Goal: Task Accomplishment & Management: Manage account settings

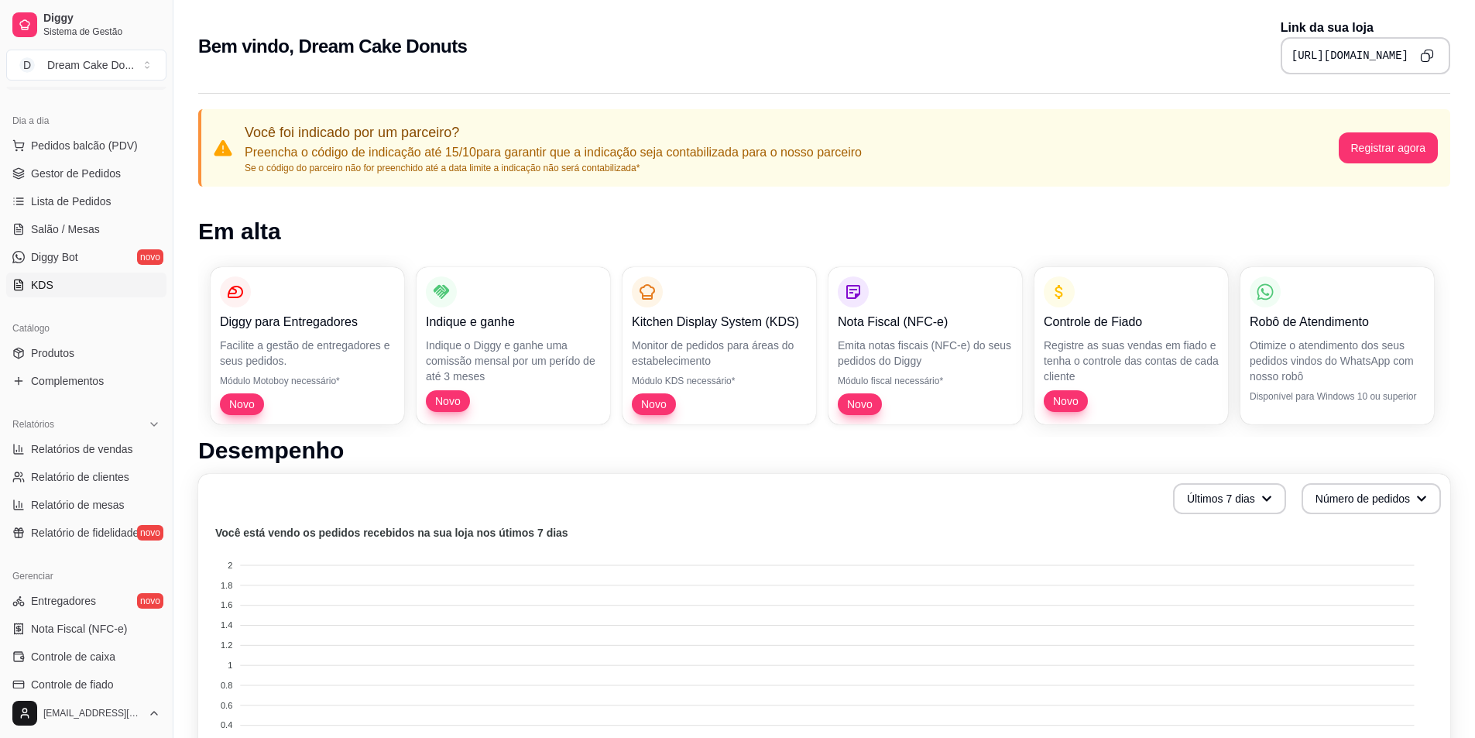
scroll to position [155, 0]
click at [113, 455] on span "Relatórios de vendas" at bounding box center [82, 448] width 102 height 15
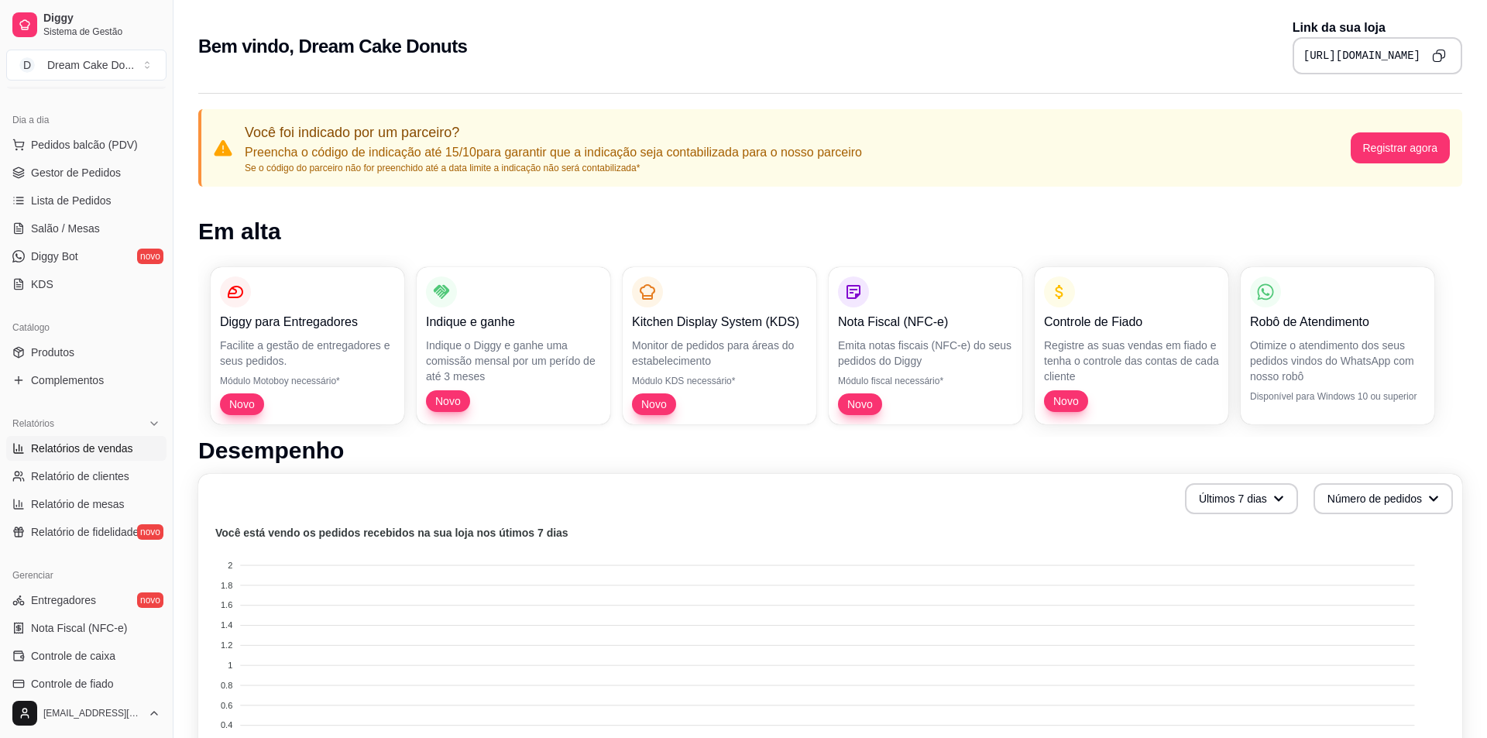
select select "ALL"
select select "0"
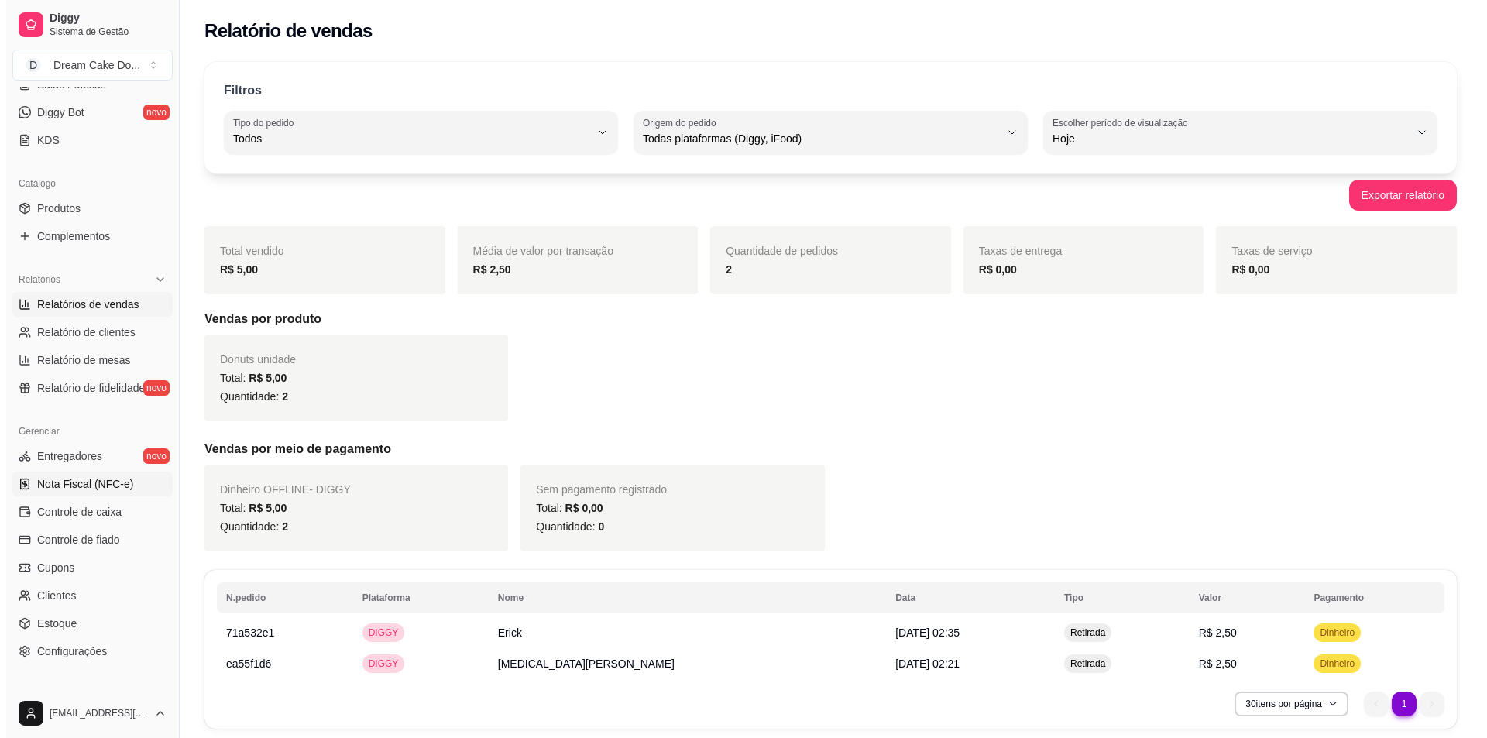
scroll to position [310, 0]
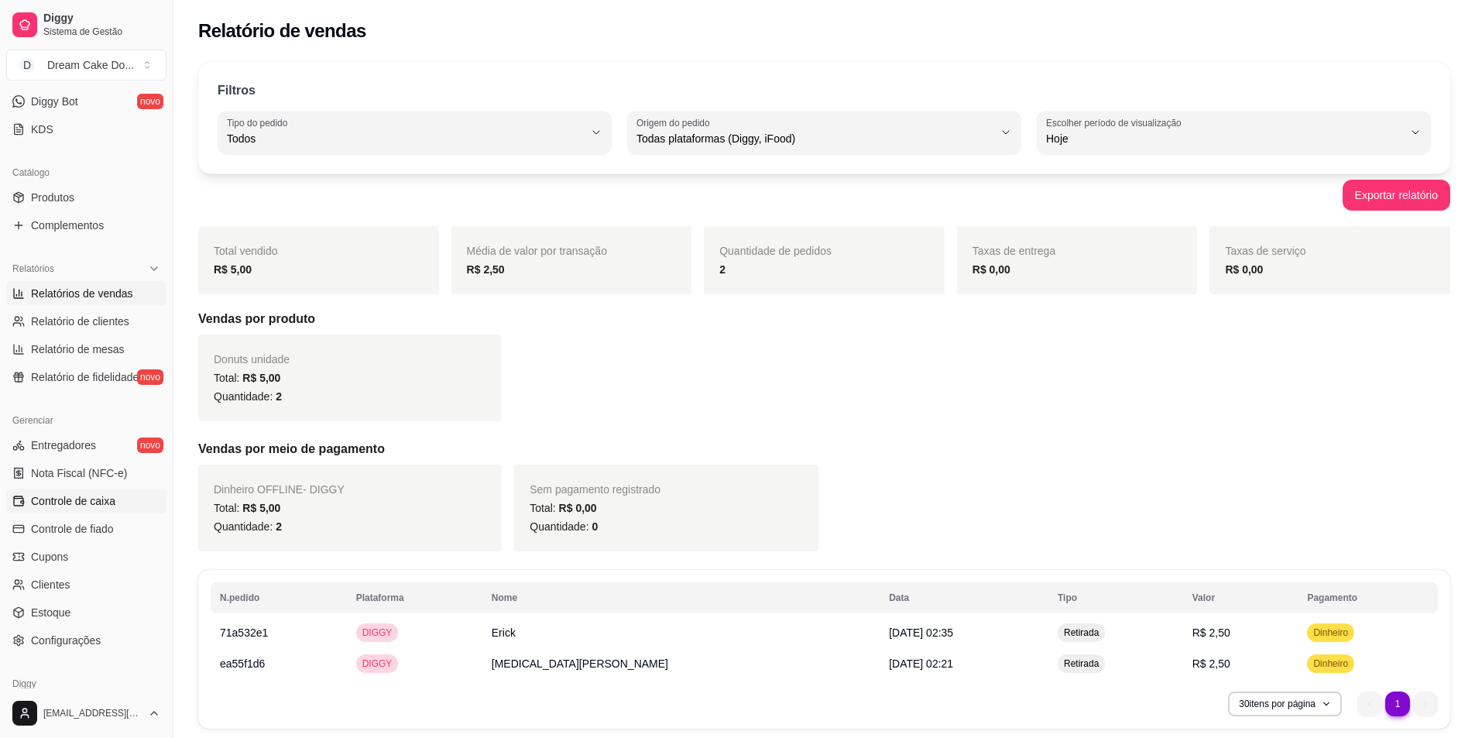
click at [70, 500] on span "Controle de caixa" at bounding box center [73, 500] width 84 height 15
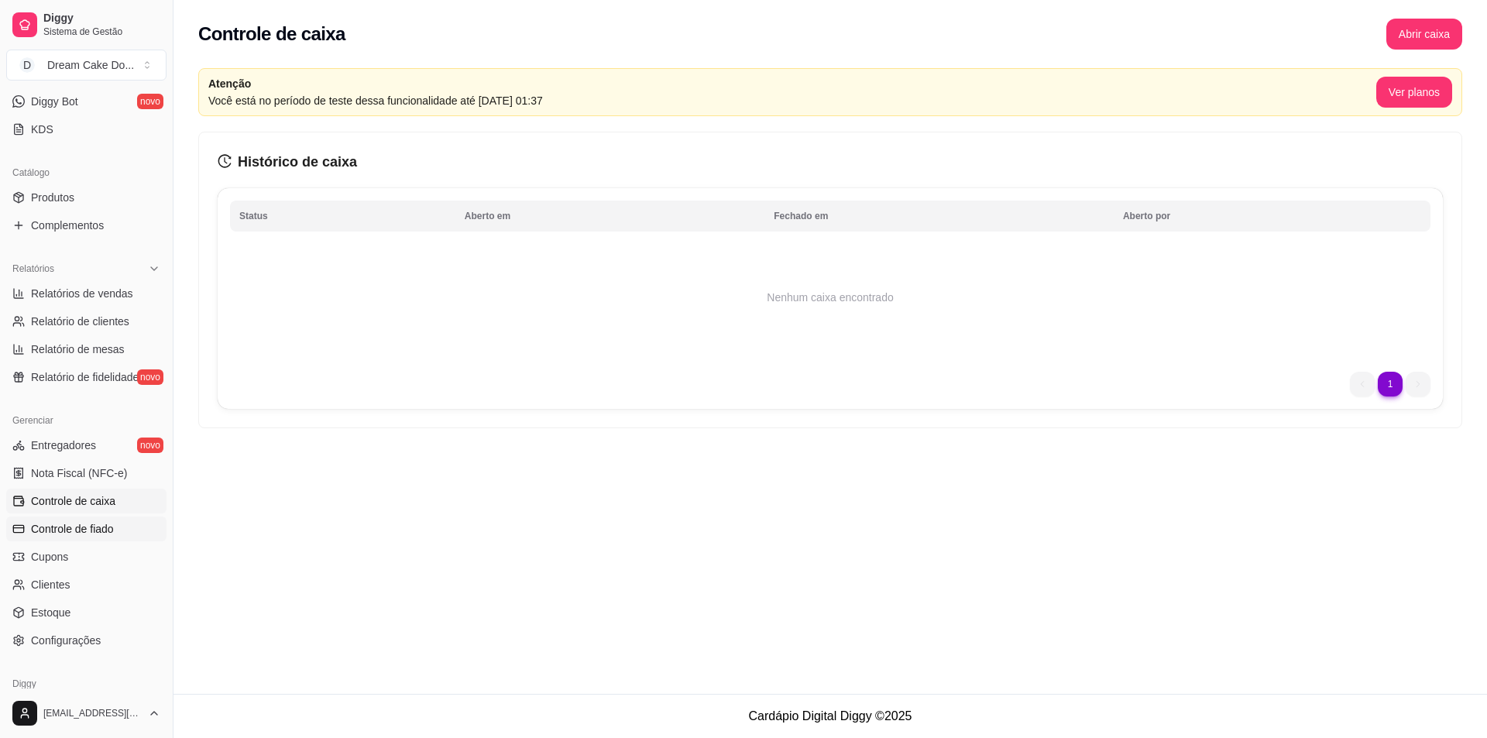
click at [94, 524] on span "Controle de fiado" at bounding box center [72, 528] width 83 height 15
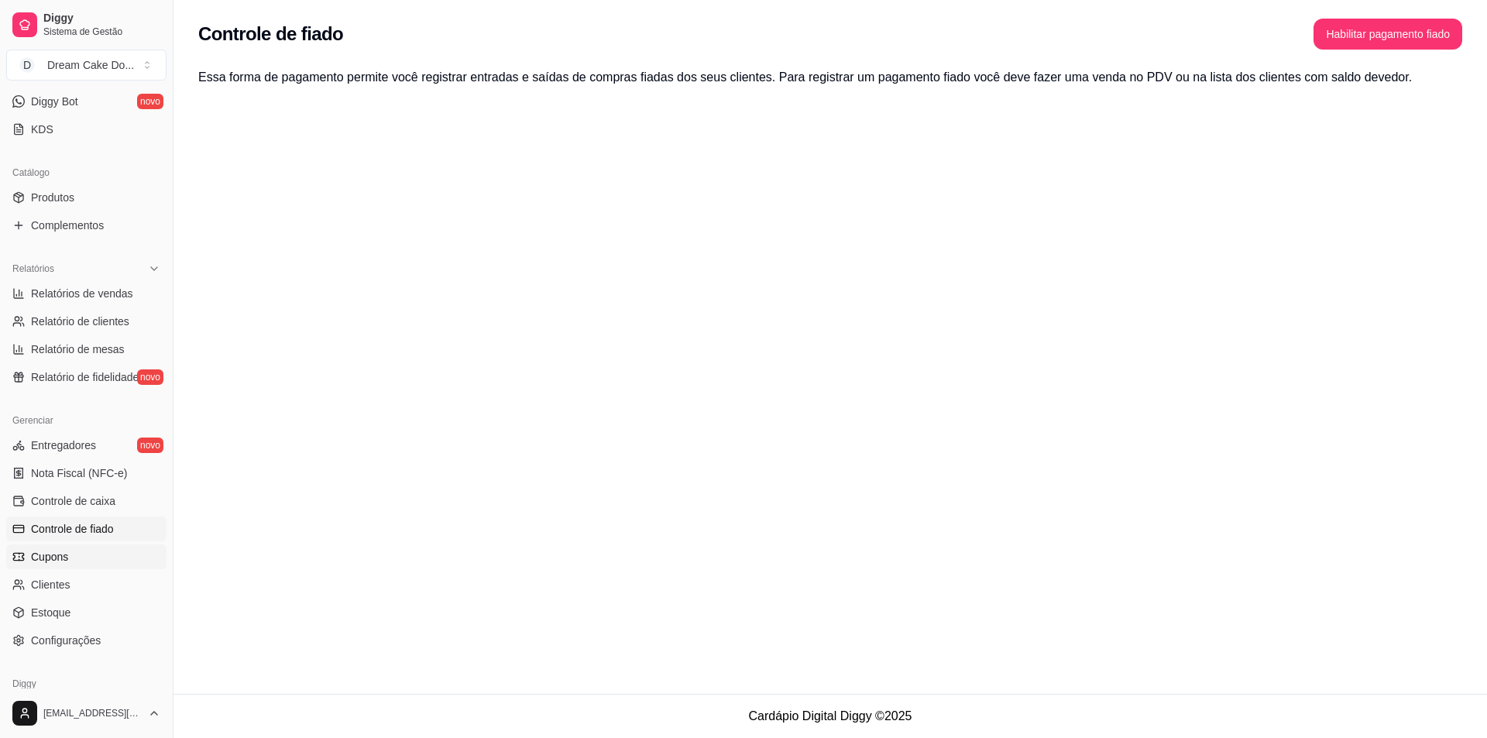
click at [92, 561] on link "Cupons" at bounding box center [86, 556] width 160 height 25
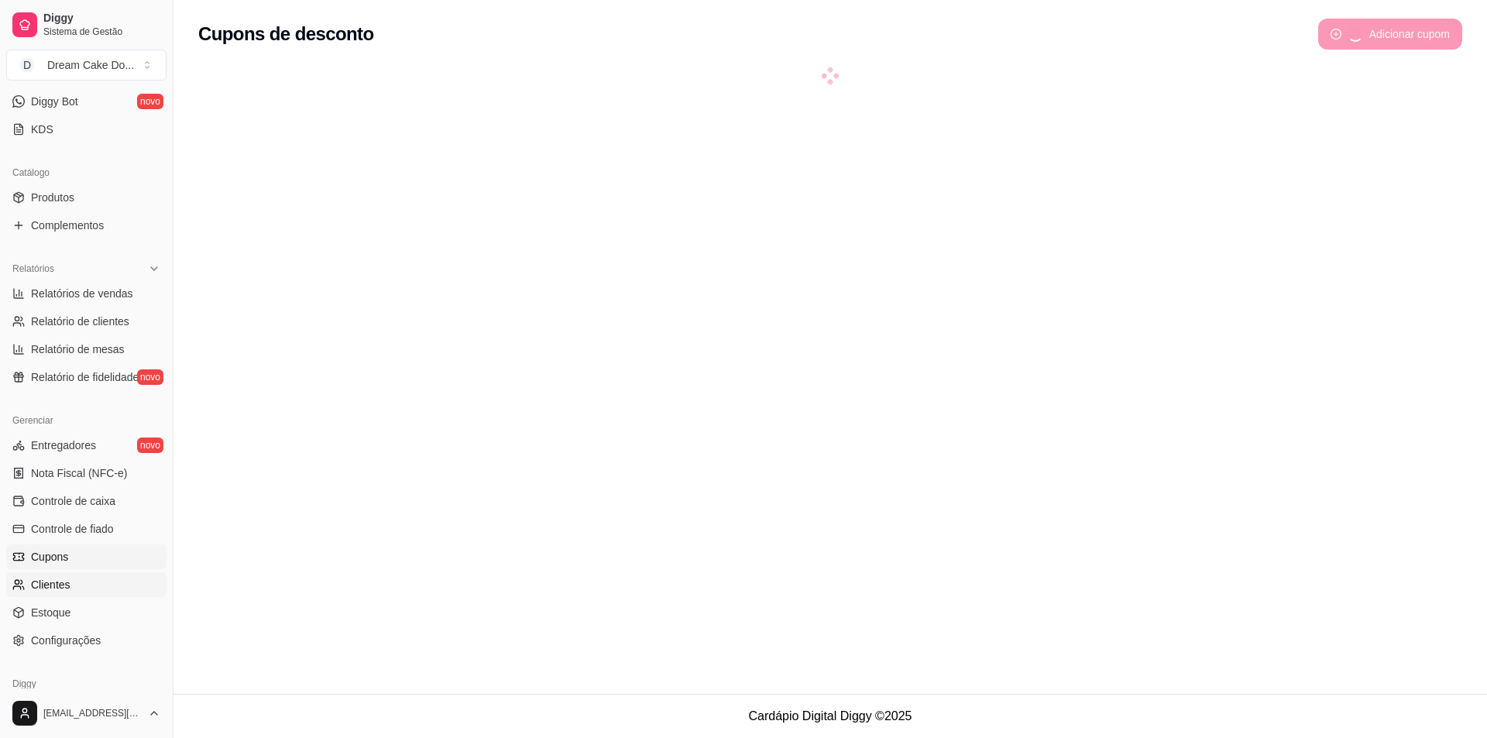
click at [85, 595] on link "Clientes" at bounding box center [86, 584] width 160 height 25
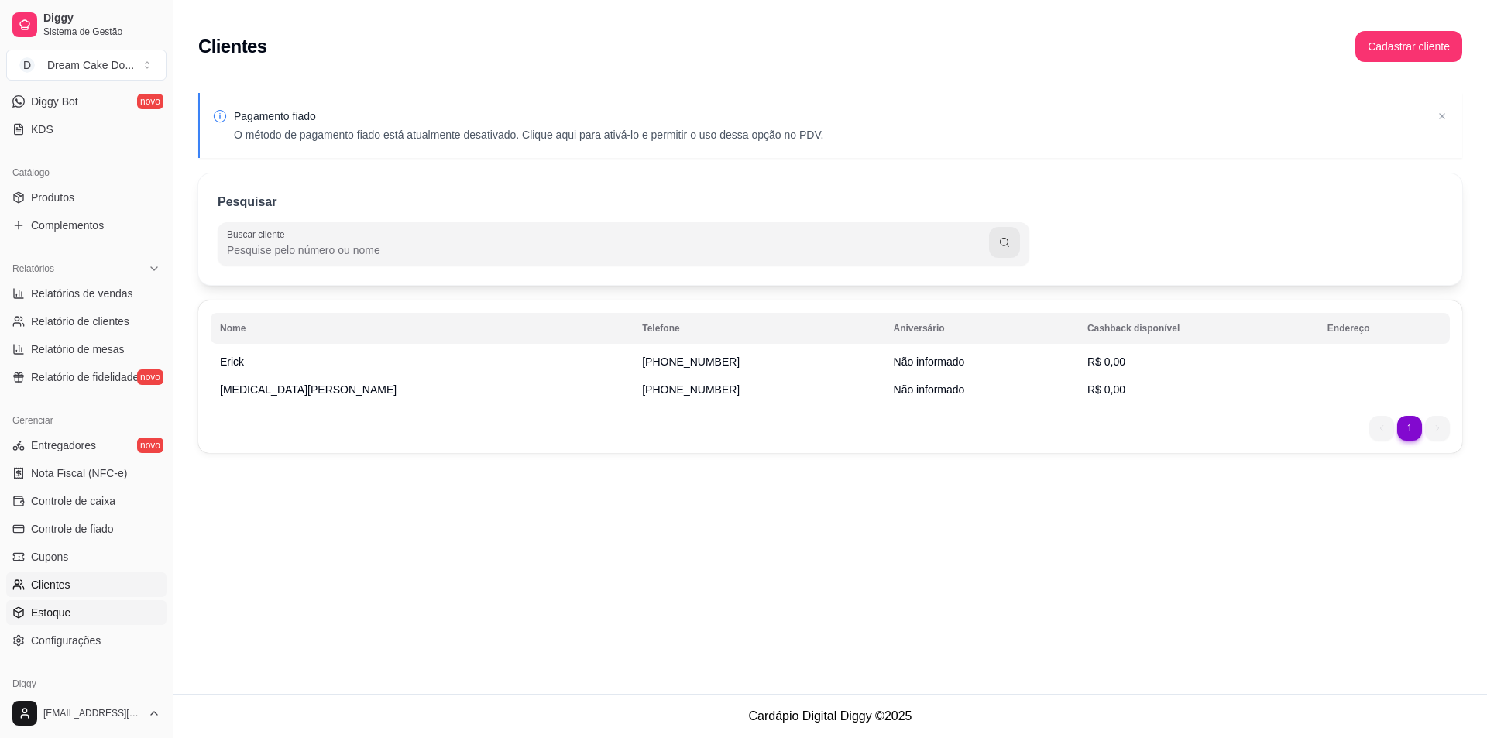
click at [81, 617] on link "Estoque" at bounding box center [86, 612] width 160 height 25
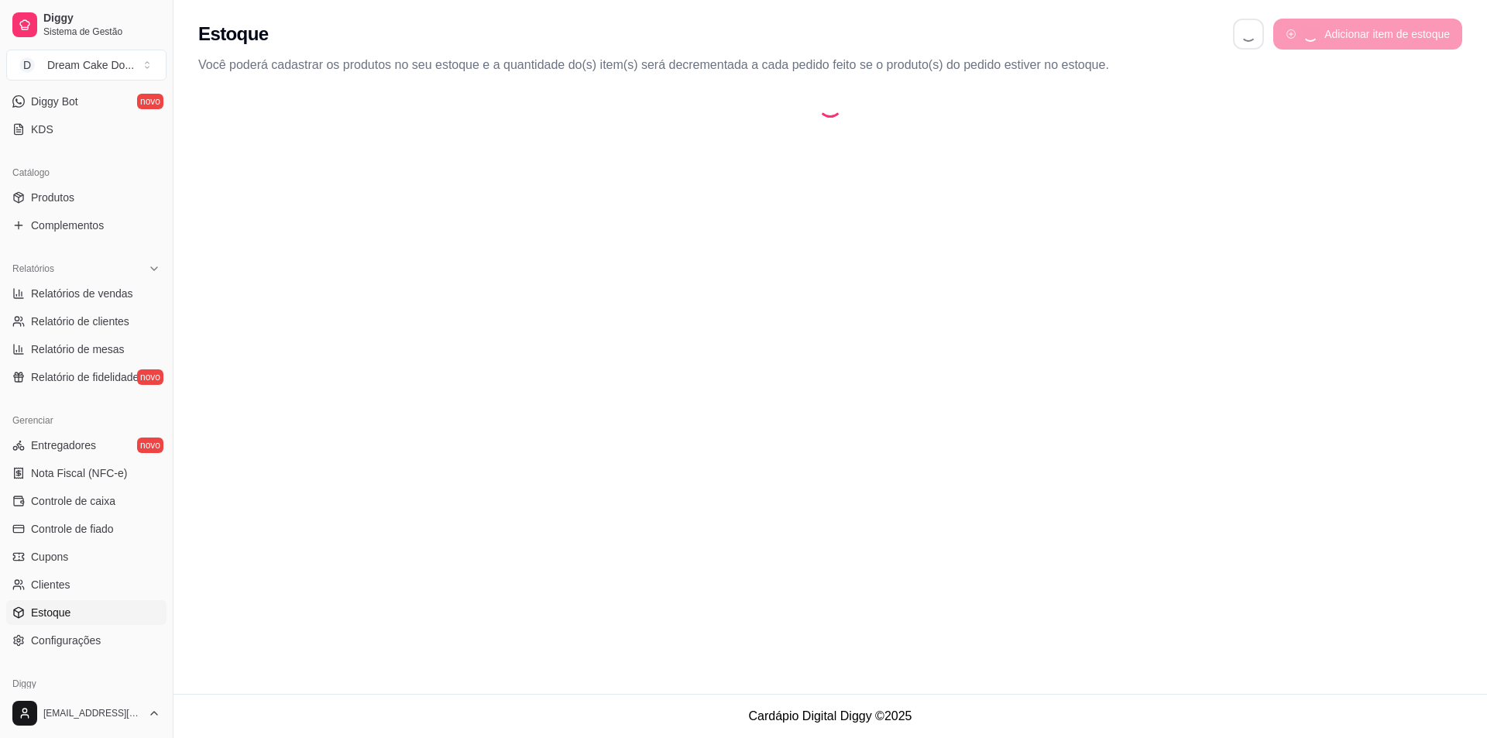
select select "QUANTITY_ORDER"
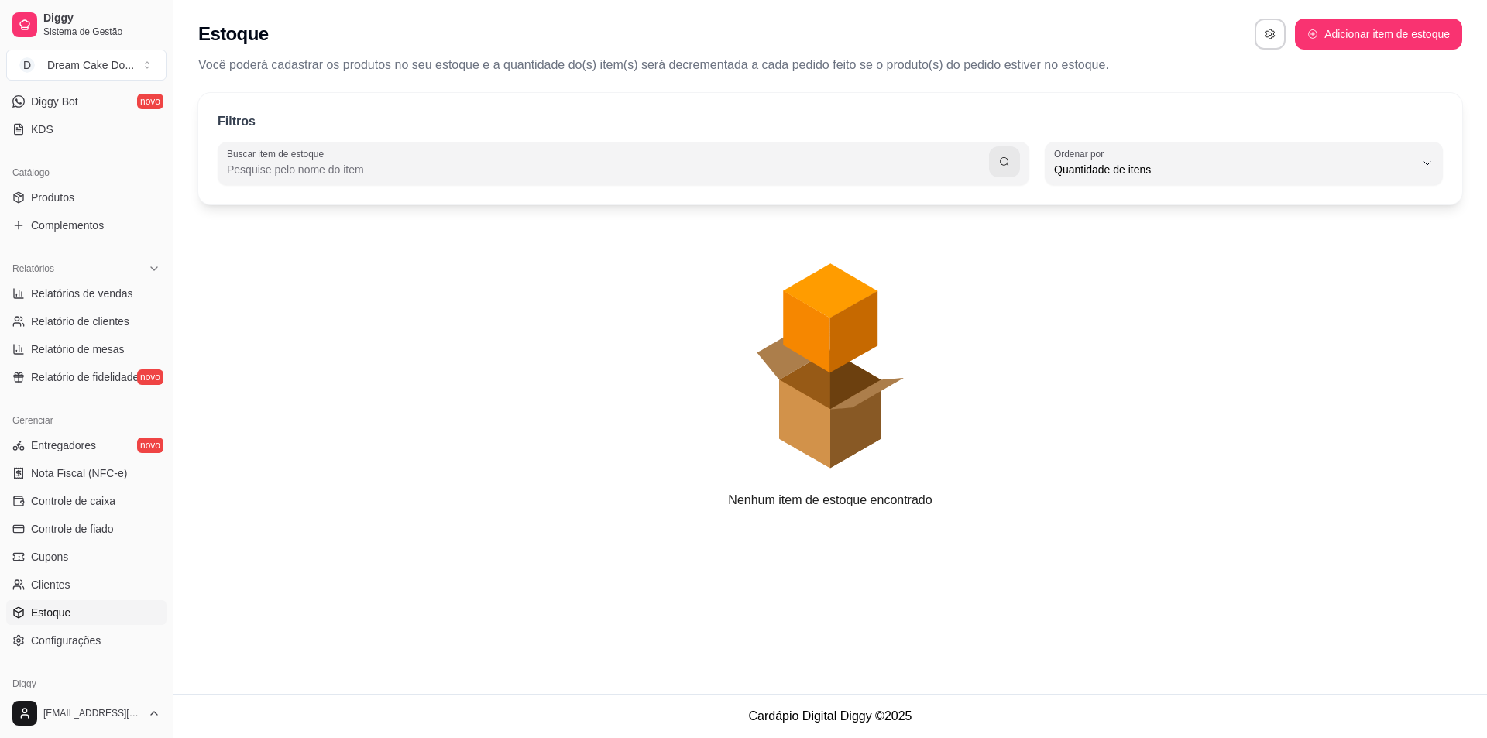
scroll to position [15, 0]
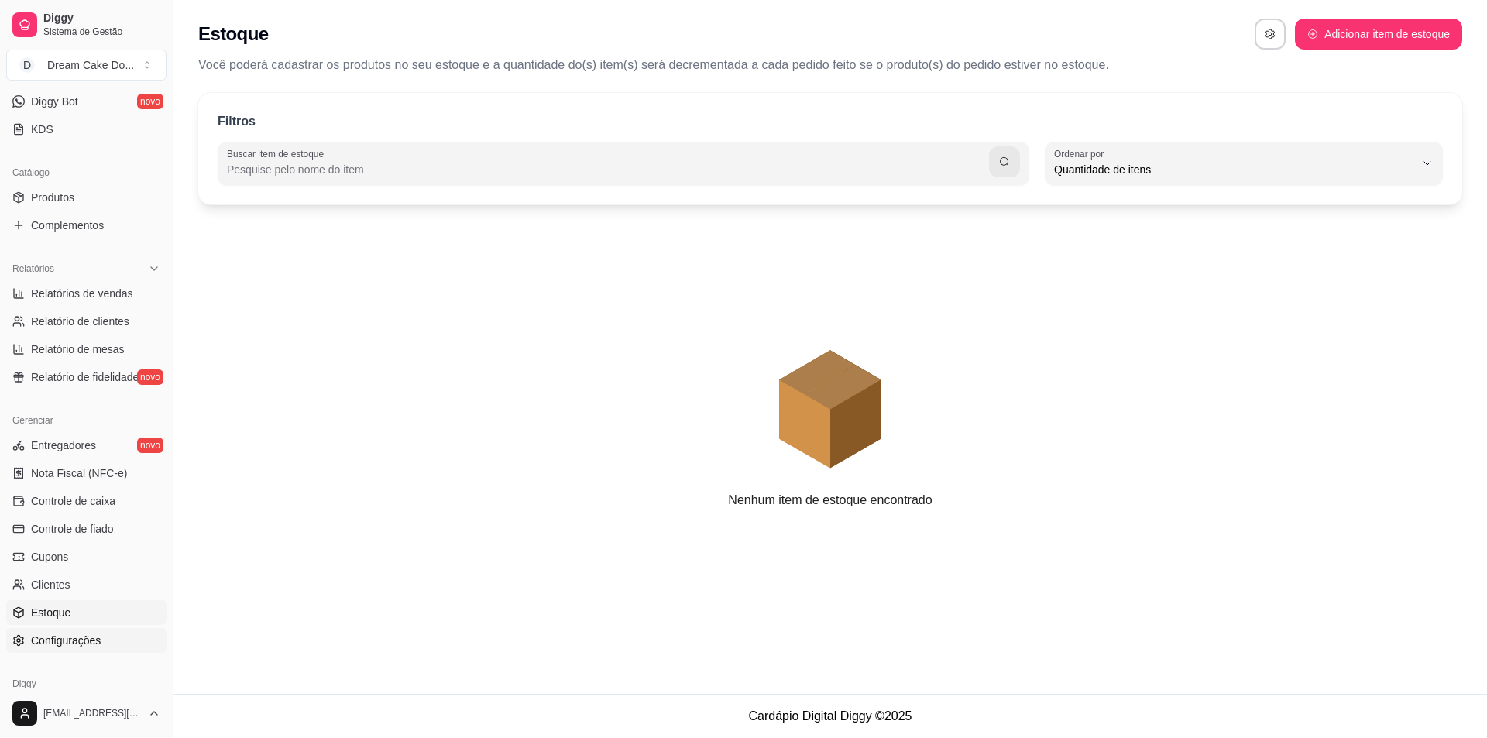
click at [86, 632] on link "Configurações" at bounding box center [86, 640] width 160 height 25
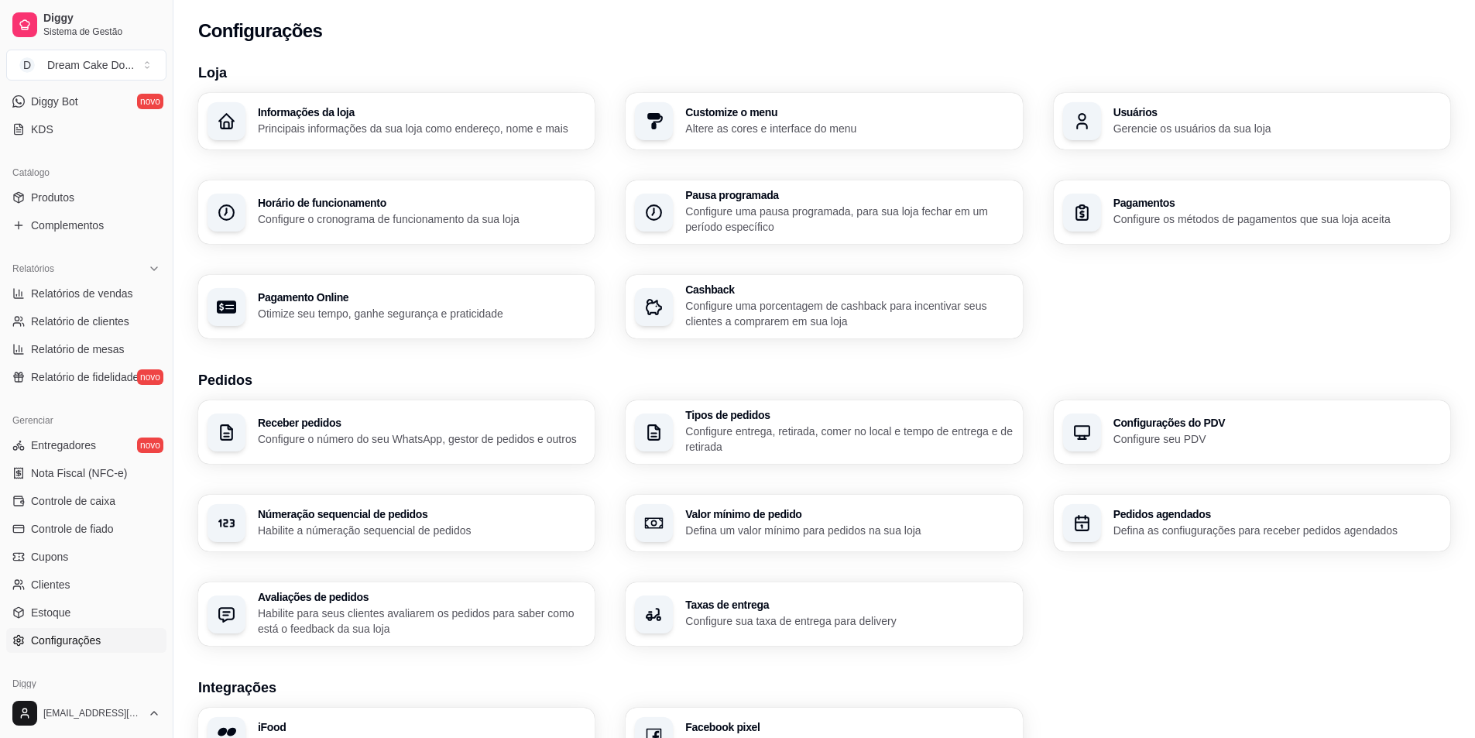
click at [933, 124] on p "Altere as cores e interface do menu" at bounding box center [849, 128] width 328 height 15
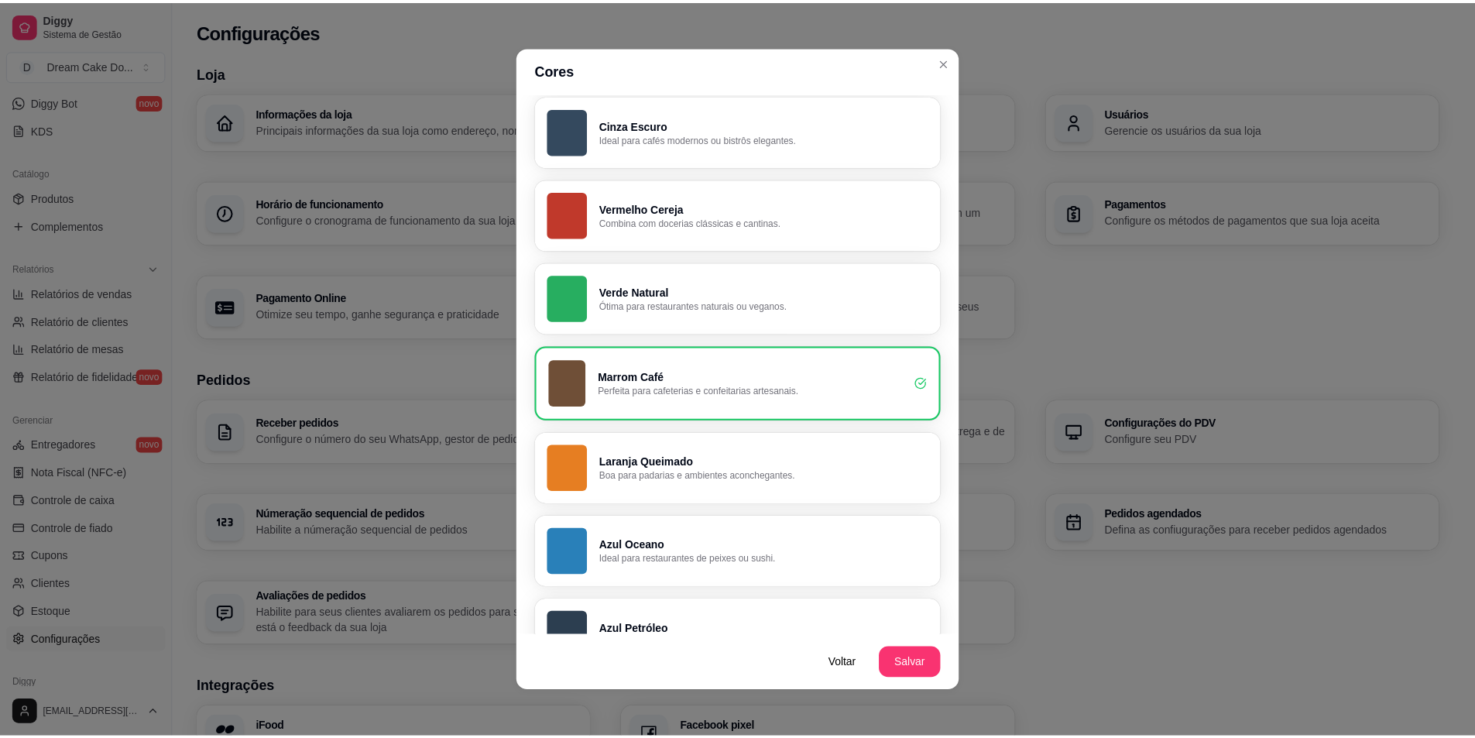
scroll to position [310, 0]
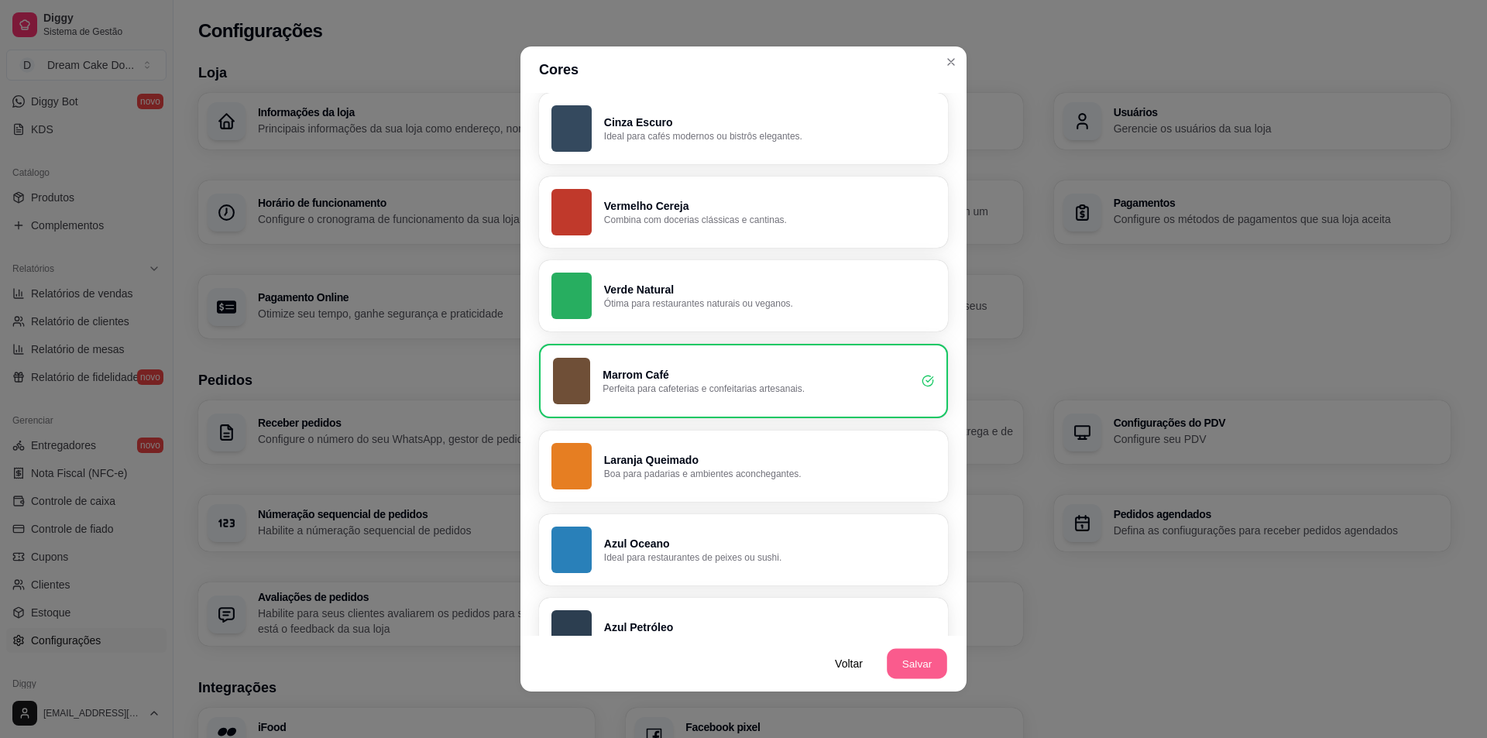
click at [915, 665] on button "Salvar" at bounding box center [917, 664] width 60 height 30
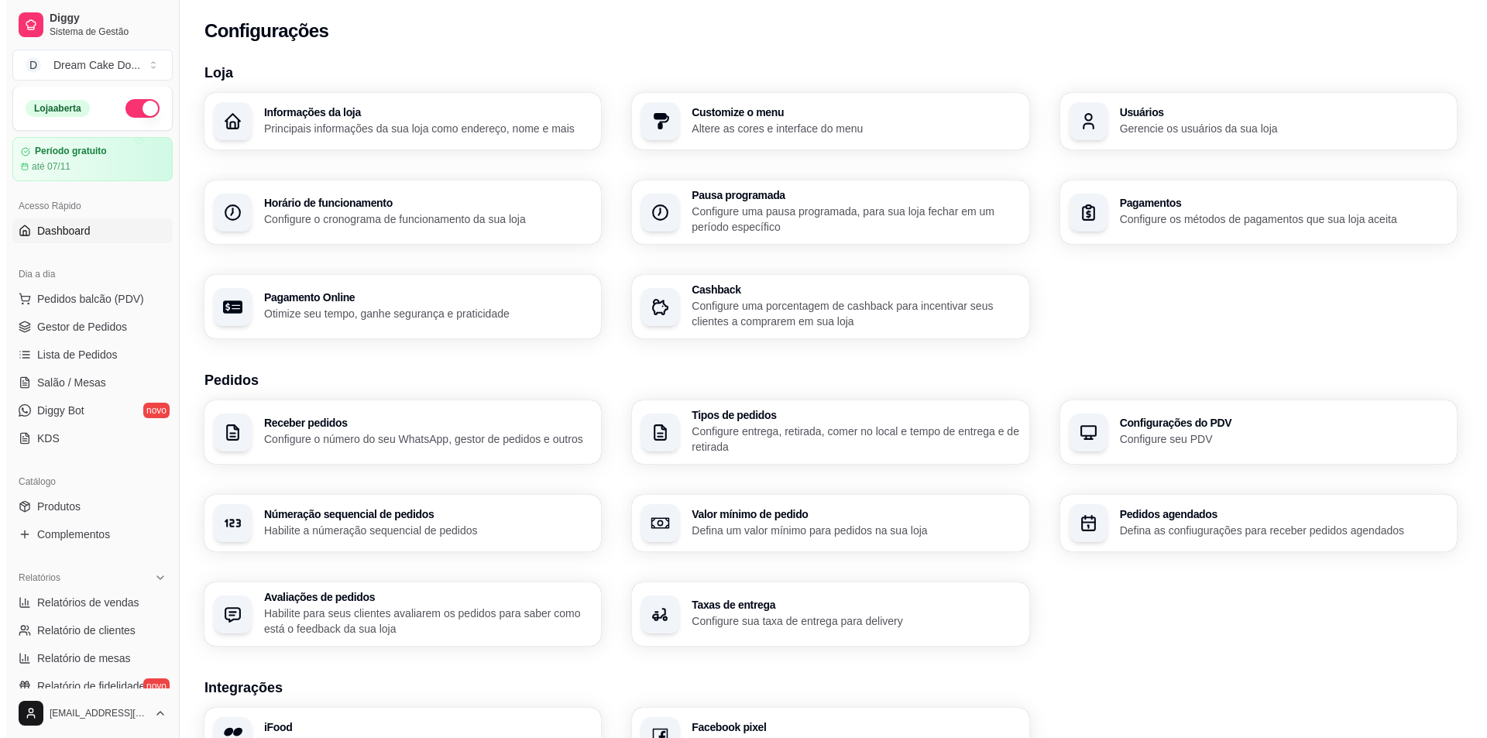
scroll to position [0, 0]
click at [118, 163] on div "até 07/11" at bounding box center [86, 167] width 145 height 12
click at [520, 530] on p "Habilite a númeração sequencial de pedidos" at bounding box center [422, 530] width 328 height 15
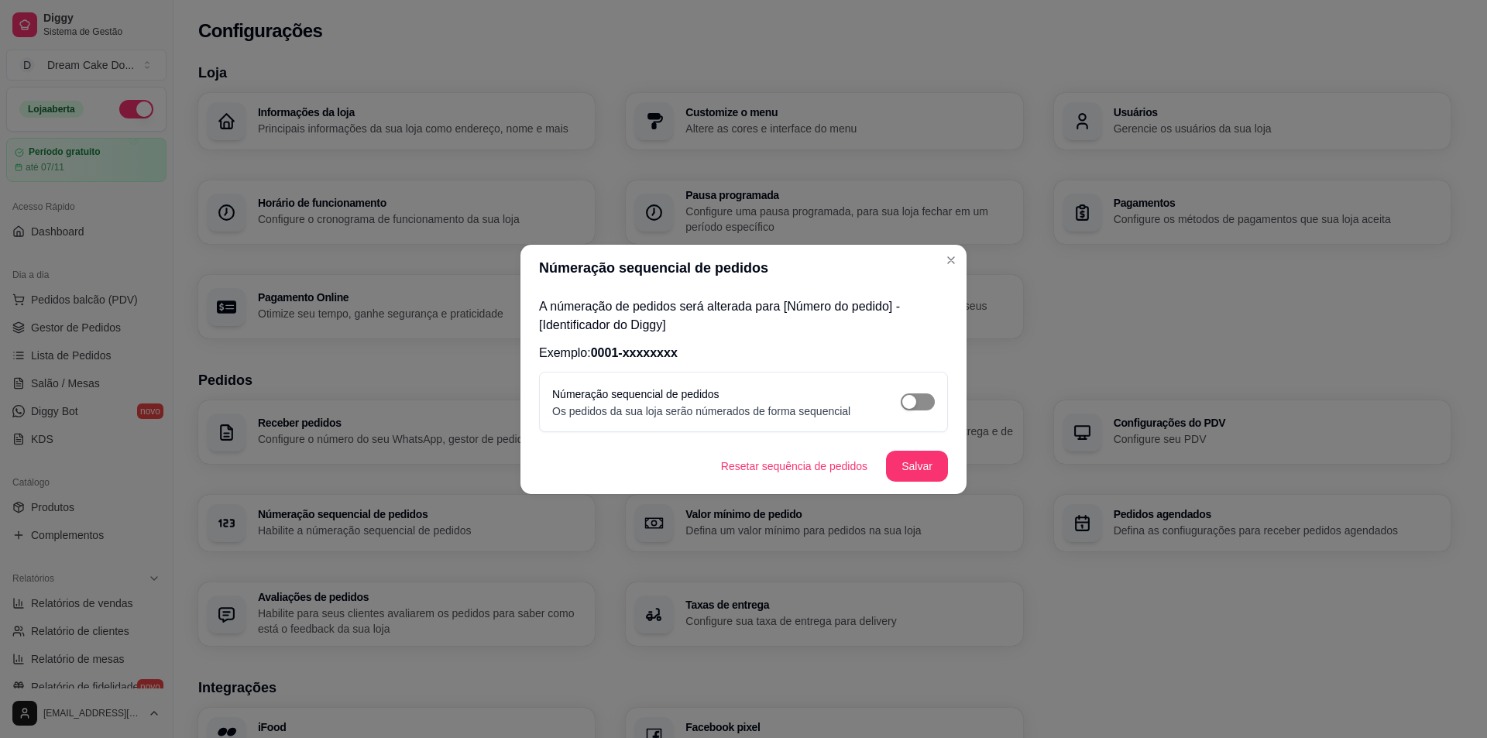
click at [922, 398] on span "button" at bounding box center [918, 401] width 34 height 17
click at [893, 459] on button "Salvar" at bounding box center [917, 466] width 60 height 30
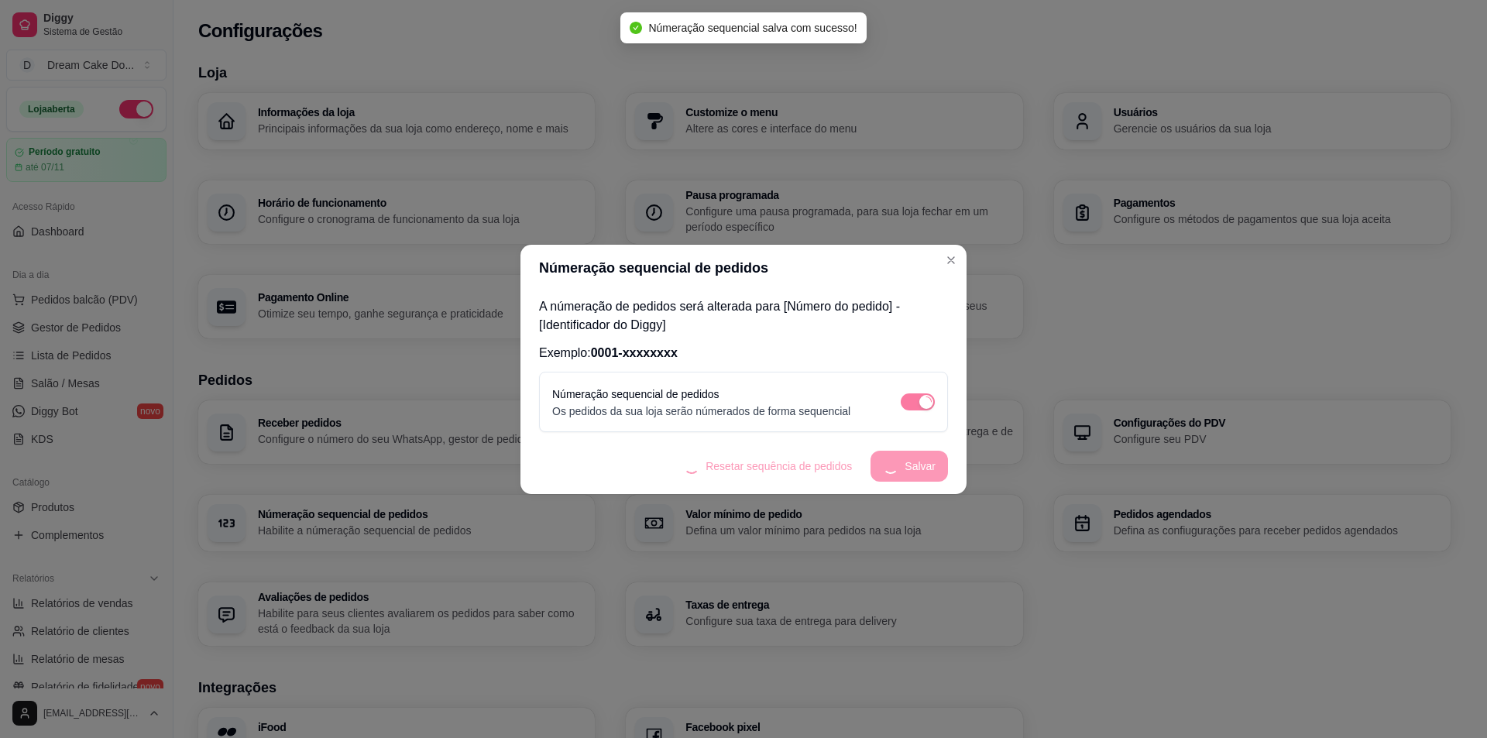
click at [951, 245] on header "Númeração sequencial de pedidos" at bounding box center [743, 268] width 446 height 46
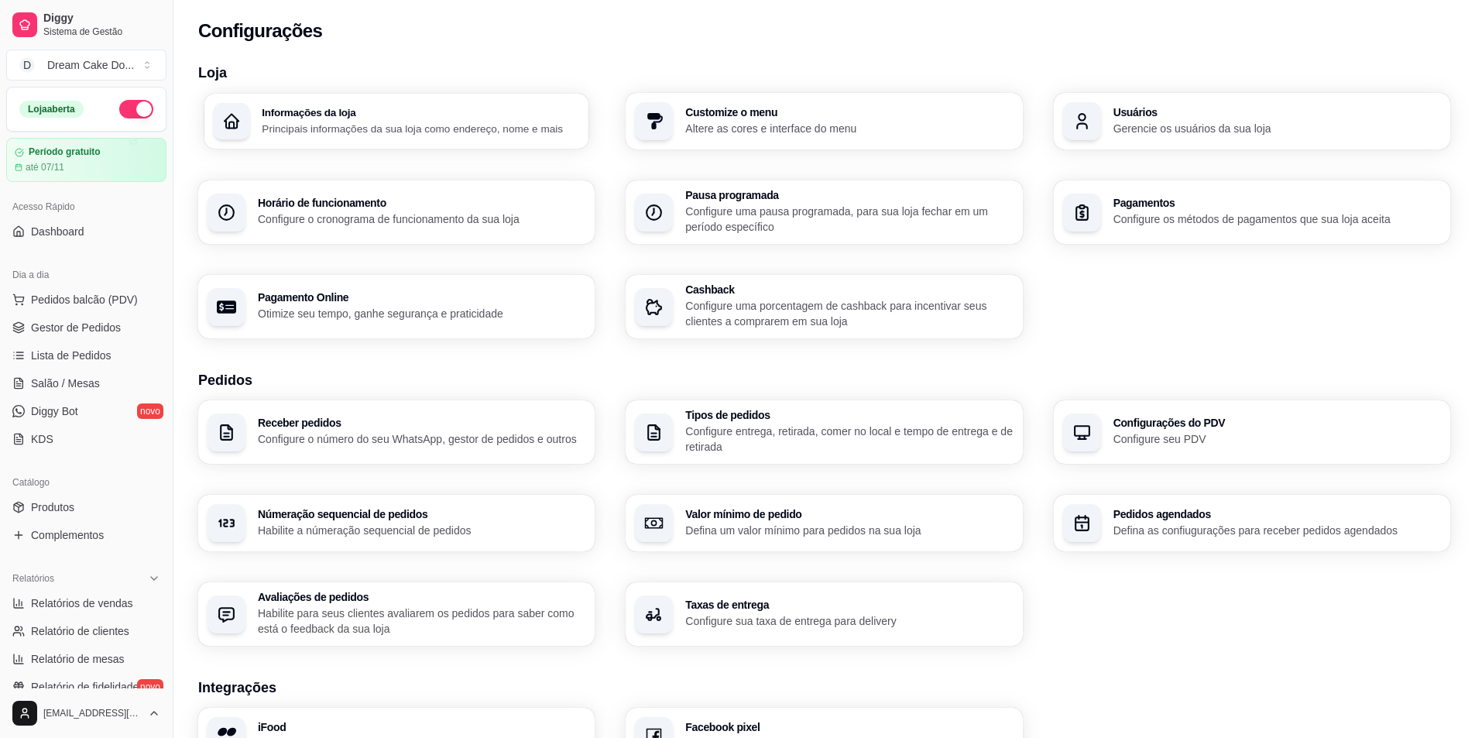
click at [460, 135] on p "Principais informações da sua loja como endereço, nome e mais" at bounding box center [421, 128] width 318 height 15
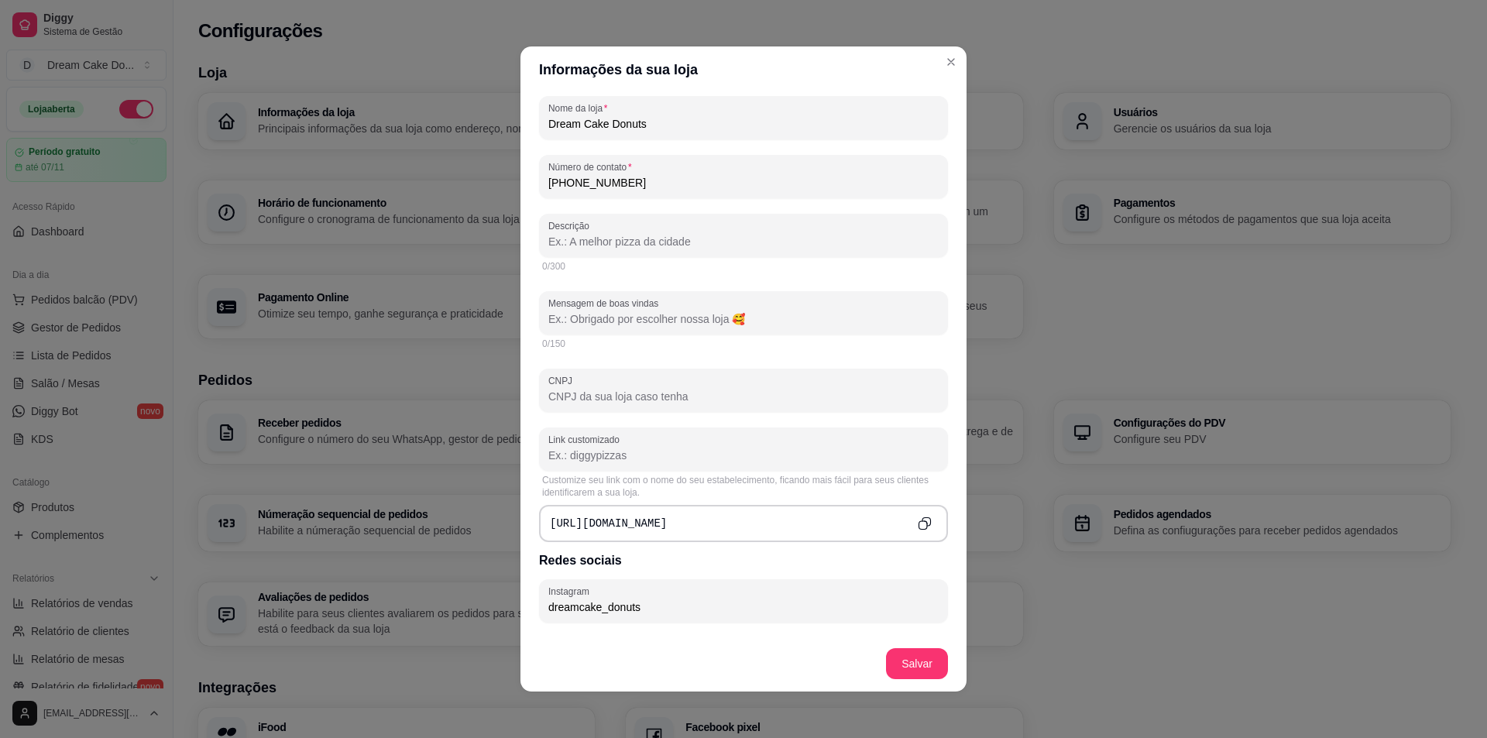
scroll to position [310, 0]
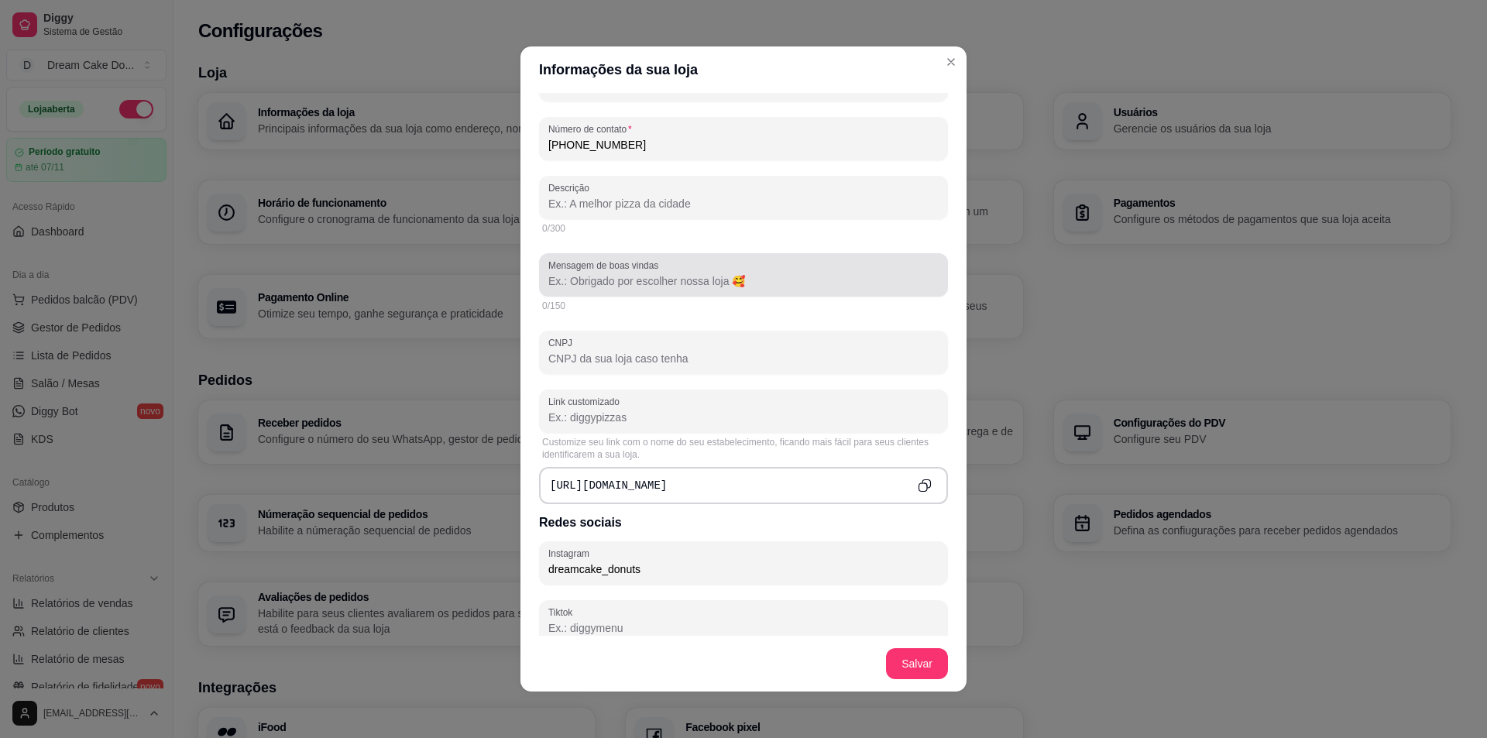
click at [612, 293] on div "Mensagem de boas vindas" at bounding box center [743, 274] width 409 height 43
type input "n"
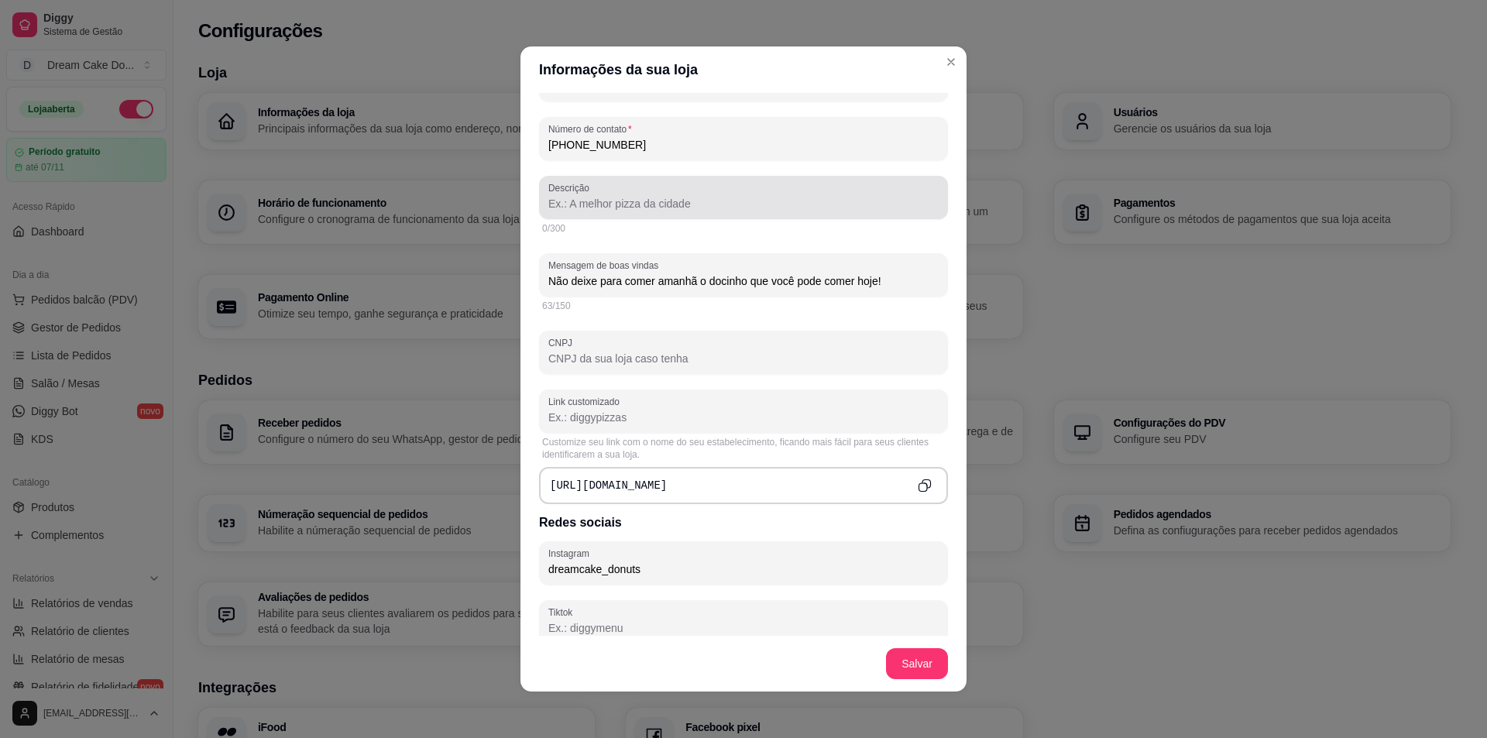
type input "Não deixe para comer amanhã o docinho que você pode comer hoje!"
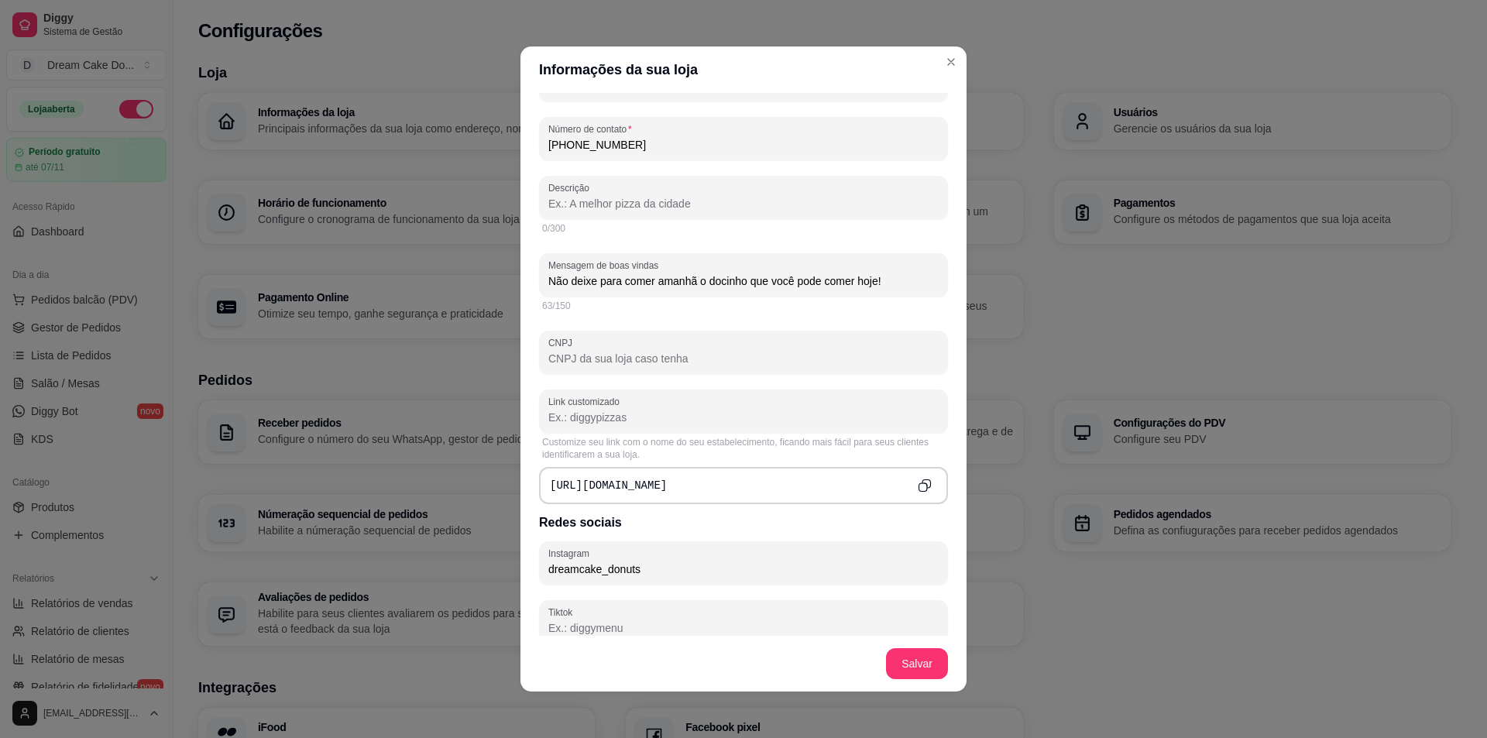
click at [672, 208] on input "Descrição" at bounding box center [743, 203] width 390 height 15
type input "D"
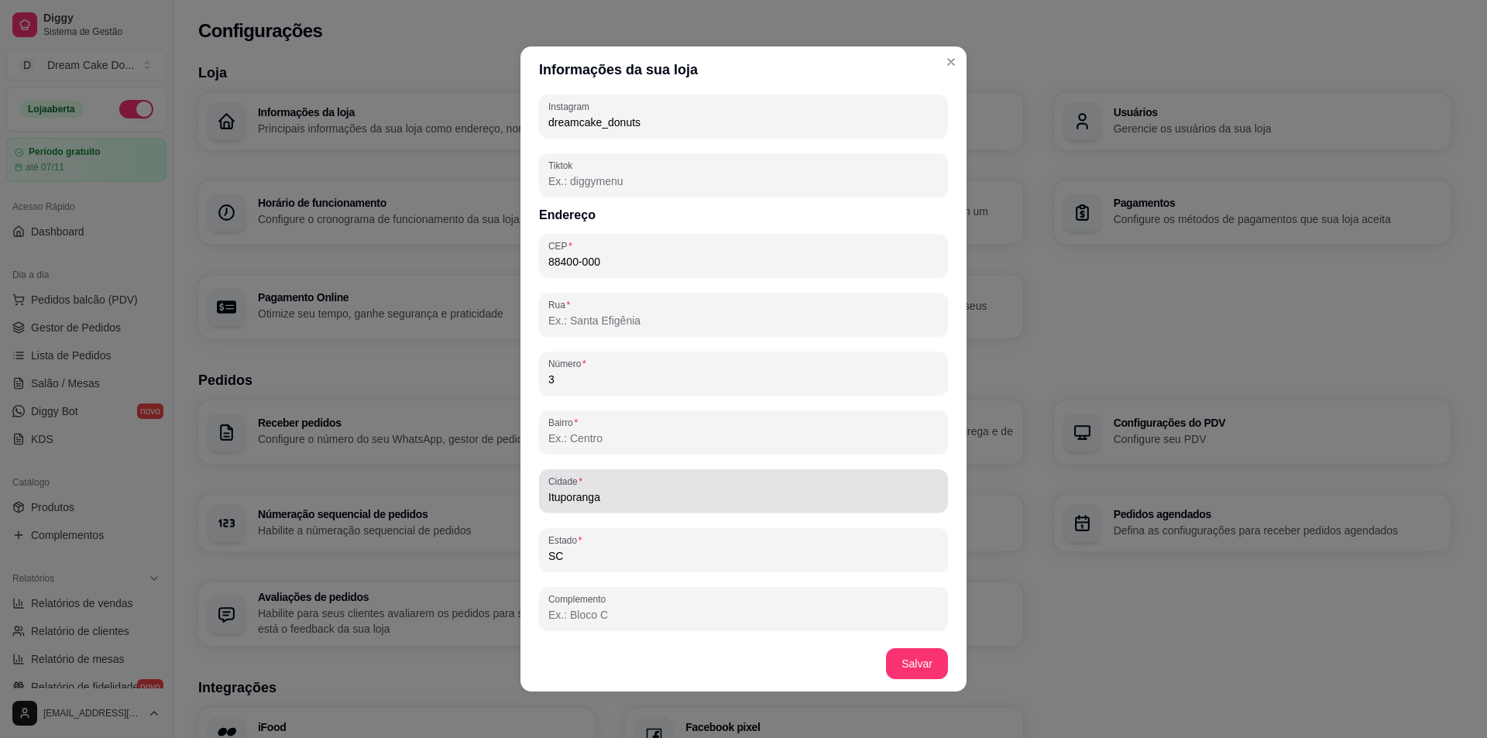
scroll to position [3, 0]
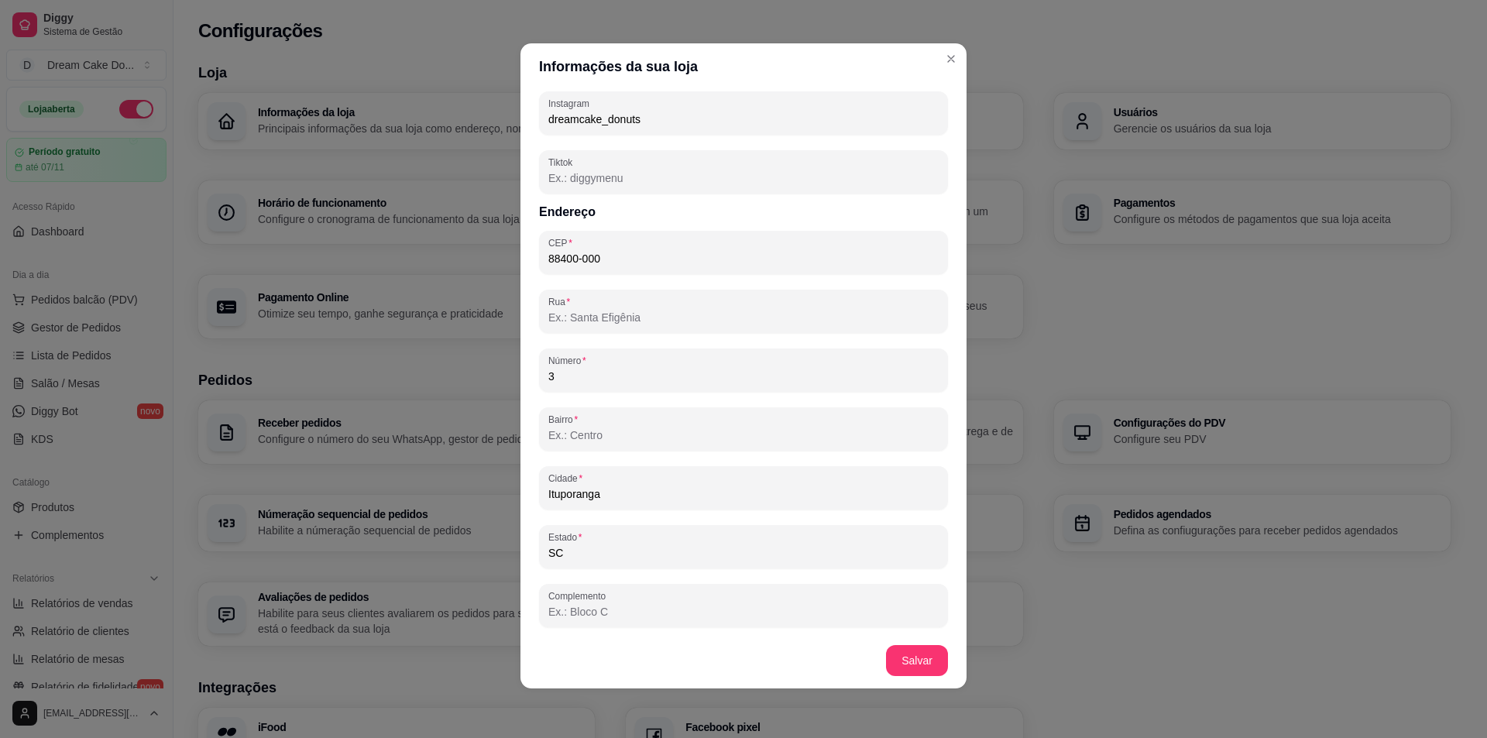
type input "A melhor rosquinha da cidade!"
click at [573, 377] on input "3" at bounding box center [743, 376] width 390 height 15
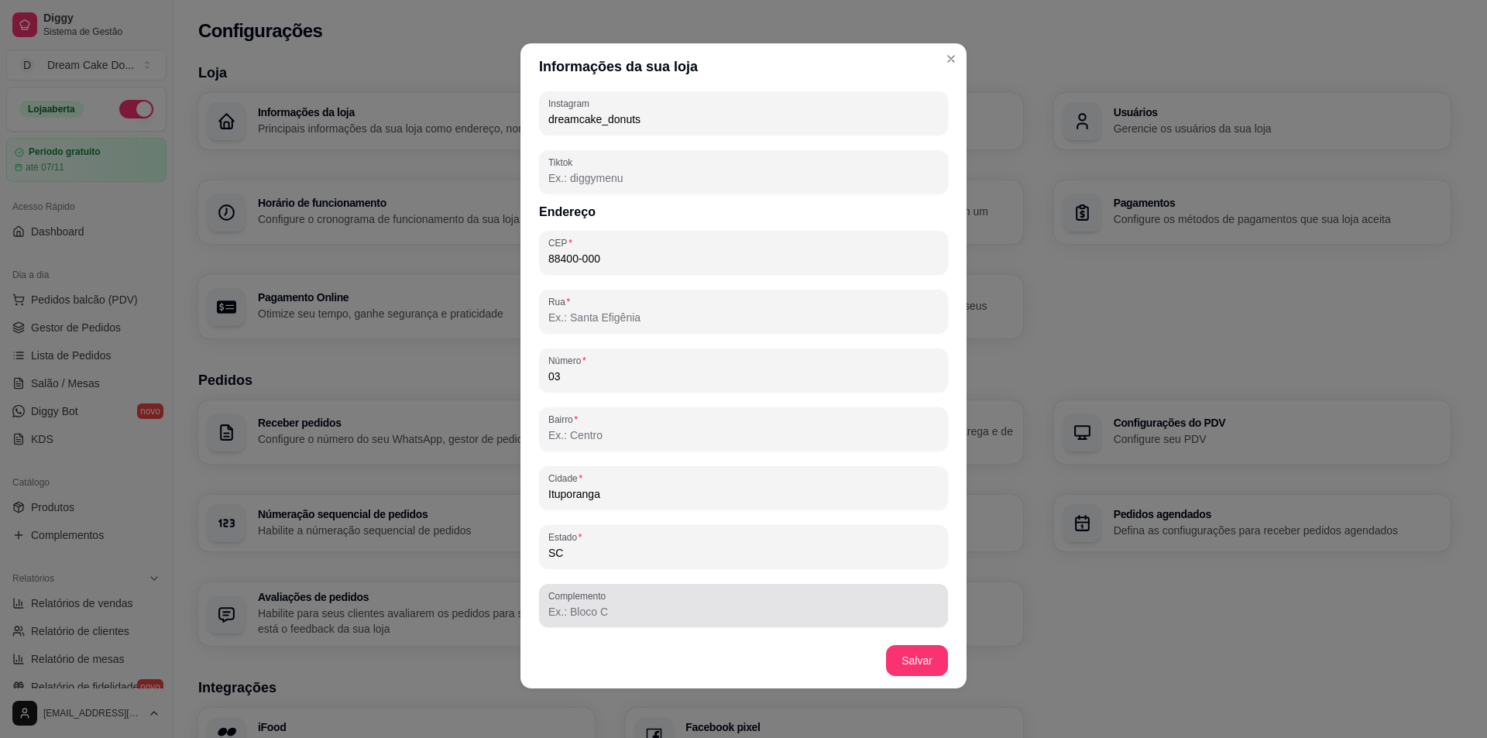
type input "03"
click at [578, 612] on input "Complemento" at bounding box center [743, 611] width 390 height 15
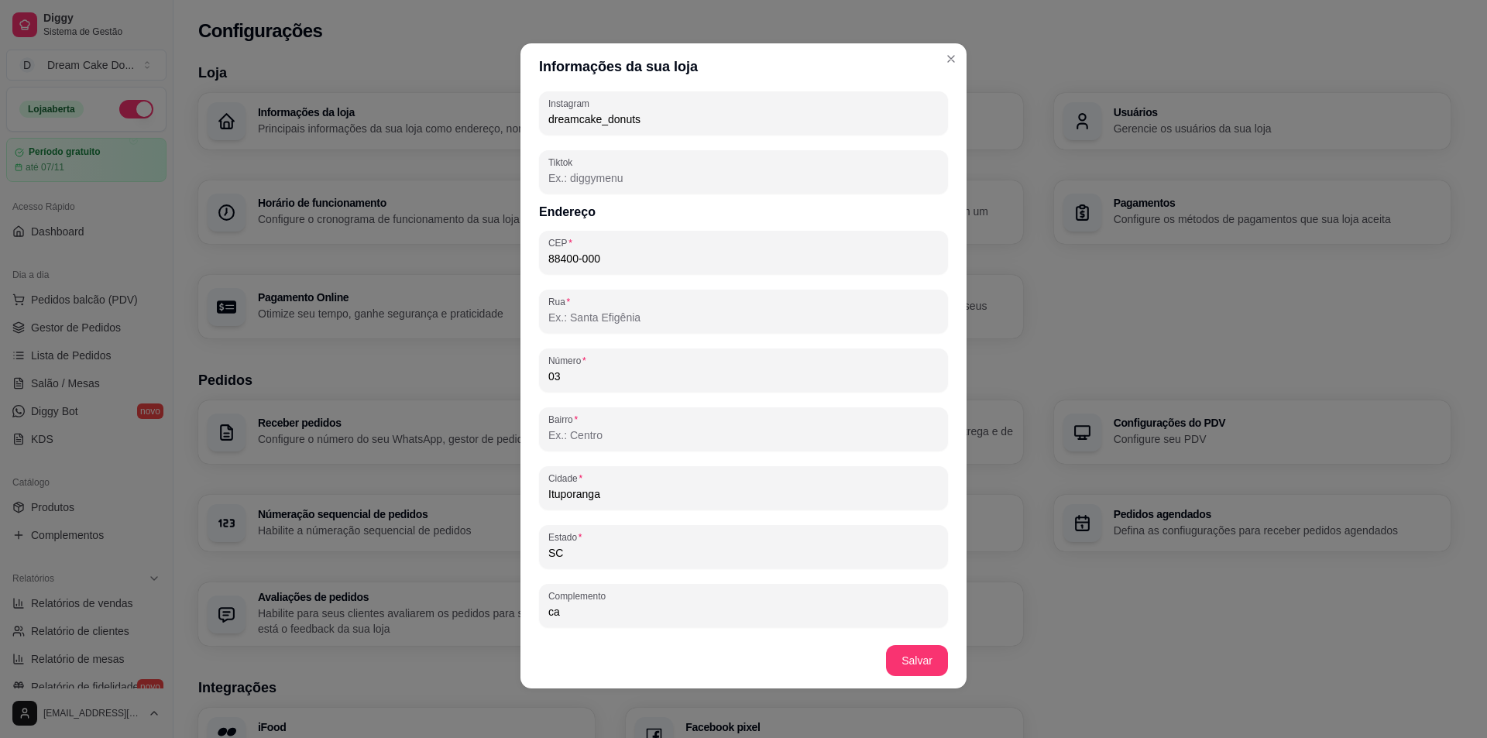
type input "c"
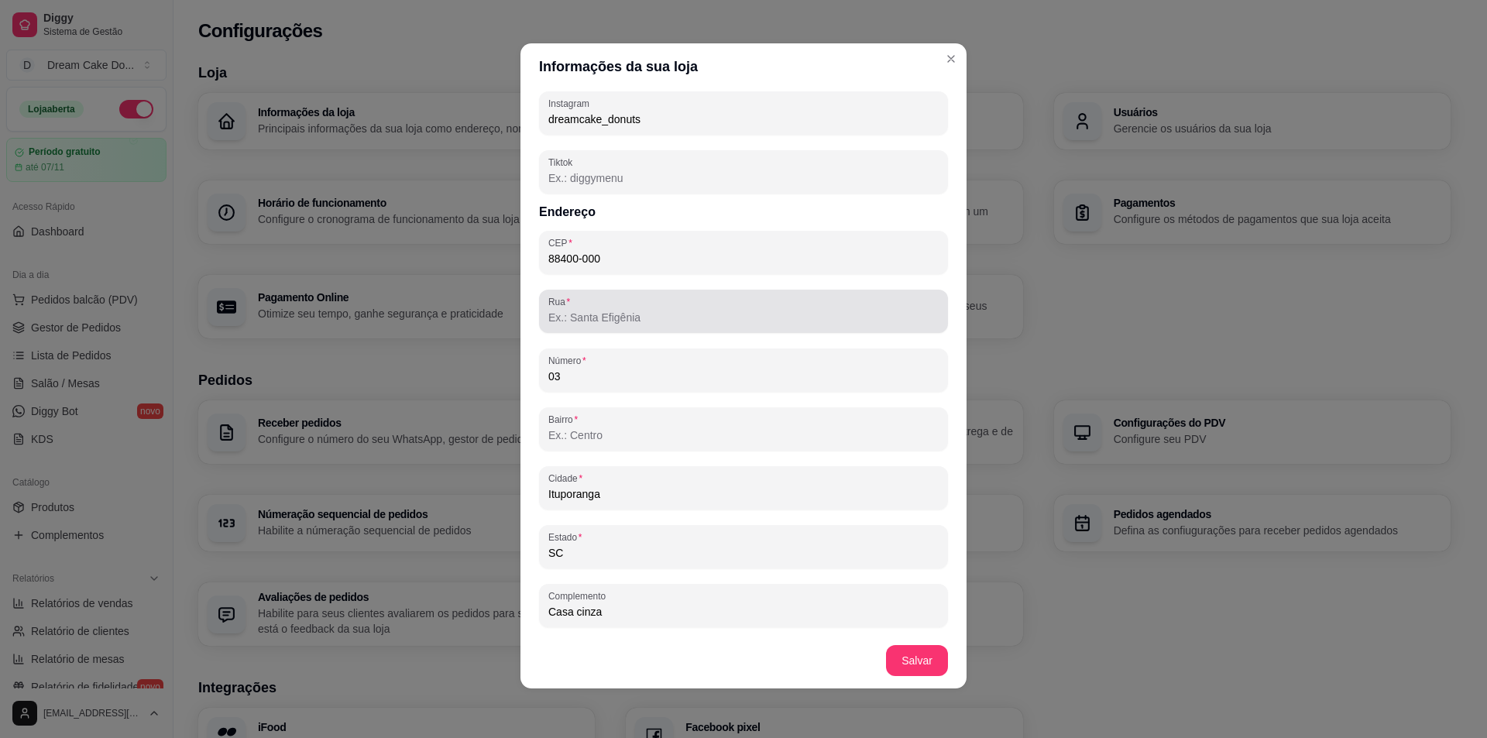
type input "Casa cinza"
click at [678, 313] on input "Rua" at bounding box center [743, 317] width 390 height 15
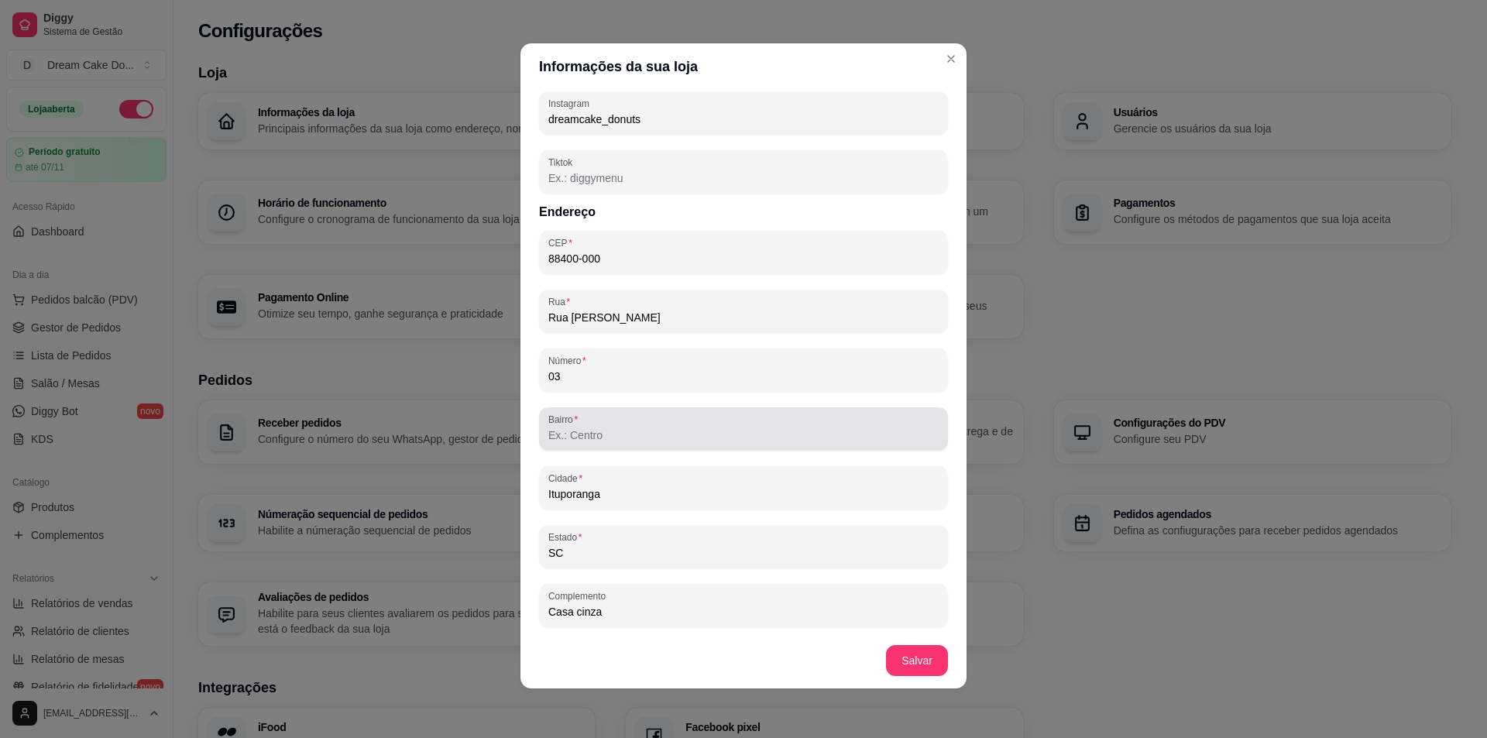
type input "Rua [PERSON_NAME]"
click at [641, 428] on input "Bairro" at bounding box center [743, 435] width 390 height 15
type input "Gabiroba Girassol"
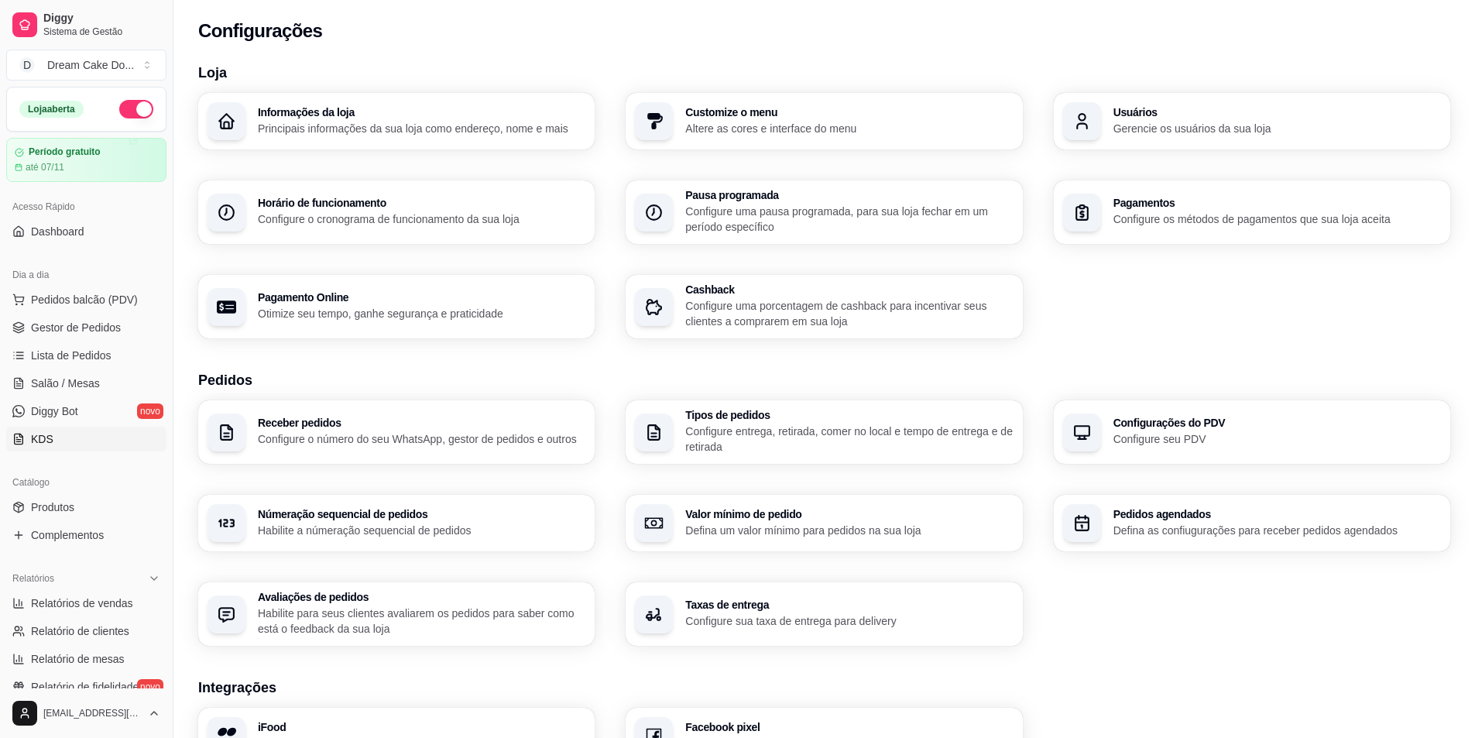
click at [58, 437] on link "KDS" at bounding box center [86, 439] width 160 height 25
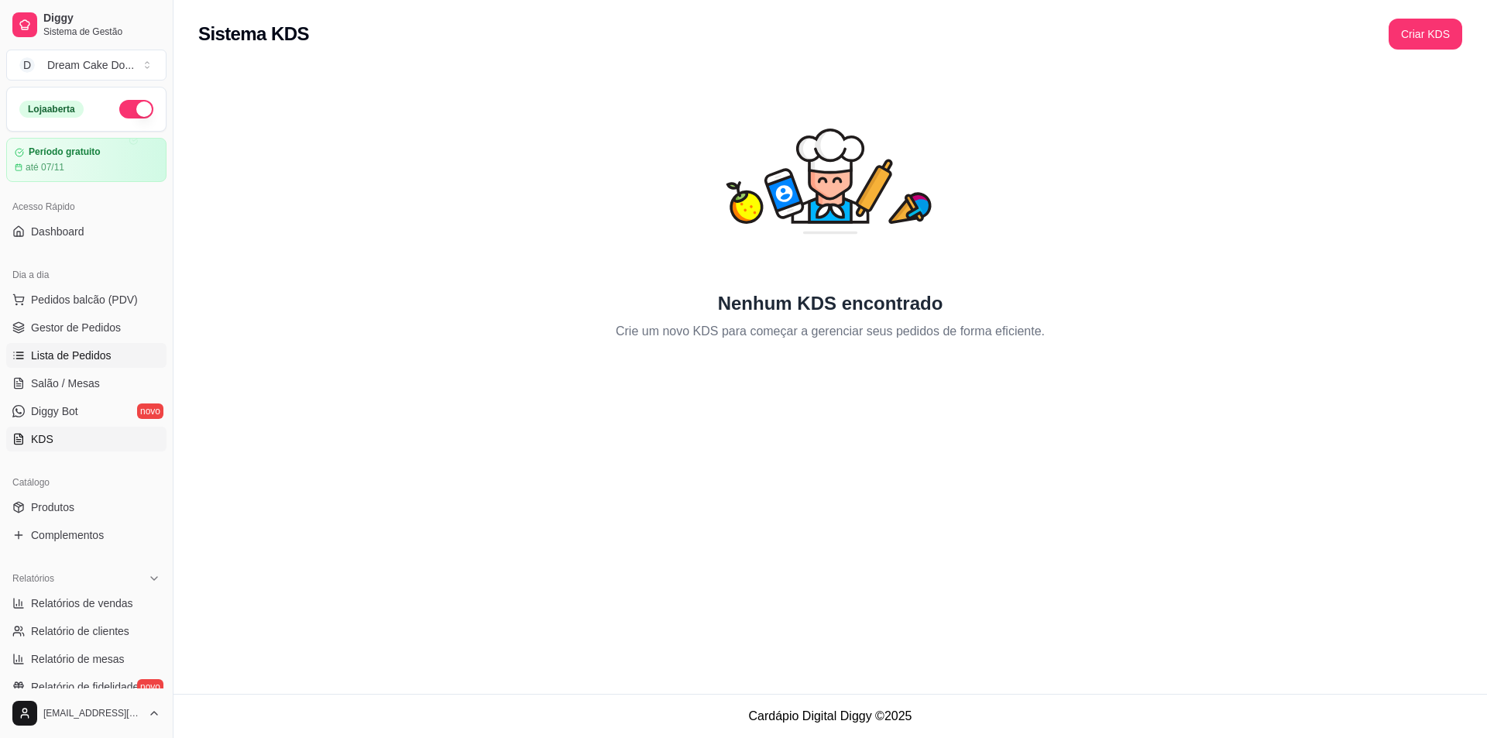
click at [61, 355] on span "Lista de Pedidos" at bounding box center [71, 355] width 81 height 15
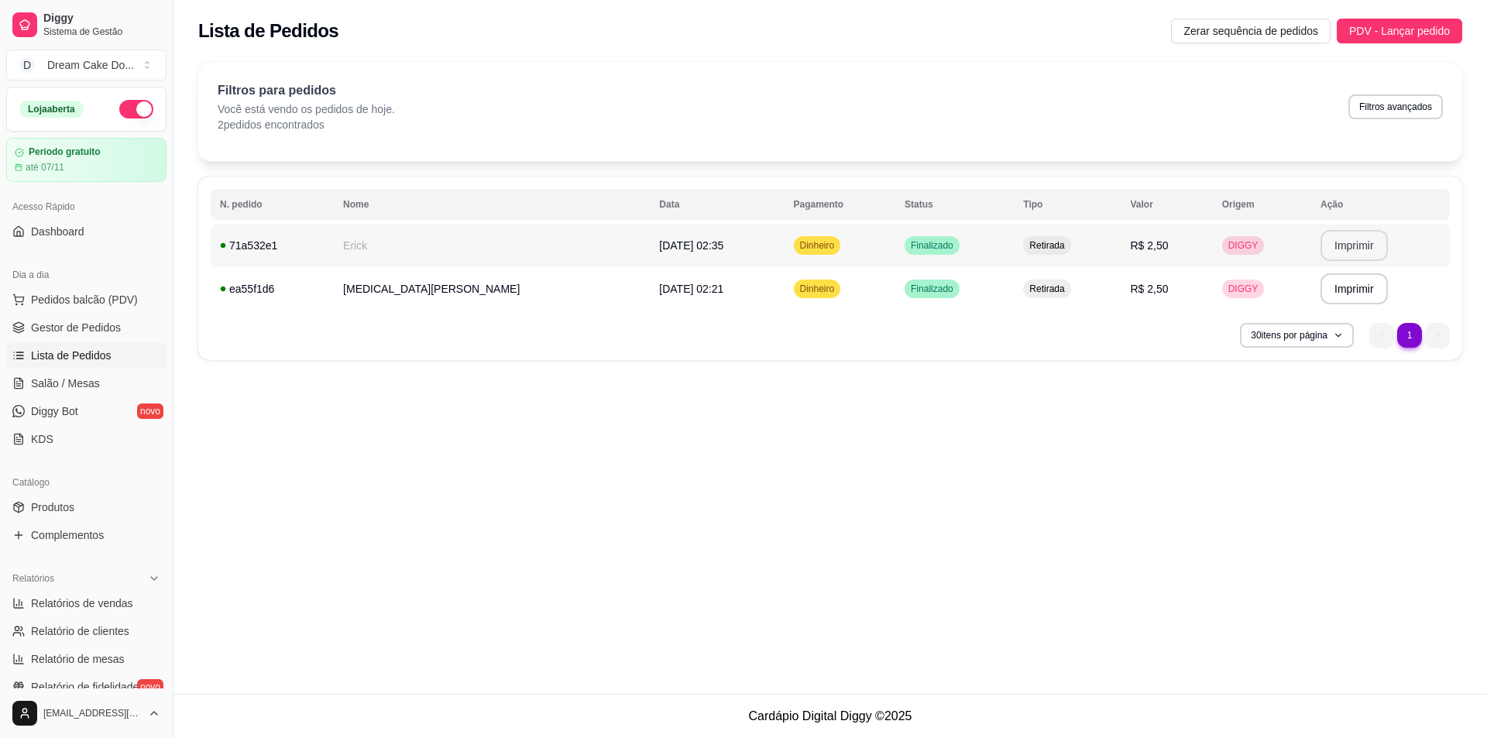
click at [1321, 246] on button "Imprimir" at bounding box center [1354, 245] width 67 height 31
click at [113, 231] on link "Dashboard" at bounding box center [86, 231] width 160 height 25
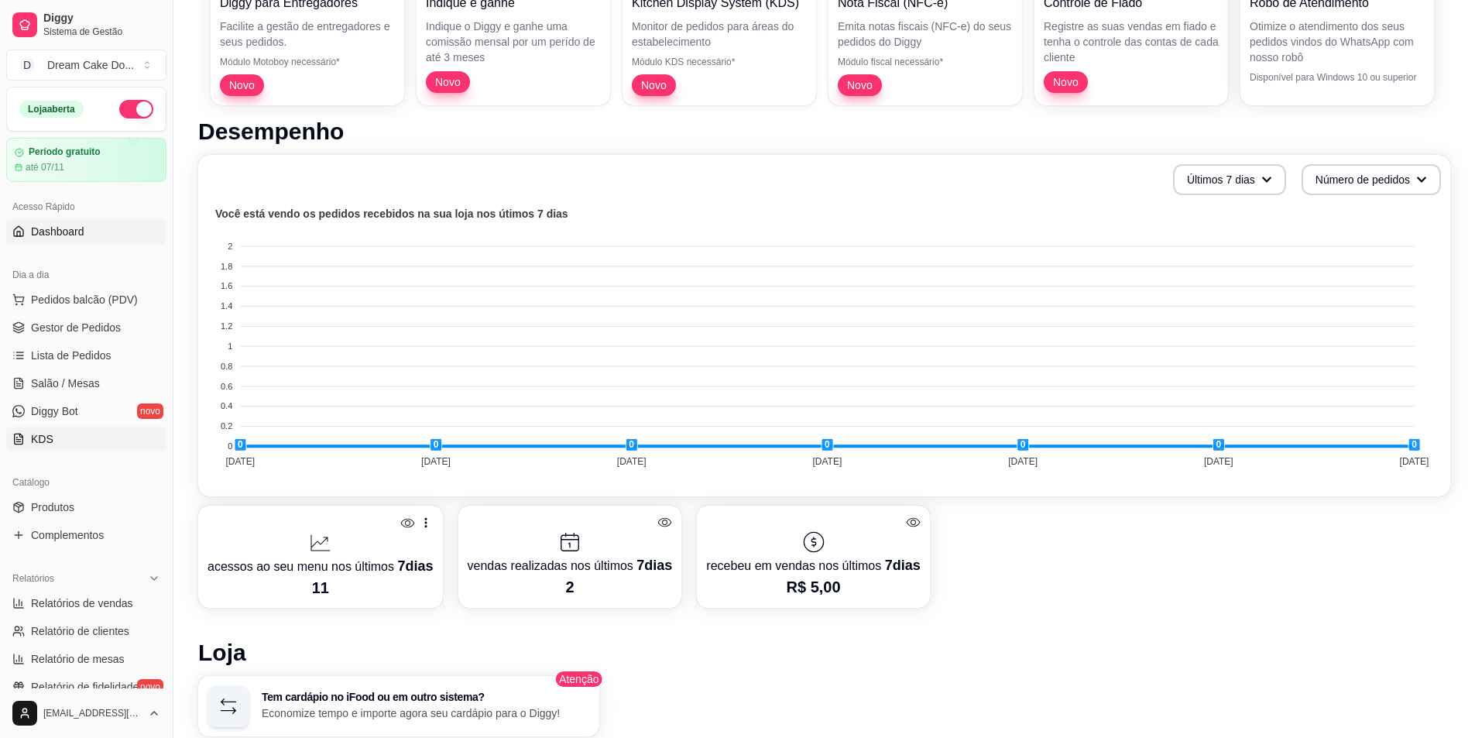
scroll to position [257, 0]
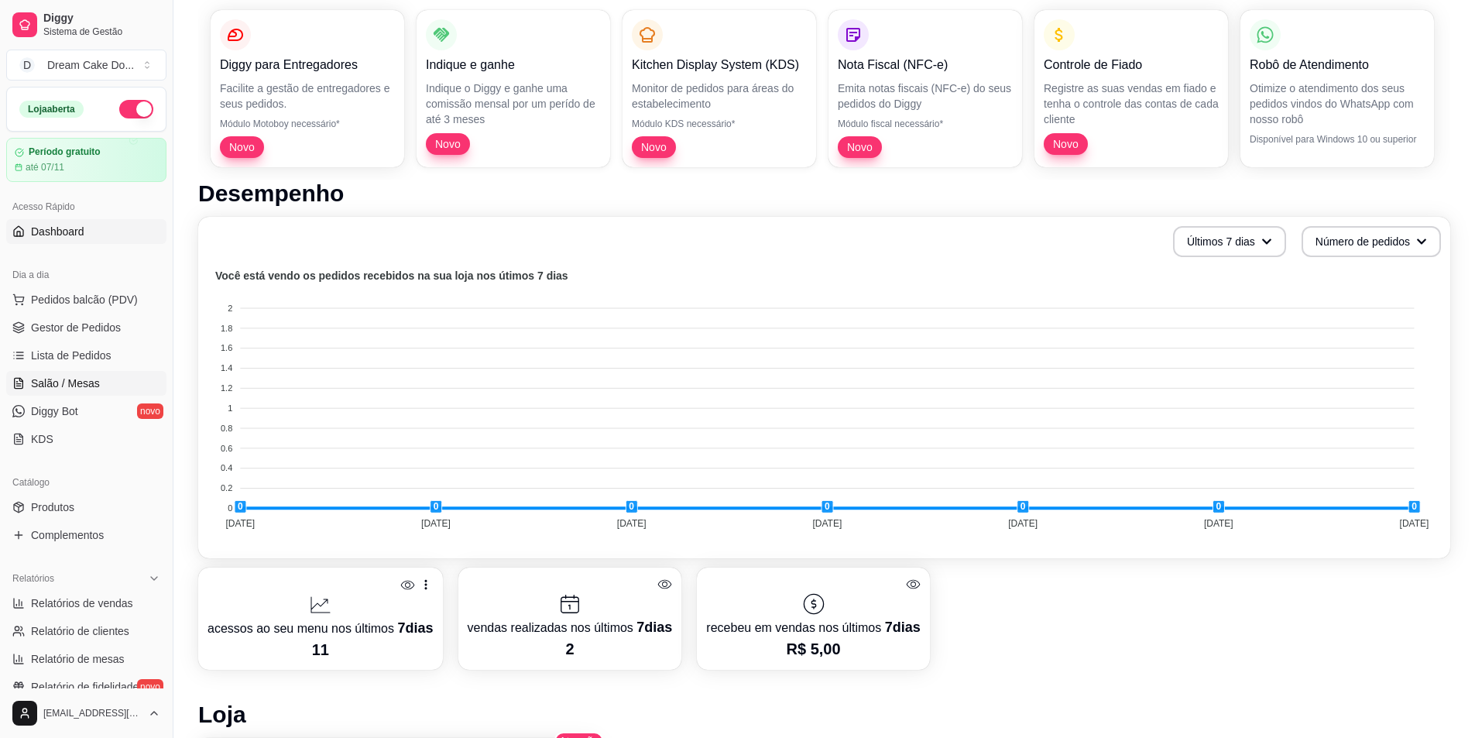
click at [83, 380] on span "Salão / Mesas" at bounding box center [65, 383] width 69 height 15
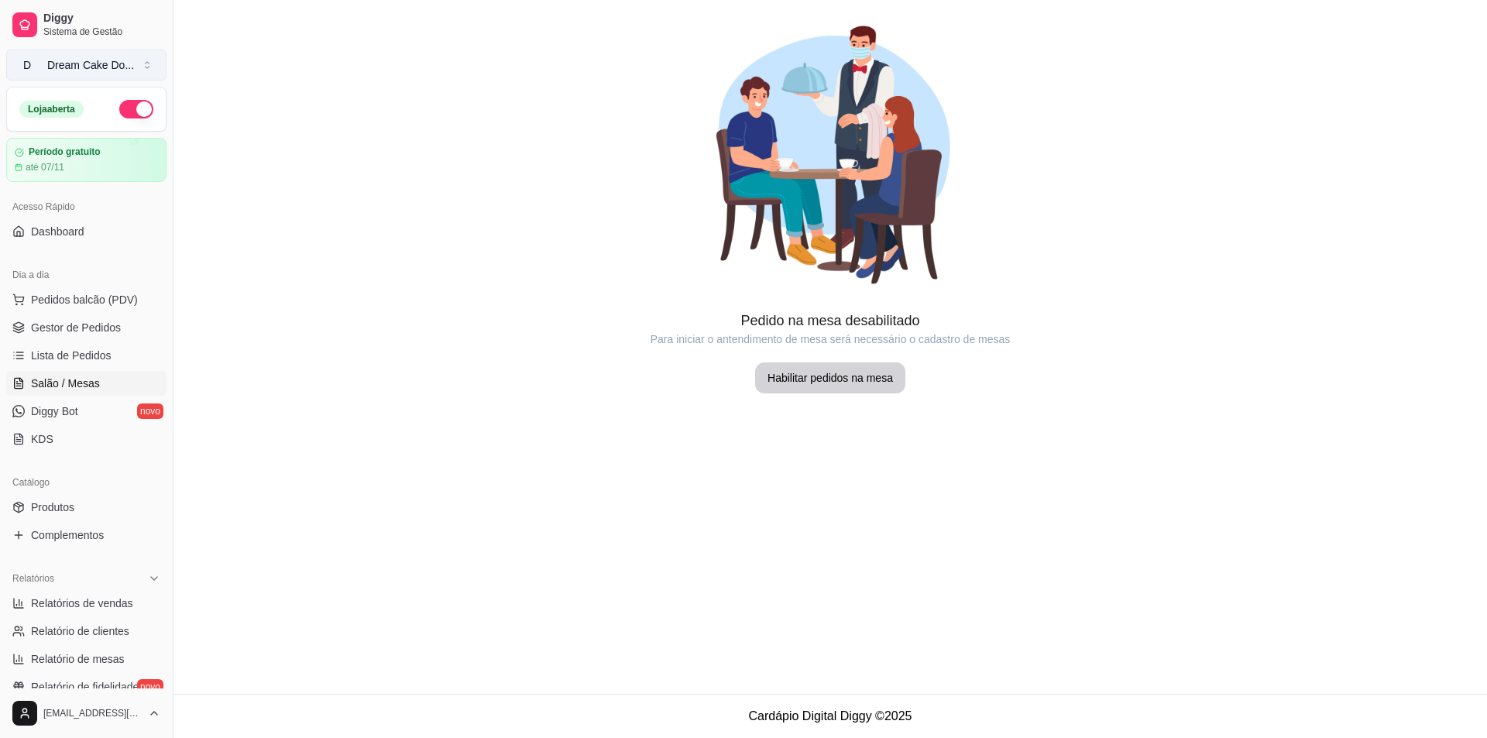
click at [64, 61] on div "Dream Cake Do ..." at bounding box center [90, 64] width 87 height 15
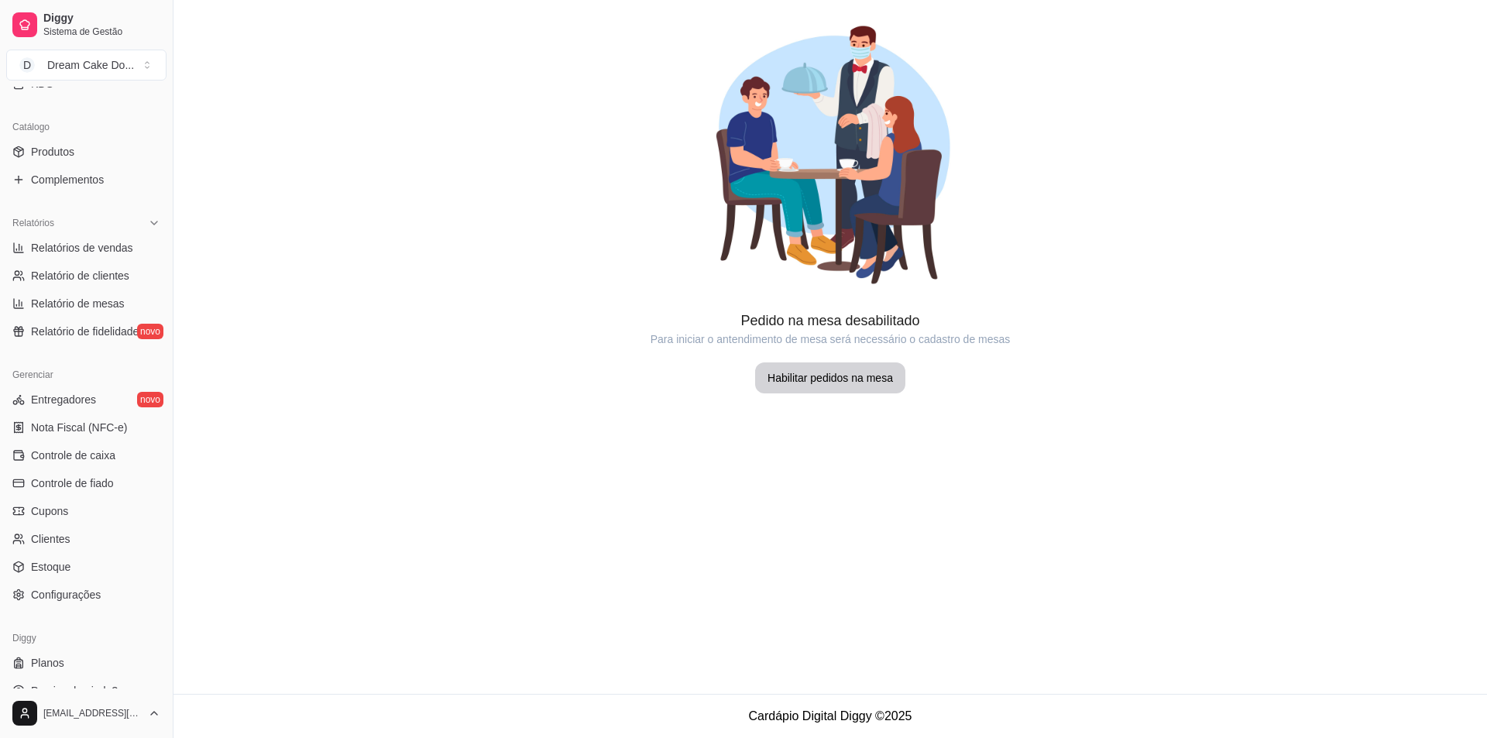
scroll to position [376, 0]
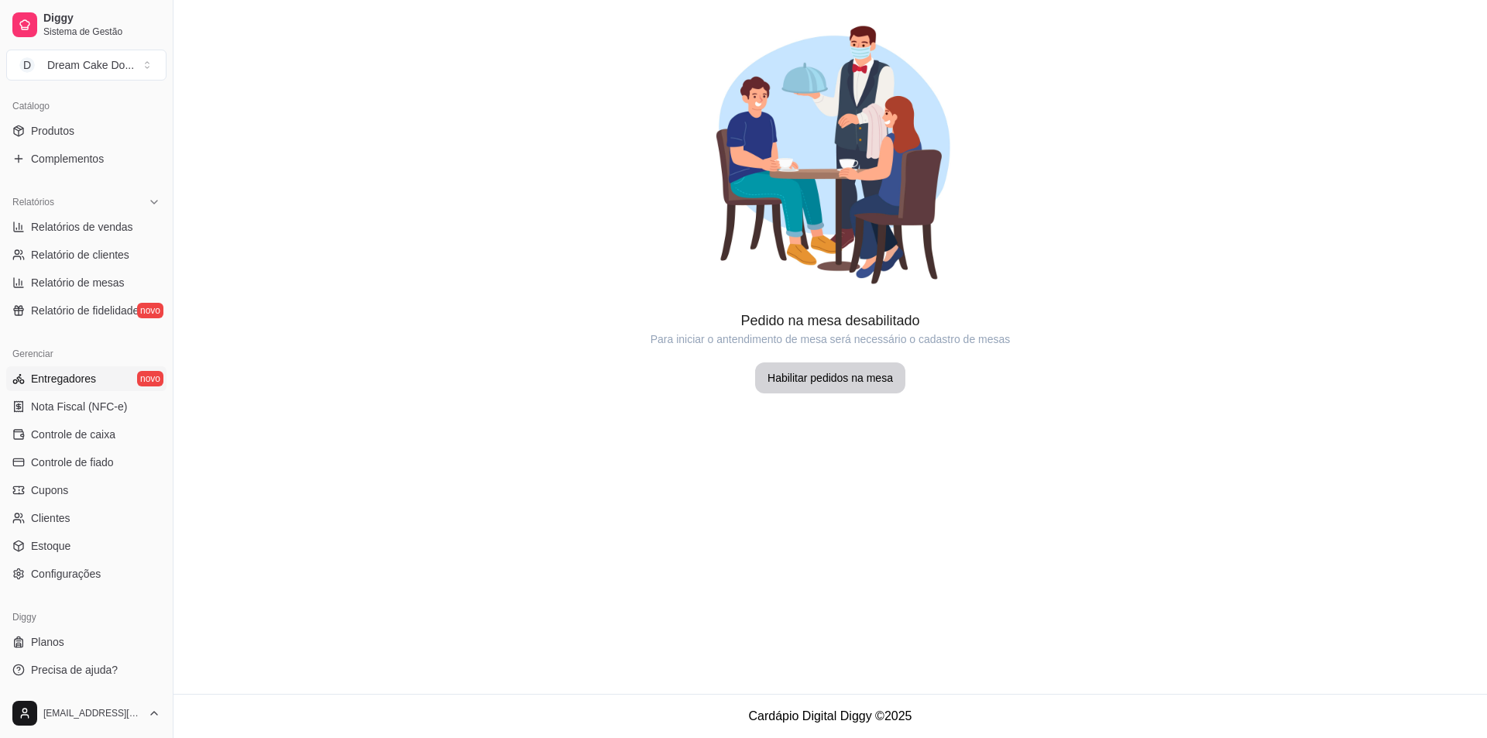
click at [76, 373] on span "Entregadores" at bounding box center [63, 378] width 65 height 15
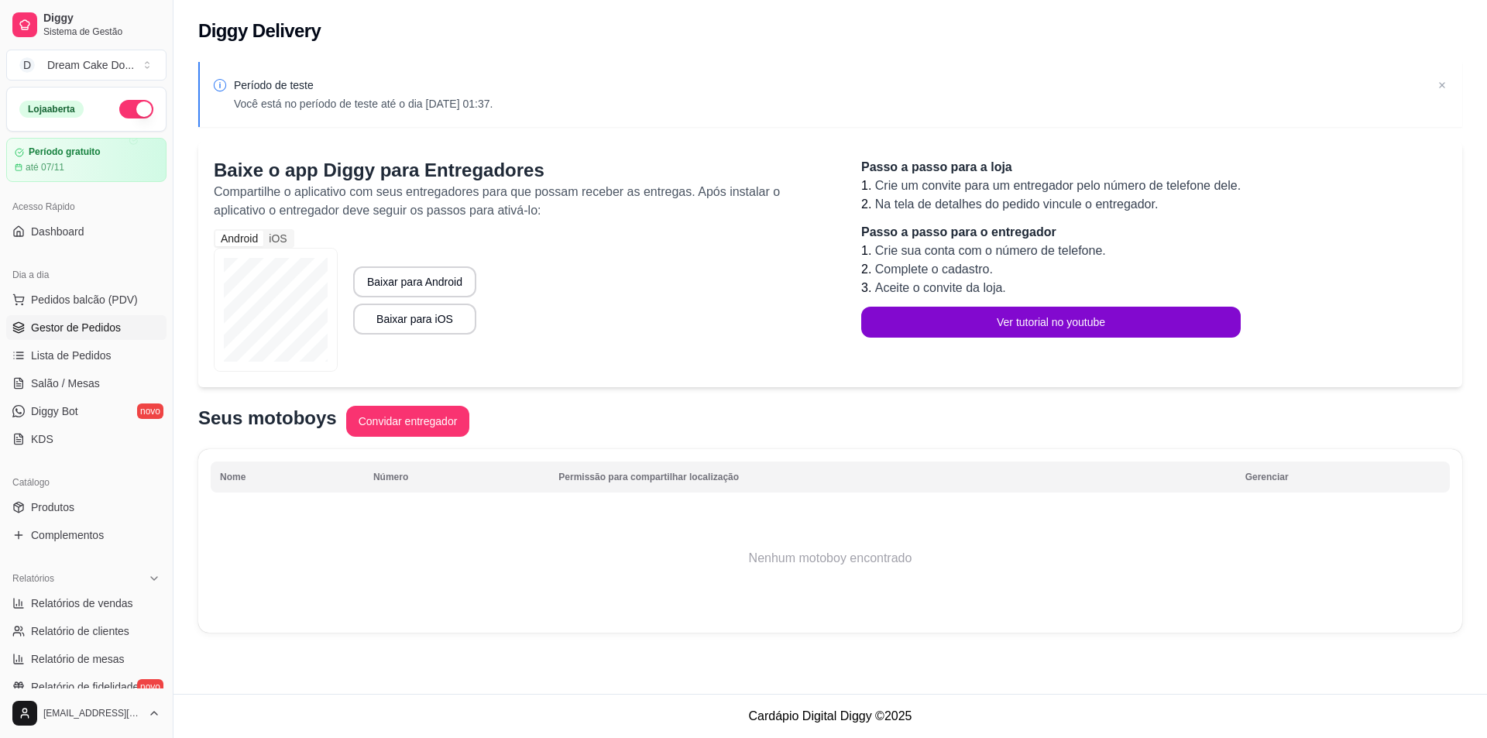
click at [97, 333] on span "Gestor de Pedidos" at bounding box center [76, 327] width 90 height 15
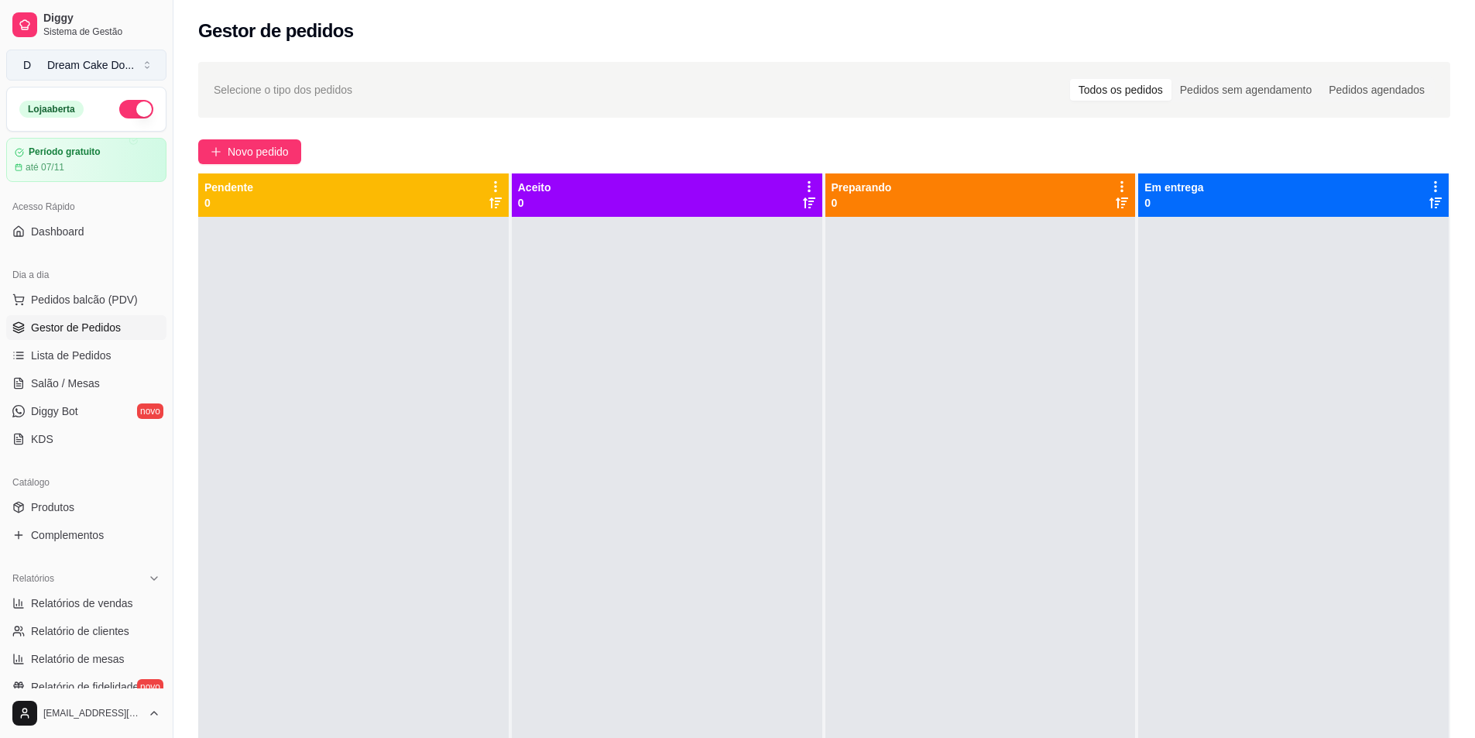
click at [59, 56] on button "D Dream Cake Do ..." at bounding box center [86, 65] width 160 height 31
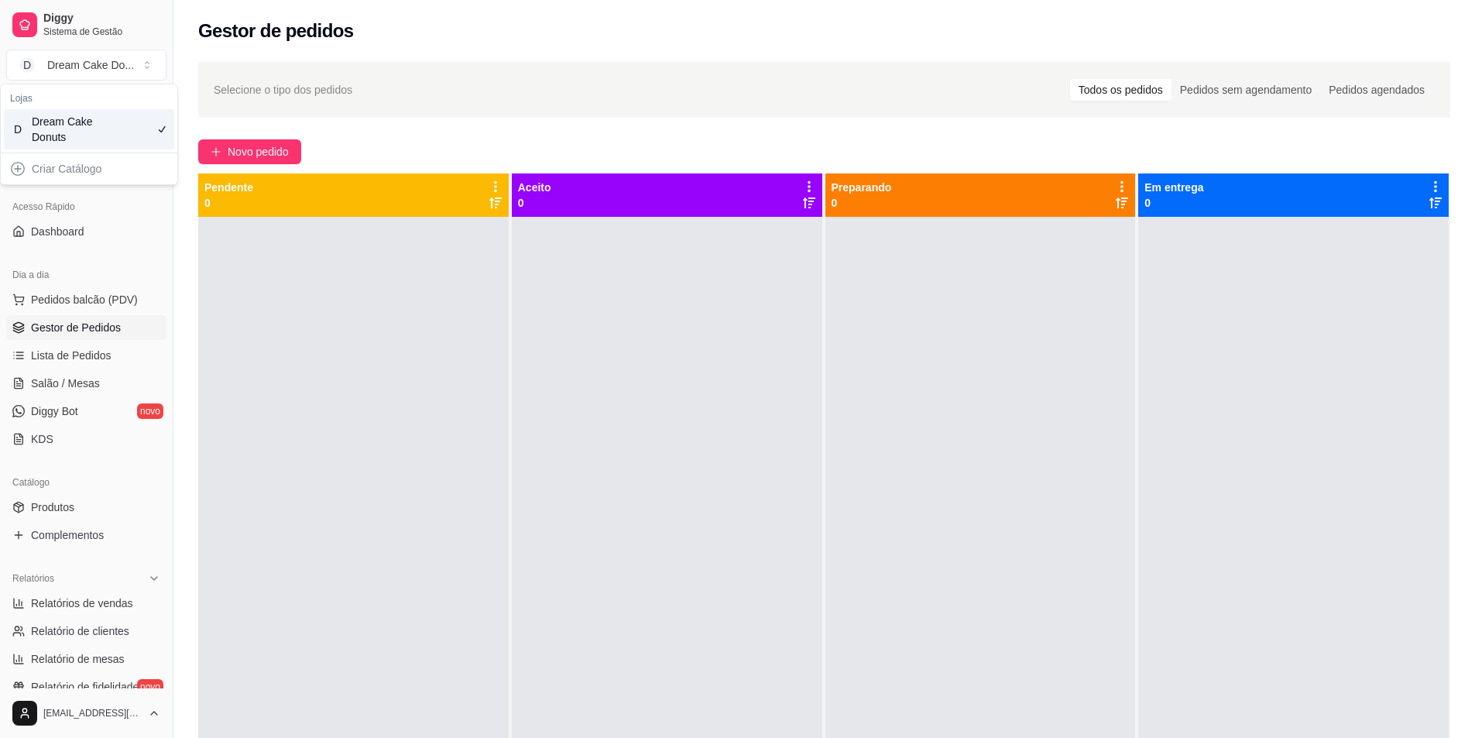
click at [48, 122] on div "Dream Cake Donuts" at bounding box center [67, 129] width 70 height 31
click at [57, 11] on link "Diggy Sistema de Gestão" at bounding box center [86, 24] width 160 height 37
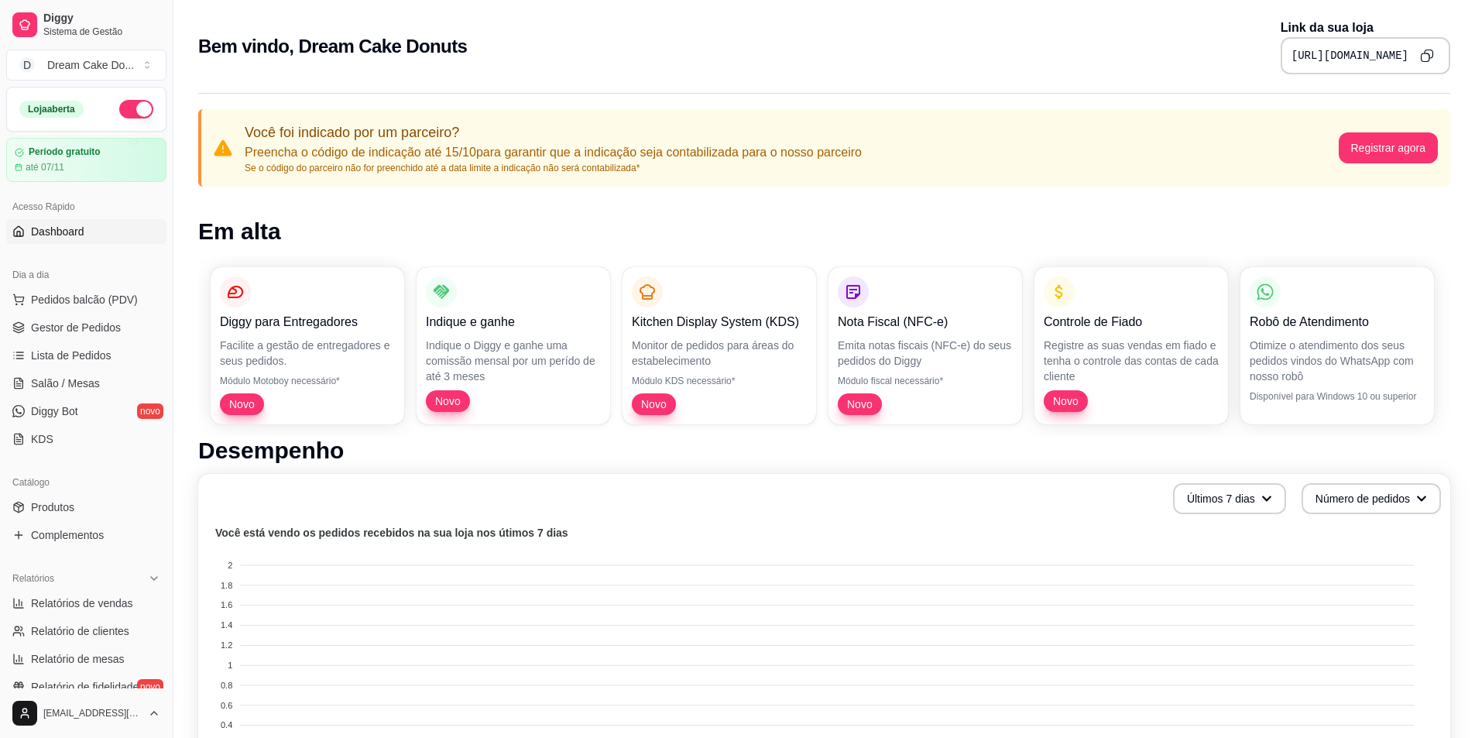
click at [1424, 53] on icon "Copy to clipboard" at bounding box center [1426, 57] width 9 height 9
click at [127, 622] on link "Relatório de clientes" at bounding box center [86, 631] width 160 height 25
select select "30"
select select "HIGHEST_TOTAL_SPENT_WITH_ORDERS"
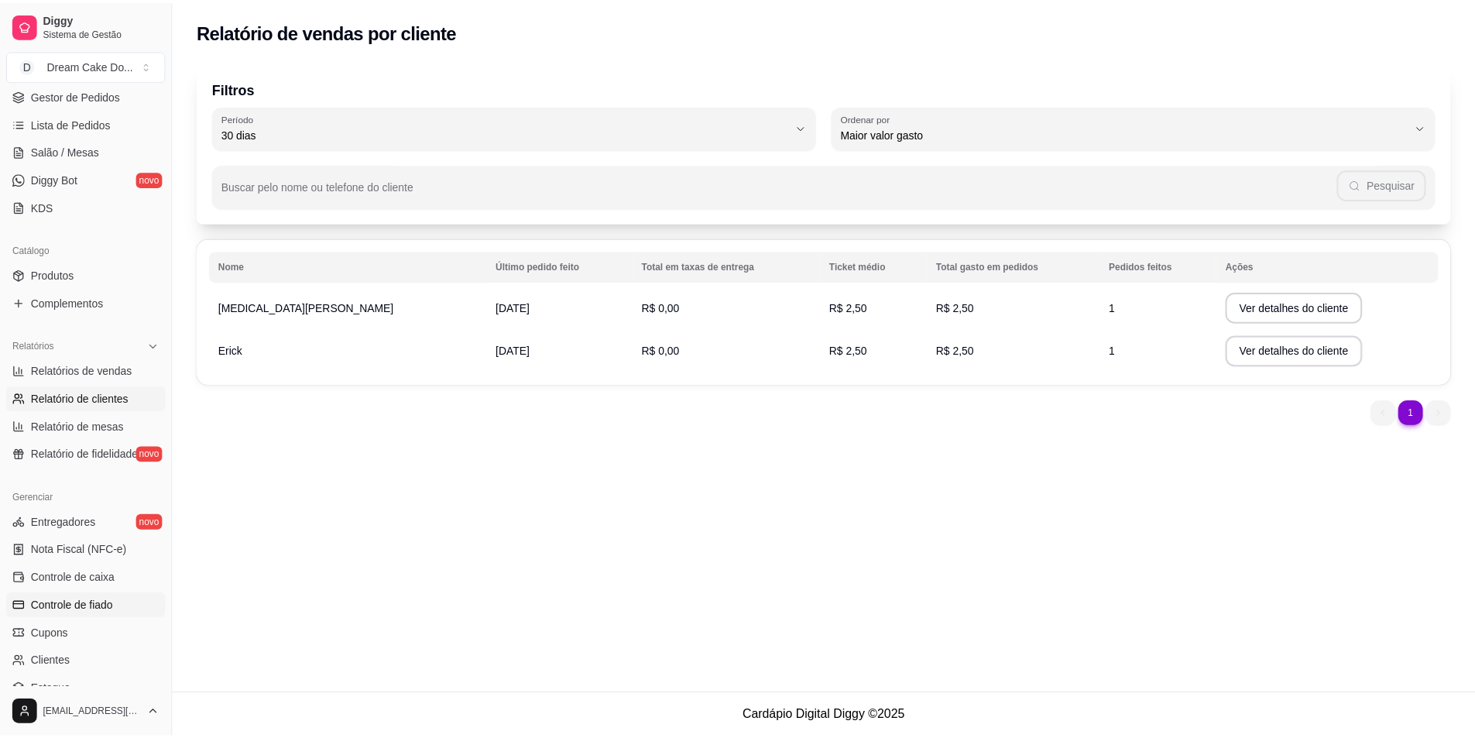
scroll to position [376, 0]
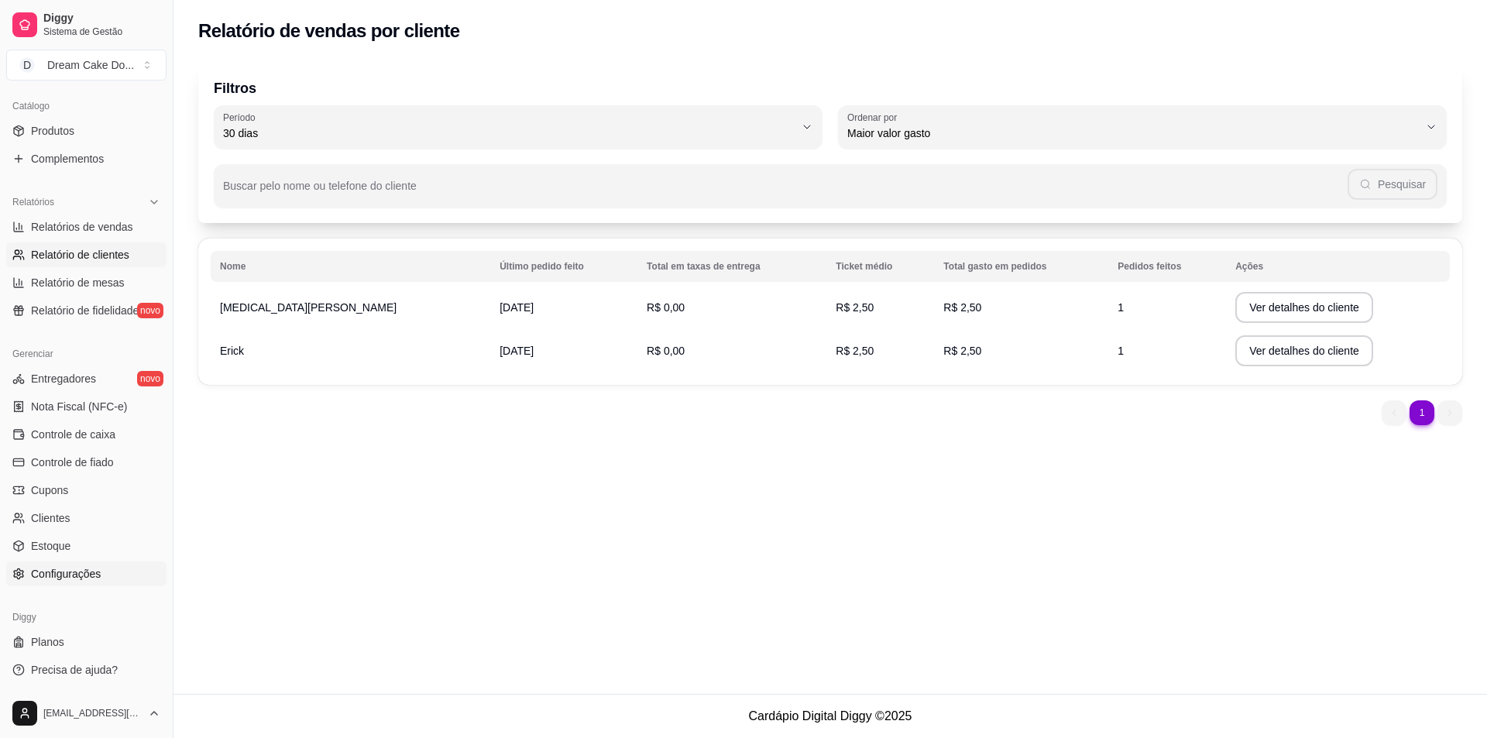
click at [68, 572] on span "Configurações" at bounding box center [66, 573] width 70 height 15
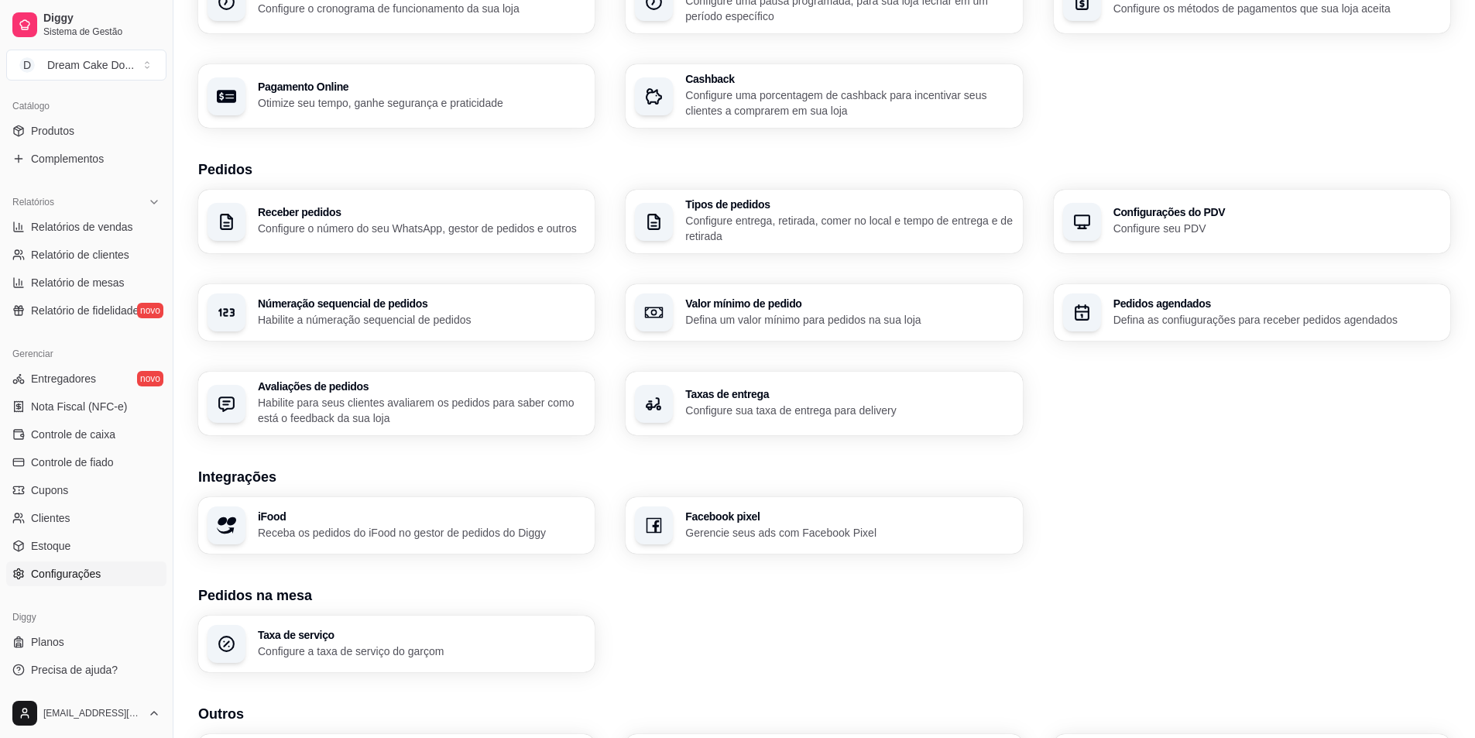
scroll to position [232, 0]
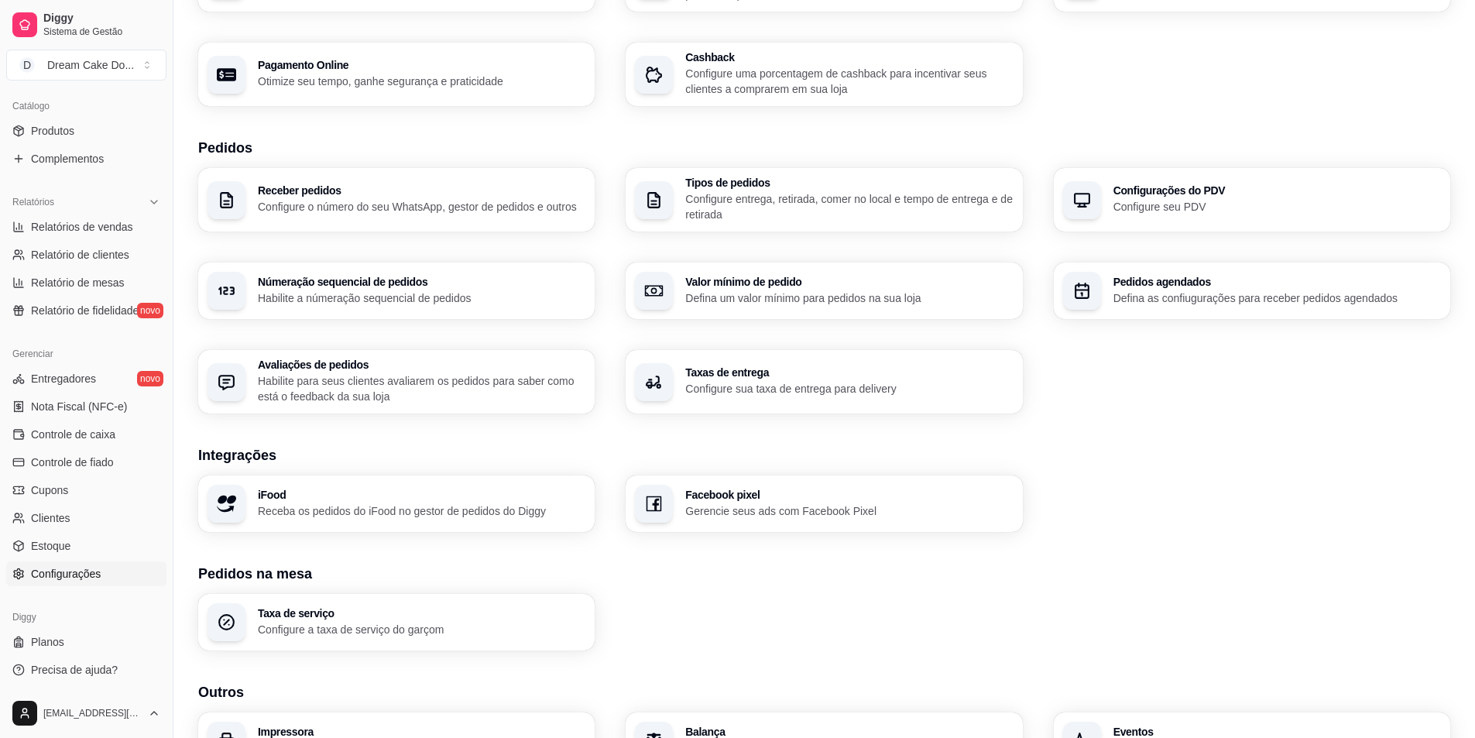
click at [733, 395] on p "Configure sua taxa de entrega para delivery" at bounding box center [849, 388] width 328 height 15
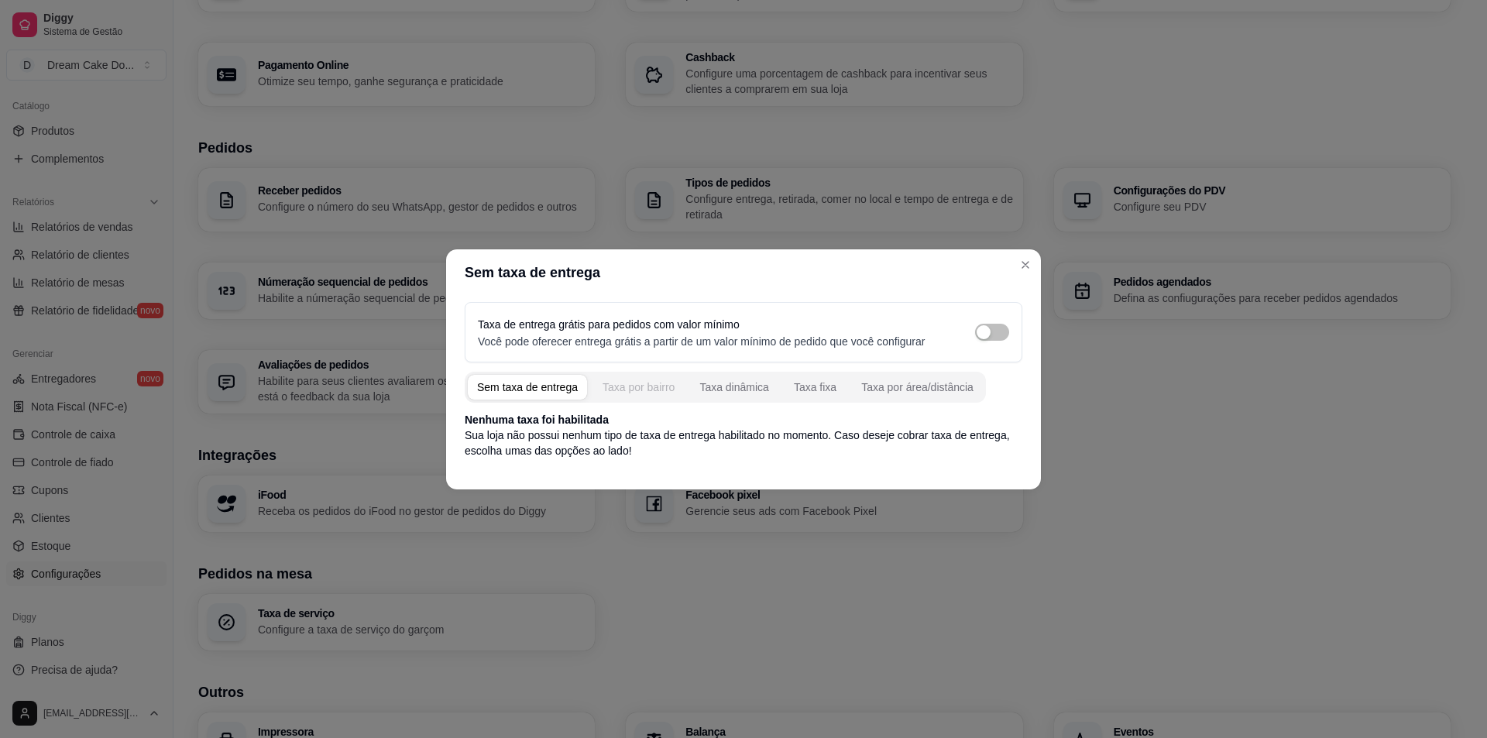
click at [654, 385] on div "Taxa por bairro" at bounding box center [639, 387] width 72 height 15
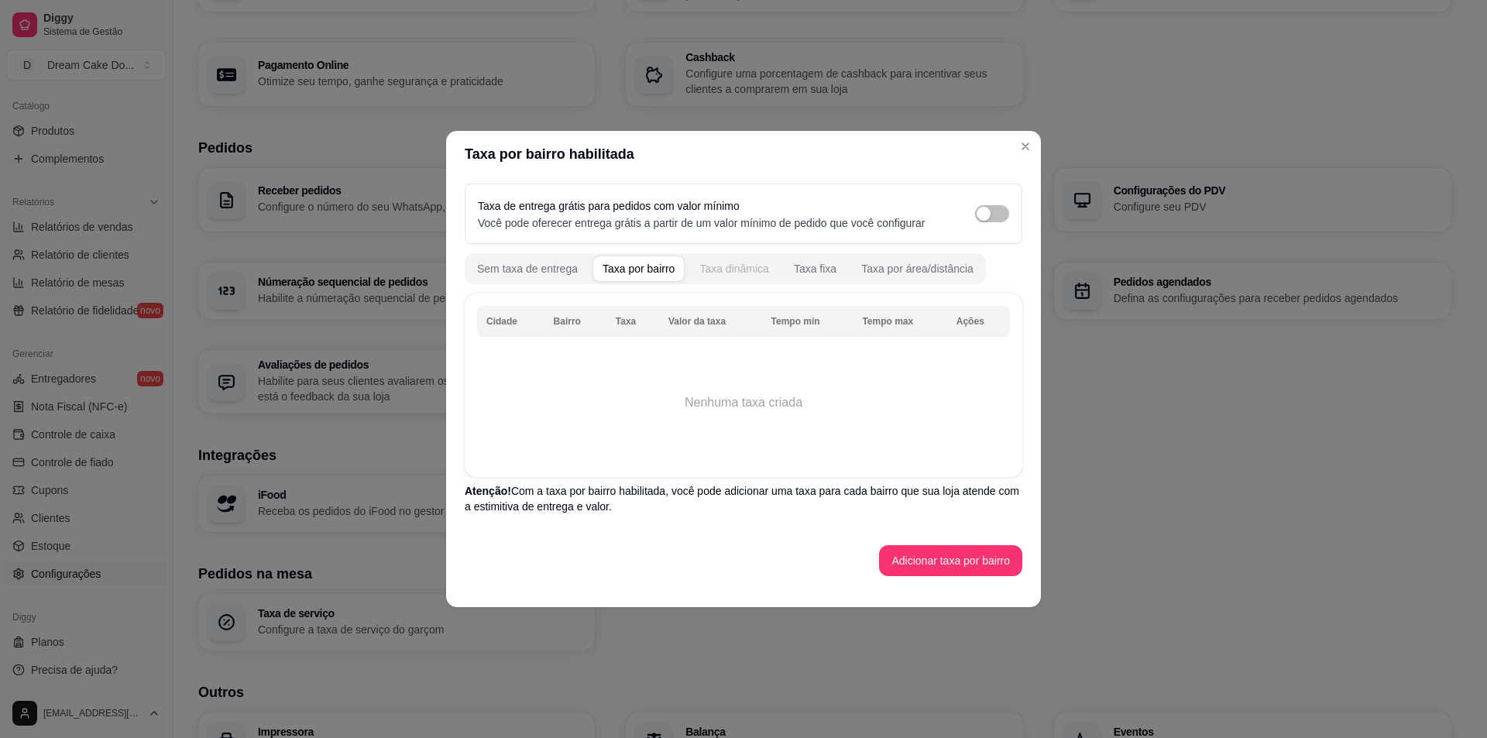
click at [735, 270] on div "Taxa dinâmica" at bounding box center [734, 268] width 70 height 15
click at [816, 277] on button "Taxa fixa" at bounding box center [815, 268] width 61 height 25
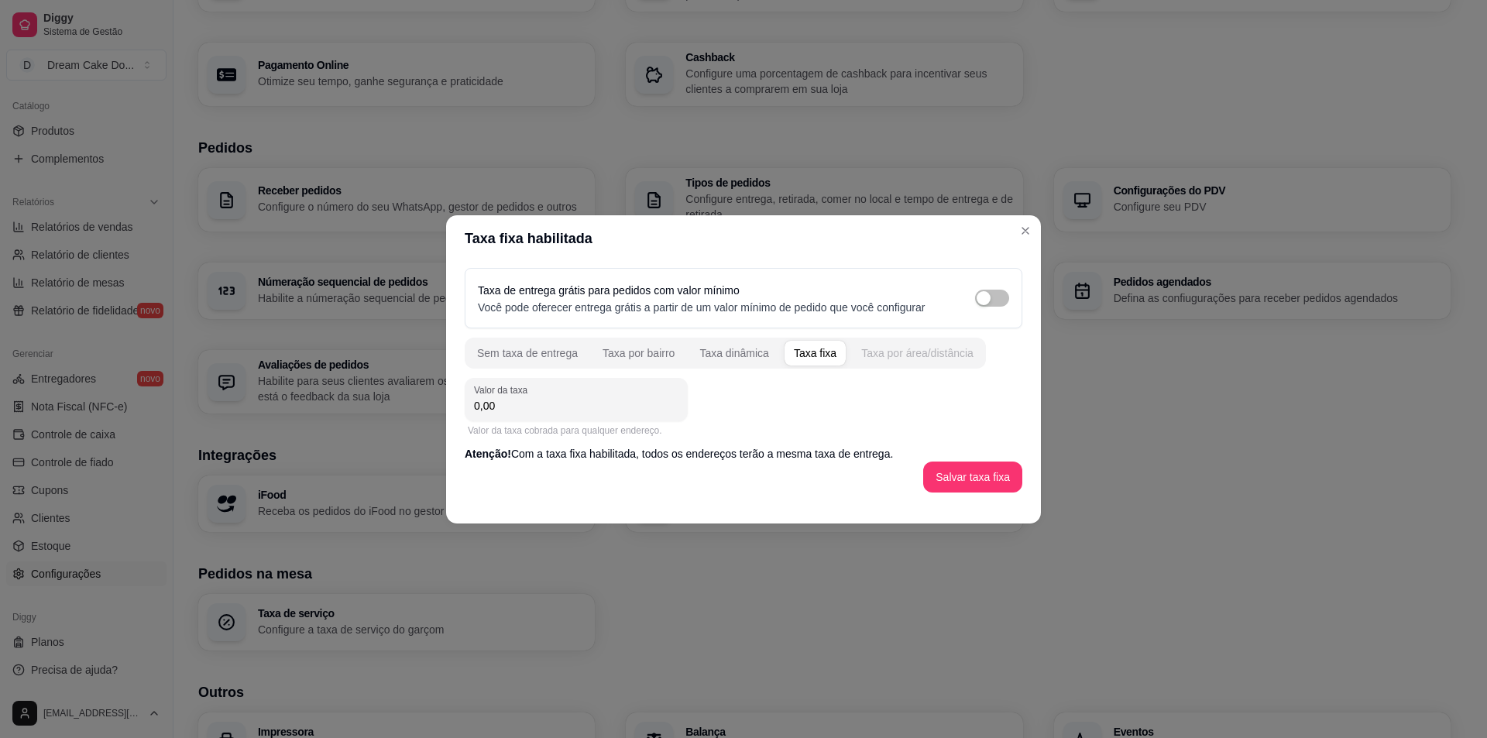
click at [925, 357] on div "Taxa por área/distância" at bounding box center [917, 352] width 112 height 15
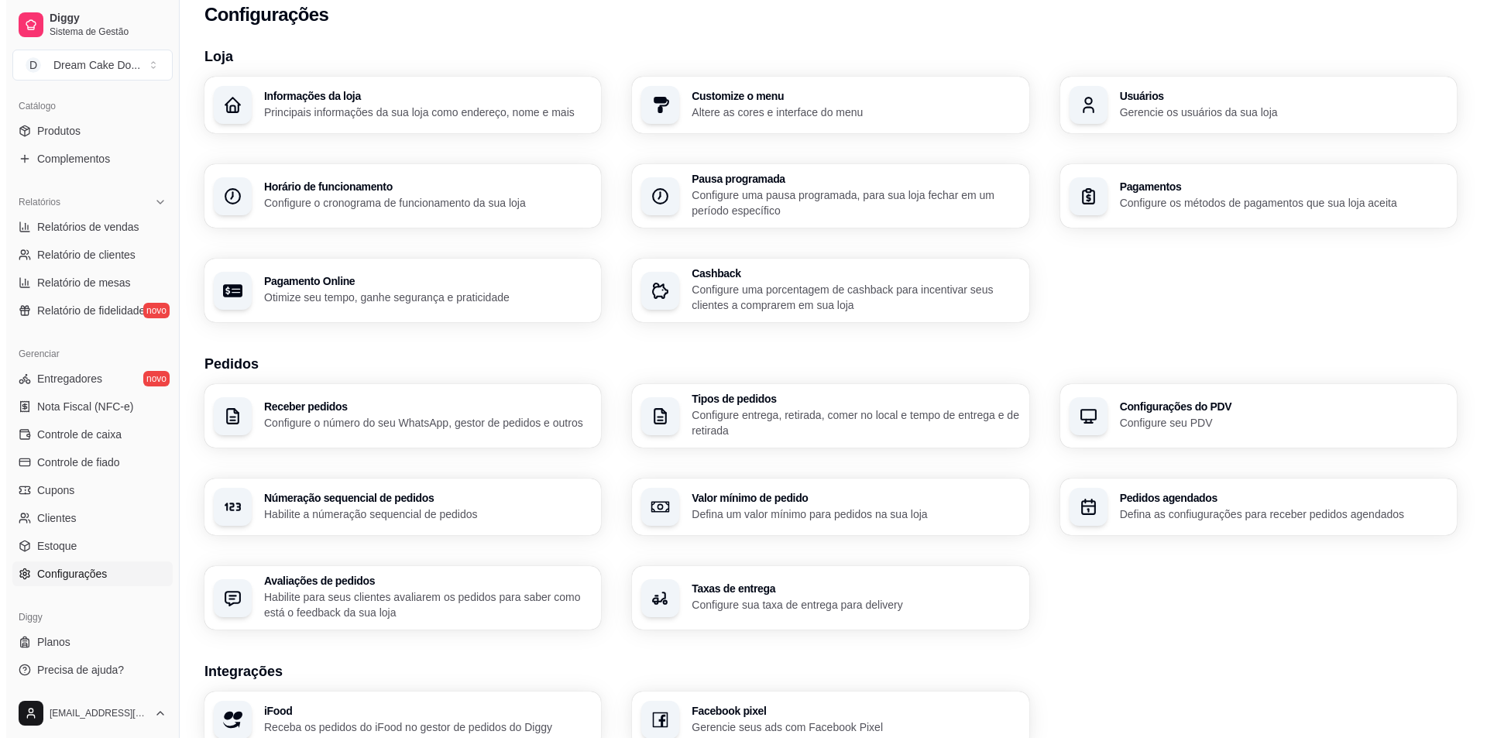
scroll to position [0, 0]
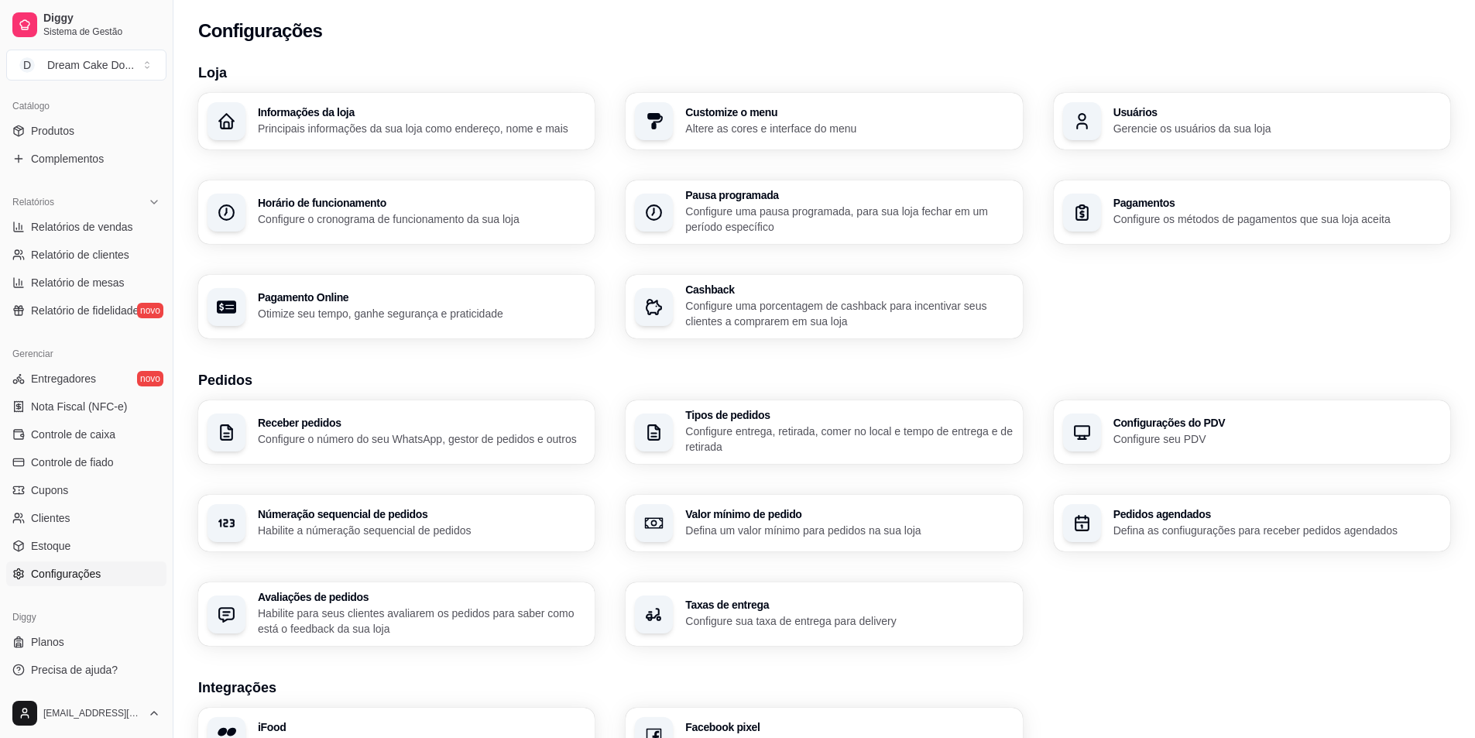
click at [385, 321] on p "Otimize seu tempo, ganhe segurança e praticidade" at bounding box center [422, 313] width 328 height 15
select select "4.98"
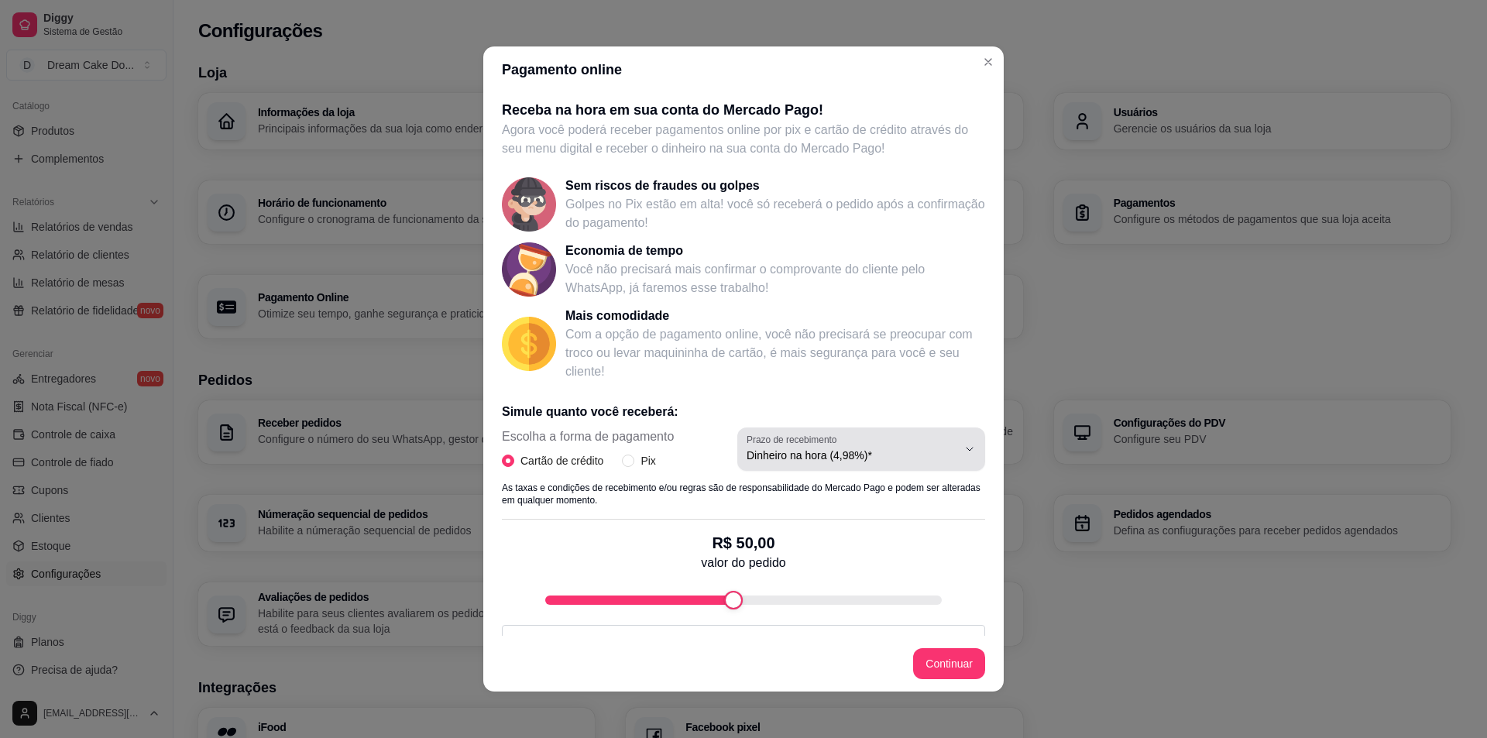
click at [783, 460] on span "Dinheiro na hora (4,98%)*" at bounding box center [852, 455] width 211 height 15
click at [1098, 569] on div "Pagamento online Receba na hora em sua conta do Mercado Pago! Agora você poderá…" at bounding box center [743, 369] width 1487 height 738
click at [627, 459] on input "Pix" at bounding box center [628, 461] width 12 height 12
radio input "true"
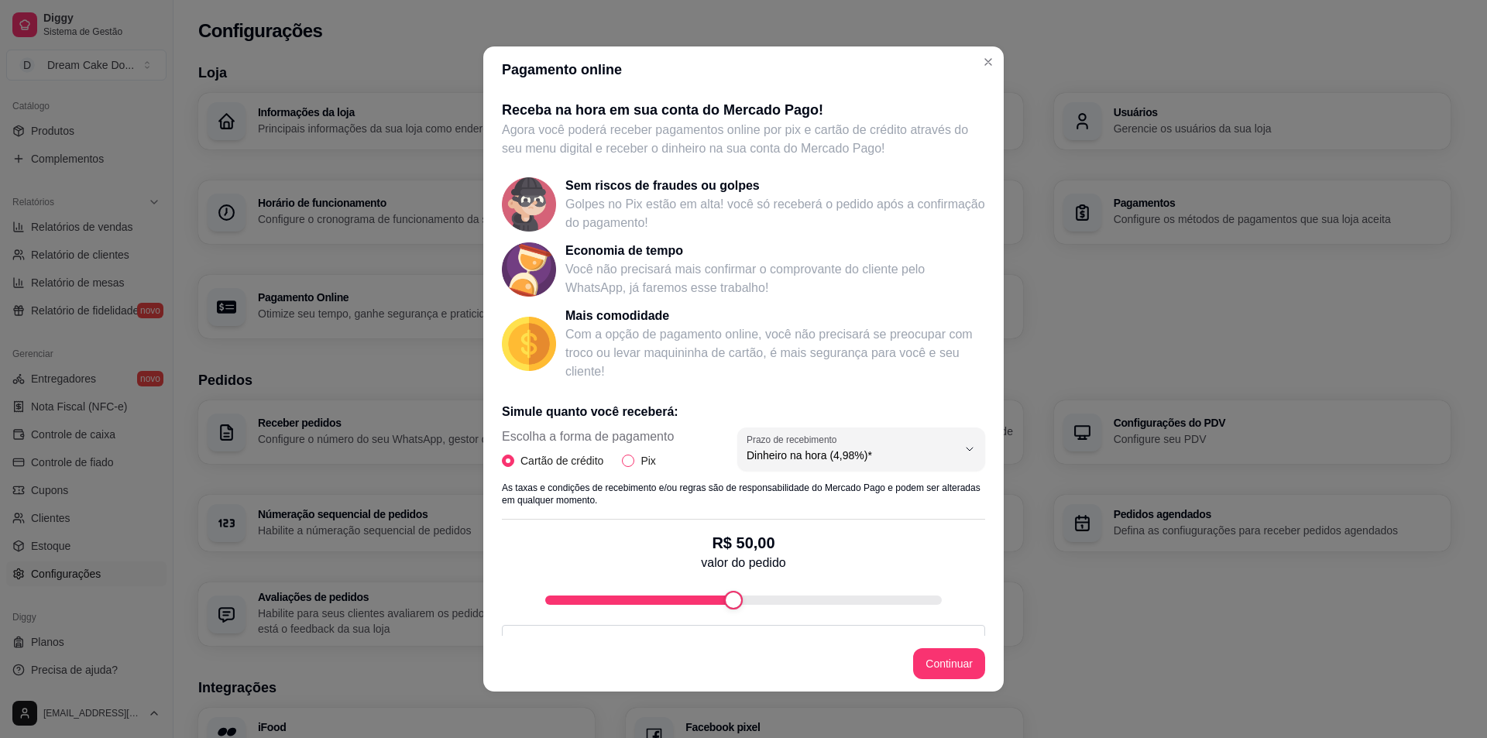
radio input "false"
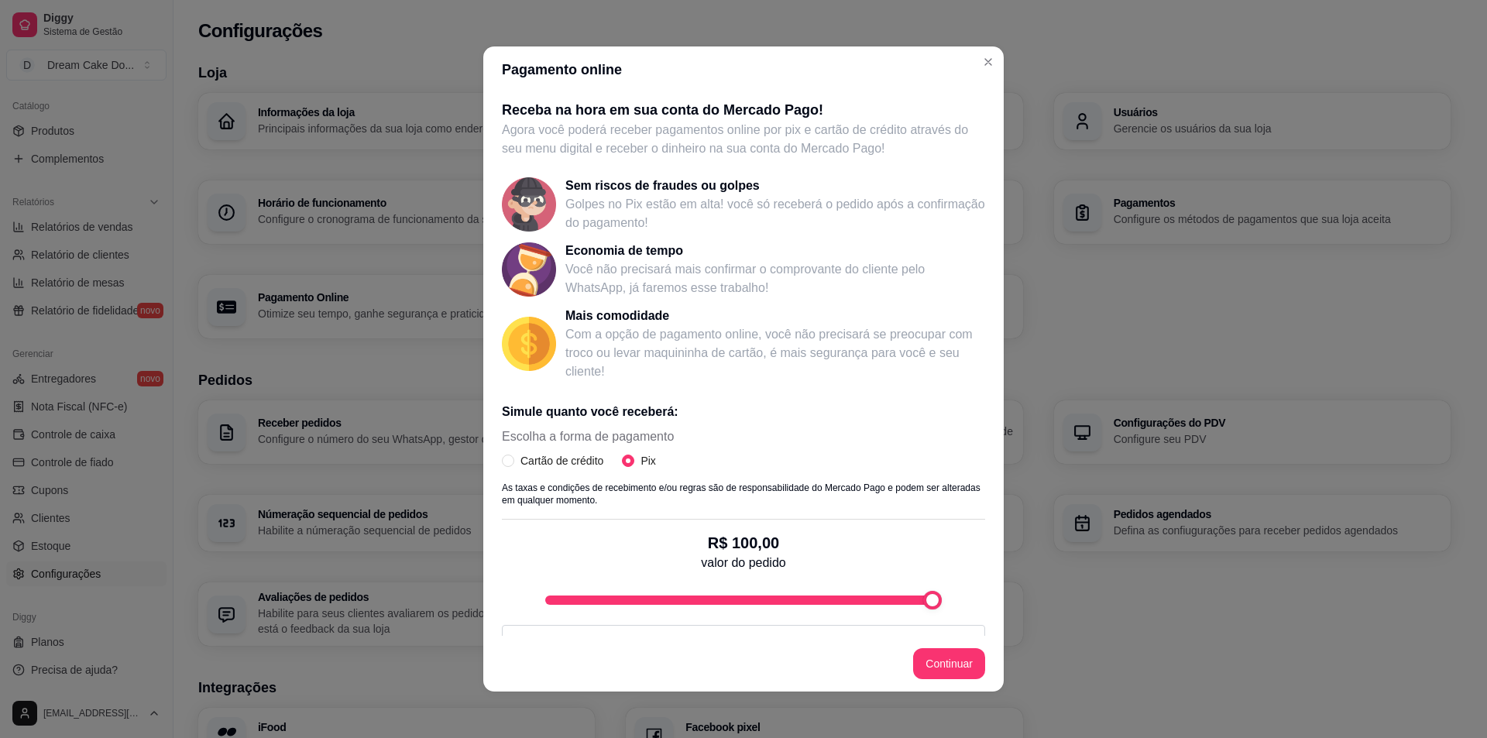
click at [964, 586] on div "R$ 100,00 valor do pedido" at bounding box center [743, 565] width 483 height 90
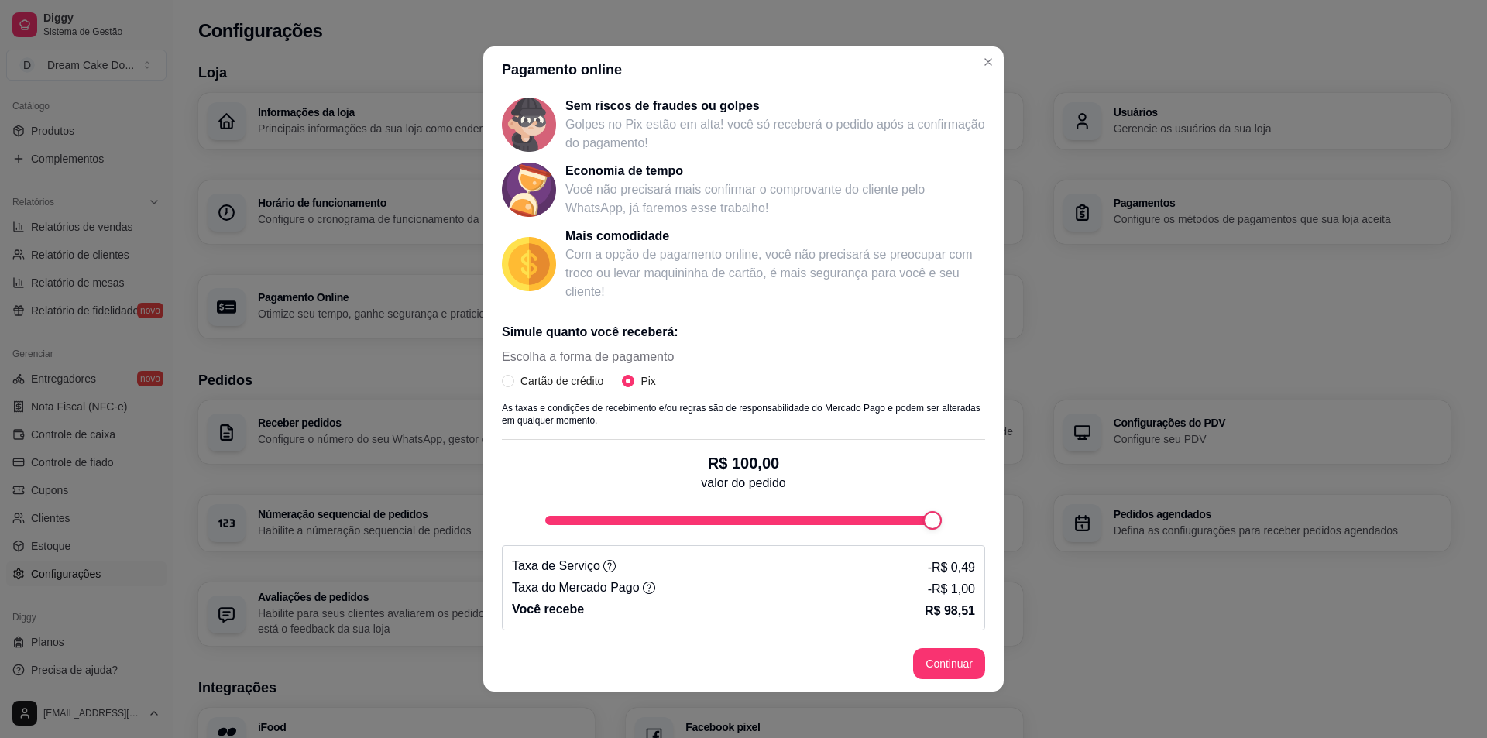
scroll to position [81, 0]
type input "95"
click at [906, 527] on div "fee-calculator" at bounding box center [912, 519] width 19 height 19
click at [502, 381] on input "Cartão de crédito" at bounding box center [508, 380] width 12 height 12
radio input "true"
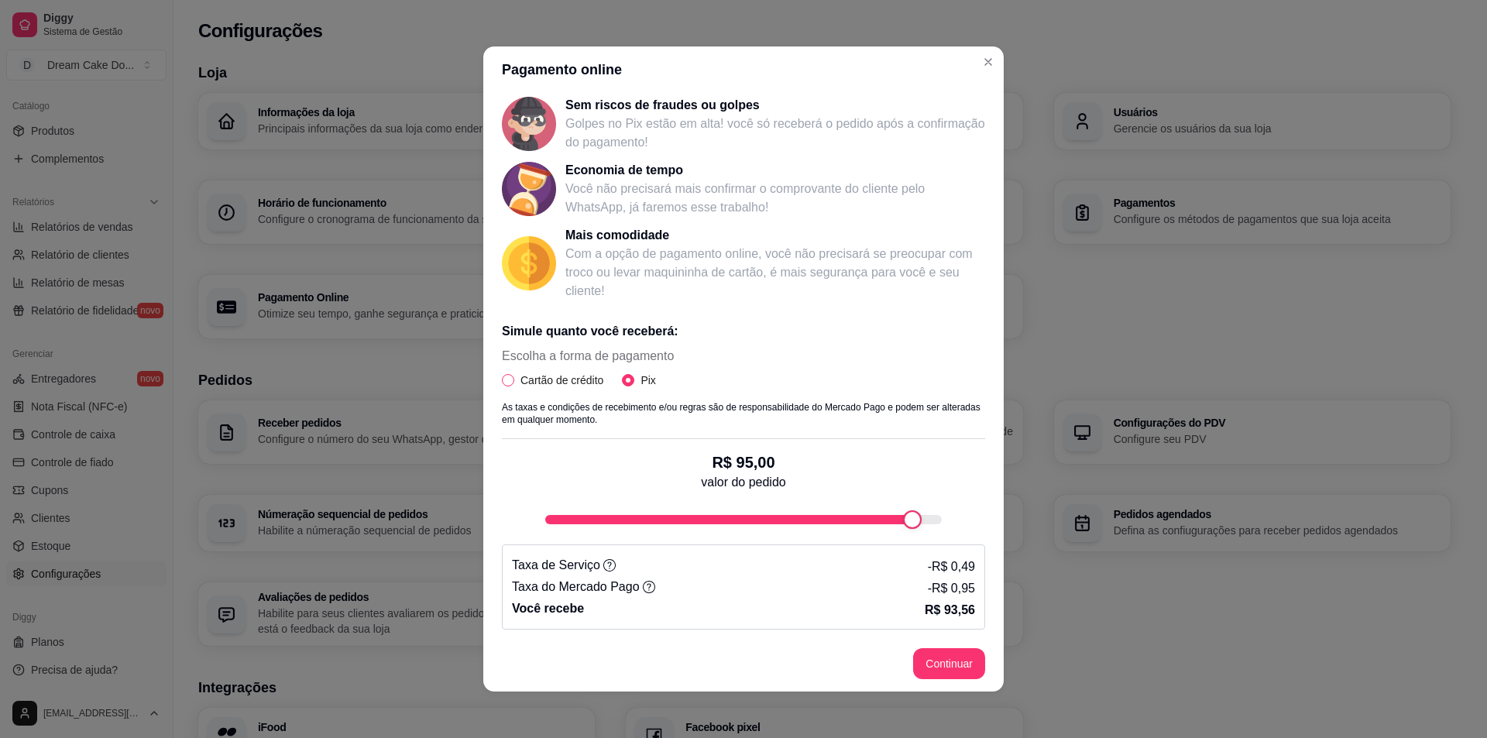
radio input "false"
select select "4.98"
type input "100"
click at [935, 525] on div "fee-calculator" at bounding box center [932, 519] width 19 height 19
click at [622, 379] on input "Pix" at bounding box center [628, 380] width 12 height 12
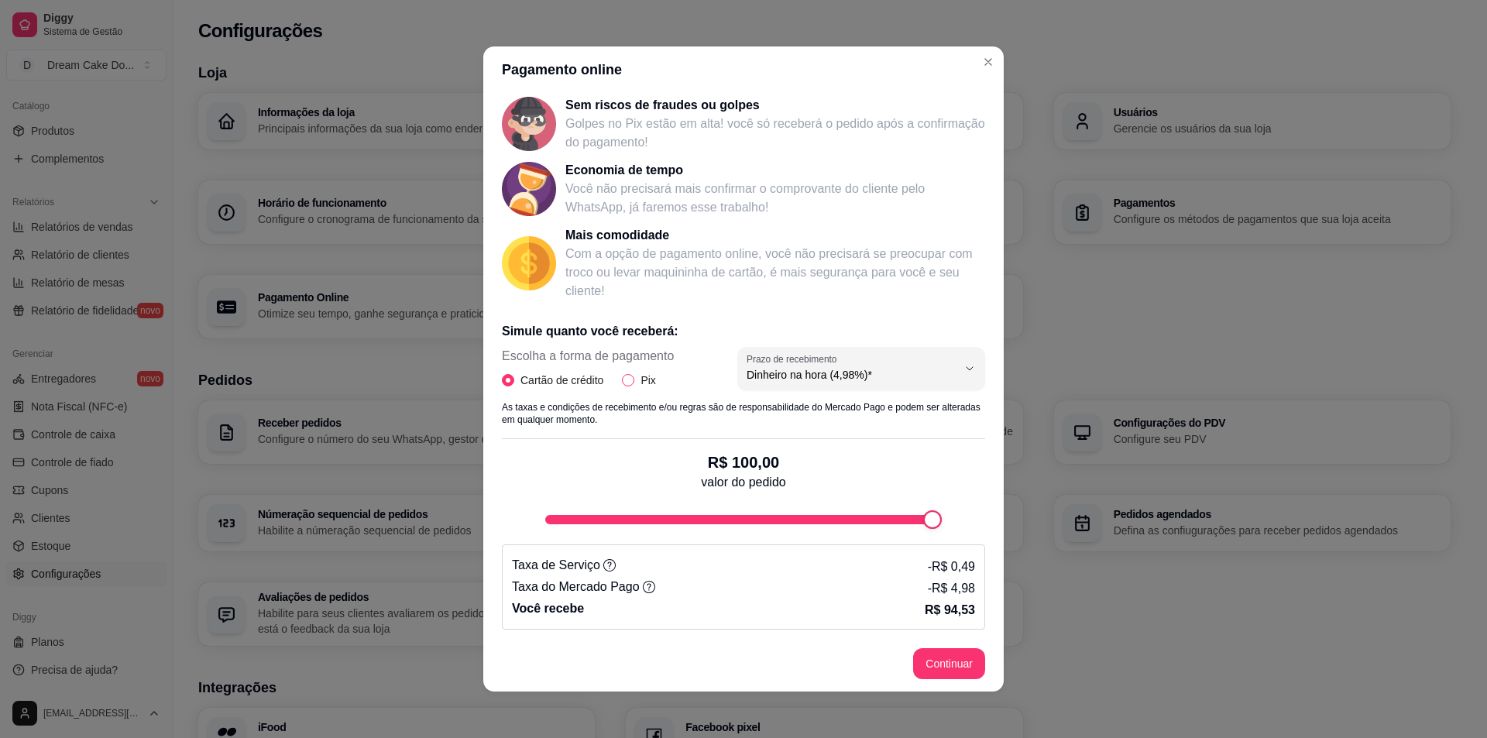
radio input "true"
radio input "false"
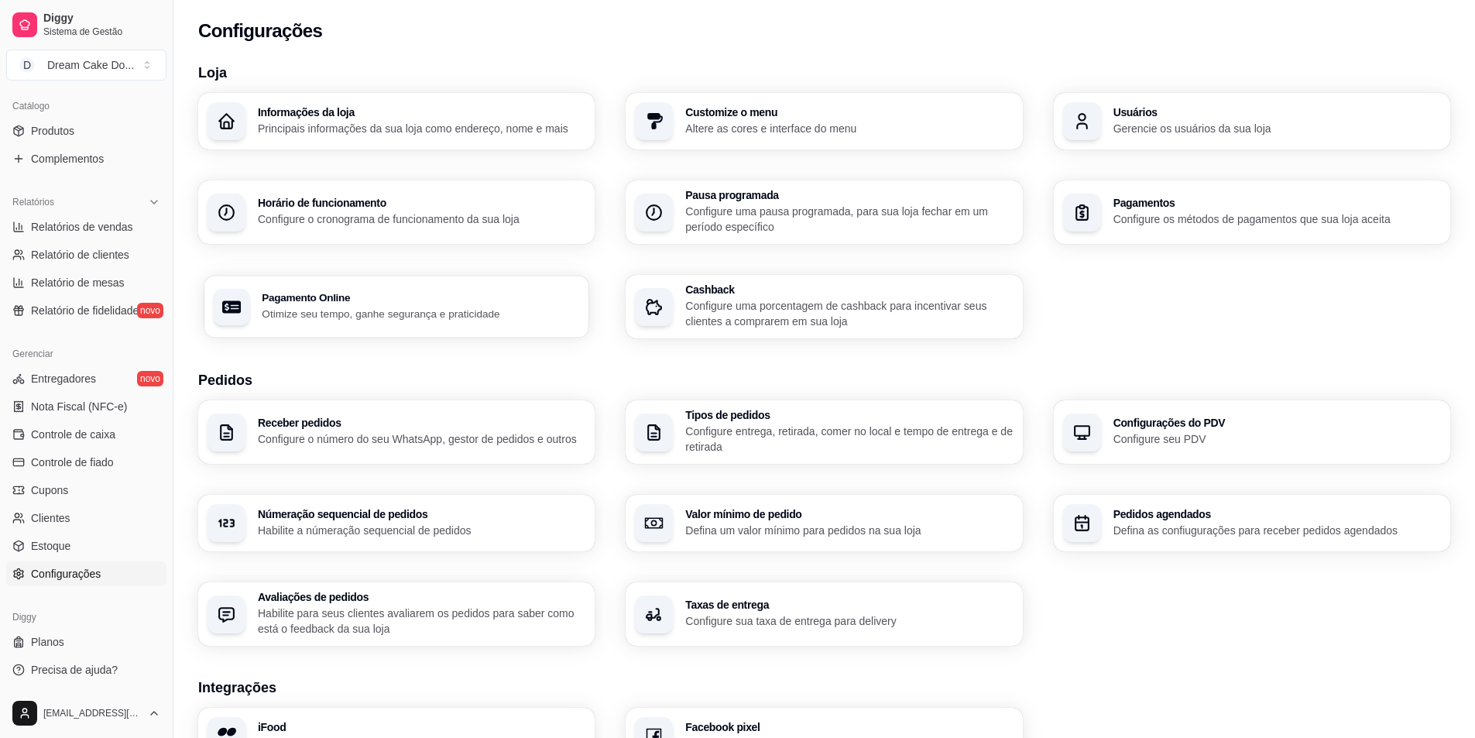
click at [454, 319] on p "Otimize seu tempo, ganhe segurança e praticidade" at bounding box center [421, 313] width 318 height 15
select select "4.98"
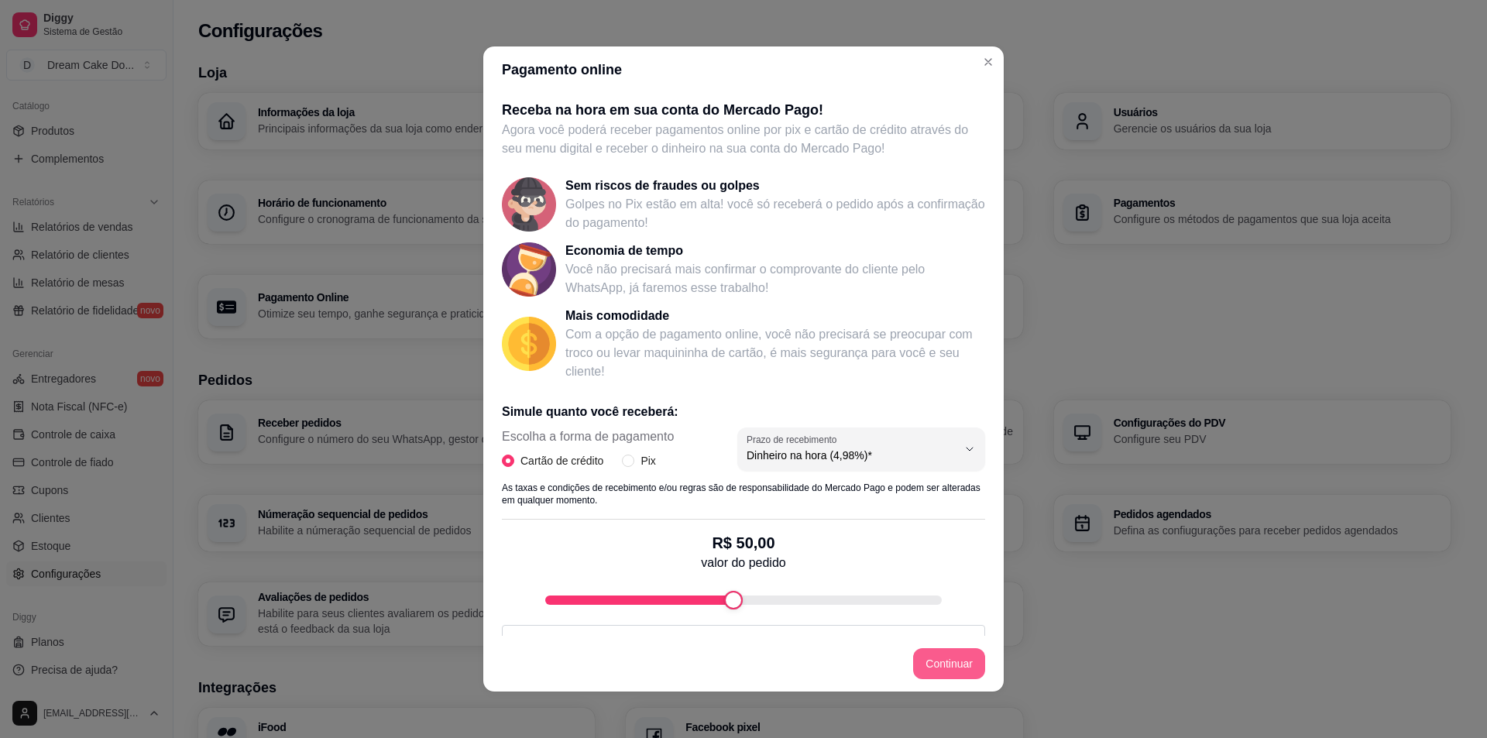
click at [946, 654] on button "Continuar" at bounding box center [949, 663] width 72 height 31
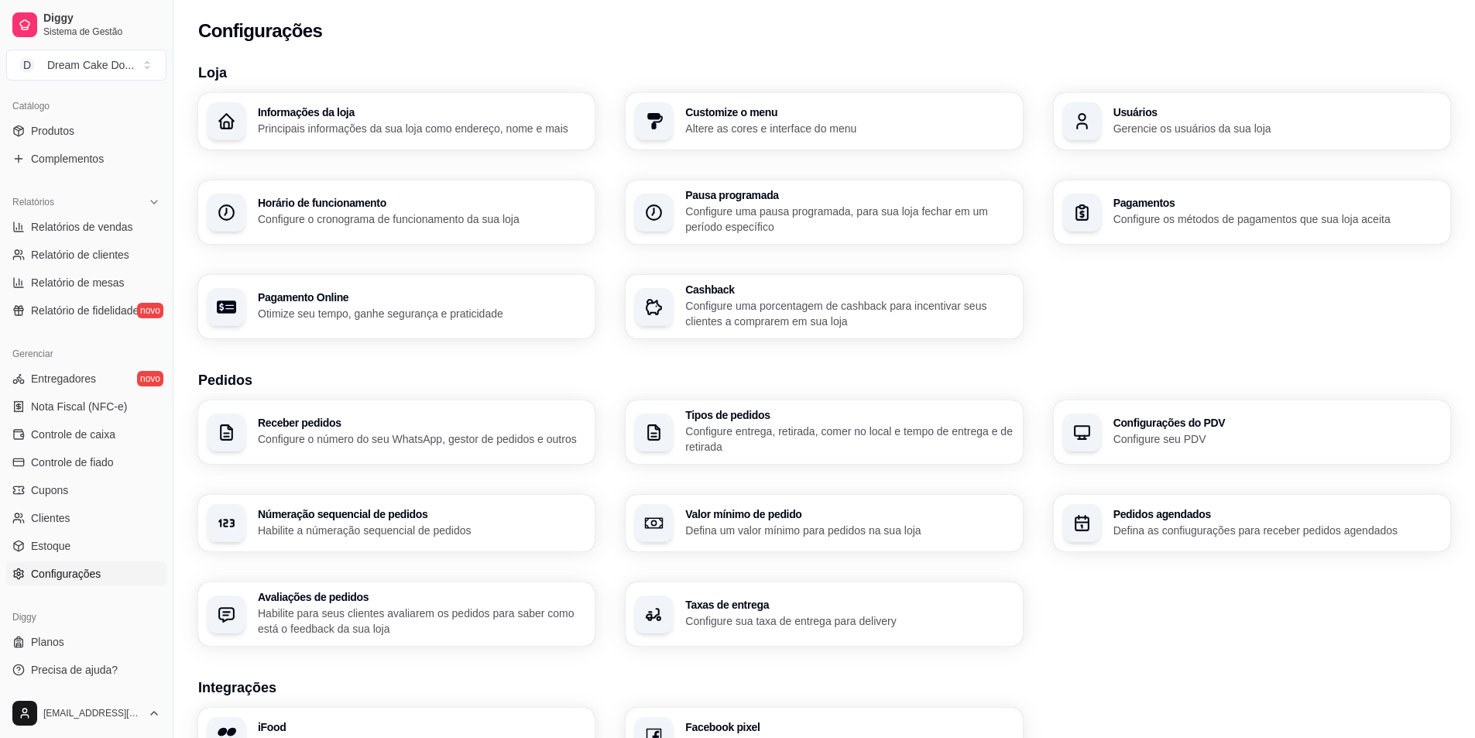
click at [1163, 225] on p "Configure os métodos de pagamentos que sua loja aceita" at bounding box center [1278, 218] width 328 height 15
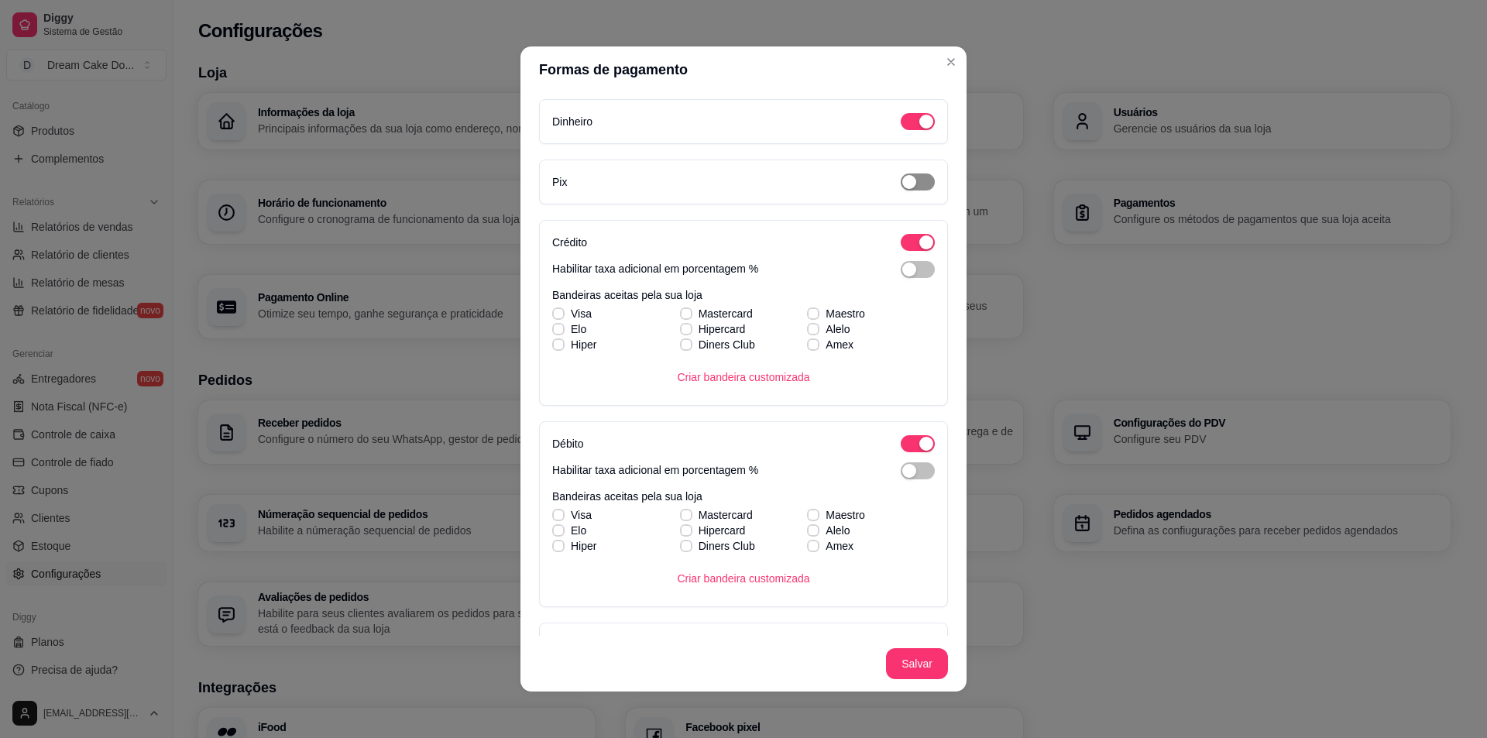
click at [902, 184] on div "button" at bounding box center [909, 182] width 14 height 14
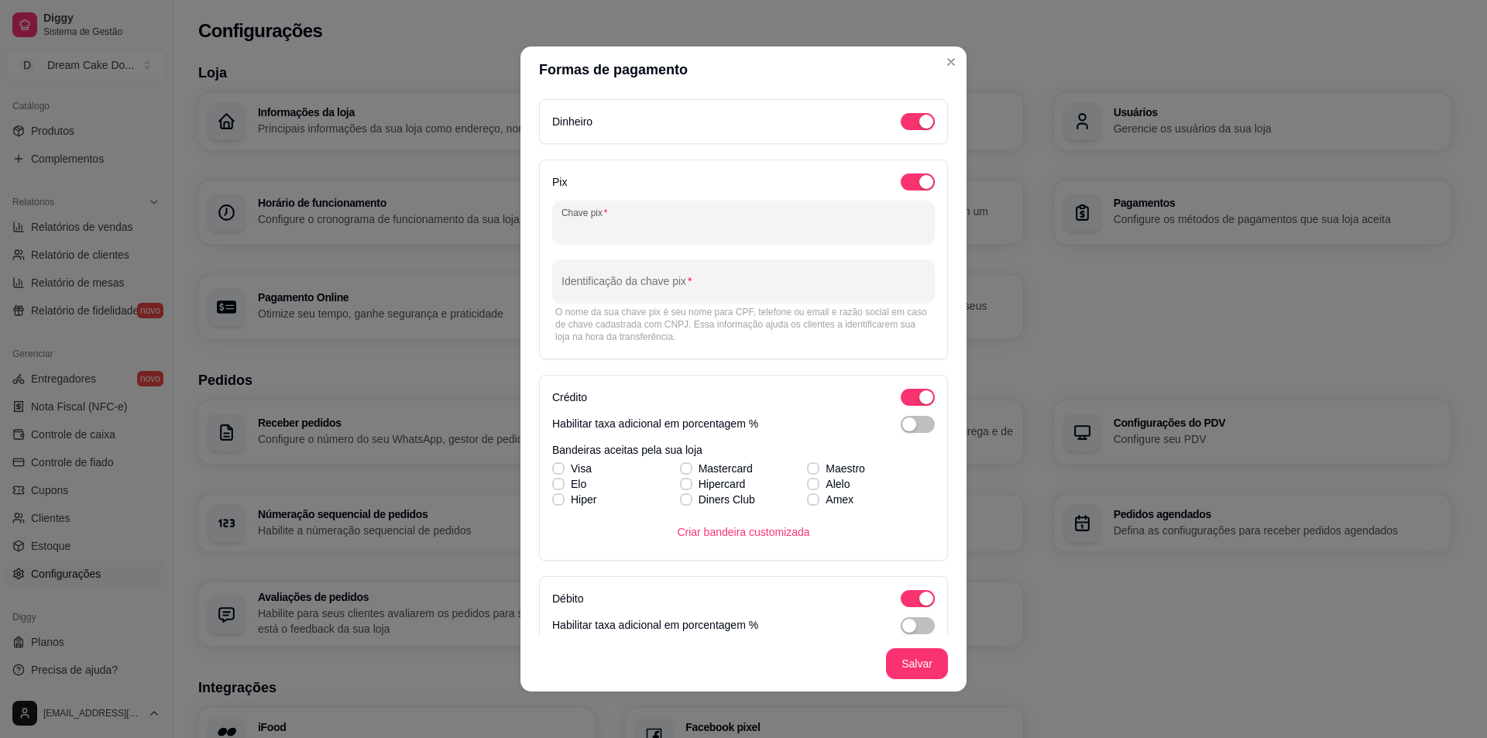
click at [751, 223] on input "Chave pix" at bounding box center [744, 228] width 364 height 15
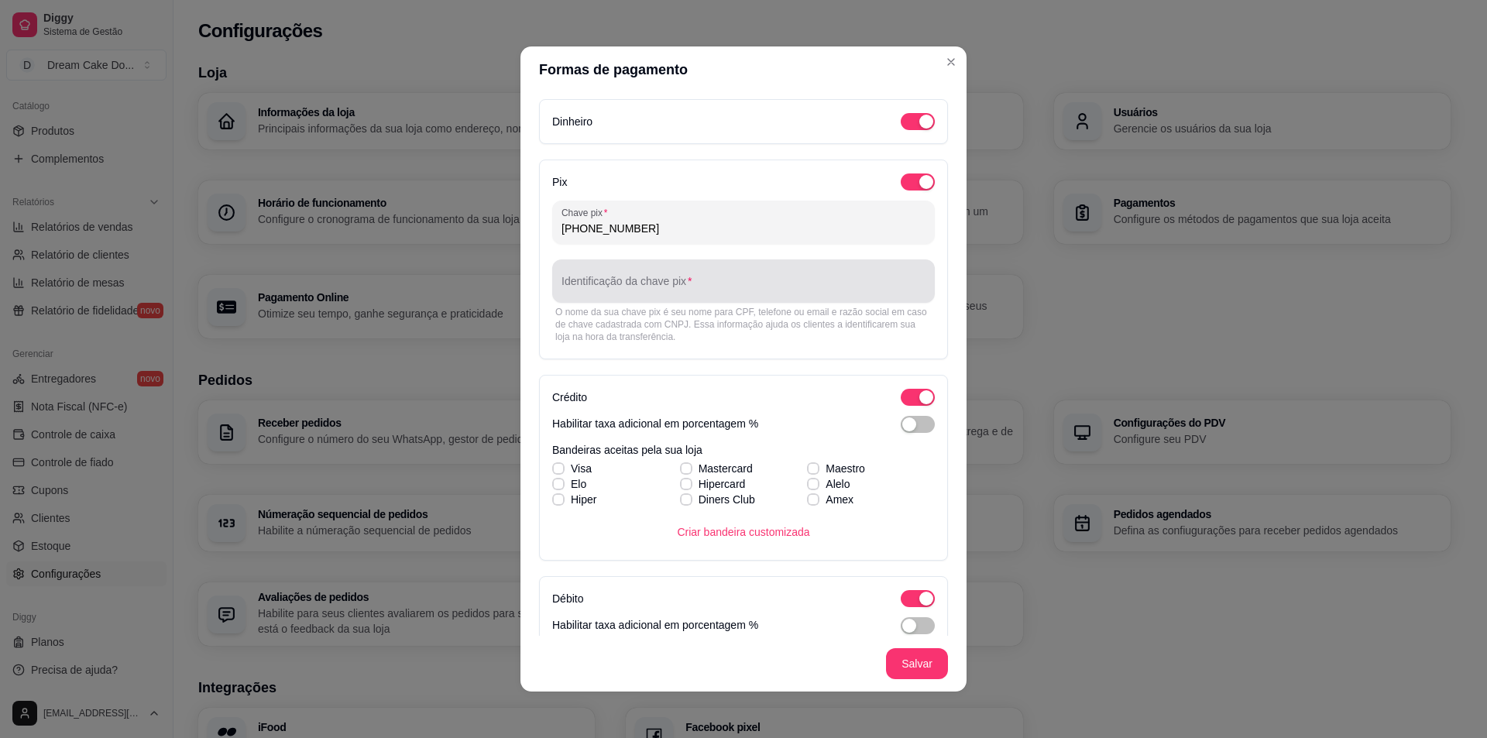
type input "[PHONE_NUMBER]"
click at [758, 294] on input "Identificação da chave pix" at bounding box center [744, 287] width 364 height 15
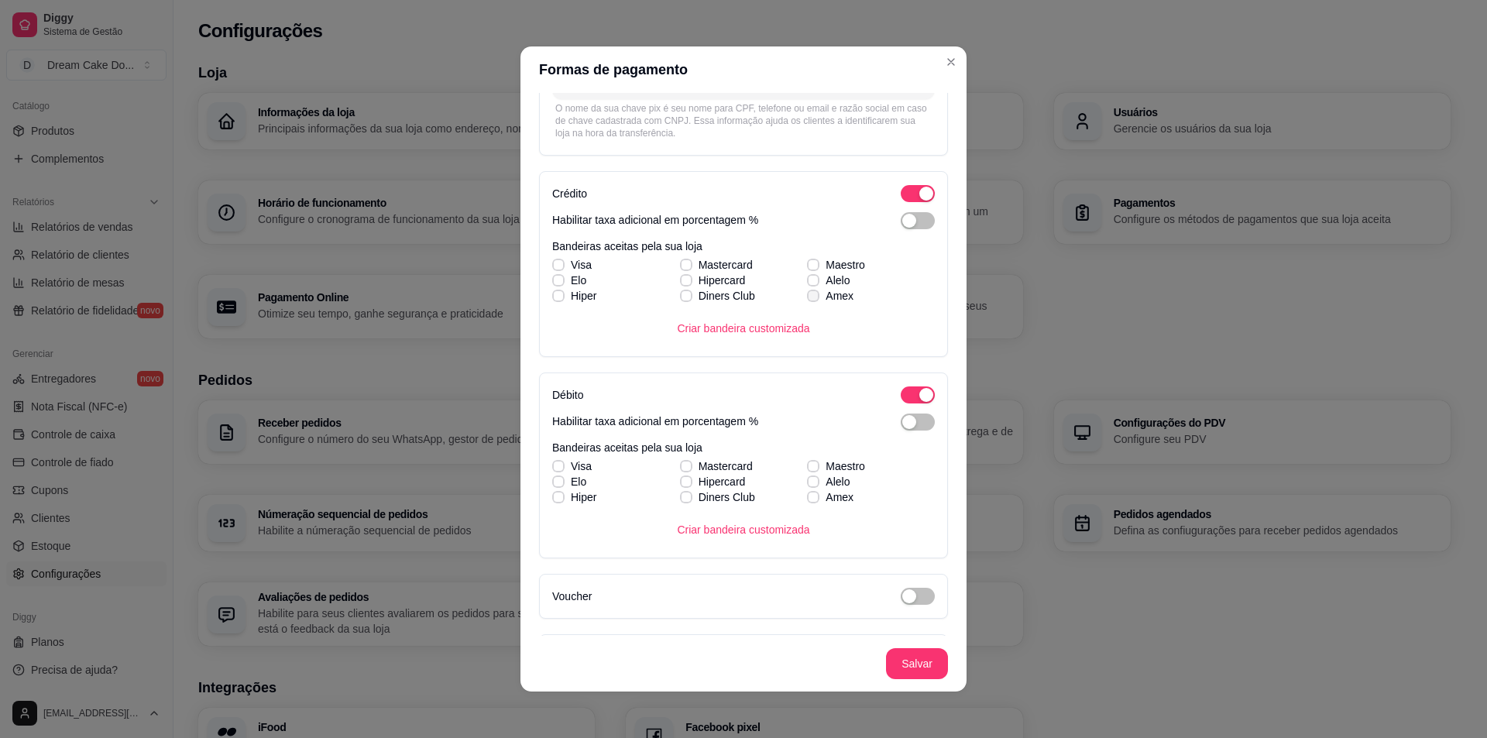
scroll to position [176, 0]
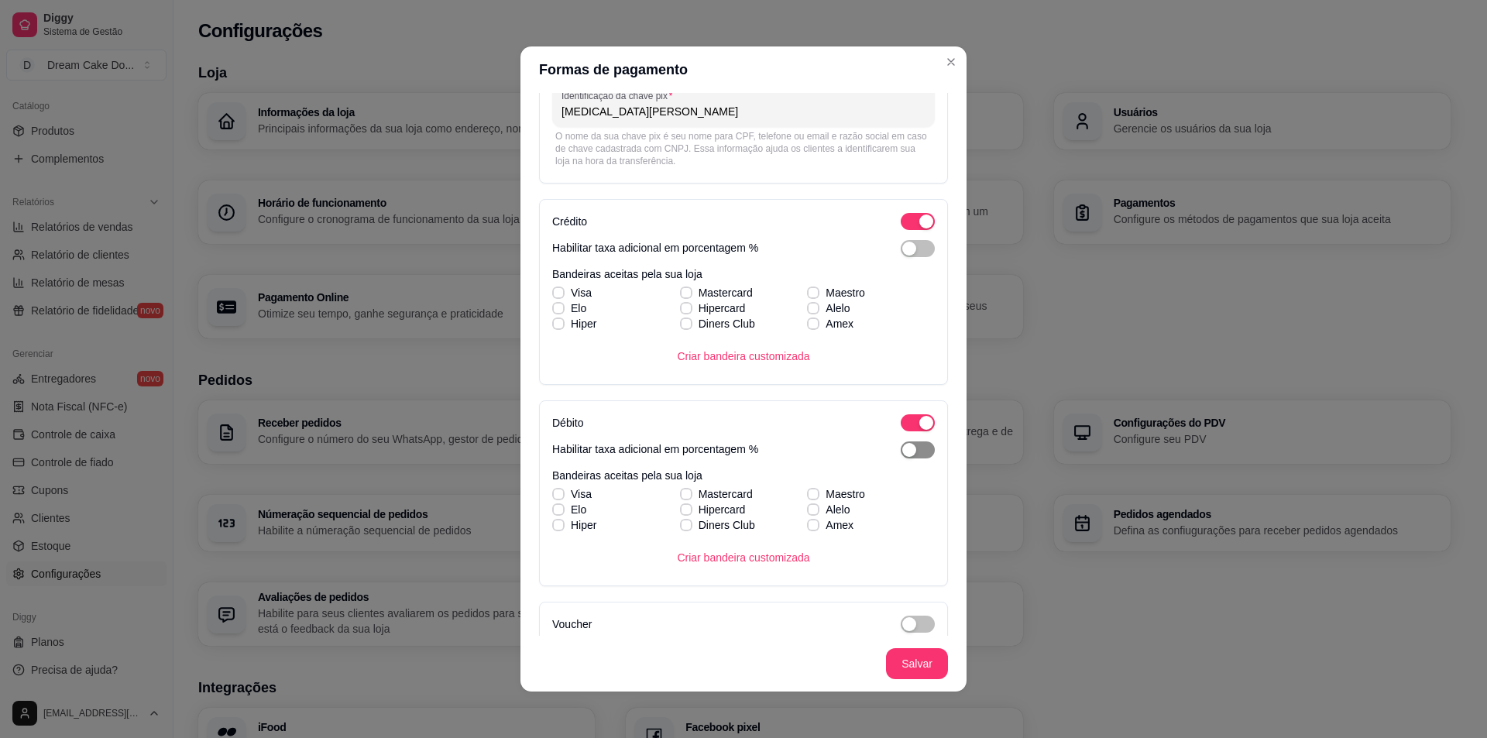
type input "[MEDICAL_DATA][PERSON_NAME]"
click at [906, 444] on span "button" at bounding box center [918, 449] width 34 height 17
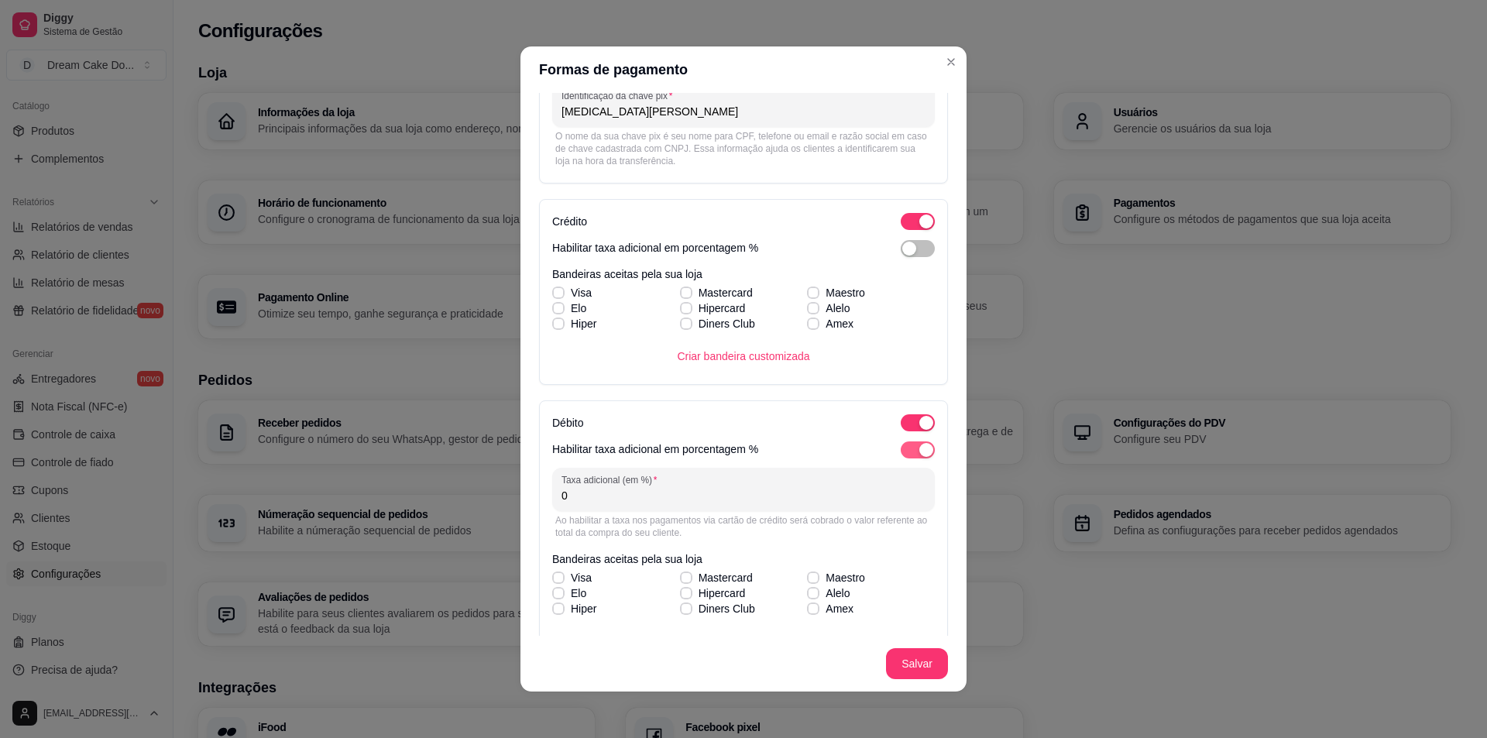
click at [919, 444] on div "button" at bounding box center [926, 450] width 14 height 14
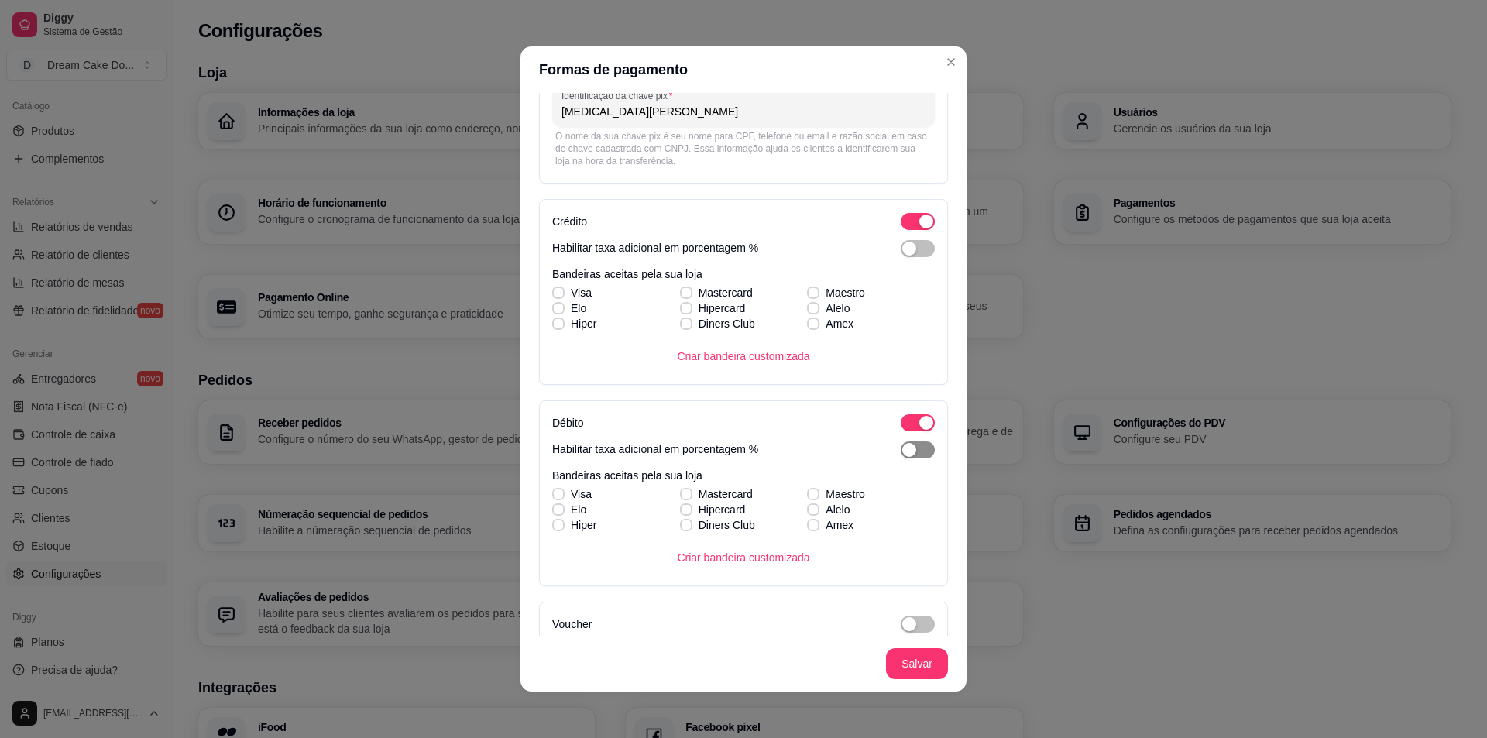
scroll to position [253, 0]
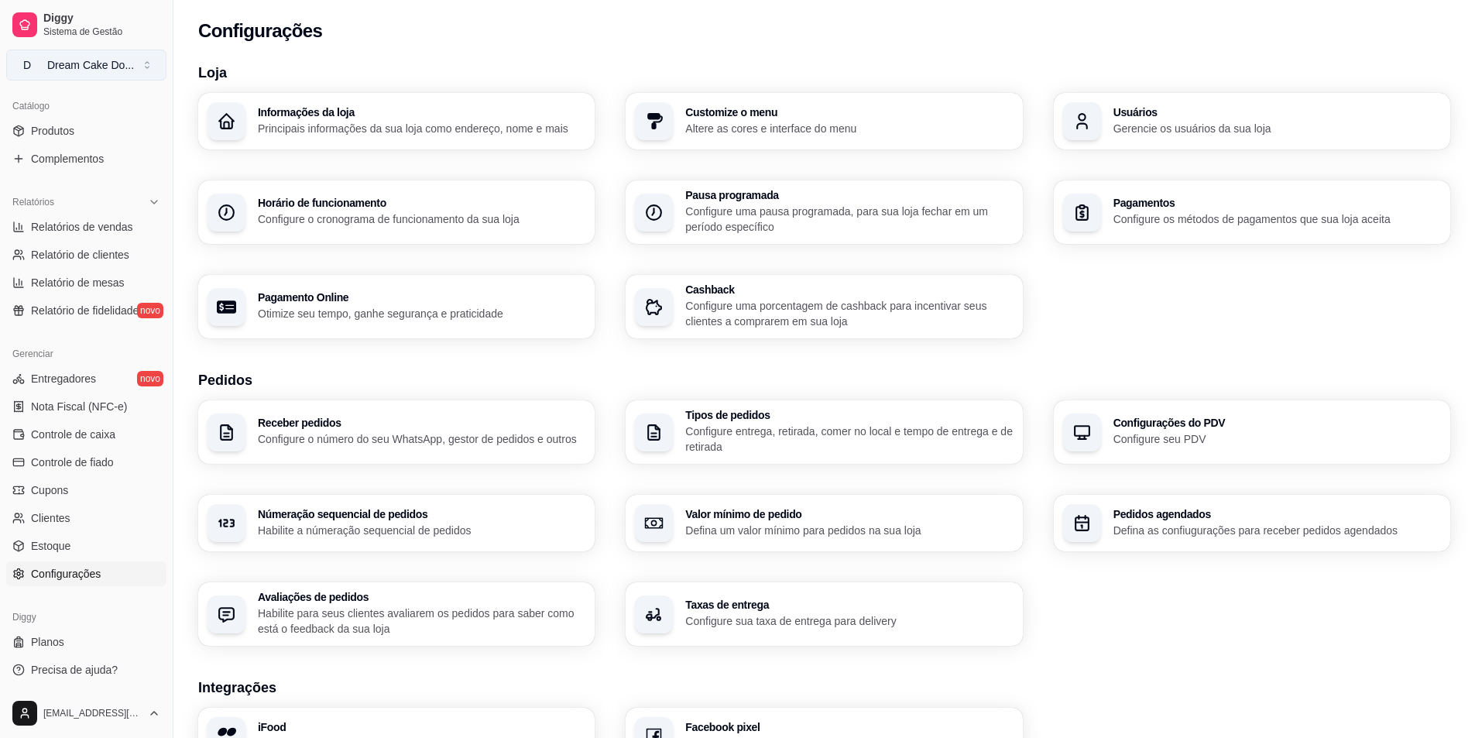
click at [84, 57] on button "D Dream Cake Do ..." at bounding box center [86, 65] width 160 height 31
click at [71, 26] on span "Sistema de Gestão" at bounding box center [101, 32] width 117 height 12
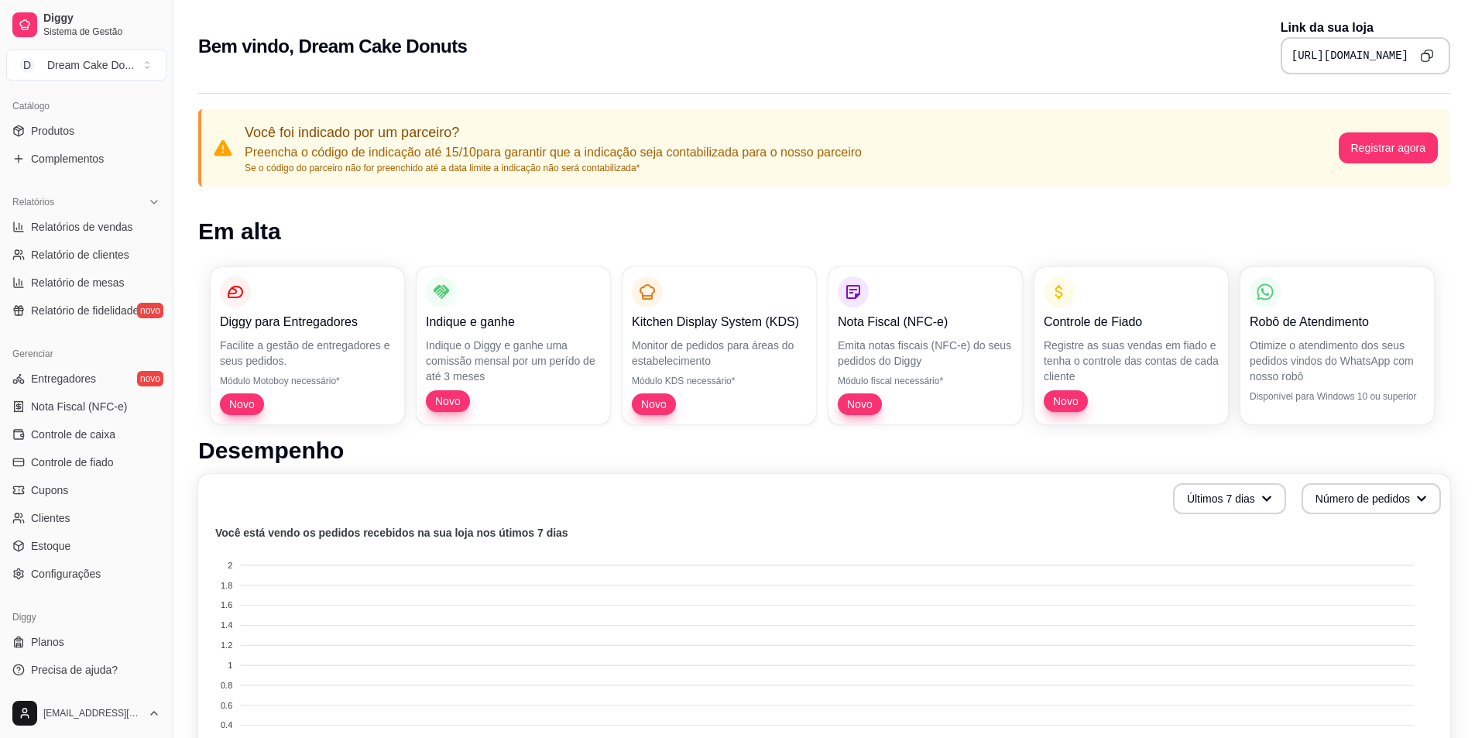
click at [1429, 49] on icon "Copy to clipboard" at bounding box center [1426, 55] width 13 height 13
click at [104, 435] on span "Controle de caixa" at bounding box center [73, 434] width 84 height 15
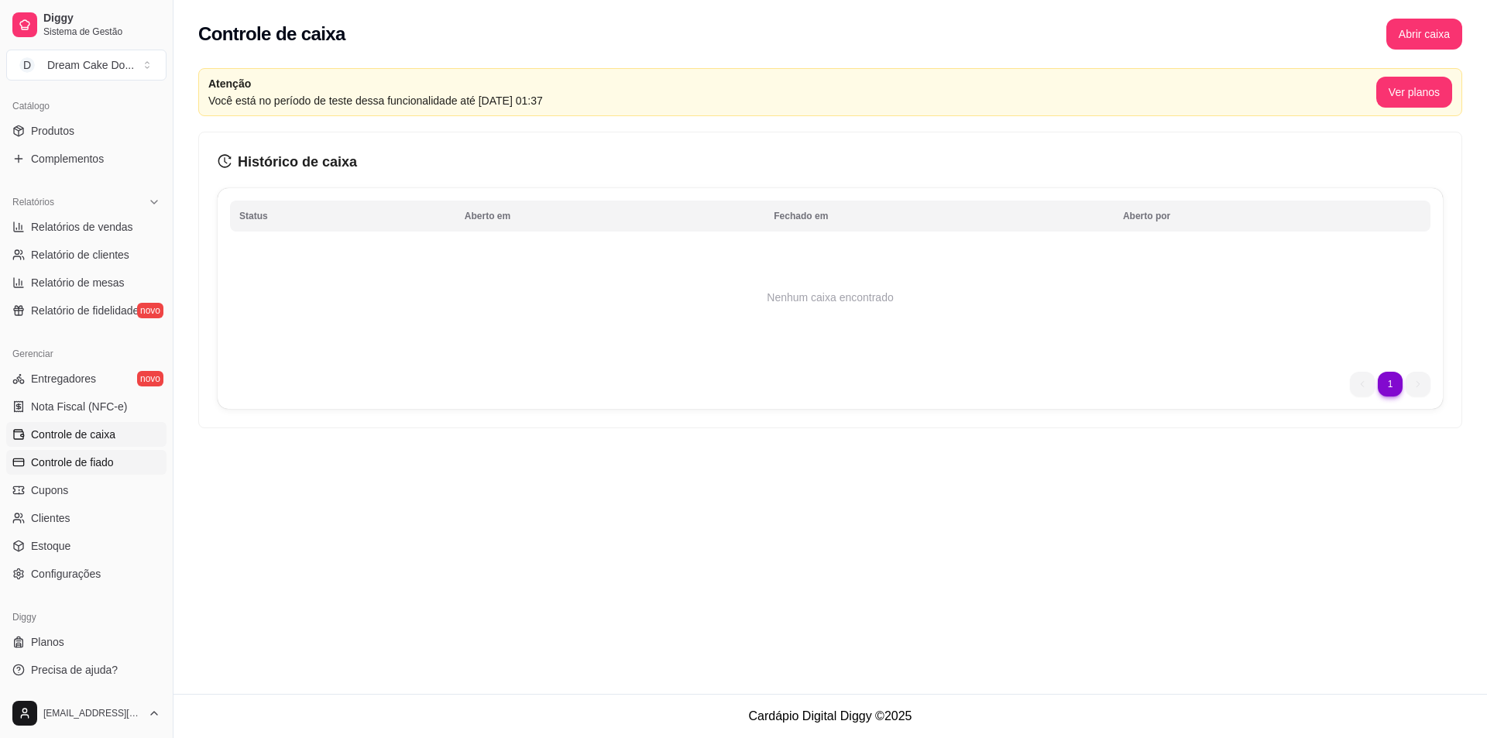
click at [112, 457] on span "Controle de fiado" at bounding box center [72, 462] width 83 height 15
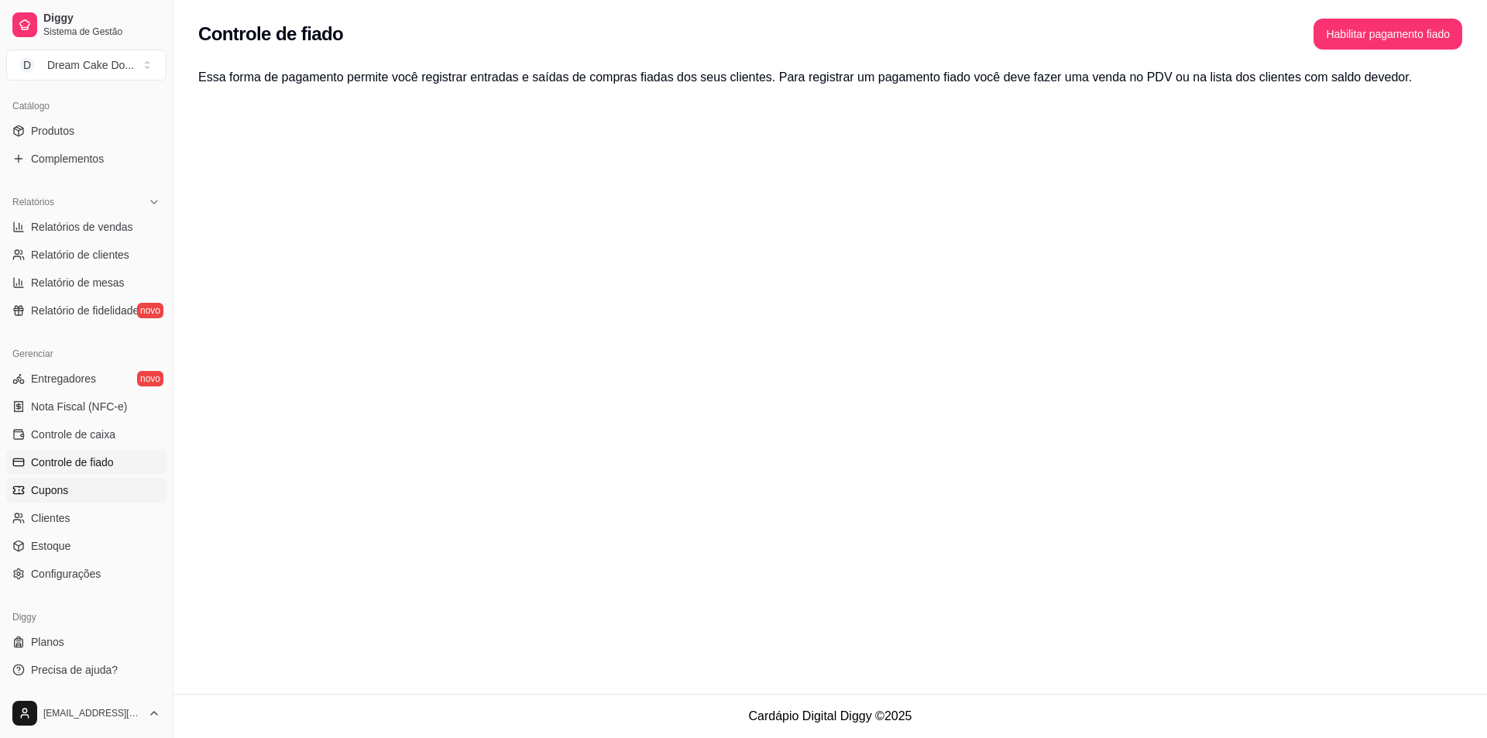
click at [93, 483] on link "Cupons" at bounding box center [86, 490] width 160 height 25
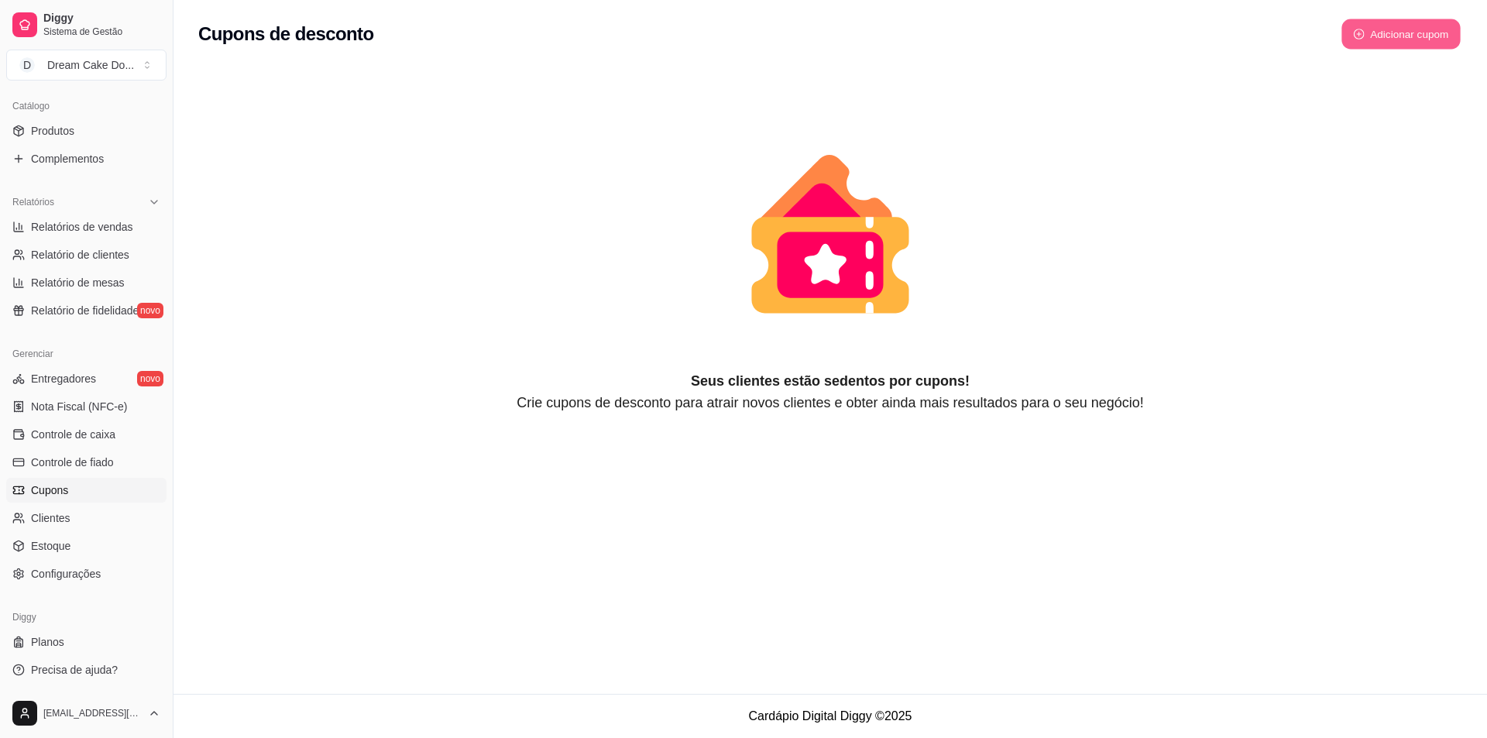
click at [1392, 44] on button "Adicionar cupom" at bounding box center [1400, 34] width 119 height 30
select select "FIXED_VALUE"
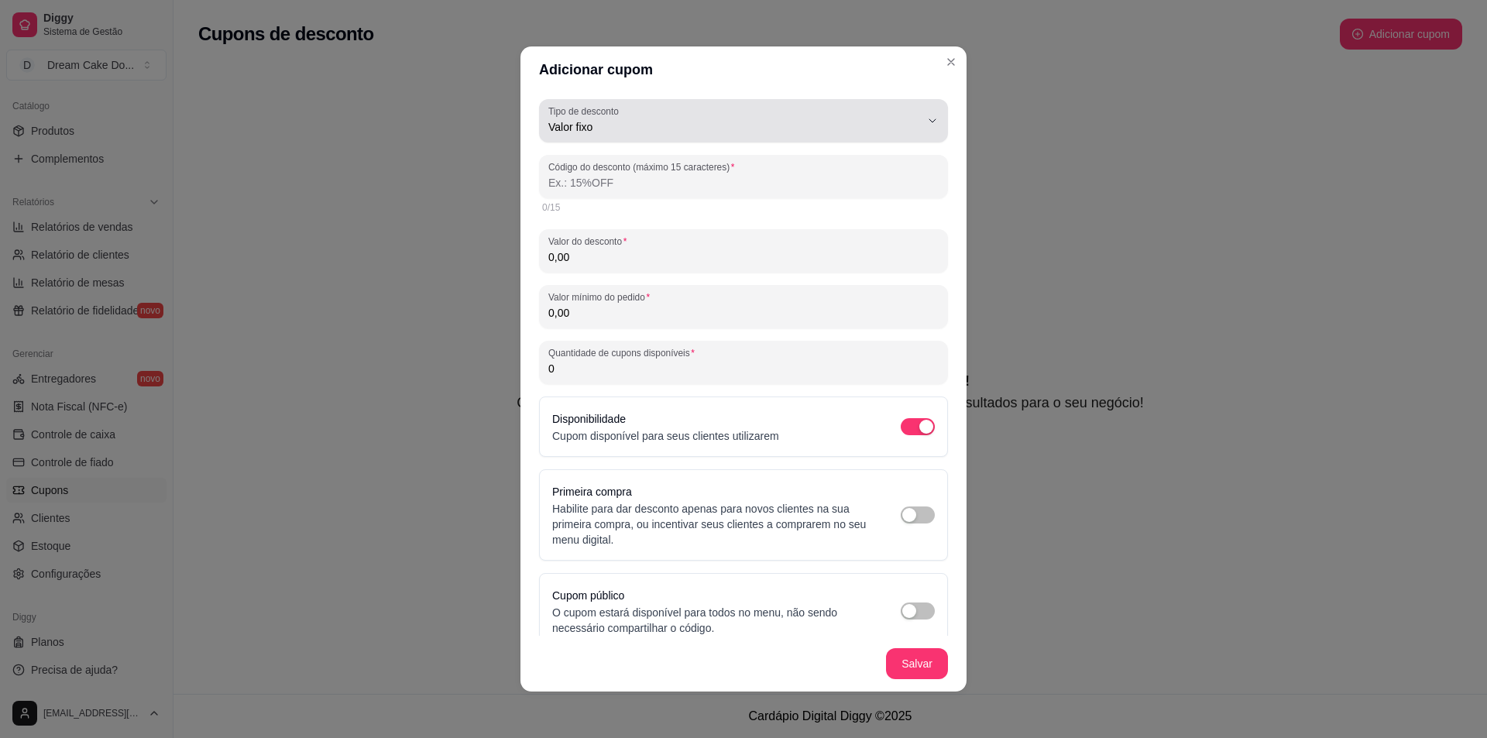
click at [890, 126] on span "Valor fixo" at bounding box center [734, 126] width 372 height 15
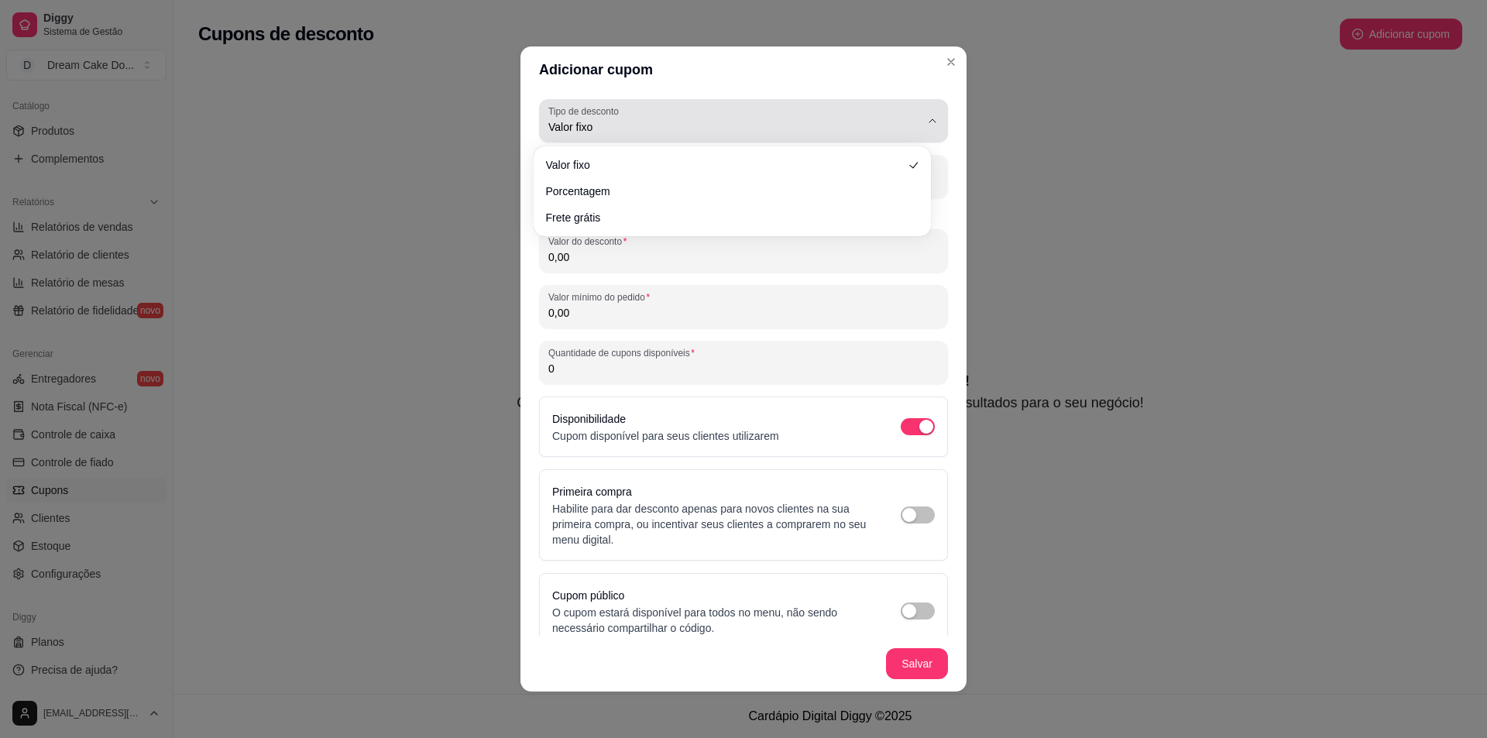
click at [890, 126] on span "Valor fixo" at bounding box center [734, 126] width 372 height 15
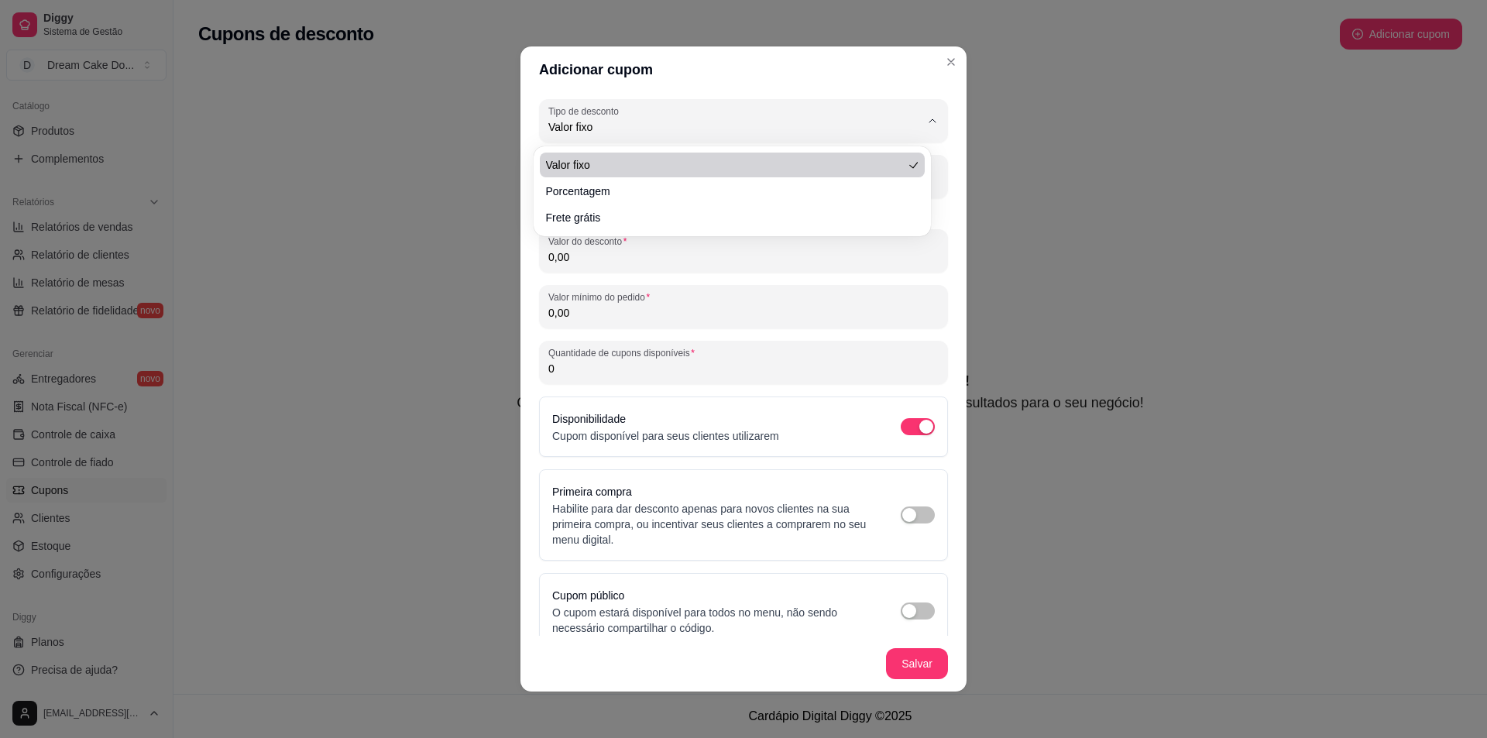
click at [479, 145] on div "Adicionar cupom FIXED_VALUE Tipo de desconto Valor fixo Porcentagem Frete gráti…" at bounding box center [743, 369] width 1487 height 738
click at [648, 186] on input "Código do desconto (máximo 15 caracteres)" at bounding box center [743, 182] width 390 height 15
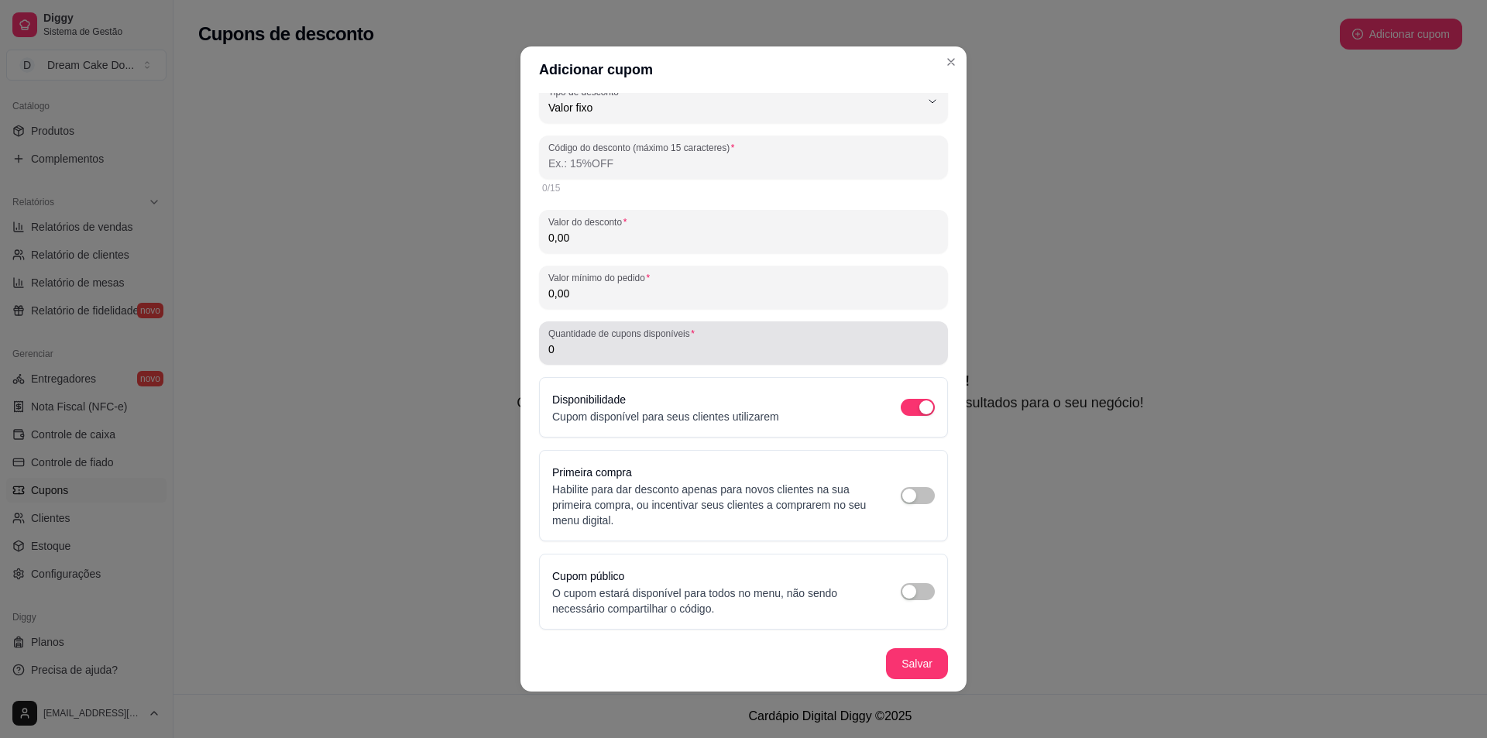
scroll to position [3, 0]
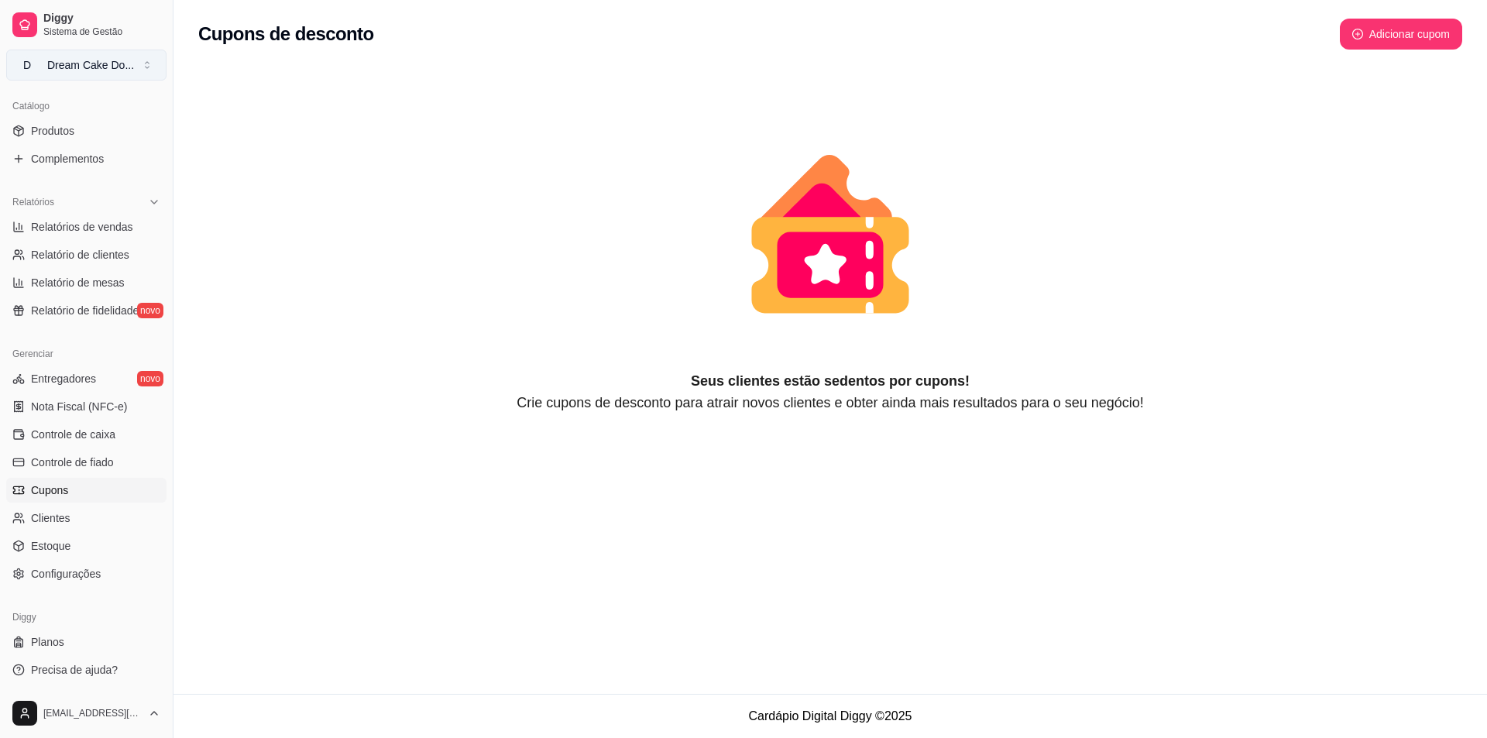
click at [77, 70] on div "Dream Cake Do ..." at bounding box center [90, 64] width 87 height 15
click at [79, 119] on div "Dream Cake Donuts" at bounding box center [67, 129] width 70 height 31
click at [64, 131] on span "Produtos" at bounding box center [52, 130] width 43 height 15
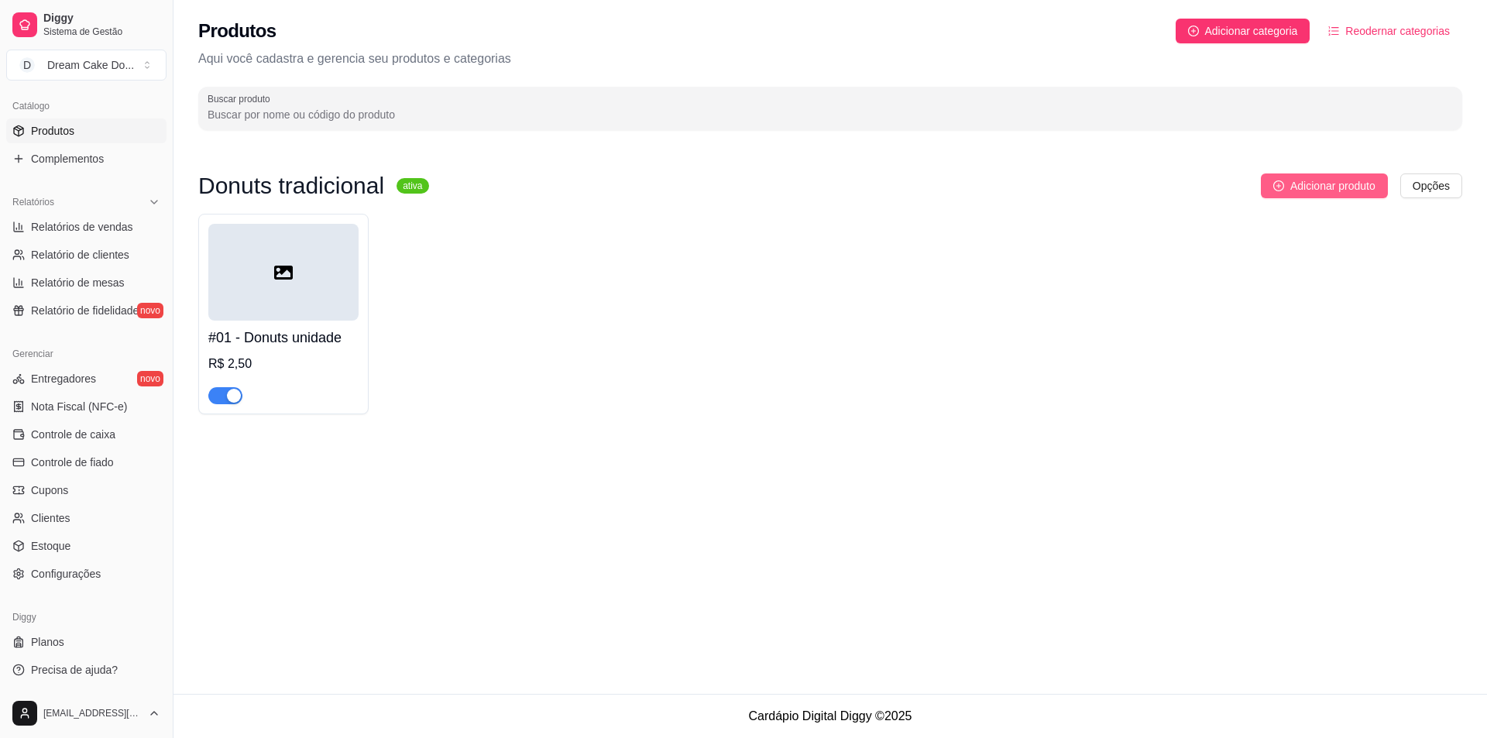
click at [1321, 184] on span "Adicionar produto" at bounding box center [1332, 185] width 85 height 17
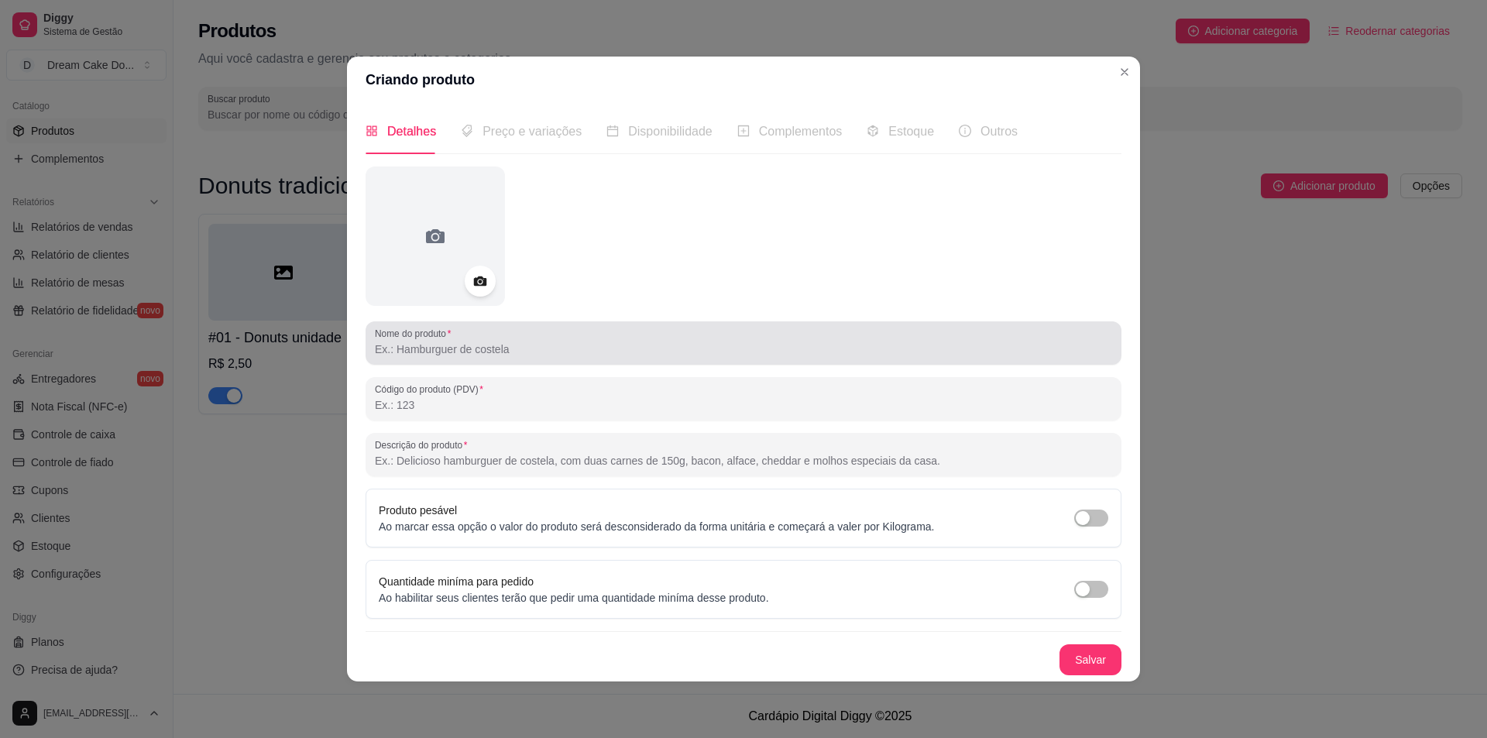
click at [516, 362] on div "Nome do produto" at bounding box center [744, 342] width 756 height 43
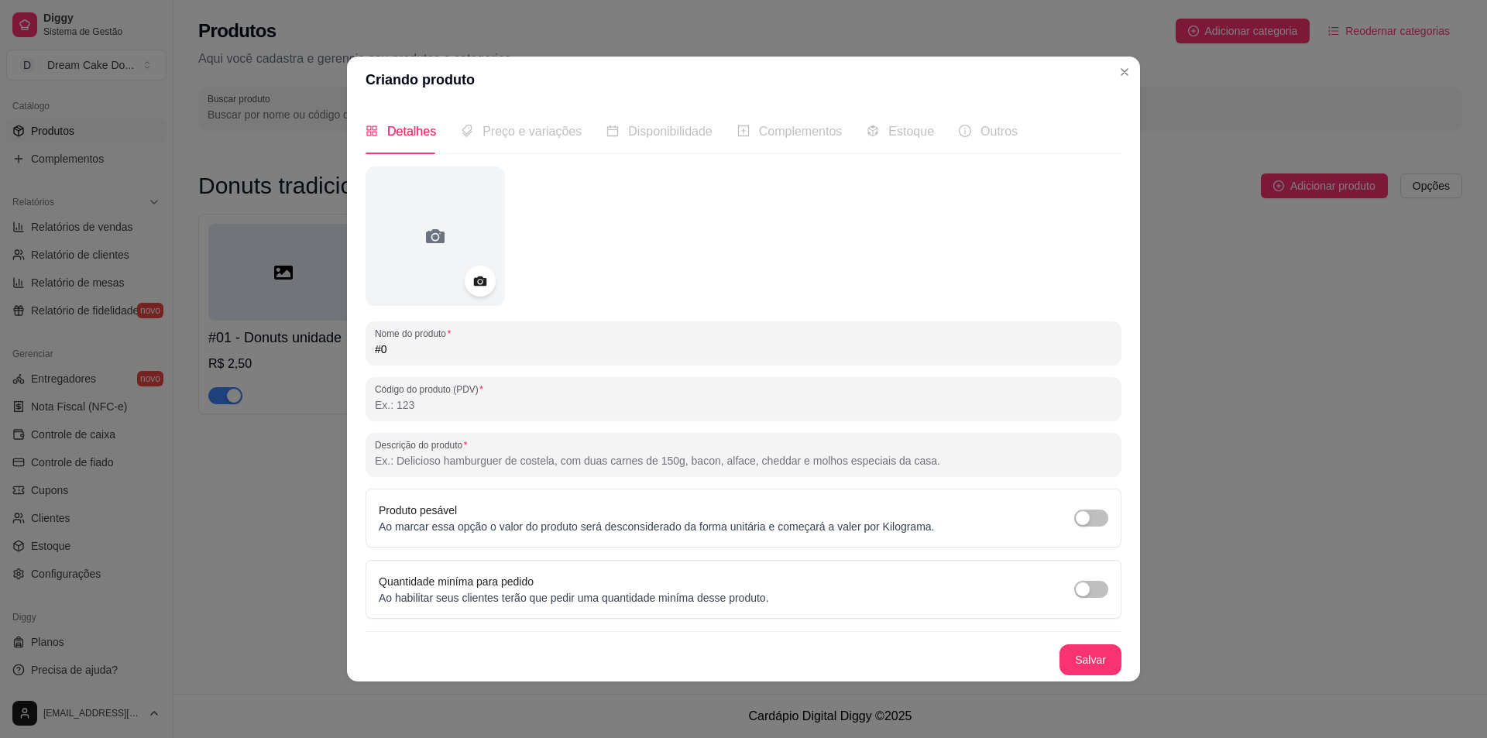
type input "#"
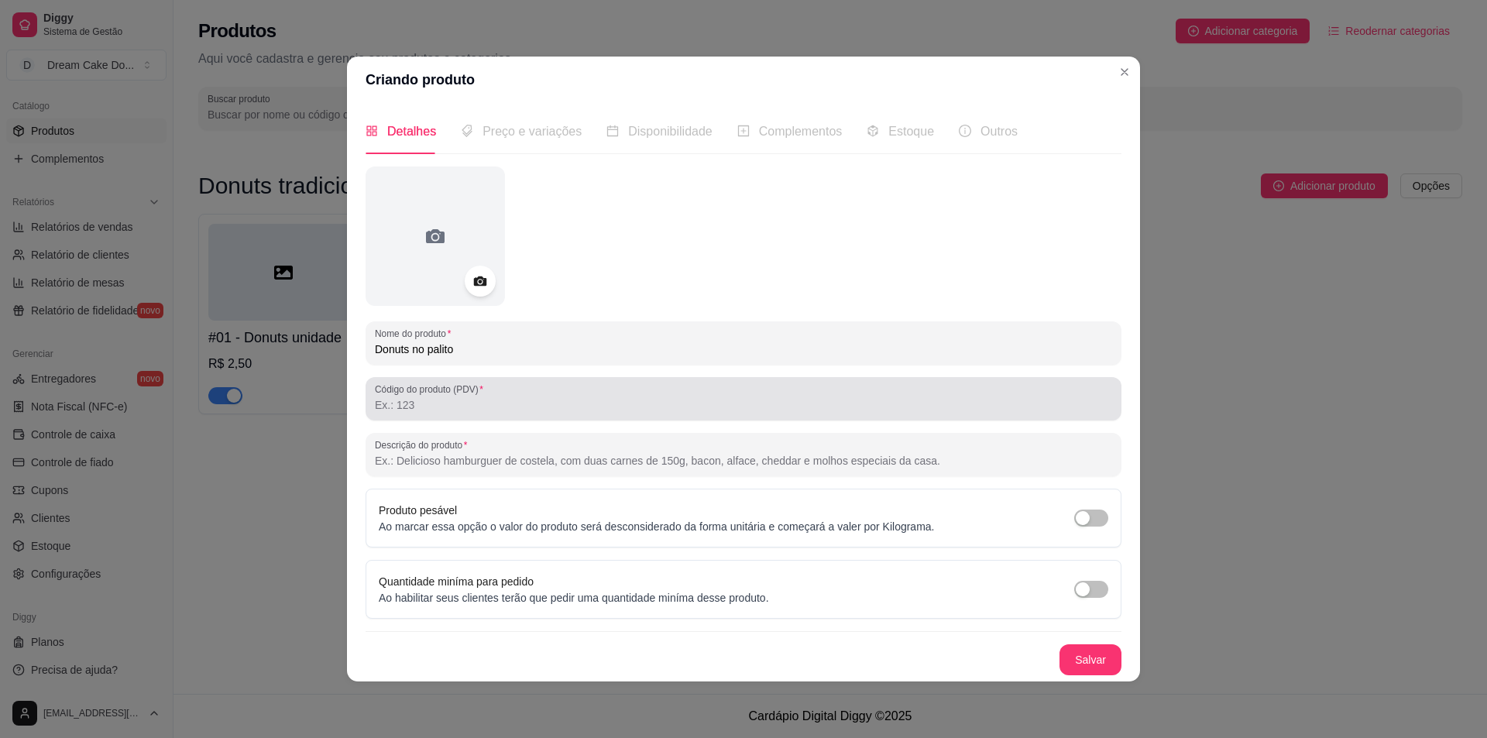
type input "Donuts no palito"
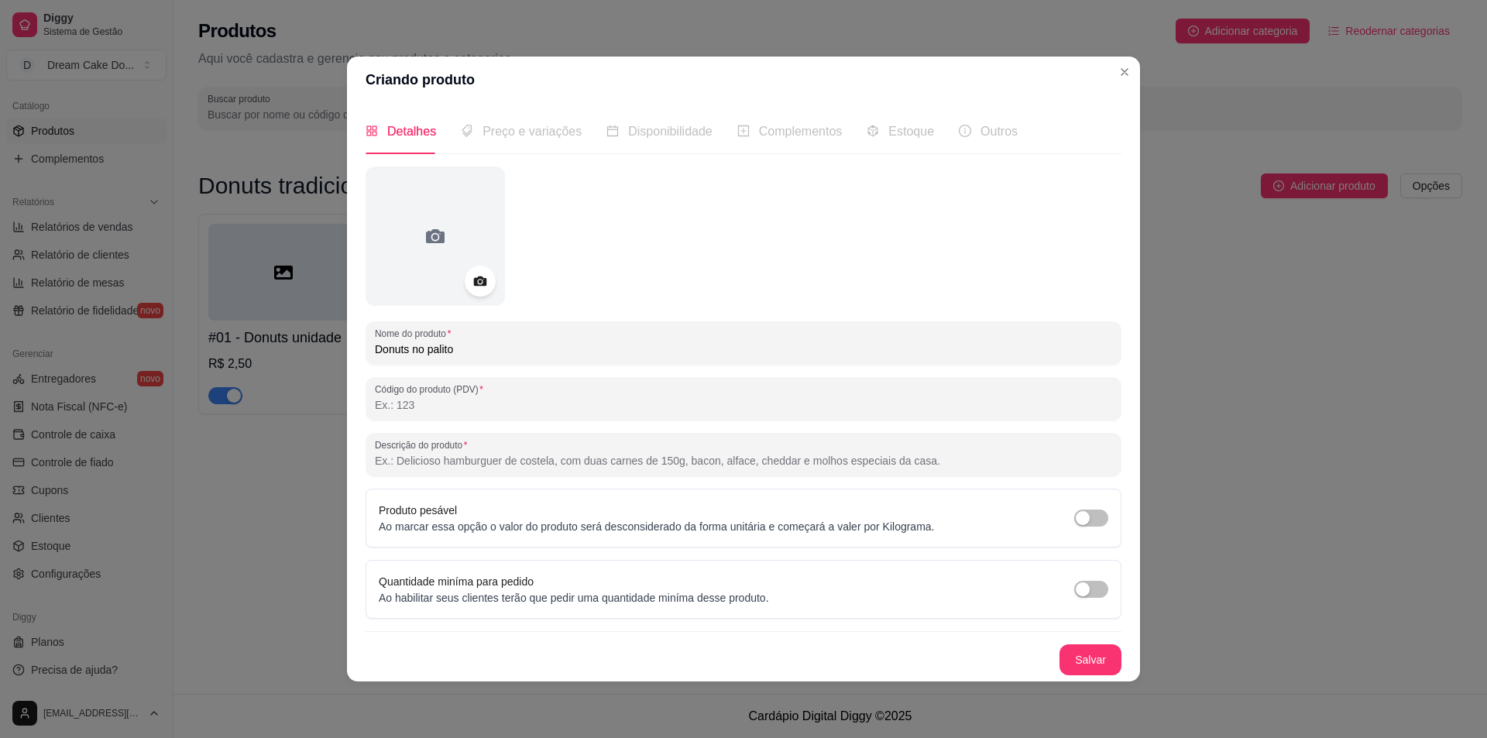
click at [518, 399] on input "Código do produto (PDV)" at bounding box center [743, 404] width 737 height 15
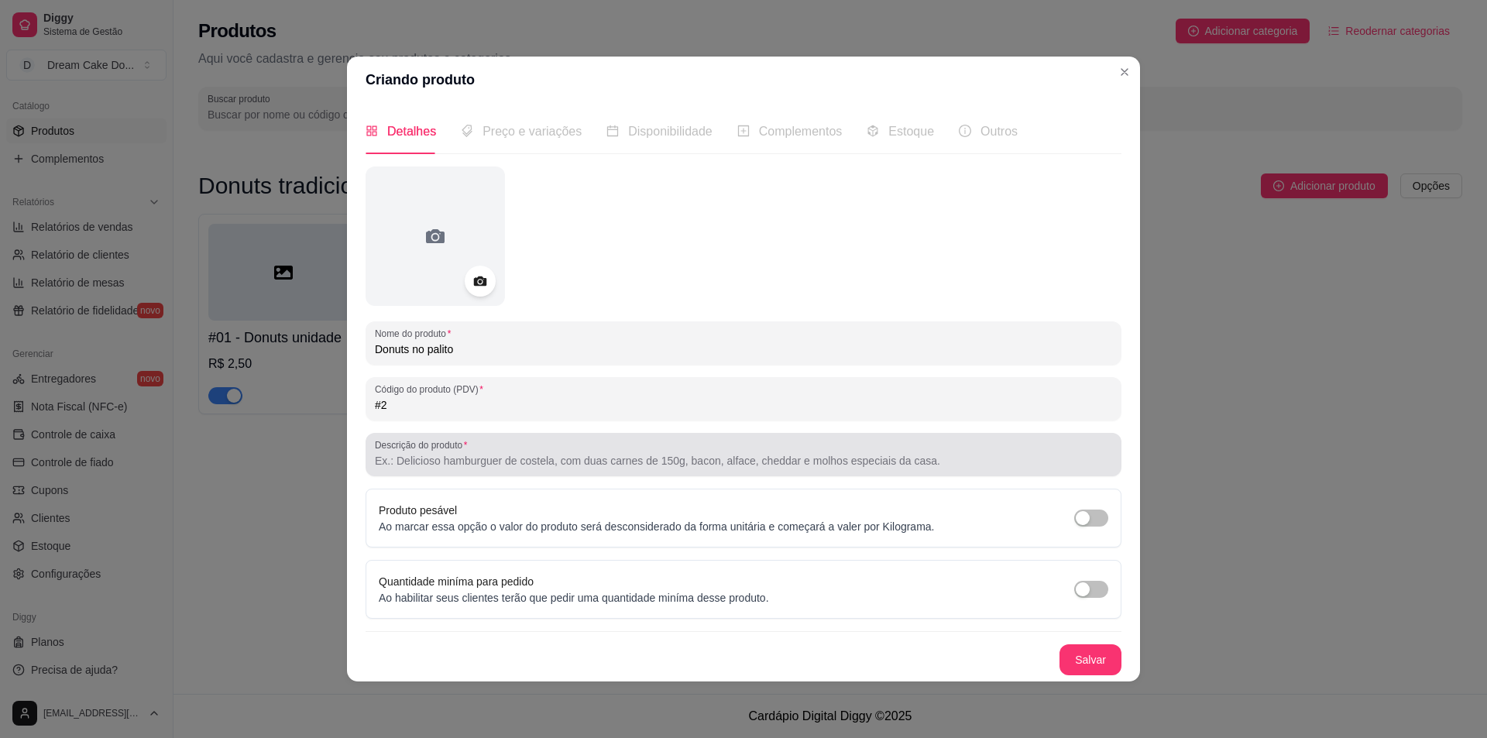
type input "#2"
click at [539, 462] on input "Descrição do produto" at bounding box center [743, 460] width 737 height 15
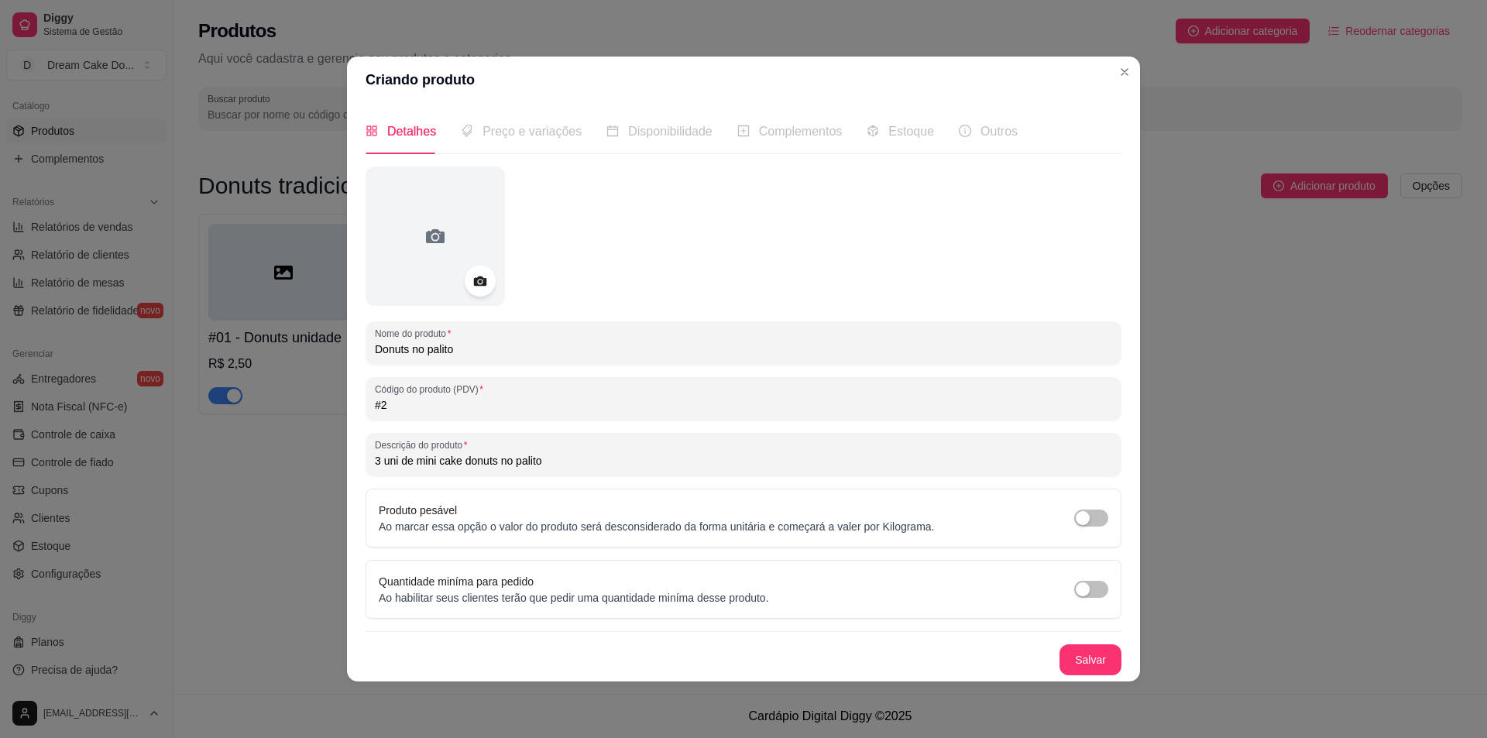
type input "3 uni de mini cake donuts no palito"
click at [544, 135] on span "Preço e variações" at bounding box center [532, 131] width 99 height 13
click at [1087, 657] on button "Salvar" at bounding box center [1090, 659] width 60 height 30
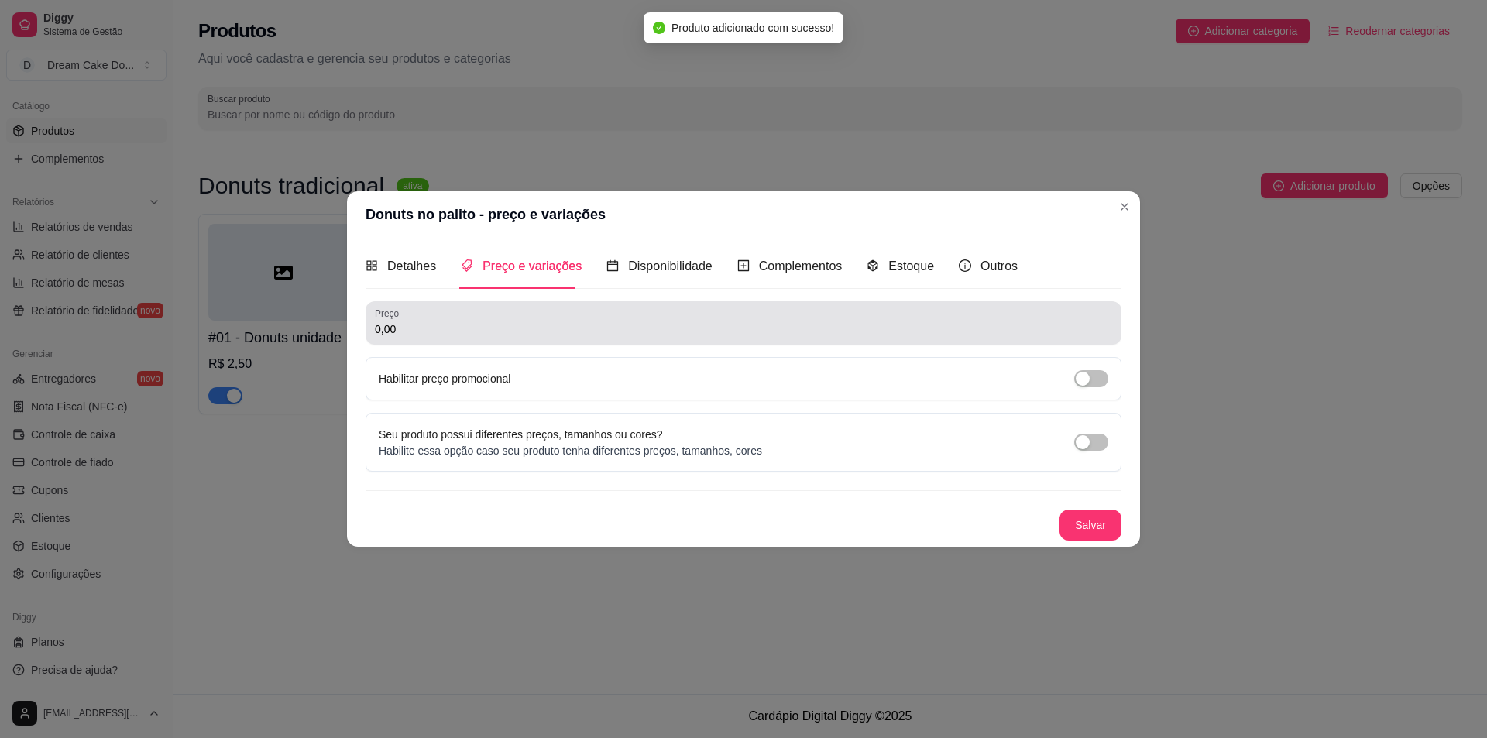
click at [561, 336] on input "0,00" at bounding box center [743, 328] width 737 height 15
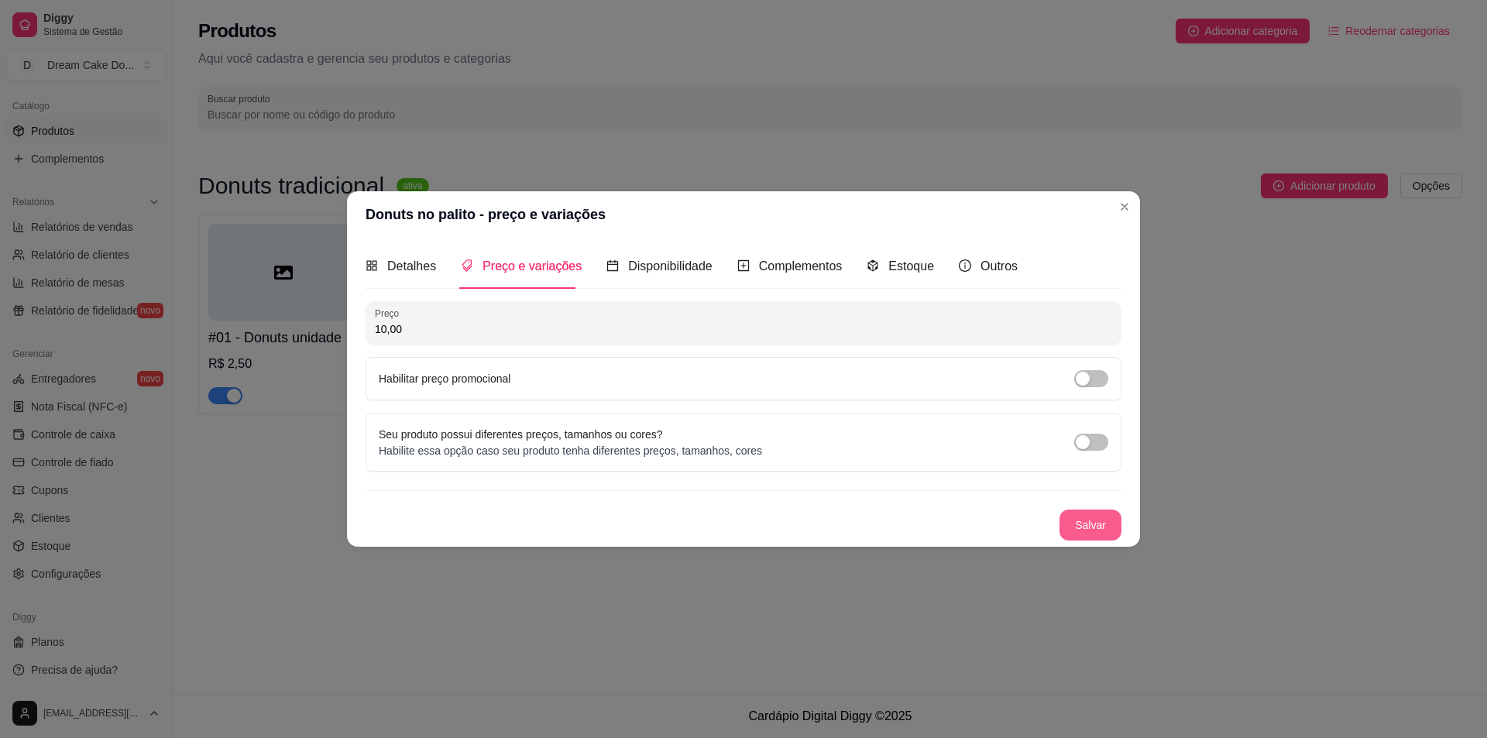
type input "10,00"
click at [1105, 514] on button "Salvar" at bounding box center [1090, 525] width 60 height 30
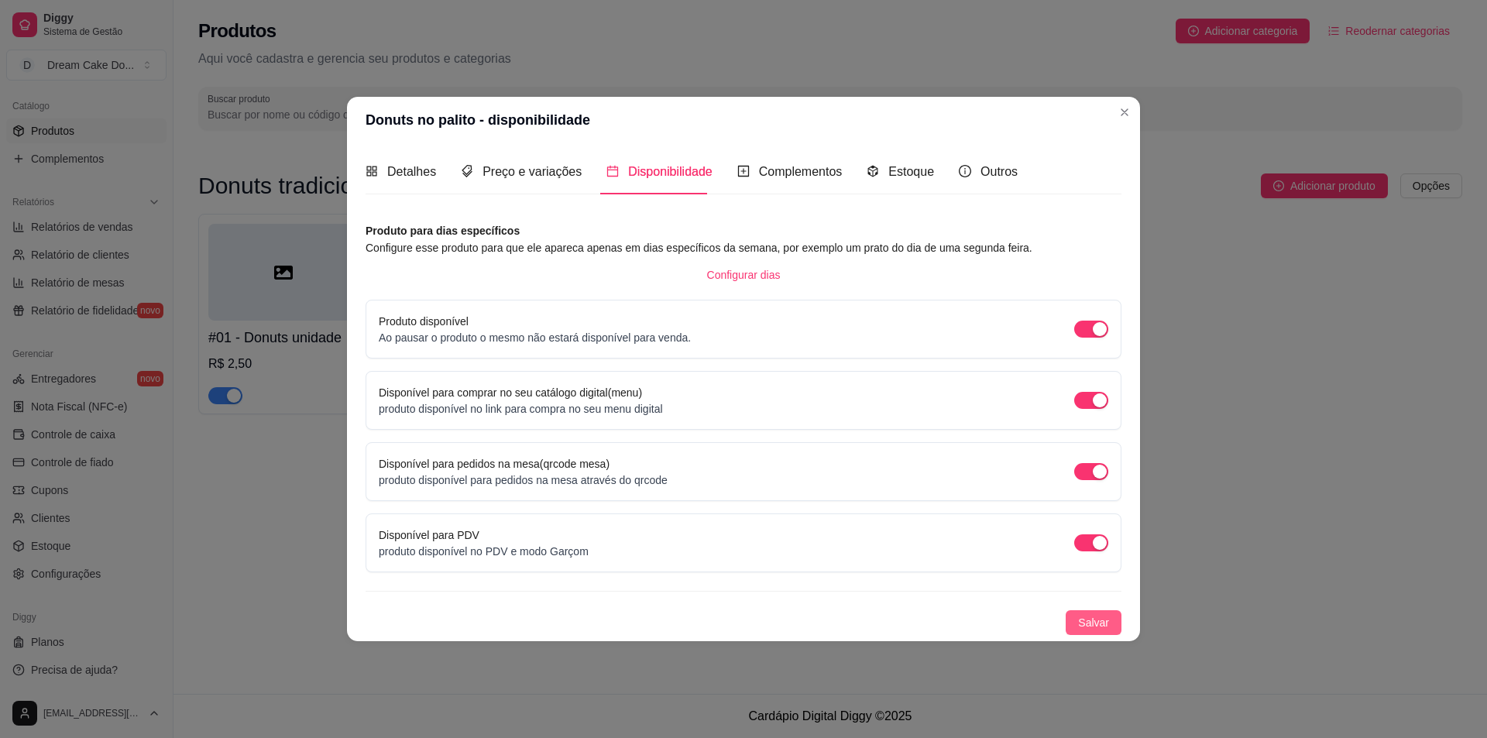
click at [1101, 627] on span "Salvar" at bounding box center [1093, 622] width 31 height 17
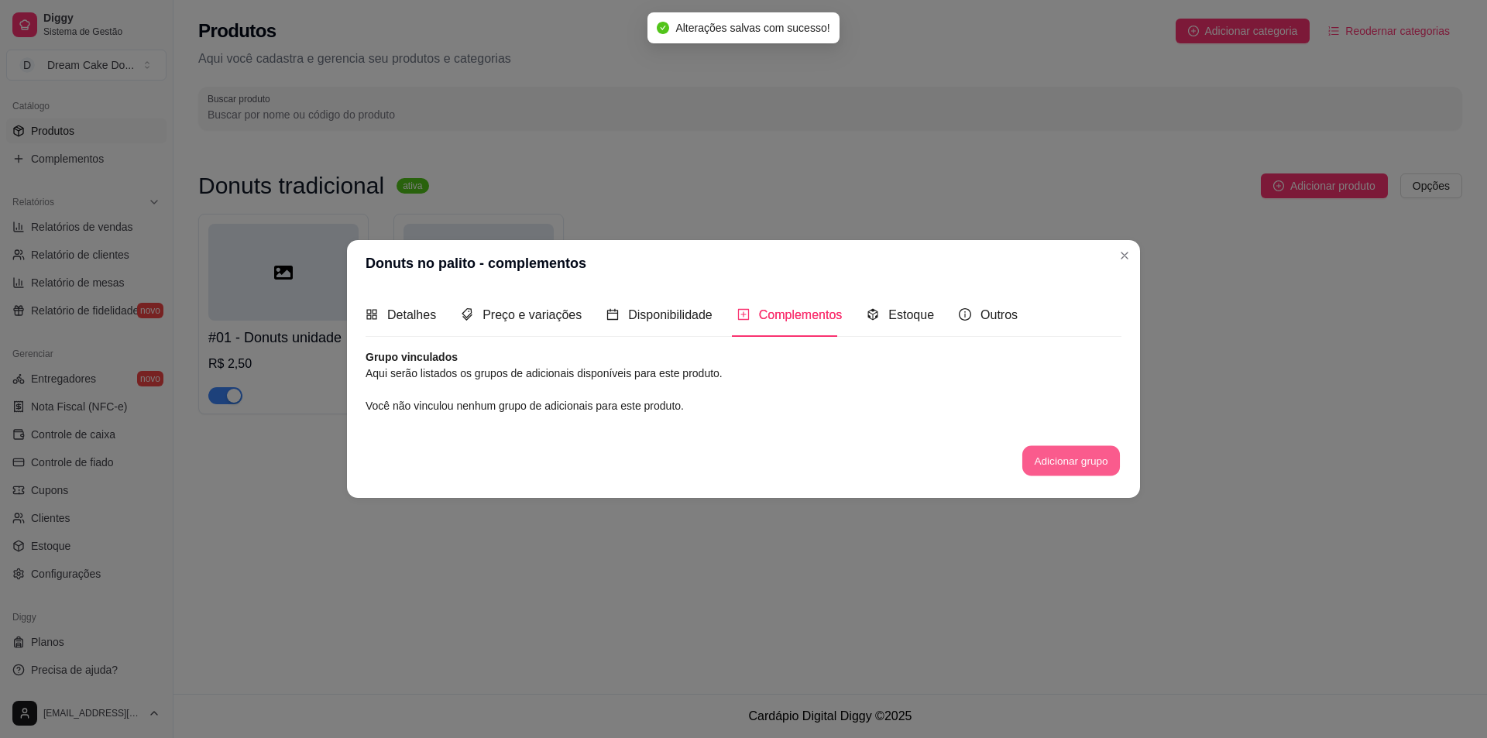
click at [1077, 462] on button "Adicionar grupo" at bounding box center [1071, 461] width 98 height 30
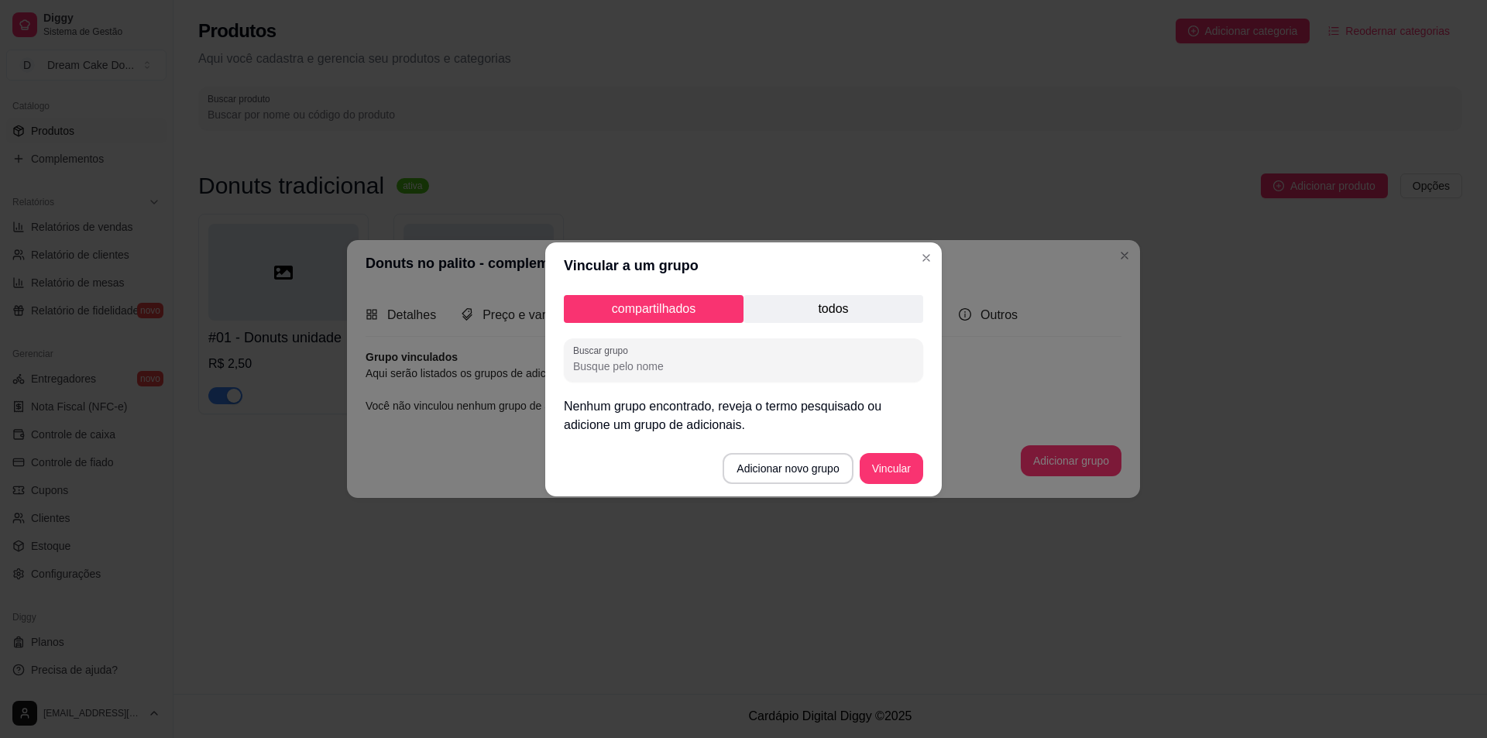
click at [849, 307] on p "todos" at bounding box center [834, 309] width 180 height 28
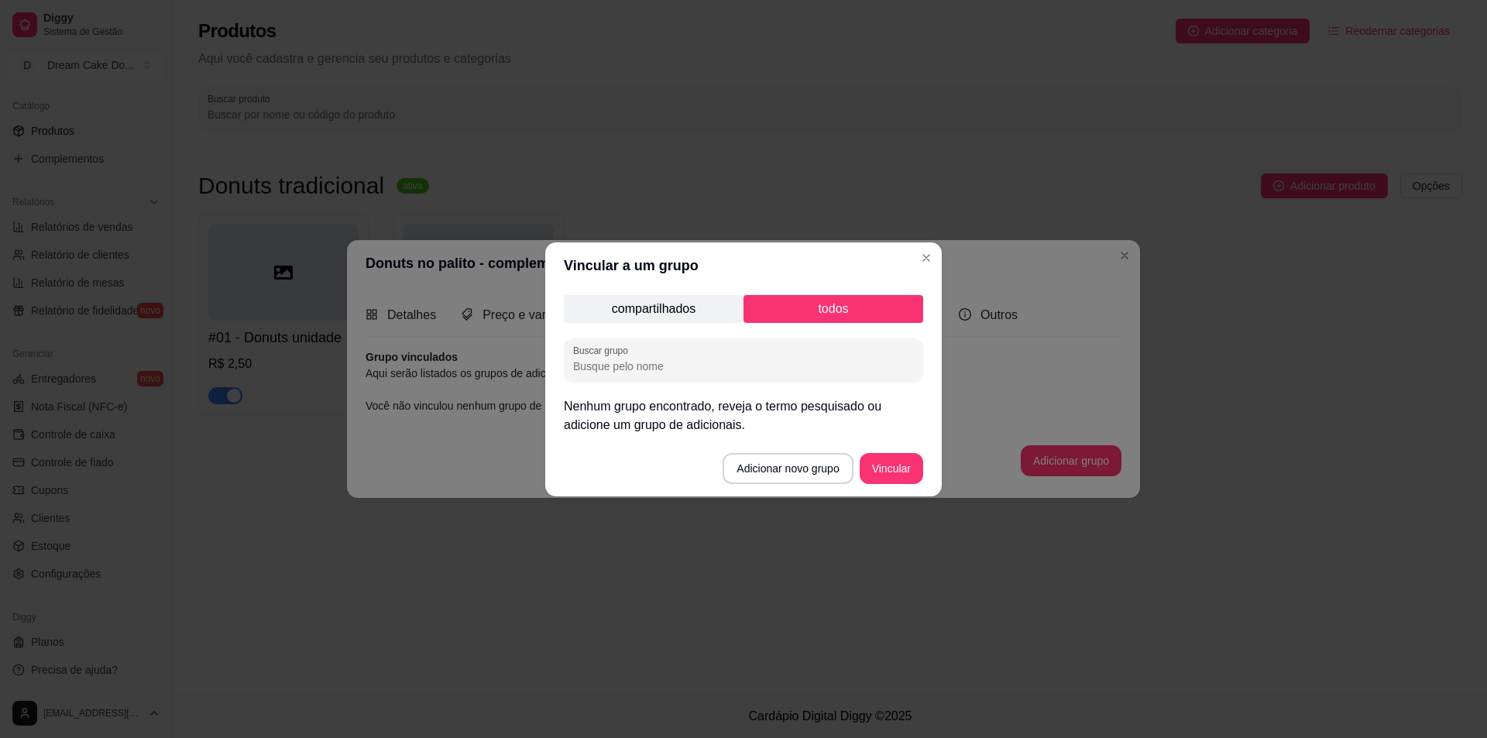
click at [696, 299] on p "compartilhados" at bounding box center [654, 309] width 180 height 28
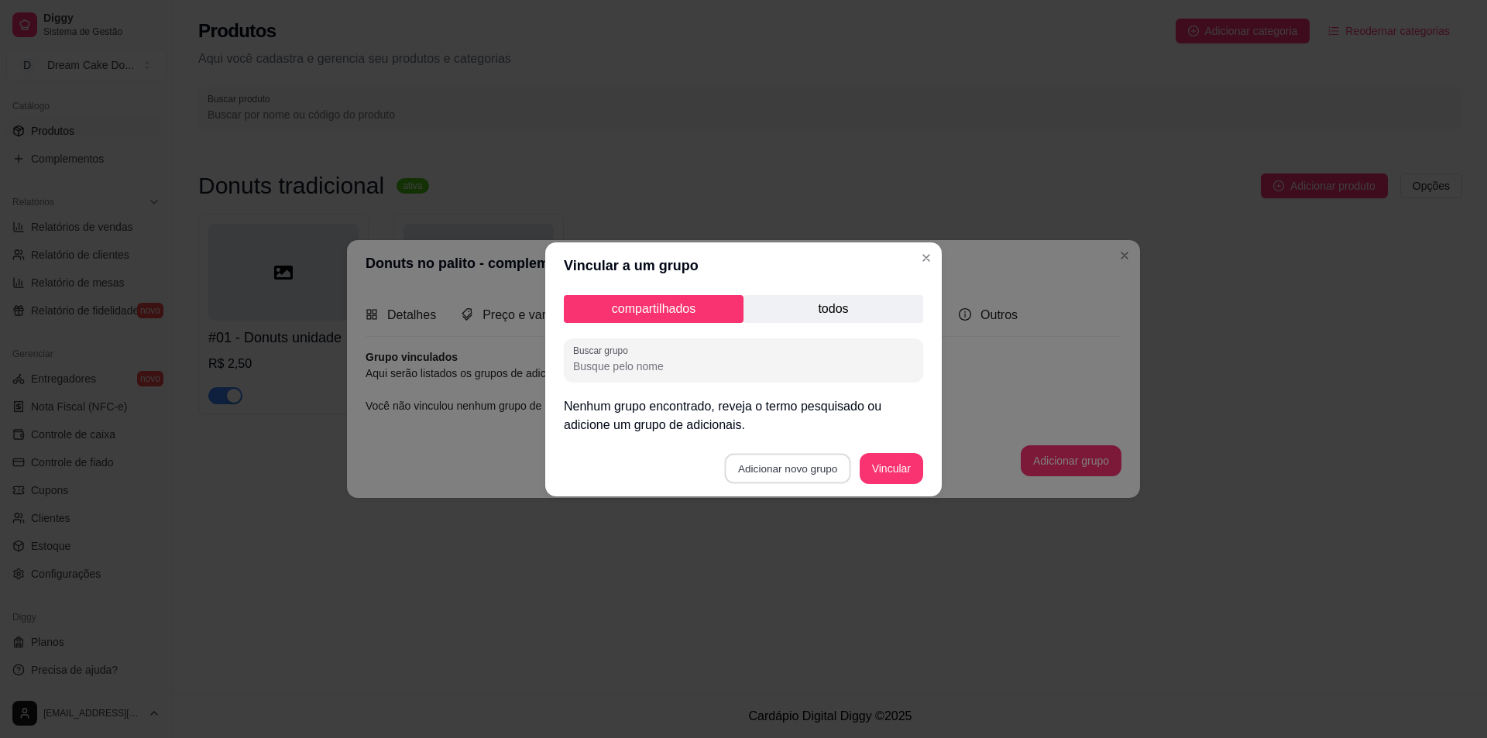
click at [806, 475] on button "Adicionar novo grupo" at bounding box center [788, 468] width 126 height 30
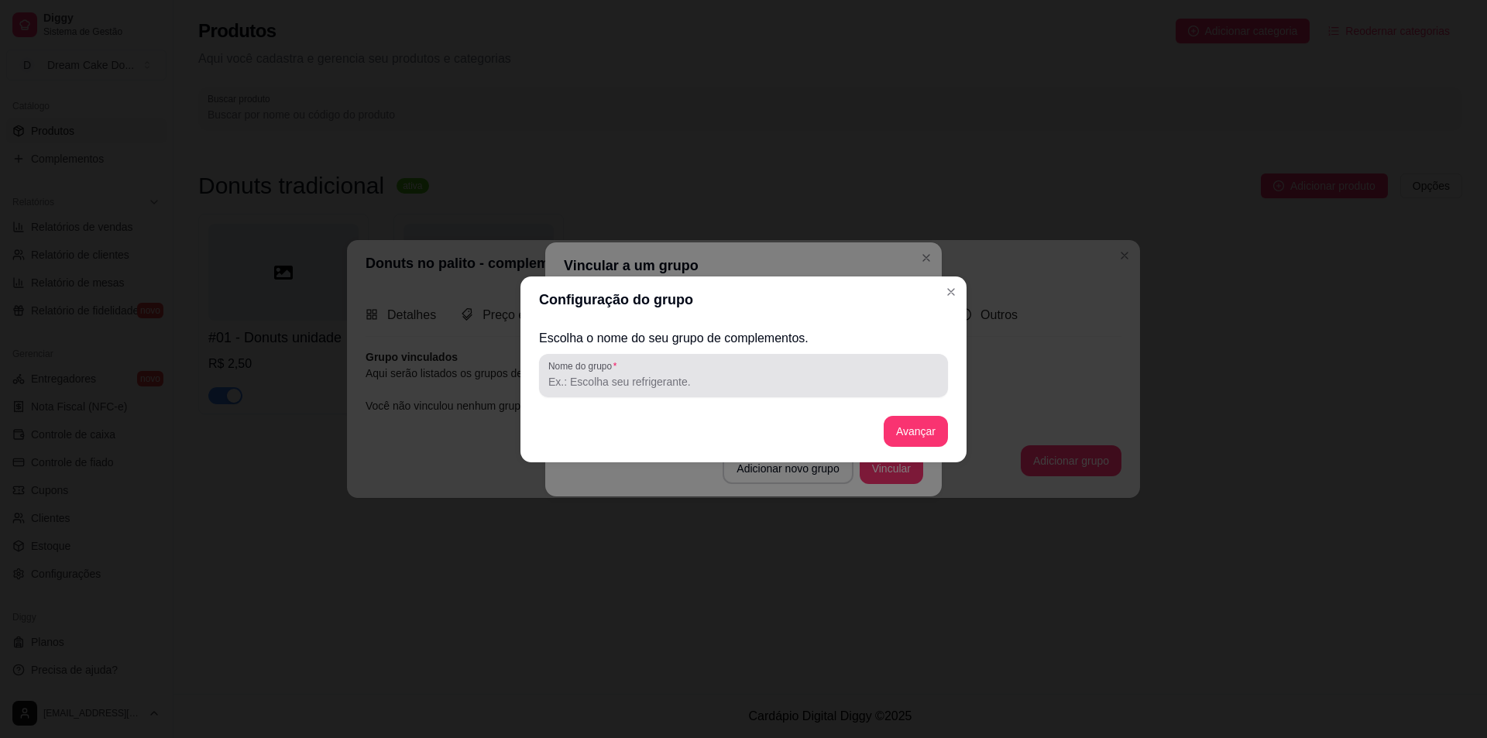
click at [730, 373] on div at bounding box center [743, 375] width 390 height 31
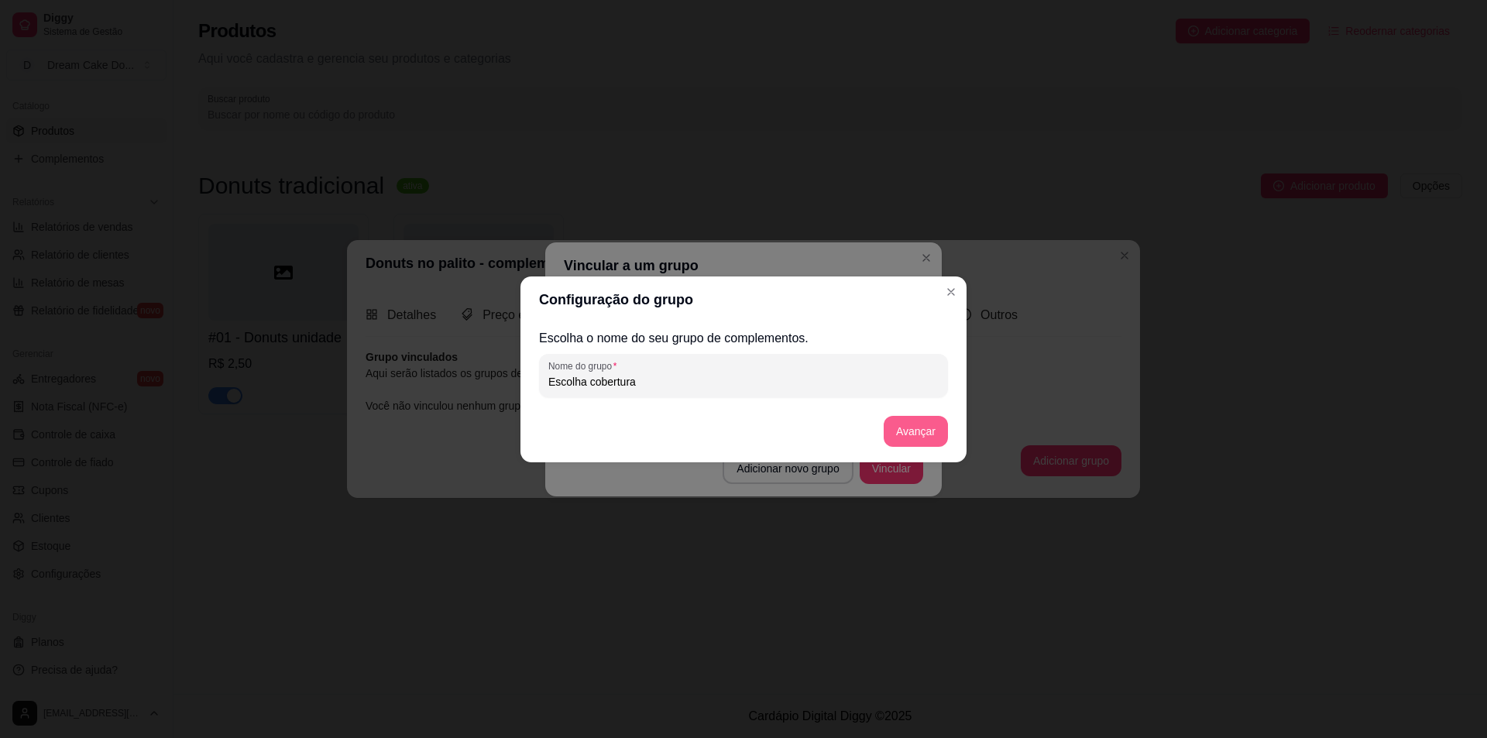
type input "Escolha cobertura"
click at [900, 434] on button "Avançar" at bounding box center [916, 431] width 63 height 30
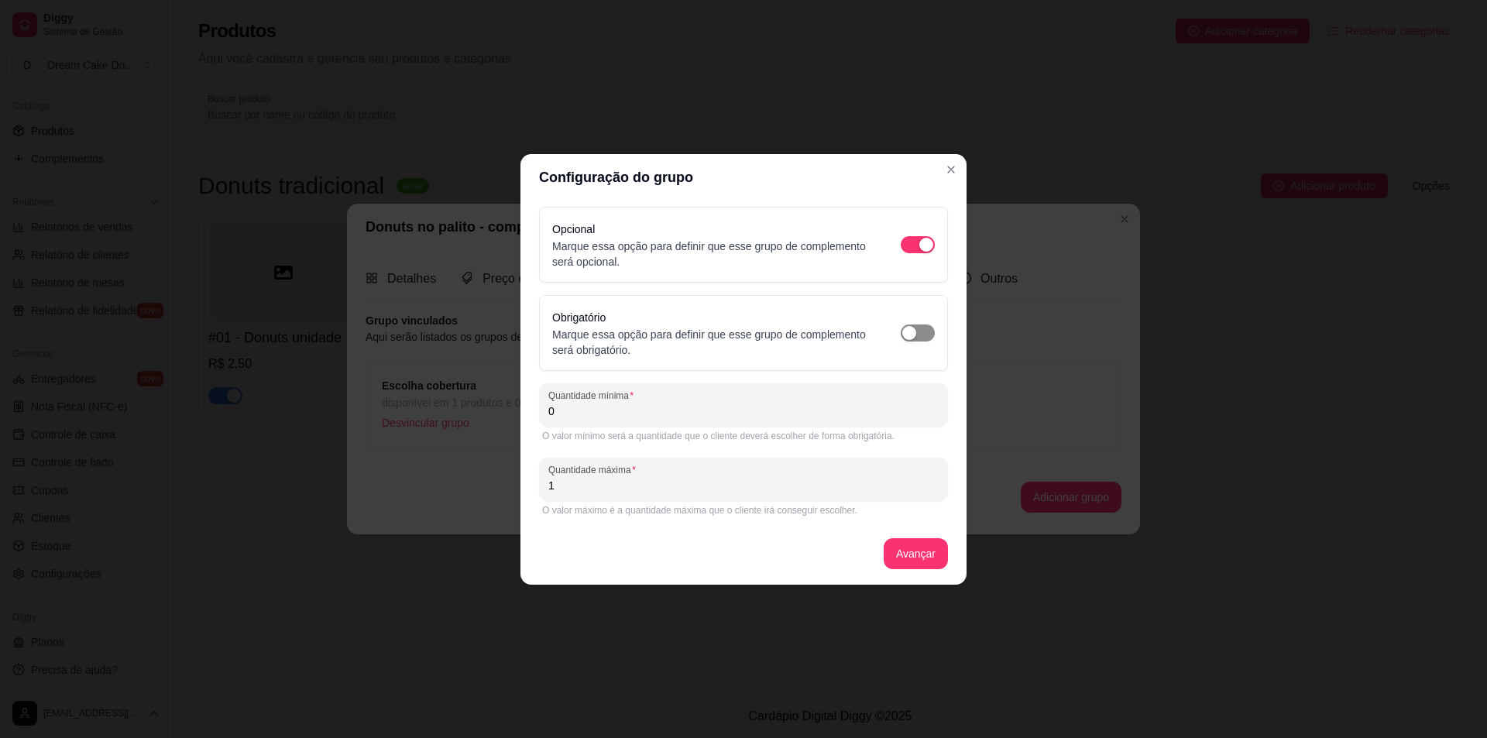
click at [929, 335] on span "button" at bounding box center [918, 333] width 34 height 17
click at [667, 408] on input "0" at bounding box center [743, 411] width 390 height 15
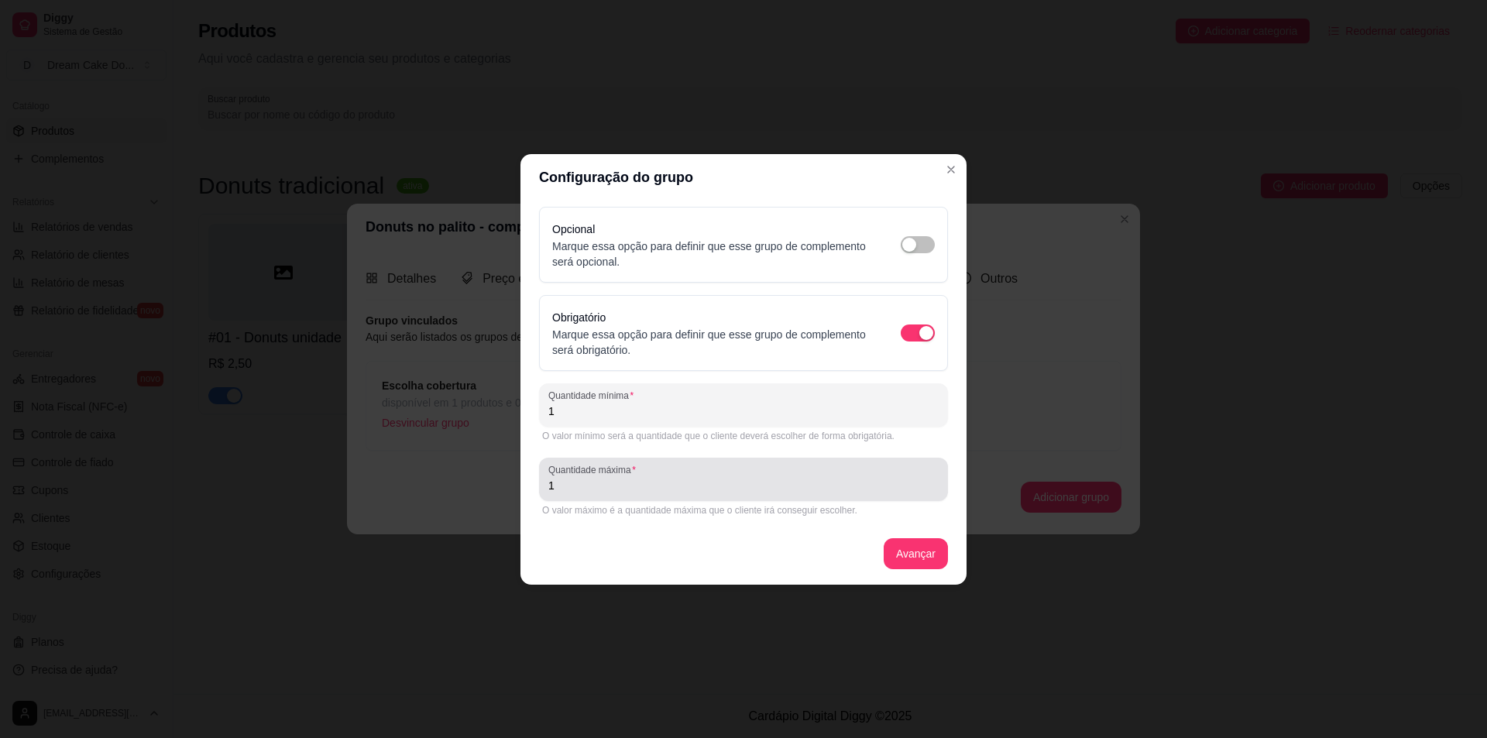
type input "1"
click at [689, 490] on input "1" at bounding box center [743, 485] width 390 height 15
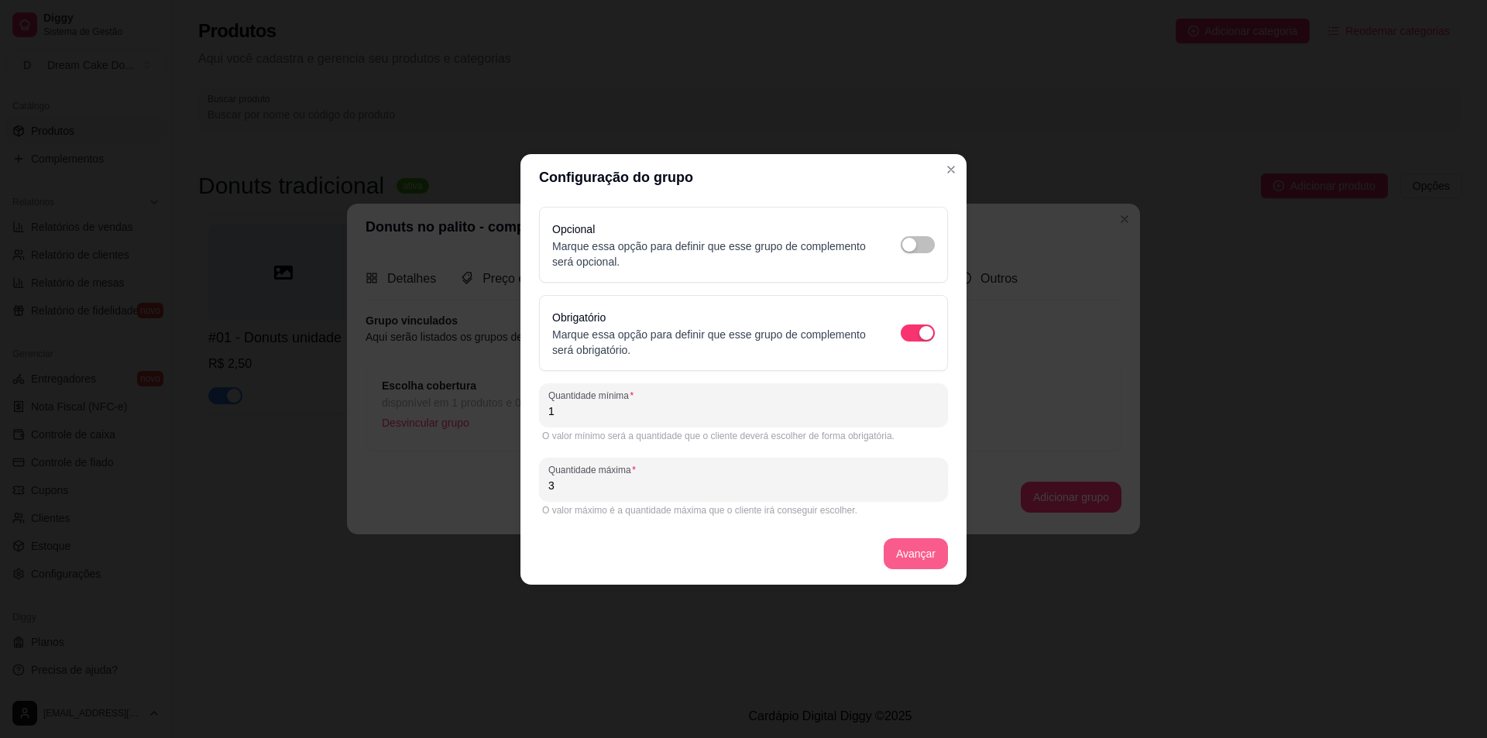
type input "3"
click at [919, 557] on button "Avançar" at bounding box center [916, 553] width 64 height 31
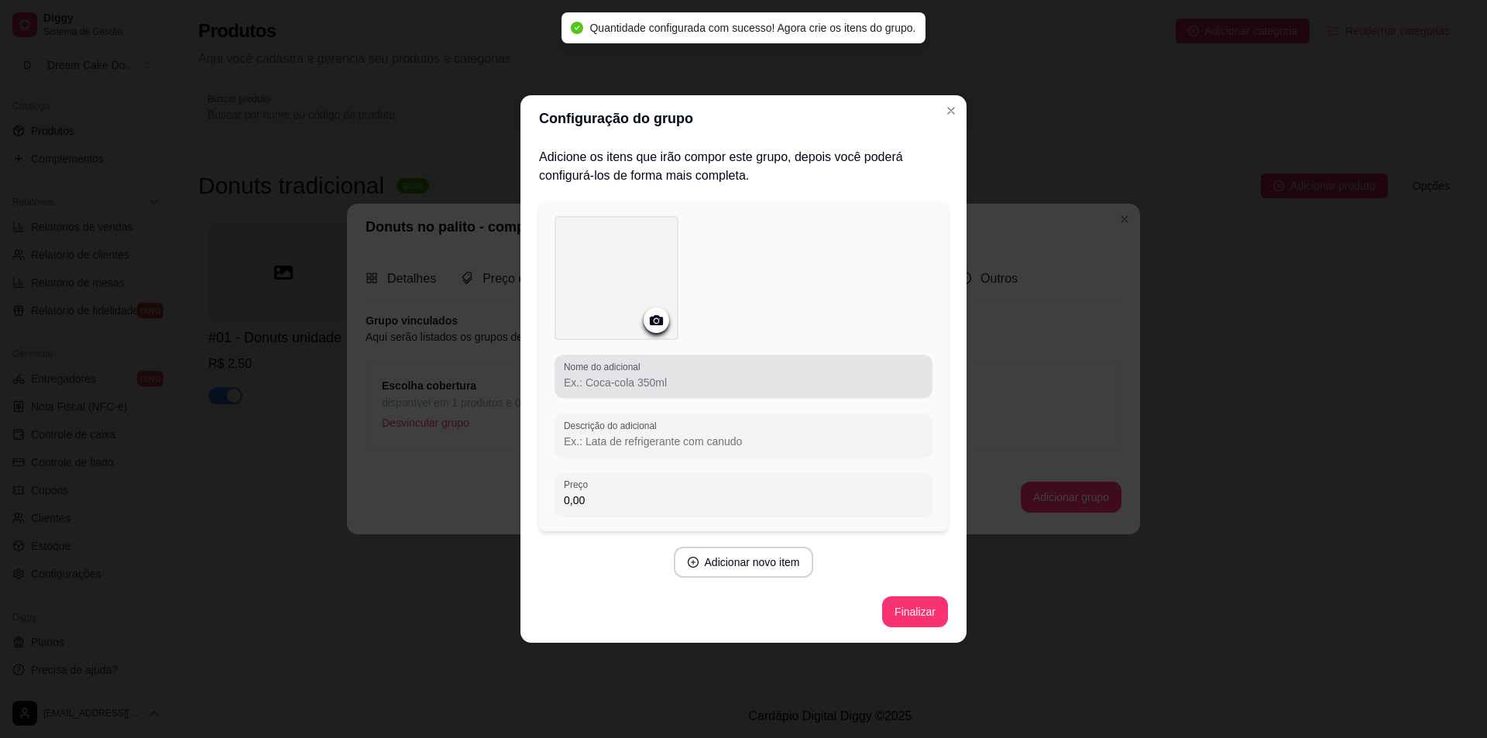
click at [666, 388] on input "Nome do adicional" at bounding box center [743, 382] width 359 height 15
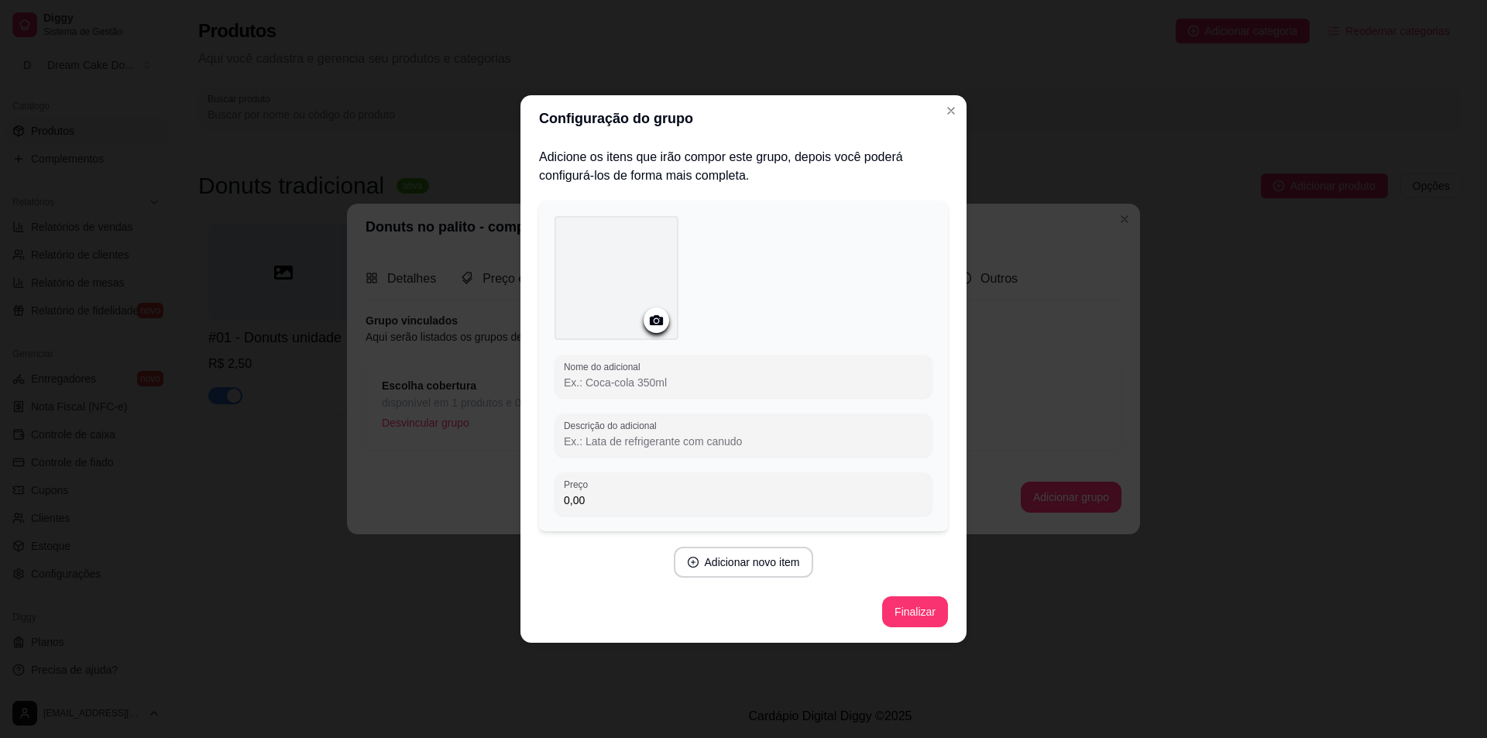
type input "c"
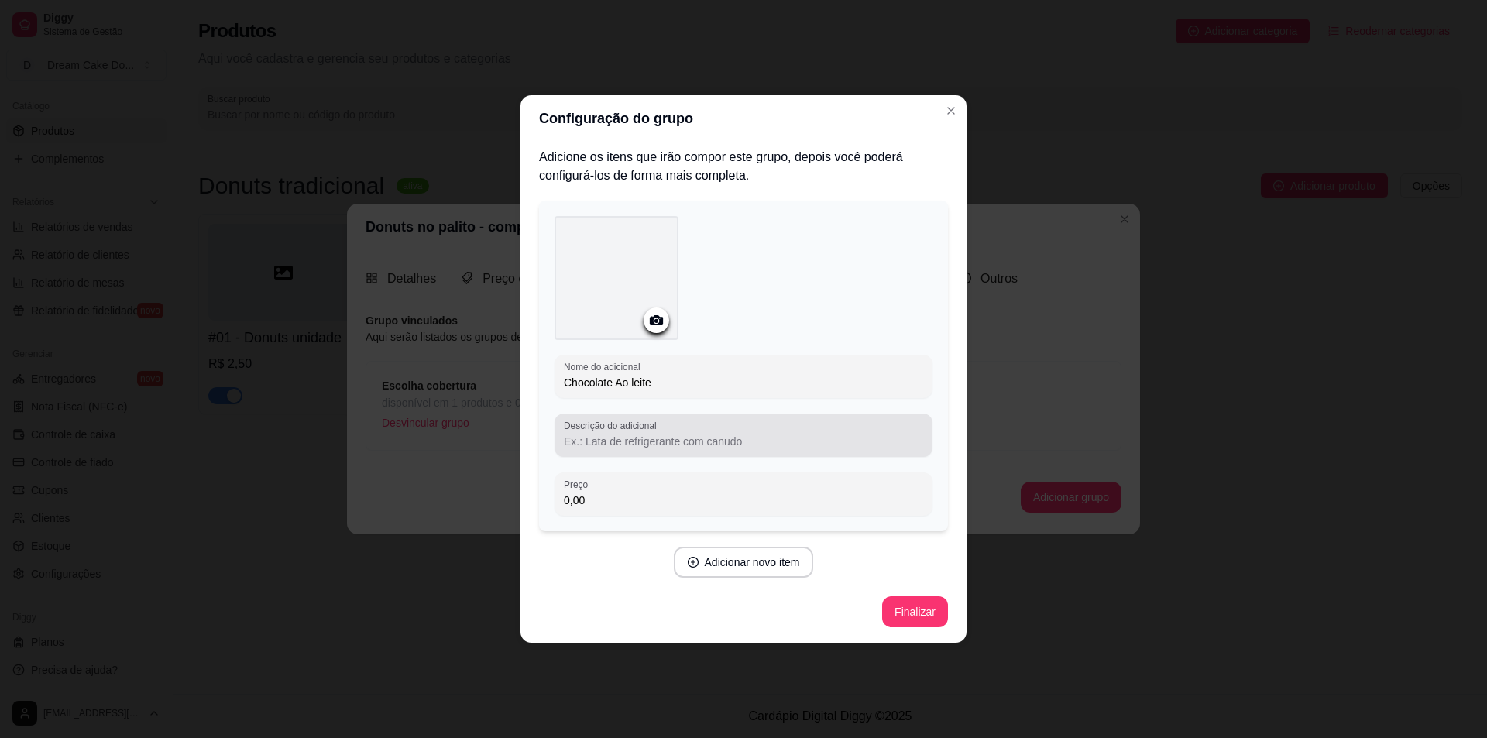
type input "Chocolate Ao leite"
click at [692, 438] on input "Descrição do adicional" at bounding box center [743, 441] width 359 height 15
type input "Cobertura do mini donuts de chocolate ao leite"
click at [765, 556] on button "Adicionar novo item" at bounding box center [743, 563] width 136 height 30
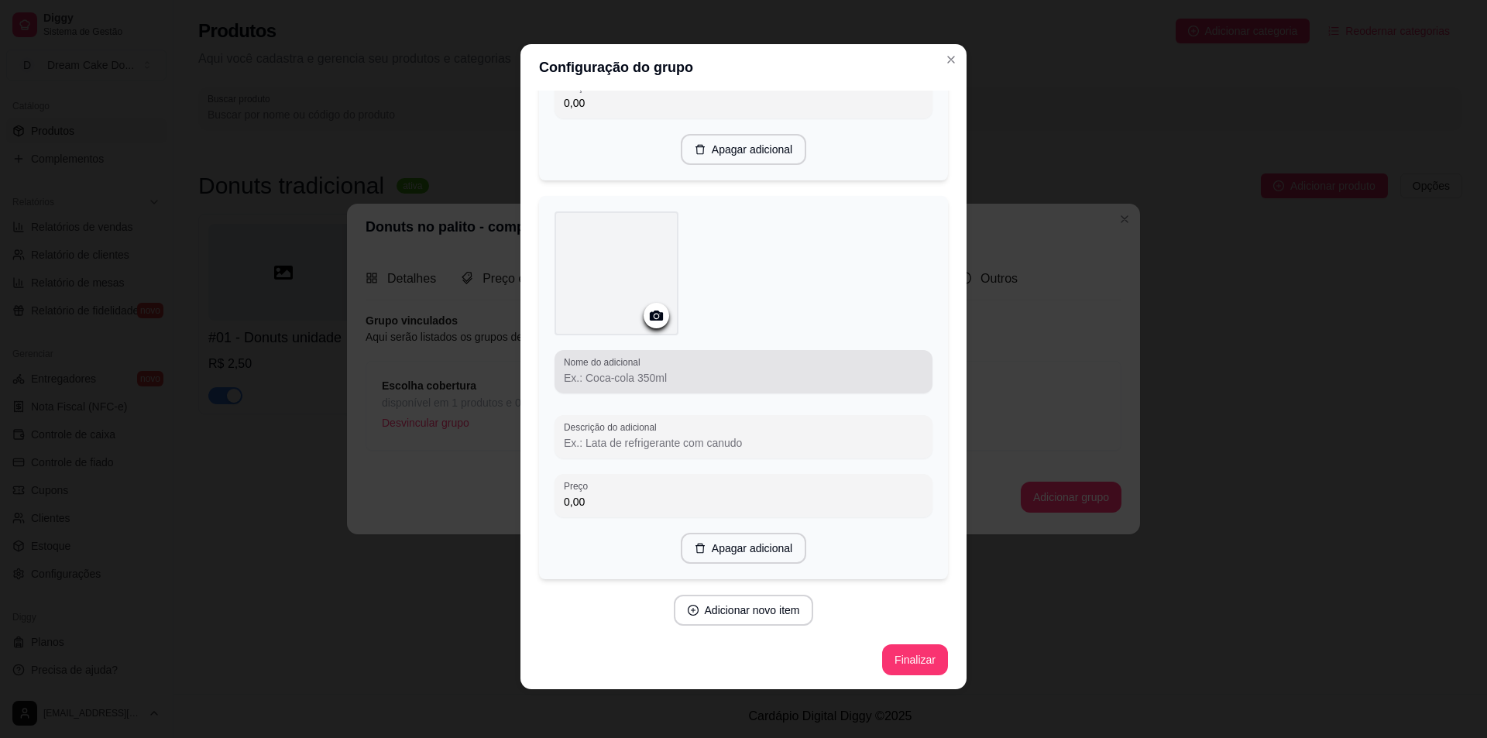
scroll to position [3, 0]
click at [641, 370] on input "Nome do adicional" at bounding box center [743, 376] width 359 height 15
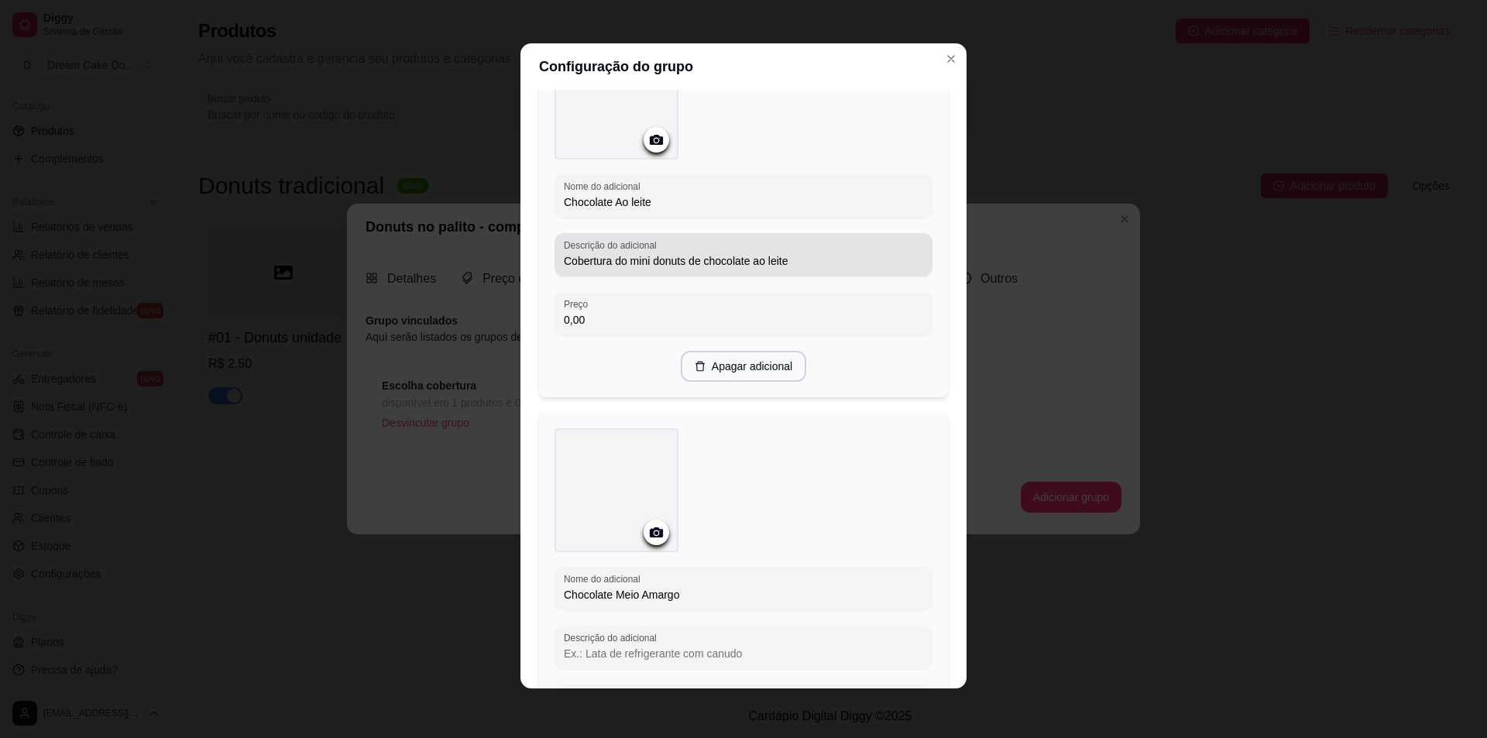
scroll to position [340, 0]
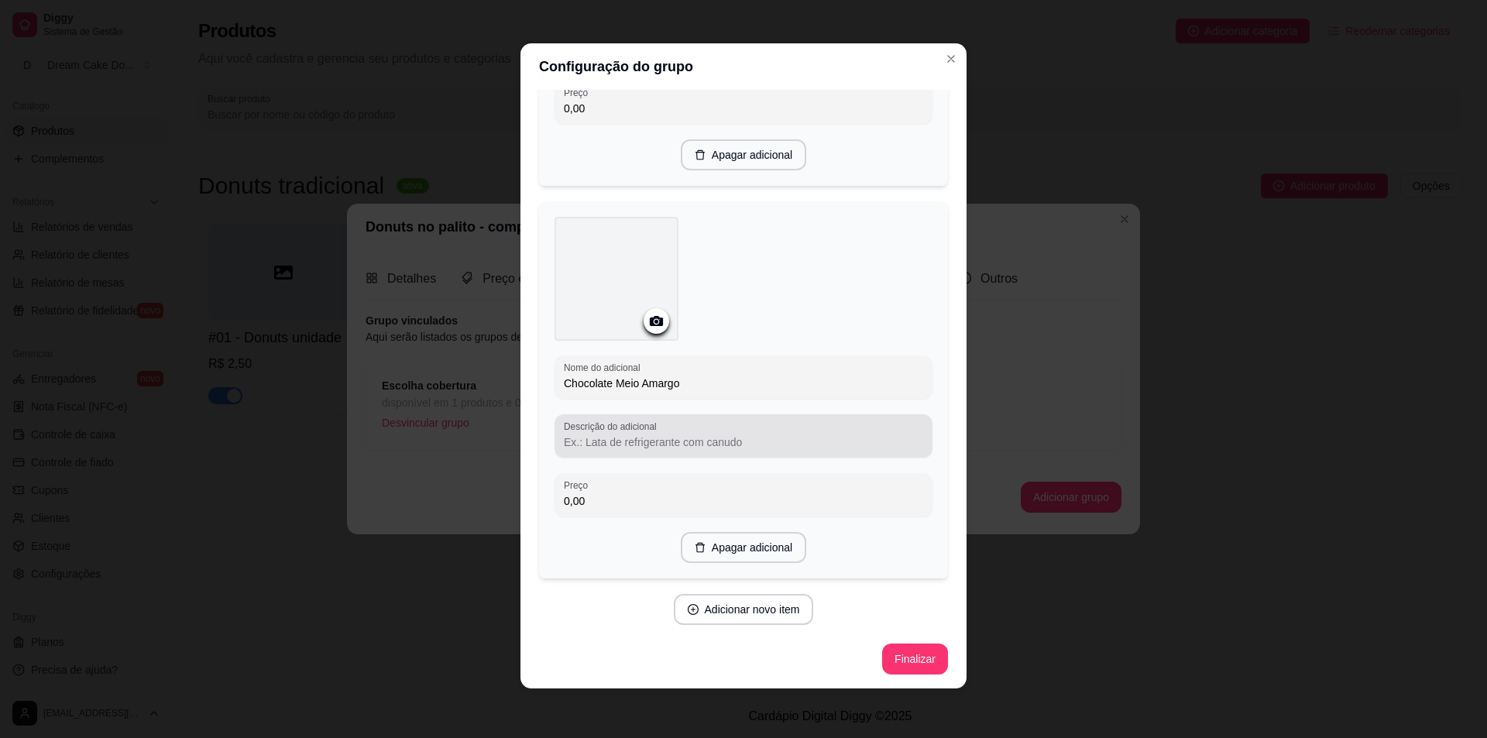
type input "Chocolate Meio Amargo"
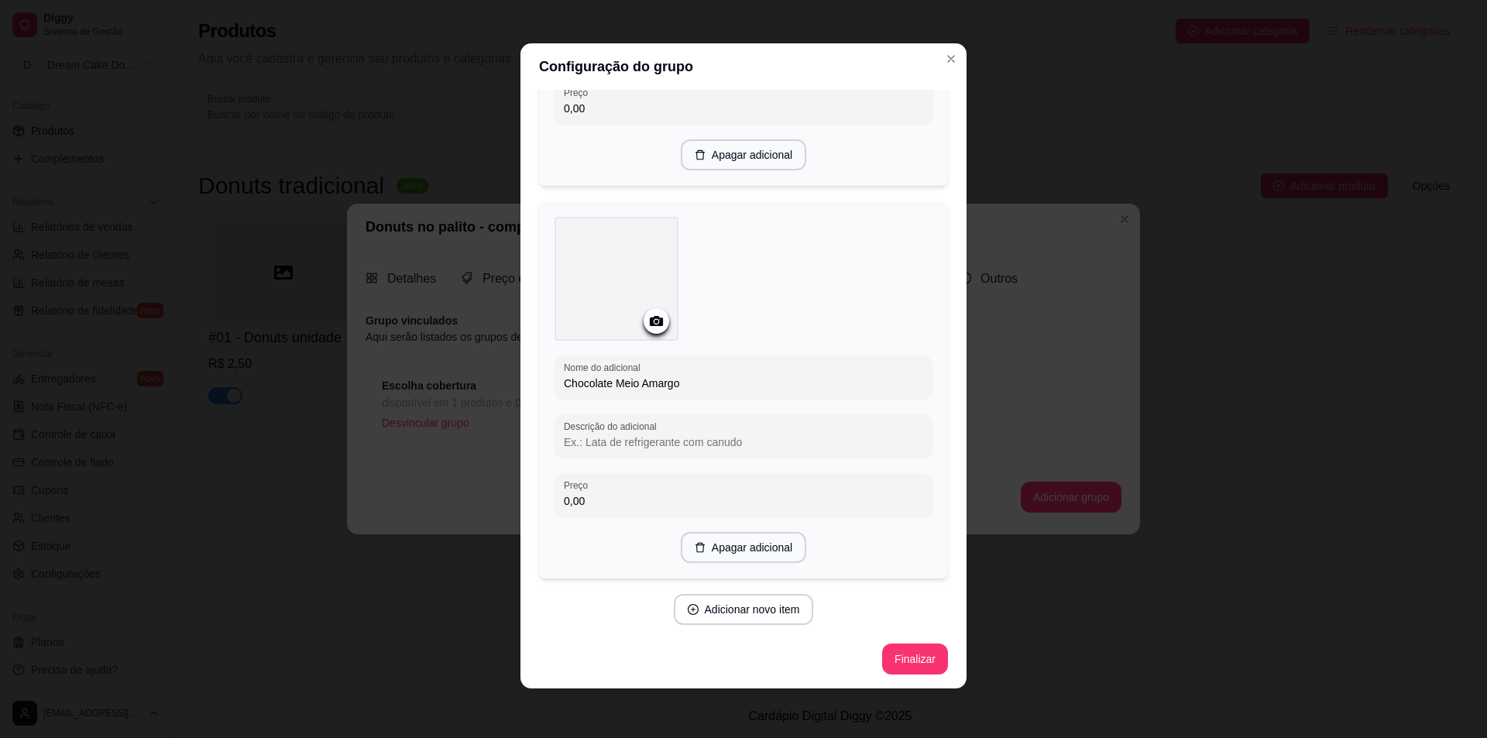
click at [650, 440] on input "Descrição do adicional" at bounding box center [743, 442] width 359 height 15
type input "Cobertura do mini donuts de chocolate meio amargo"
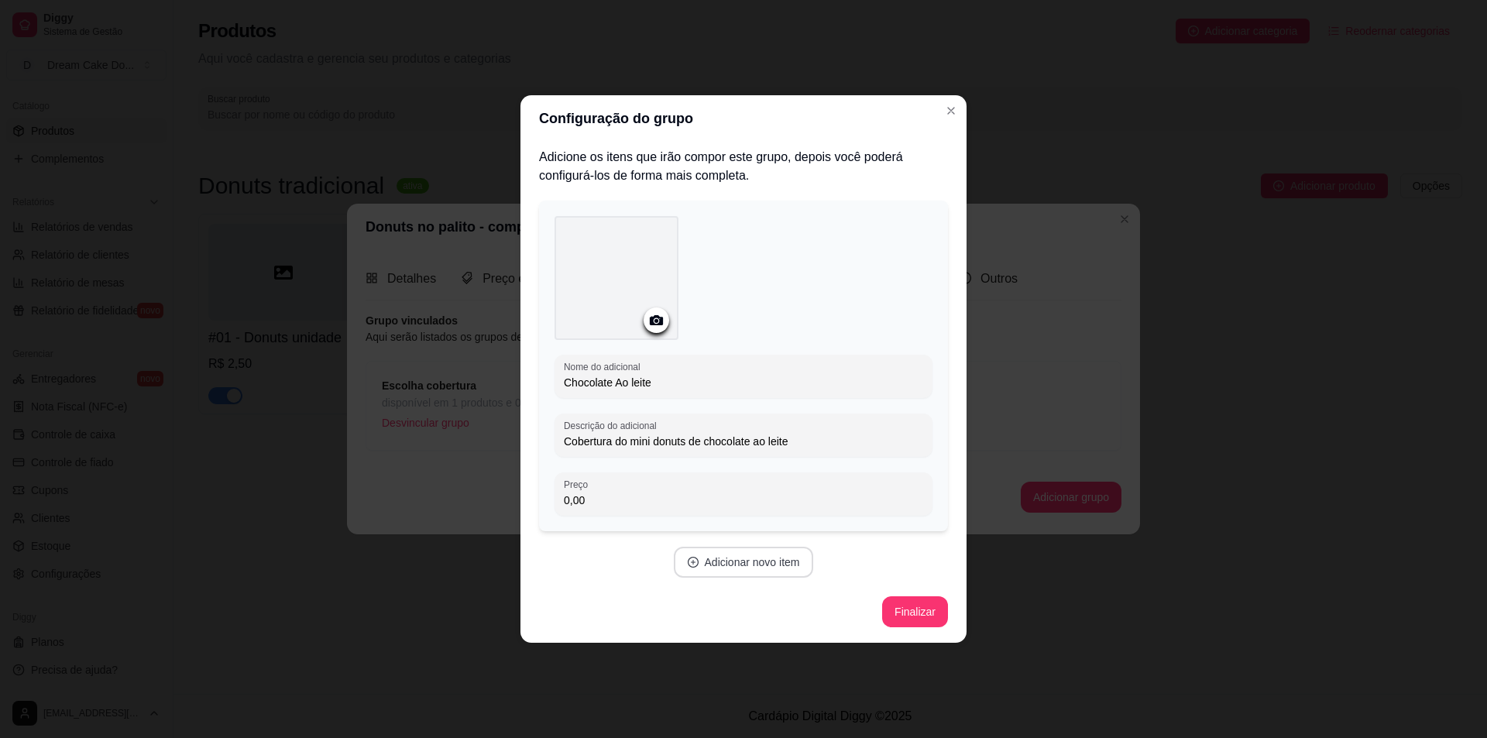
click at [737, 571] on button "Adicionar novo item" at bounding box center [744, 562] width 140 height 31
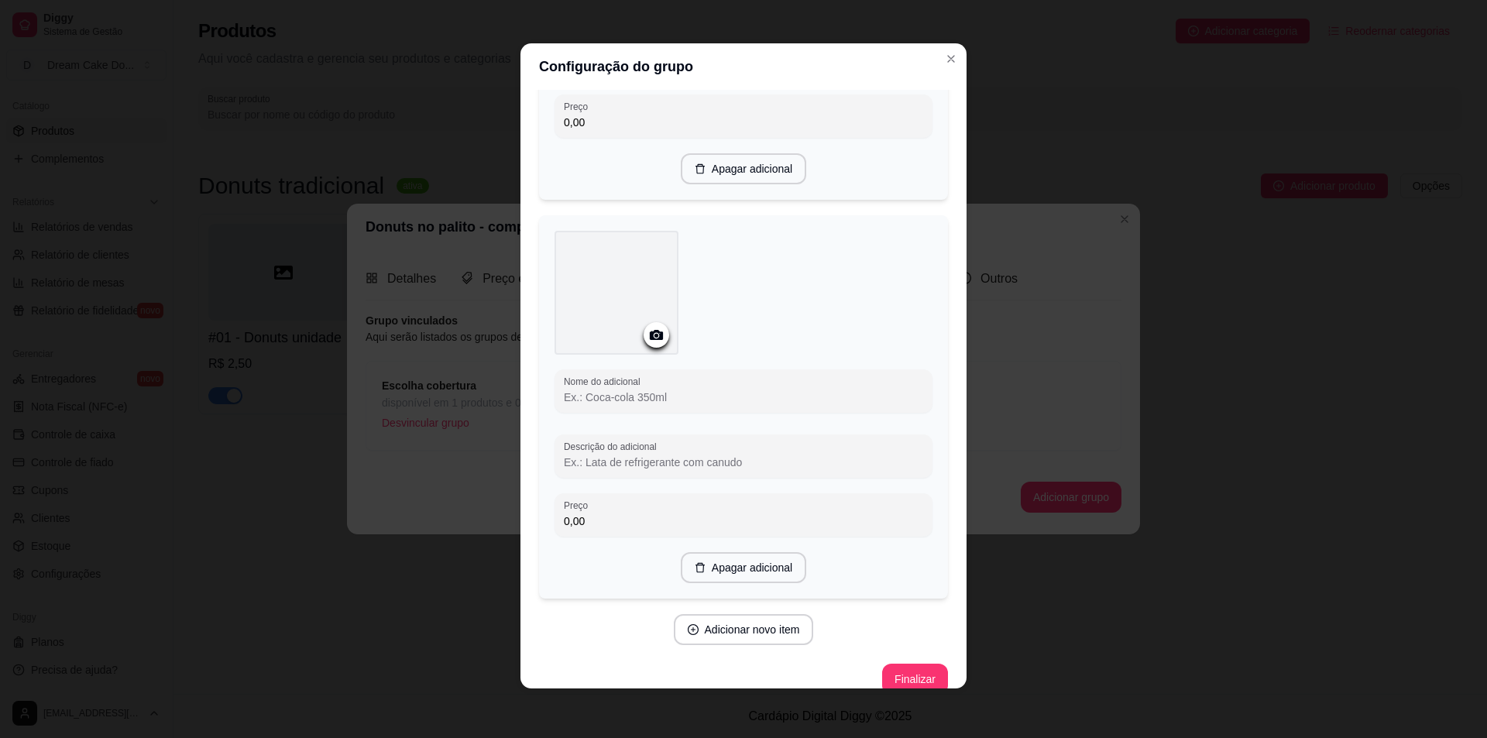
scroll to position [346, 0]
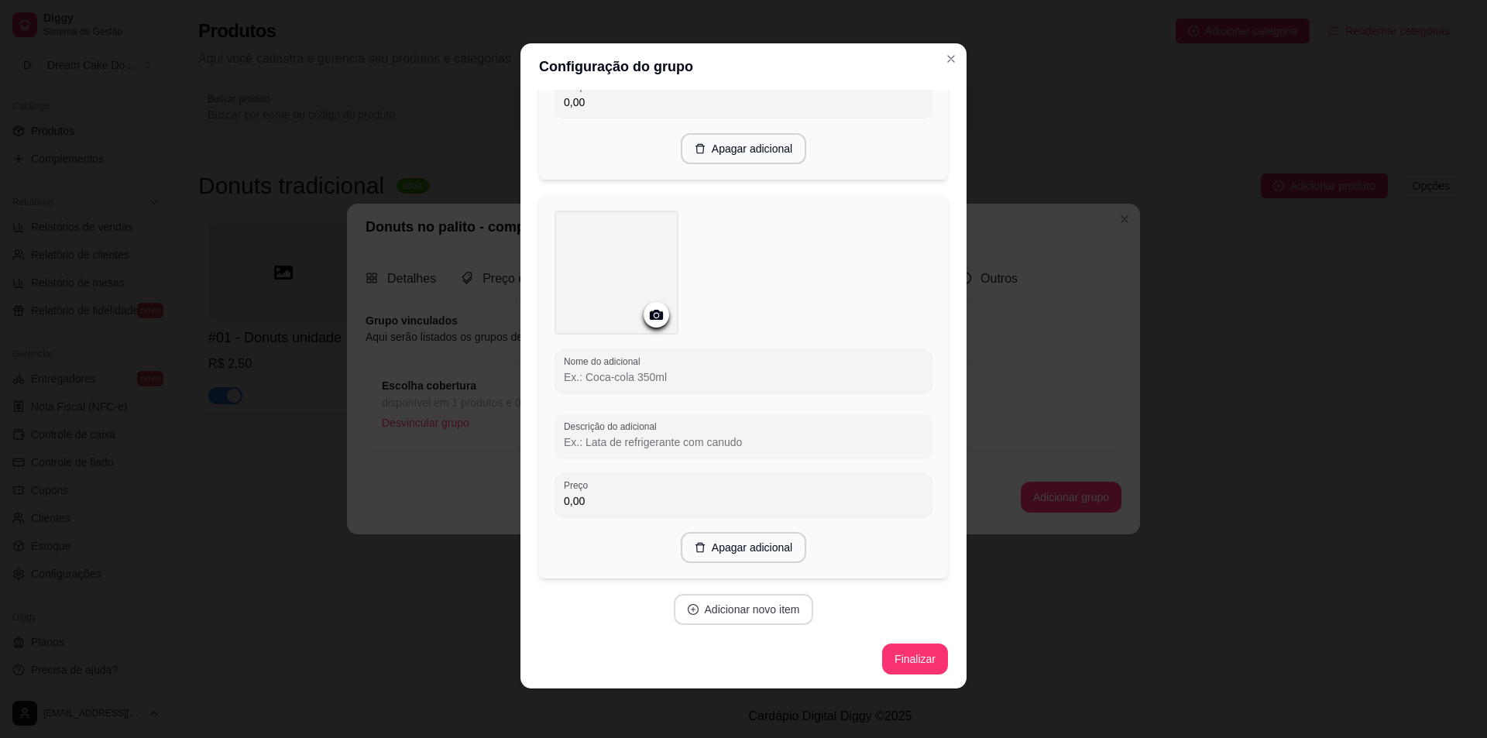
click at [749, 606] on button "Adicionar novo item" at bounding box center [744, 609] width 140 height 31
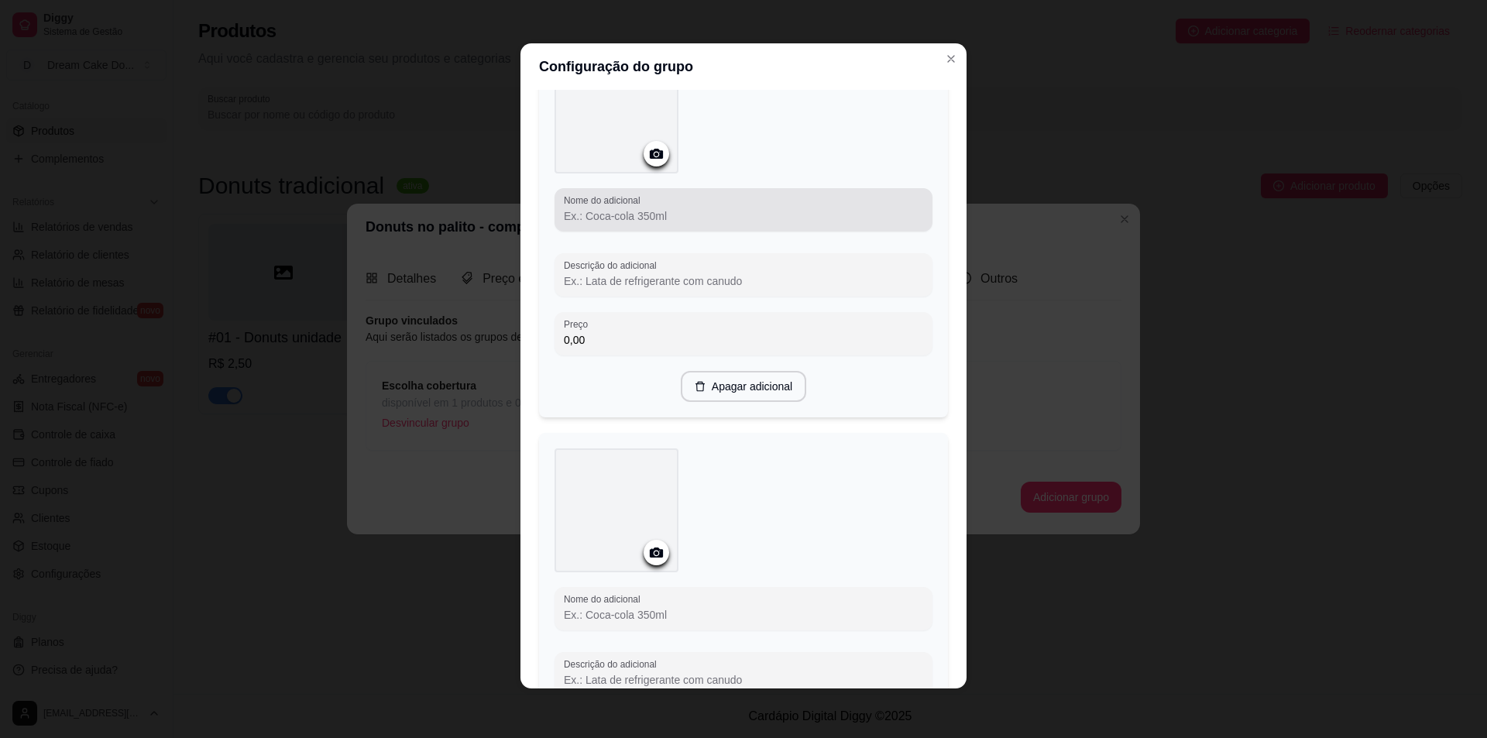
scroll to position [501, 0]
click at [628, 226] on input "Nome do adicional" at bounding box center [743, 222] width 359 height 15
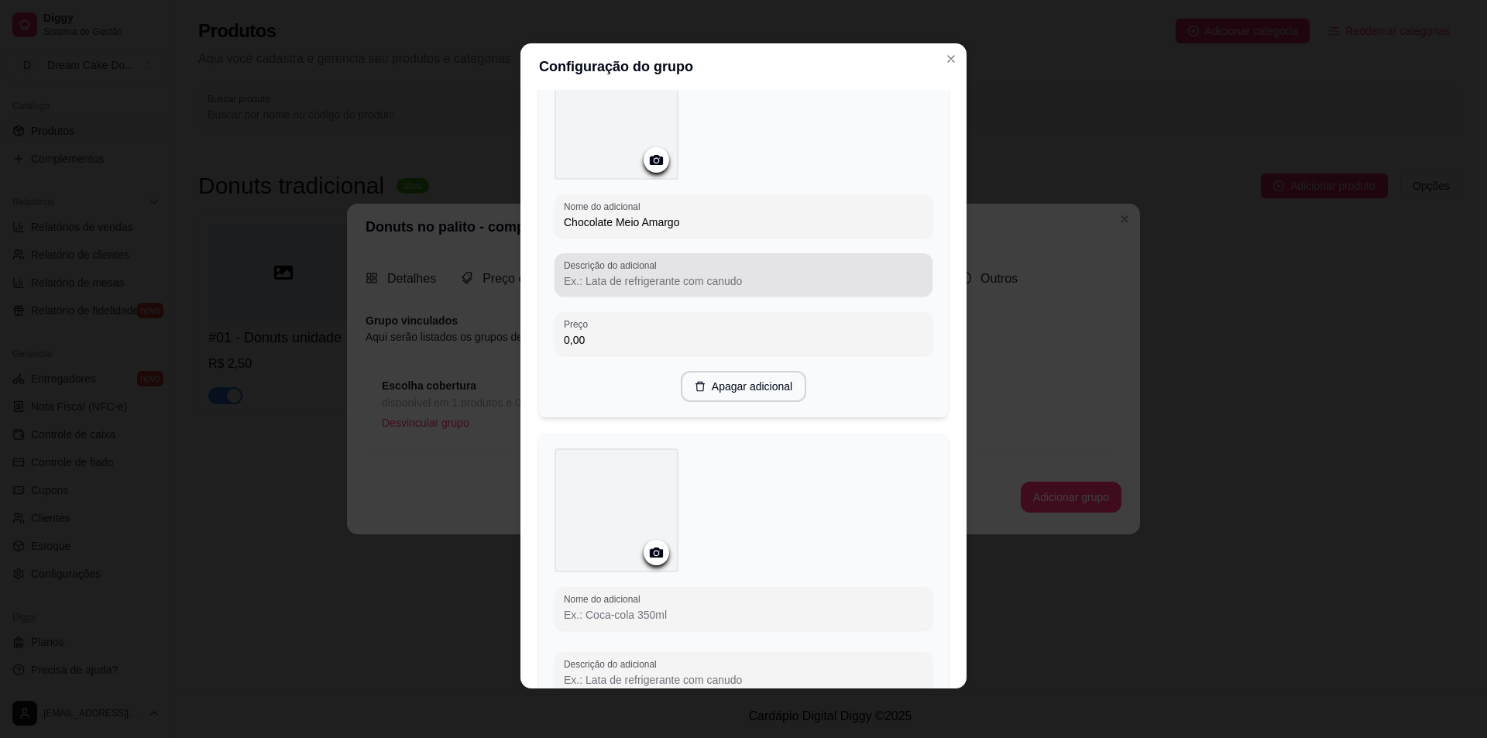
type input "Chocolate Meio Amargo"
click at [645, 291] on div "Descrição do adicional" at bounding box center [744, 274] width 378 height 43
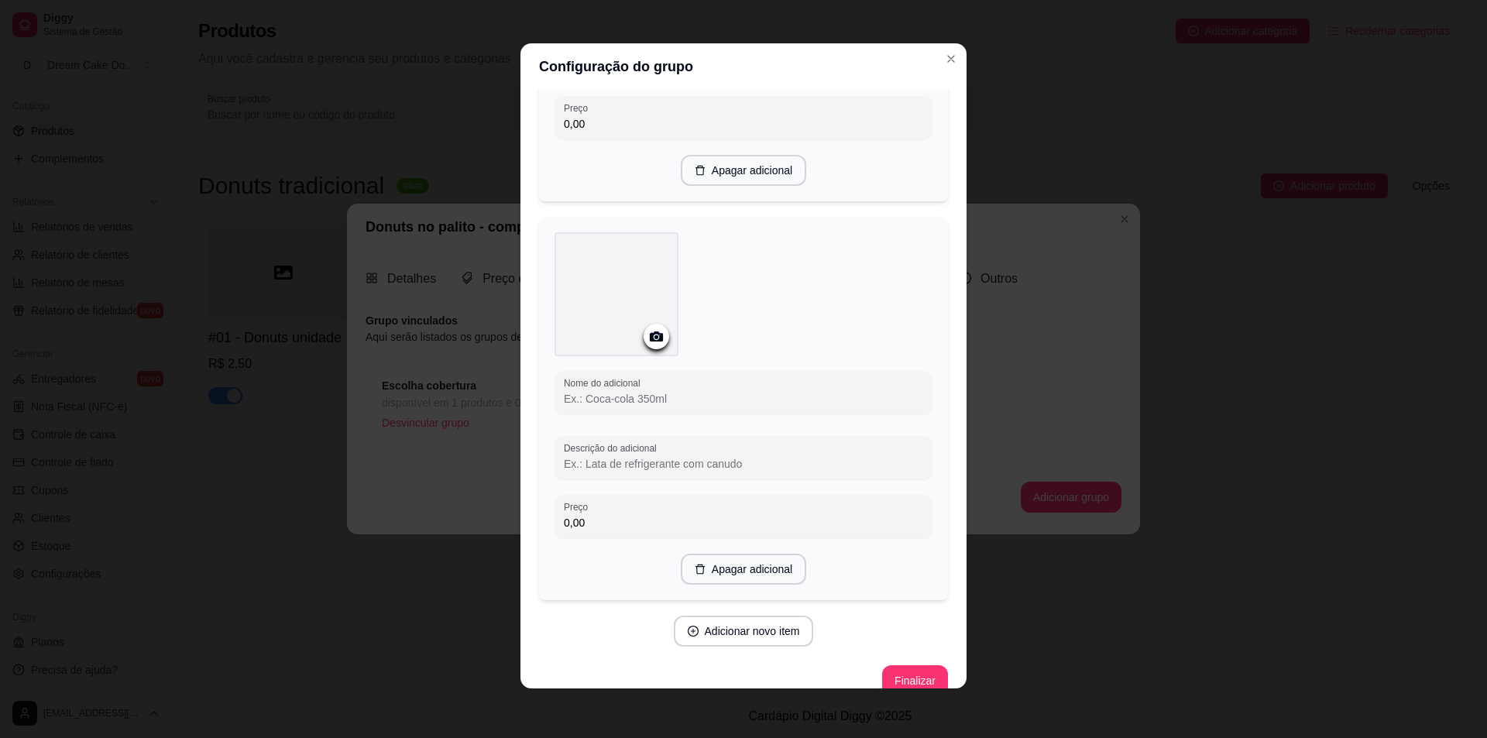
scroll to position [738, 0]
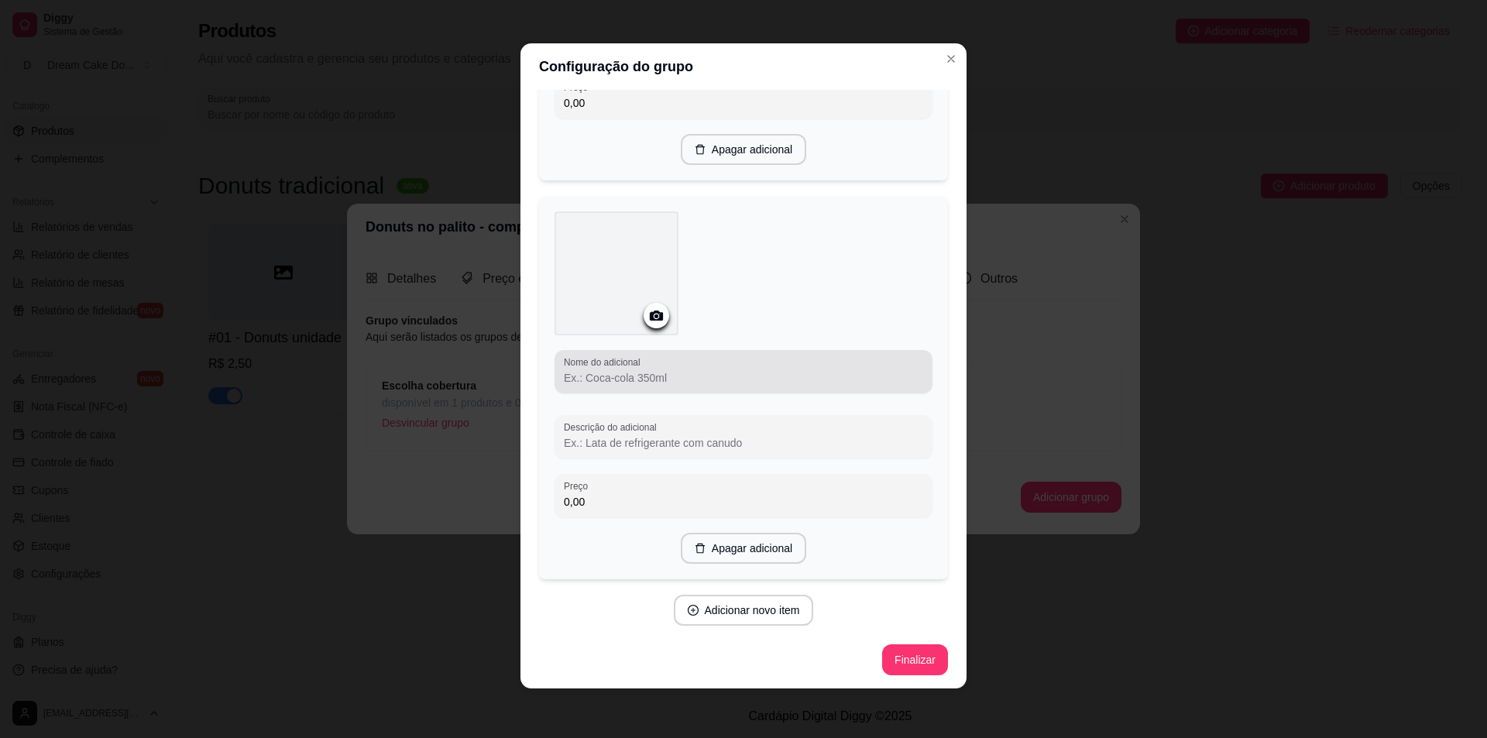
type input "Cobertura do mini donuts com chocolate meio amargo"
click at [686, 370] on input "Nome do adicional" at bounding box center [743, 377] width 359 height 15
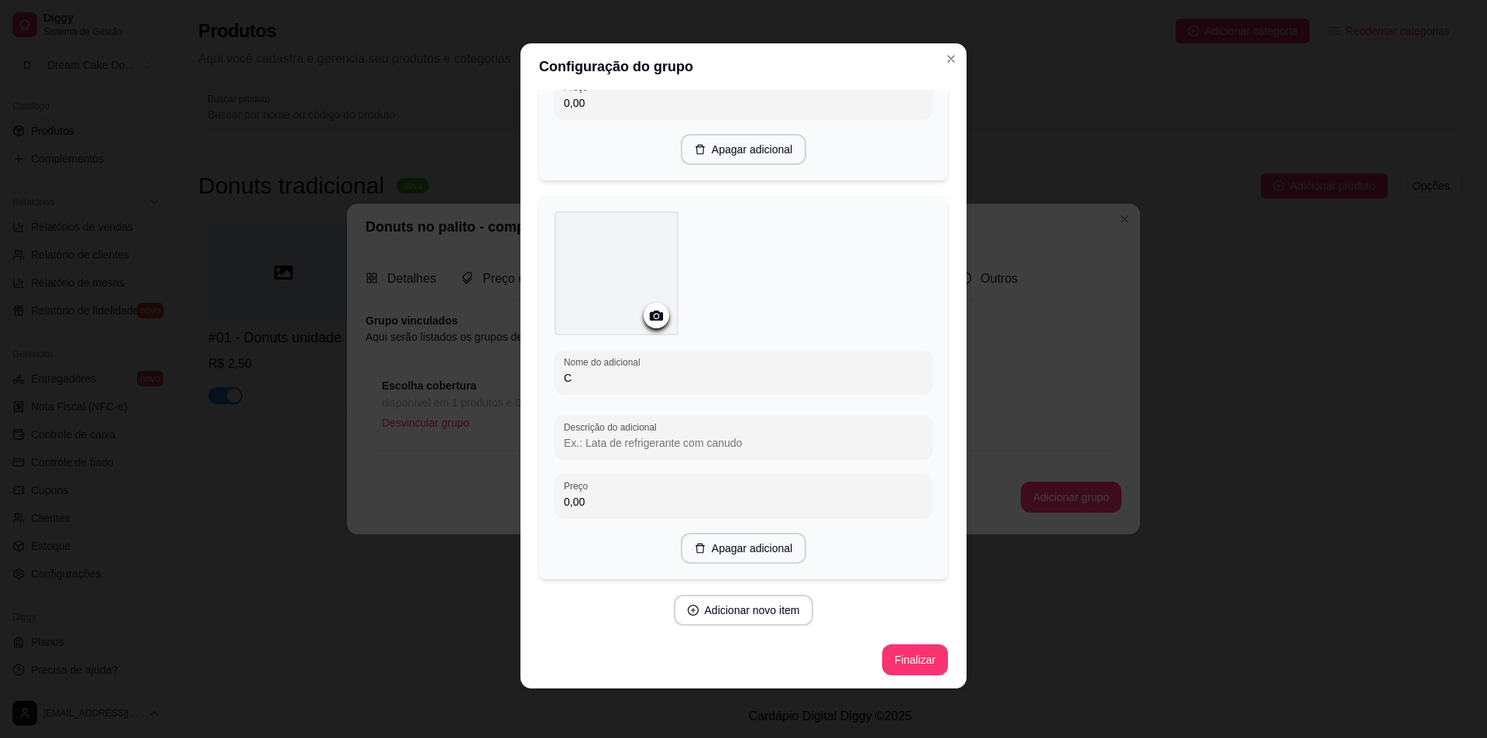
scroll to position [732, 0]
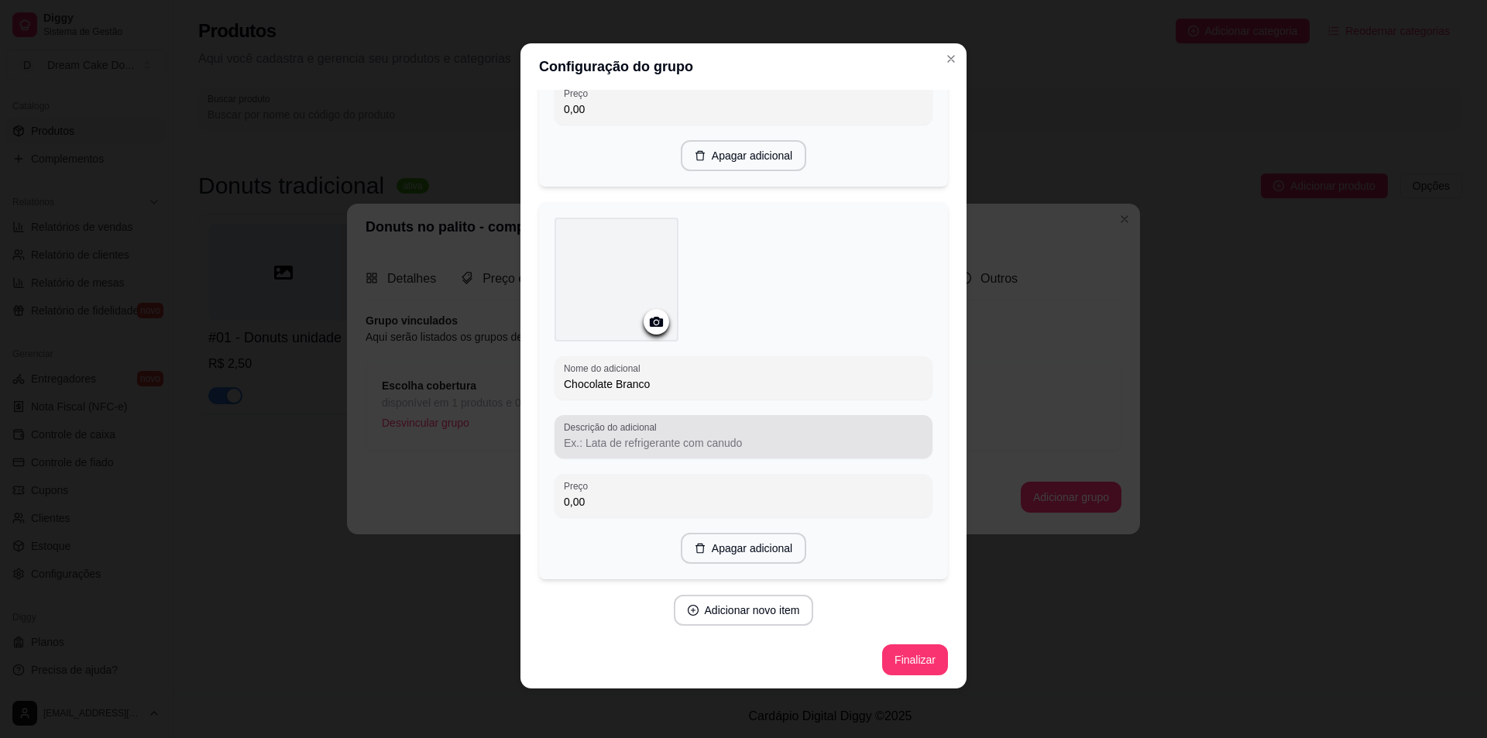
type input "Chocolate Branco"
click at [586, 439] on input "Descrição do adicional" at bounding box center [743, 442] width 359 height 15
type input "Cobertura do mini donuts com chocolate branco"
click at [905, 658] on button "Finalizar" at bounding box center [915, 659] width 66 height 31
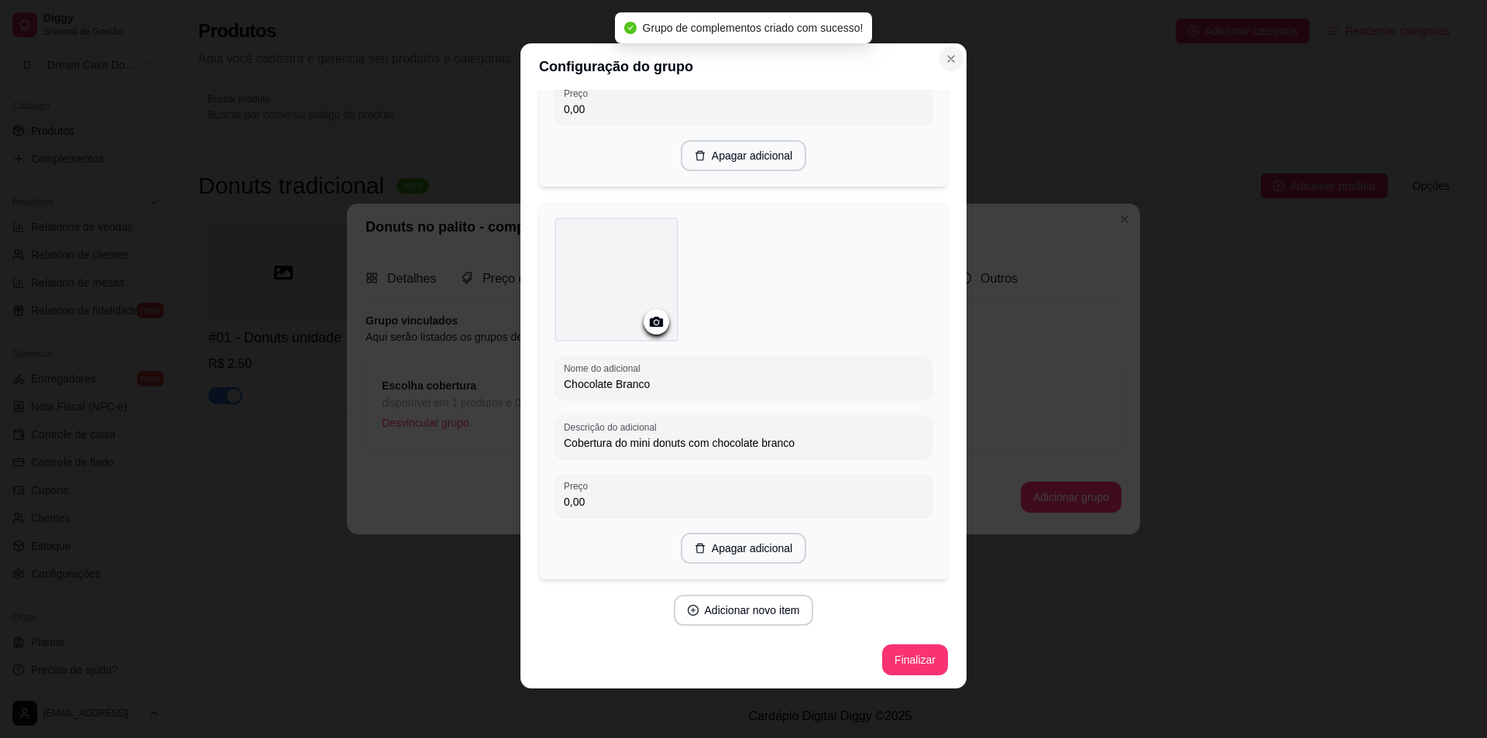
click at [951, 52] on button "Close" at bounding box center [951, 58] width 25 height 25
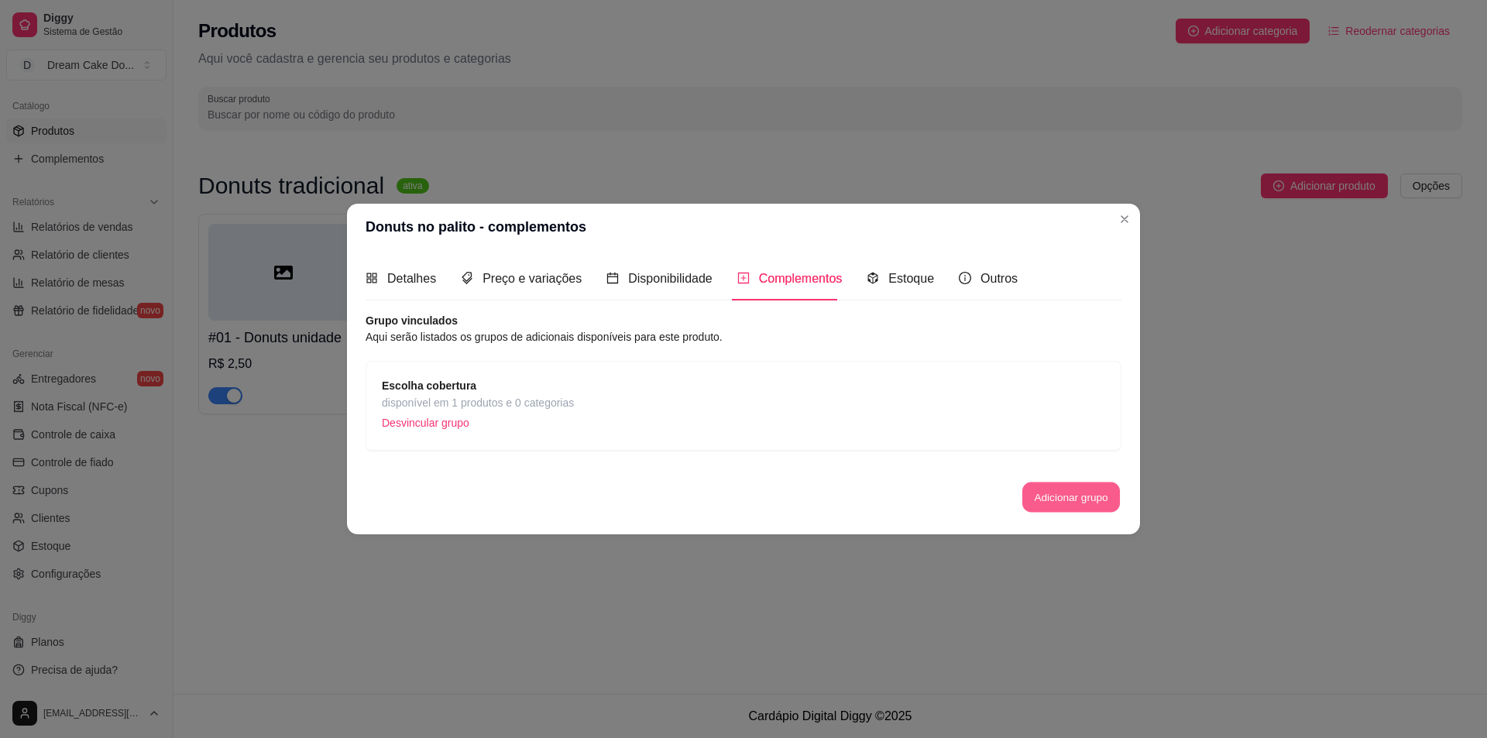
click at [1085, 496] on button "Adicionar grupo" at bounding box center [1071, 498] width 98 height 30
click at [685, 375] on div "Escolha cobertura disponível em 1 produtos e 0 categorias Desvincular grupo" at bounding box center [744, 406] width 756 height 90
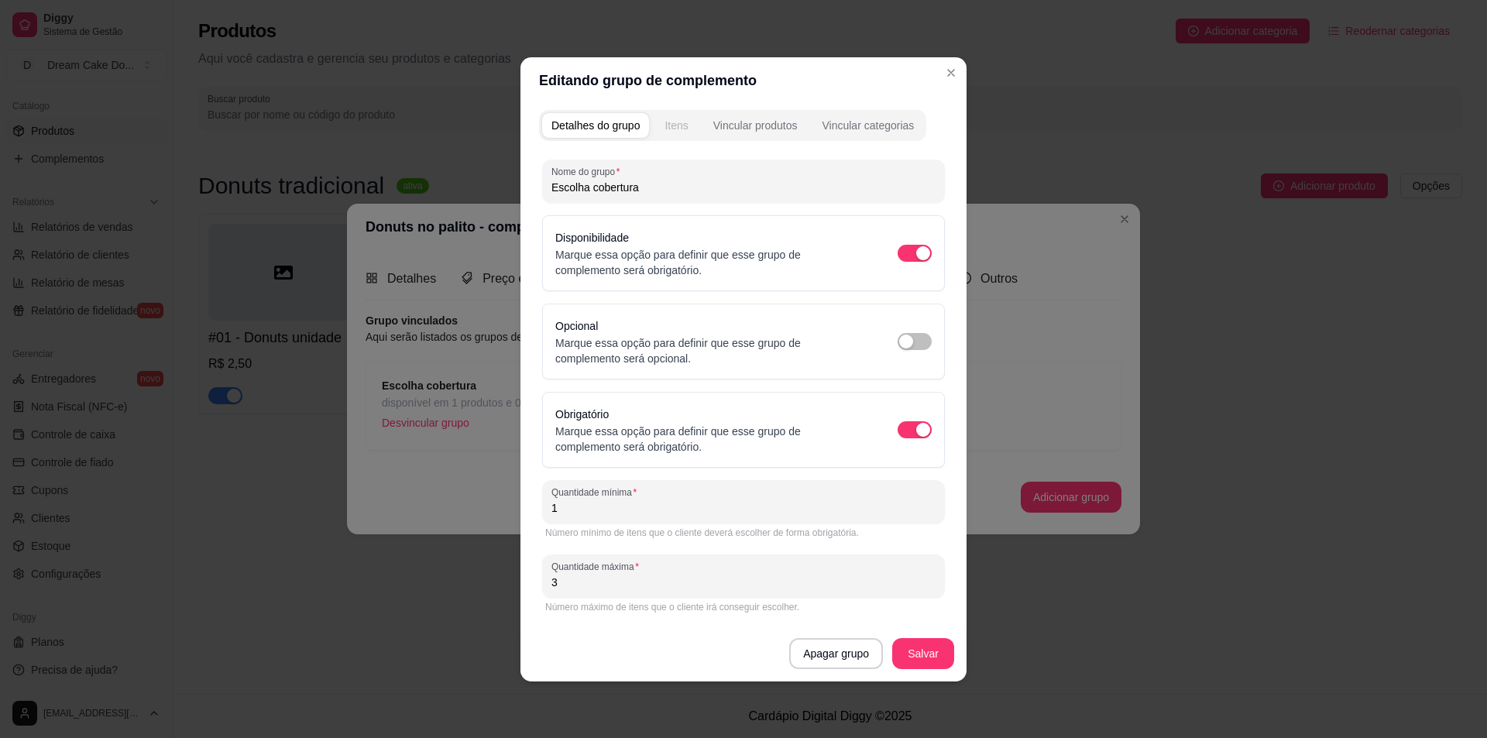
click at [684, 124] on div "Itens" at bounding box center [676, 125] width 23 height 15
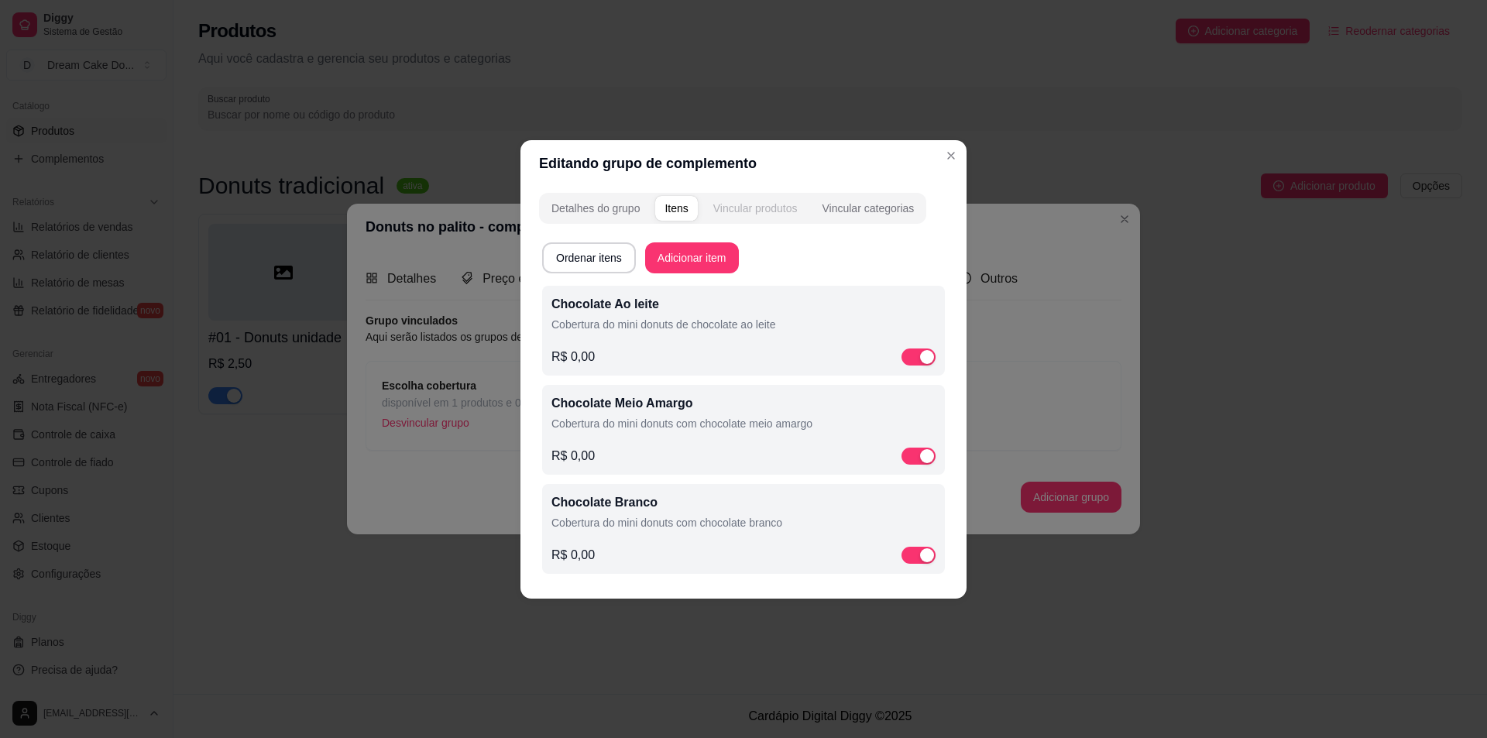
click at [764, 210] on div "Vincular produtos" at bounding box center [755, 208] width 84 height 15
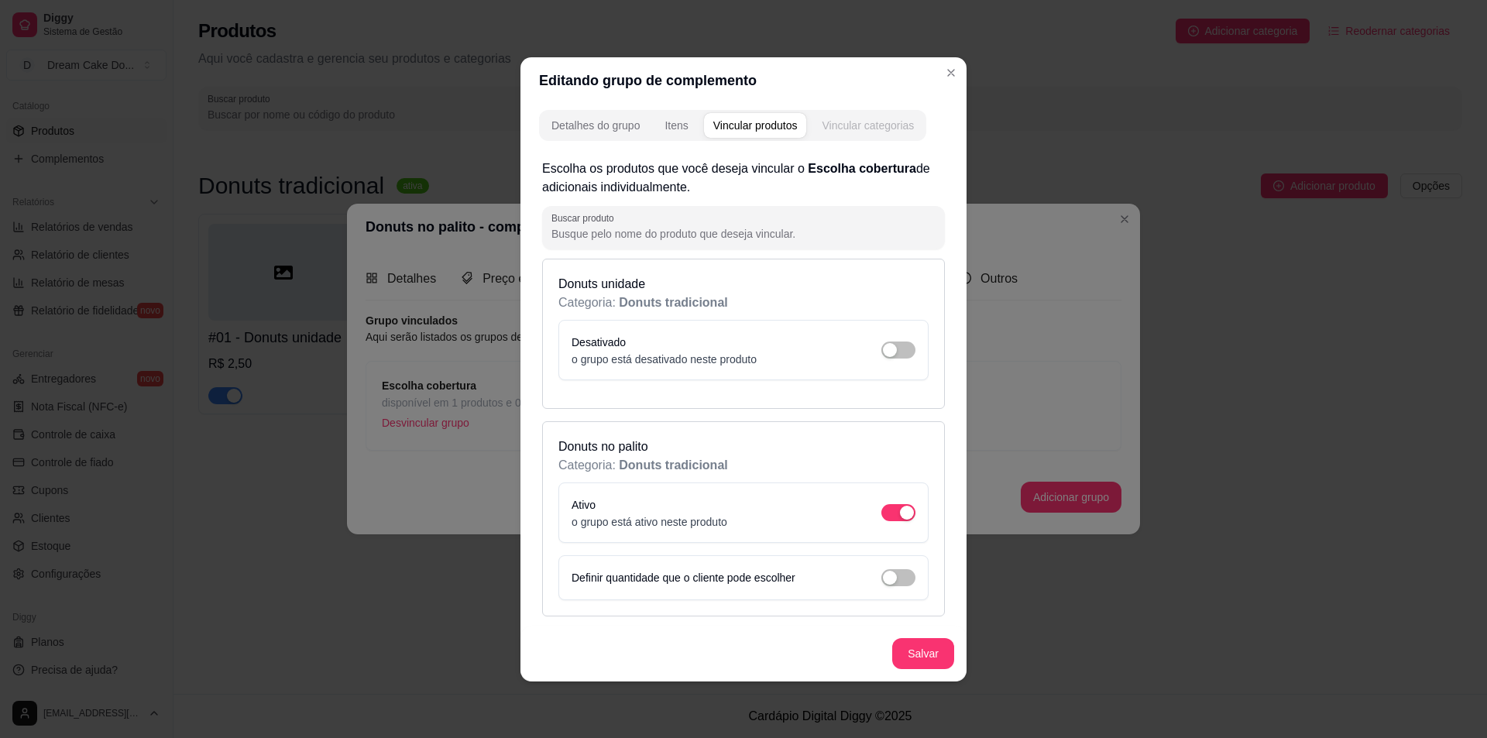
click at [890, 136] on button "Vincular categorias" at bounding box center [867, 125] width 111 height 25
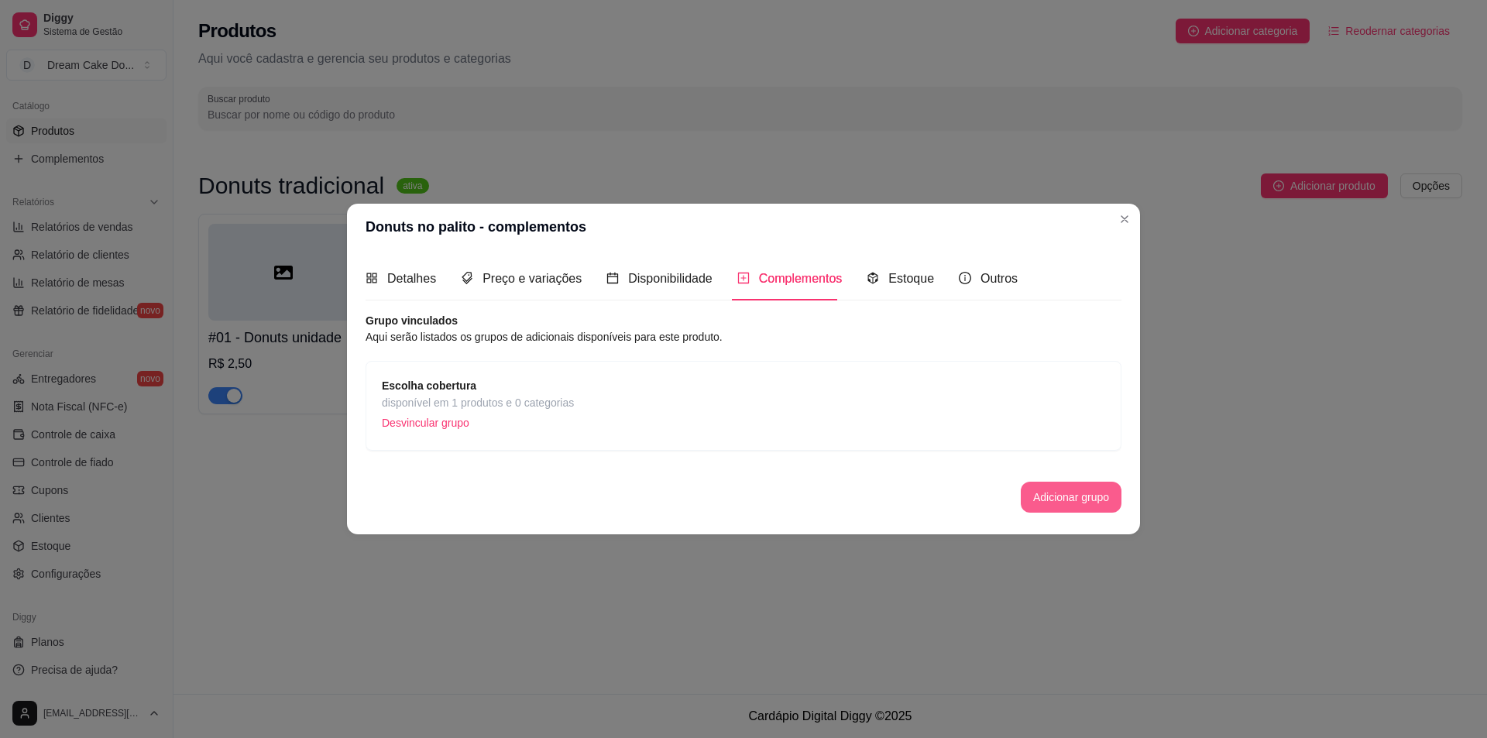
click at [1048, 493] on button "Adicionar grupo" at bounding box center [1071, 497] width 101 height 31
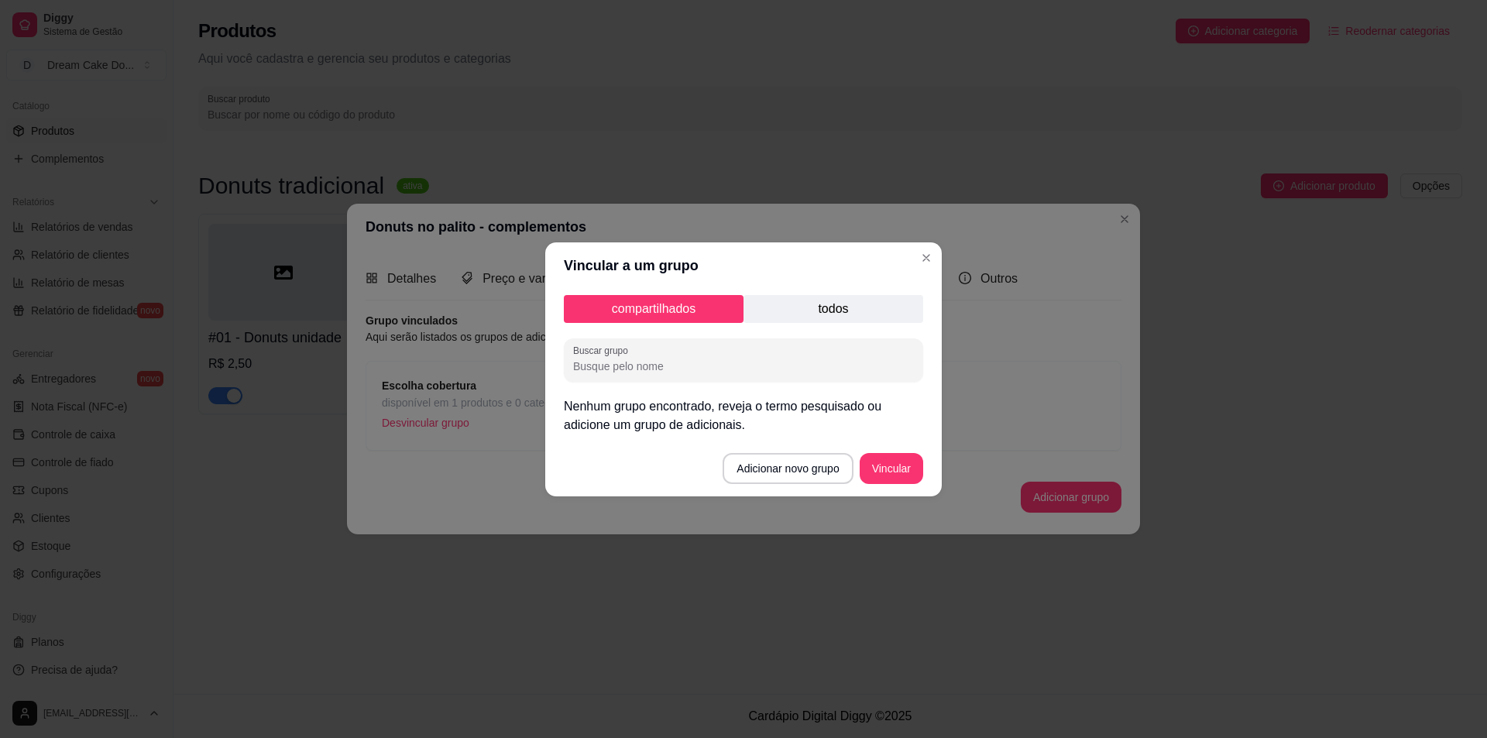
click at [866, 304] on p "todos" at bounding box center [834, 309] width 180 height 28
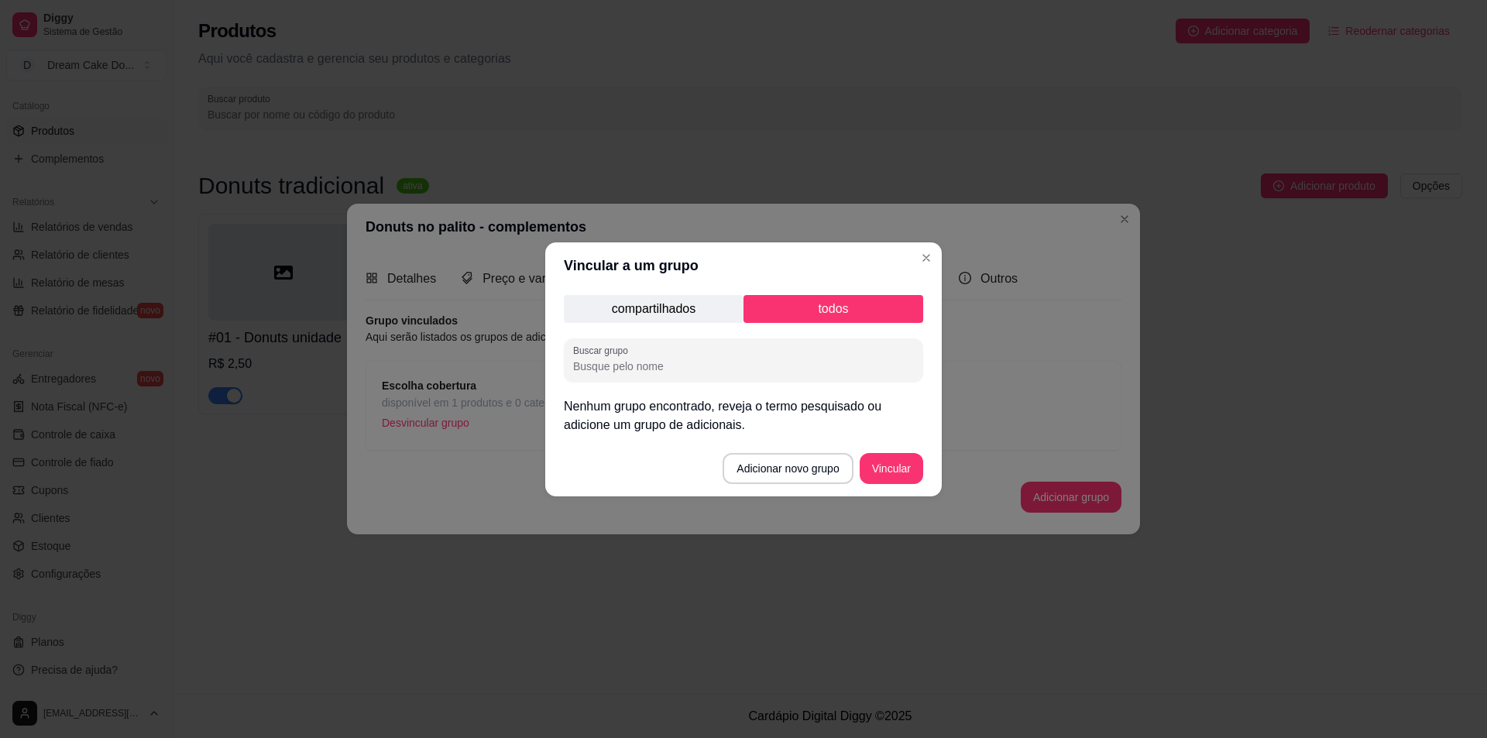
click at [697, 301] on p "compartilhados" at bounding box center [654, 309] width 180 height 28
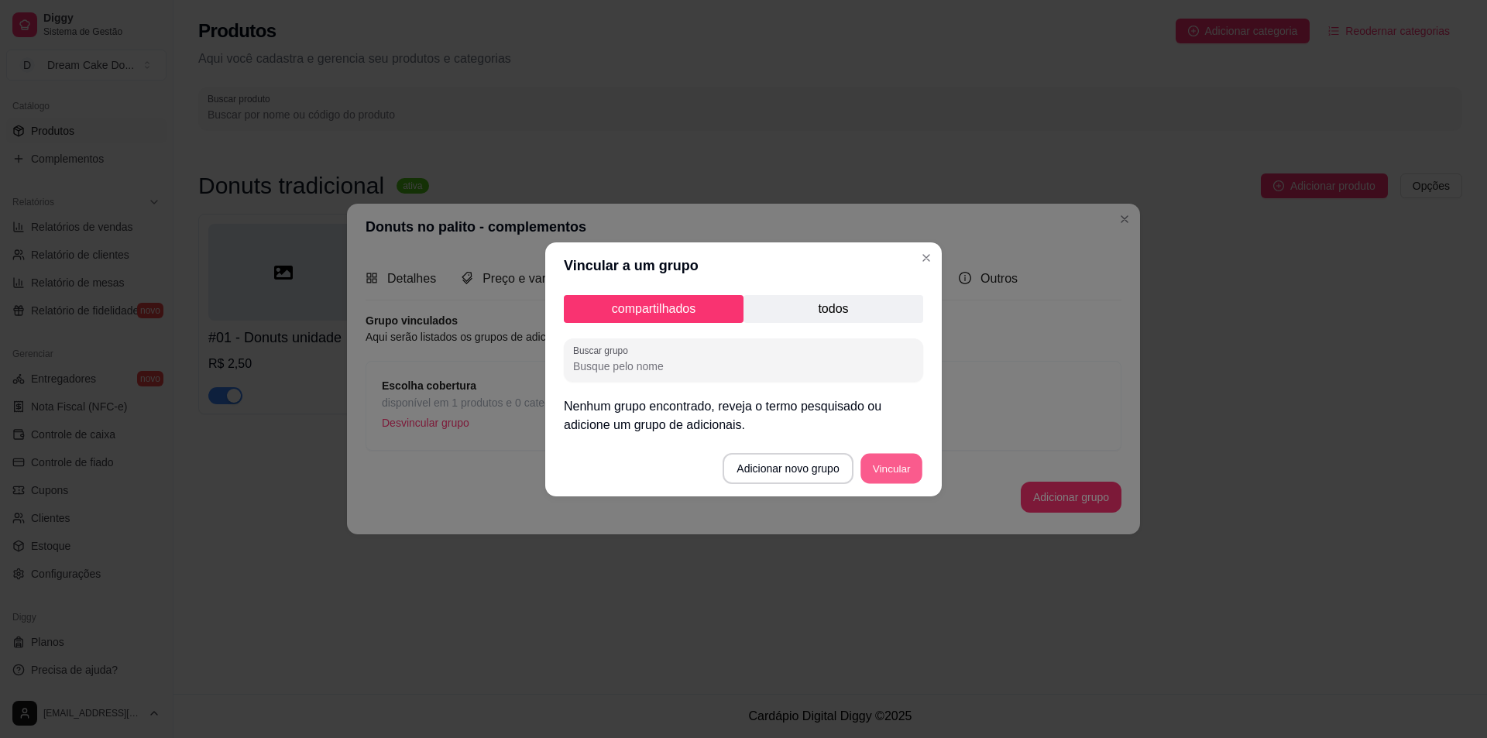
click at [887, 469] on button "Vincular" at bounding box center [891, 468] width 62 height 30
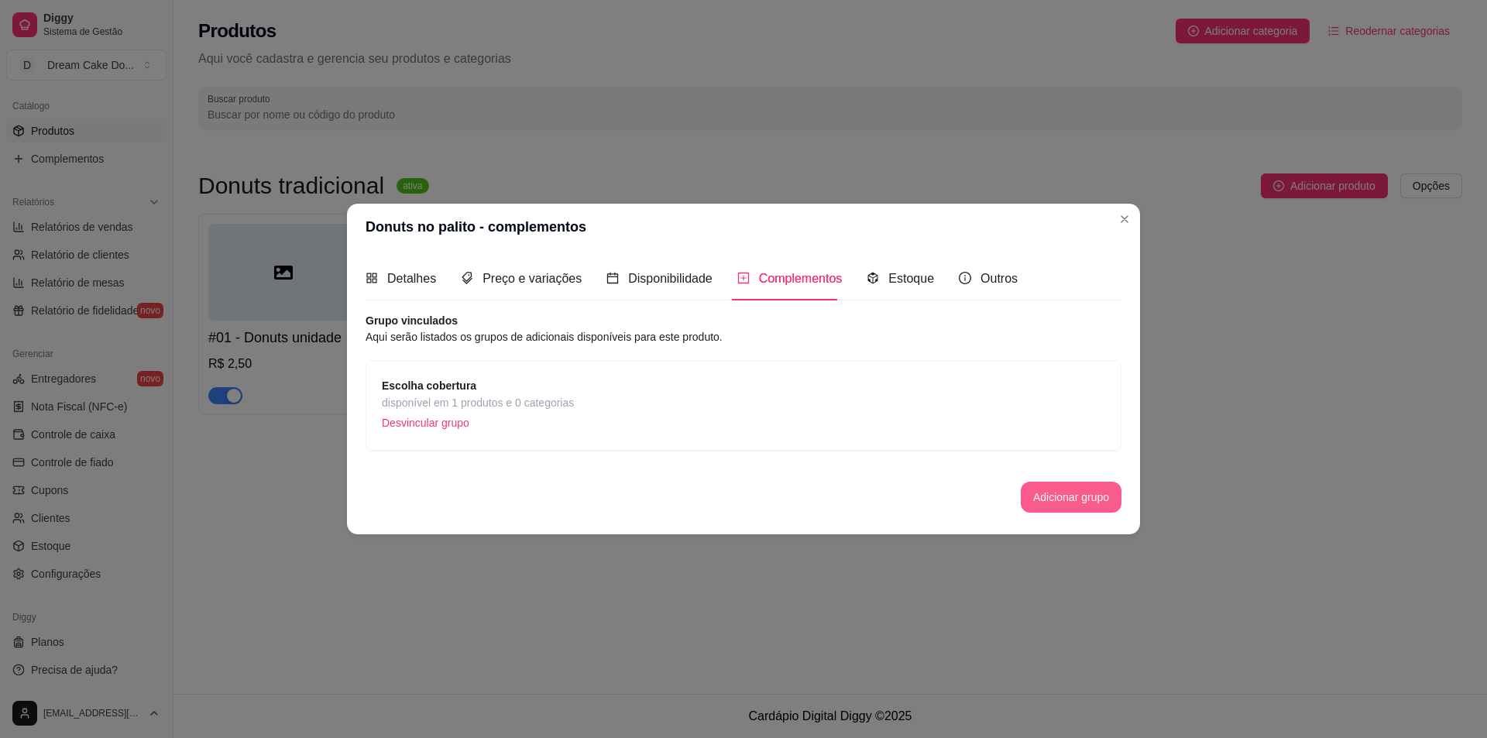
click at [1054, 504] on button "Adicionar grupo" at bounding box center [1071, 497] width 101 height 31
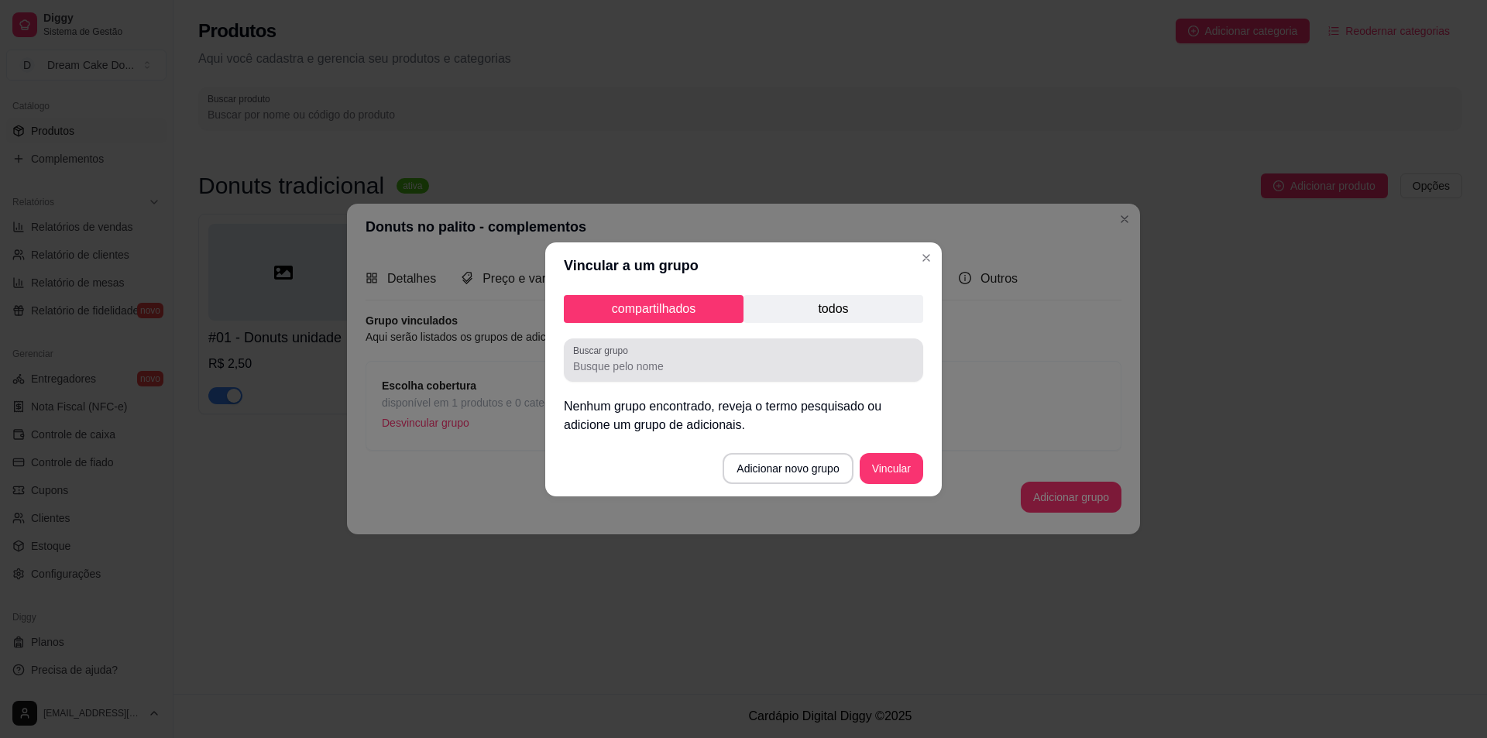
click at [749, 380] on div "Buscar grupo" at bounding box center [743, 359] width 359 height 43
type input "escolha"
click at [806, 315] on p "todos" at bounding box center [834, 309] width 180 height 28
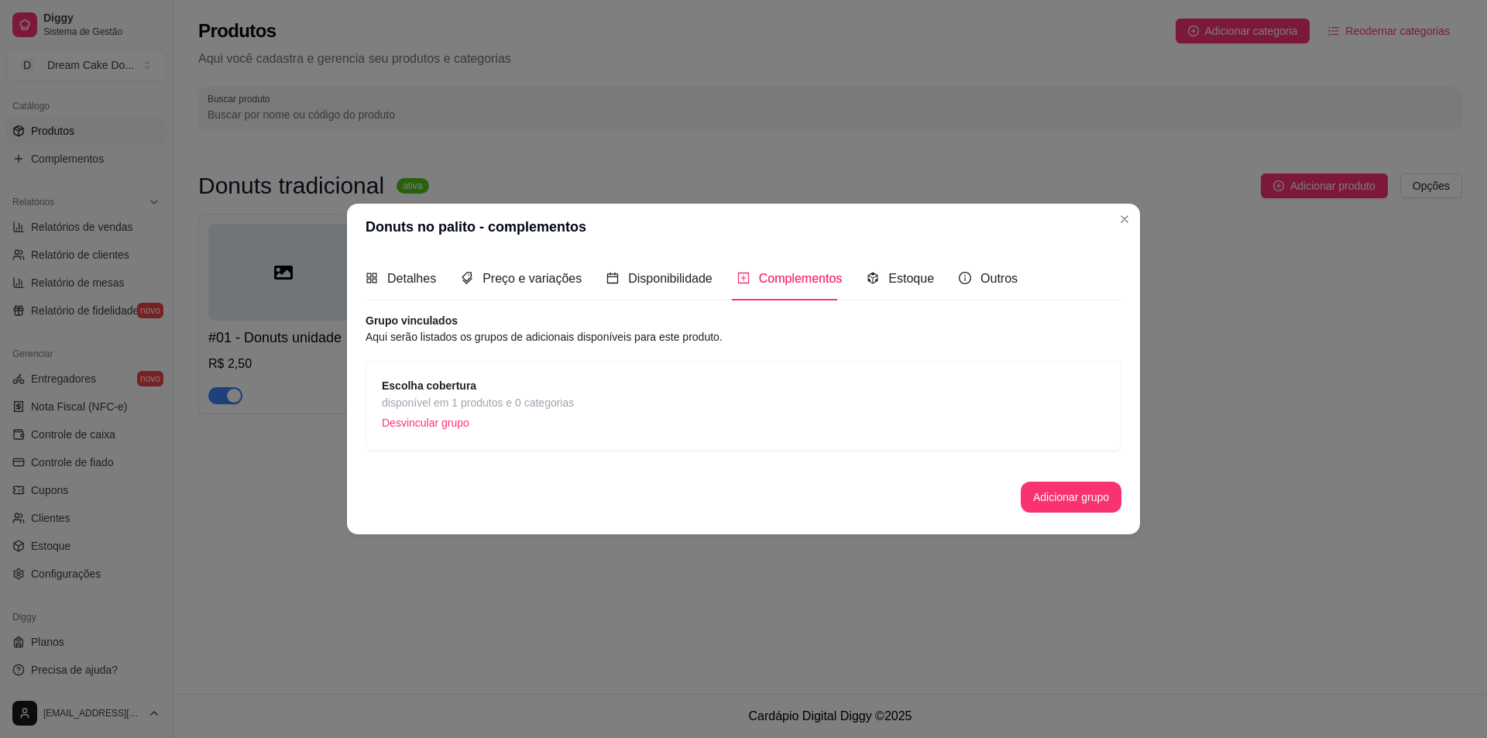
click at [354, 422] on div "Detalhes Preço e variações Disponibilidade Complementos Estoque Outros Nome do …" at bounding box center [743, 392] width 793 height 284
click at [493, 397] on span "disponível em 1 produtos e 0 categorias" at bounding box center [478, 402] width 192 height 17
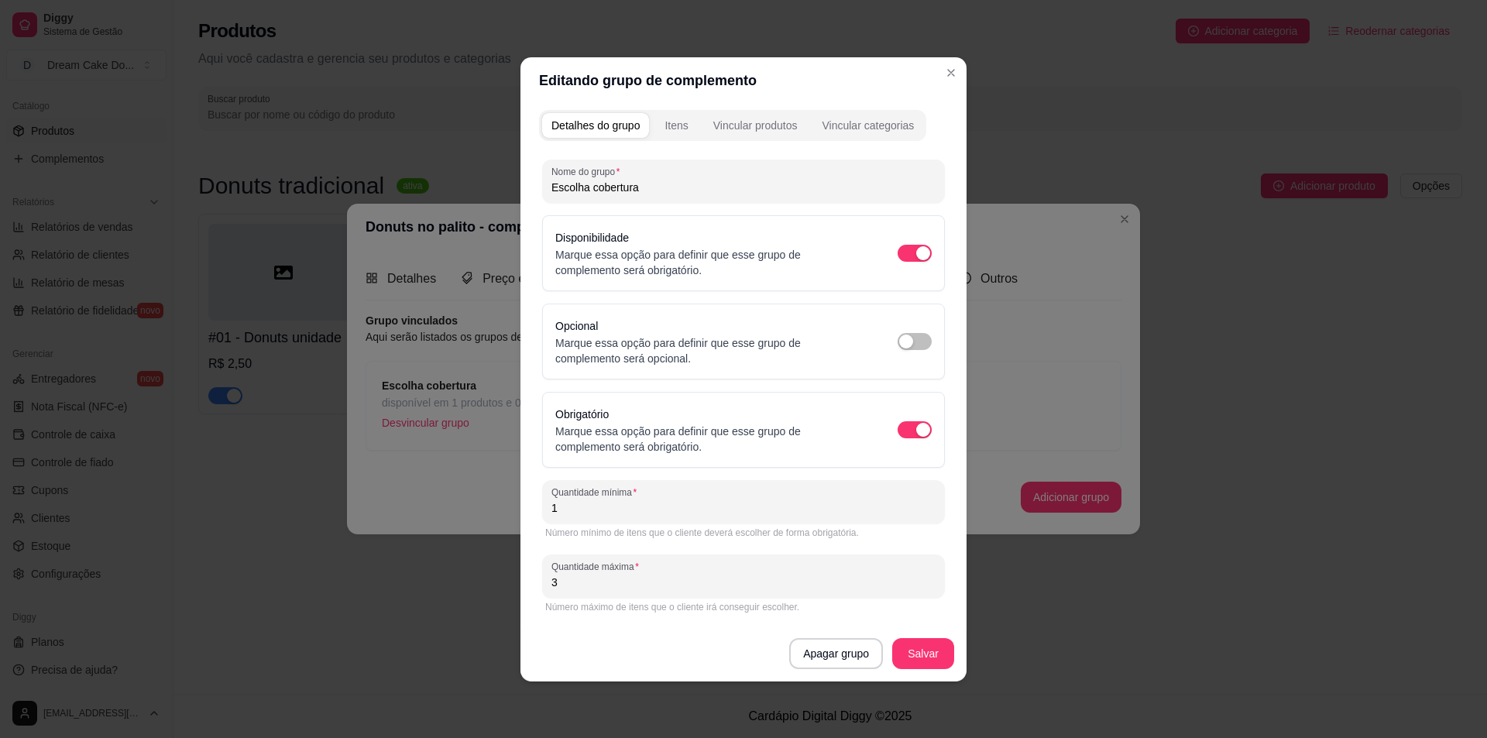
click at [938, 61] on header "Editando grupo de complemento" at bounding box center [743, 80] width 446 height 46
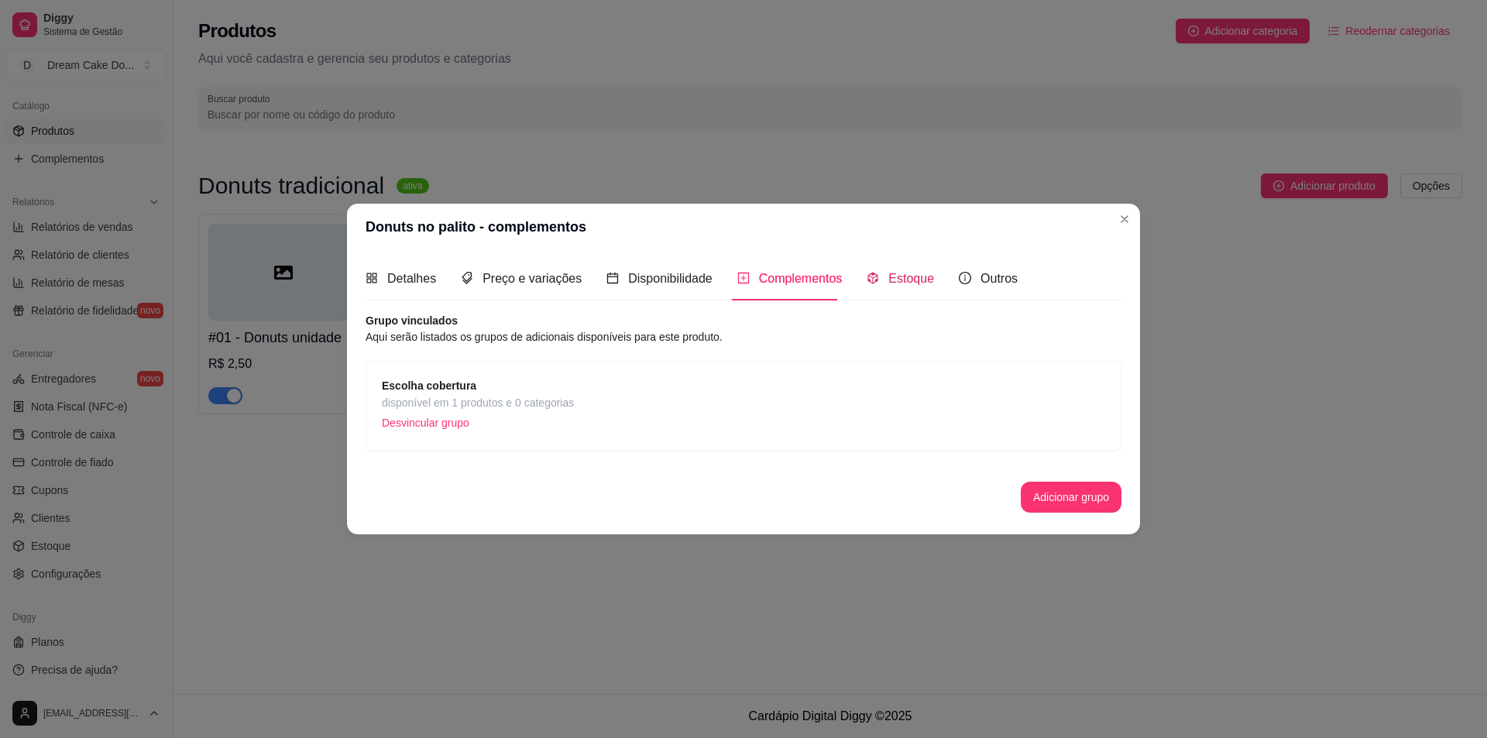
click at [878, 280] on div "Estoque" at bounding box center [900, 278] width 67 height 19
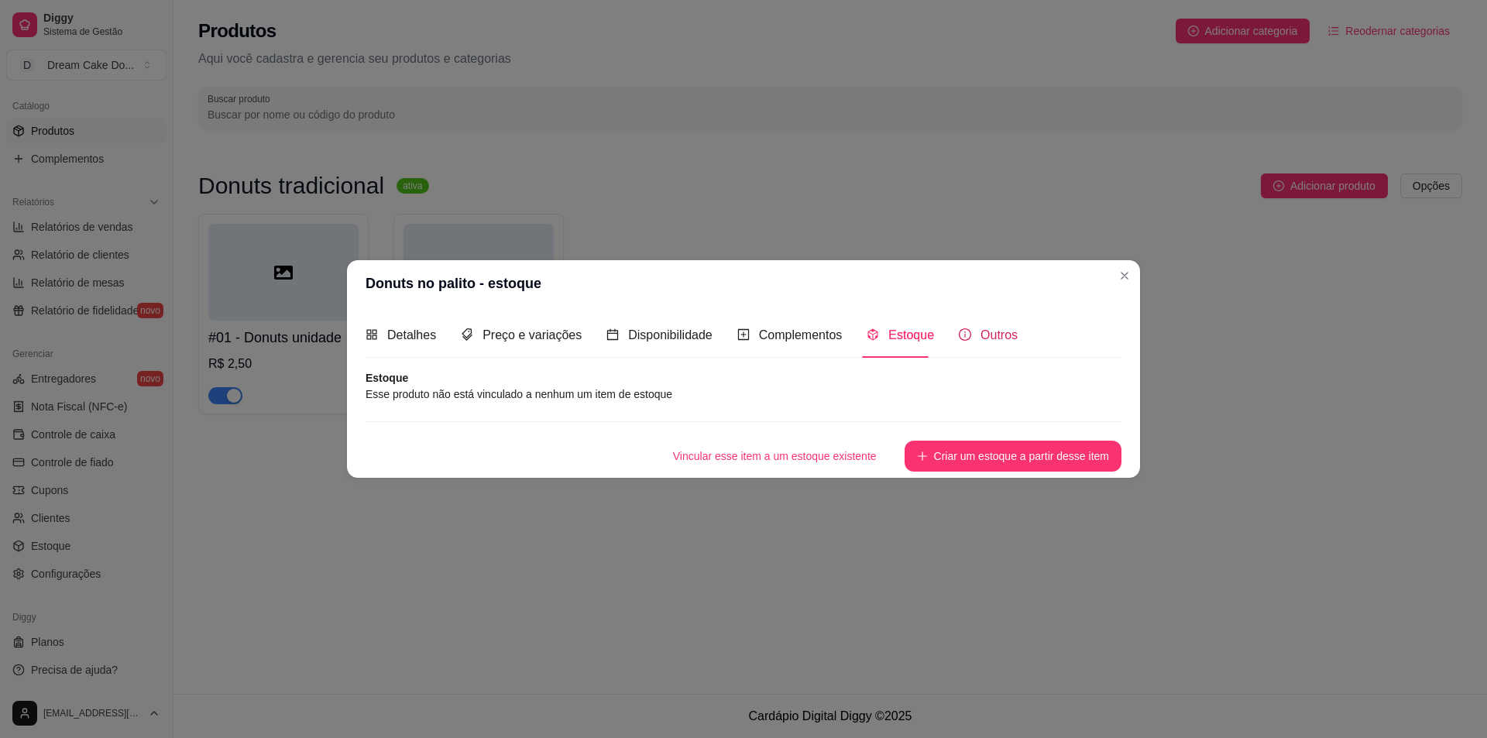
click at [971, 332] on div "Outros" at bounding box center [988, 334] width 59 height 19
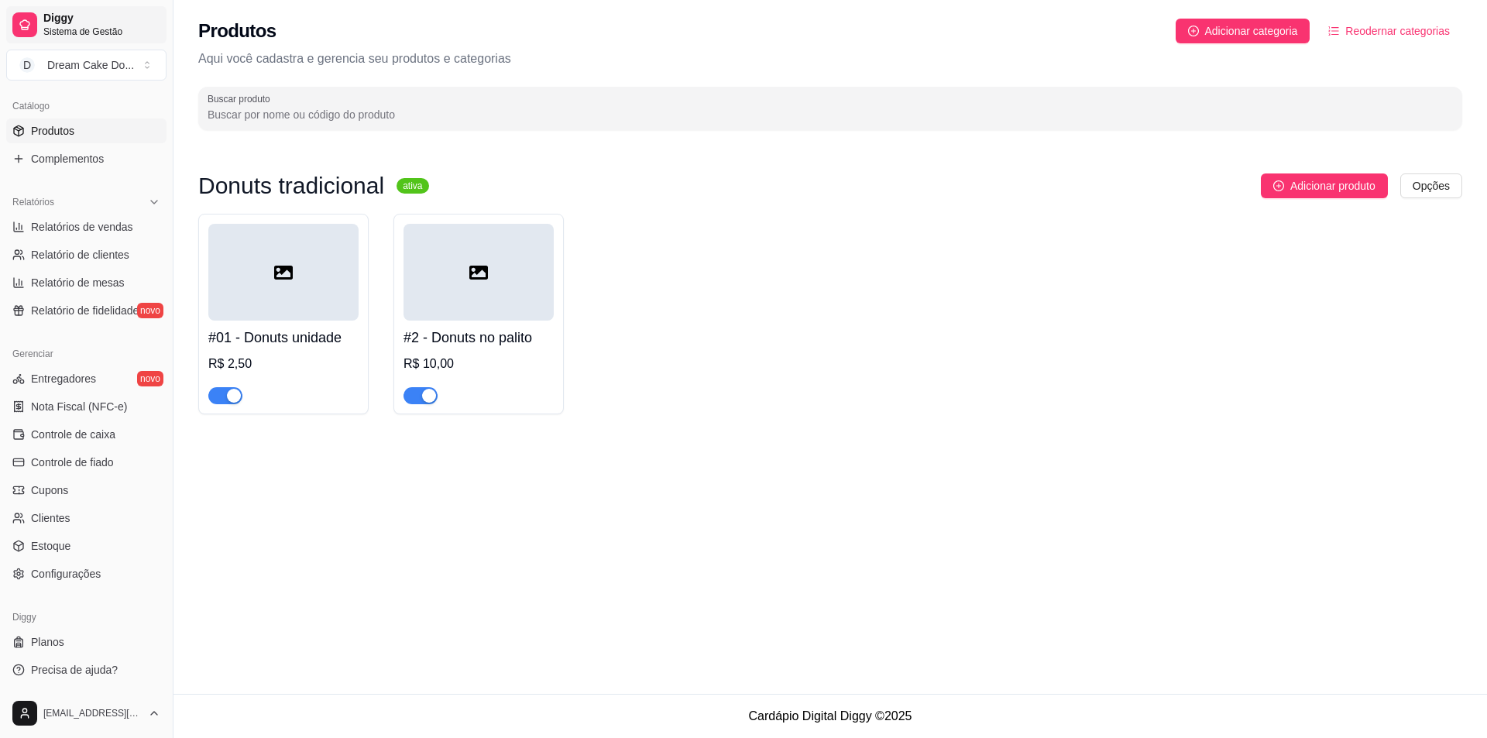
click at [89, 29] on span "Sistema de Gestão" at bounding box center [101, 32] width 117 height 12
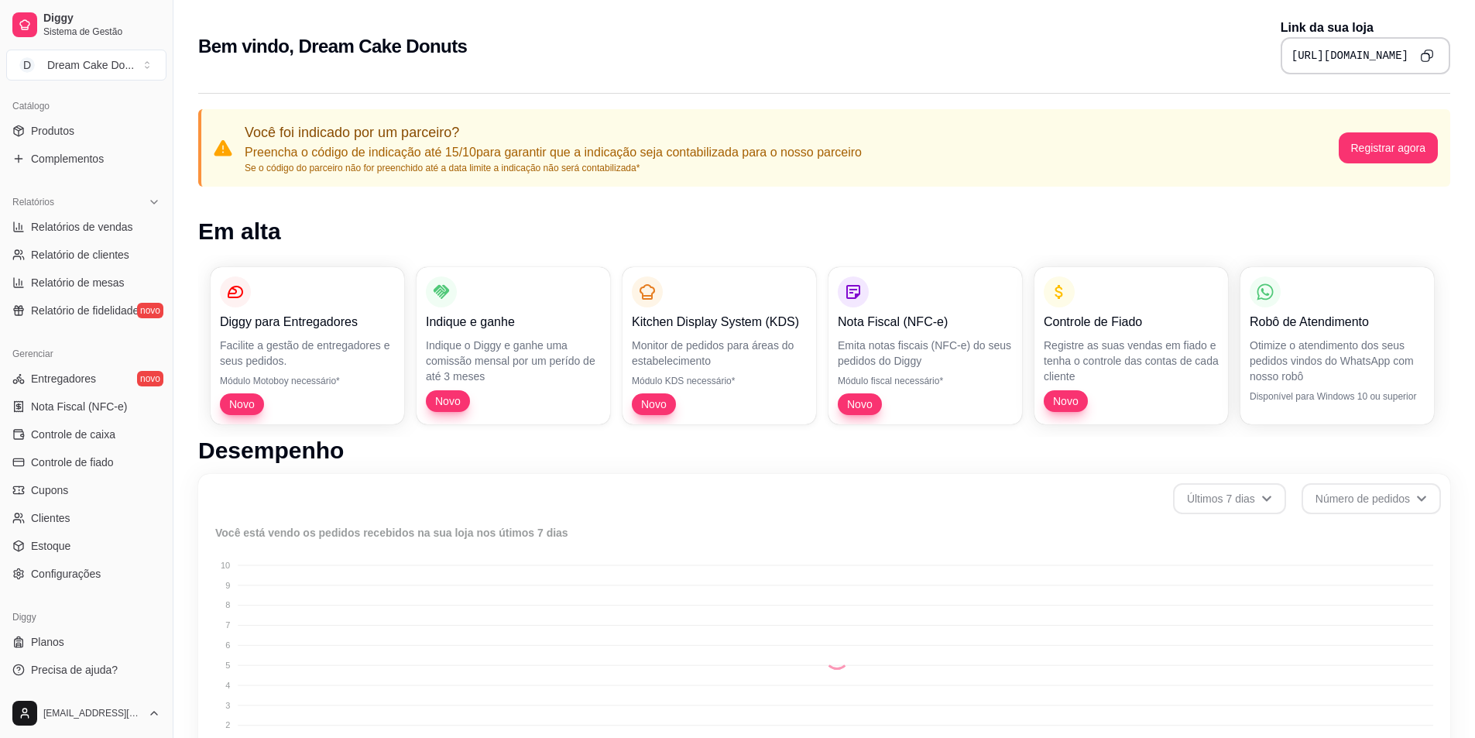
click at [1424, 62] on icon "Copy to clipboard" at bounding box center [1426, 55] width 13 height 13
click at [88, 125] on link "Produtos" at bounding box center [86, 131] width 160 height 25
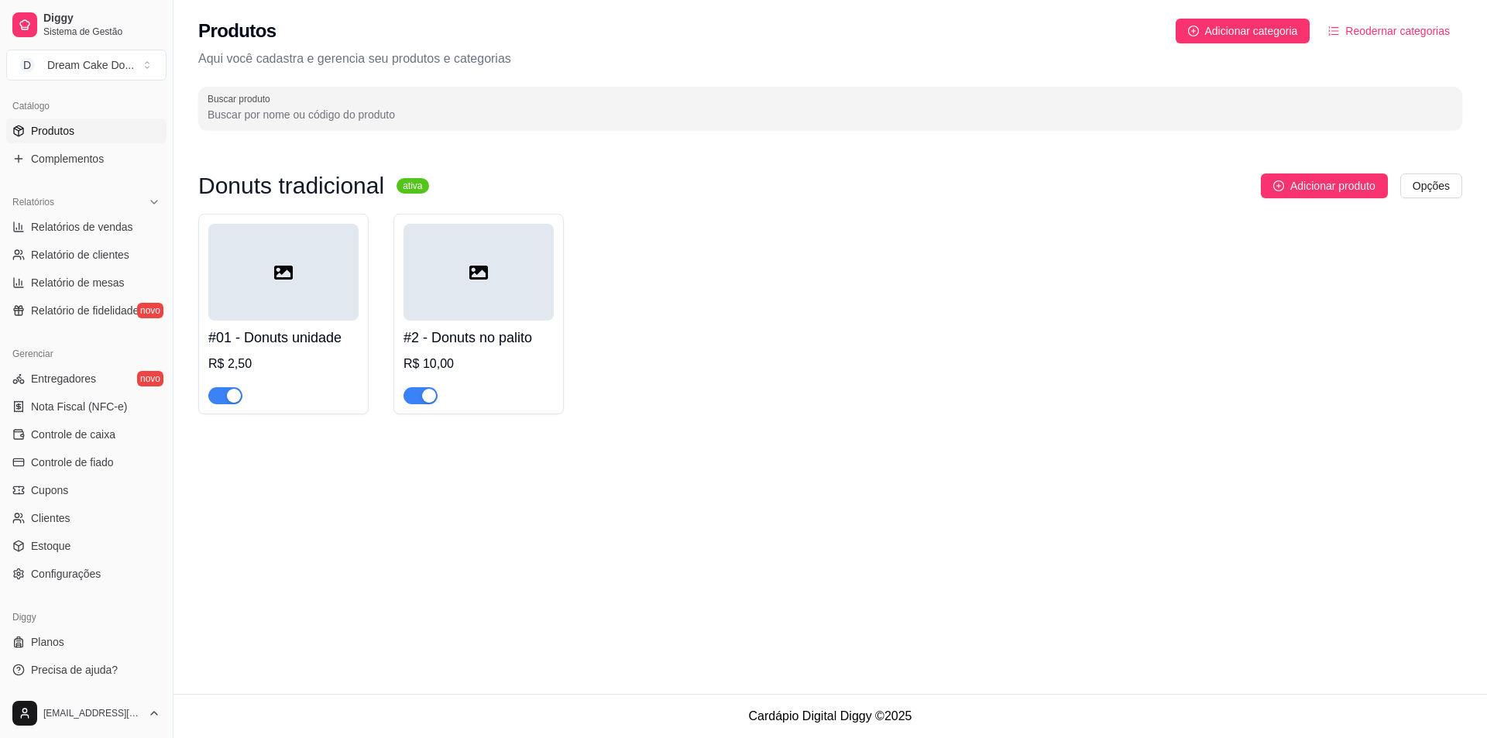
click at [247, 280] on div at bounding box center [283, 272] width 150 height 97
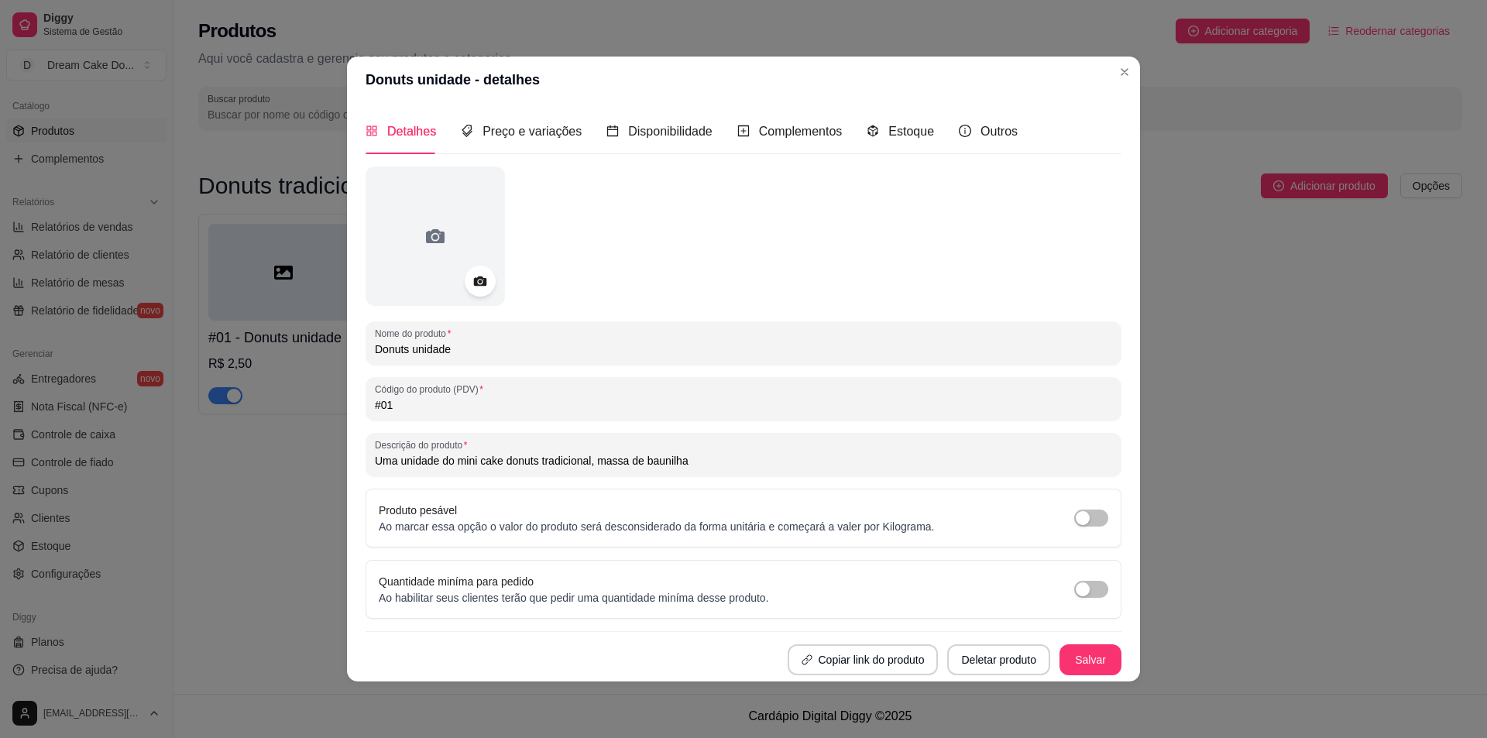
click at [596, 461] on input "Uma unidade do mini cake donuts tradicional, massa de baunilha" at bounding box center [743, 460] width 737 height 15
click at [596, 460] on input "Uma unidade do mini cake donuts tradicional, massa de baunilha" at bounding box center [743, 460] width 737 height 15
drag, startPoint x: 726, startPoint y: 459, endPoint x: 593, endPoint y: 462, distance: 132.5
click at [593, 462] on input "Uma unidade do mini cake donuts tradicional com massa de baunilha" at bounding box center [743, 460] width 737 height 15
type input "Uma unidade do mini cake donuts tradicional"
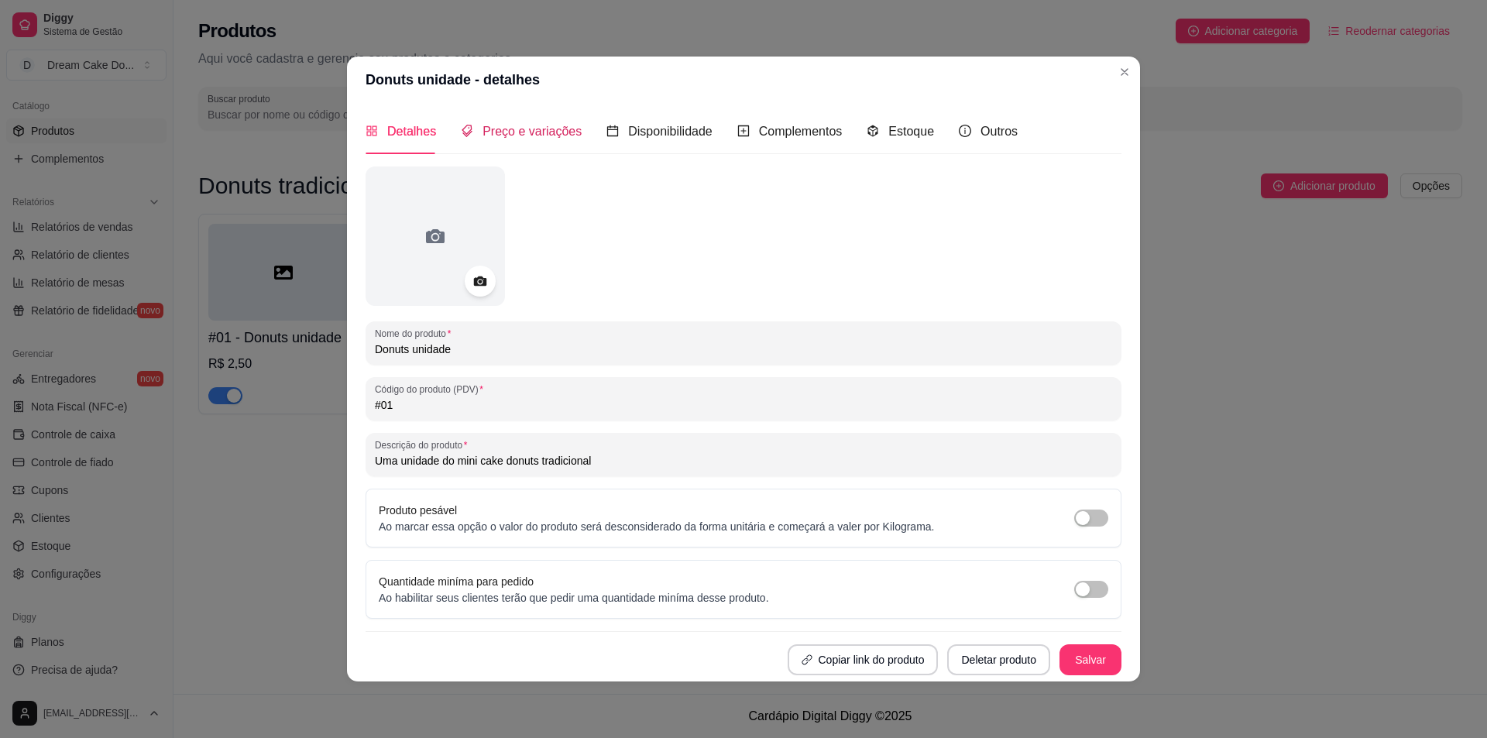
click at [542, 136] on span "Preço e variações" at bounding box center [532, 131] width 99 height 13
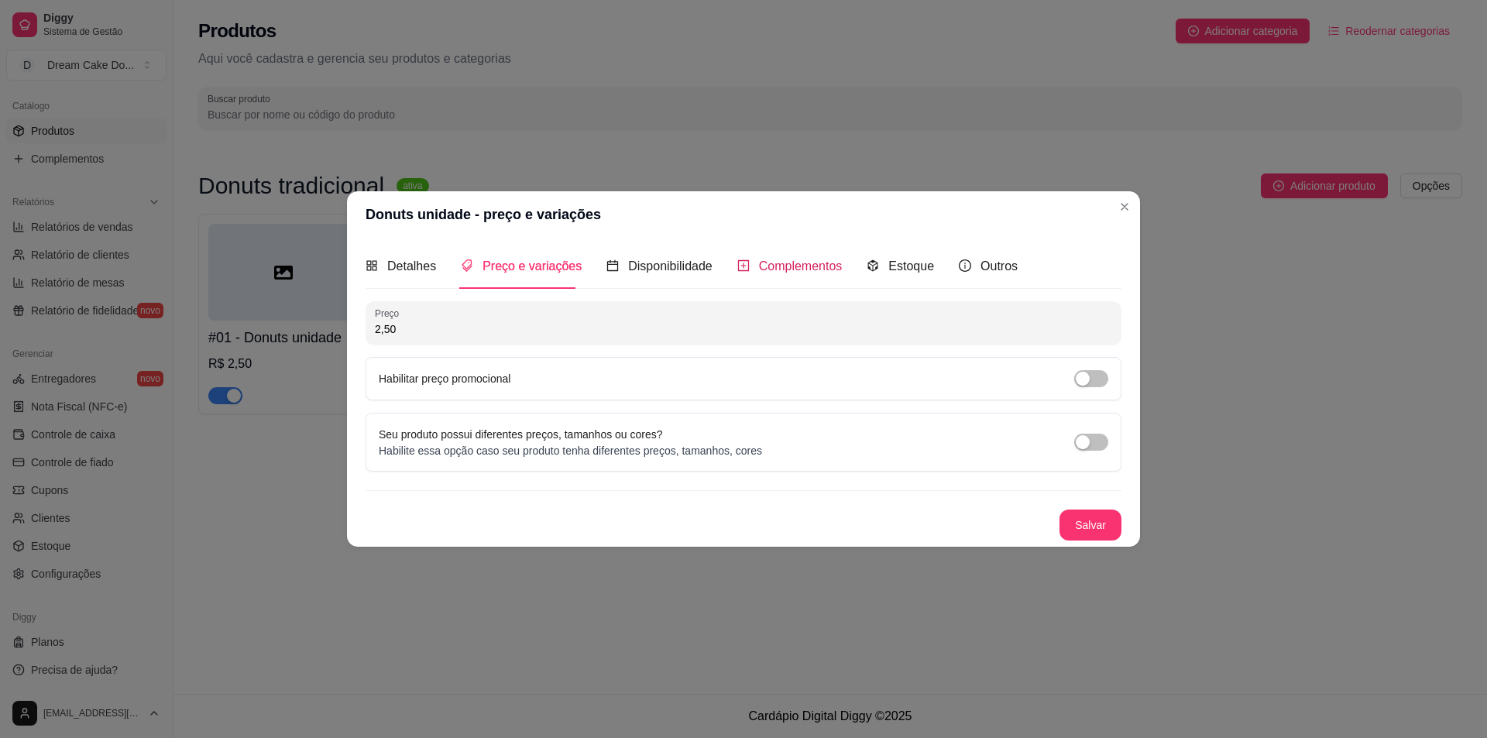
click at [774, 269] on span "Complementos" at bounding box center [801, 265] width 84 height 13
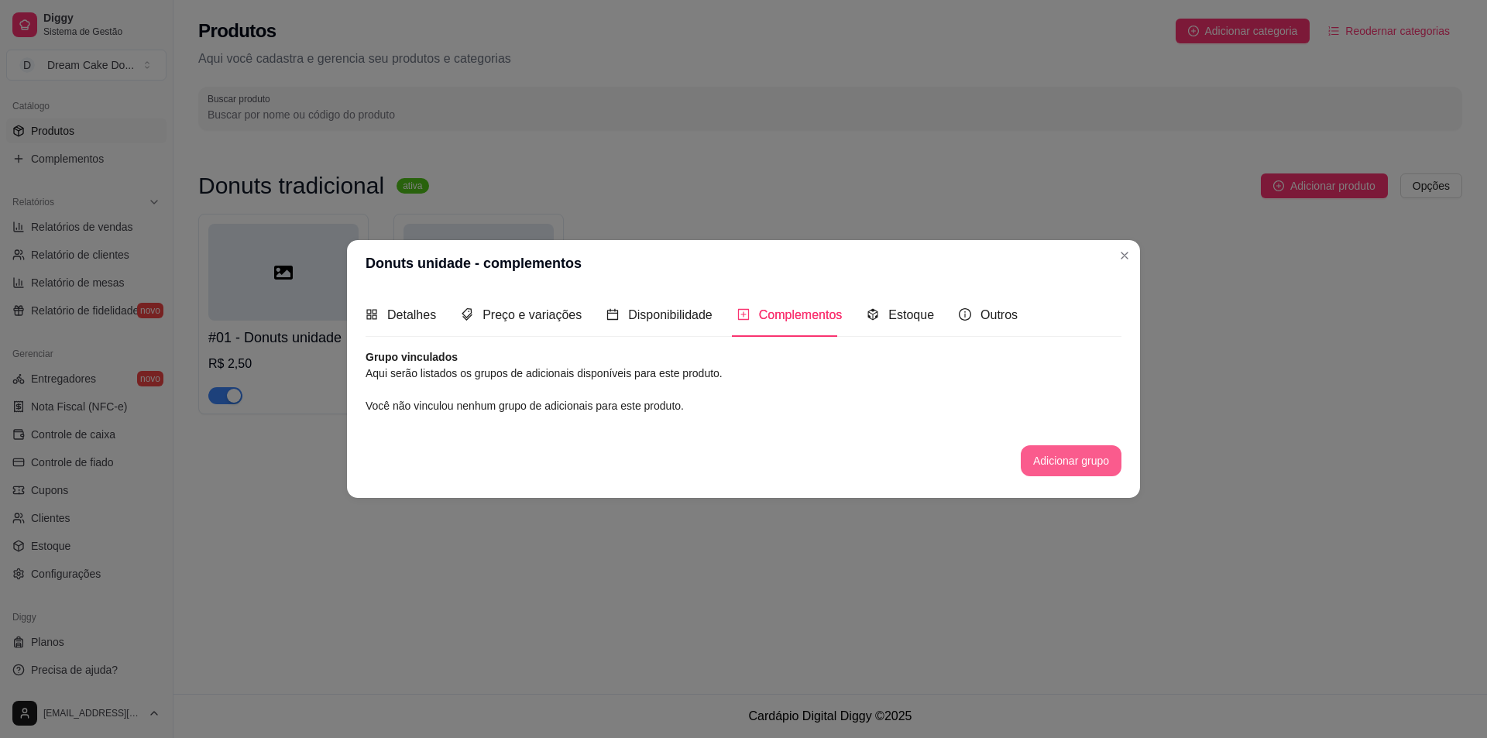
click at [1068, 467] on button "Adicionar grupo" at bounding box center [1071, 460] width 101 height 31
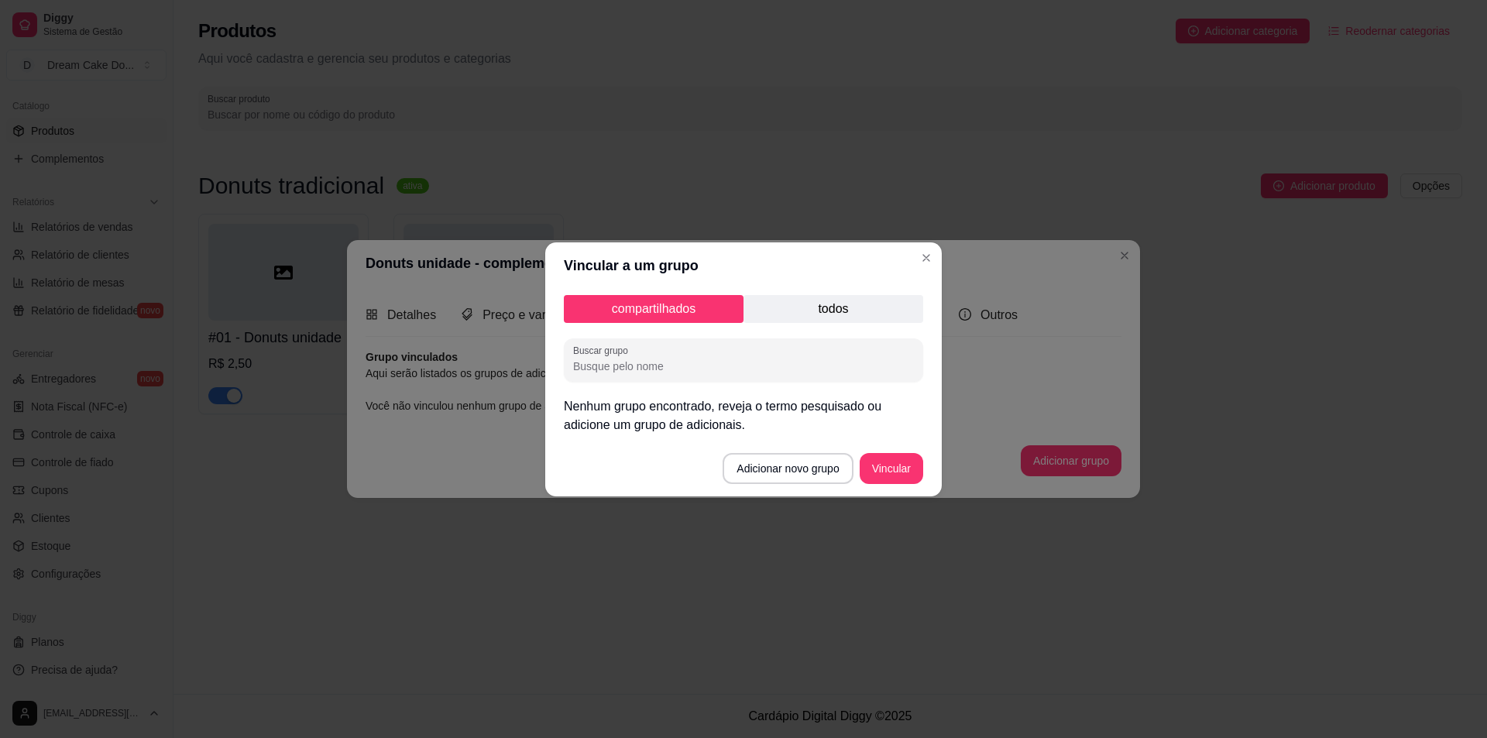
click at [830, 319] on p "todos" at bounding box center [834, 309] width 180 height 28
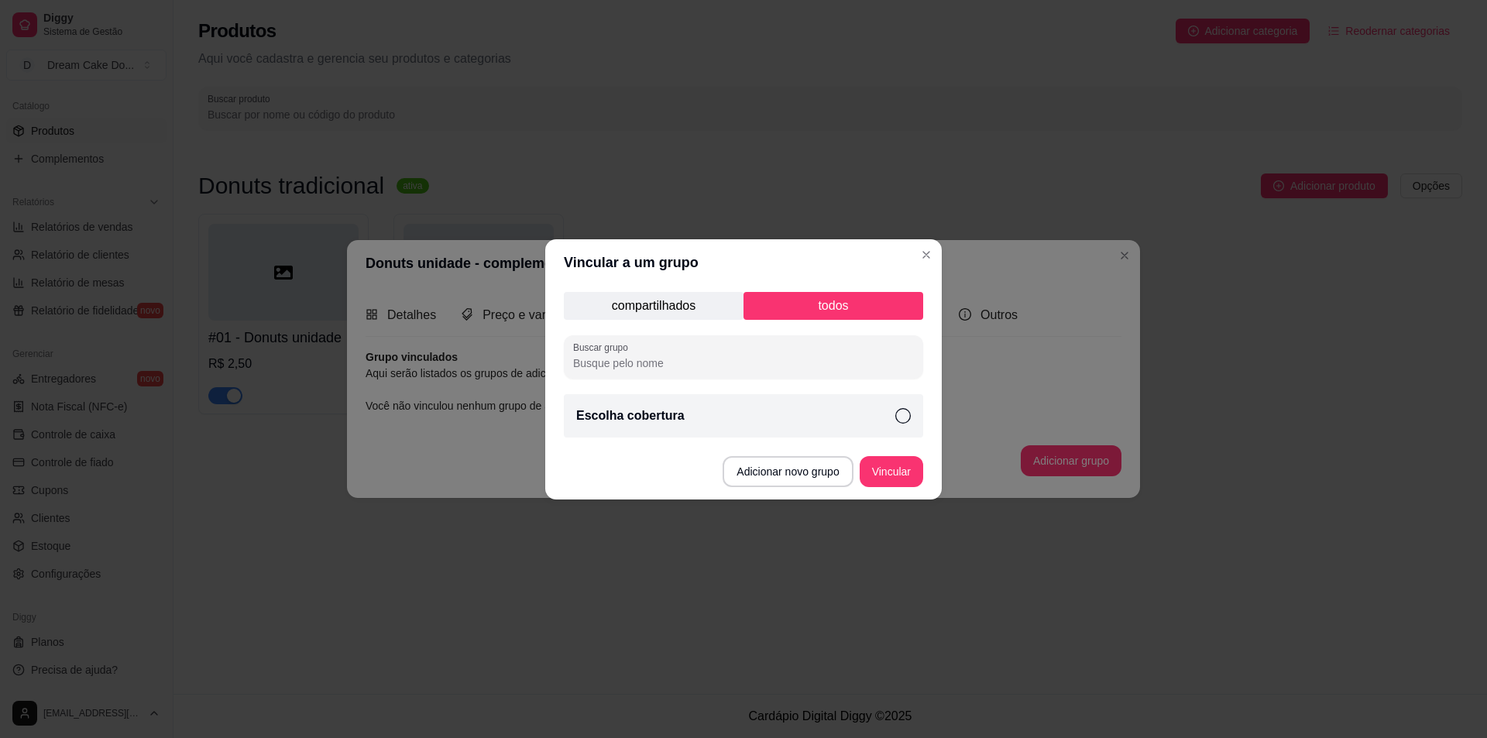
click at [723, 416] on div "Escolha cobertura" at bounding box center [743, 415] width 359 height 43
click at [760, 469] on button "Adicionar novo grupo" at bounding box center [788, 471] width 126 height 30
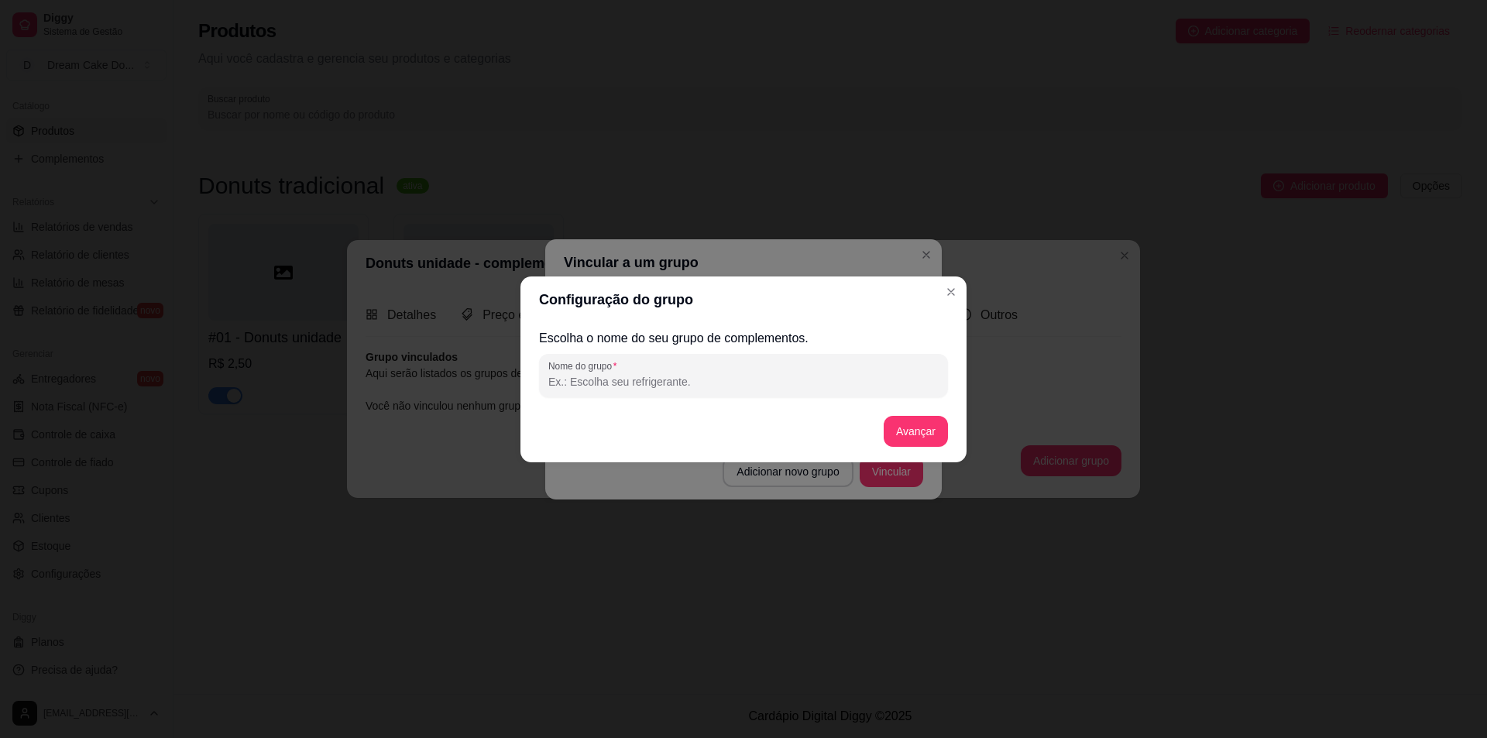
click at [726, 386] on input "Nome do grupo" at bounding box center [743, 381] width 390 height 15
click at [579, 379] on input "Sabor da massa" at bounding box center [743, 381] width 390 height 15
type input "Sabor da massa"
click at [935, 423] on button "Avançar" at bounding box center [916, 431] width 63 height 30
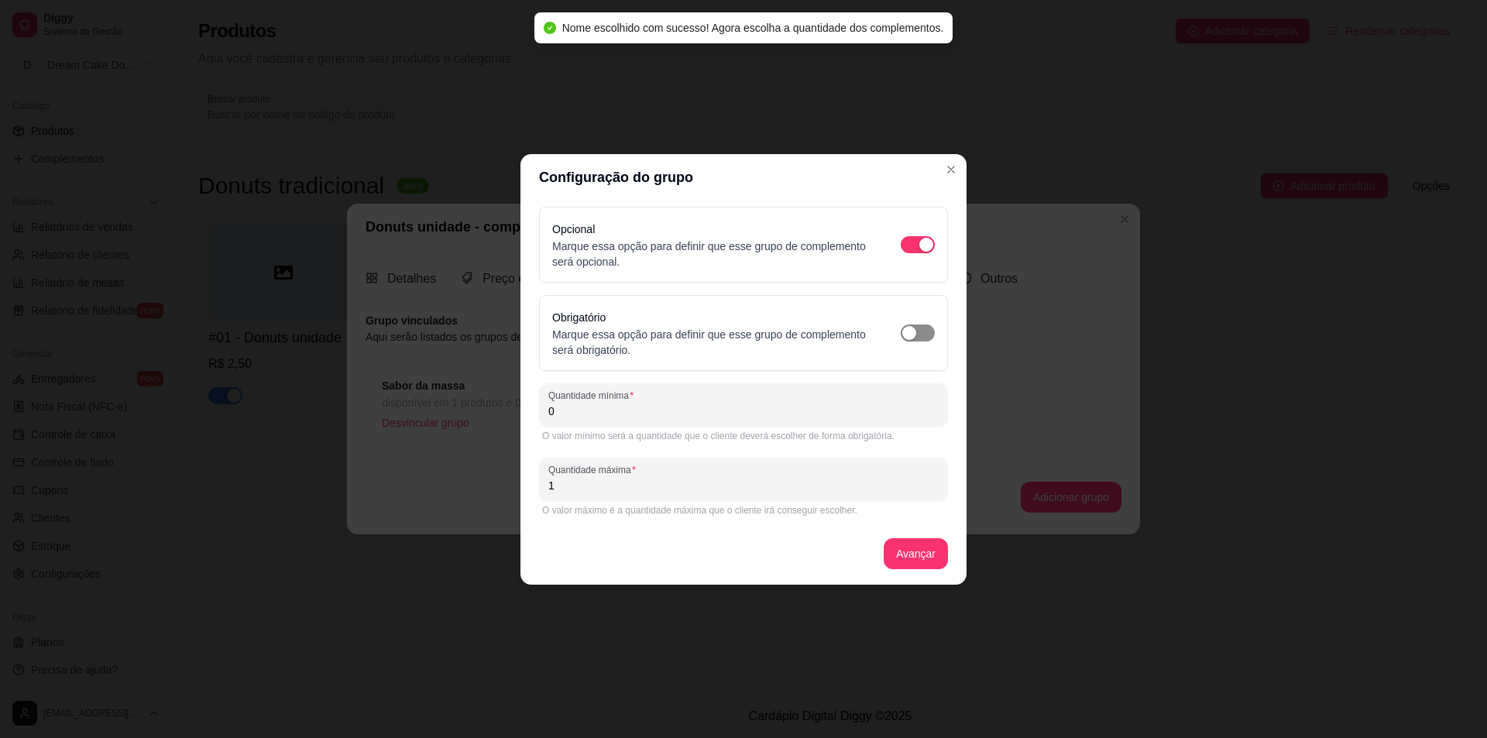
click at [926, 331] on span "button" at bounding box center [918, 333] width 34 height 17
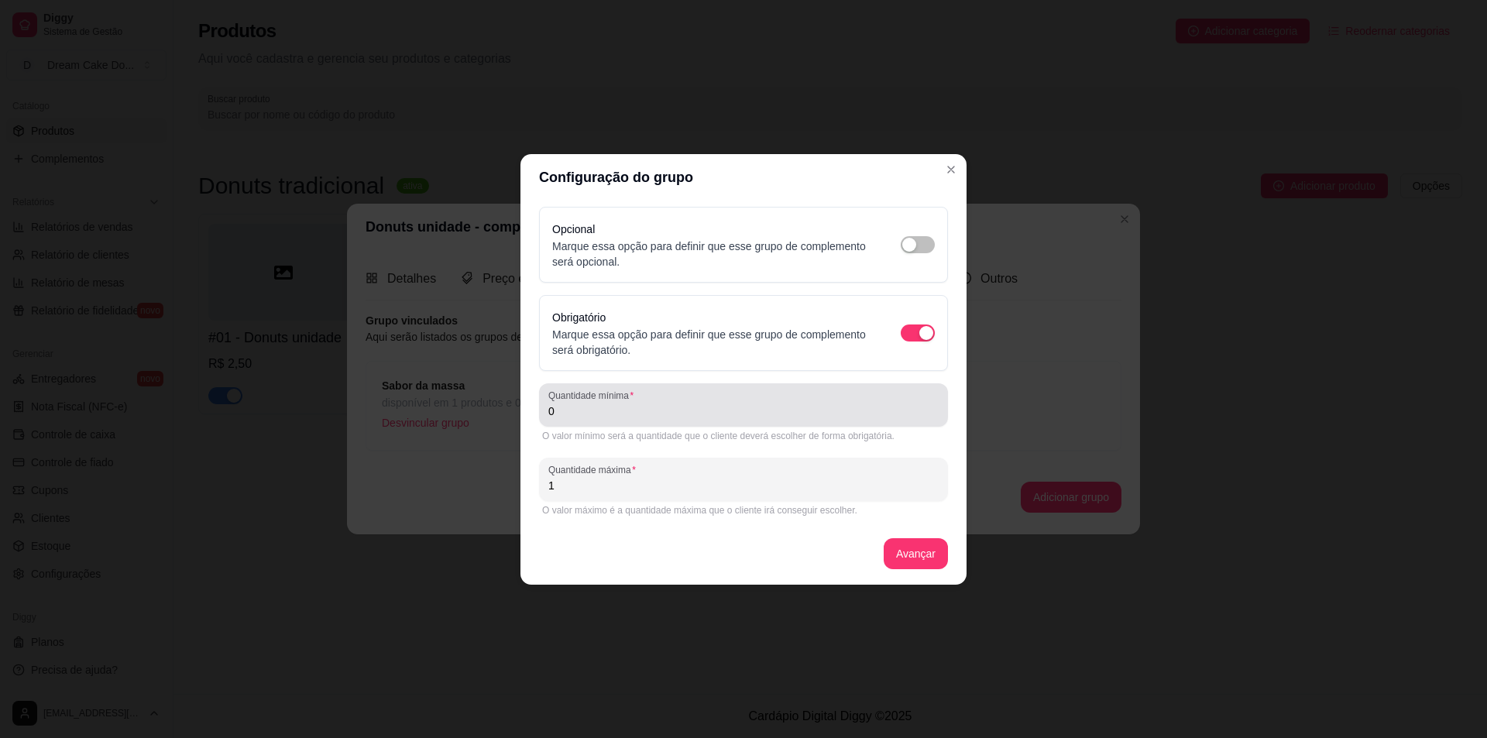
click at [868, 402] on div "0" at bounding box center [743, 405] width 390 height 31
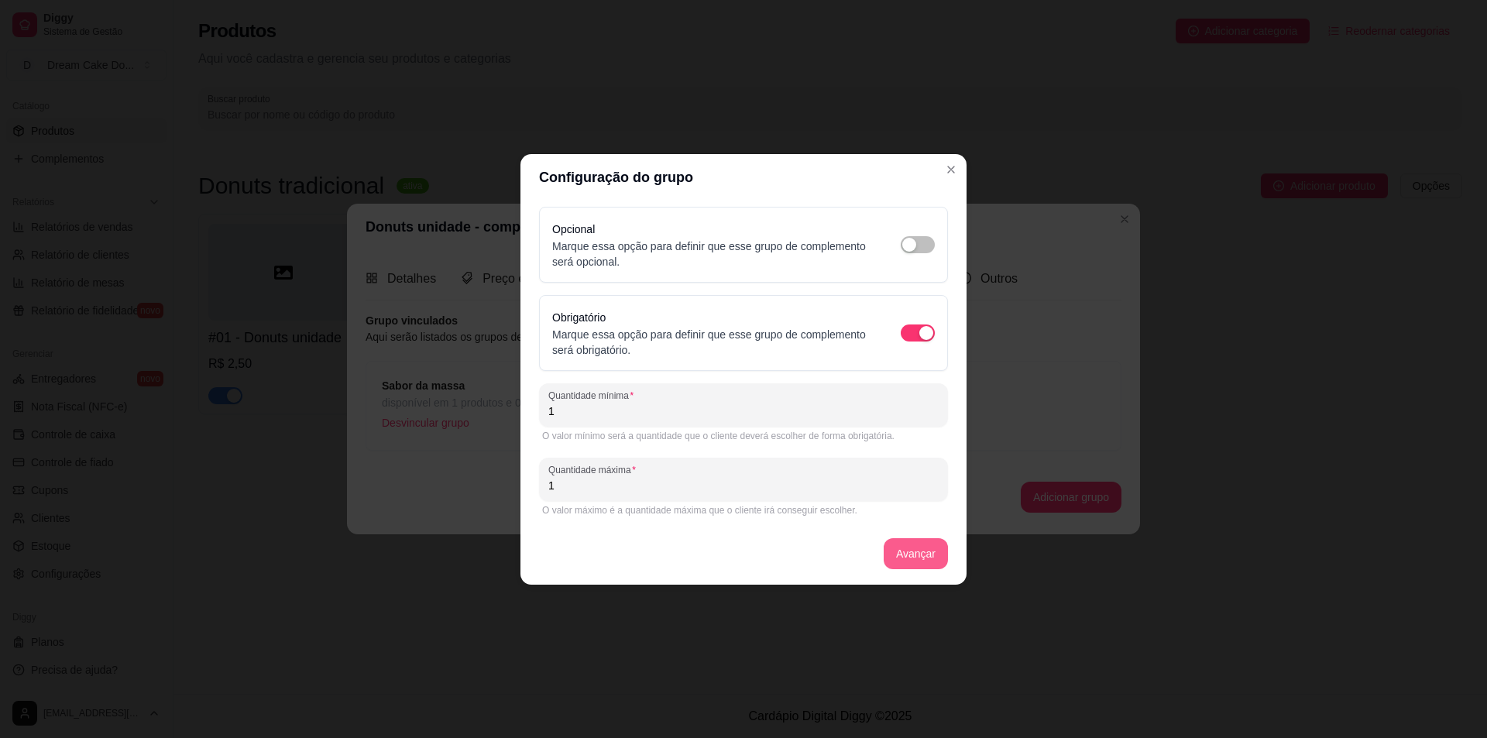
type input "1"
click at [924, 563] on button "Avançar" at bounding box center [916, 553] width 63 height 30
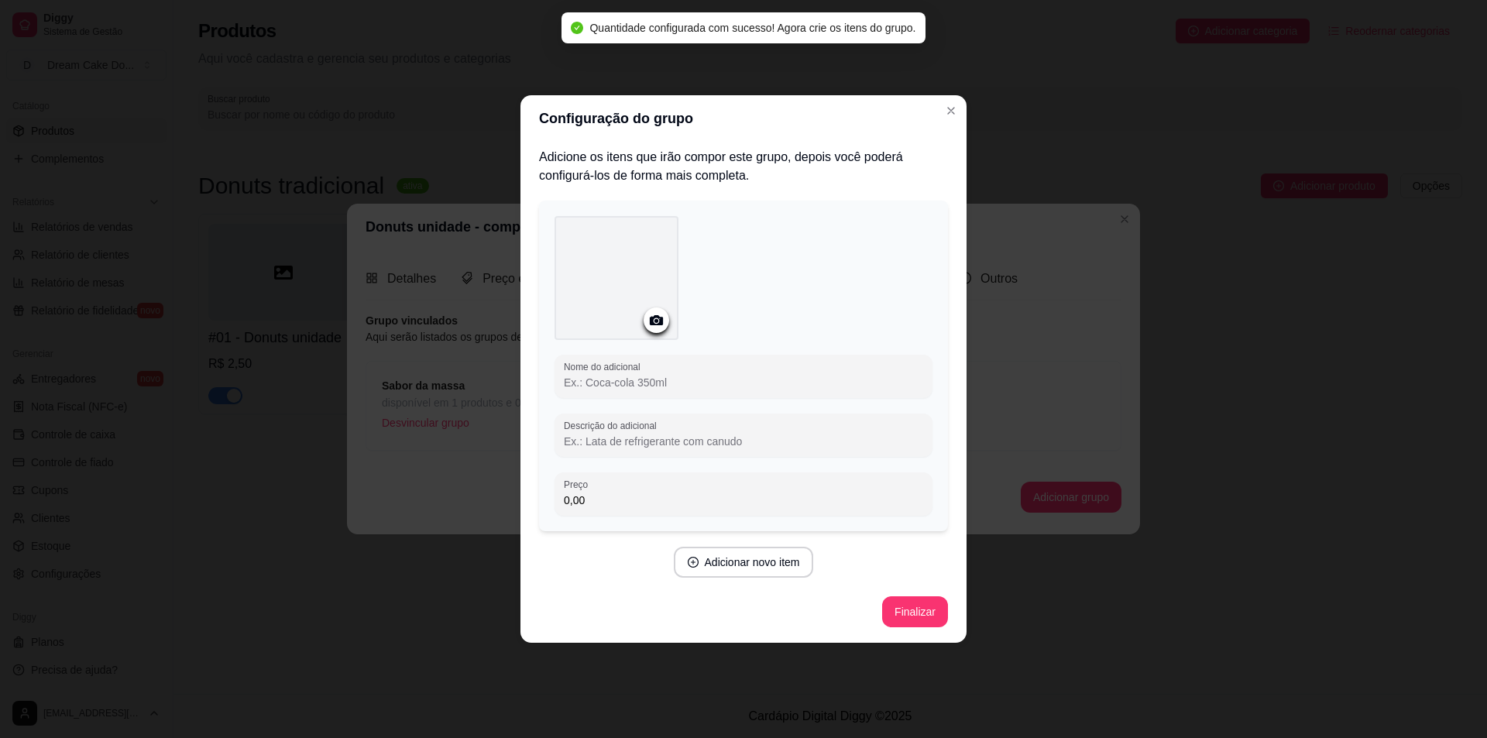
click at [692, 382] on input "Nome do adicional" at bounding box center [743, 382] width 359 height 15
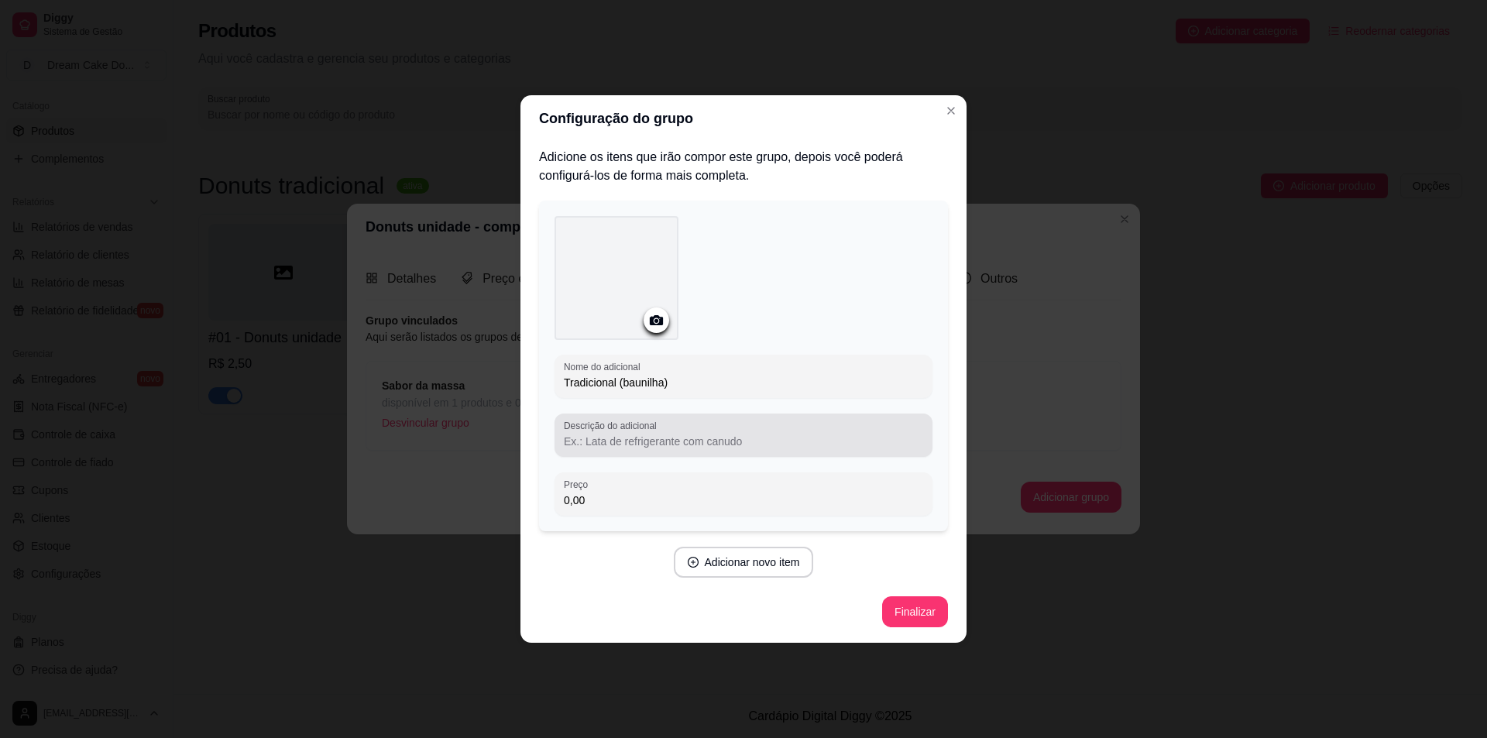
type input "Tradicional (baunilha)"
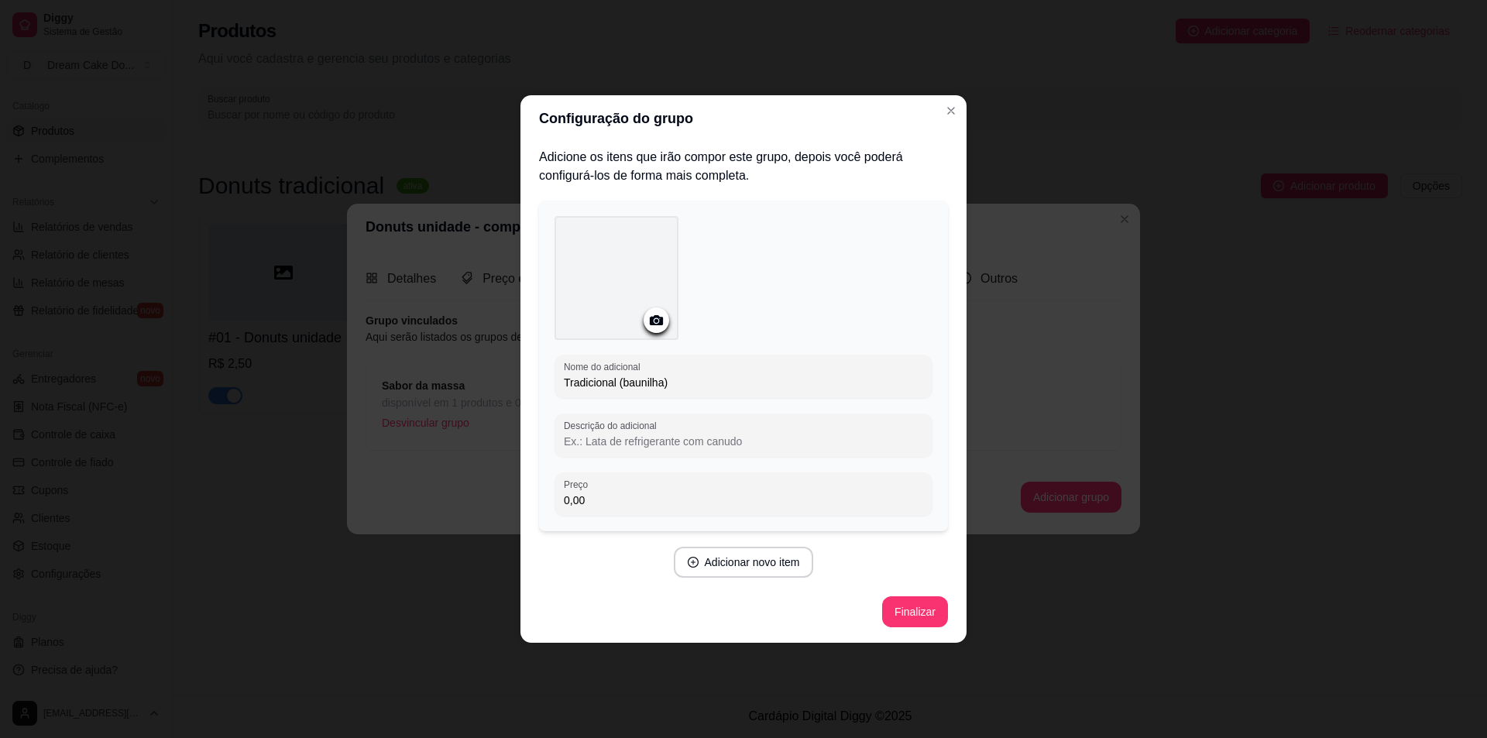
click at [730, 445] on input "Descrição do adicional" at bounding box center [743, 441] width 359 height 15
type input "Deliciosa massa de baunilha"
click at [772, 556] on button "Adicionar novo item" at bounding box center [744, 562] width 140 height 31
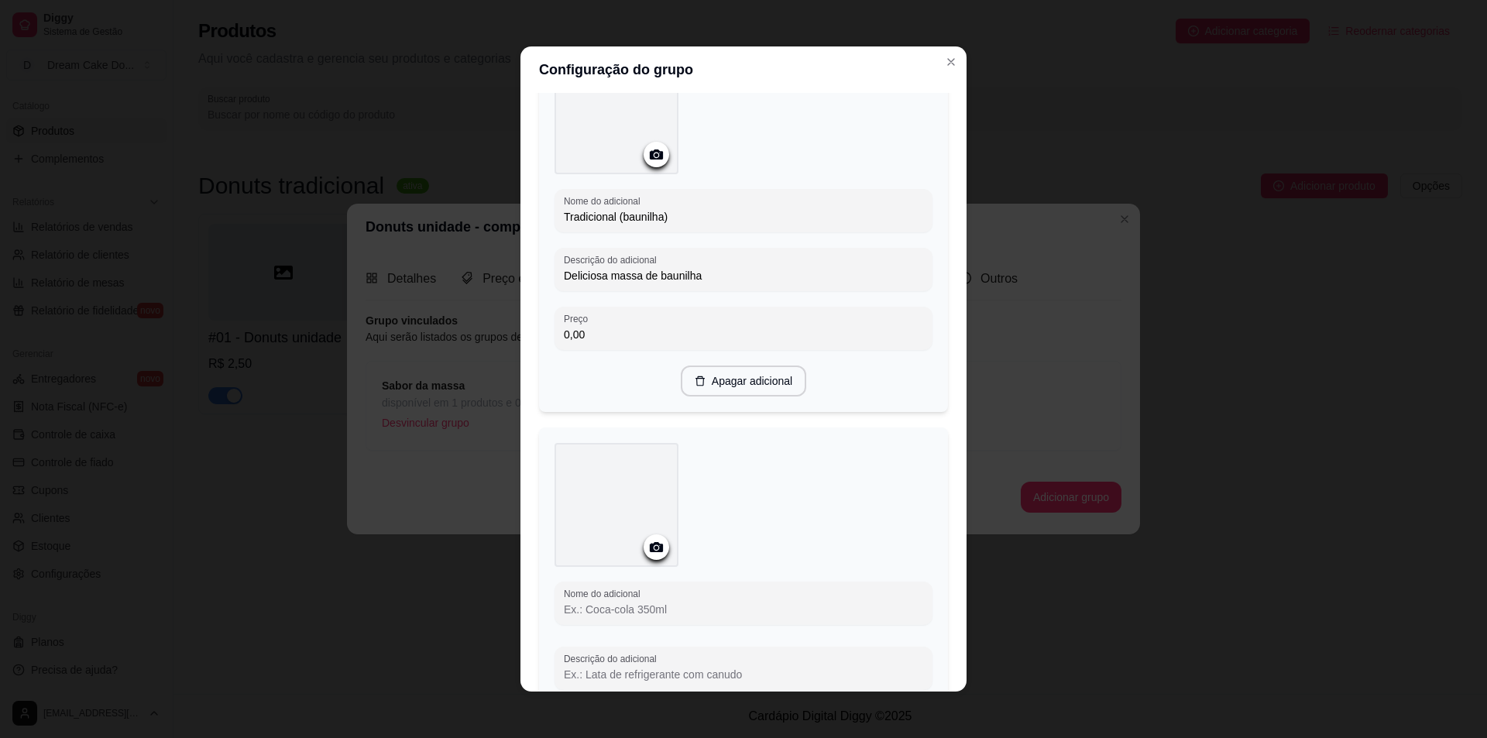
scroll to position [346, 0]
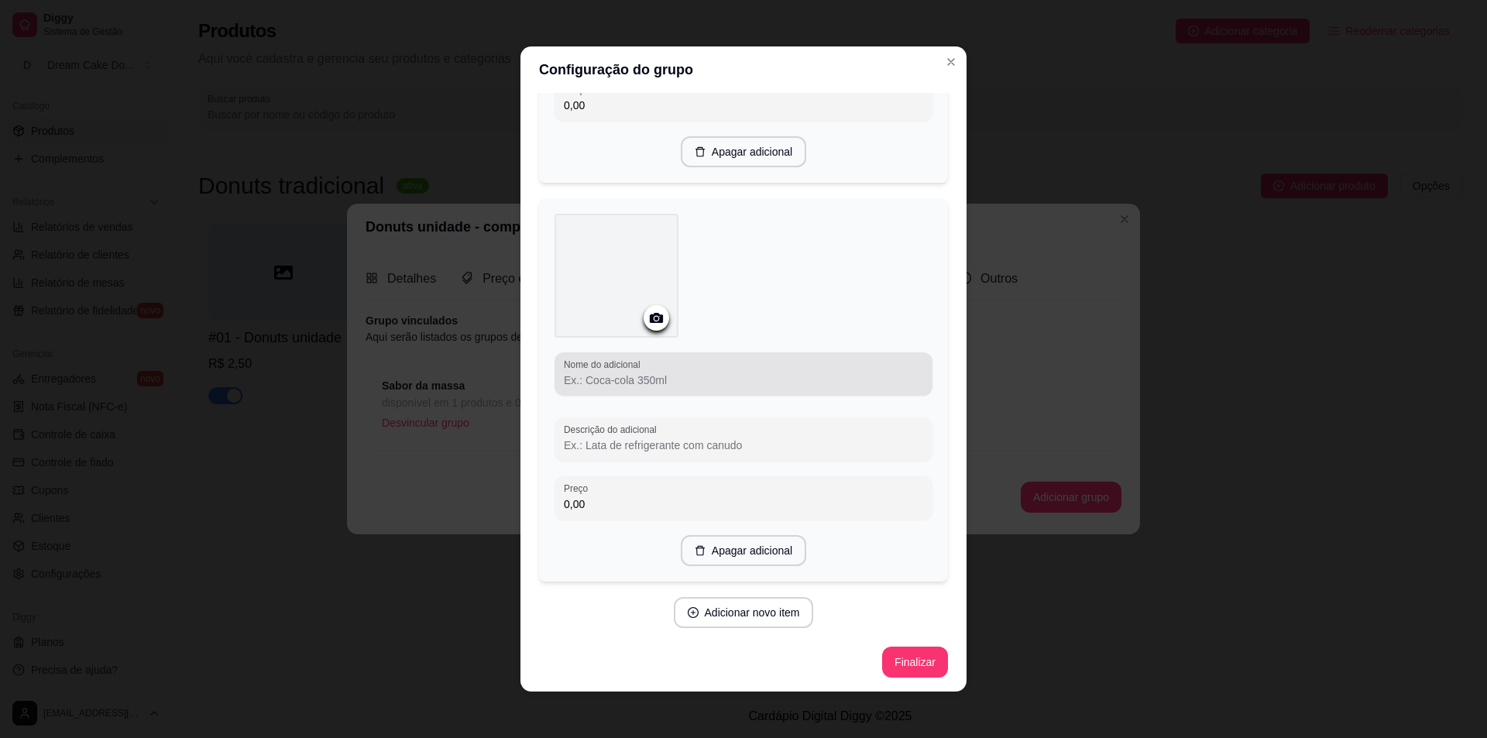
click at [687, 380] on input "Nome do adicional" at bounding box center [743, 380] width 359 height 15
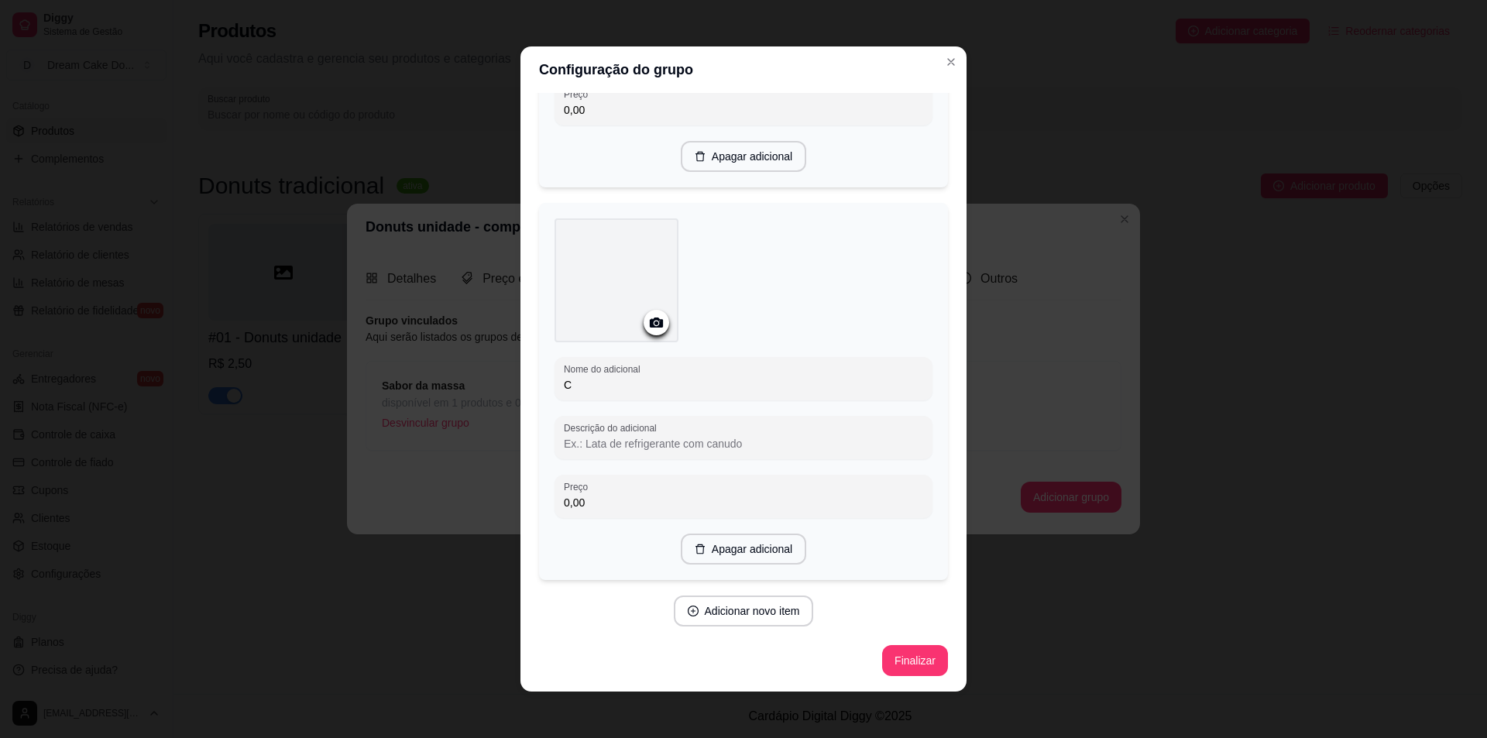
scroll to position [340, 0]
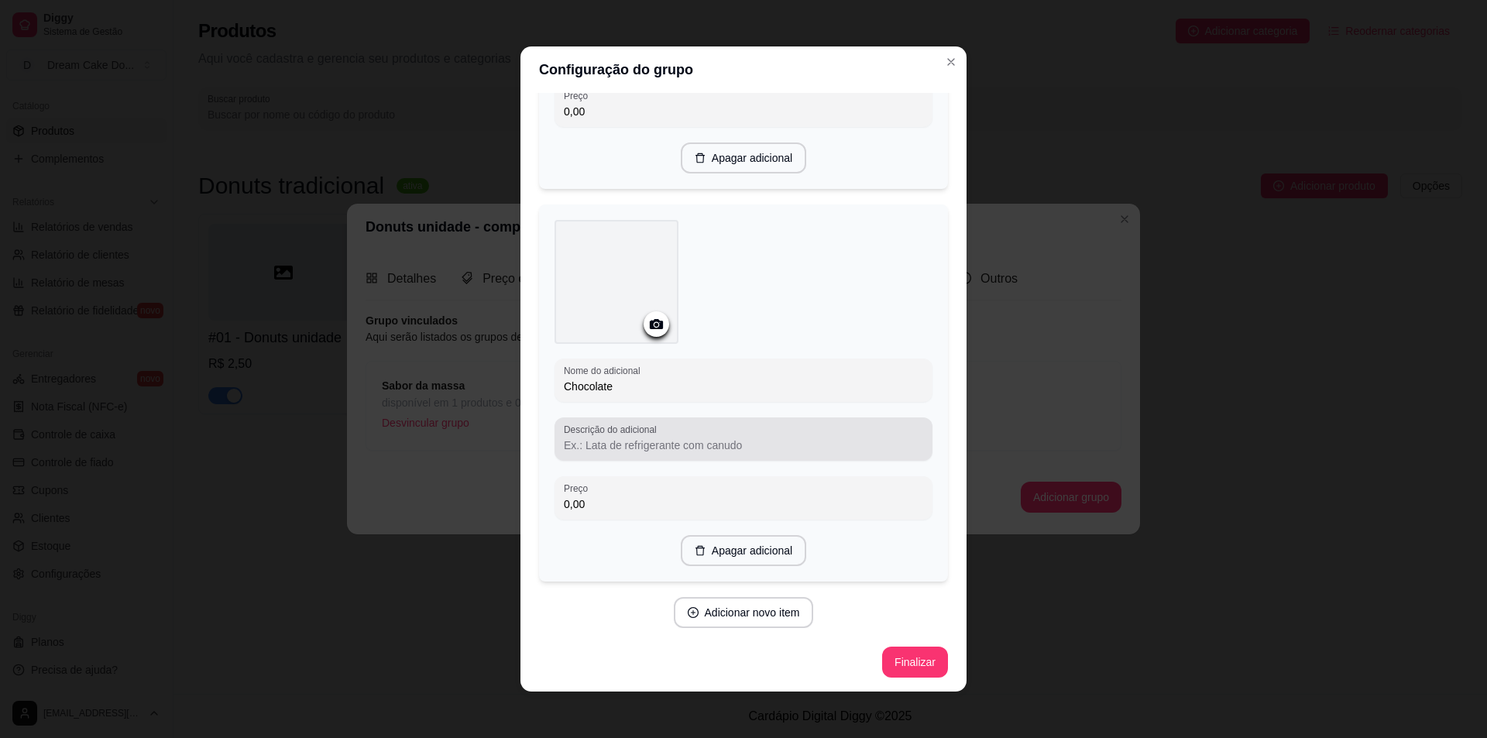
type input "Chocolate"
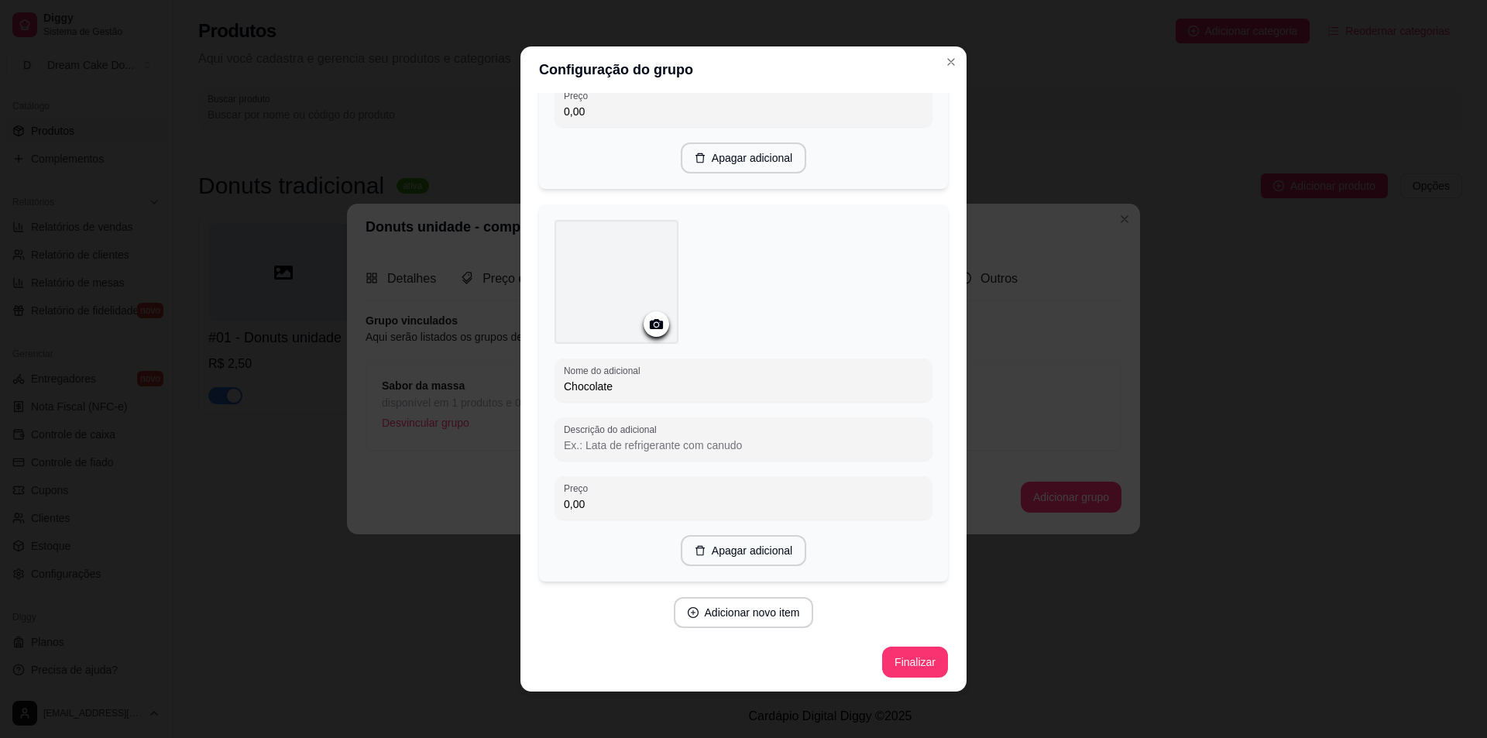
click at [711, 438] on input "Descrição do adicional" at bounding box center [743, 445] width 359 height 15
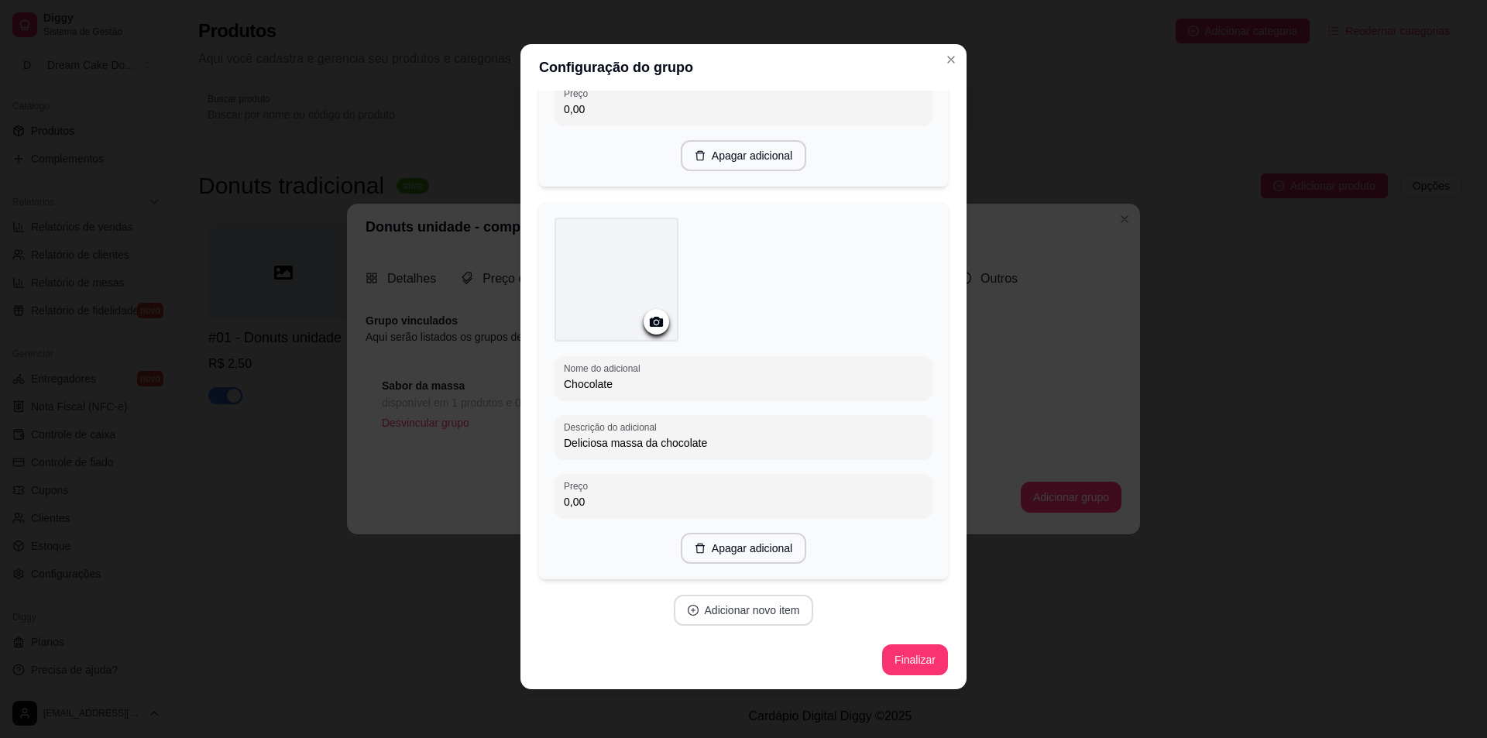
scroll to position [3, 0]
type input "Deliciosa massa da chocolate"
click at [764, 603] on button "Adicionar novo item" at bounding box center [744, 609] width 140 height 31
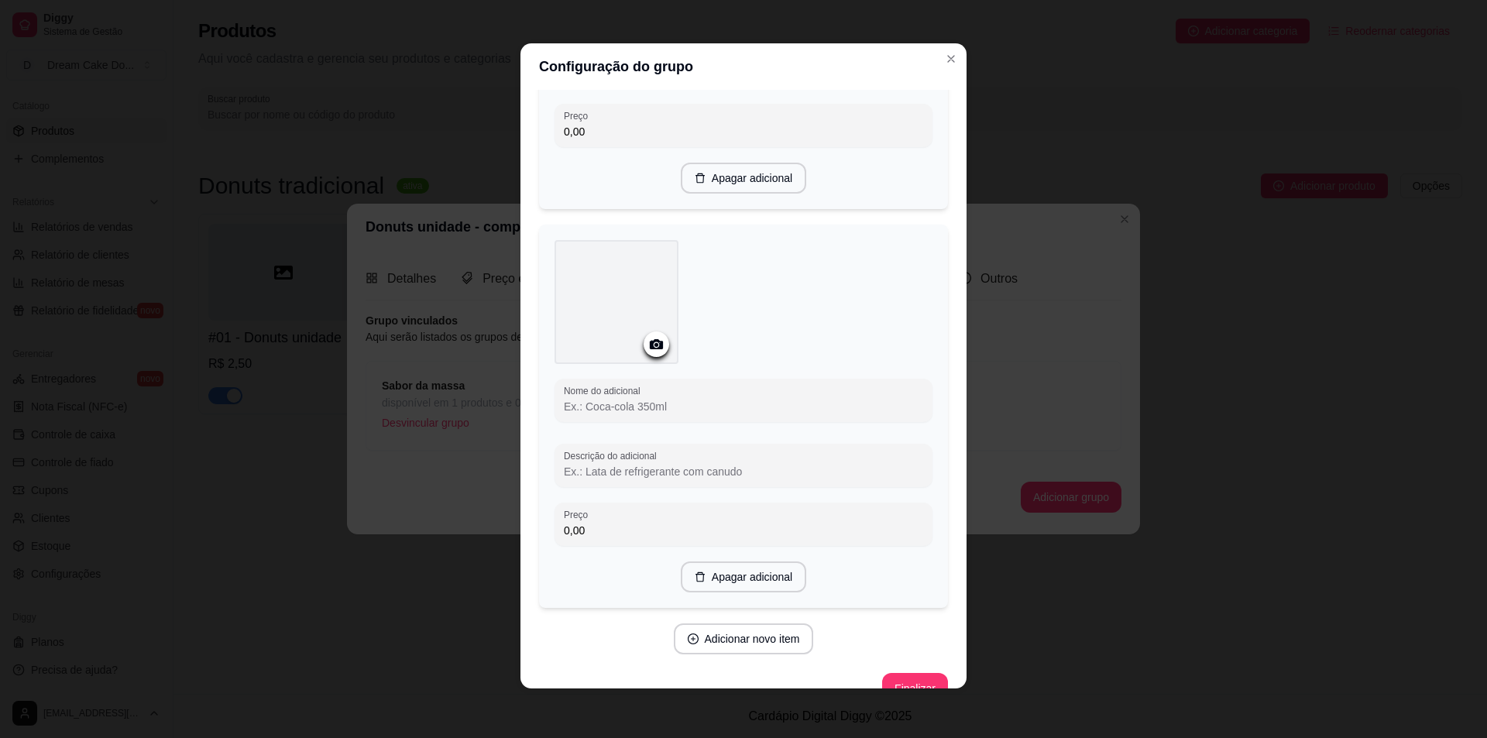
scroll to position [727, 0]
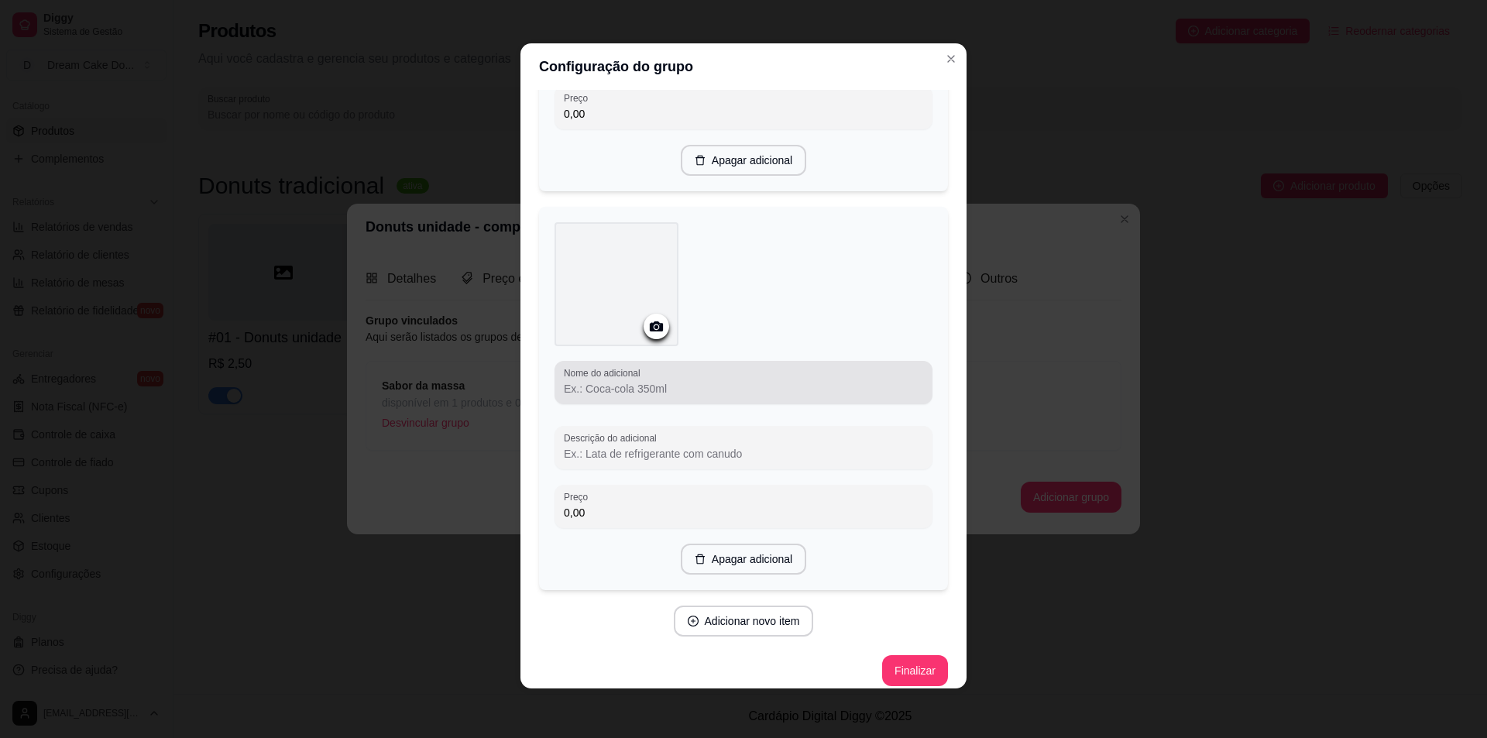
click at [747, 397] on div "Nome do adicional" at bounding box center [744, 382] width 378 height 43
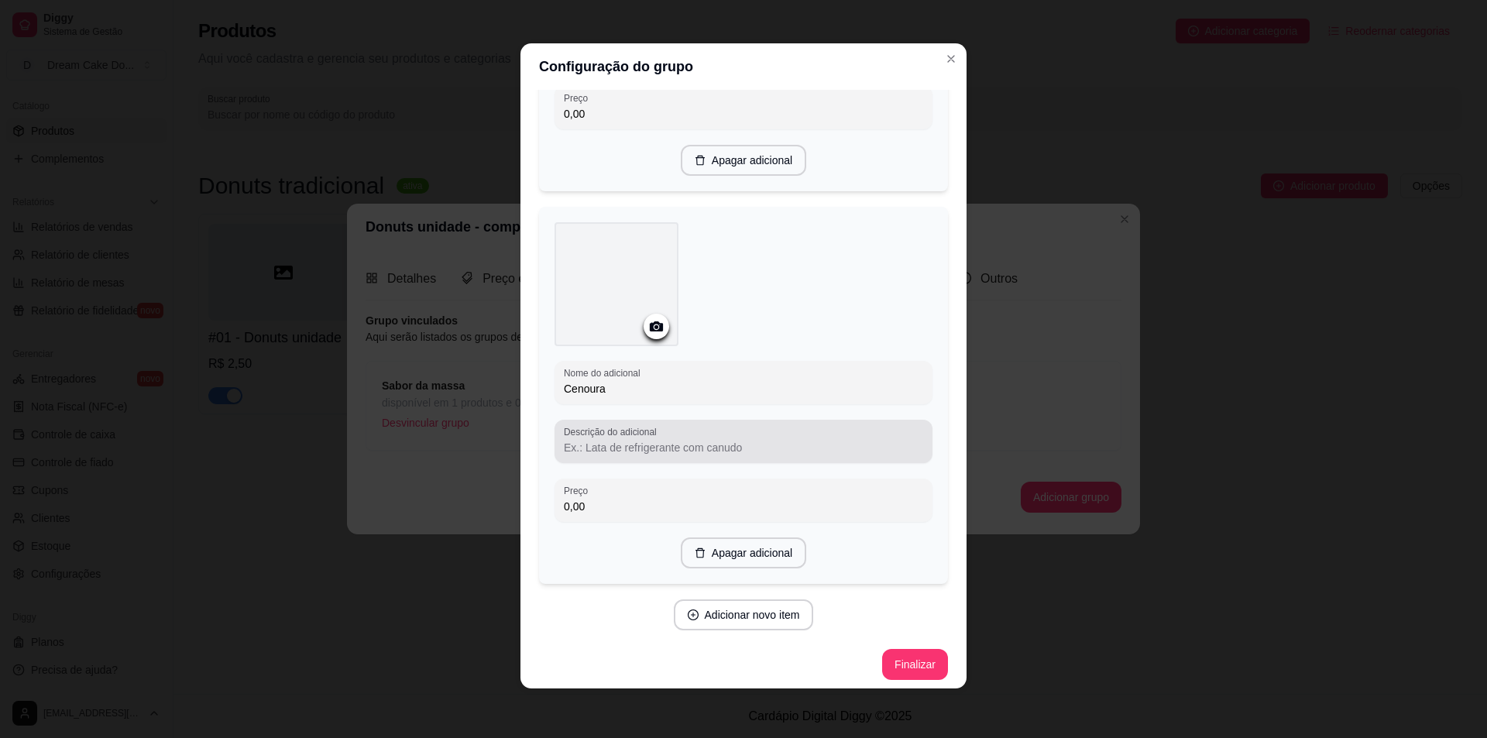
type input "Cenoura"
click at [728, 452] on input "Descrição do adicional" at bounding box center [743, 447] width 359 height 15
type input "Deliciosa massa de cenoura"
click at [737, 603] on button "Adicionar novo item" at bounding box center [744, 614] width 140 height 31
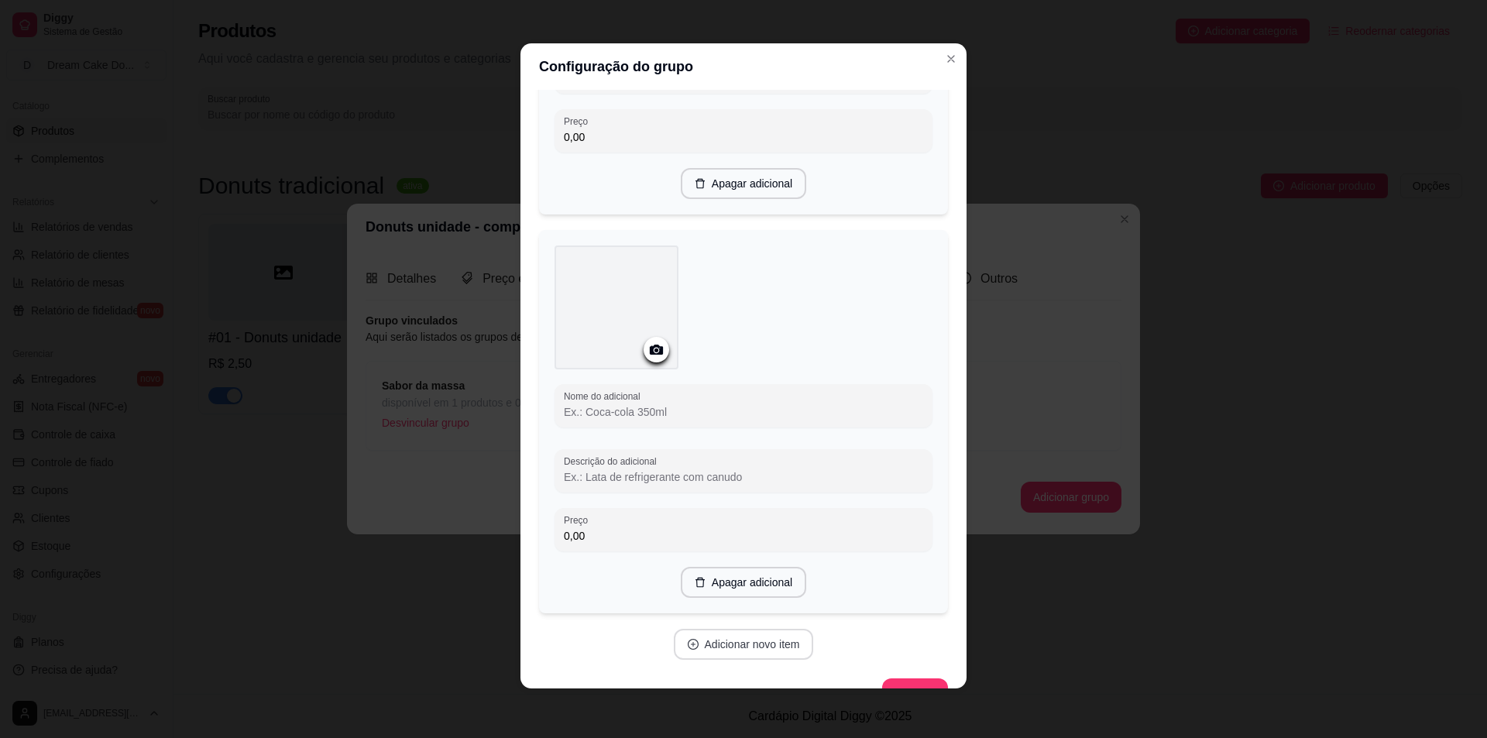
scroll to position [1130, 0]
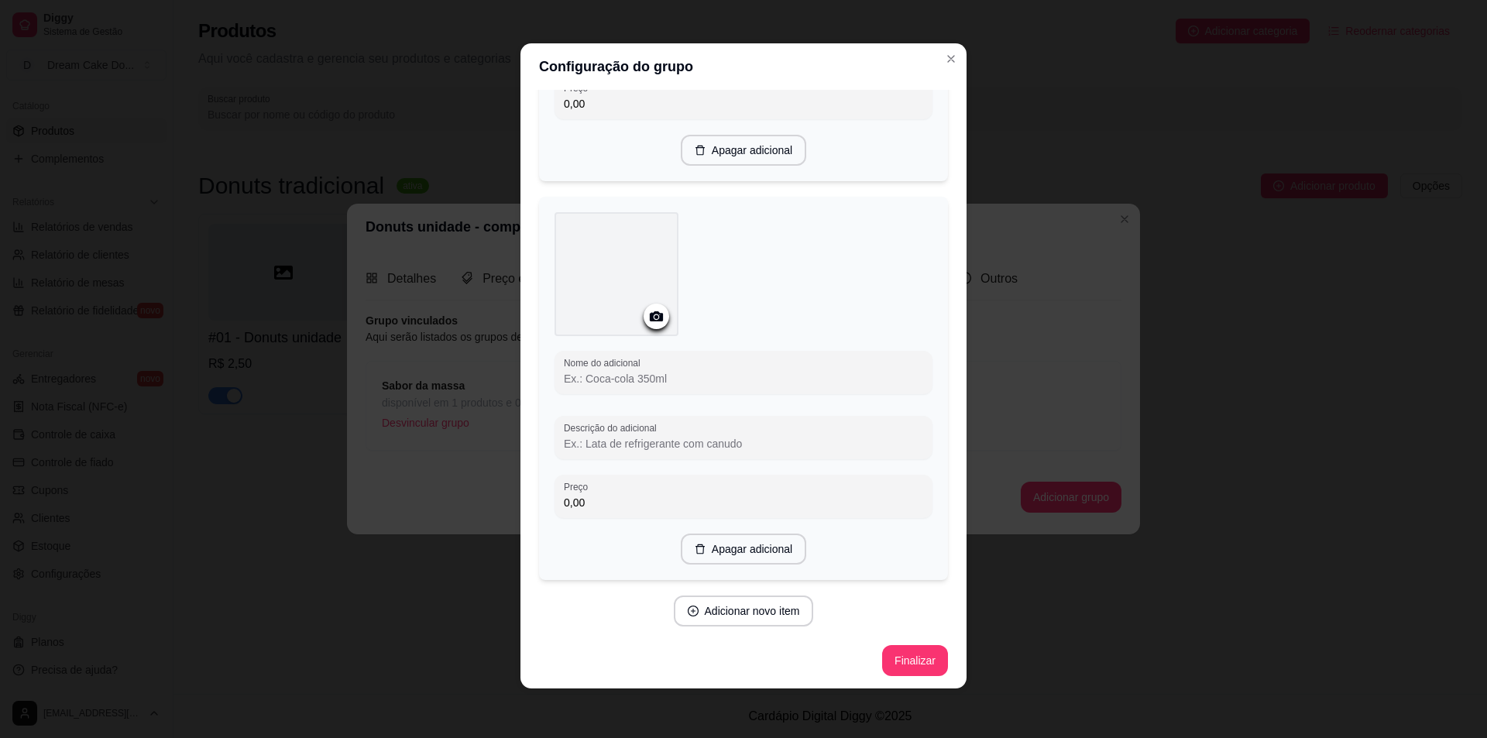
click at [640, 373] on input "Nome do adicional" at bounding box center [743, 378] width 359 height 15
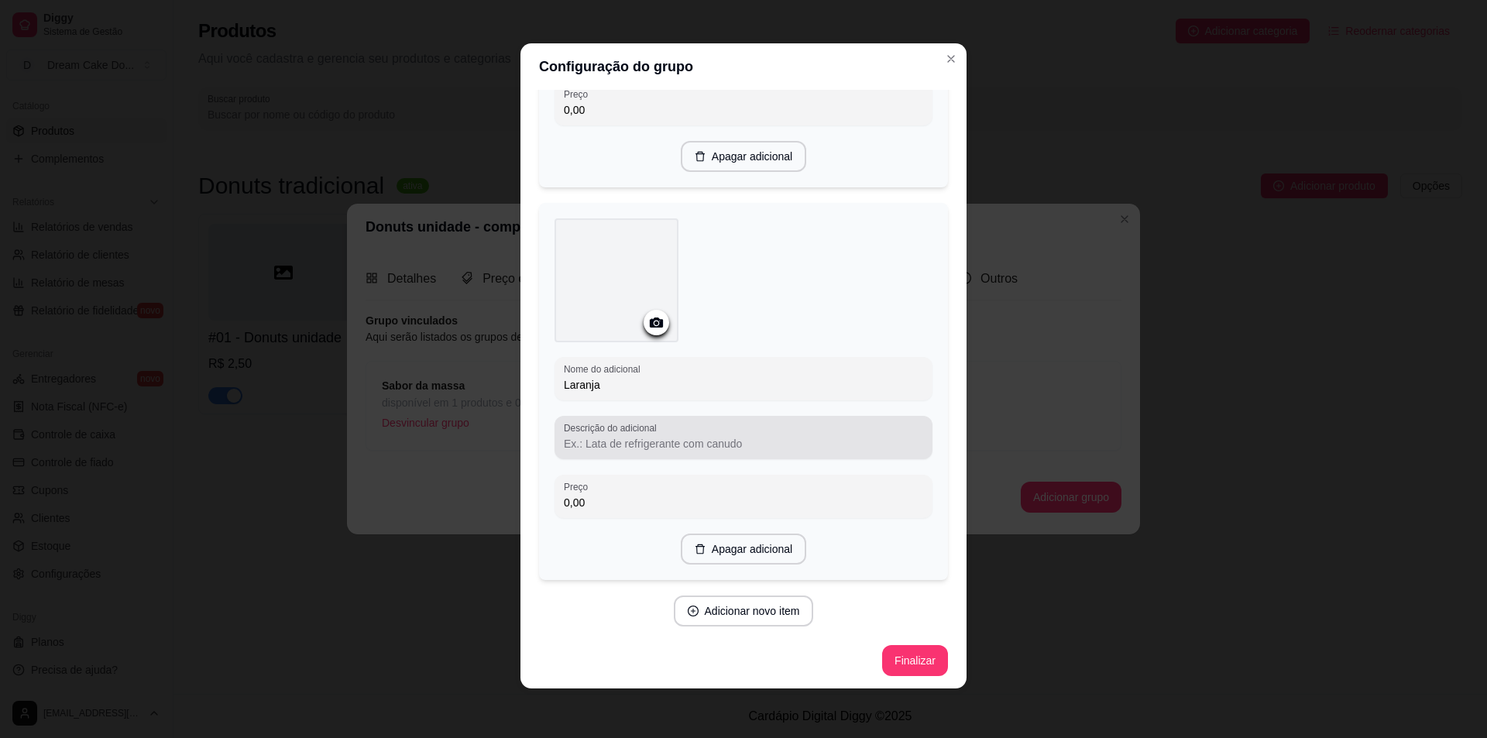
type input "Laranja"
click at [700, 436] on input "Descrição do adicional" at bounding box center [743, 443] width 359 height 15
type input "Deliciosa massa de laranja"
click at [775, 604] on button "Adicionar novo item" at bounding box center [744, 611] width 140 height 31
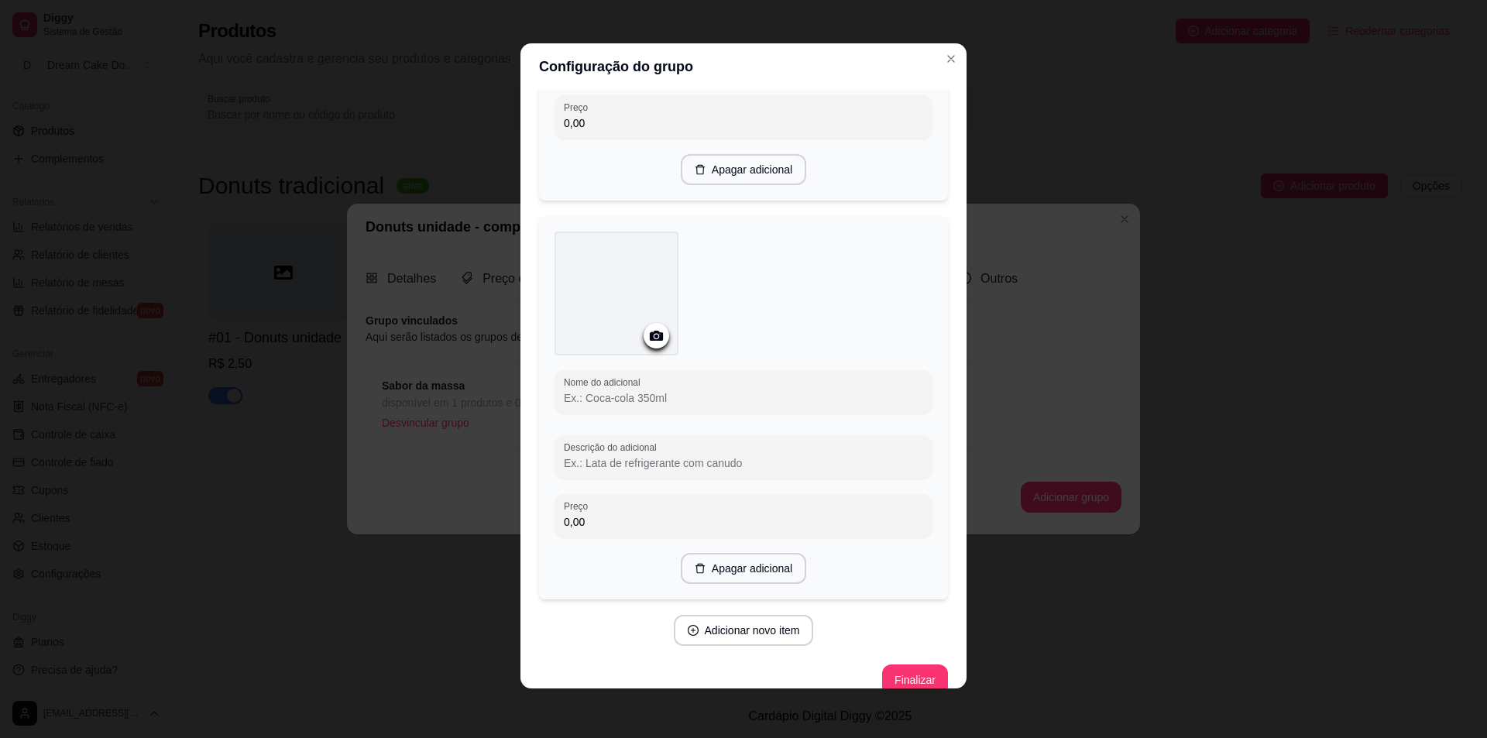
scroll to position [1511, 0]
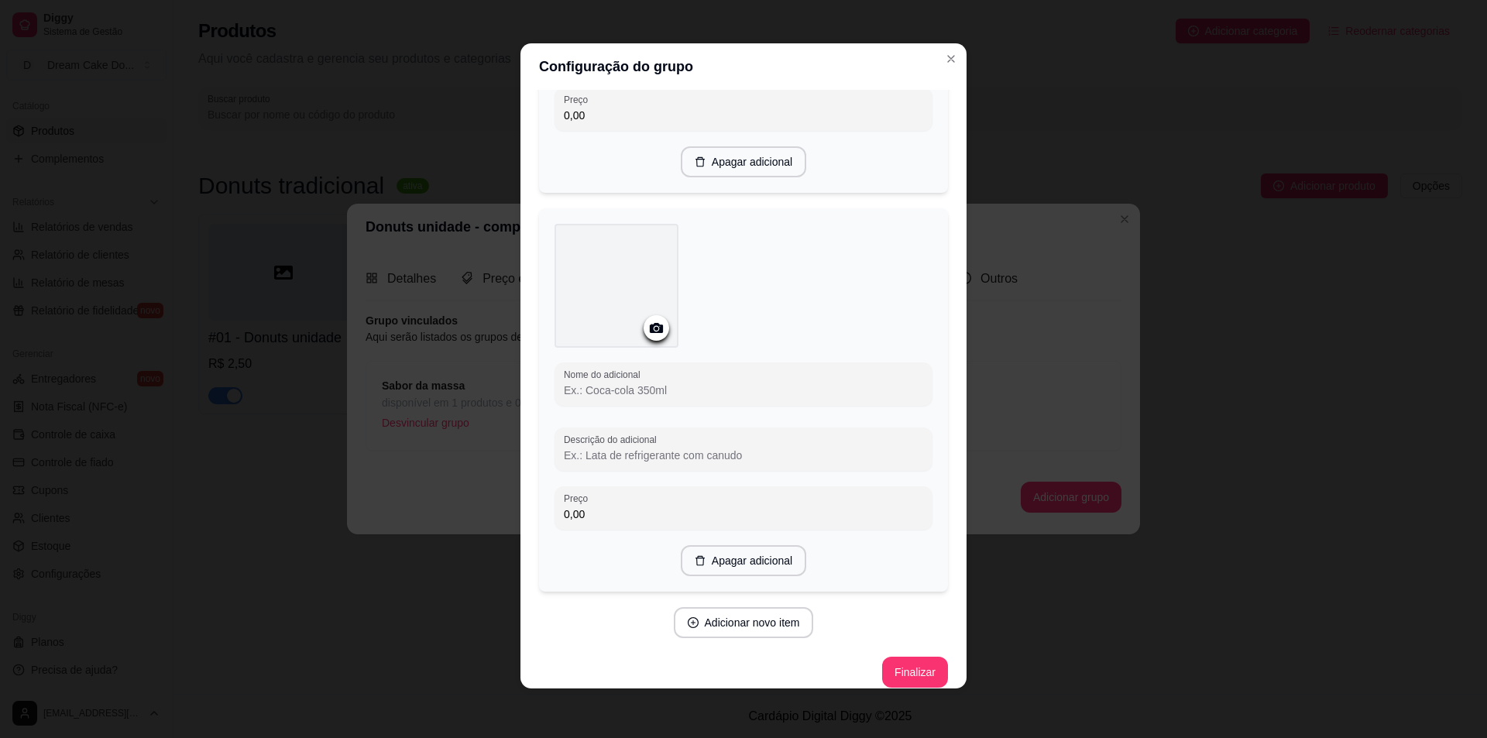
click at [714, 393] on input "Nome do adicional" at bounding box center [743, 390] width 359 height 15
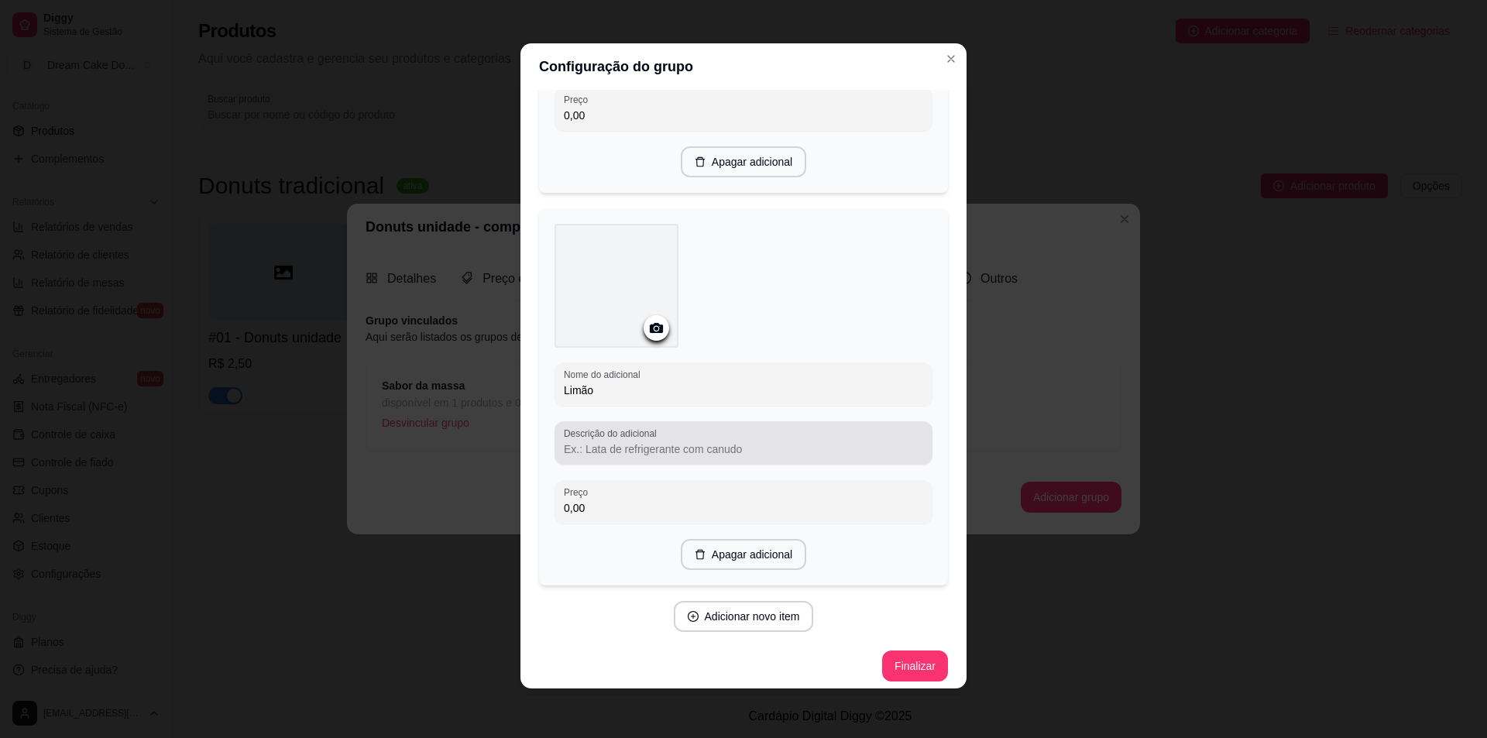
type input "Limão"
click at [716, 428] on div at bounding box center [743, 443] width 359 height 31
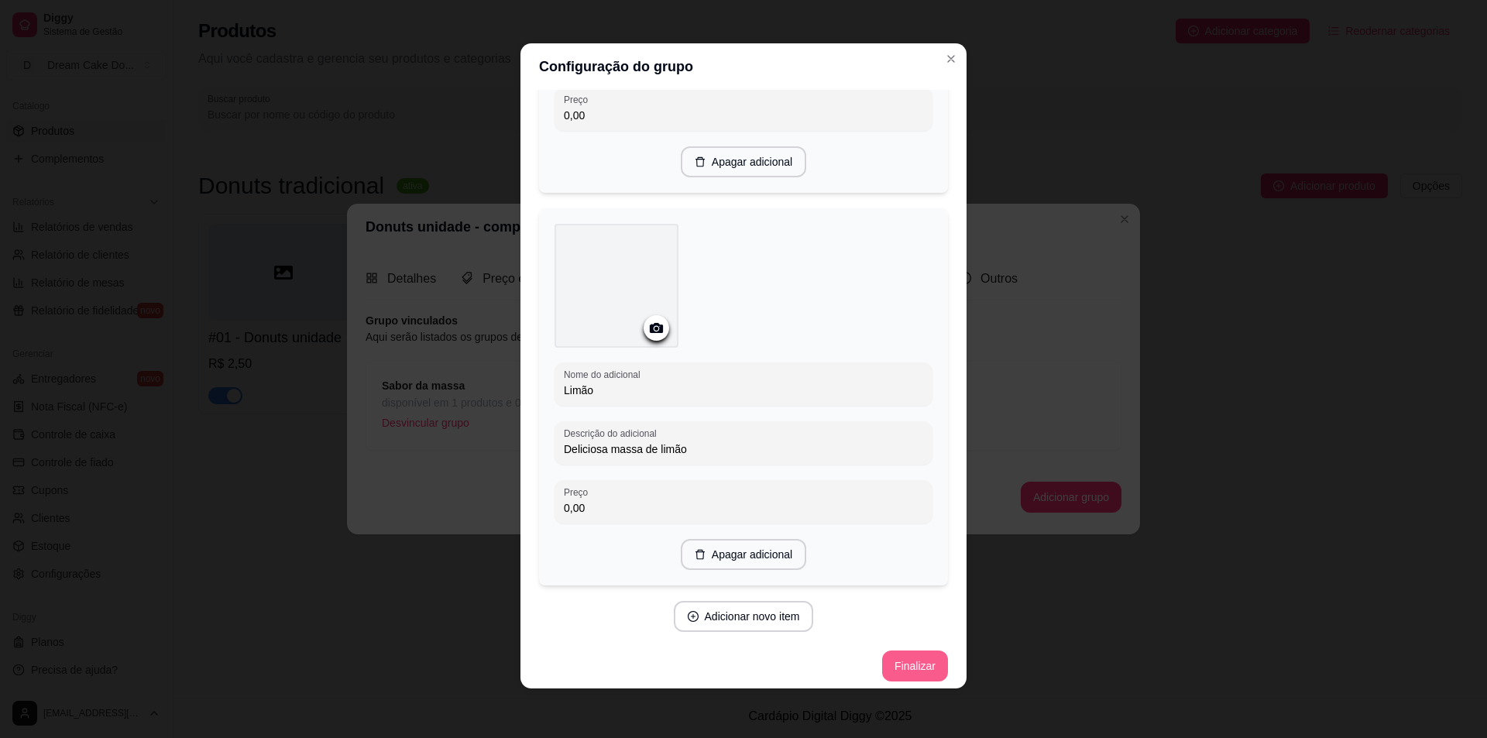
type input "Deliciosa massa de limão"
click at [889, 664] on button "Finalizar" at bounding box center [915, 666] width 66 height 31
click at [889, 664] on button "Finalizar" at bounding box center [915, 666] width 64 height 30
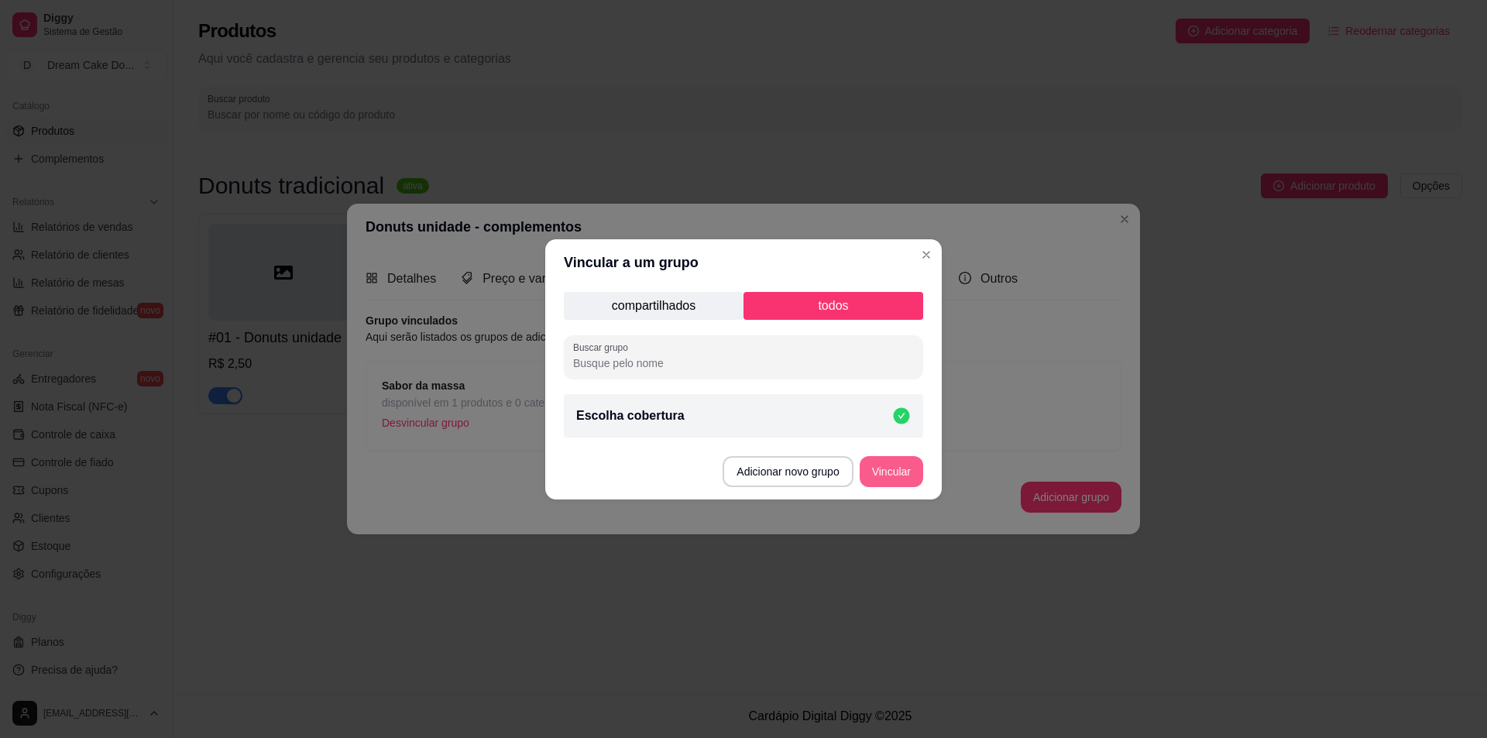
click at [881, 468] on button "Vincular" at bounding box center [892, 471] width 64 height 31
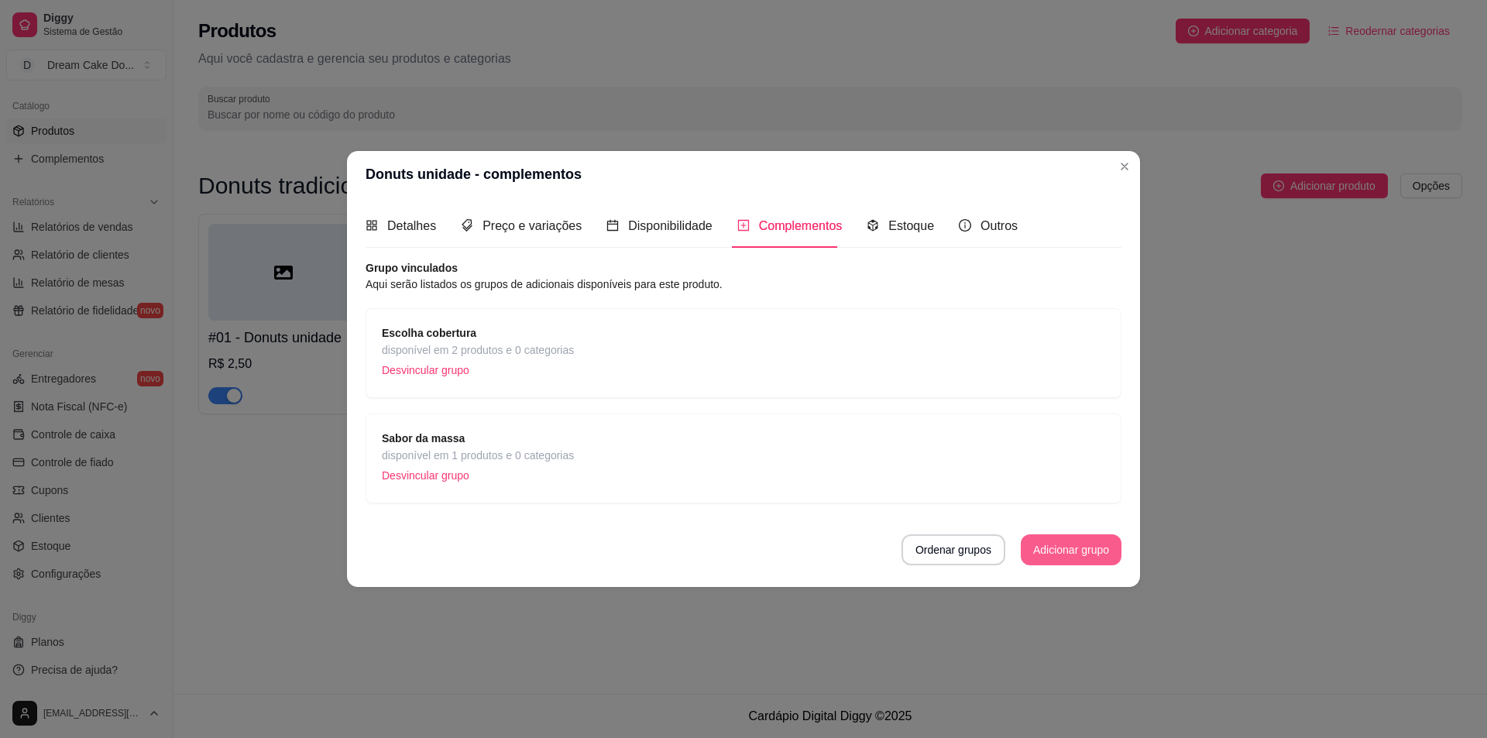
click at [1062, 547] on button "Adicionar grupo" at bounding box center [1071, 549] width 101 height 31
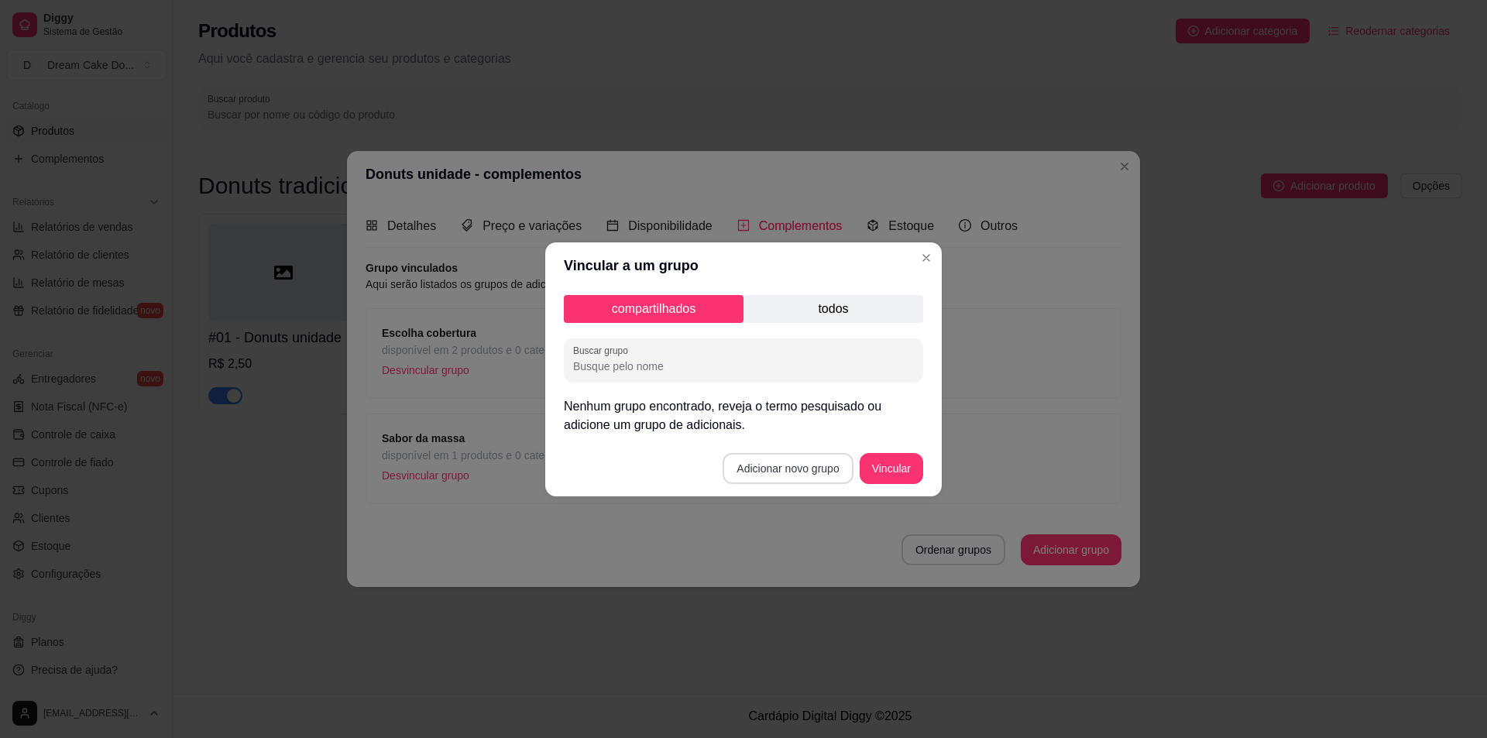
click at [831, 465] on button "Adicionar novo grupo" at bounding box center [788, 468] width 130 height 31
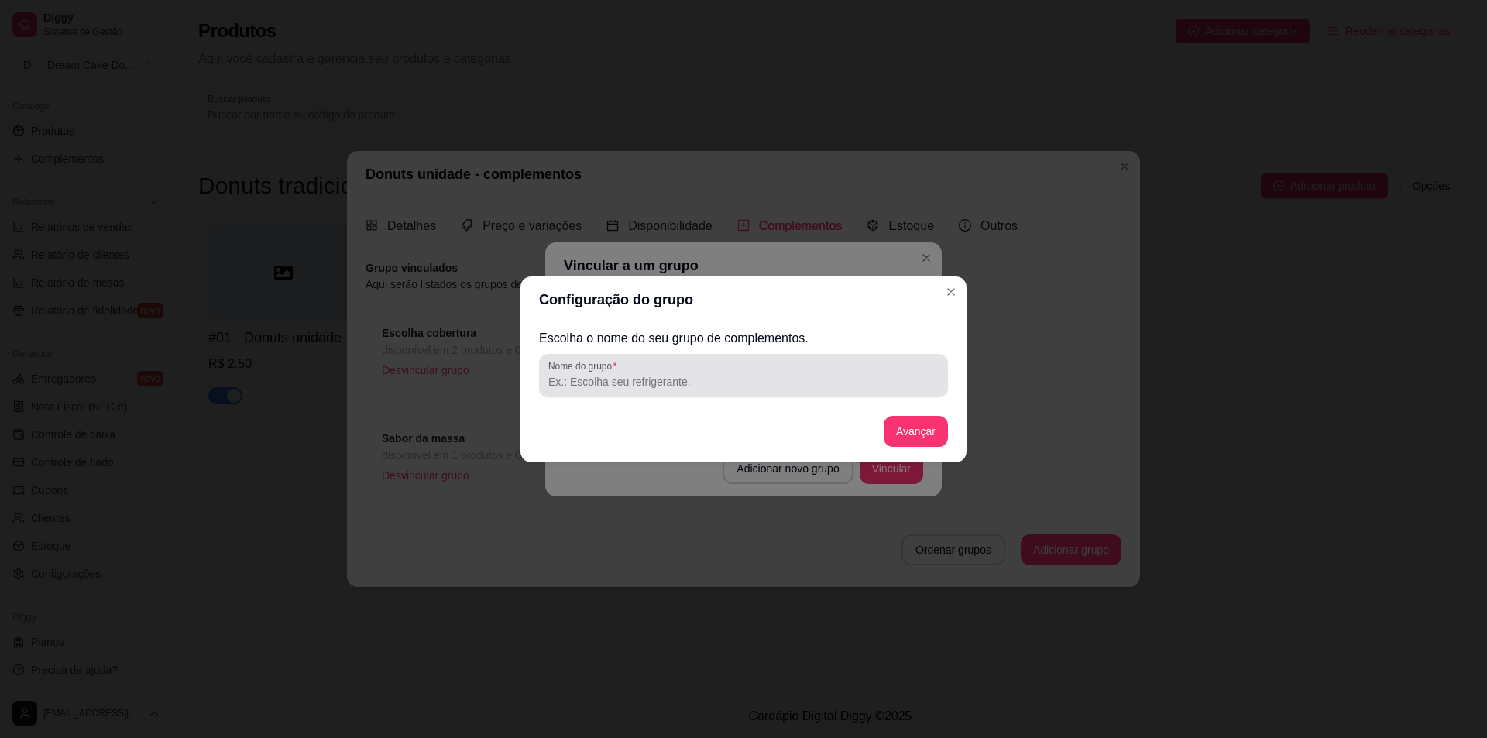
click at [783, 382] on input "Nome do grupo" at bounding box center [743, 381] width 390 height 15
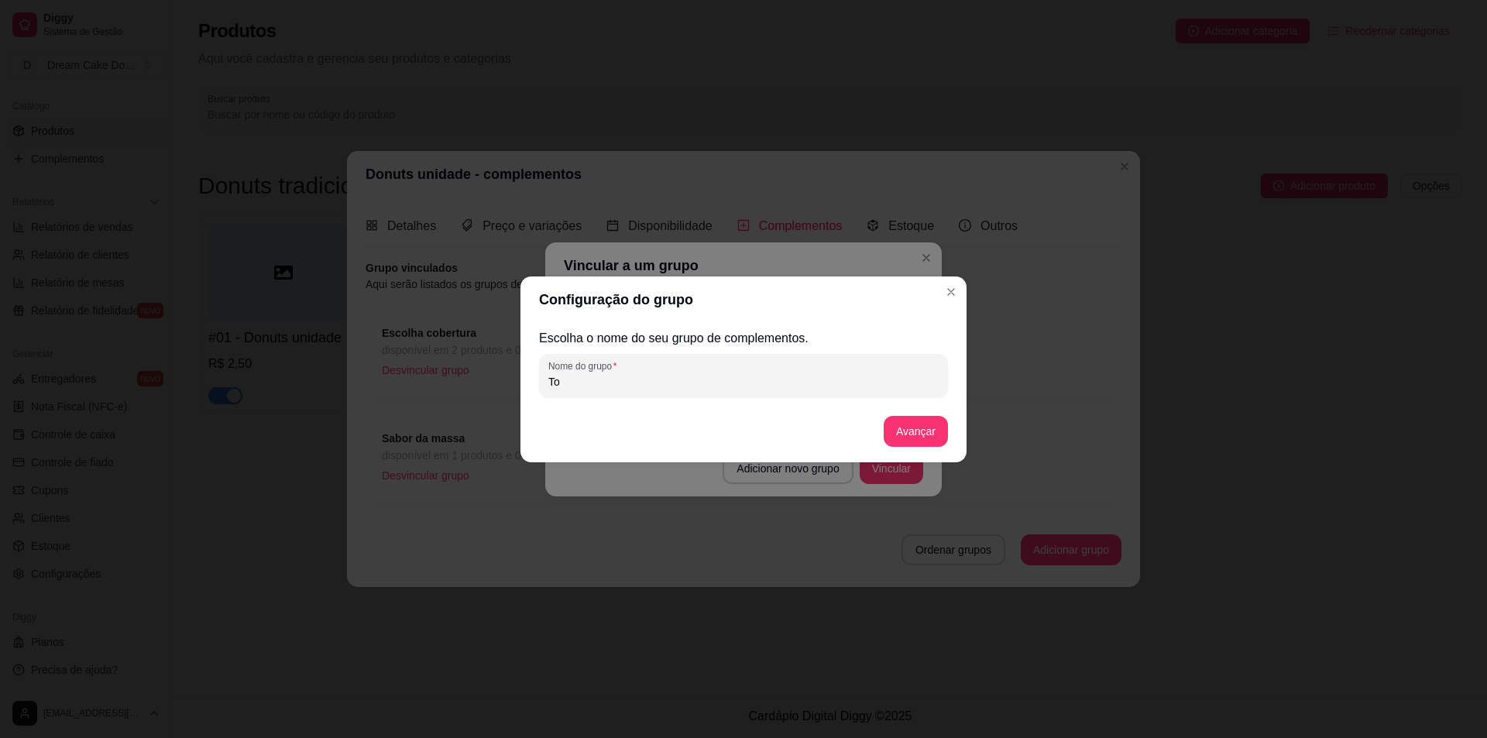
type input "T"
type input "Confeitos"
click at [923, 435] on button "Avançar" at bounding box center [916, 431] width 64 height 31
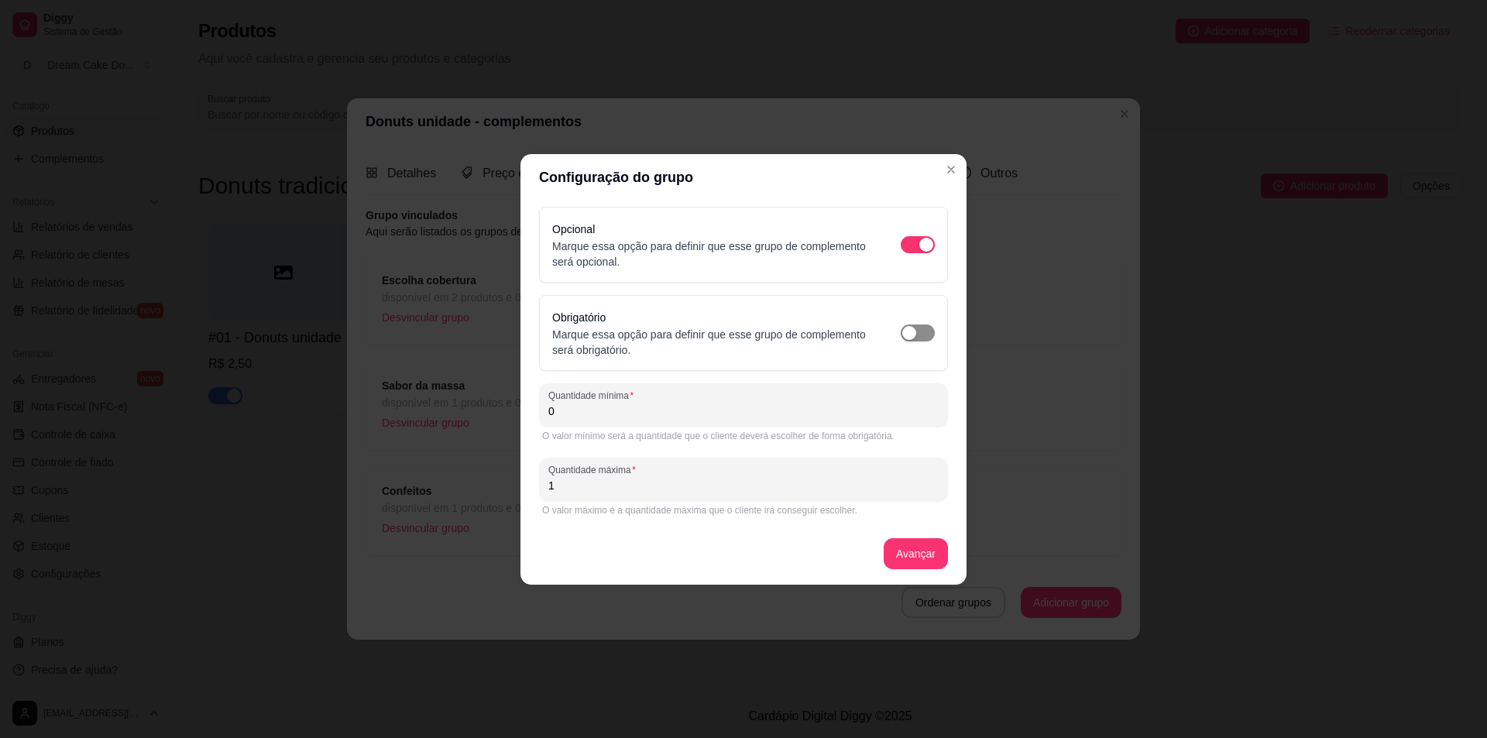
click at [928, 329] on span "button" at bounding box center [918, 333] width 34 height 17
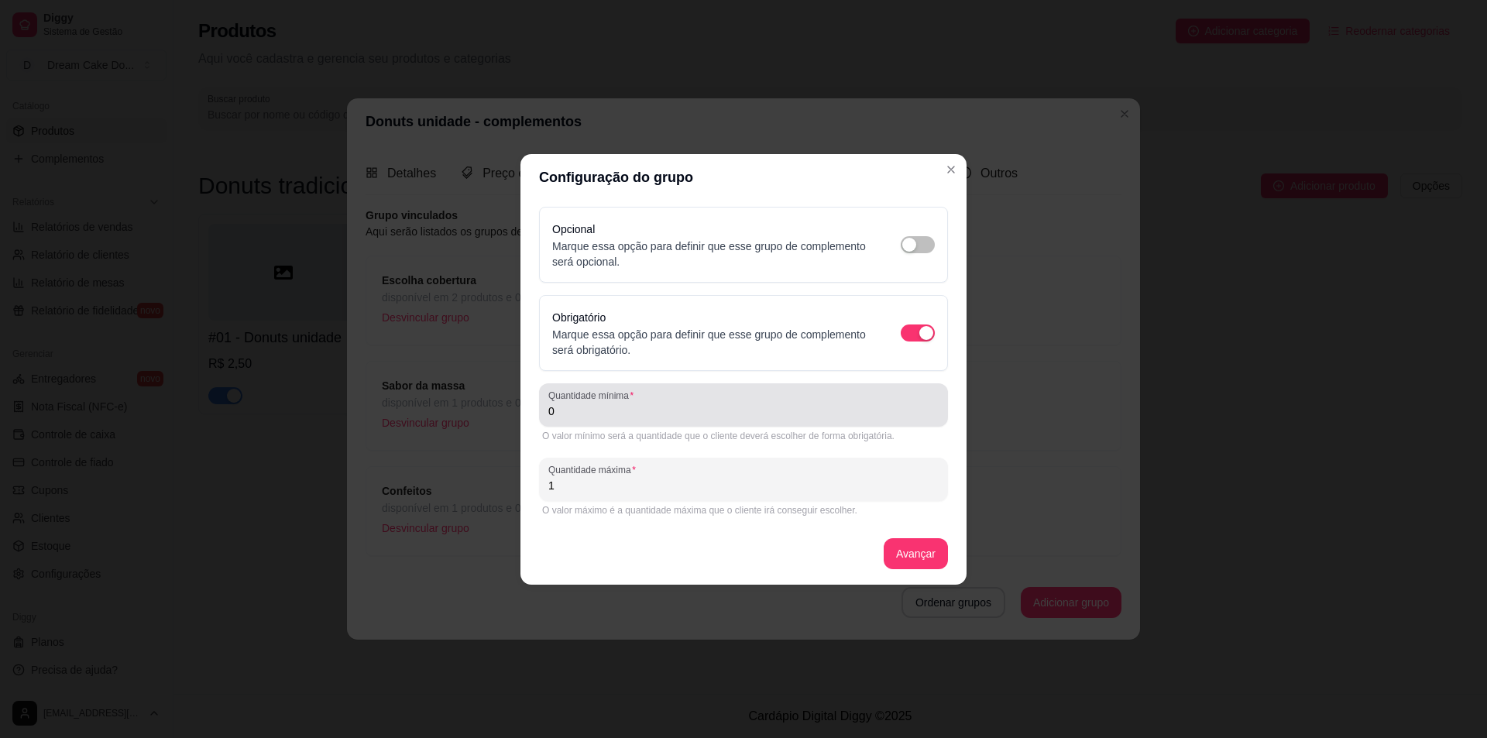
click at [703, 414] on input "0" at bounding box center [743, 411] width 390 height 15
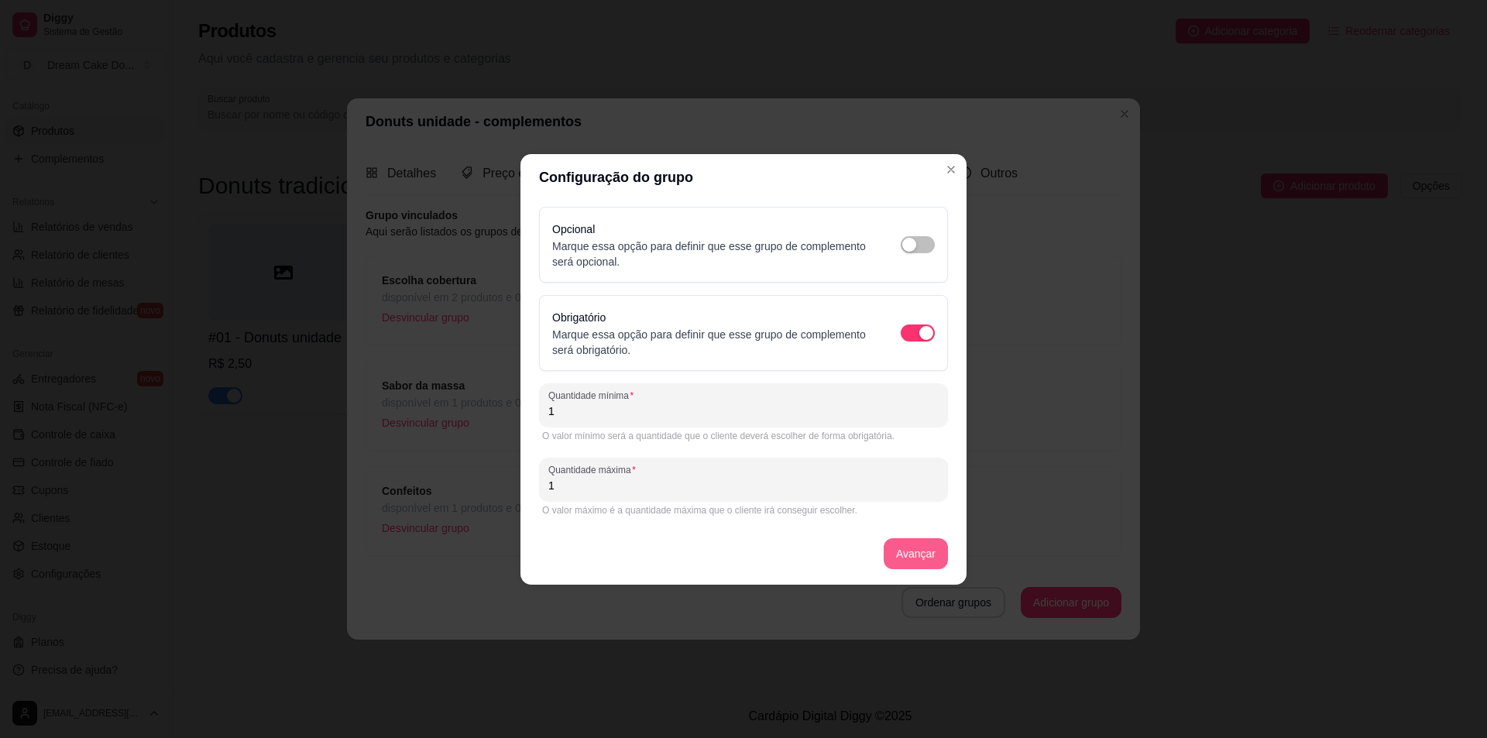
type input "1"
click at [911, 562] on button "Avançar" at bounding box center [916, 553] width 64 height 31
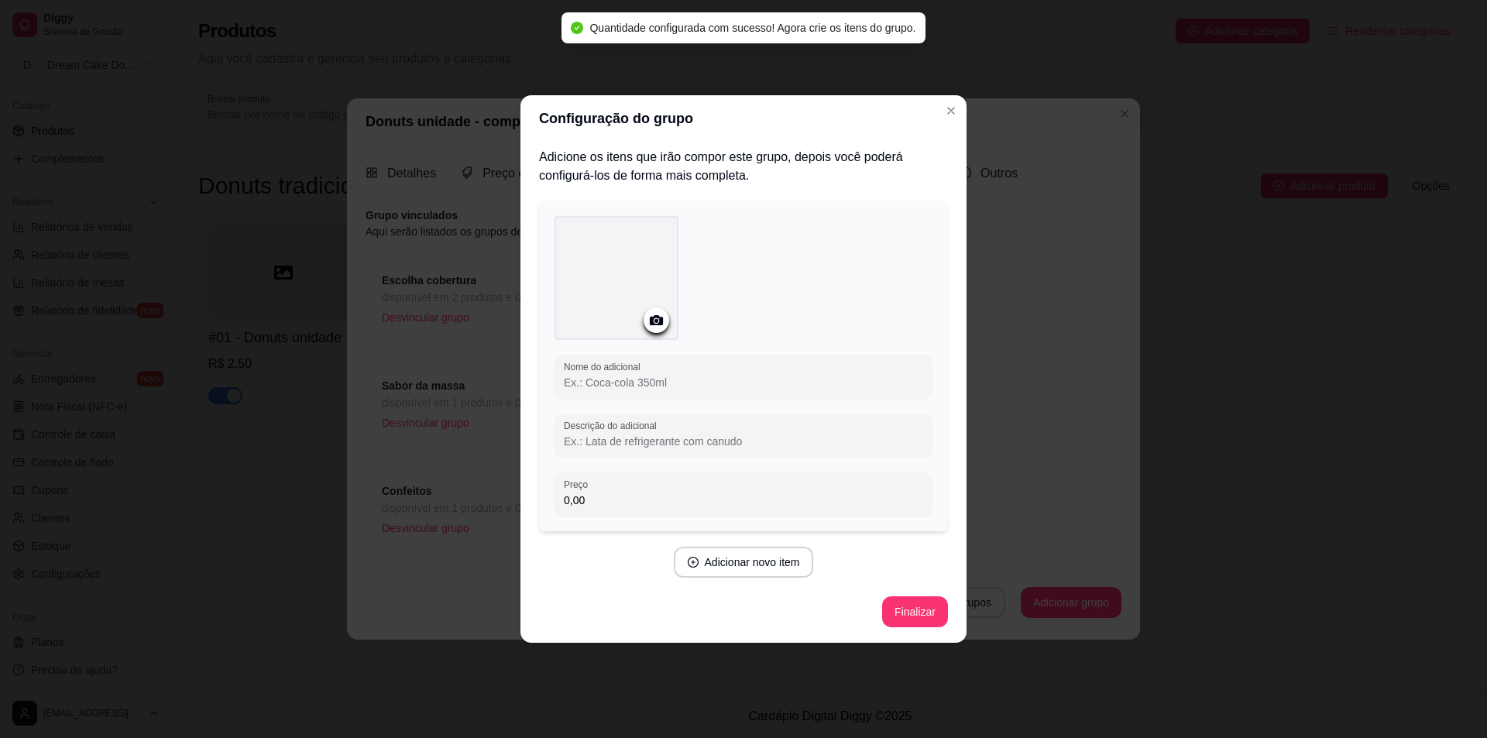
click at [665, 380] on input "Nome do adicional" at bounding box center [743, 382] width 359 height 15
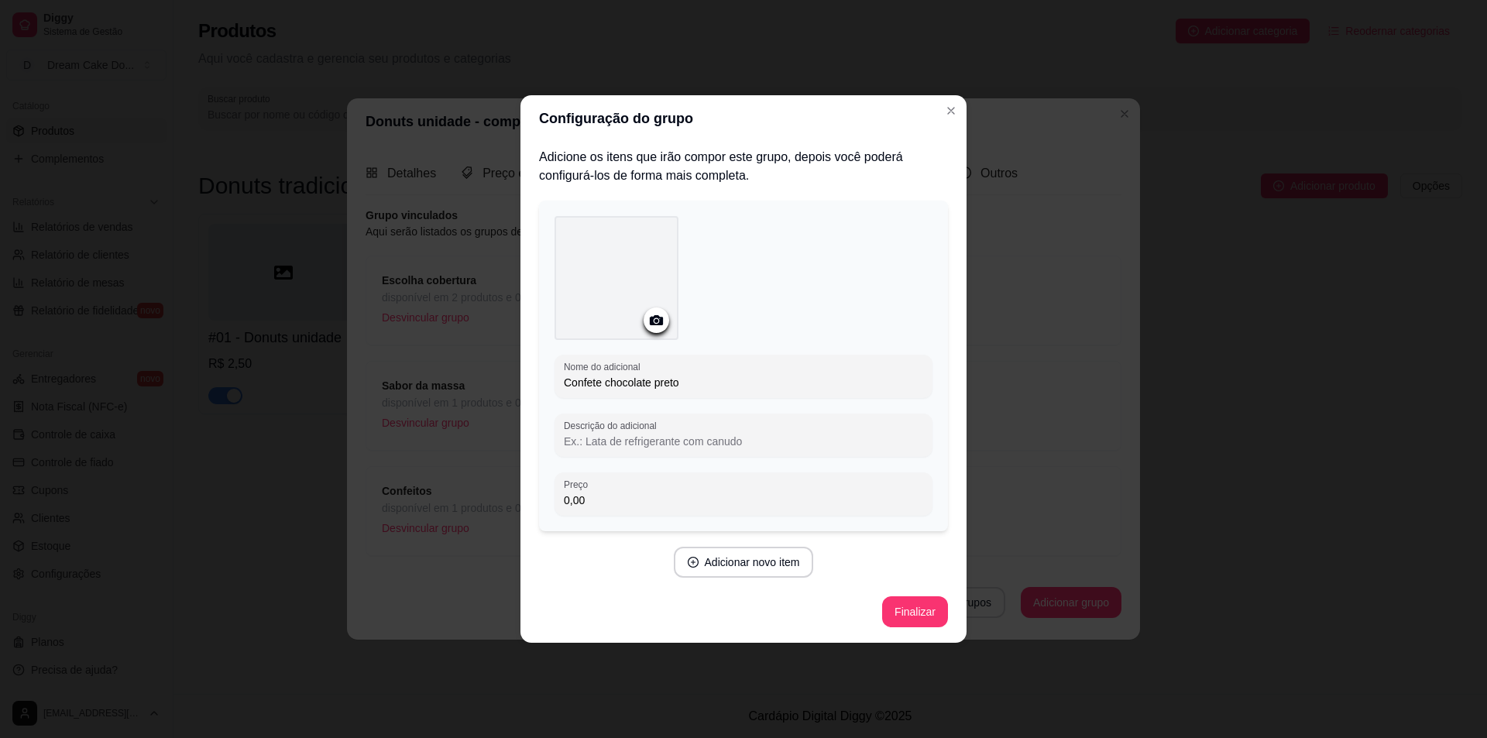
click at [673, 438] on input "Descrição do adicional" at bounding box center [743, 441] width 359 height 15
drag, startPoint x: 689, startPoint y: 383, endPoint x: 548, endPoint y: 384, distance: 141.0
click at [548, 384] on div "Nome do adicional Confete chocolate preto Descrição do adicional Preço 0,00" at bounding box center [743, 366] width 409 height 331
type input "Granulado chocolate"
click at [746, 559] on button "Adicionar novo item" at bounding box center [743, 563] width 136 height 30
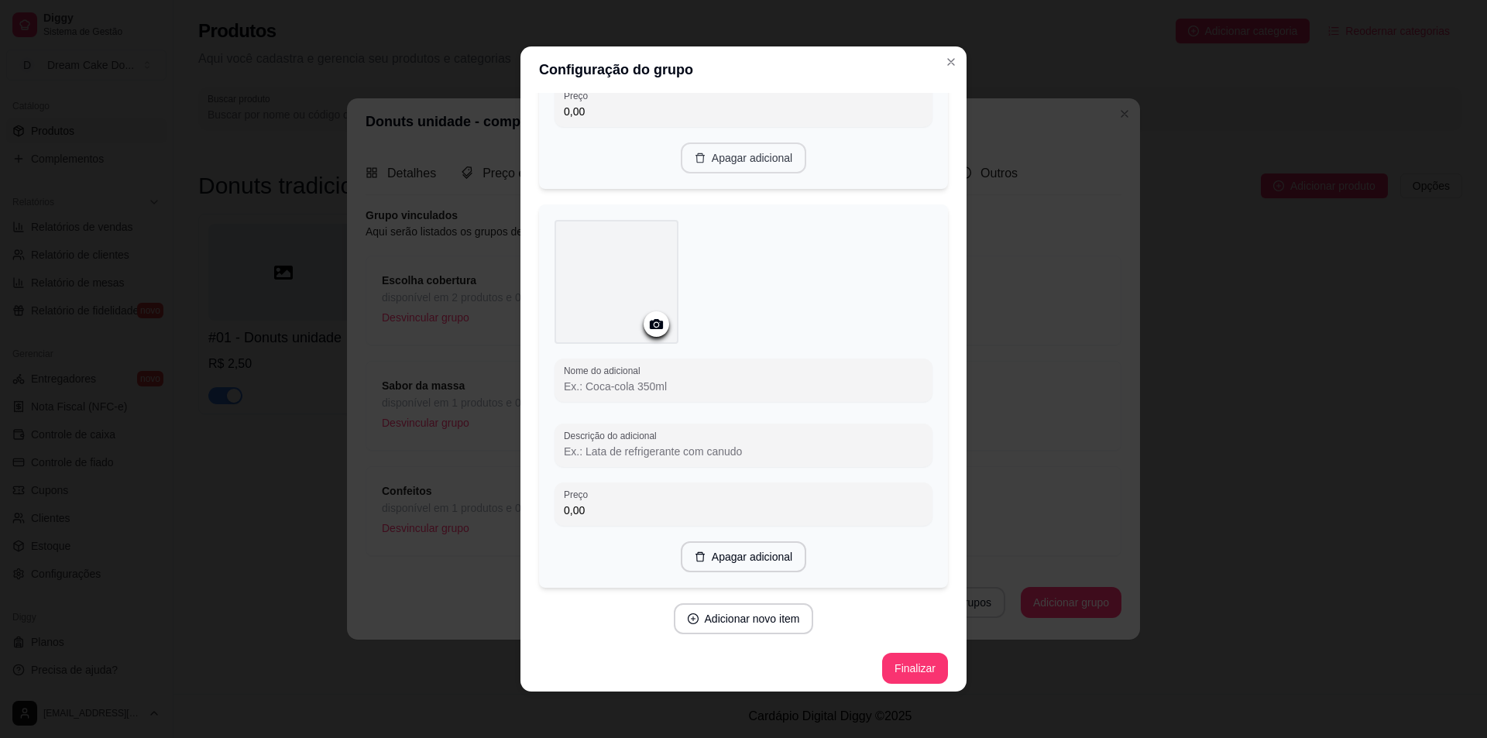
scroll to position [346, 0]
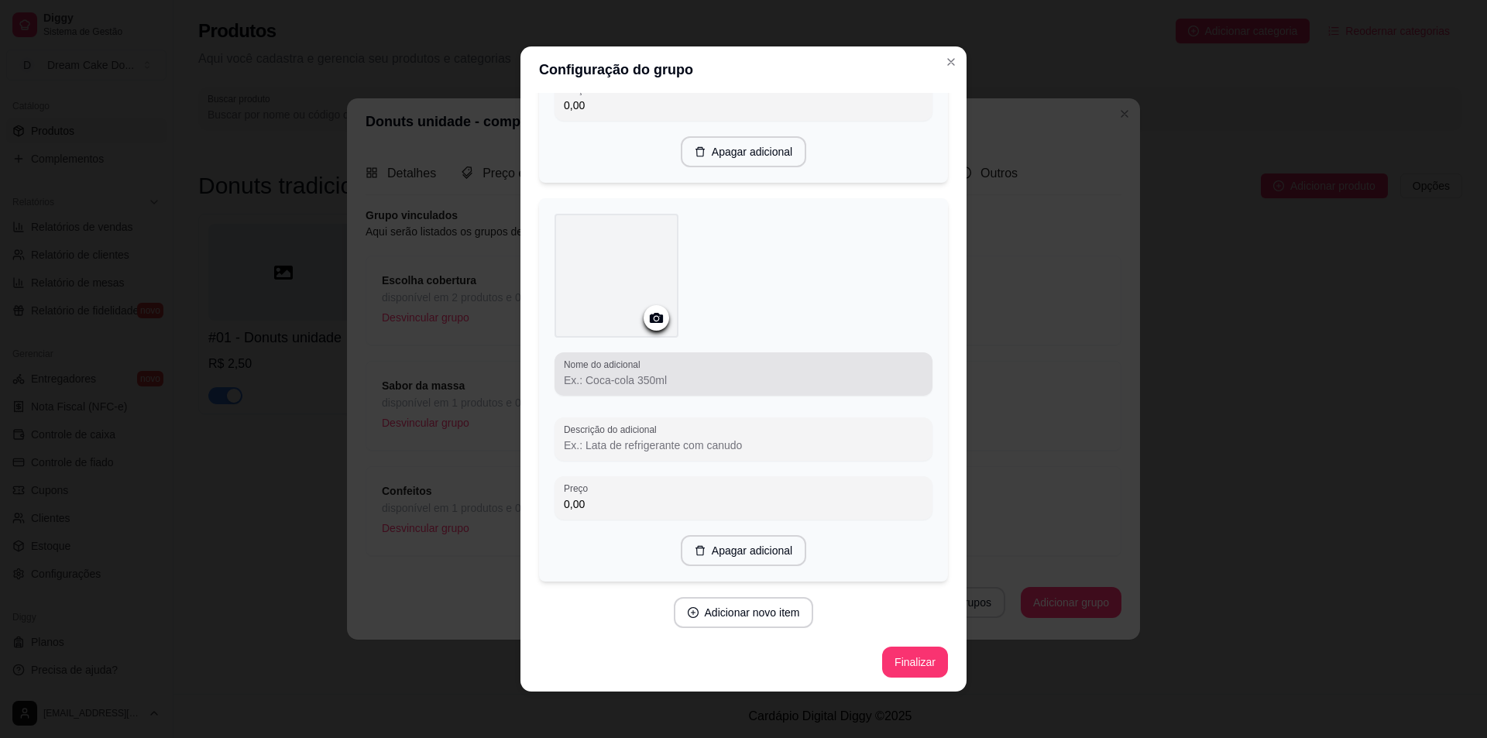
click at [649, 380] on input "Nome do adicional" at bounding box center [743, 380] width 359 height 15
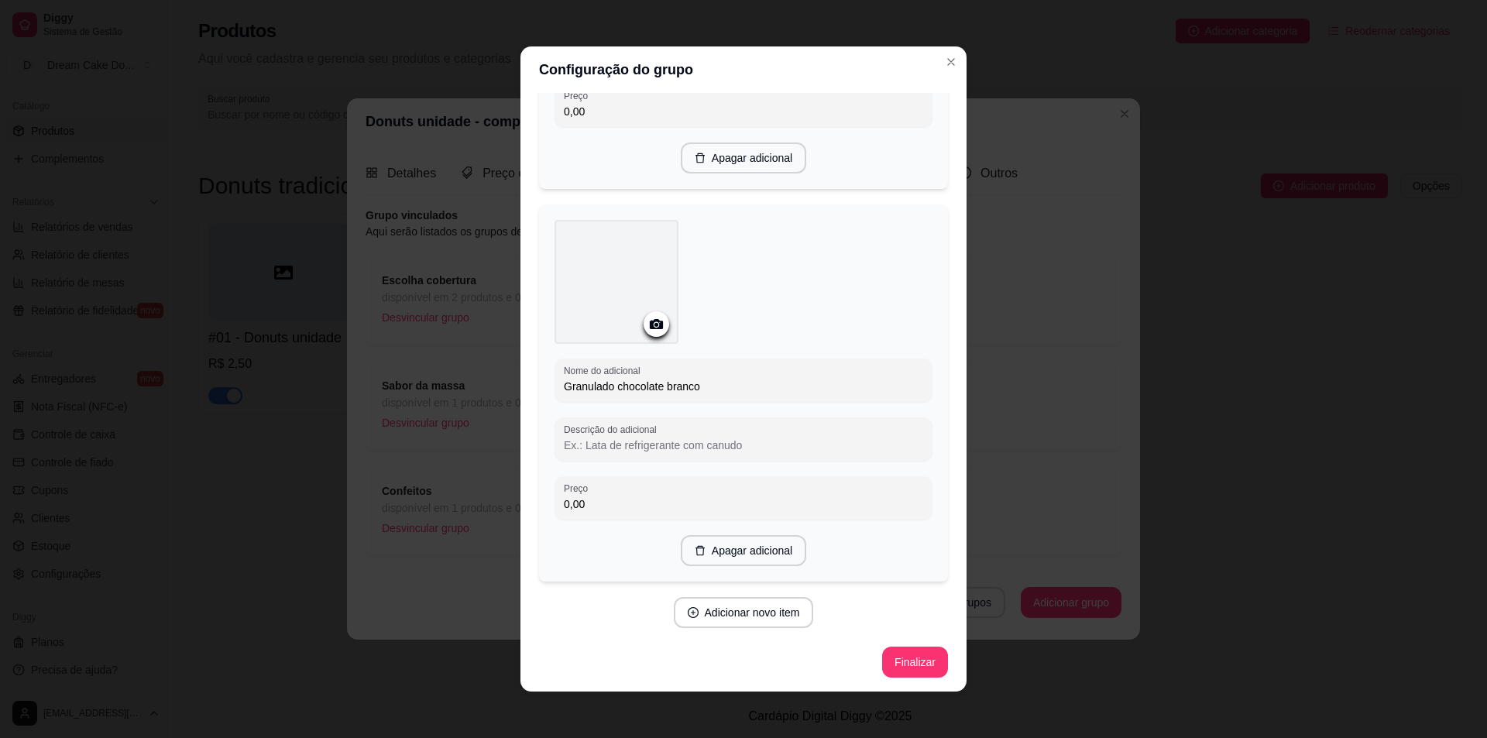
scroll to position [3, 0]
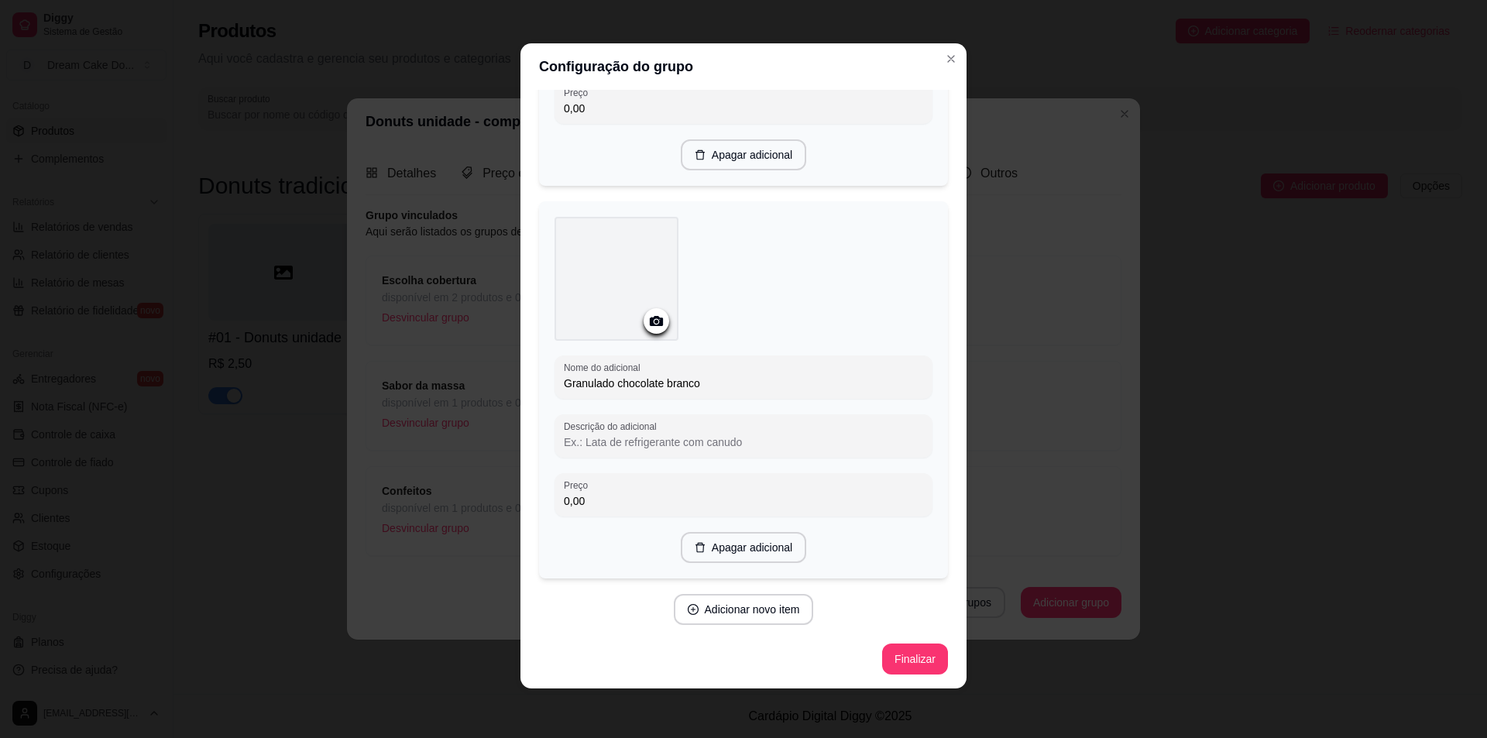
type input "Granulado chocolate branco"
click at [715, 605] on button "Adicionar novo item" at bounding box center [743, 610] width 136 height 30
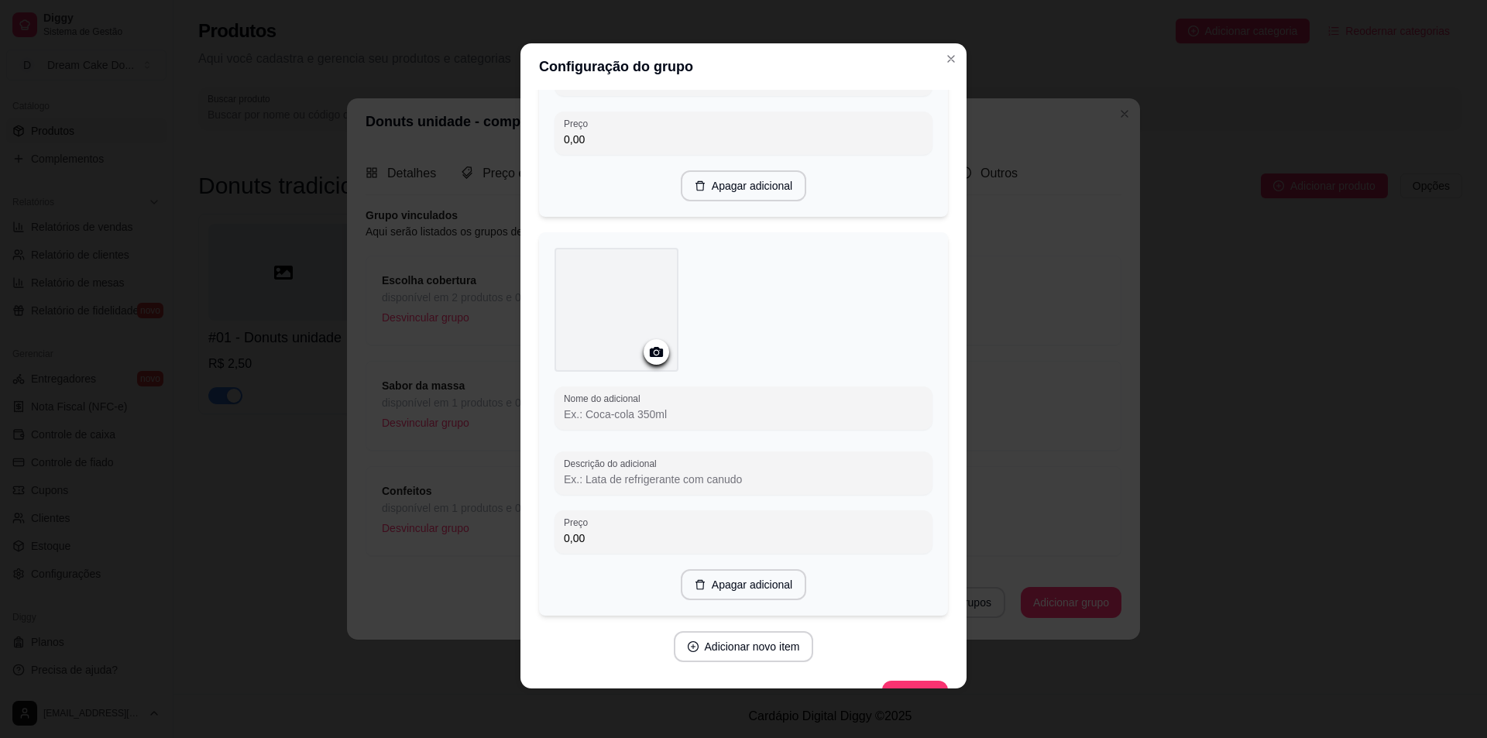
scroll to position [727, 0]
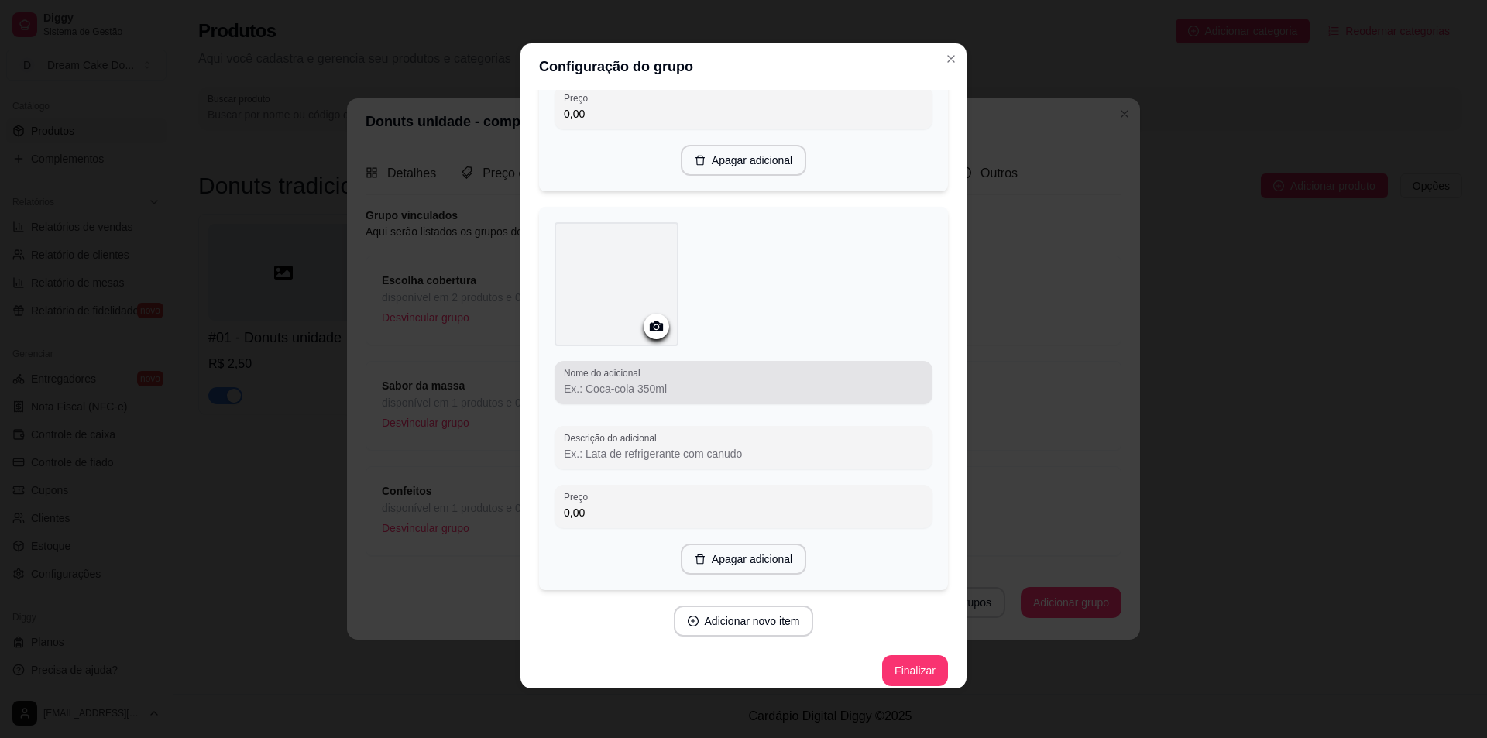
click at [662, 386] on input "Nome do adicional" at bounding box center [743, 388] width 359 height 15
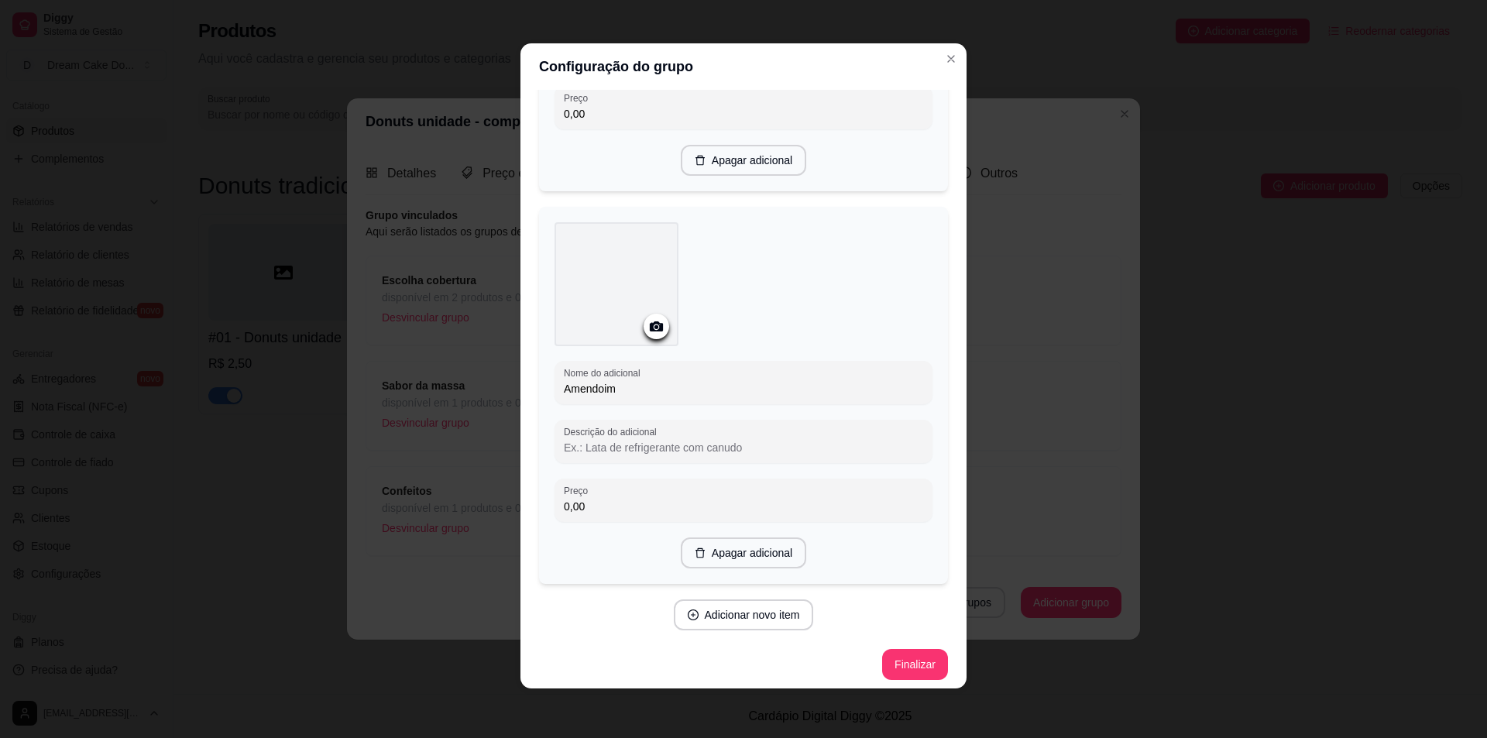
scroll to position [732, 0]
type input "Amendoim"
click at [735, 607] on button "Adicionar novo item" at bounding box center [744, 610] width 140 height 31
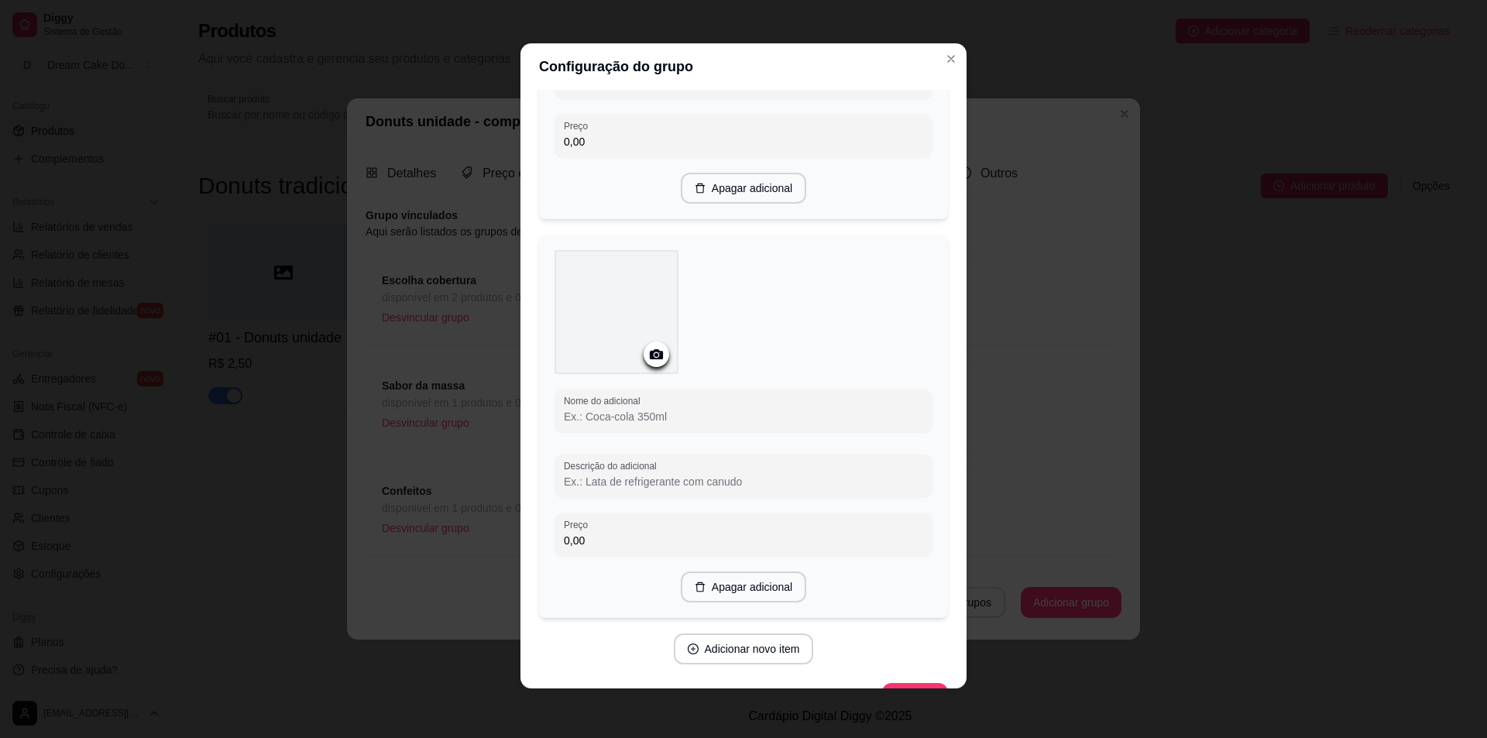
scroll to position [1119, 0]
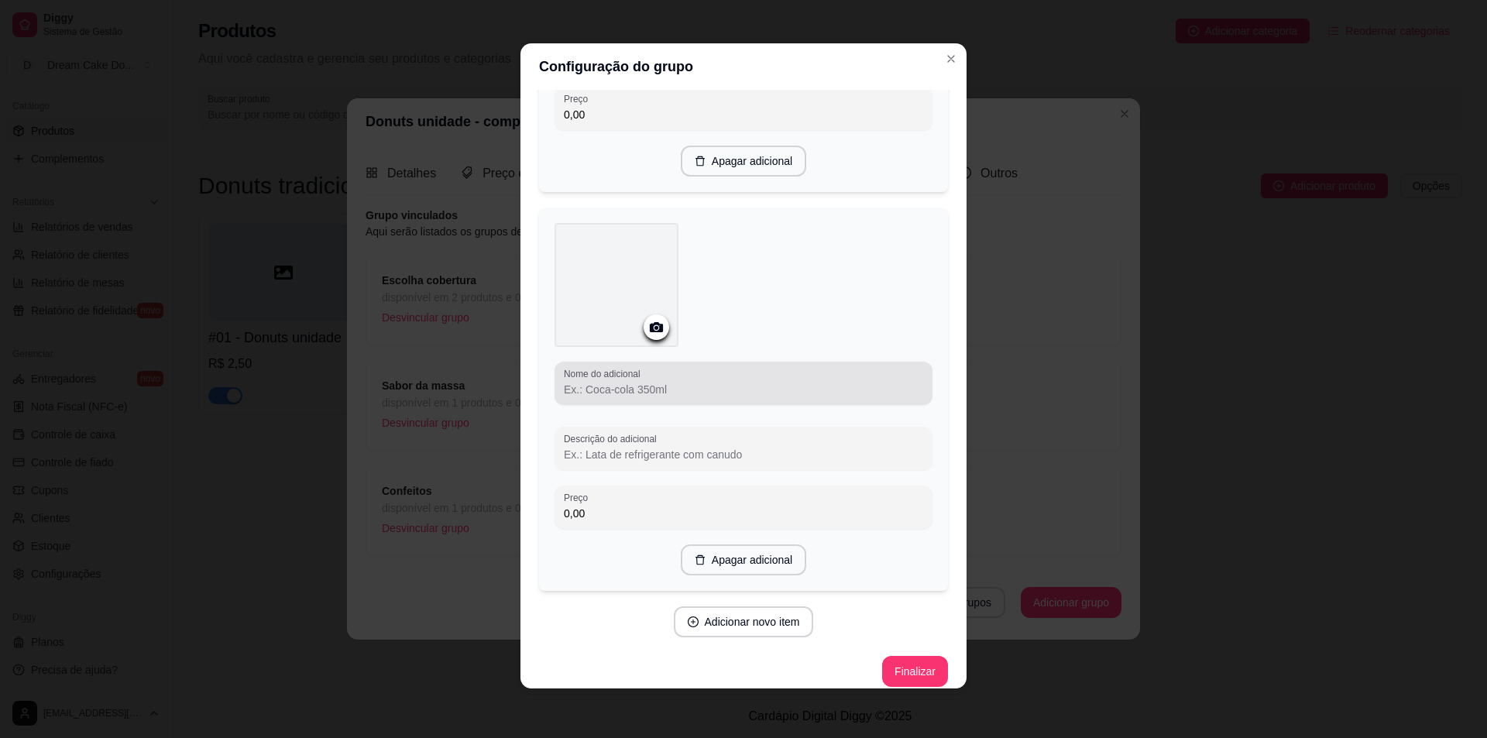
click at [680, 382] on input "Nome do adicional" at bounding box center [743, 389] width 359 height 15
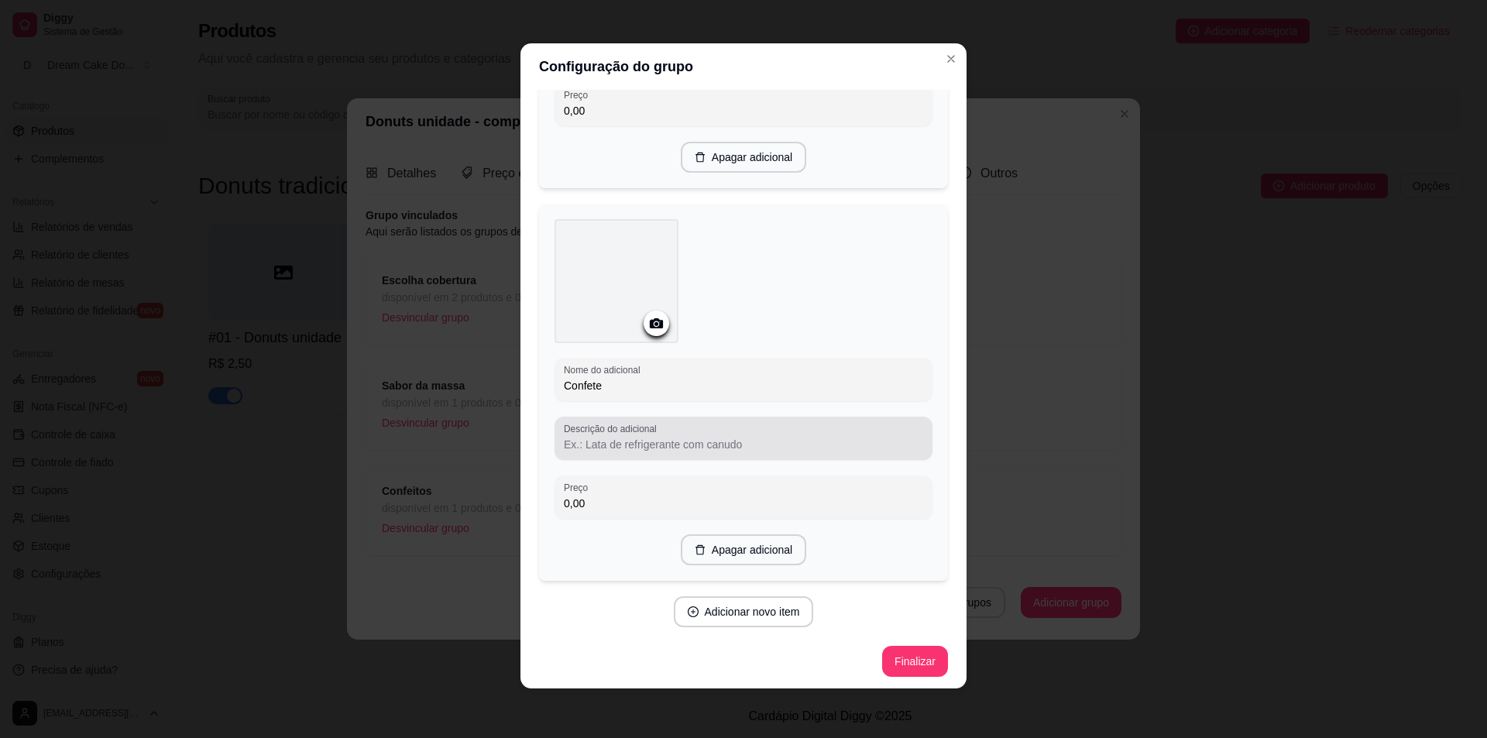
scroll to position [1124, 0]
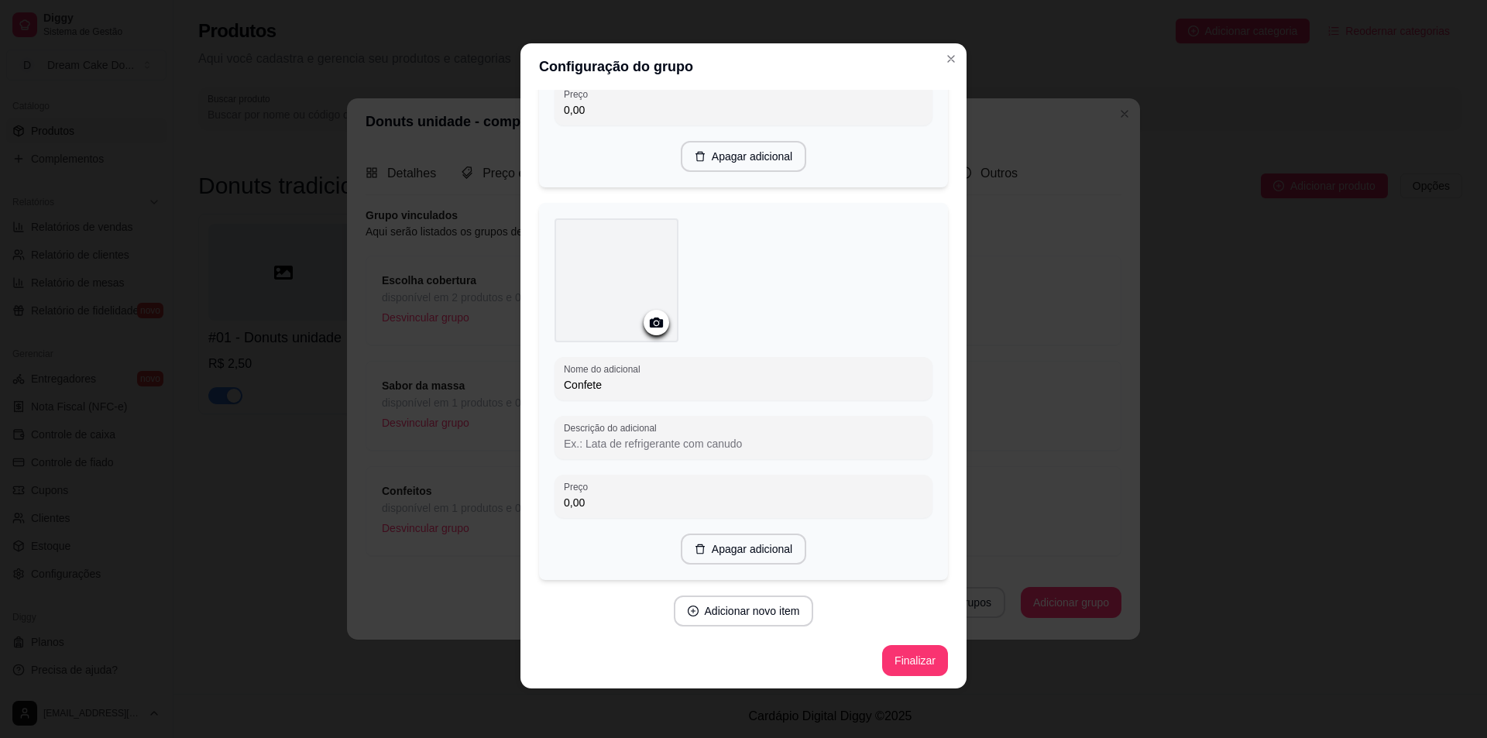
type input "Confete"
click at [761, 613] on button "Adicionar novo item" at bounding box center [743, 611] width 136 height 30
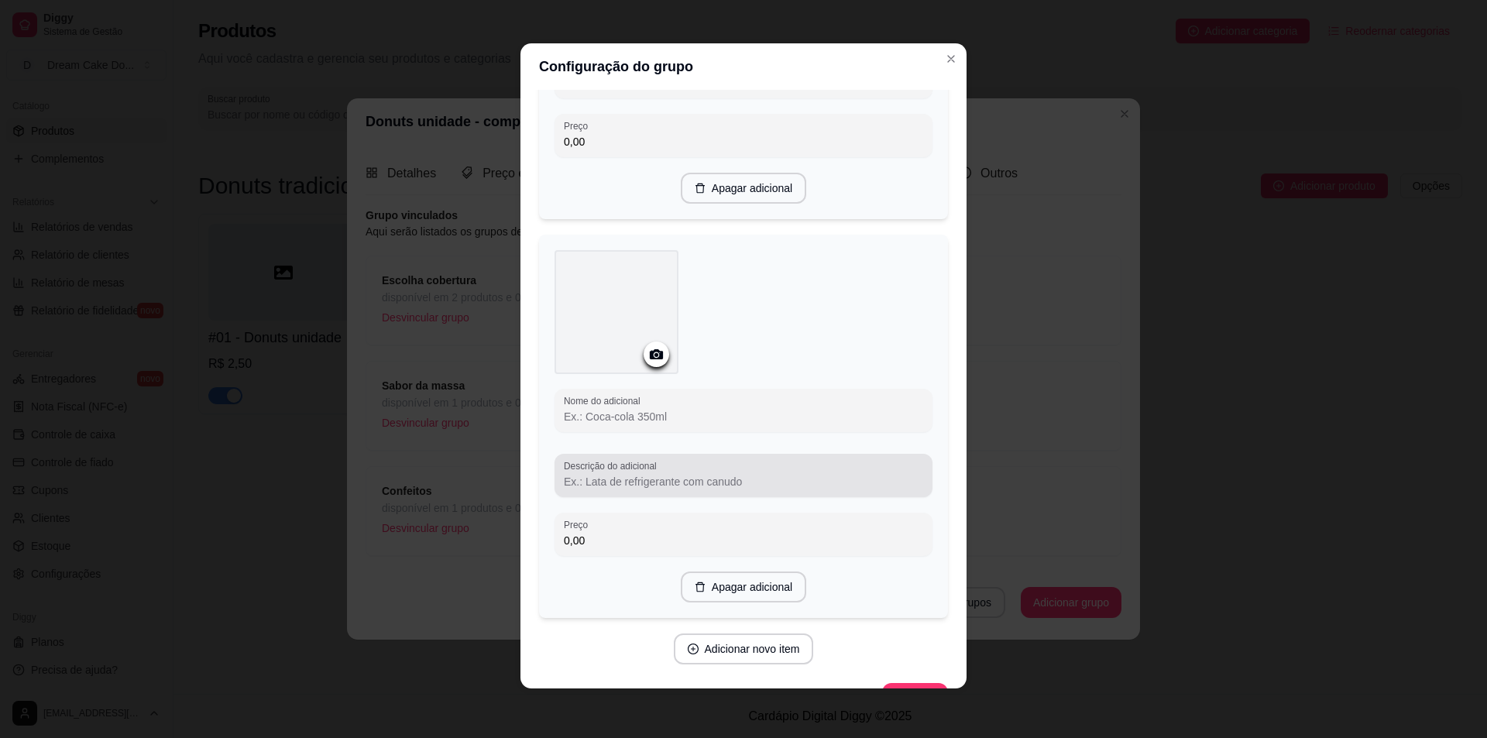
scroll to position [1511, 0]
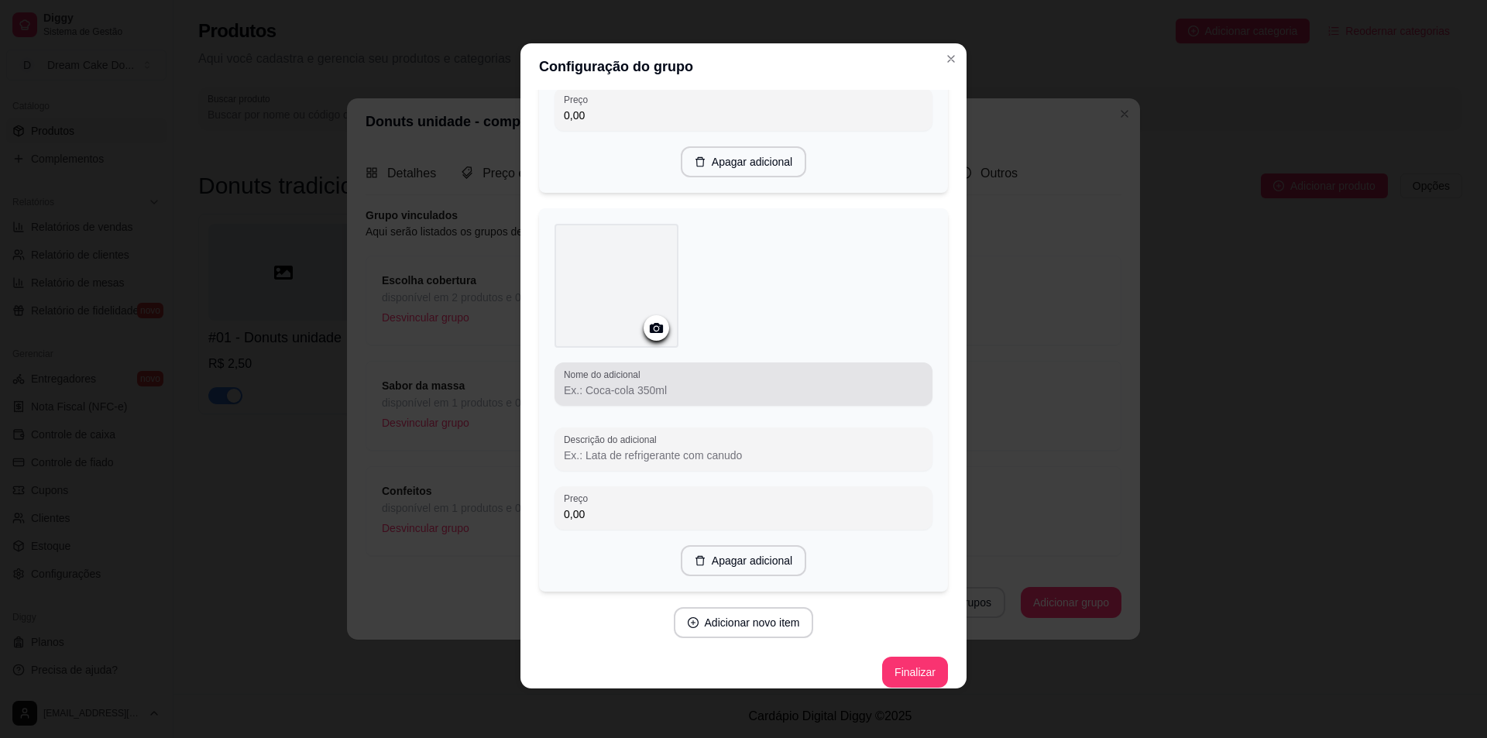
click at [749, 387] on input "Nome do adicional" at bounding box center [743, 390] width 359 height 15
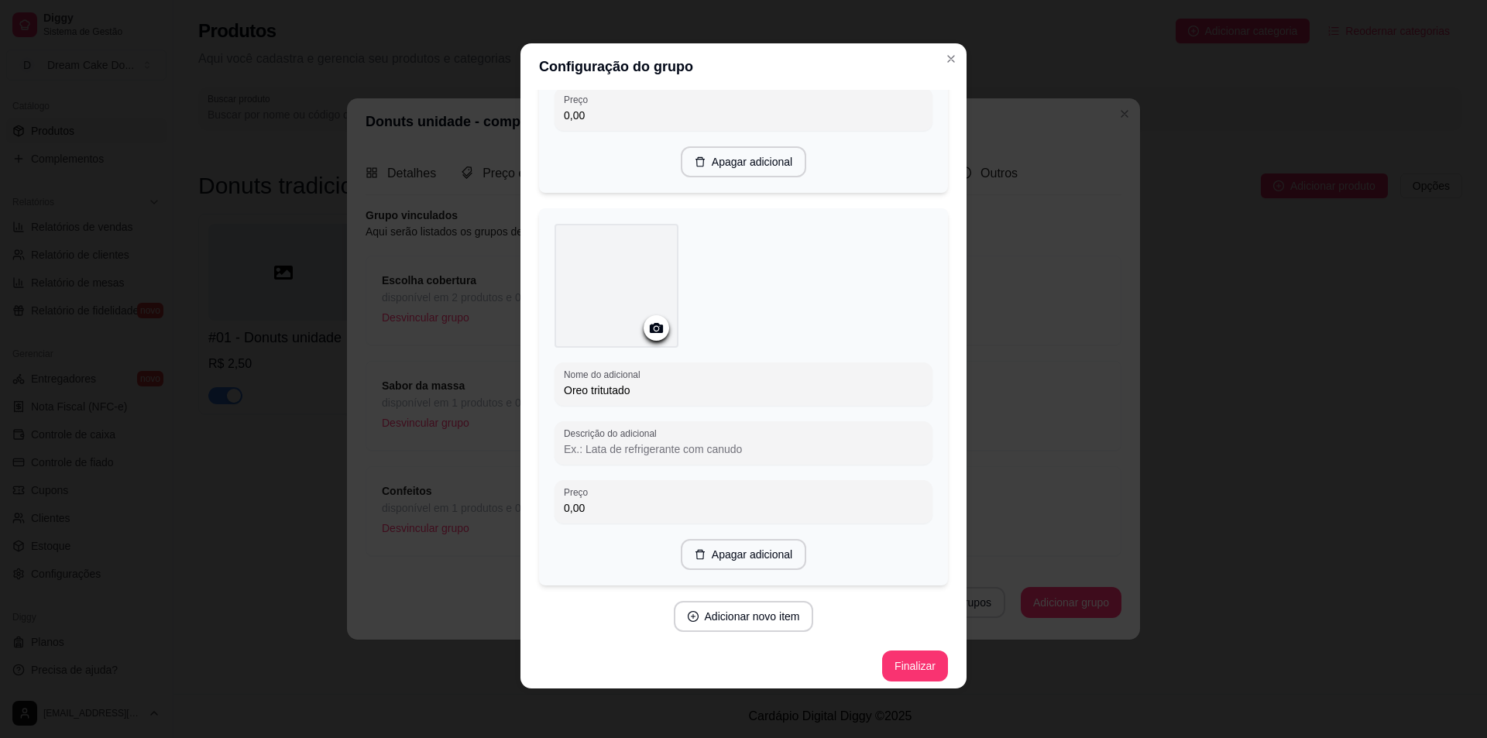
click at [610, 389] on input "Oreo tritutado" at bounding box center [743, 390] width 359 height 15
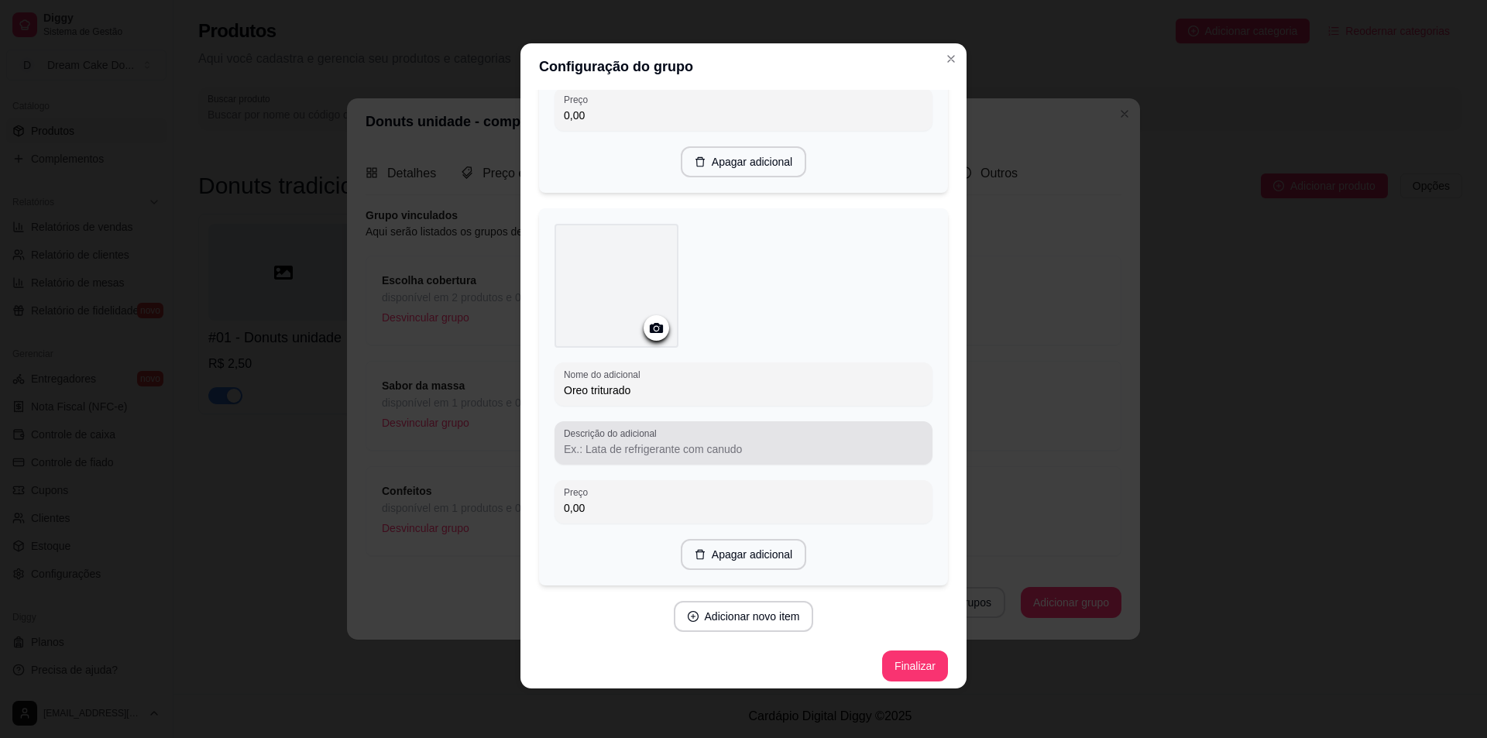
scroll to position [1516, 0]
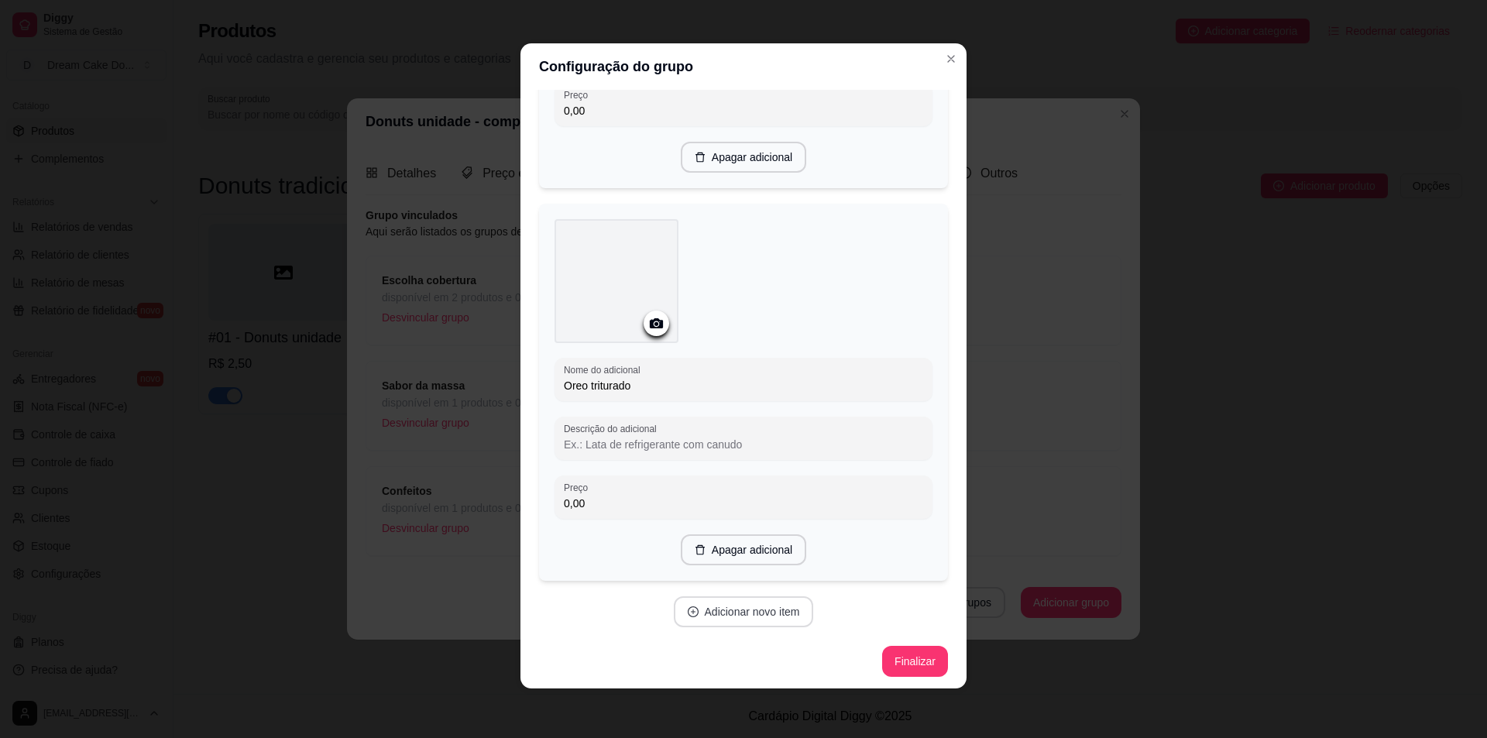
type input "Oreo triturado"
click at [735, 600] on button "Adicionar novo item" at bounding box center [744, 611] width 140 height 31
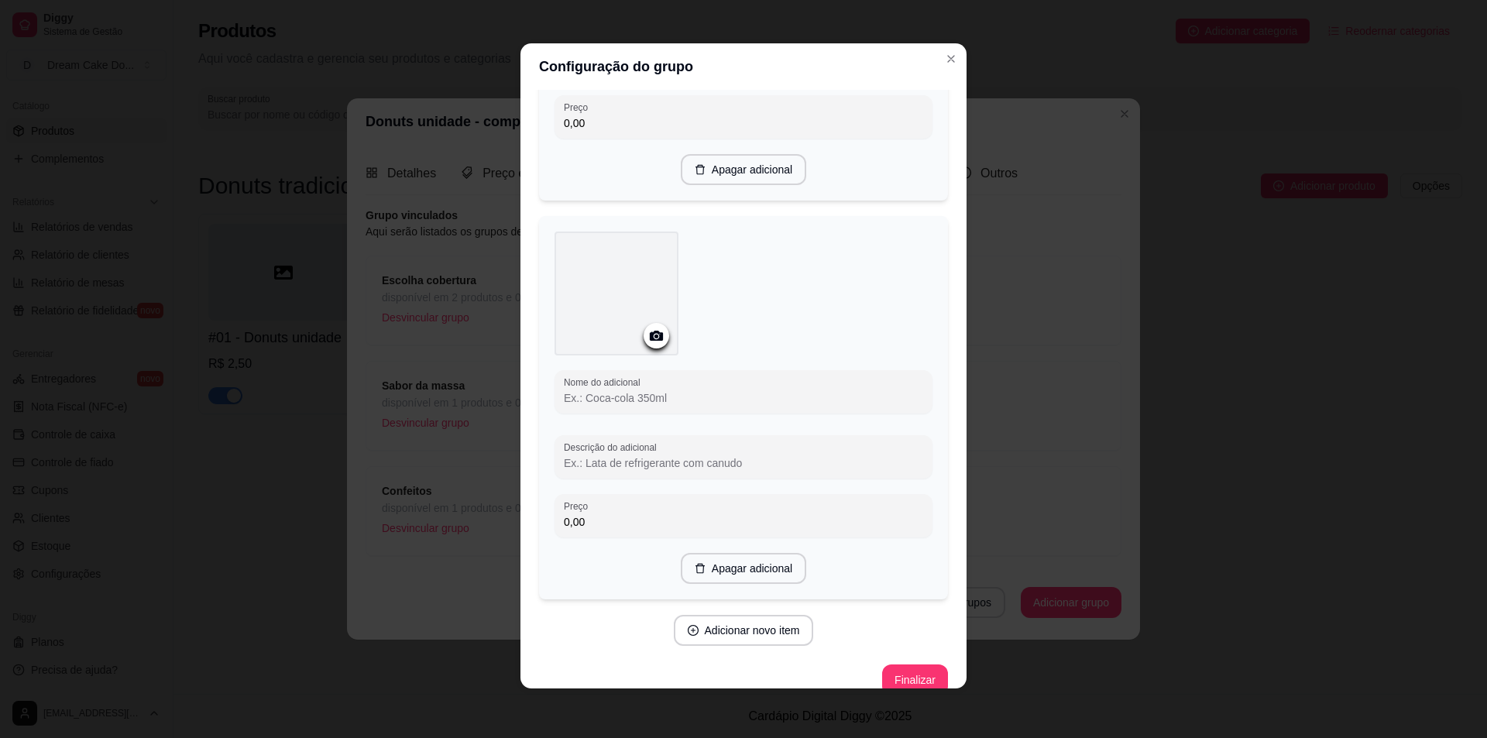
scroll to position [1903, 0]
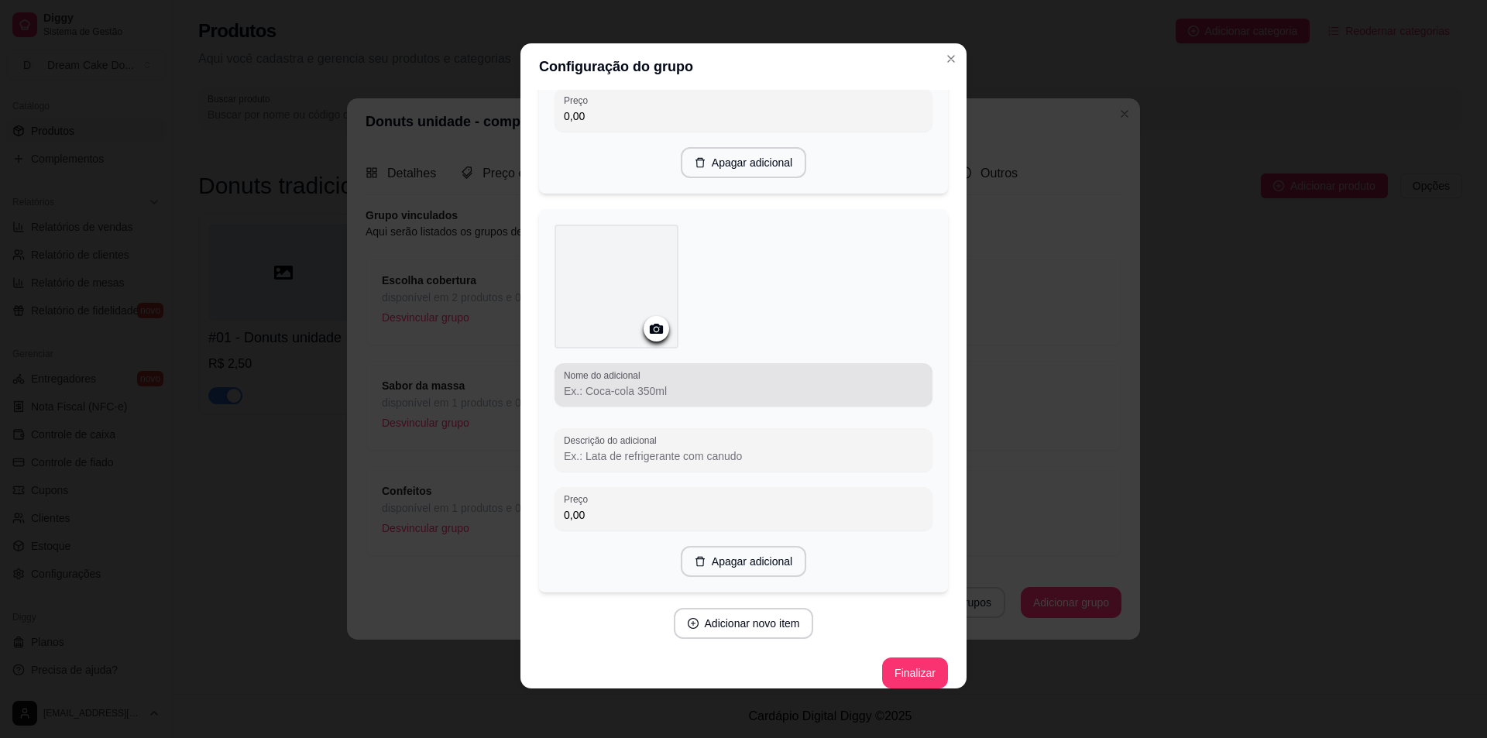
click at [714, 398] on div "Nome do adicional" at bounding box center [744, 384] width 378 height 43
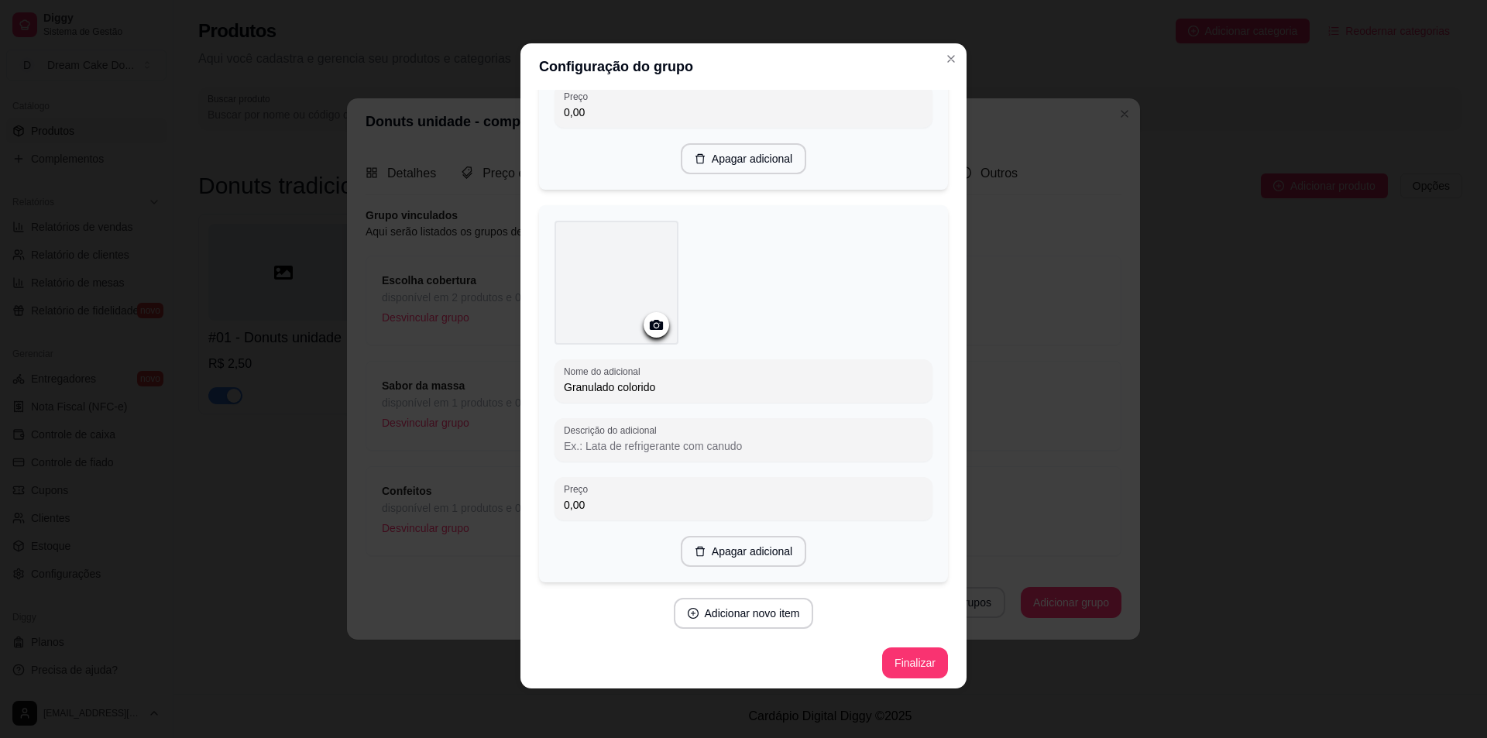
scroll to position [1908, 0]
type input "Granulado colorido"
click at [762, 598] on button "Adicionar novo item" at bounding box center [744, 612] width 140 height 31
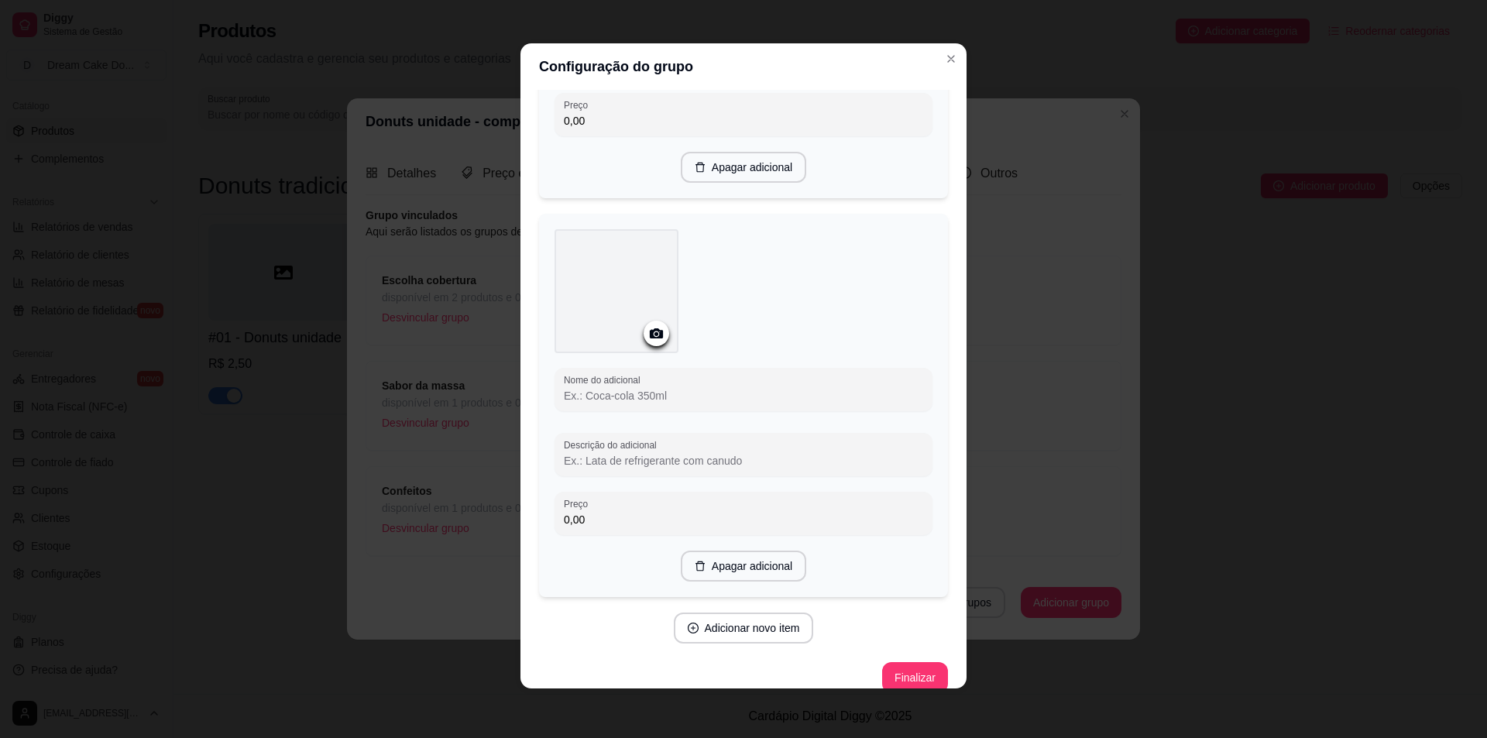
scroll to position [2295, 0]
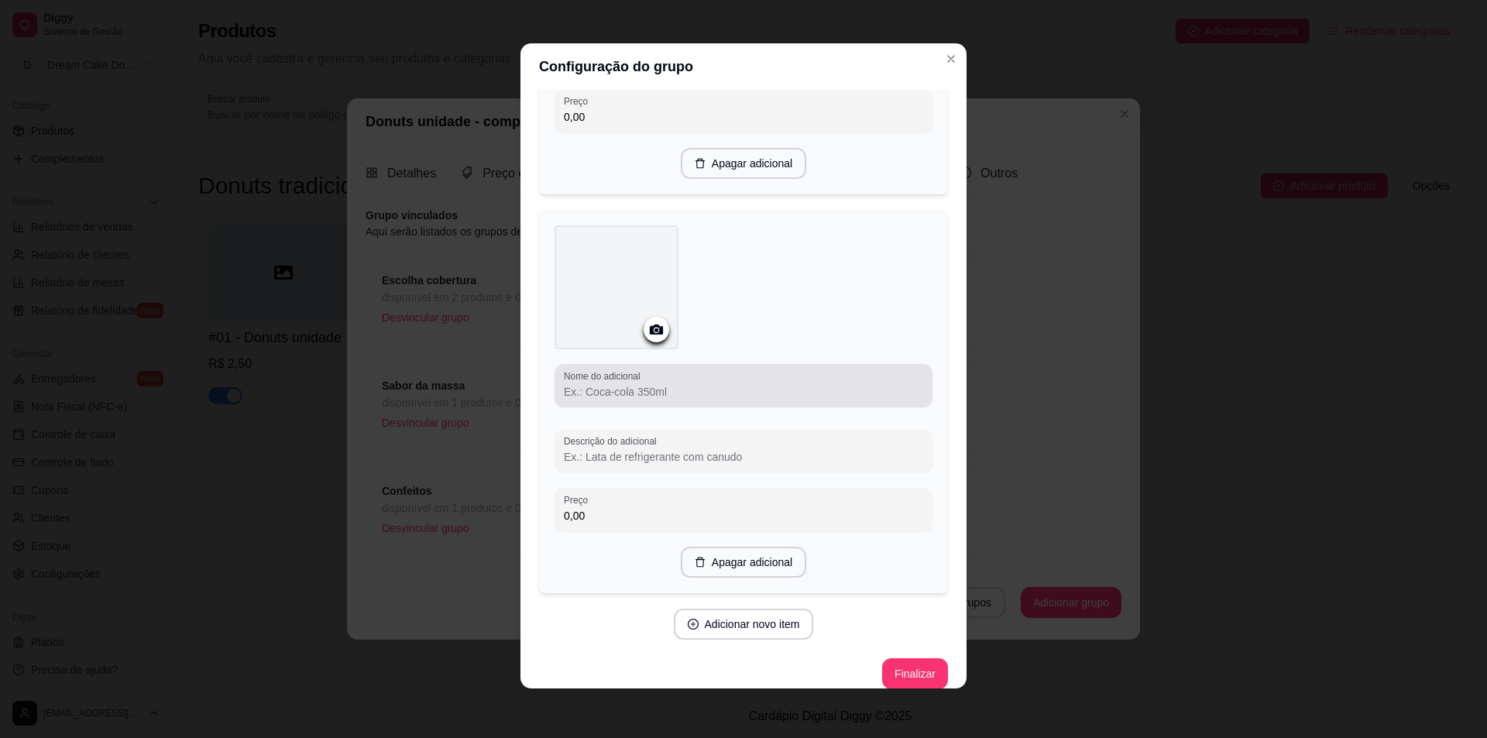
click at [765, 374] on div at bounding box center [743, 385] width 359 height 31
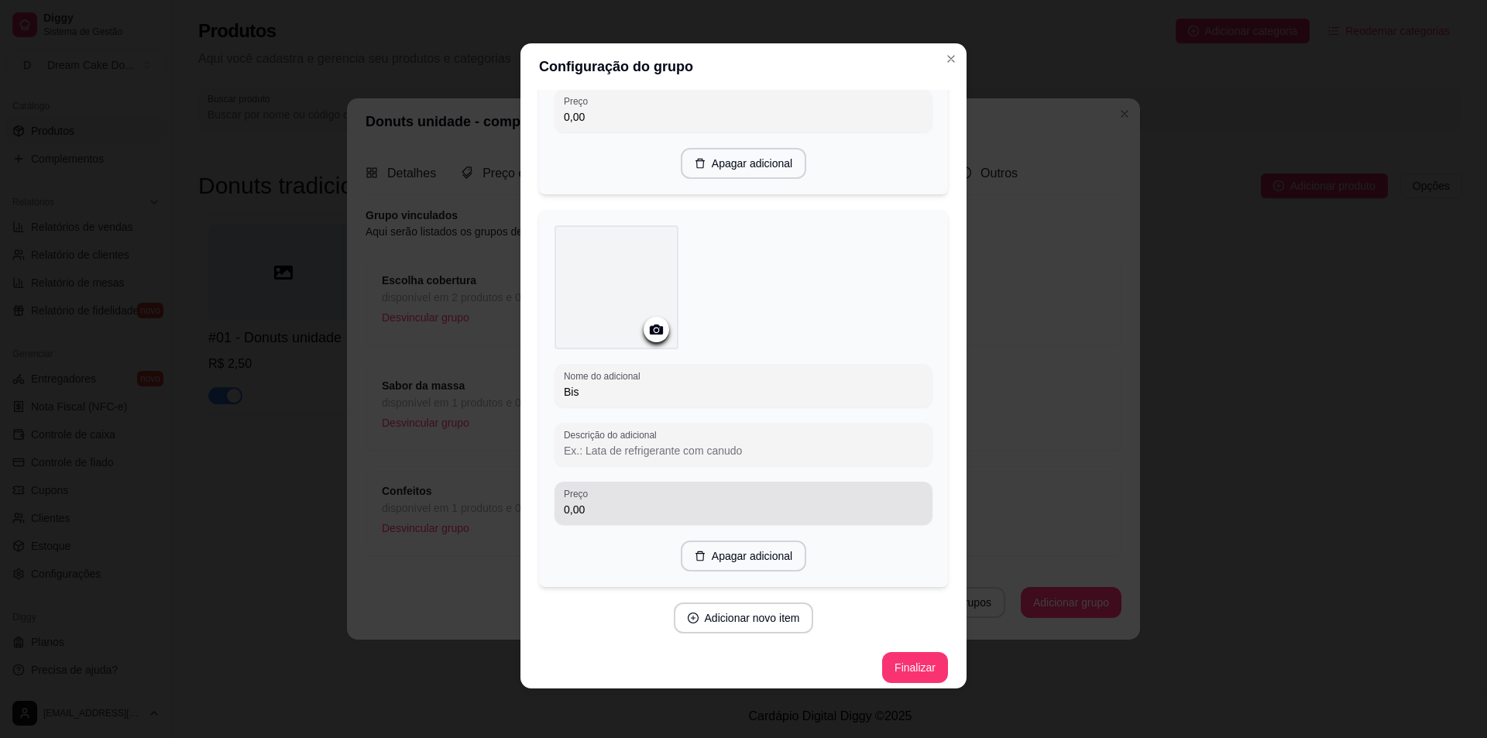
type input "Bis"
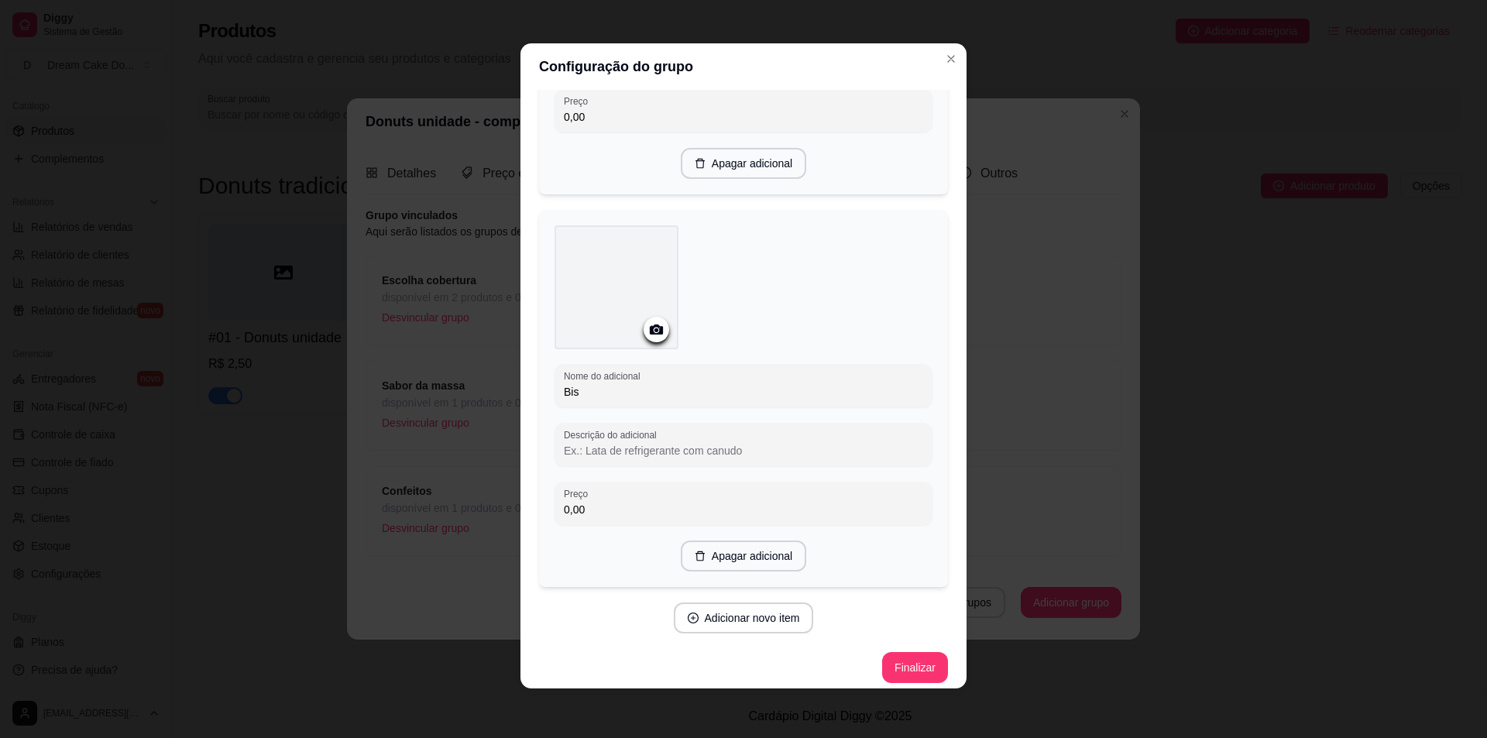
click at [753, 506] on input "0,00" at bounding box center [743, 509] width 359 height 15
type input "1,00"
click at [753, 614] on button "Adicionar novo item" at bounding box center [744, 618] width 140 height 31
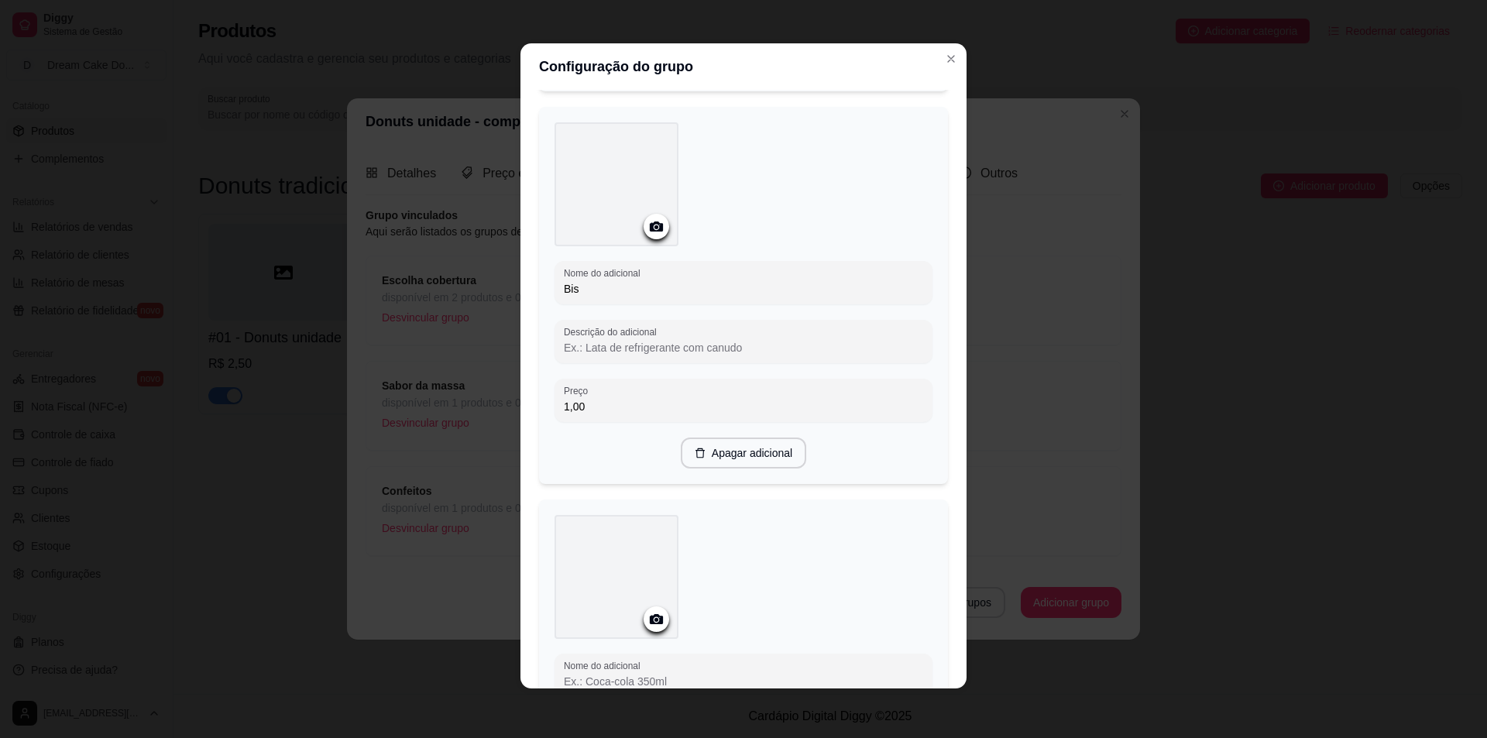
scroll to position [2605, 0]
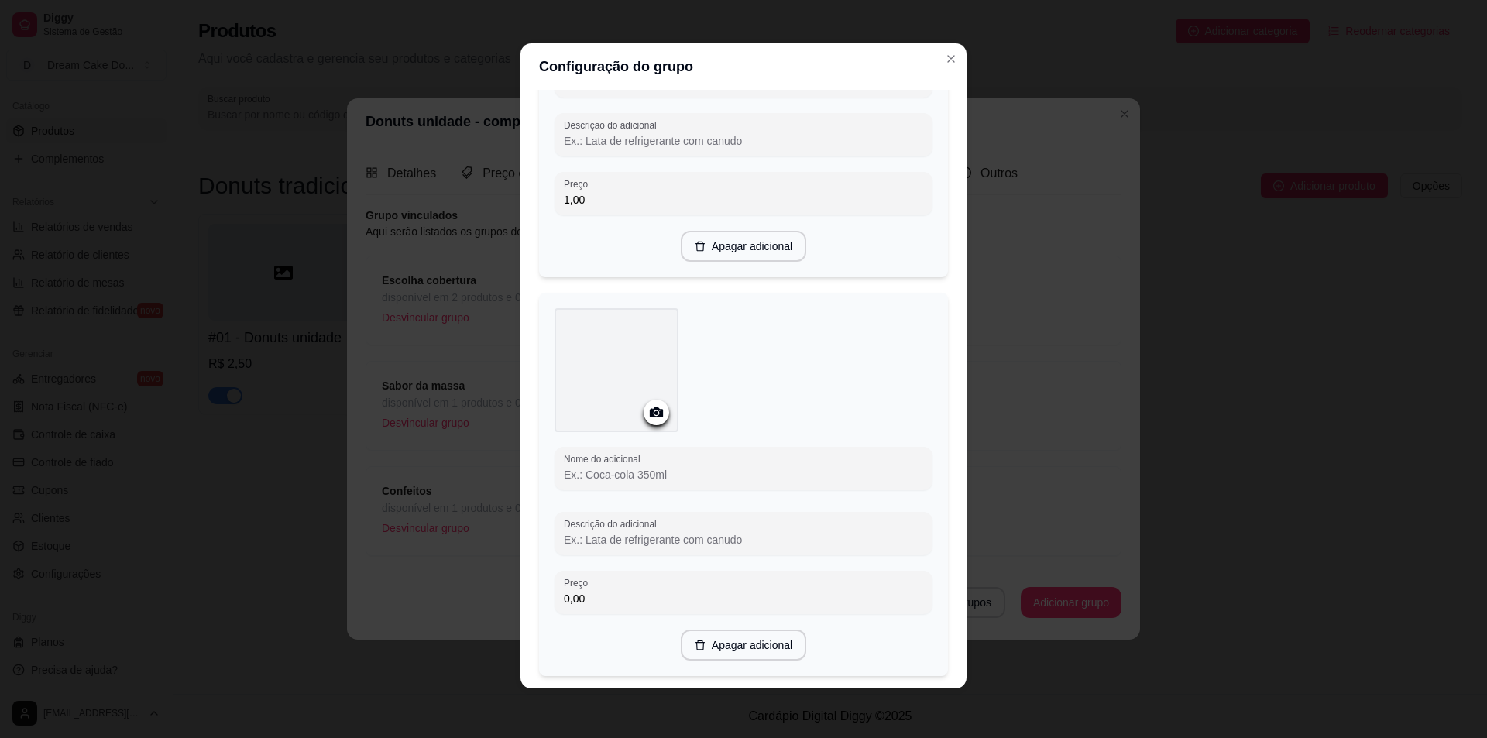
click at [736, 475] on input "Nome do adicional" at bounding box center [743, 474] width 359 height 15
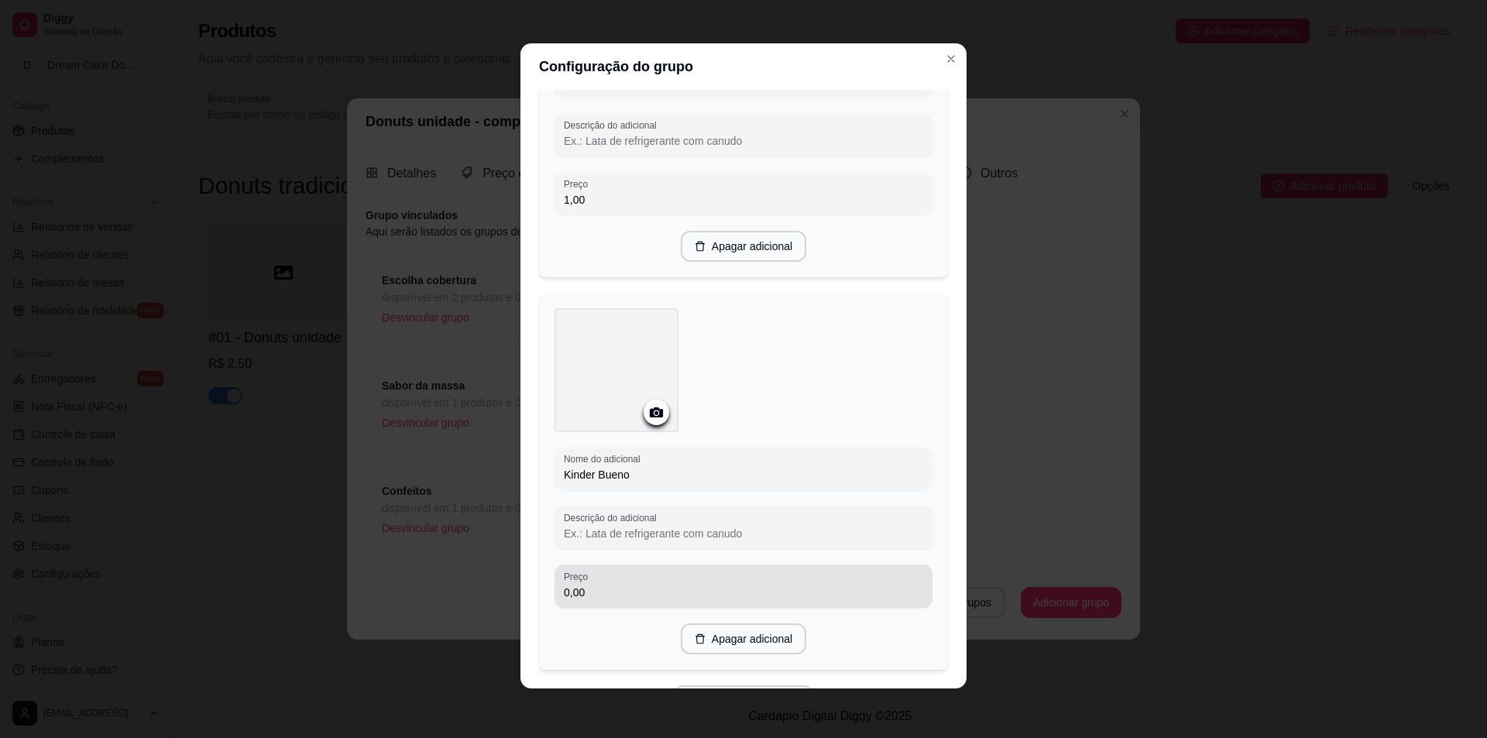
type input "Kinder Bueno"
click at [679, 585] on input "0,00" at bounding box center [743, 592] width 359 height 15
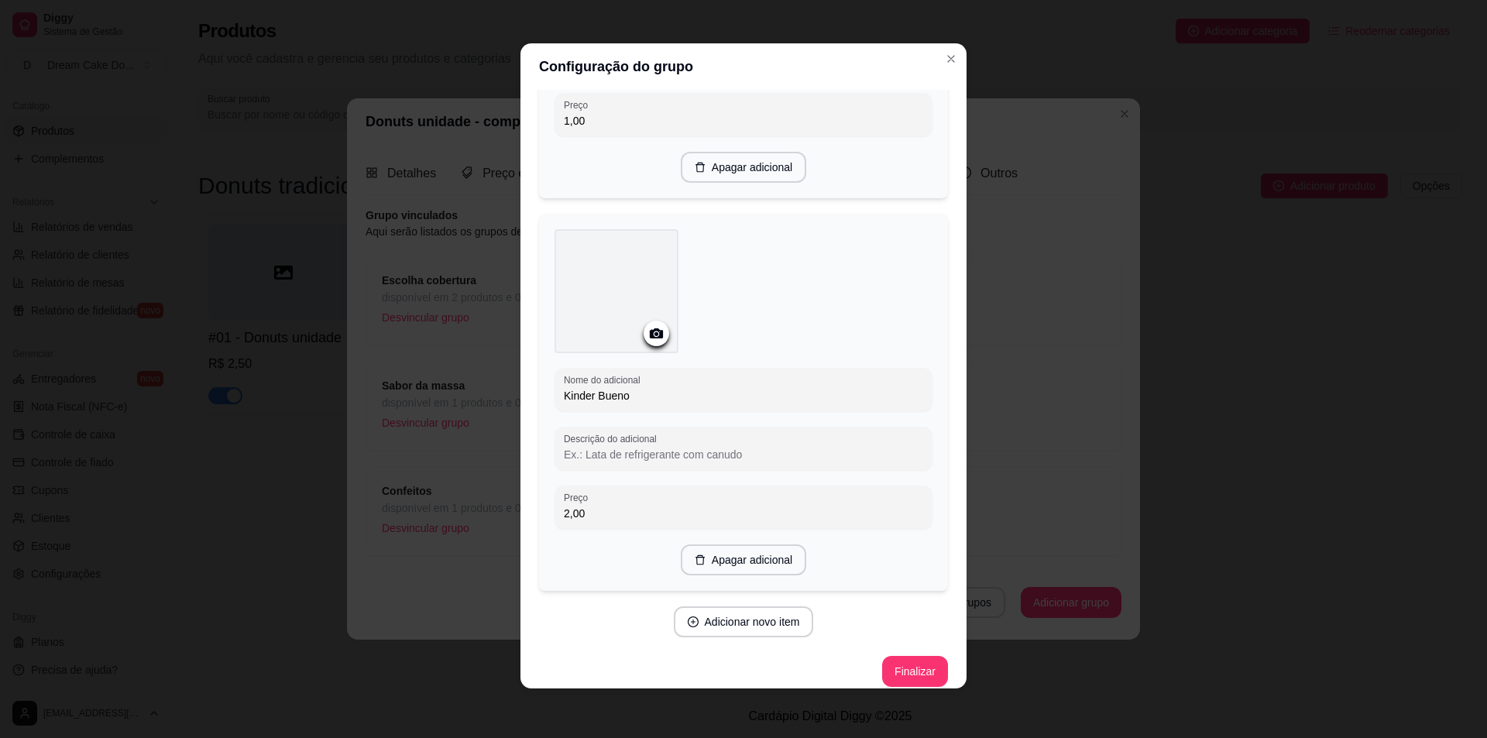
scroll to position [2691, 0]
type input "2,00"
click at [718, 605] on button "Adicionar novo item" at bounding box center [744, 614] width 140 height 31
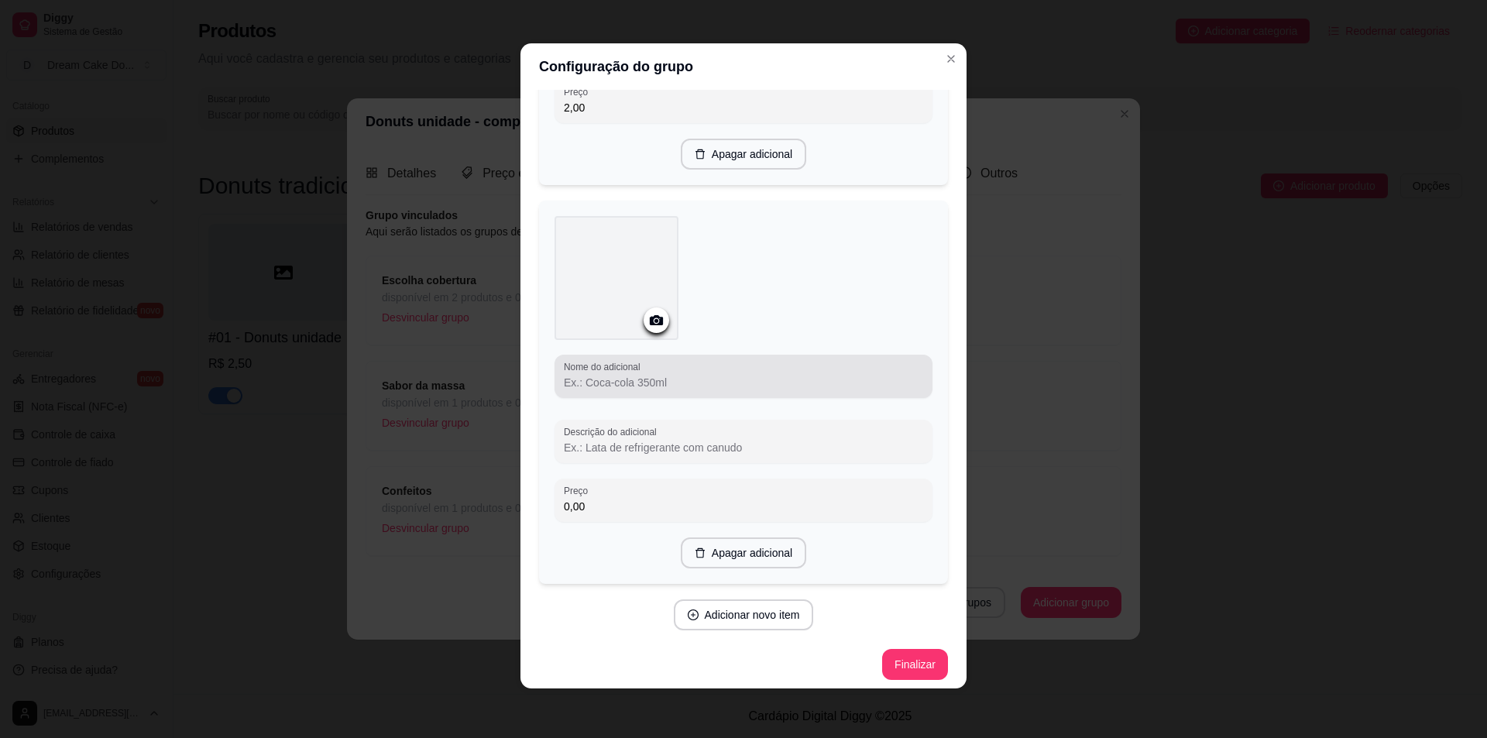
click at [623, 367] on div at bounding box center [743, 376] width 359 height 31
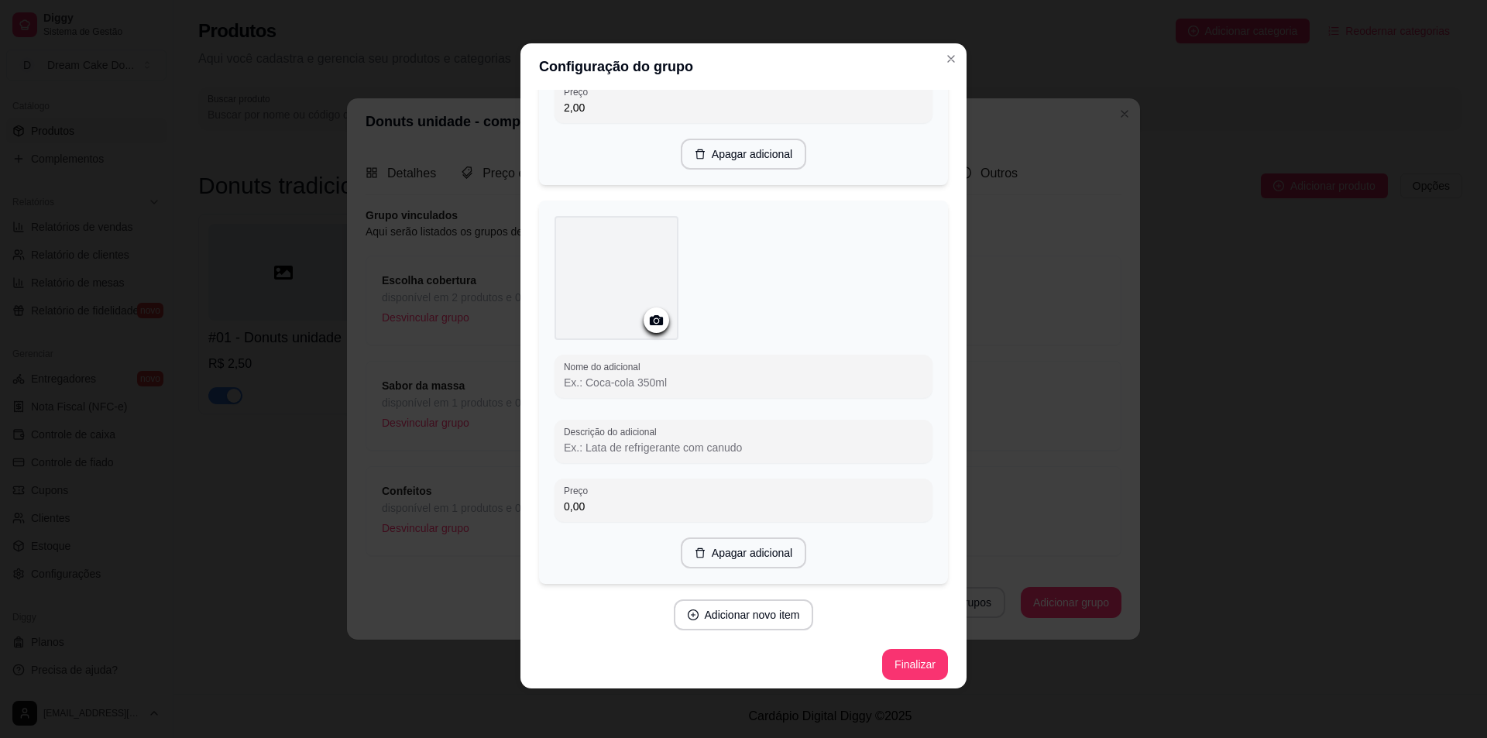
type input "n"
type input "Não, obrigada"
click at [906, 651] on button "Finalizar" at bounding box center [915, 664] width 66 height 31
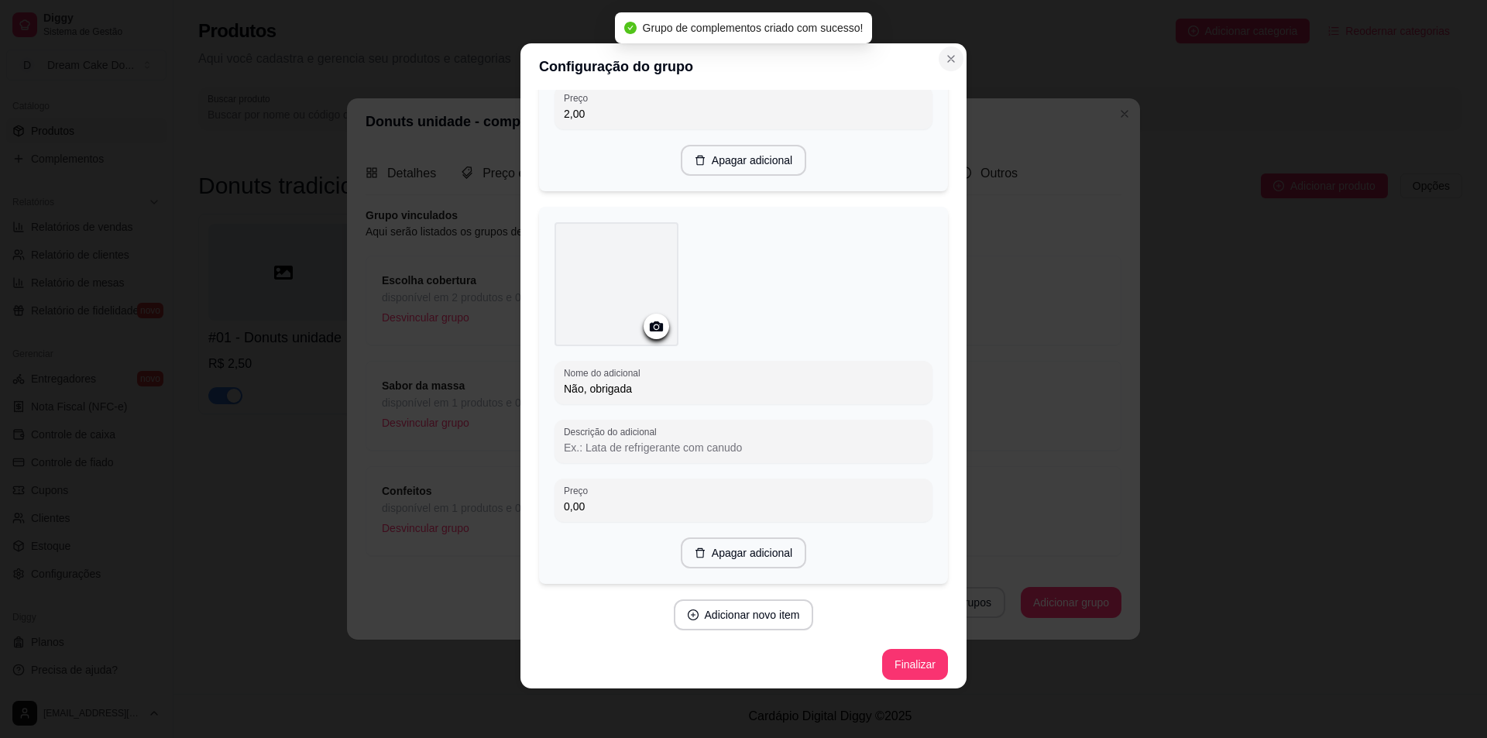
click at [945, 62] on icon "Close" at bounding box center [951, 59] width 12 height 12
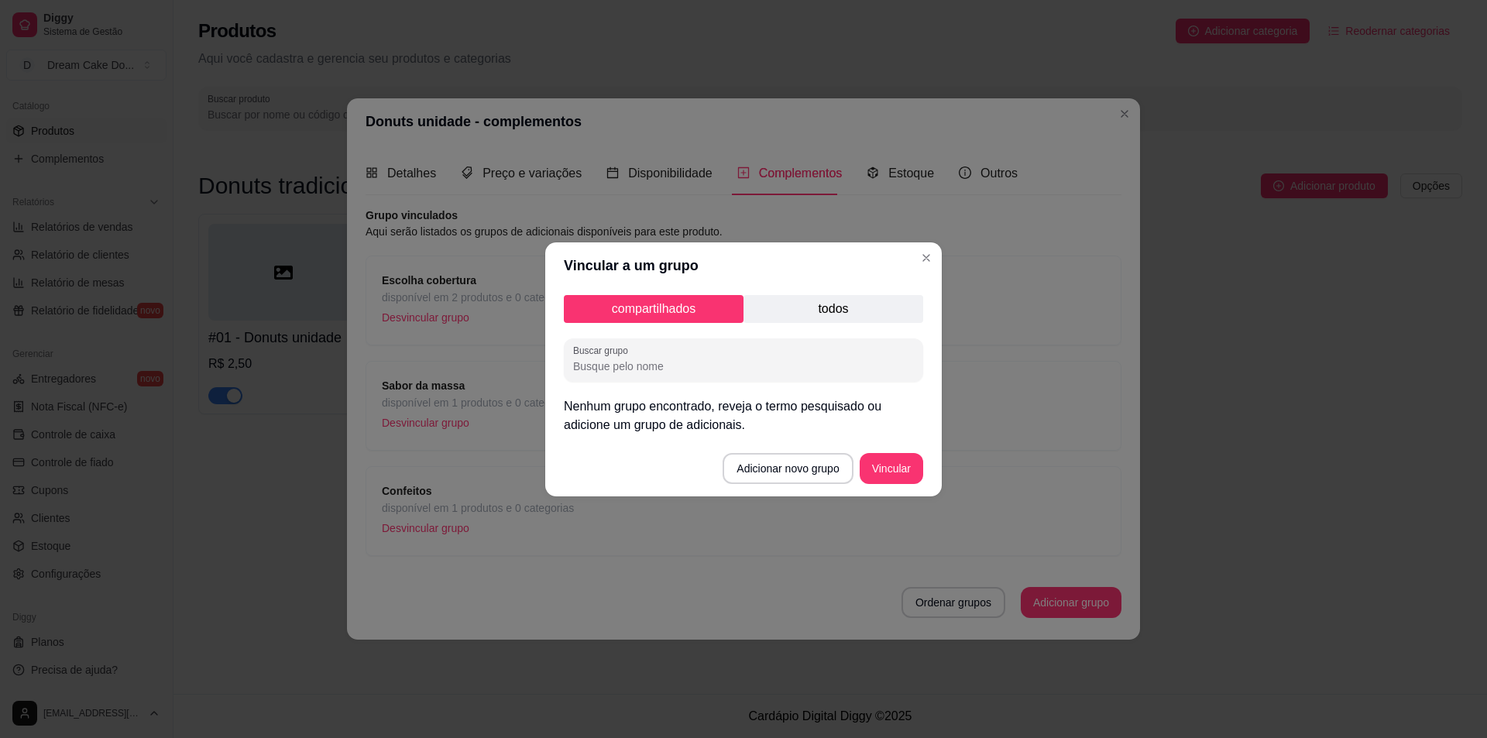
click at [860, 320] on p "todos" at bounding box center [834, 309] width 180 height 28
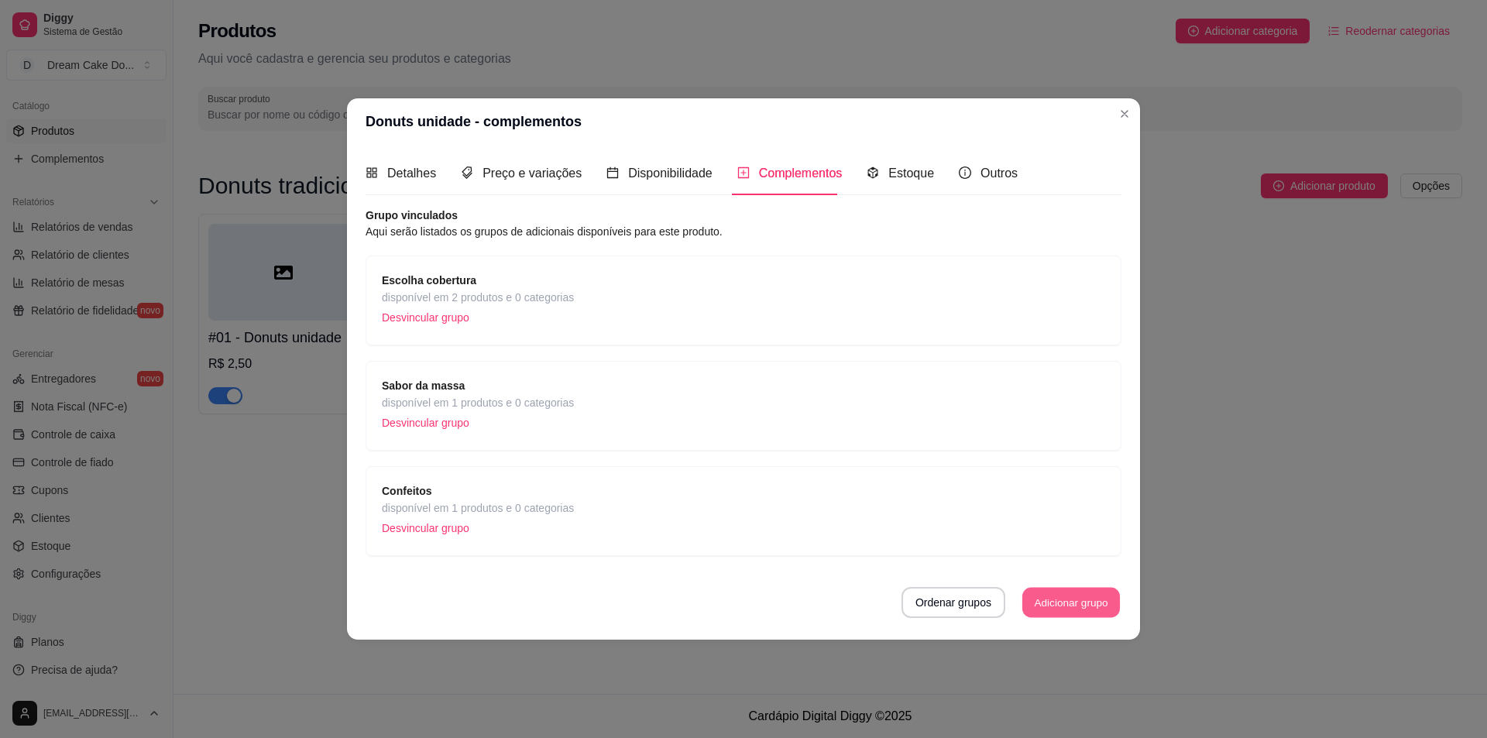
click at [1077, 596] on button "Adicionar grupo" at bounding box center [1071, 603] width 98 height 30
click at [926, 596] on button "Ordenar grupos" at bounding box center [954, 602] width 104 height 31
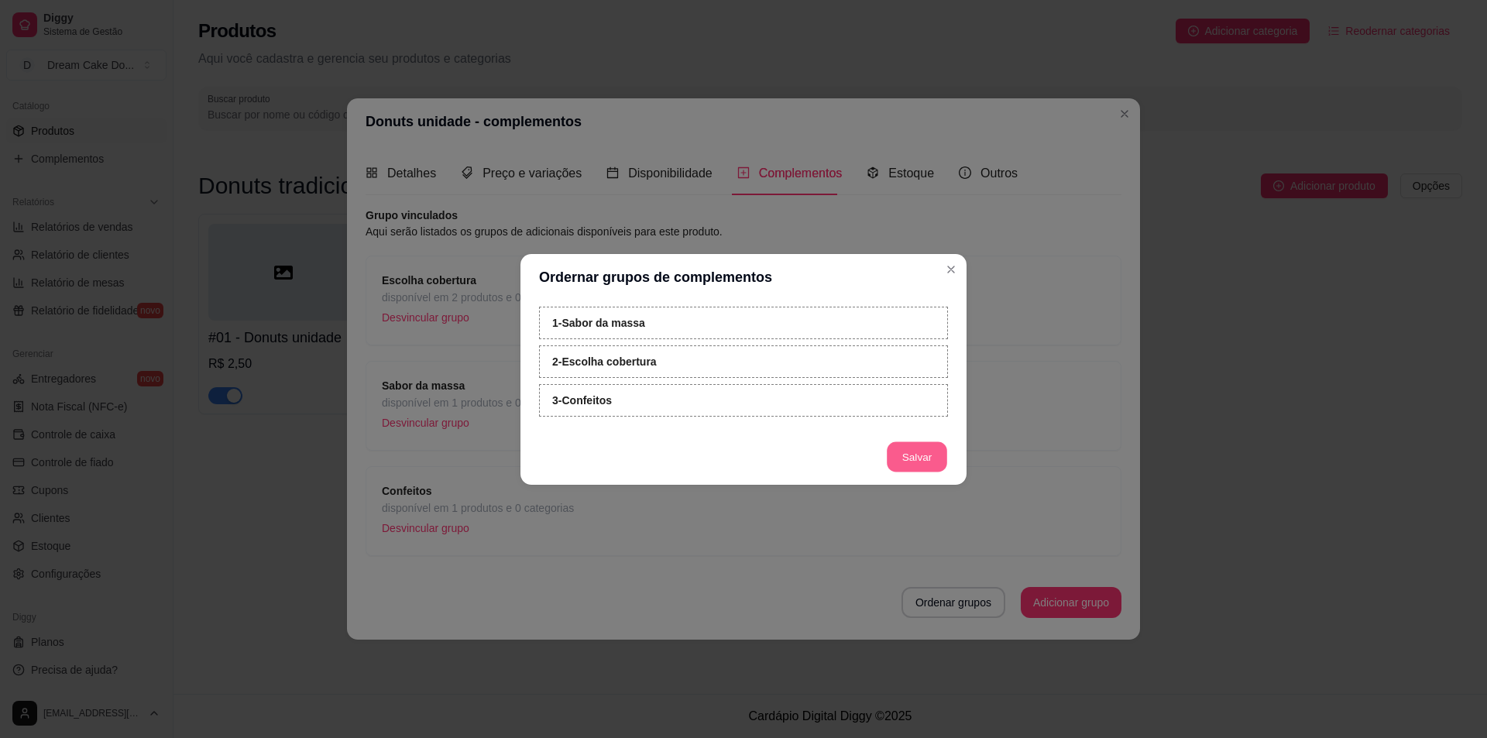
click at [918, 457] on button "Salvar" at bounding box center [917, 456] width 60 height 30
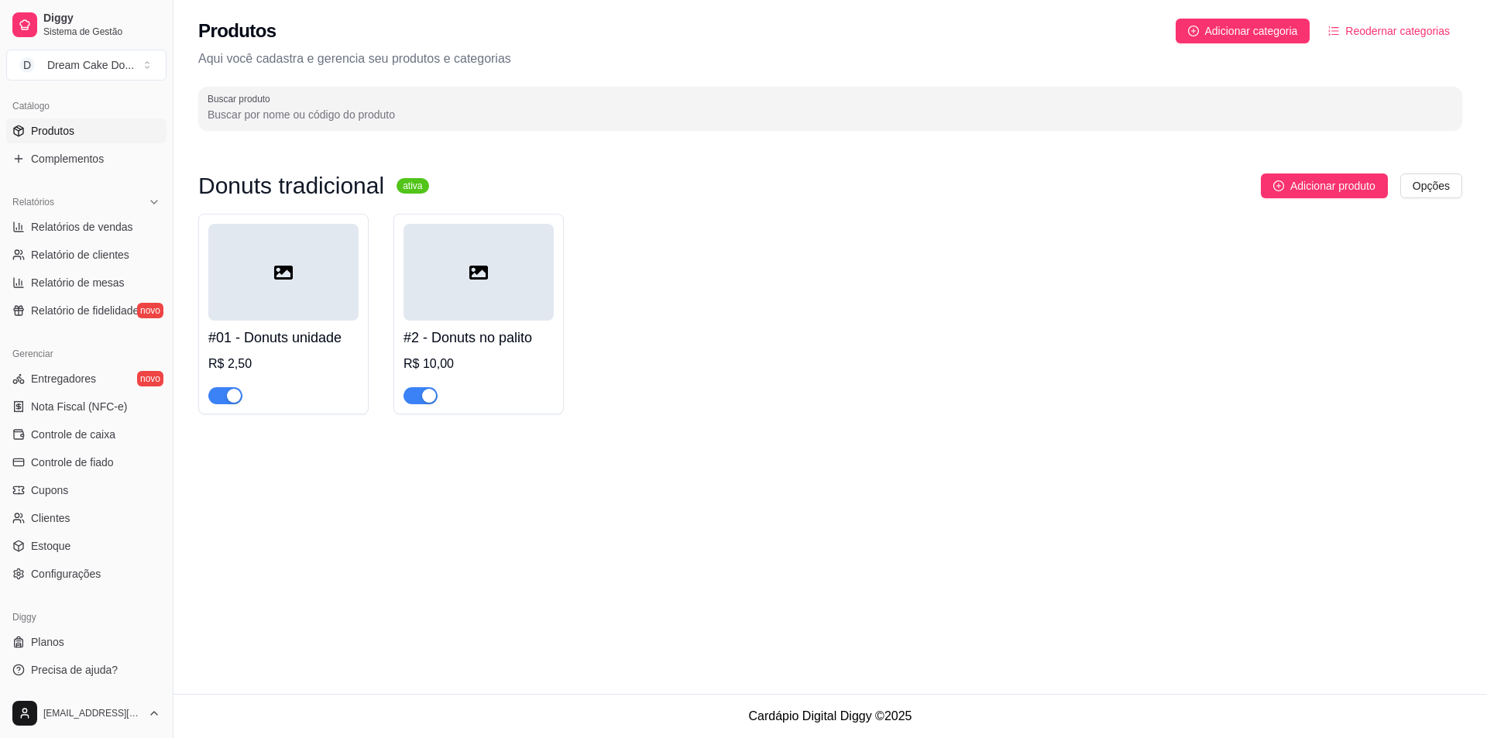
click at [268, 314] on div at bounding box center [283, 272] width 150 height 97
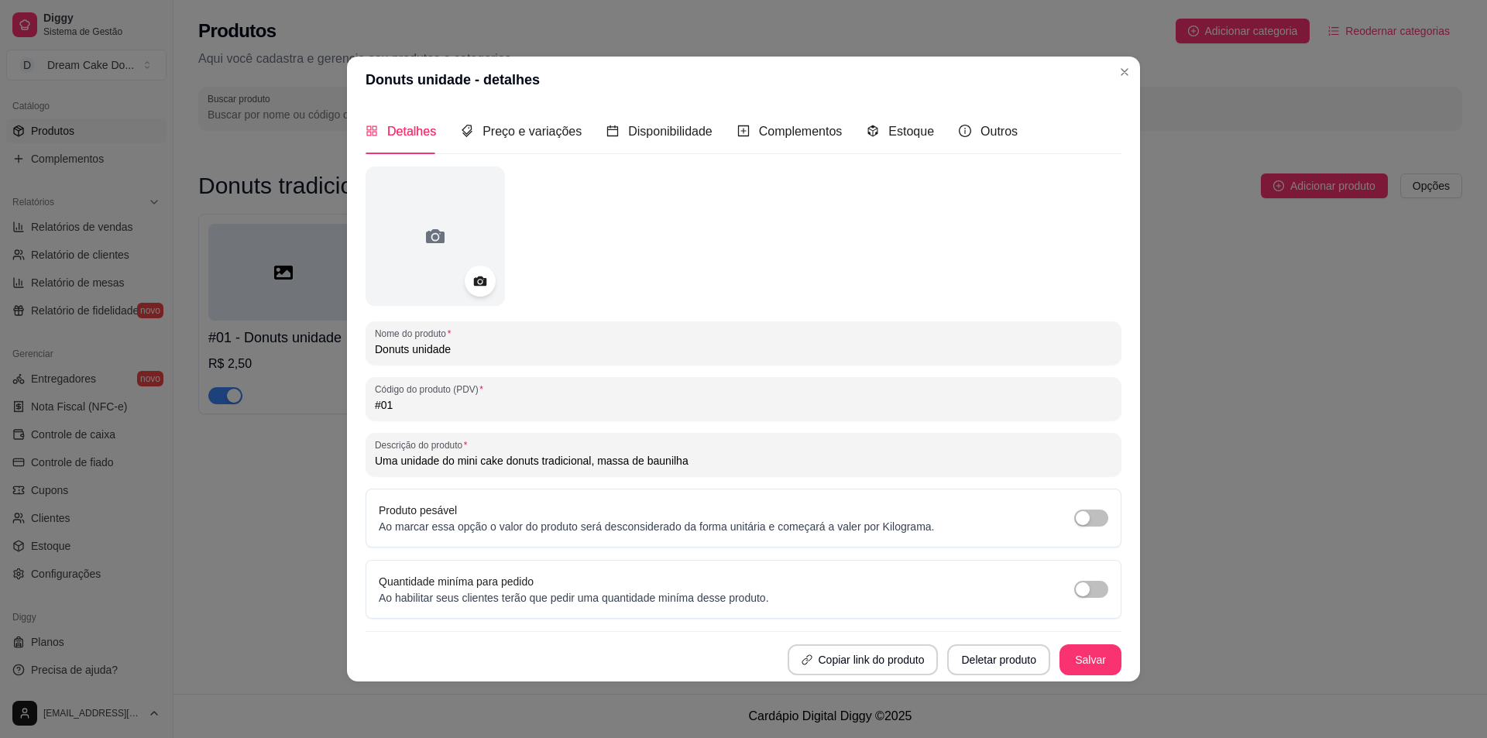
drag, startPoint x: 693, startPoint y: 465, endPoint x: 593, endPoint y: 459, distance: 100.8
click at [593, 459] on input "Uma unidade do mini cake donuts tradicional, massa de baunilha" at bounding box center [743, 460] width 737 height 15
type input "Uma unidade do mini cake donuts"
click at [1078, 659] on button "Salvar" at bounding box center [1091, 659] width 62 height 31
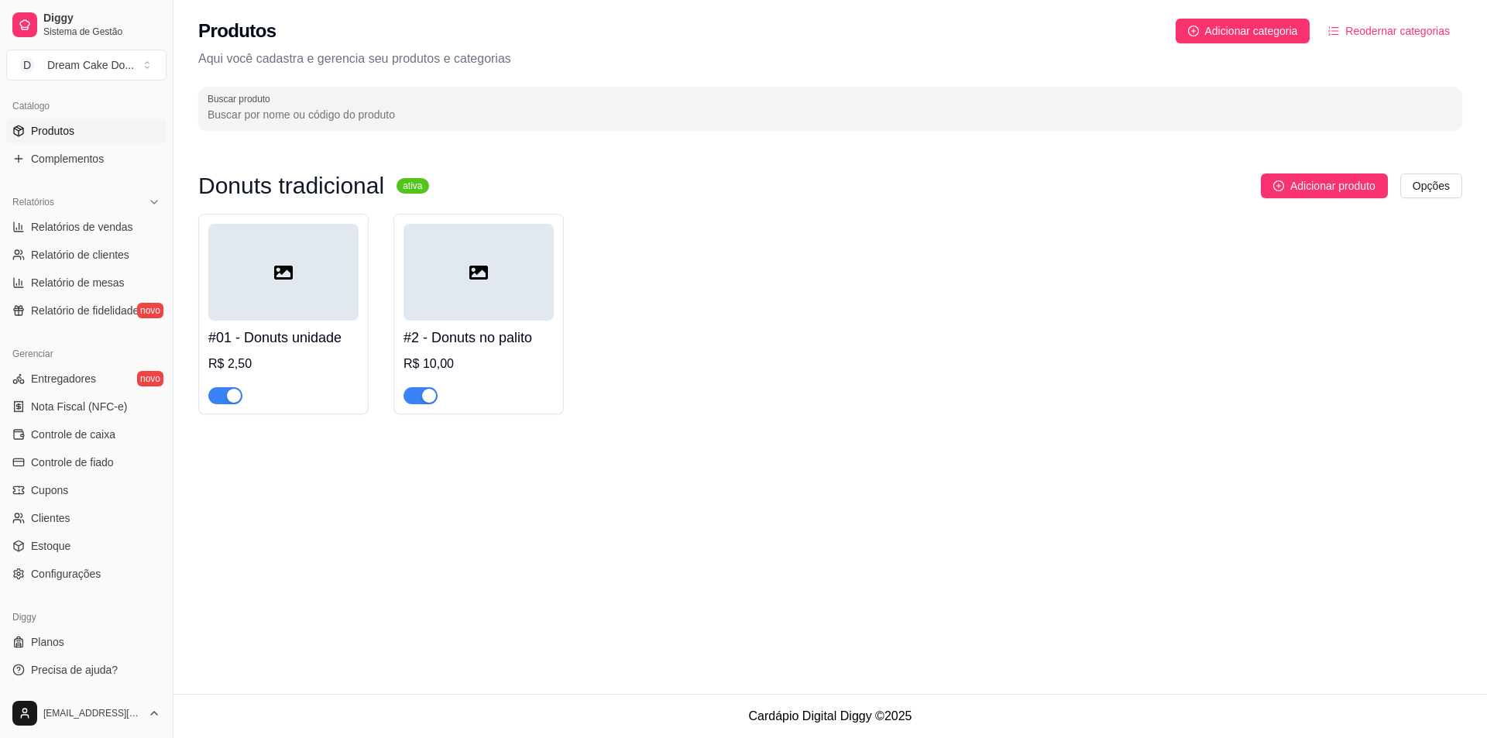
click at [301, 296] on div at bounding box center [283, 272] width 150 height 97
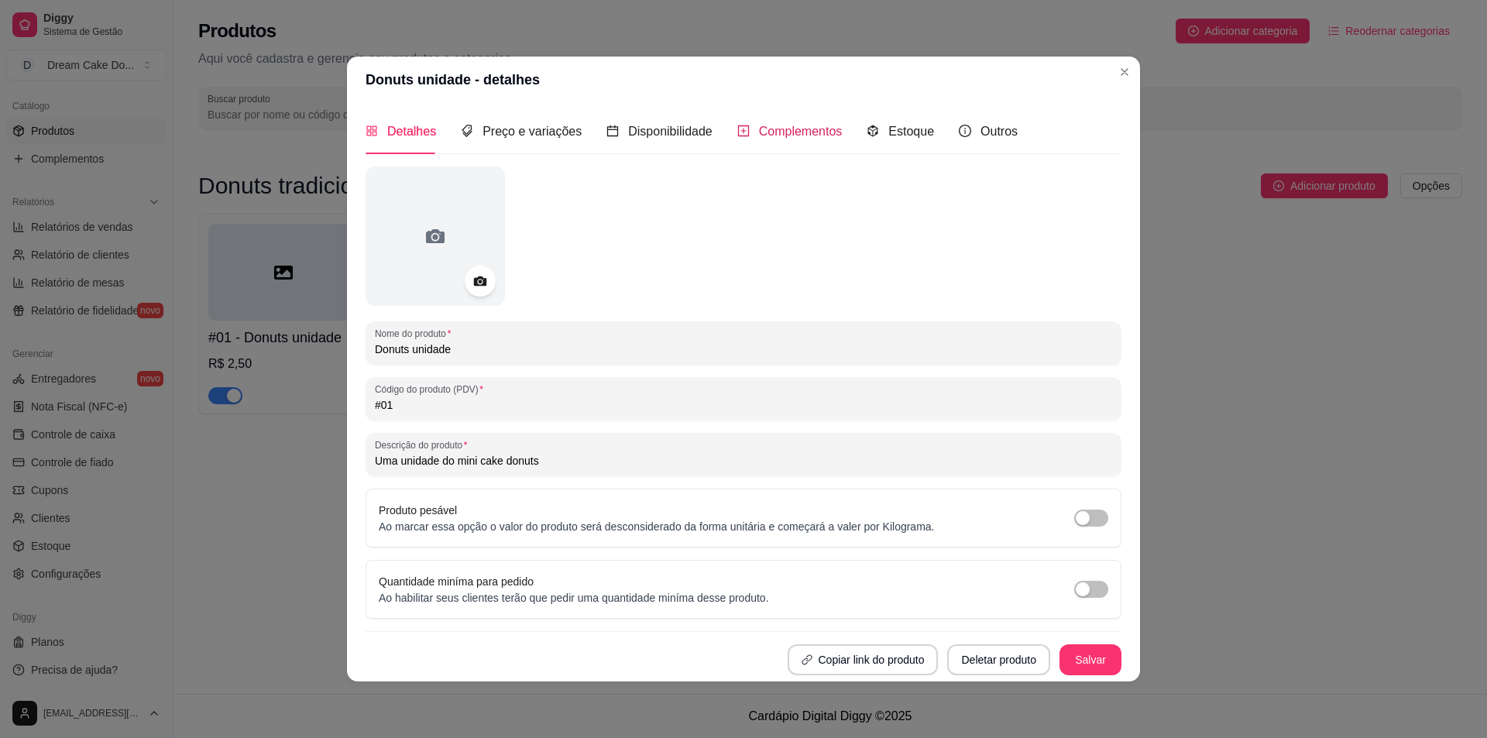
click at [774, 130] on span "Complementos" at bounding box center [801, 131] width 84 height 13
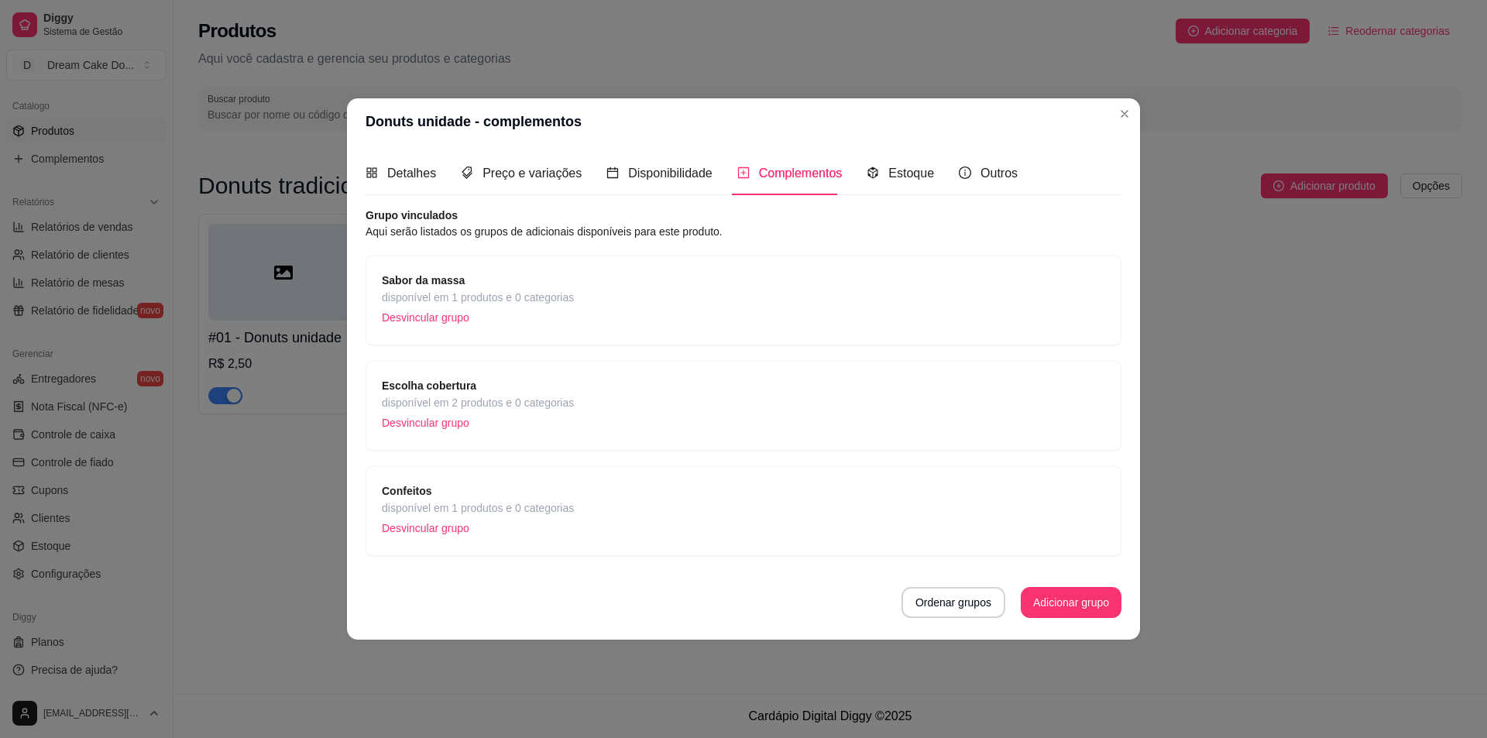
click at [613, 412] on div "Escolha cobertura disponível em 2 produtos e 0 categorias Desvincular grupo" at bounding box center [743, 405] width 723 height 57
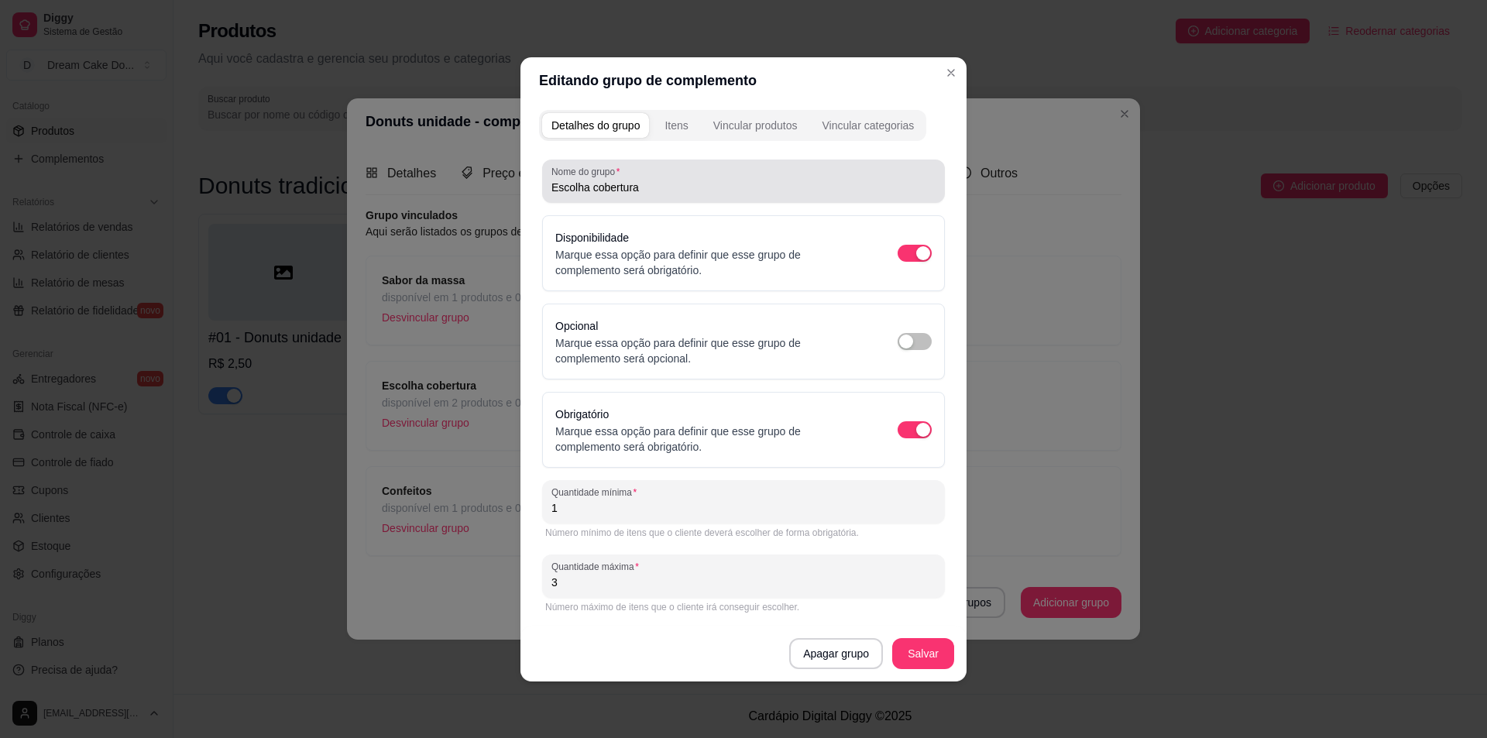
click at [740, 193] on input "Escolha cobertura" at bounding box center [743, 187] width 384 height 15
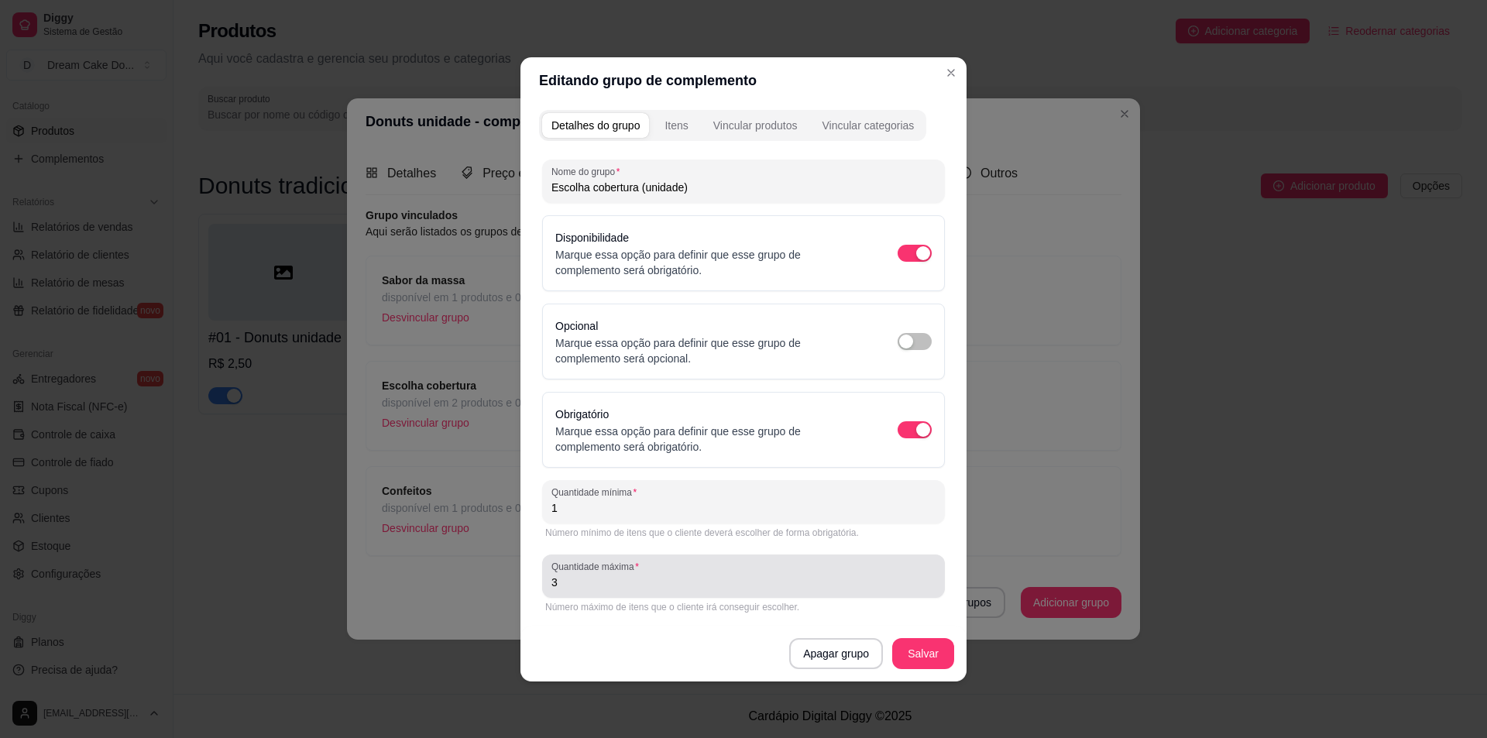
type input "Escolha cobertura (unidade)"
click at [816, 575] on input "3" at bounding box center [743, 582] width 384 height 15
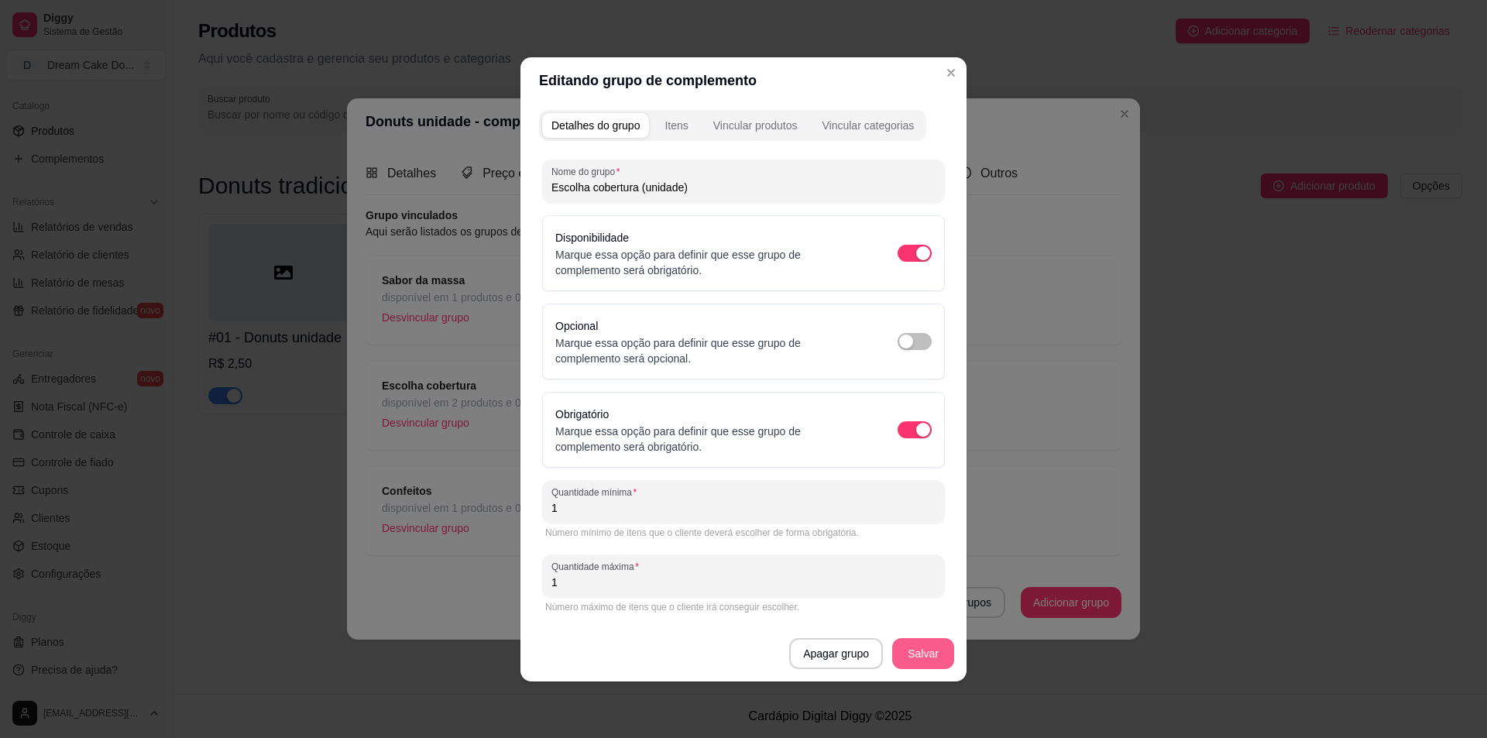
type input "1"
click at [919, 651] on button "Salvar" at bounding box center [923, 653] width 60 height 30
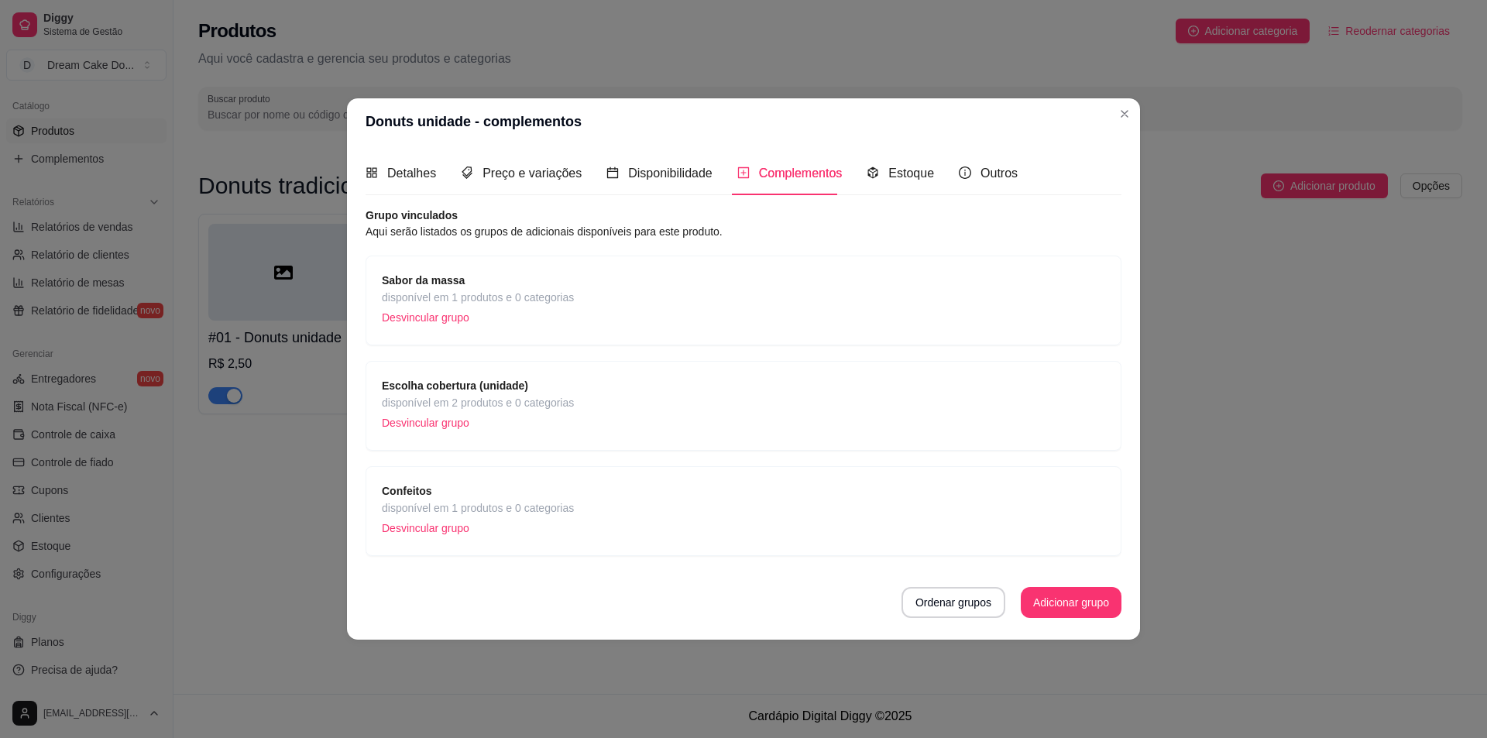
click at [606, 298] on div "Sabor da massa disponível em 1 produtos e 0 categorias Desvincular grupo" at bounding box center [743, 300] width 723 height 57
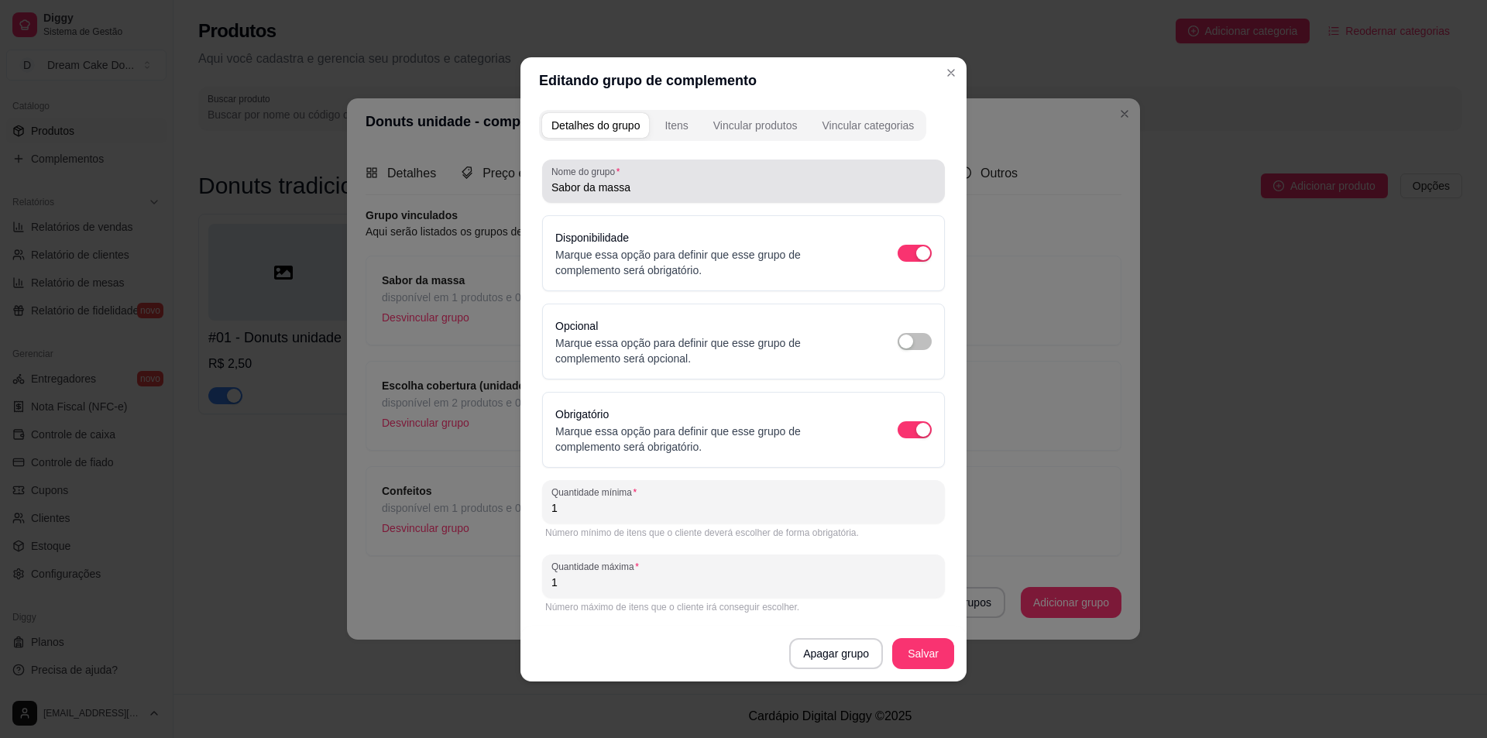
click at [695, 173] on div "Sabor da massa" at bounding box center [743, 181] width 384 height 31
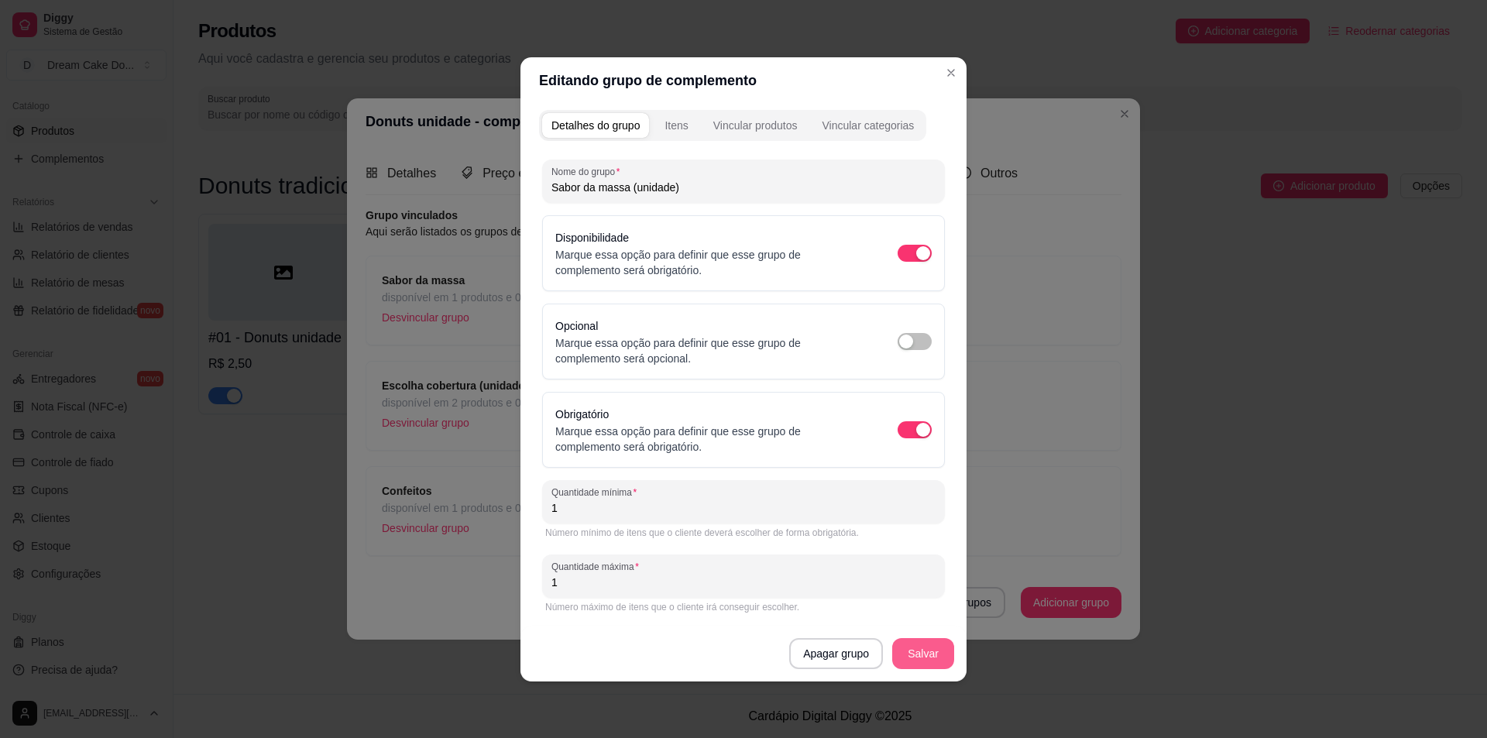
type input "Sabor da massa (unidade)"
click at [918, 654] on button "Salvar" at bounding box center [923, 653] width 62 height 31
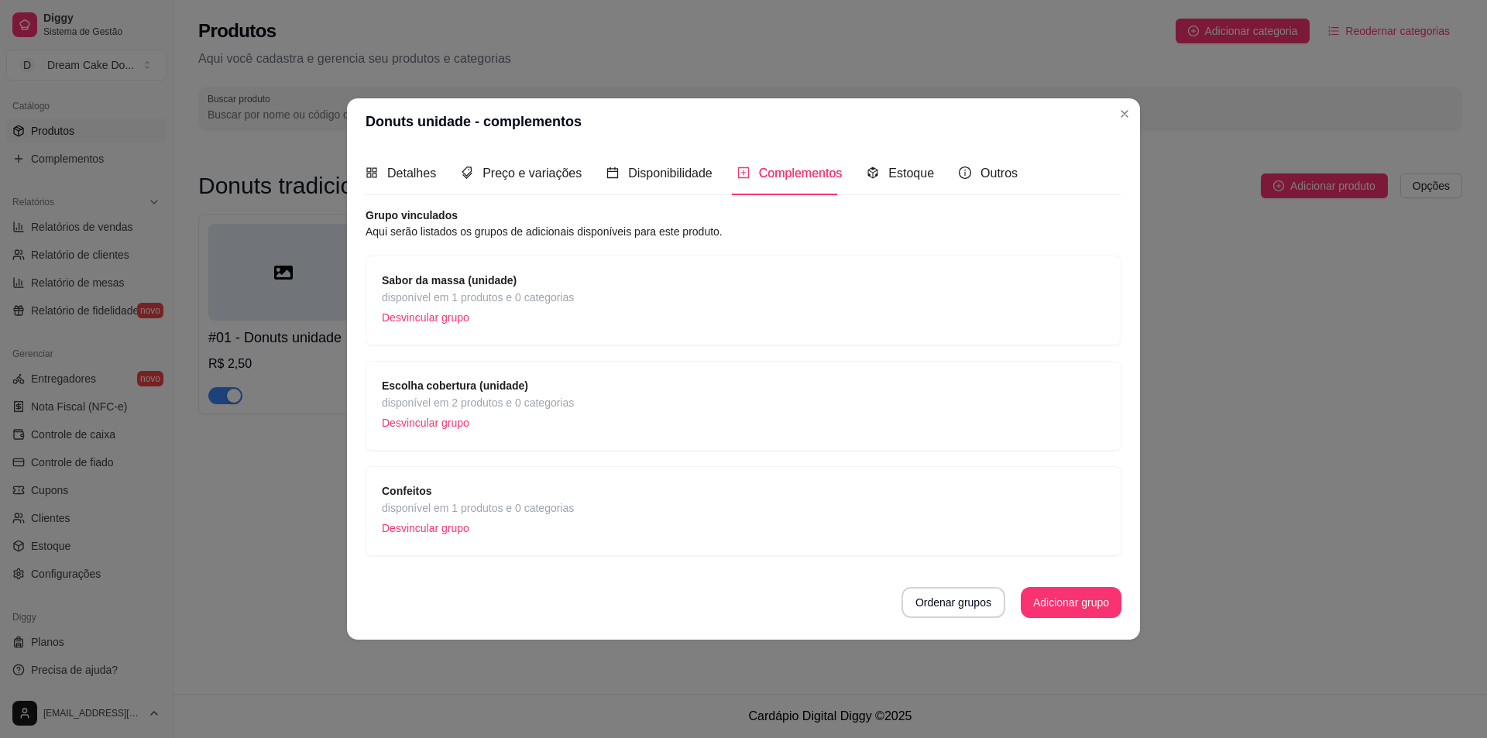
click at [554, 505] on span "disponível em 1 produtos e 0 categorias" at bounding box center [478, 508] width 192 height 17
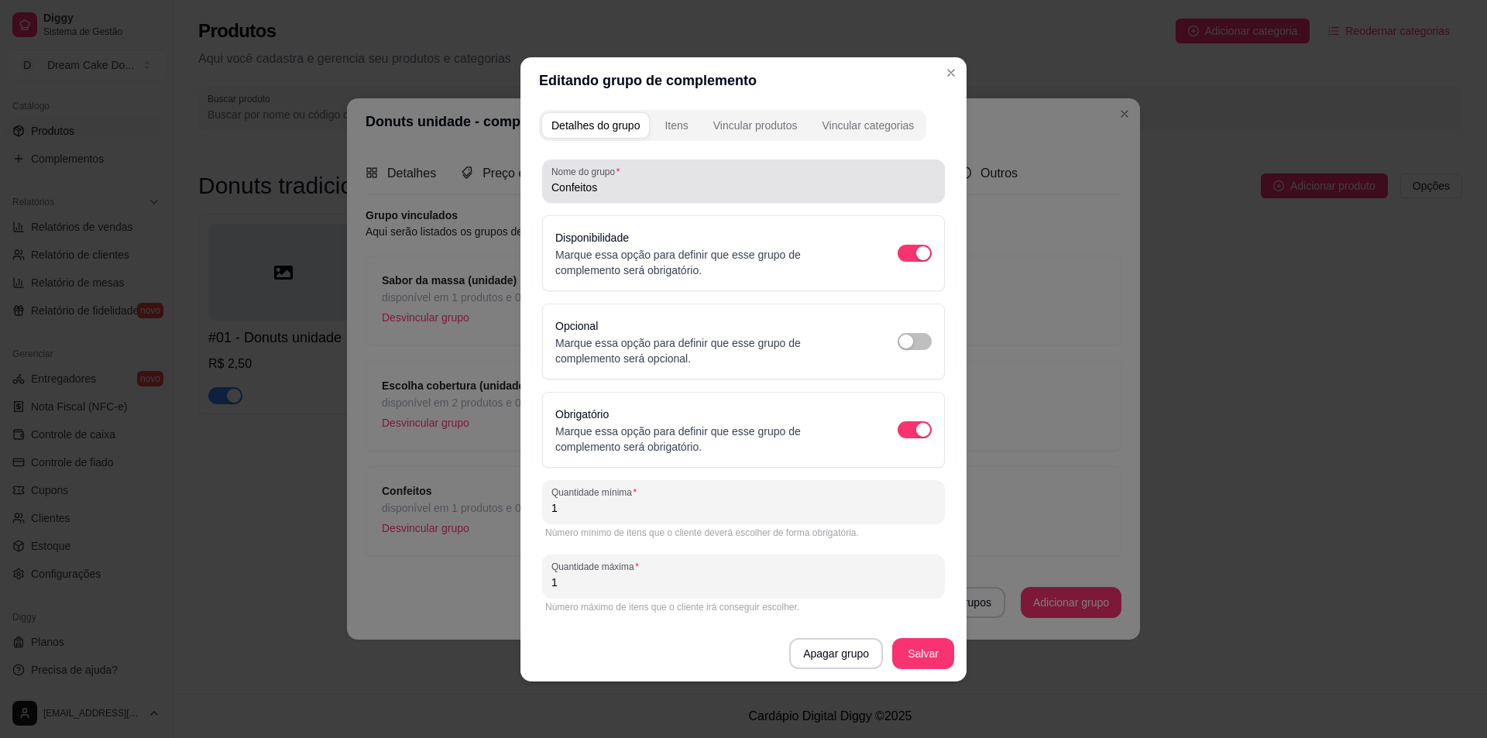
click at [725, 195] on div "Nome do grupo Confeitos" at bounding box center [743, 181] width 403 height 43
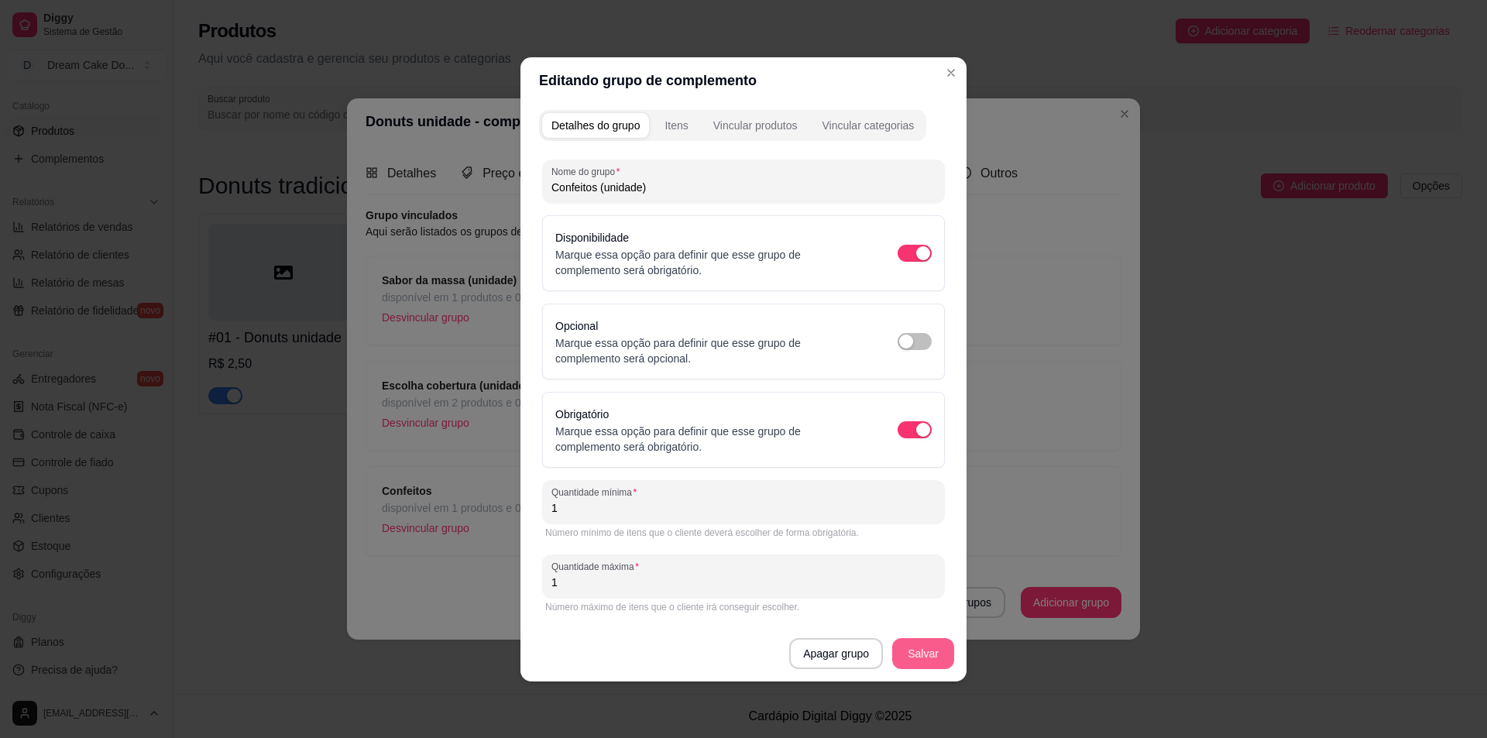
type input "Confeitos (unidade)"
click at [929, 648] on button "Salvar" at bounding box center [923, 653] width 60 height 30
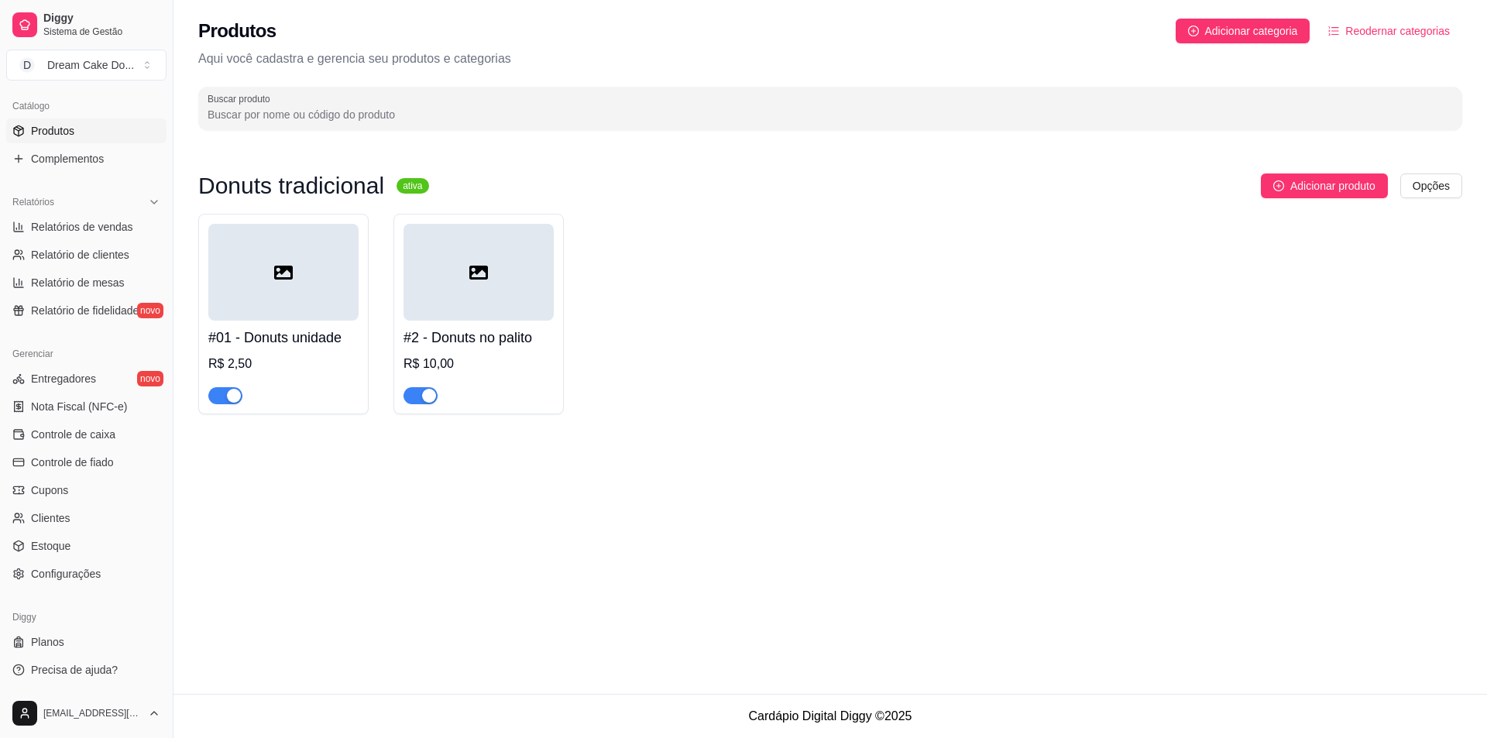
click at [288, 278] on icon at bounding box center [283, 273] width 19 height 14
click at [531, 333] on h4 "#2 - Donuts no palito" at bounding box center [479, 338] width 150 height 22
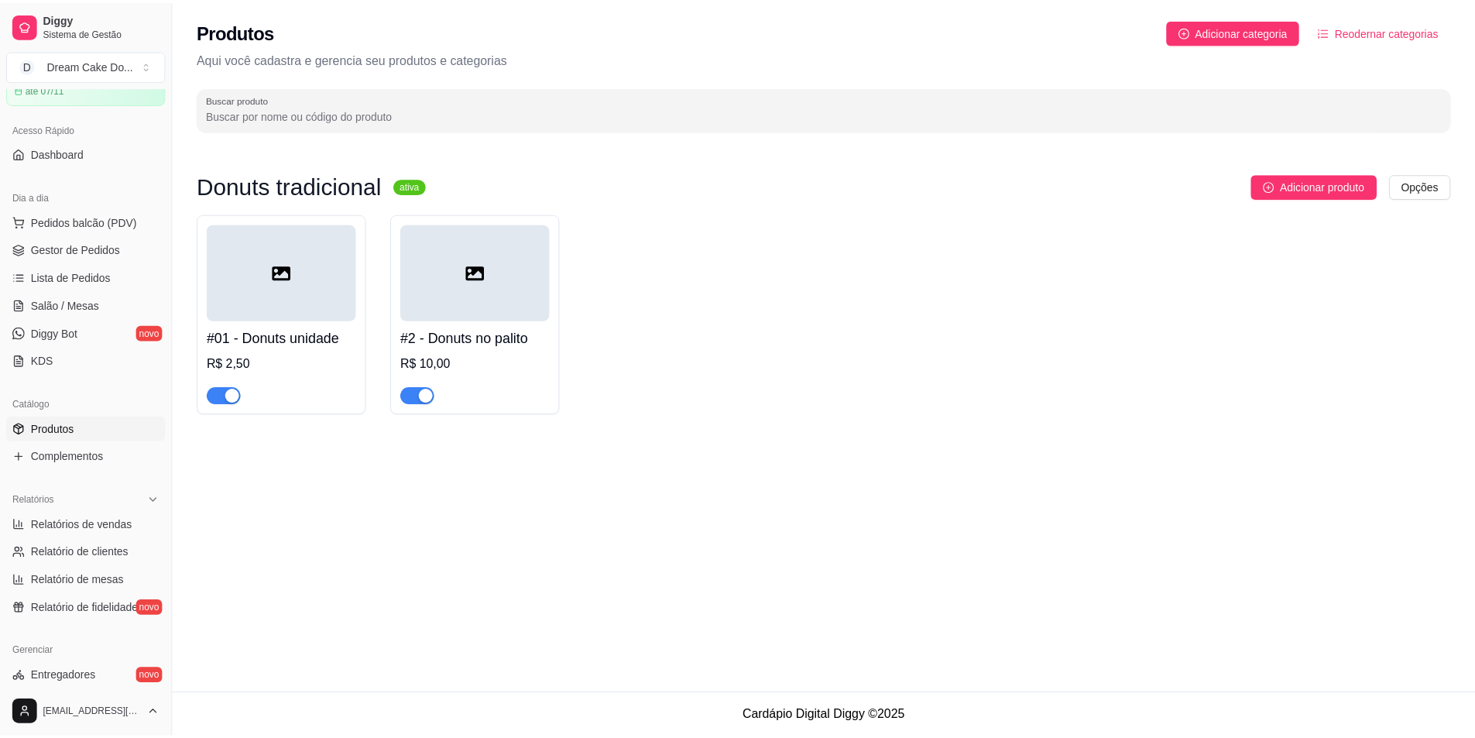
scroll to position [67, 0]
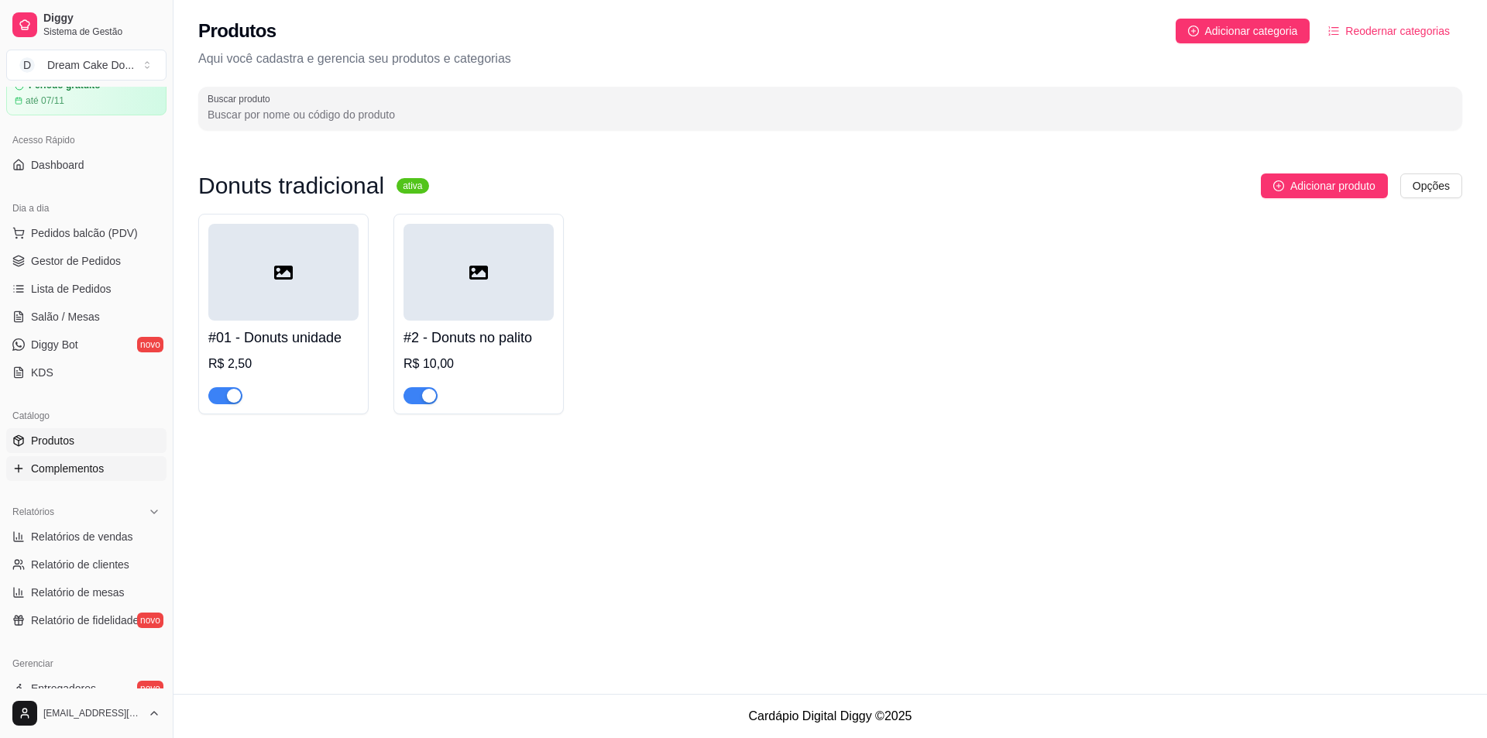
click at [20, 472] on icon at bounding box center [18, 468] width 12 height 12
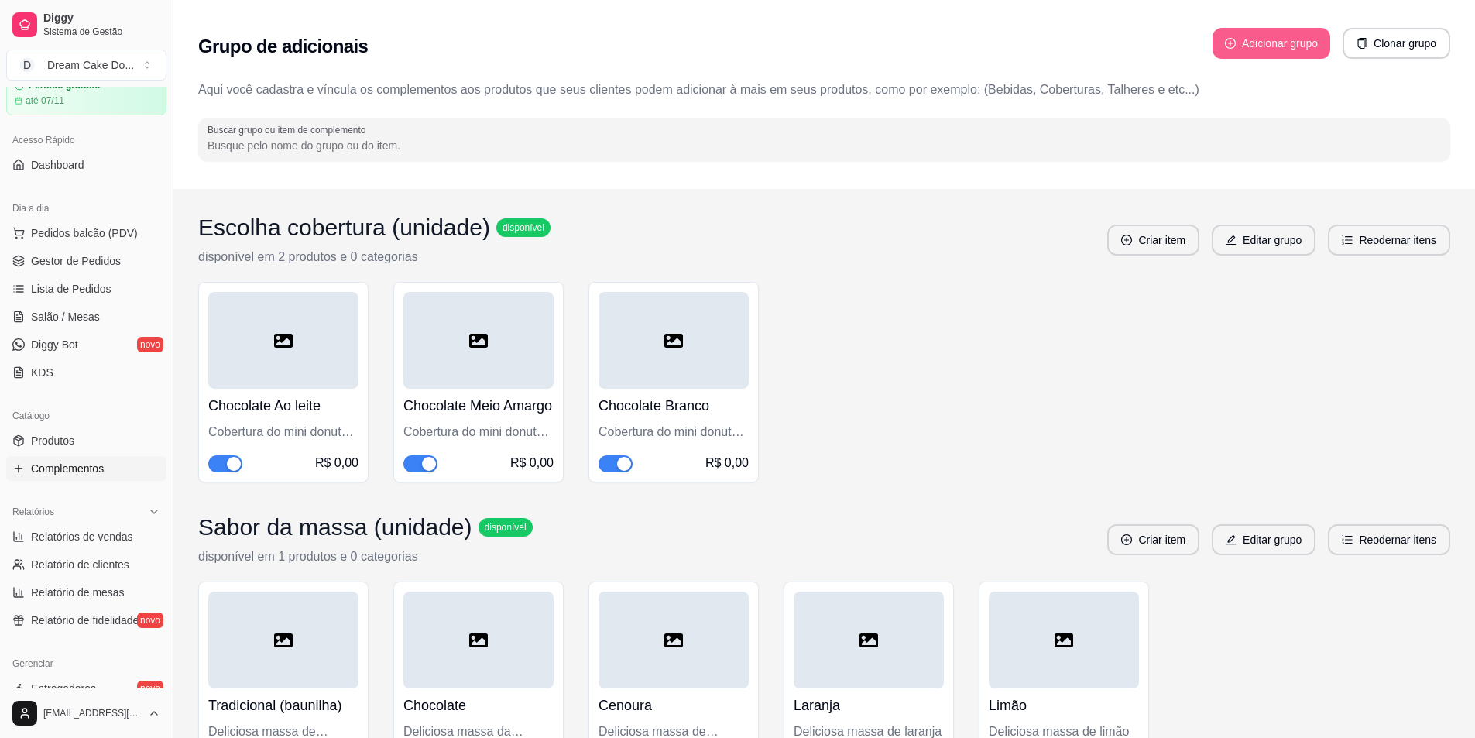
click at [1265, 50] on button "Adicionar grupo" at bounding box center [1272, 43] width 118 height 31
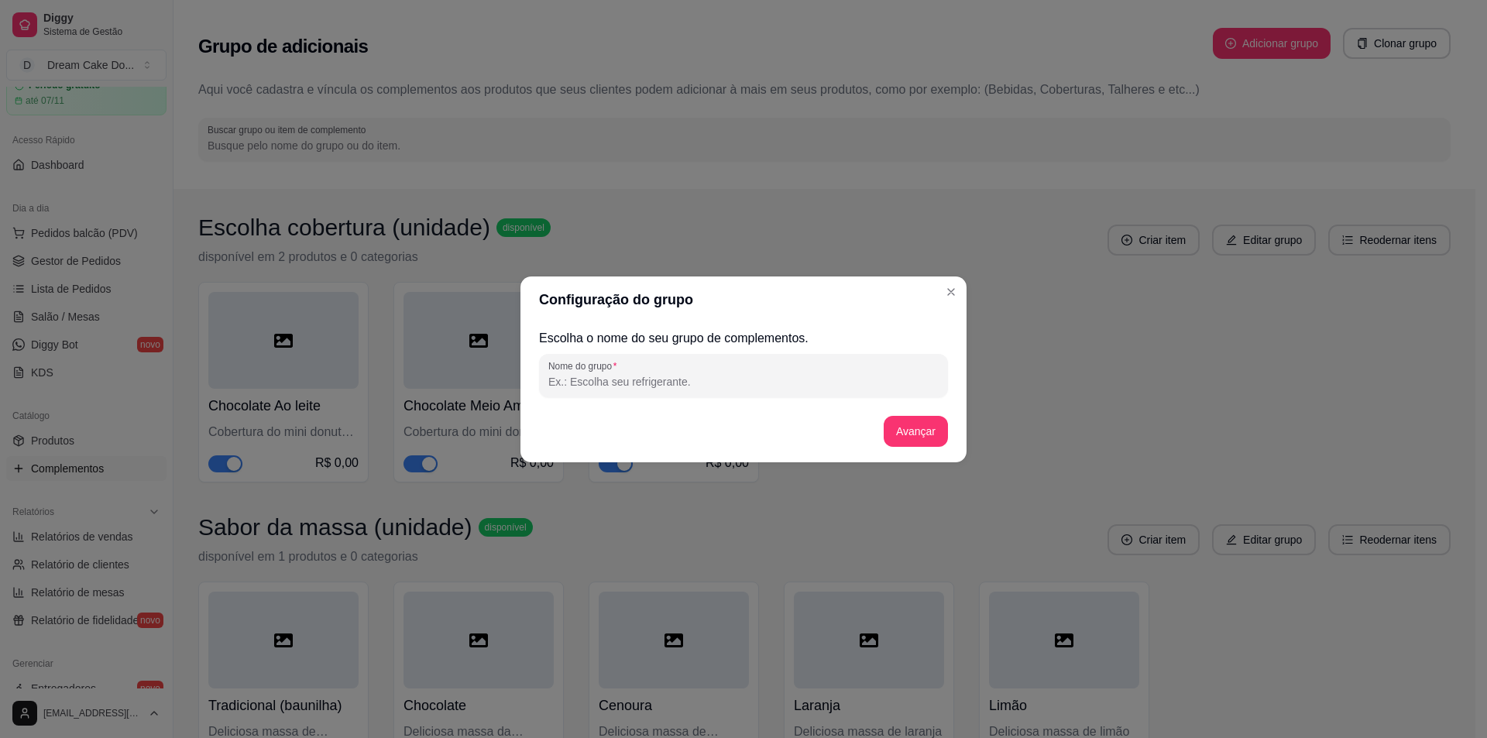
click at [704, 389] on input "Nome do grupo" at bounding box center [743, 381] width 390 height 15
type input "Escolha a cobertura (palito)"
click at [903, 428] on button "Avançar" at bounding box center [916, 431] width 64 height 31
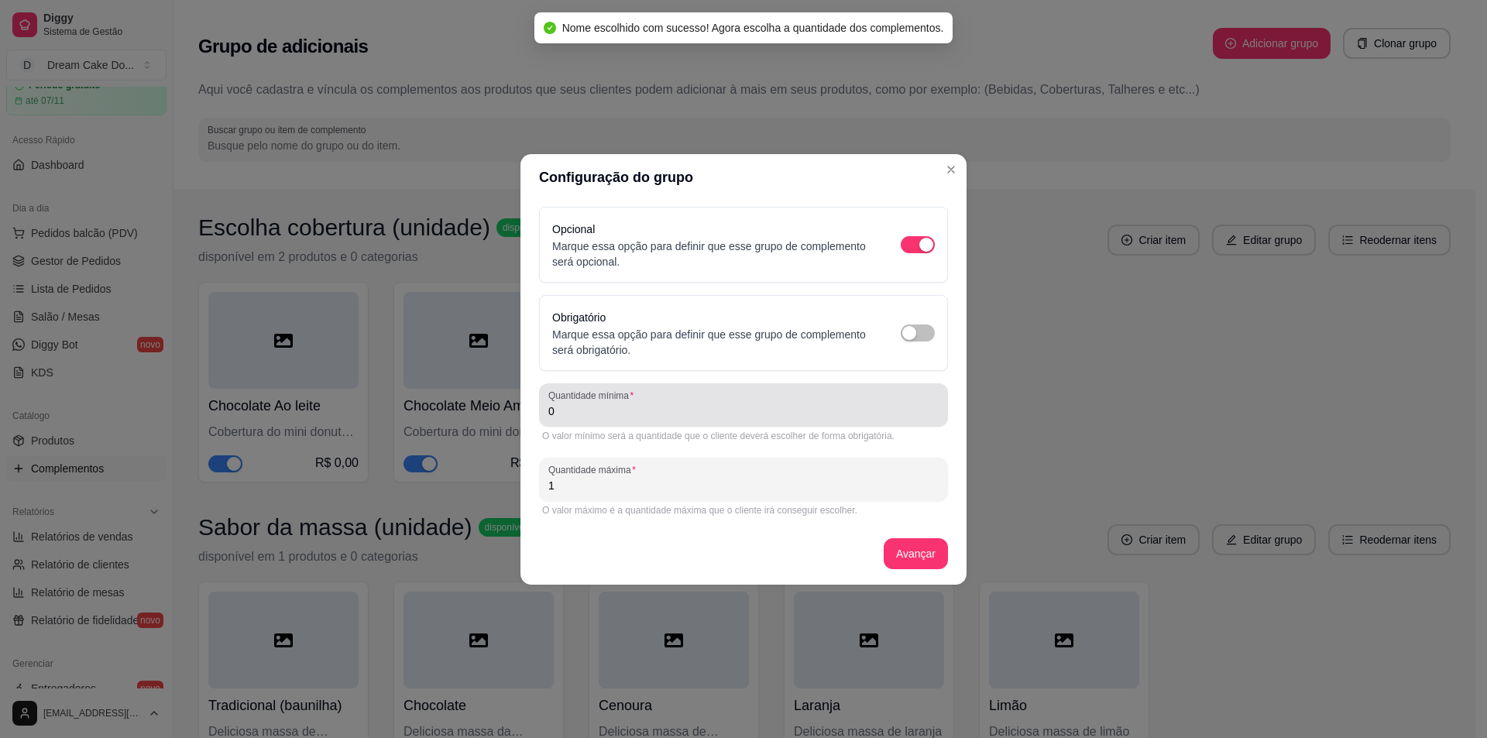
click at [752, 400] on div "0" at bounding box center [743, 405] width 390 height 31
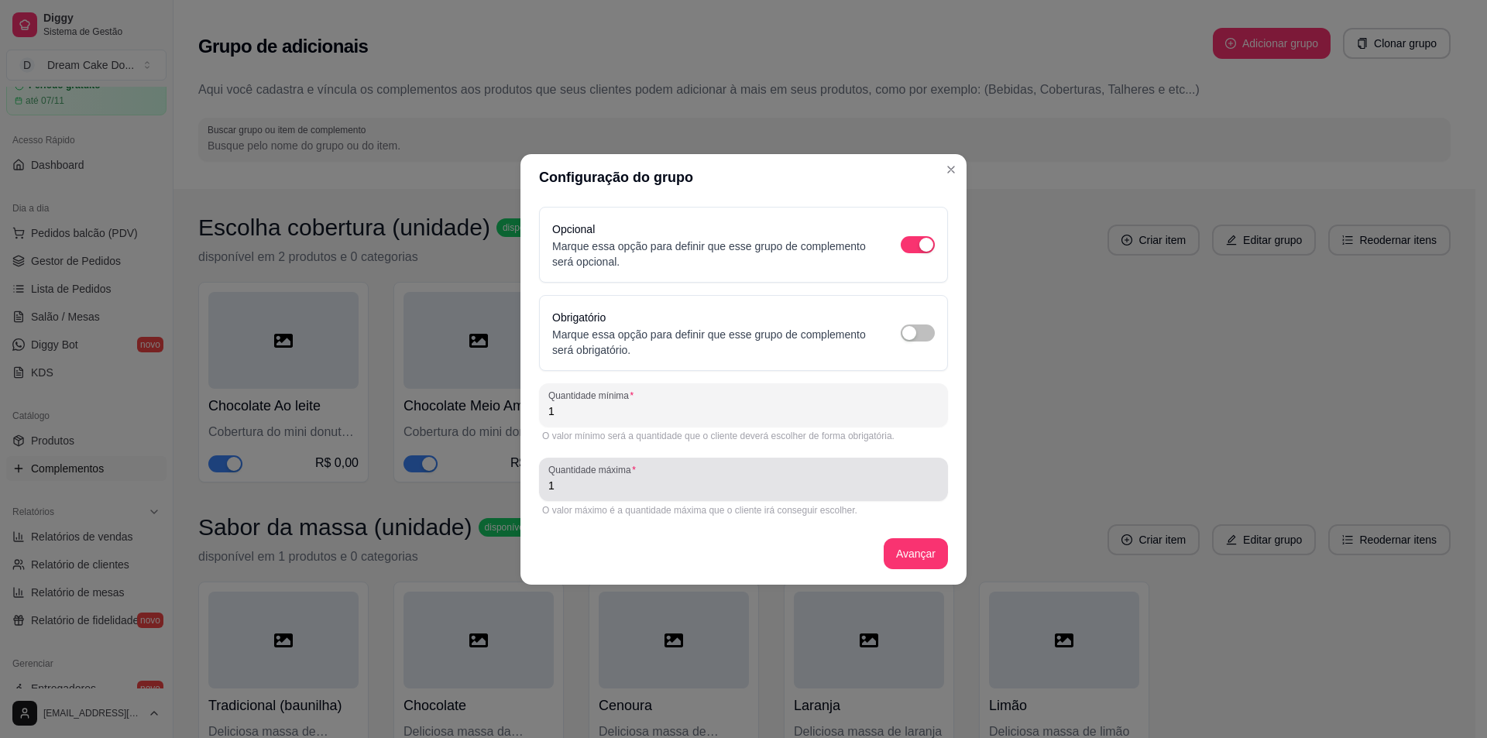
type input "1"
click at [740, 484] on input "1" at bounding box center [743, 485] width 390 height 15
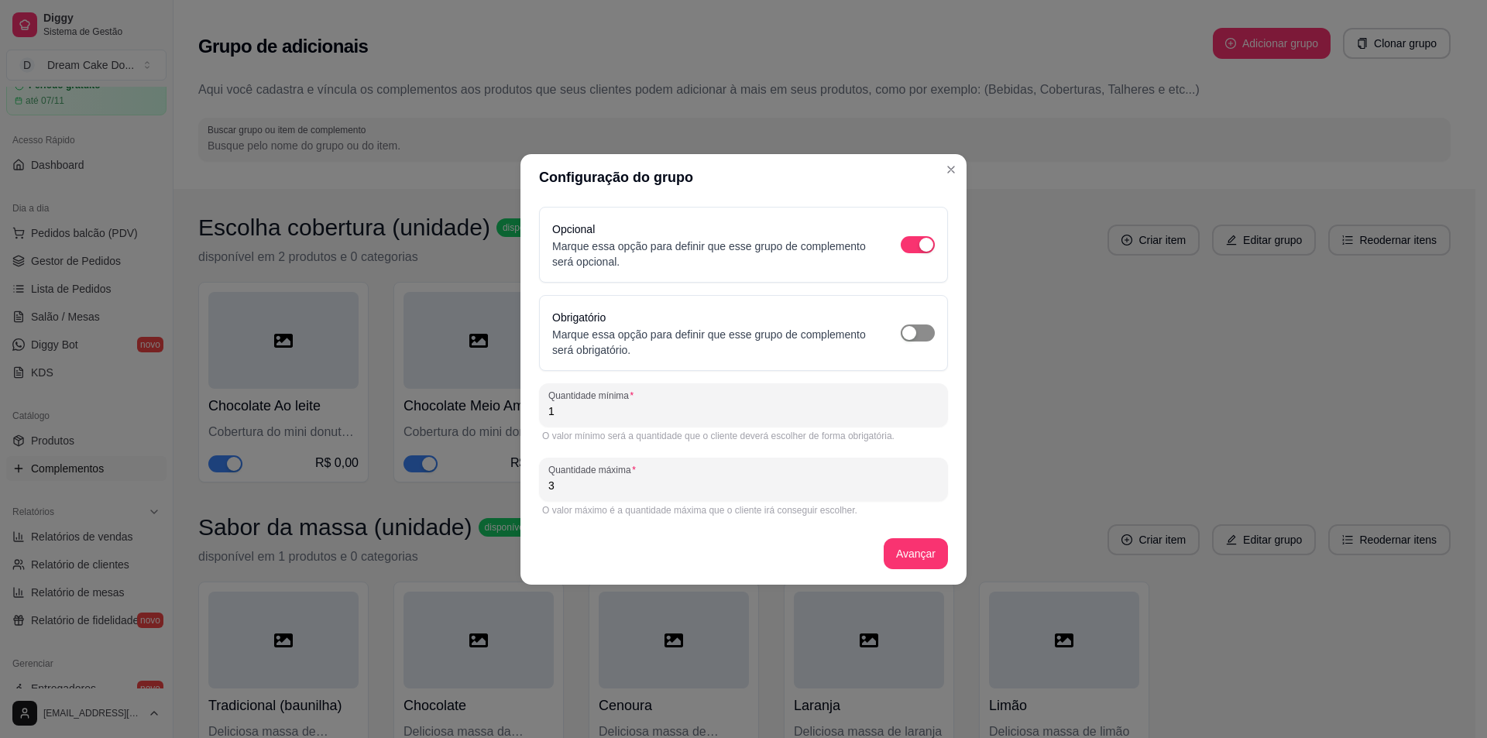
type input "3"
click at [915, 327] on div "button" at bounding box center [909, 333] width 14 height 14
click at [897, 562] on button "Avançar" at bounding box center [916, 553] width 63 height 30
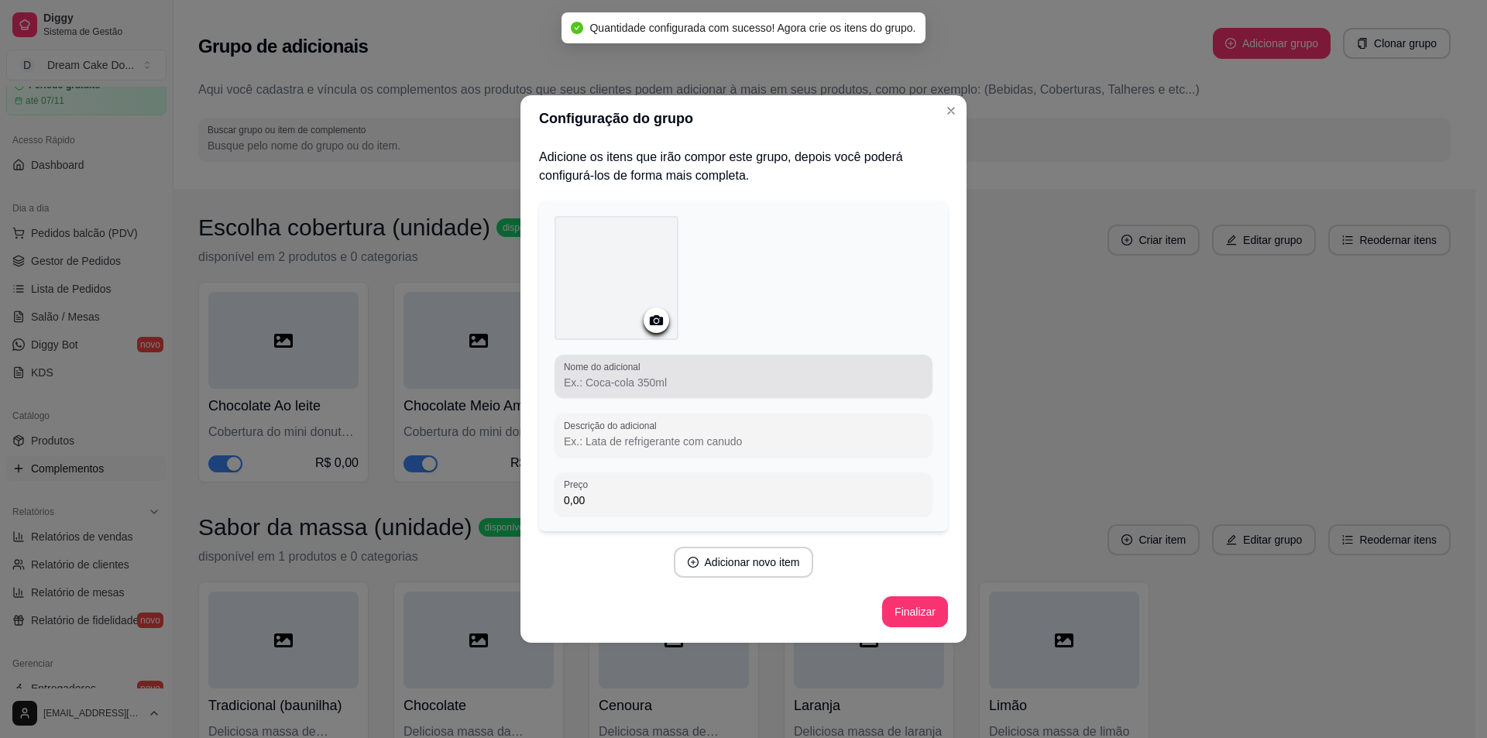
click at [684, 386] on input "Nome do adicional" at bounding box center [743, 382] width 359 height 15
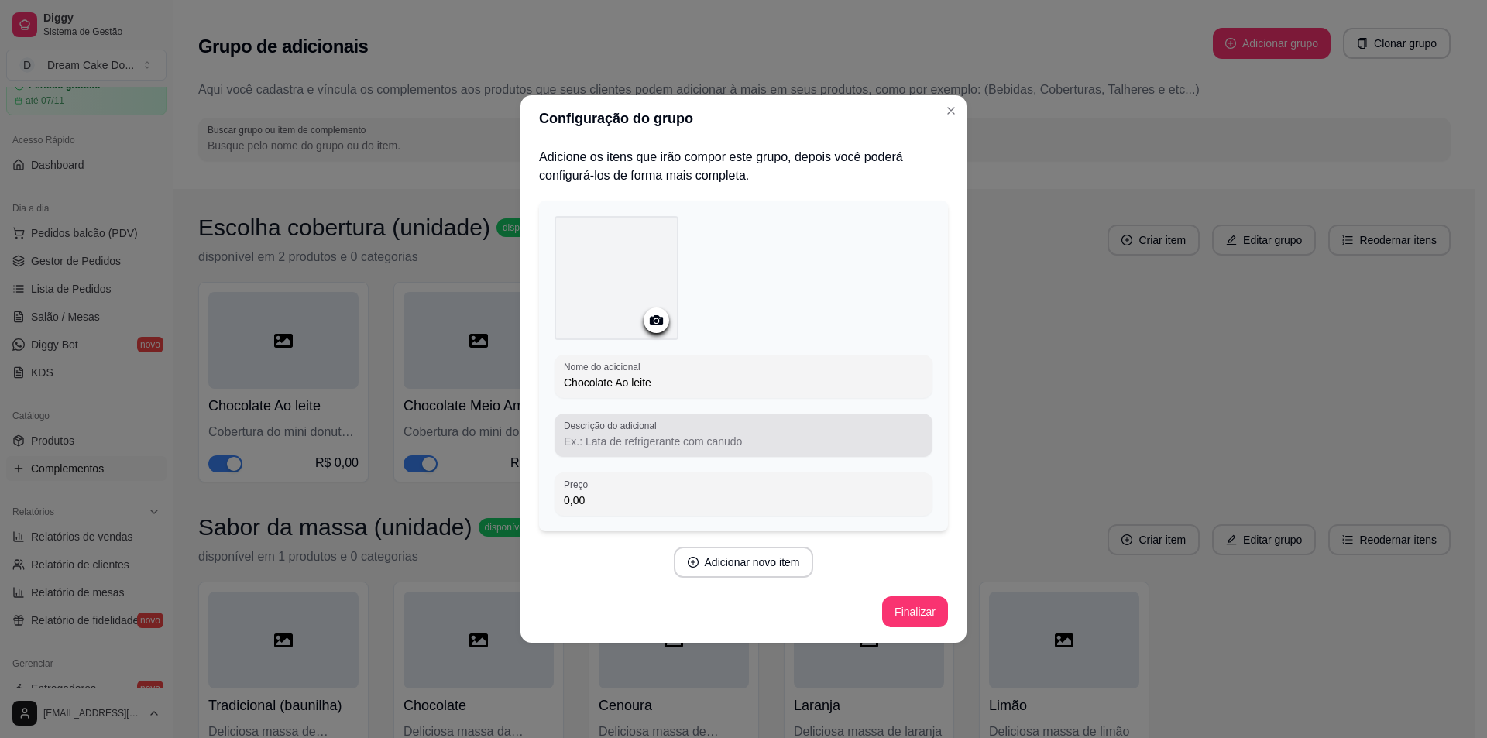
type input "Chocolate Ao leite"
click at [717, 432] on div at bounding box center [743, 435] width 359 height 31
type input "Cobertura do mini donuts de chocolate ao leite"
click at [769, 562] on button "Adicionar novo item" at bounding box center [743, 563] width 136 height 30
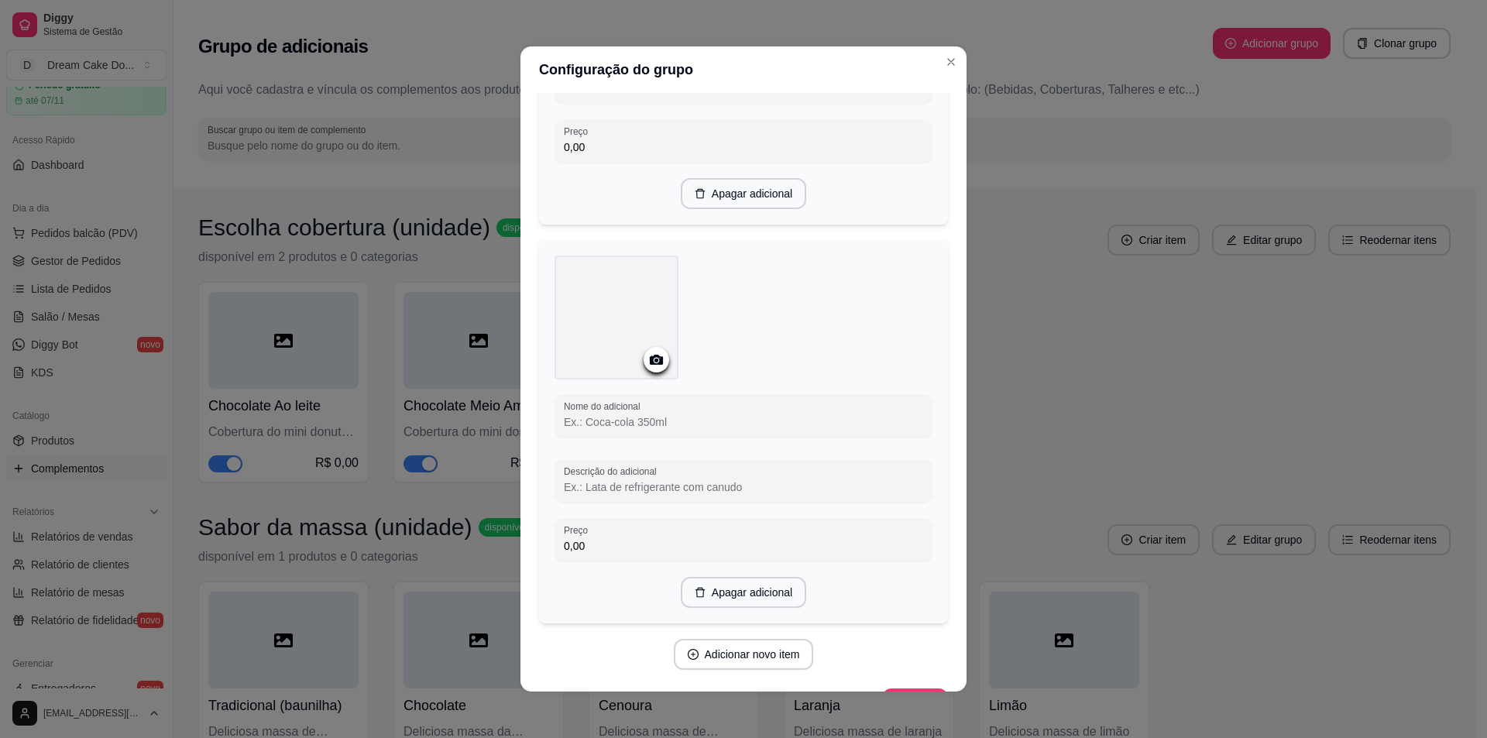
scroll to position [346, 0]
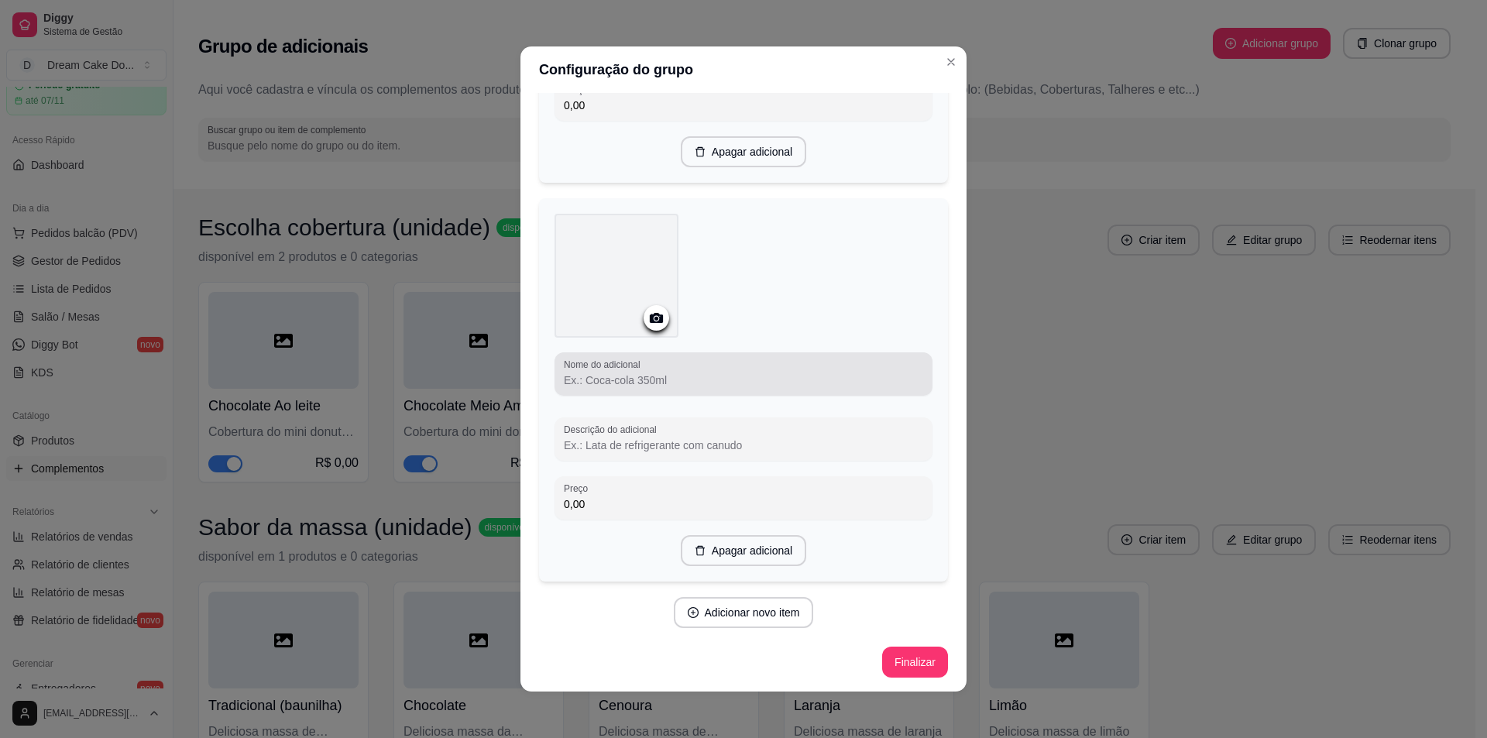
click at [688, 383] on input "Nome do adicional" at bounding box center [743, 380] width 359 height 15
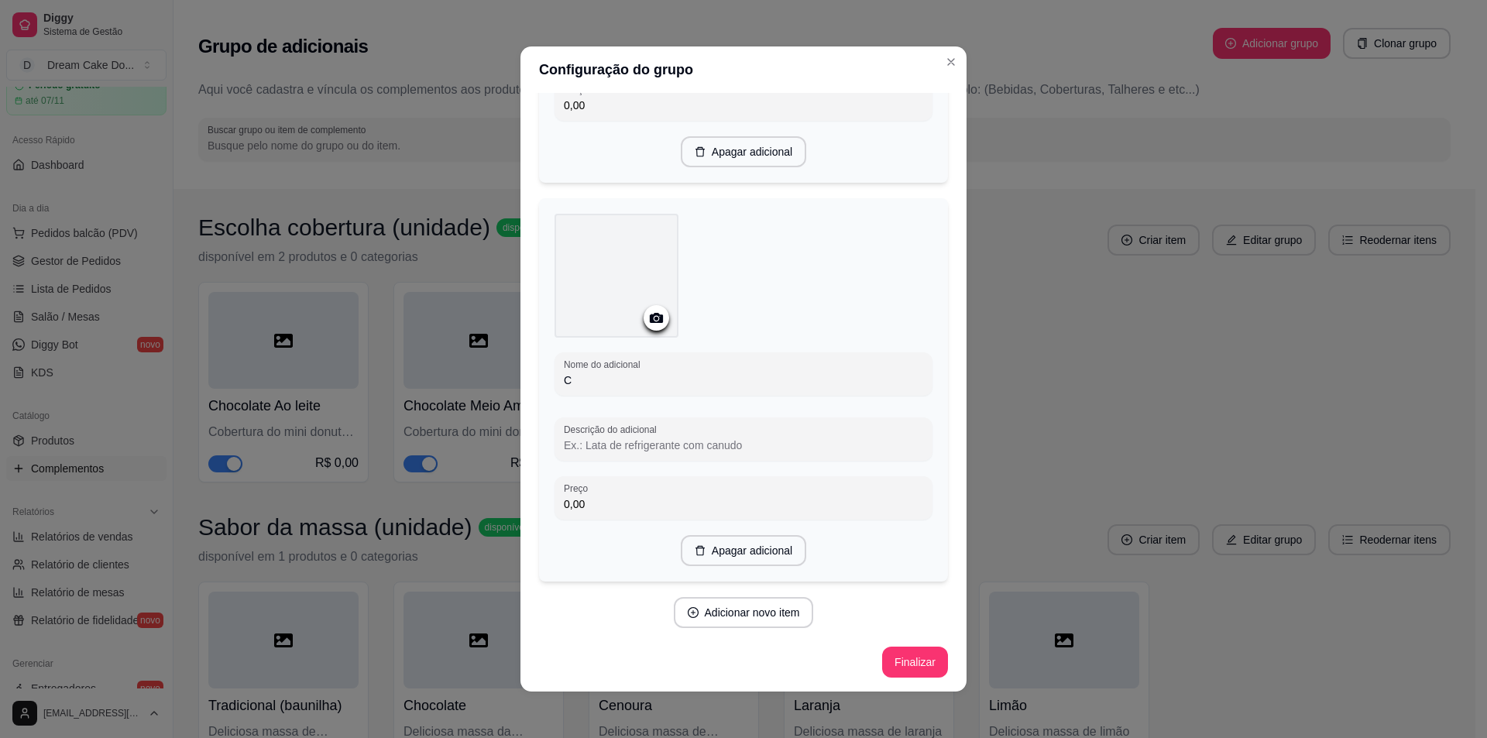
scroll to position [340, 0]
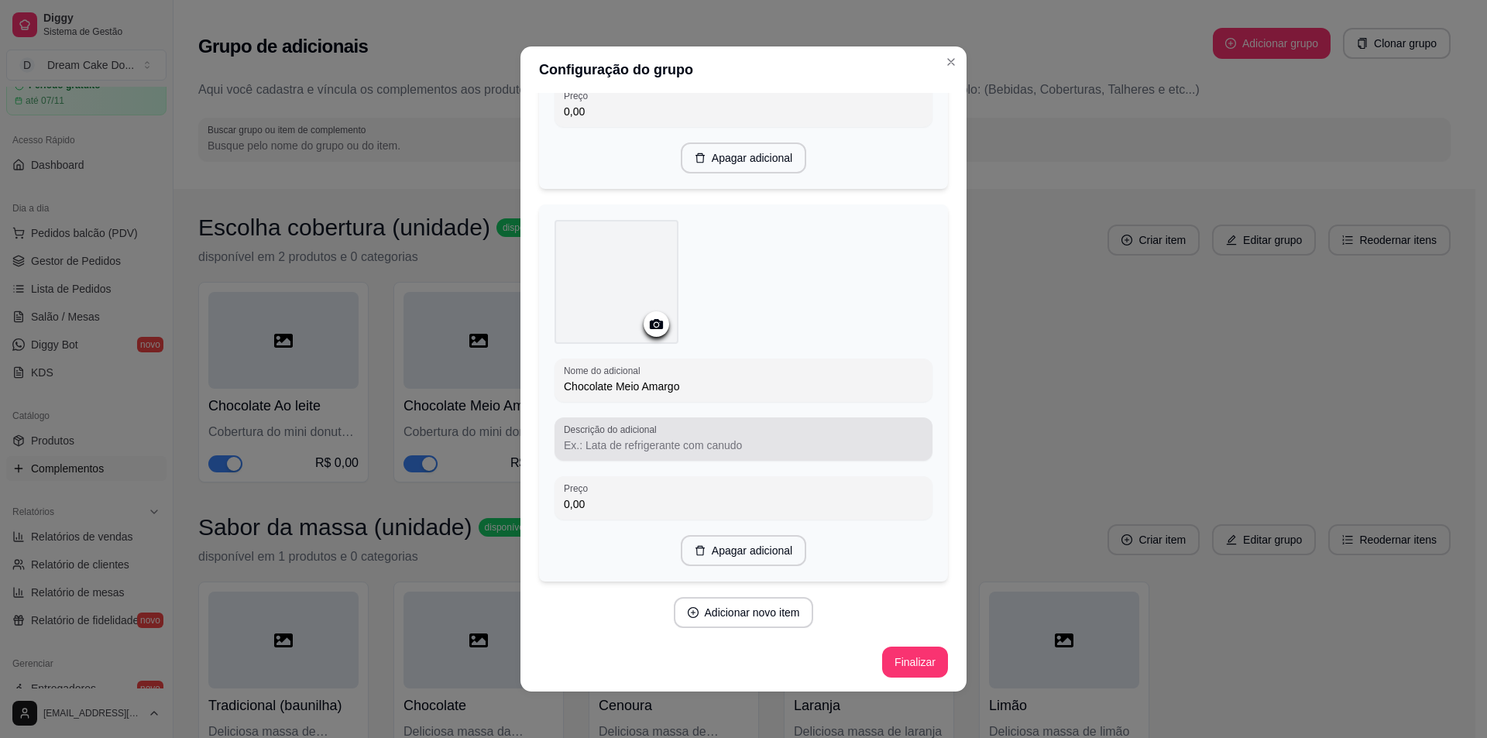
type input "Chocolate Meio Amargo"
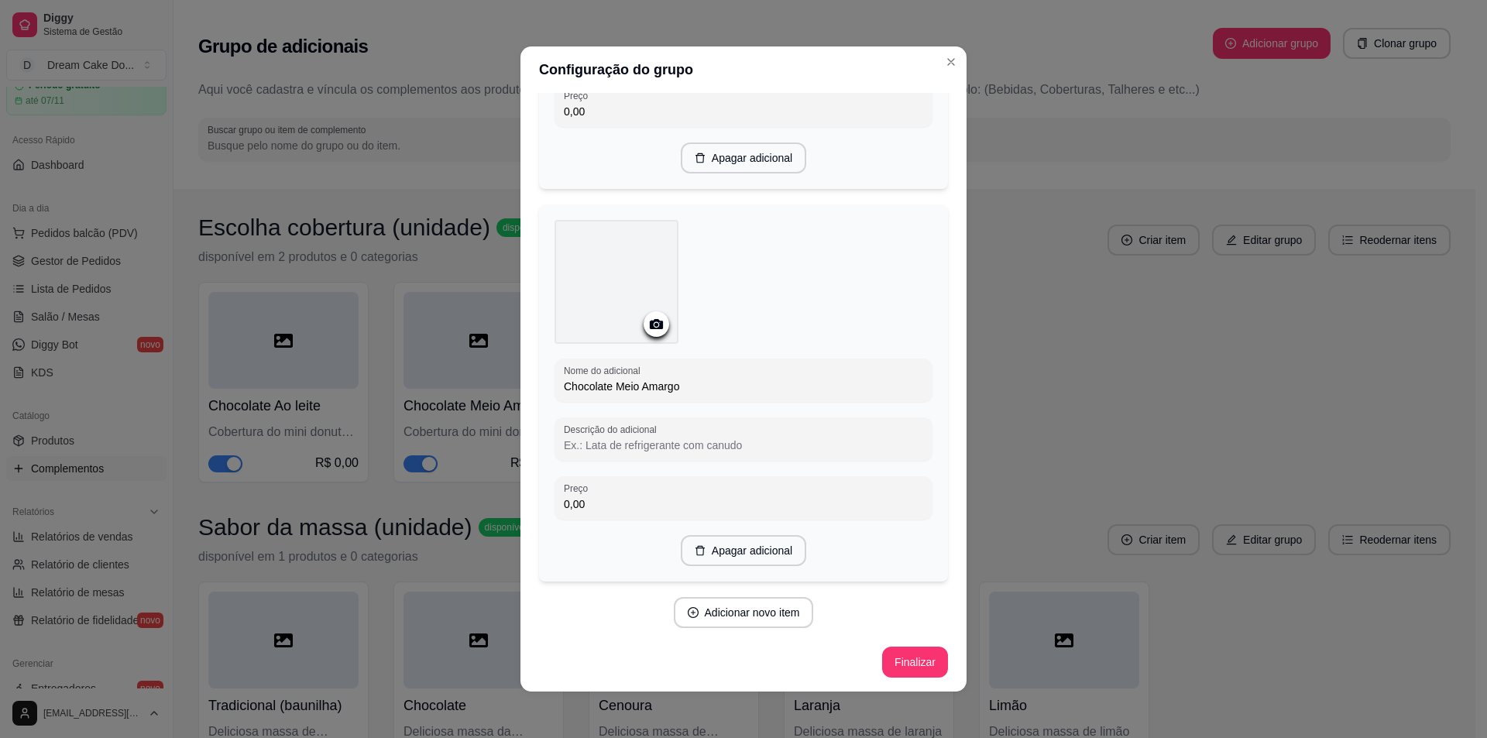
click at [707, 441] on input "Descrição do adicional" at bounding box center [743, 445] width 359 height 15
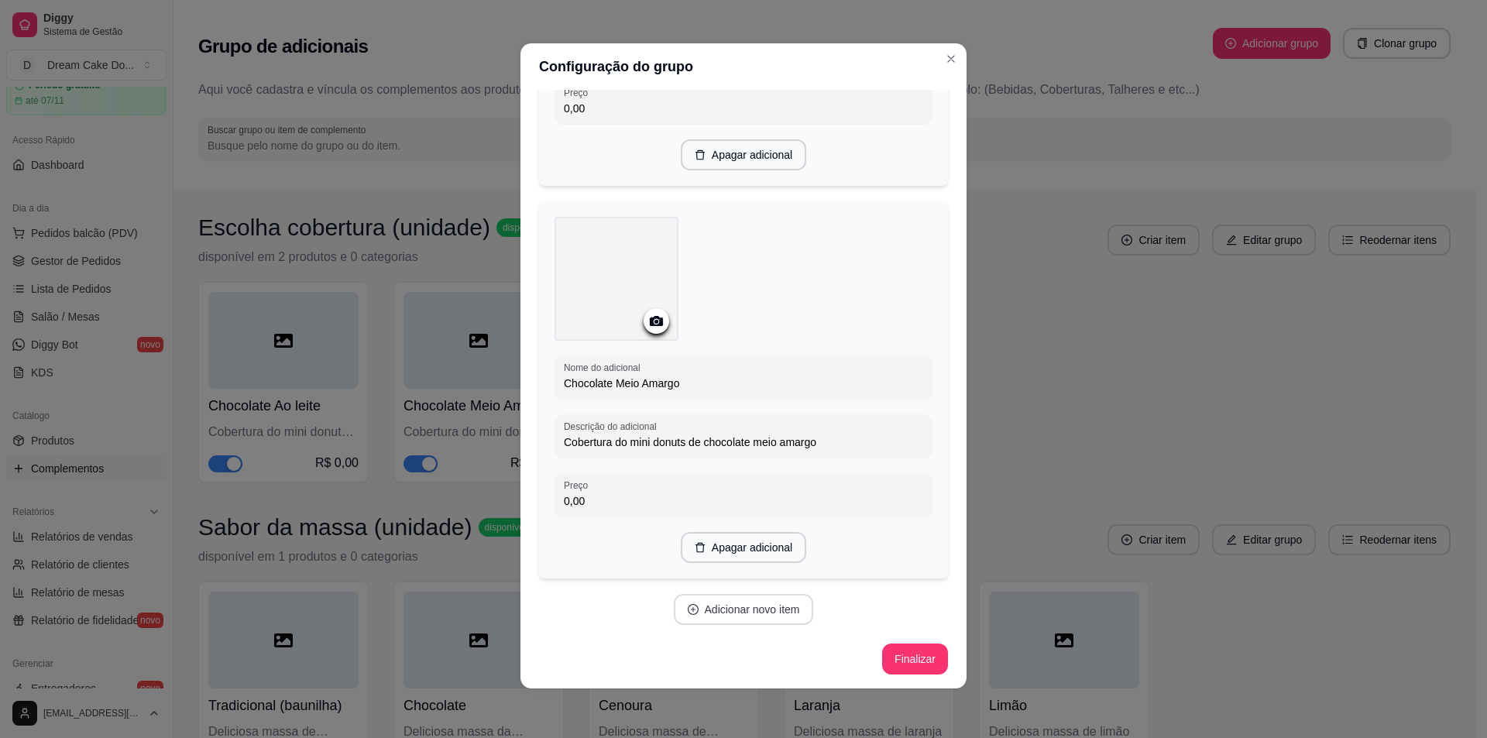
type input "Cobertura do mini donuts de chocolate meio amargo"
click at [747, 606] on button "Adicionar novo item" at bounding box center [744, 609] width 140 height 31
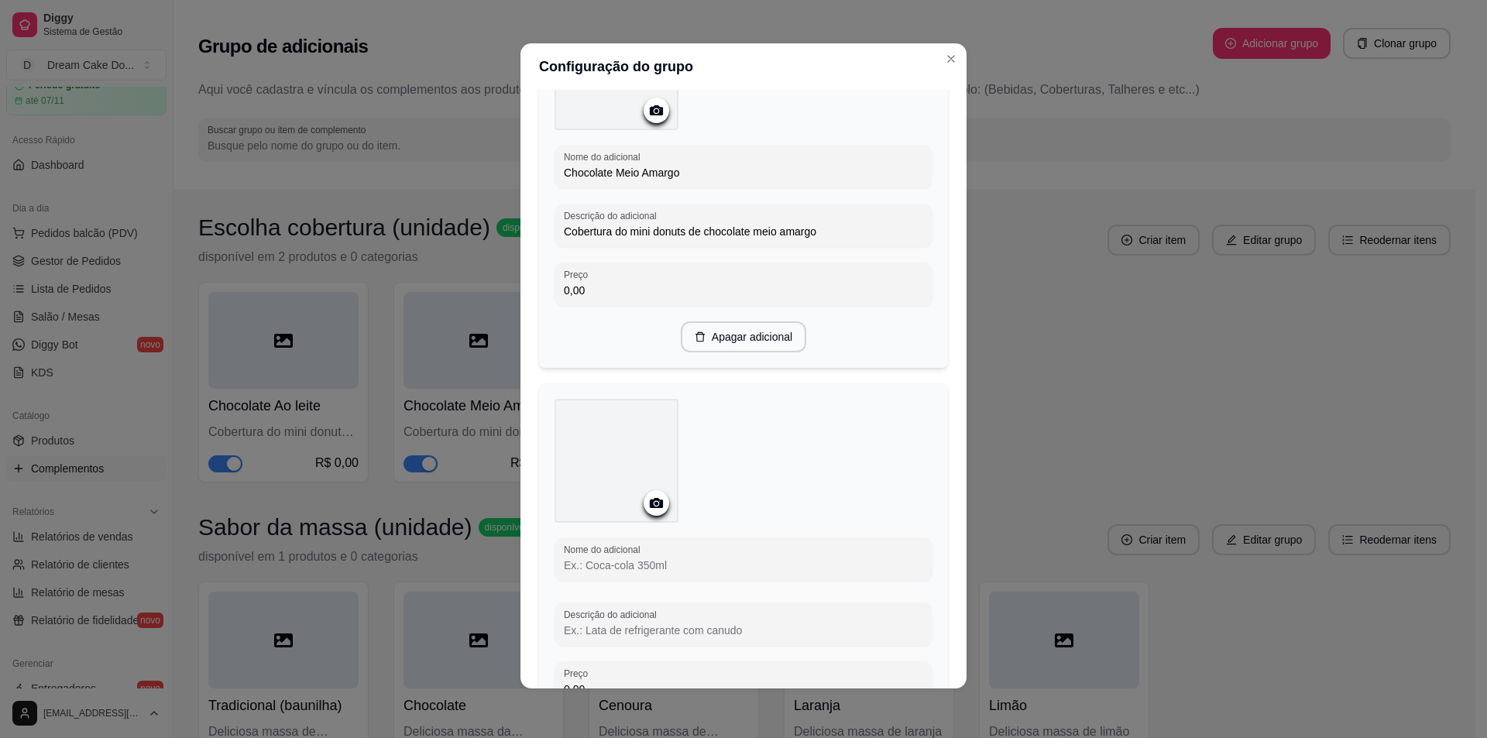
scroll to position [650, 0]
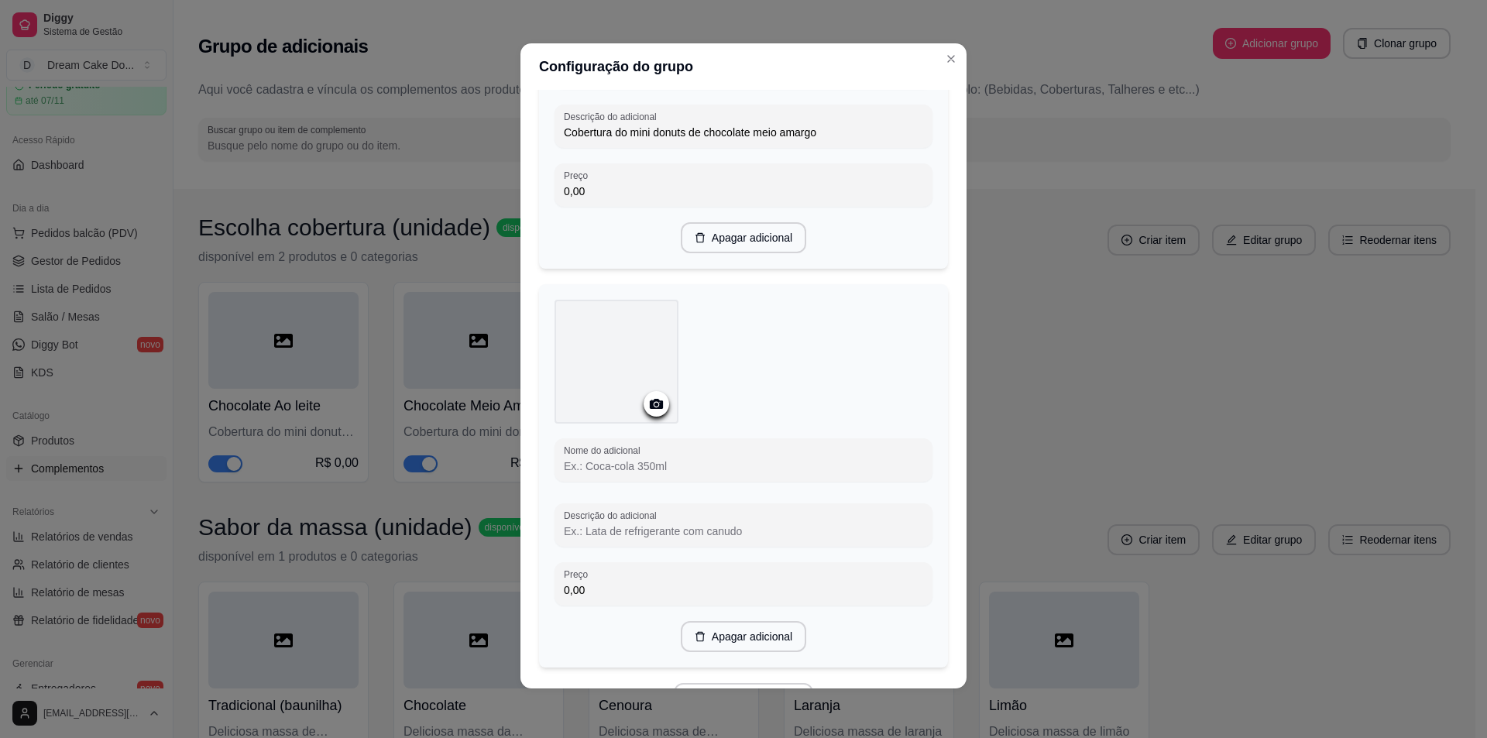
click at [729, 471] on input "Nome do adicional" at bounding box center [743, 466] width 359 height 15
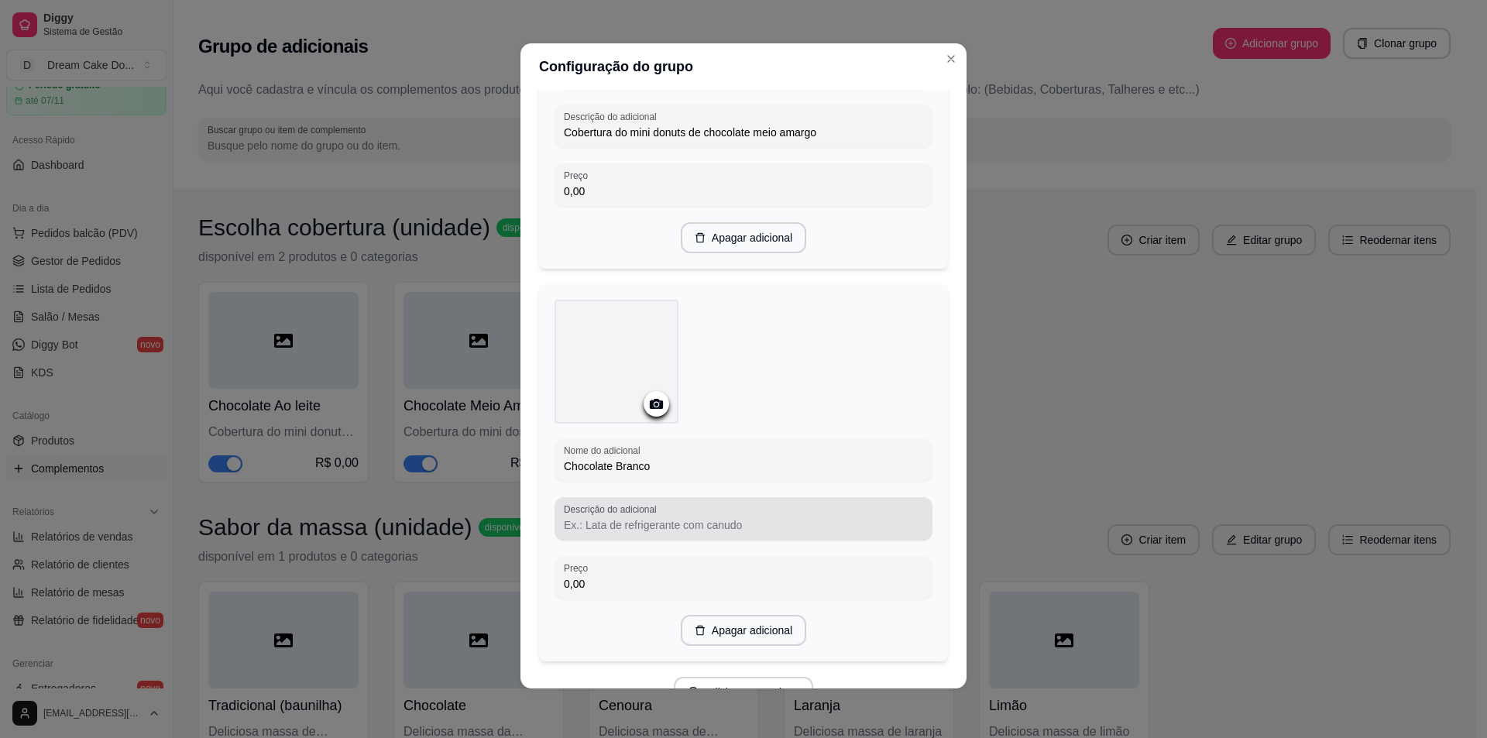
type input "Chocolate Branco"
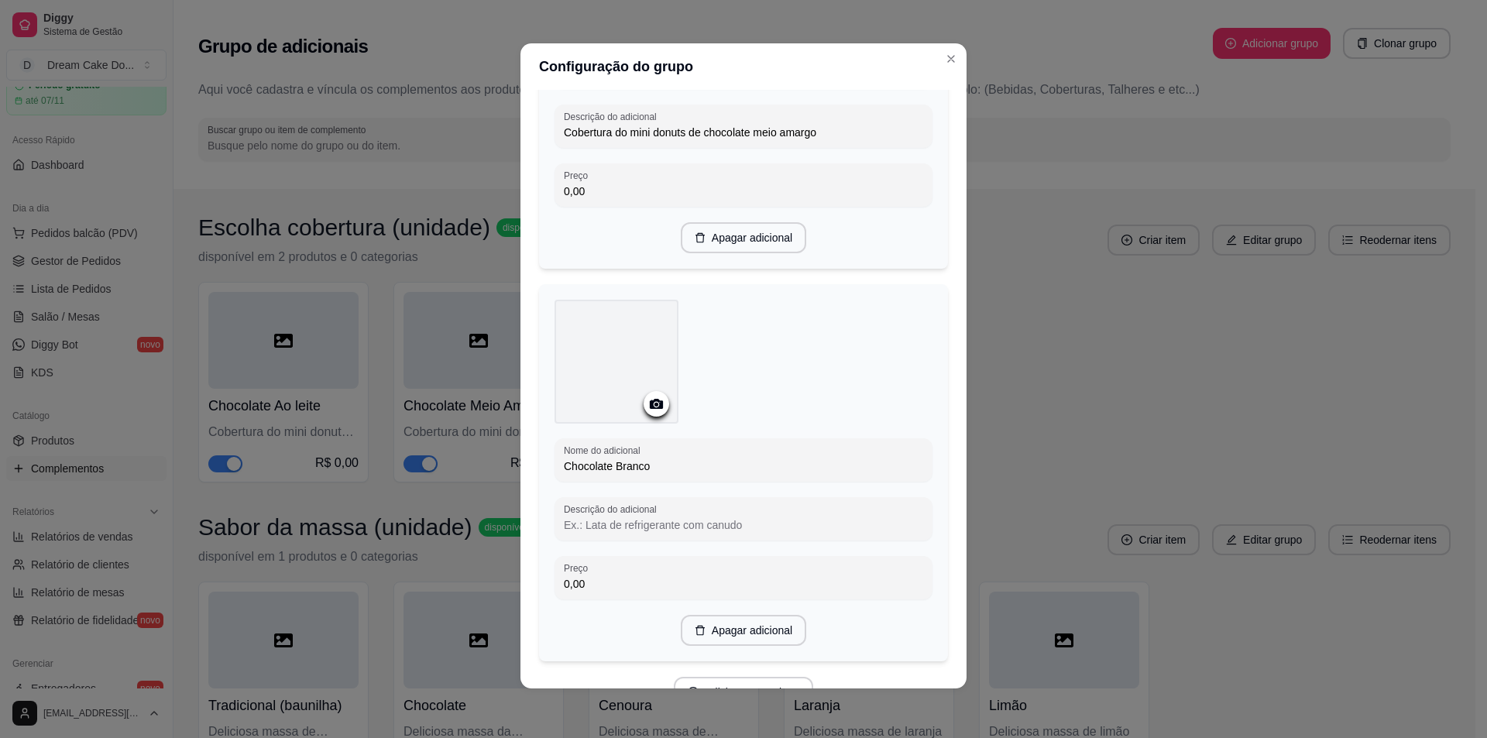
click at [726, 526] on input "Descrição do adicional" at bounding box center [743, 524] width 359 height 15
drag, startPoint x: 746, startPoint y: 130, endPoint x: 557, endPoint y: 138, distance: 189.1
click at [557, 138] on div "Descrição do adicional Cobertura do mini donuts de chocolate meio amargo" at bounding box center [744, 126] width 378 height 43
click at [603, 520] on input "Descrição do adicional" at bounding box center [743, 524] width 359 height 15
paste input "Cobertura do mini donuts de chocolate"
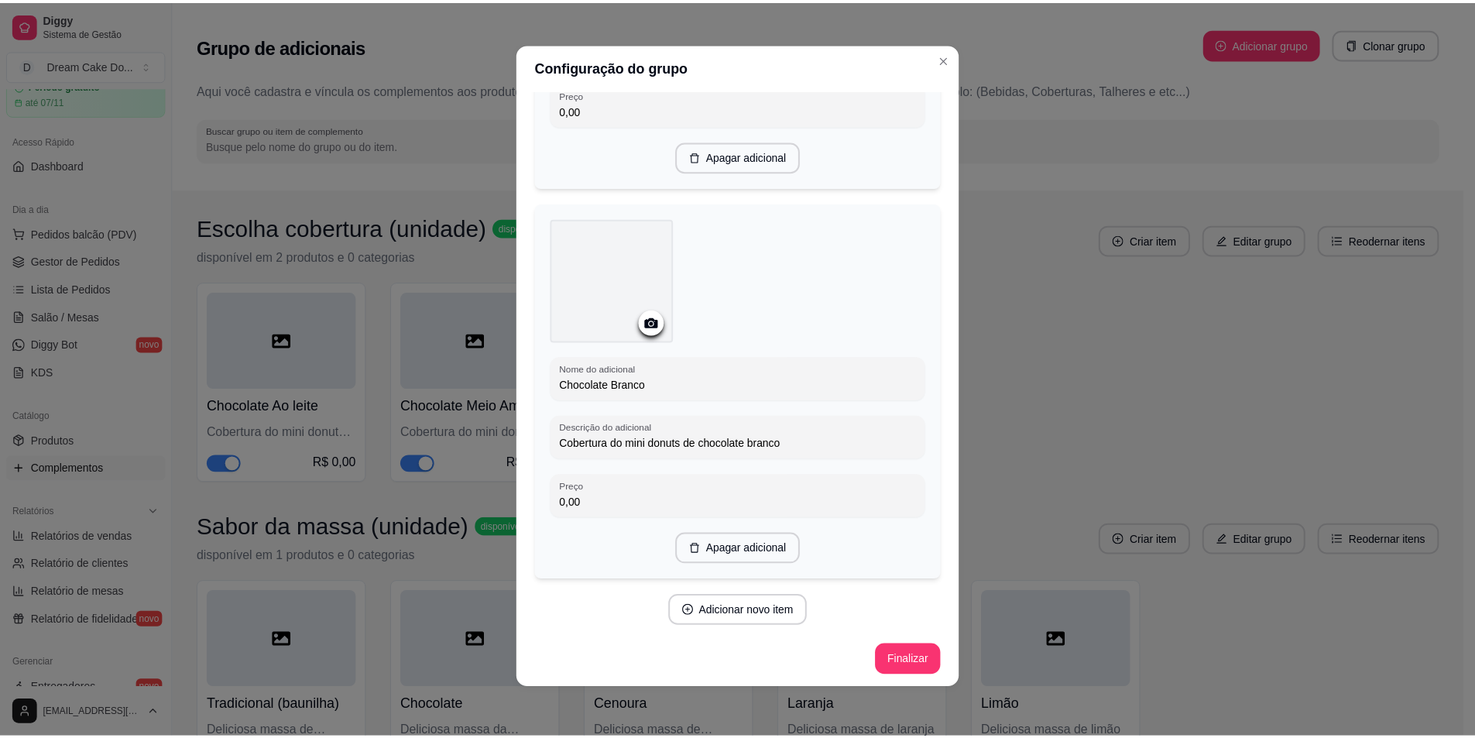
scroll to position [732, 0]
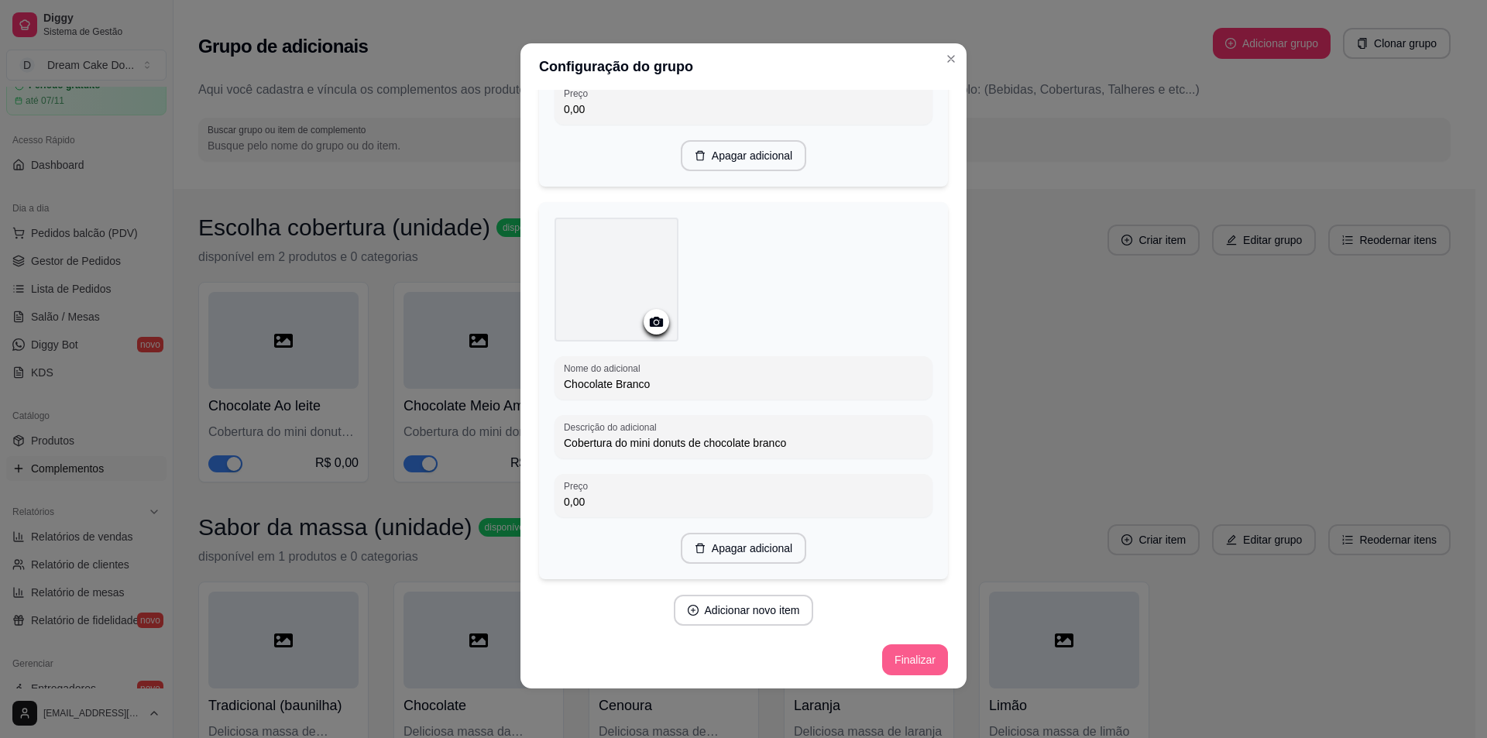
type input "Cobertura do mini donuts de chocolate branco"
click at [890, 655] on button "Finalizar" at bounding box center [915, 660] width 64 height 30
click at [948, 60] on icon "Close" at bounding box center [951, 59] width 6 height 6
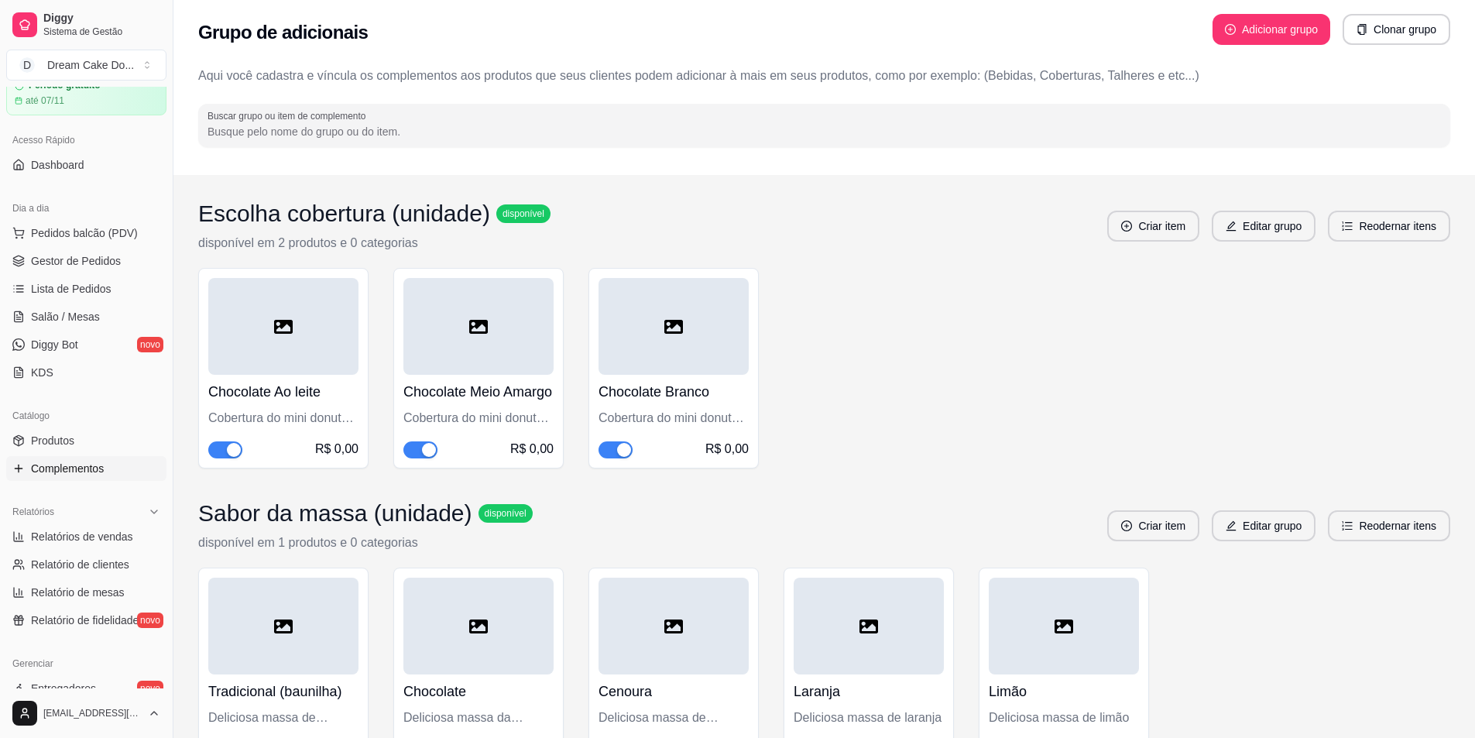
scroll to position [0, 0]
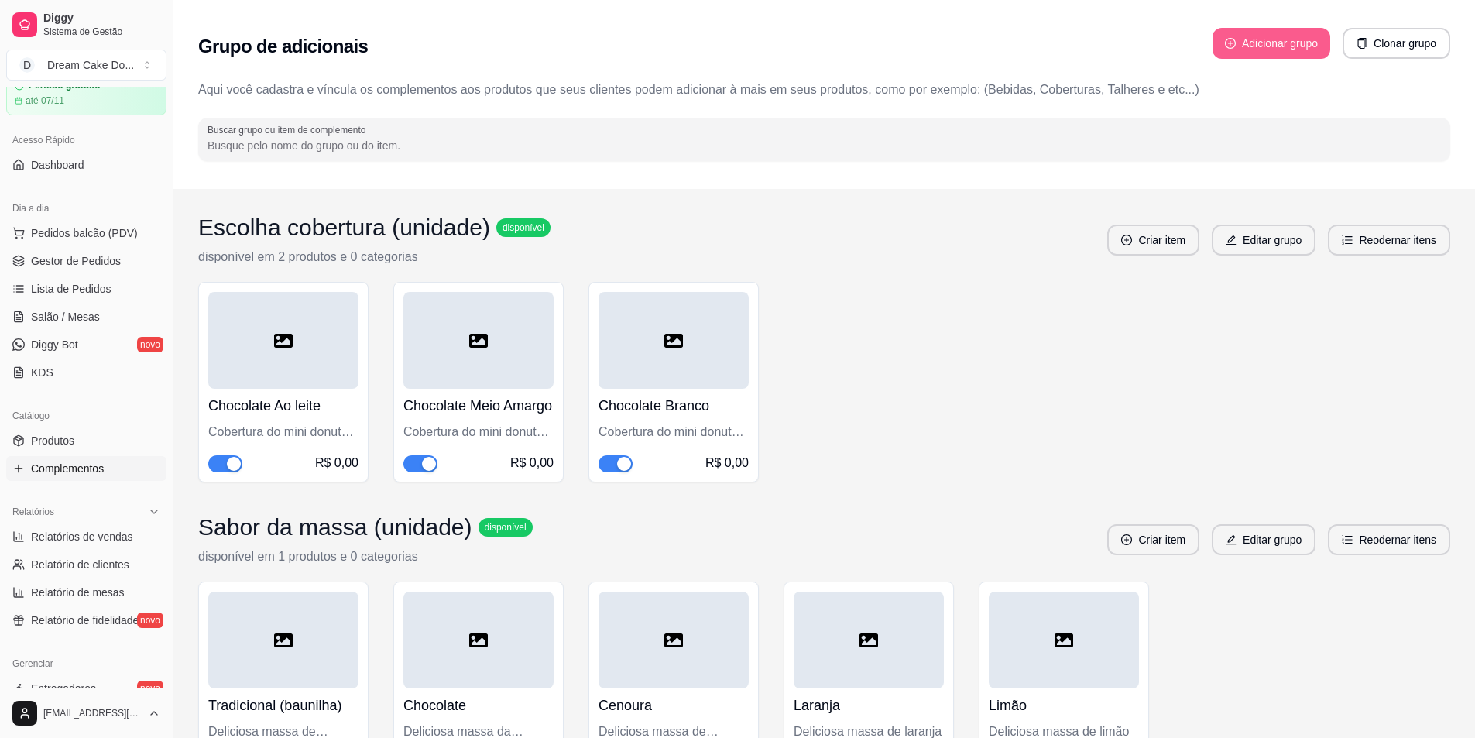
click at [1284, 44] on button "Adicionar grupo" at bounding box center [1272, 43] width 118 height 31
click at [1355, 43] on button "Clonar grupo" at bounding box center [1397, 44] width 105 height 30
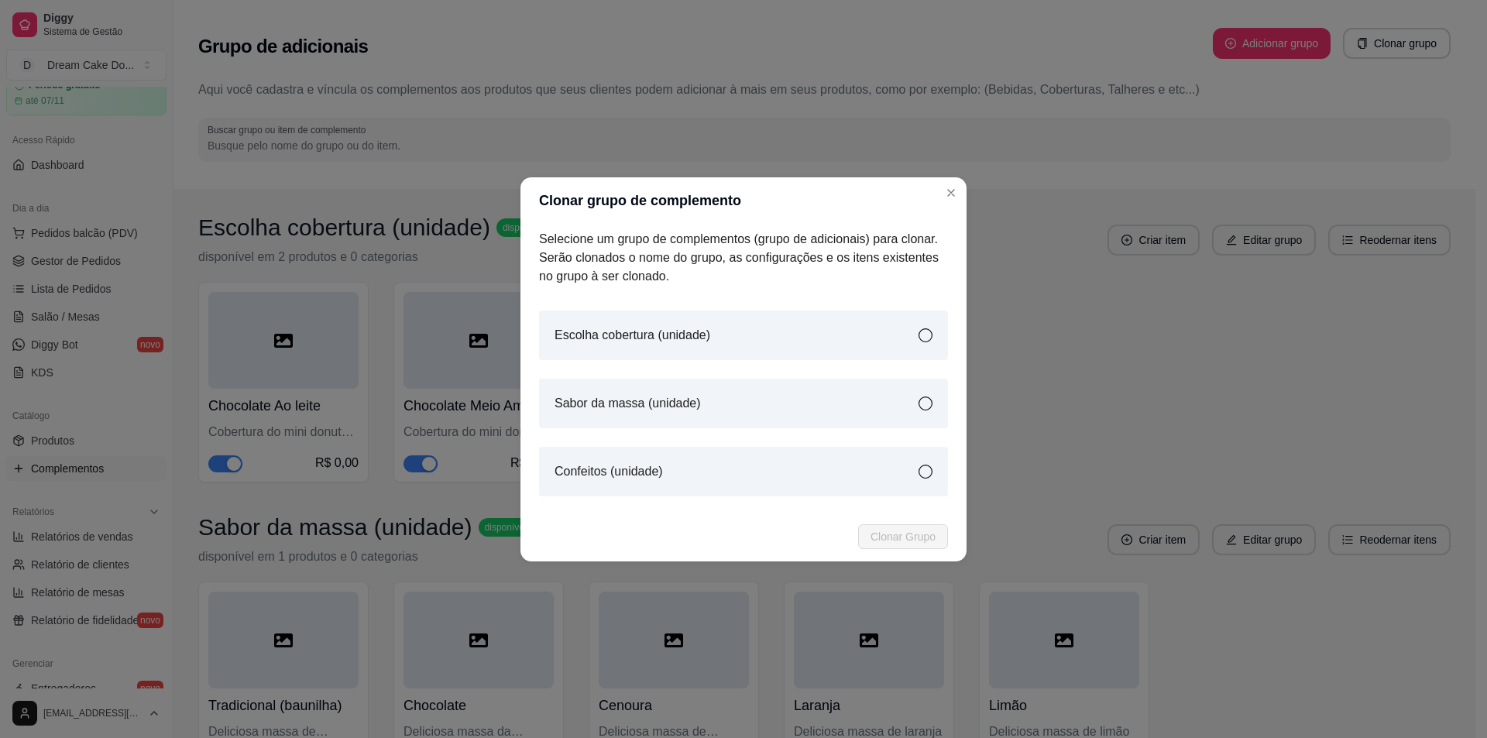
click at [929, 471] on div "Selecione um grupo de complementos (grupo de adicionais) para clonar. Serão clo…" at bounding box center [743, 368] width 446 height 288
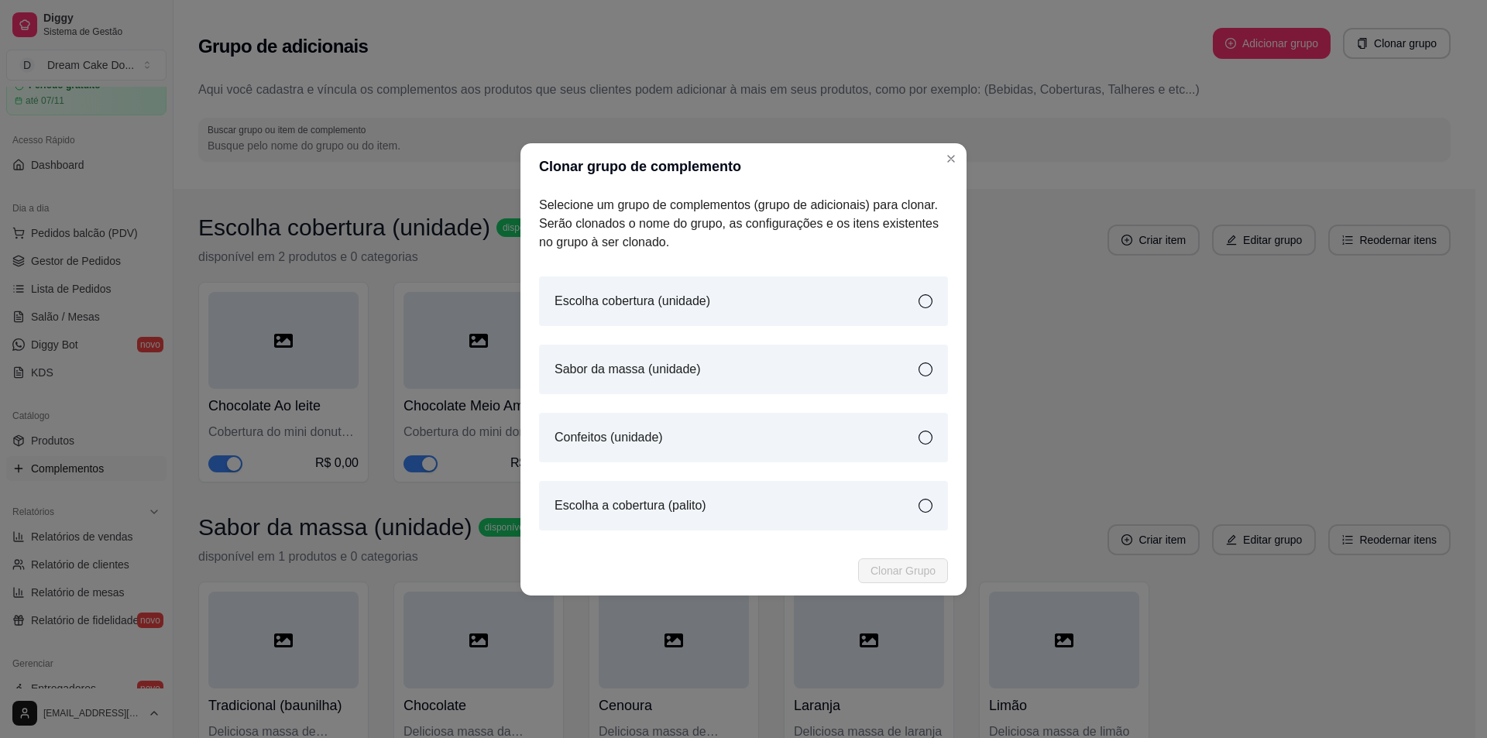
click at [924, 435] on icon at bounding box center [926, 438] width 14 height 14
click at [918, 565] on span "Clonar Grupo" at bounding box center [903, 570] width 65 height 17
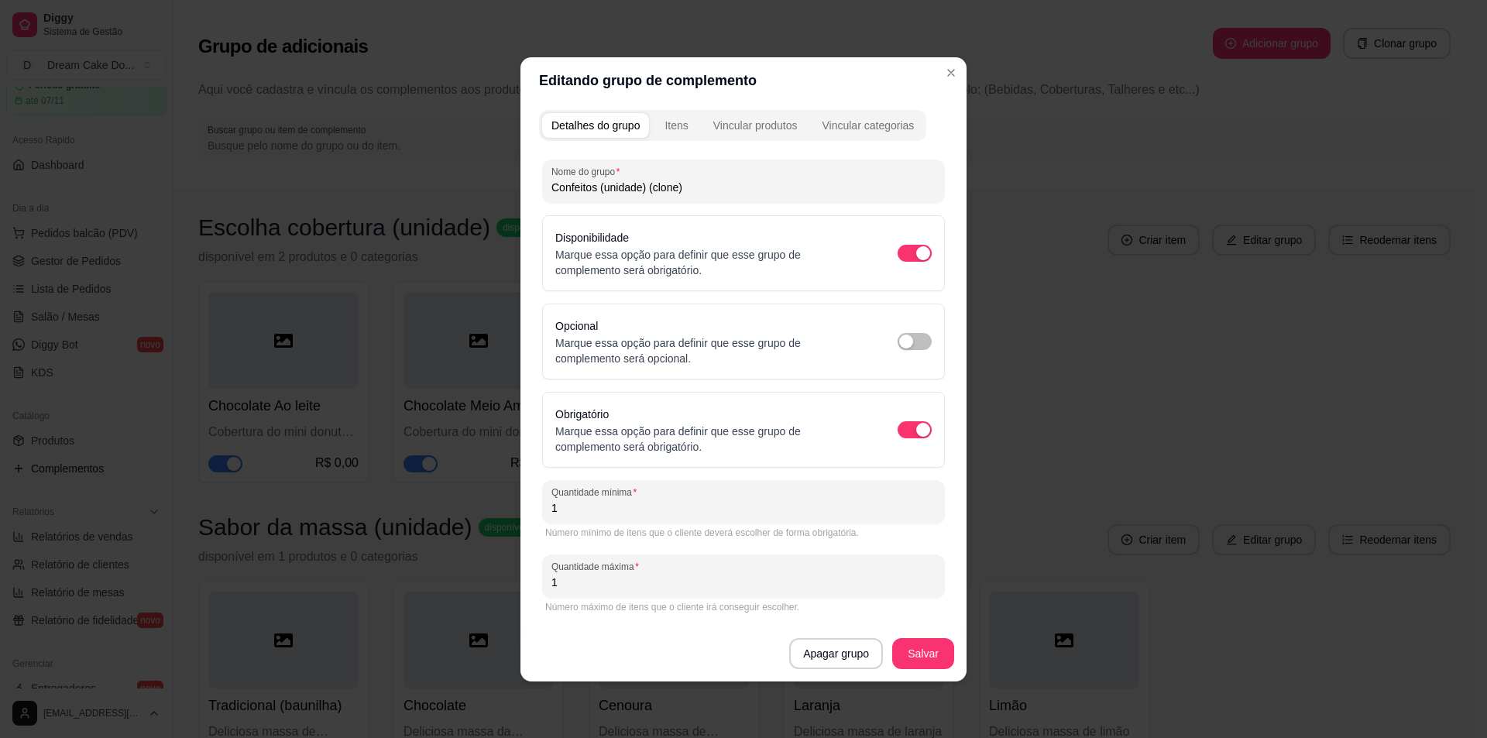
click at [677, 575] on input "1" at bounding box center [743, 582] width 384 height 15
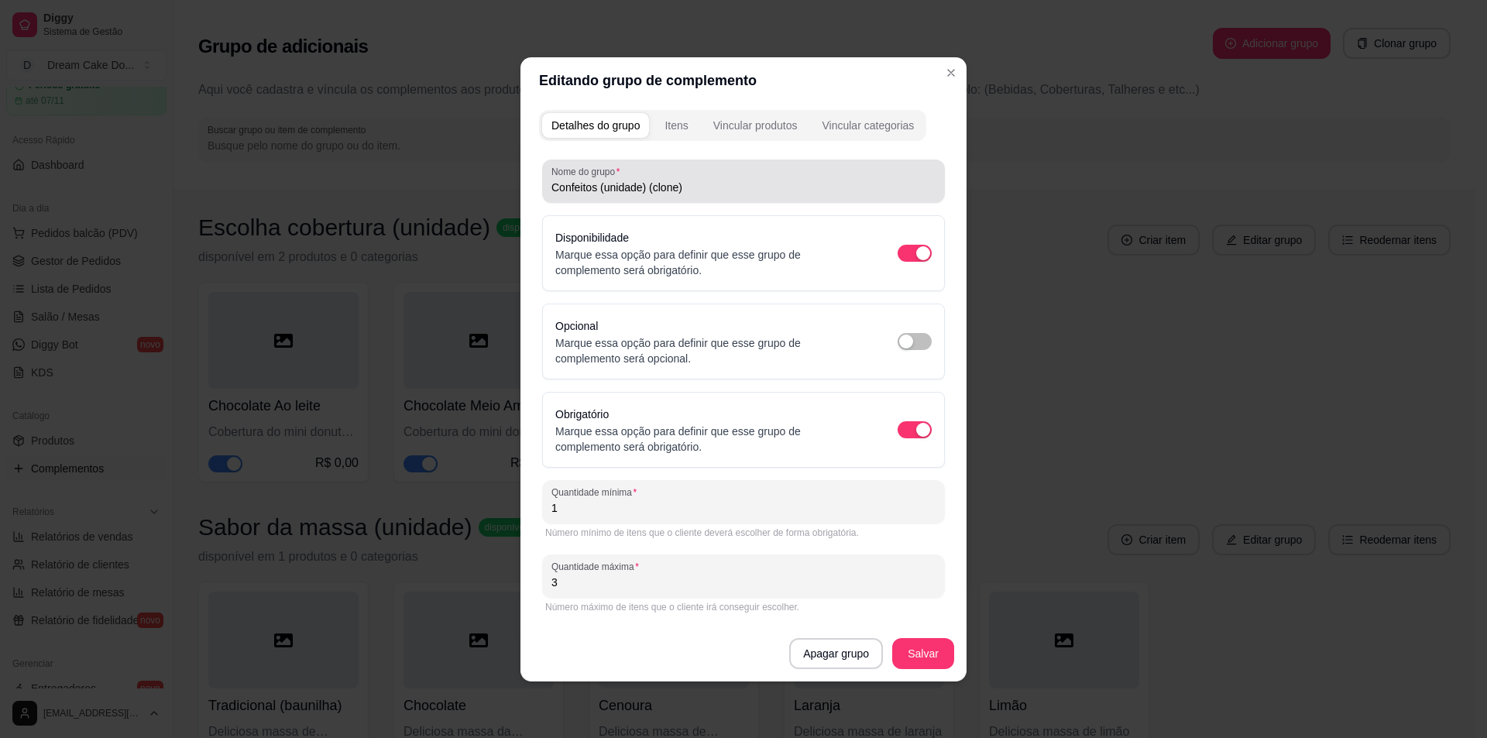
type input "3"
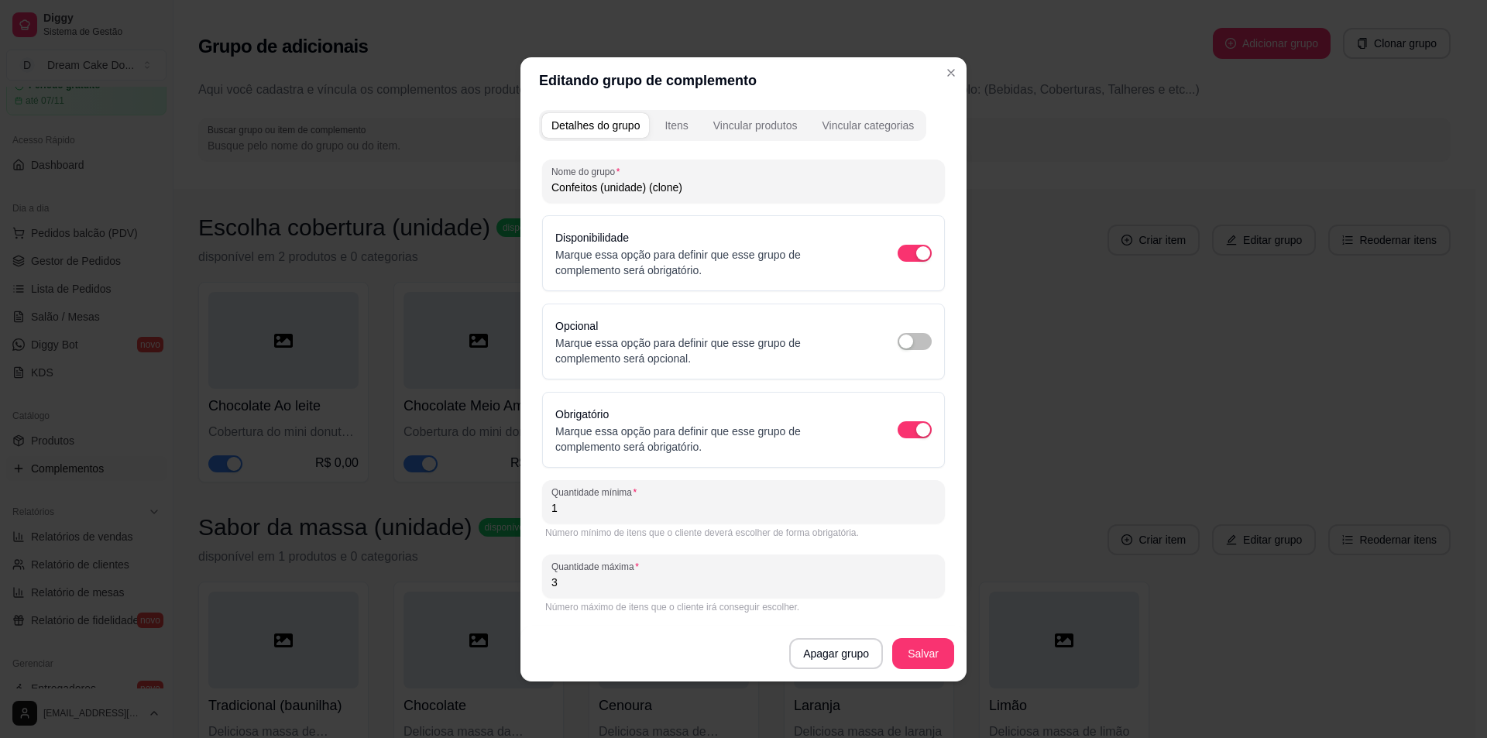
click at [711, 193] on input "Confeitos (unidade) (clone)" at bounding box center [743, 187] width 384 height 15
click at [643, 192] on input "Confeitos (unidade)" at bounding box center [743, 187] width 384 height 15
type input "Confeitos (palito)"
click at [919, 649] on button "Salvar" at bounding box center [923, 653] width 62 height 31
click at [929, 648] on button "Salvar" at bounding box center [923, 653] width 62 height 31
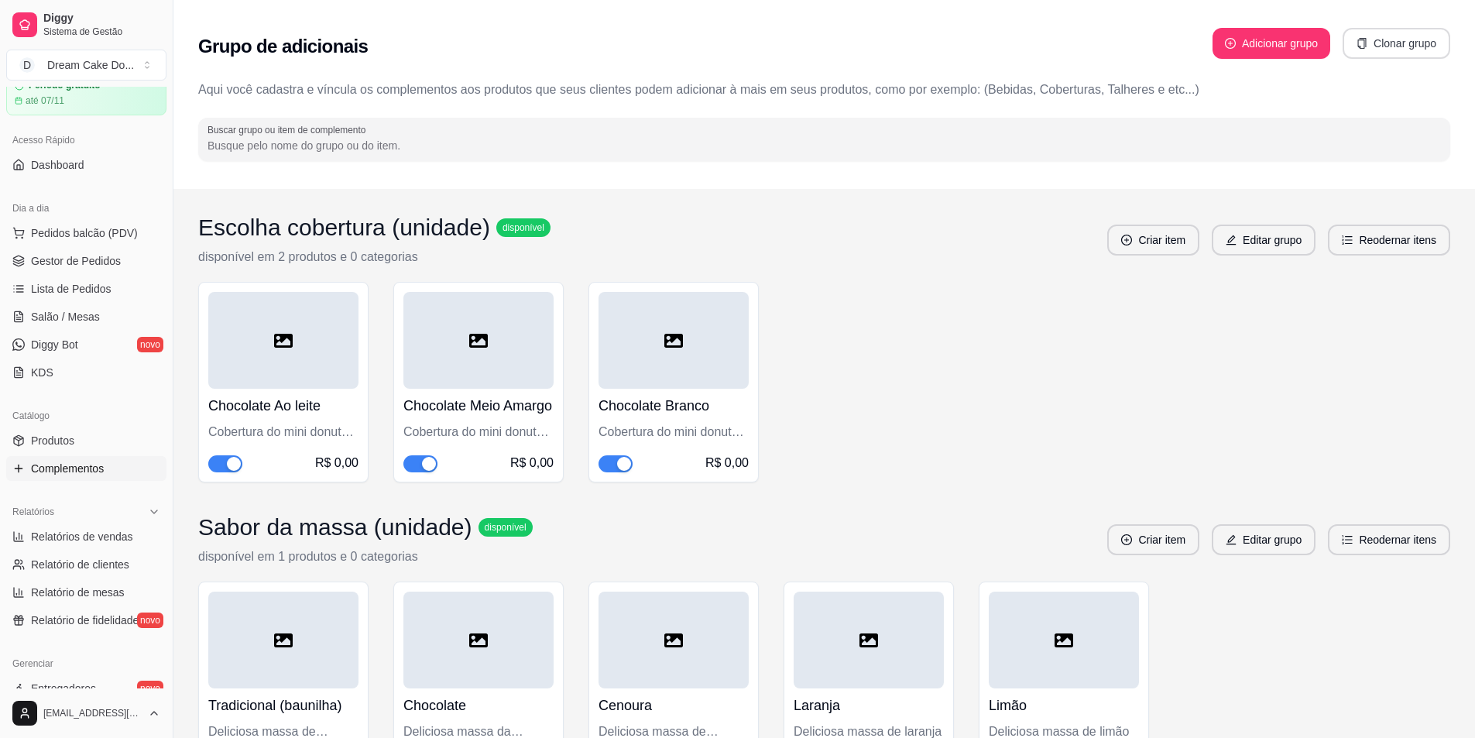
click at [1400, 44] on button "Clonar grupo" at bounding box center [1397, 43] width 108 height 31
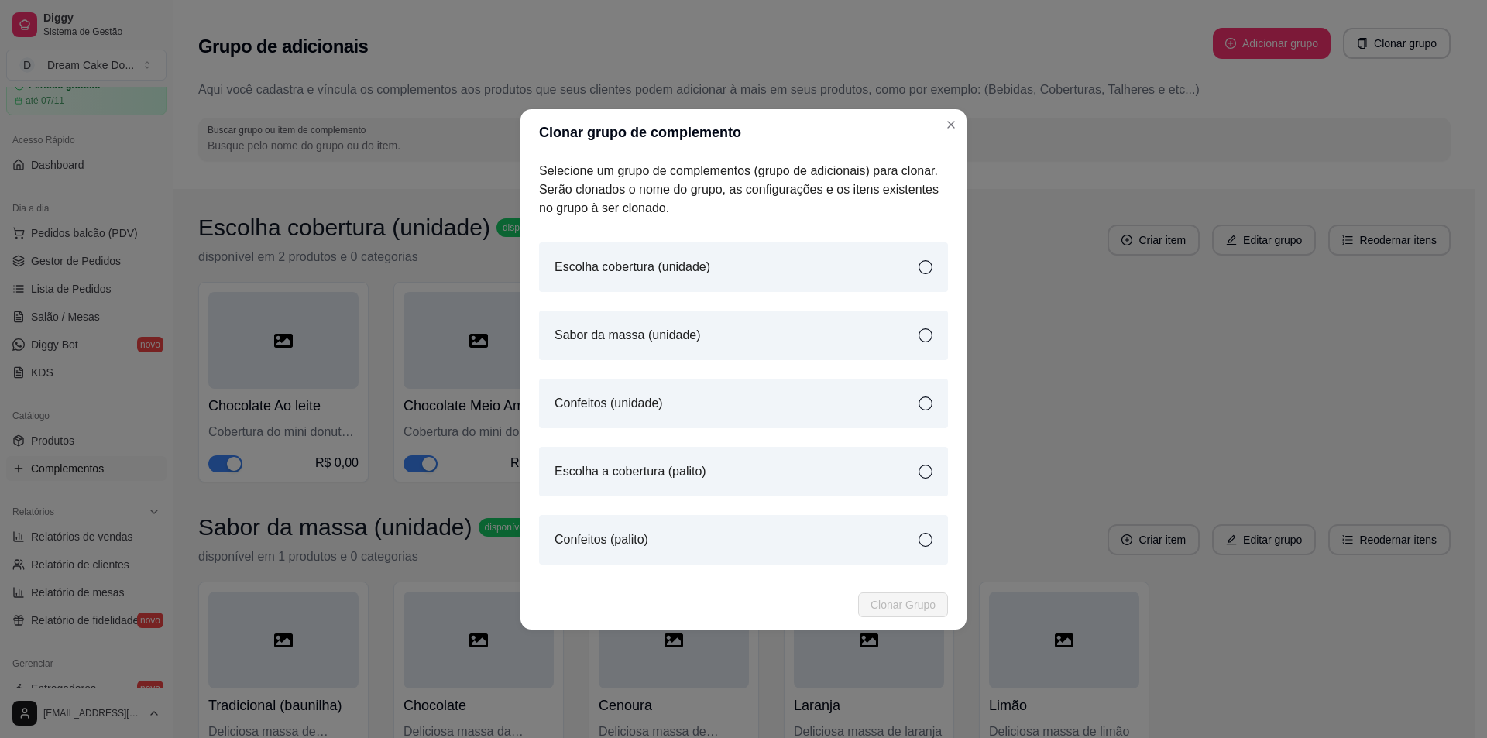
click at [921, 331] on icon at bounding box center [926, 335] width 14 height 14
click at [883, 601] on span "Clonar Grupo" at bounding box center [903, 604] width 65 height 17
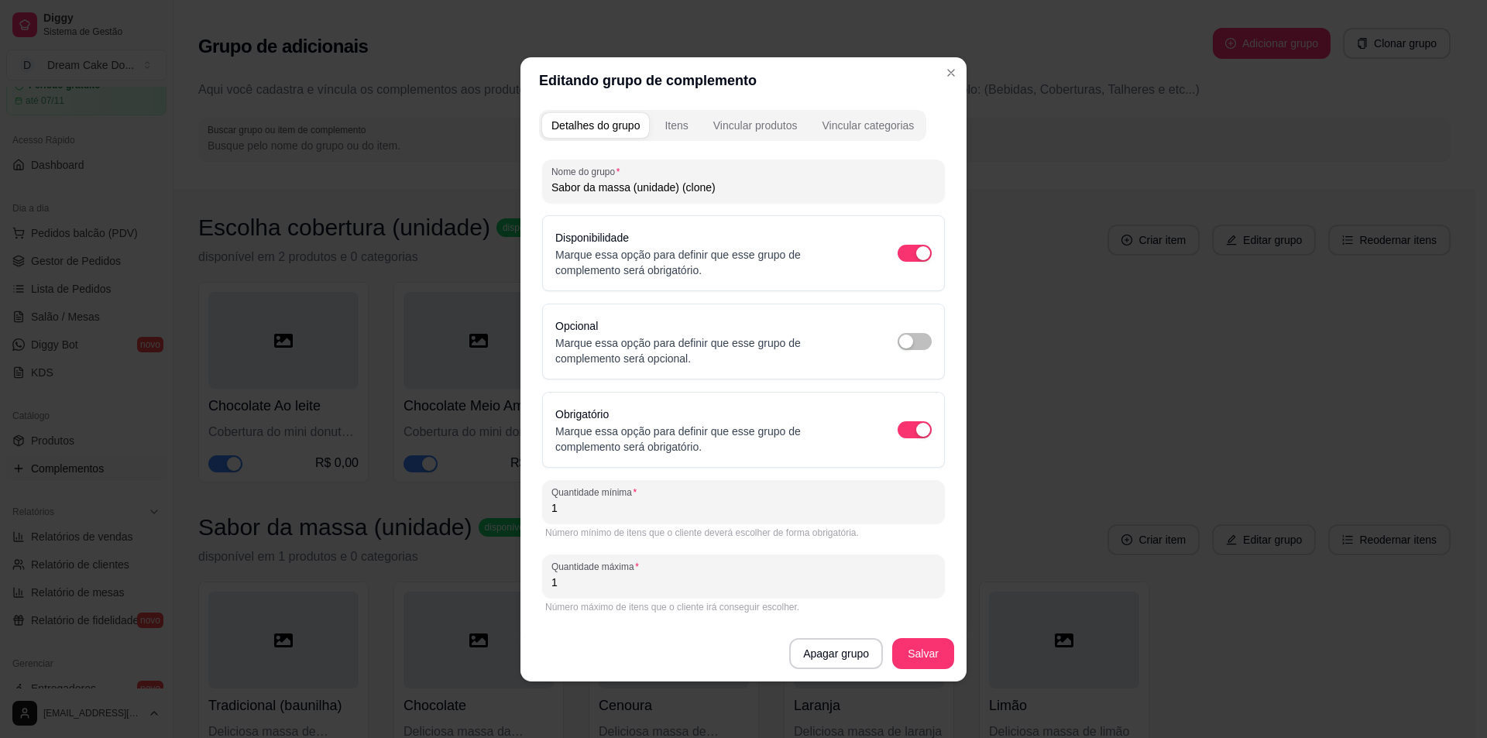
click at [716, 188] on input "Sabor da massa (unidade) (clone)" at bounding box center [743, 187] width 384 height 15
click at [669, 186] on input "Sabor da massa (unidade)" at bounding box center [743, 187] width 384 height 15
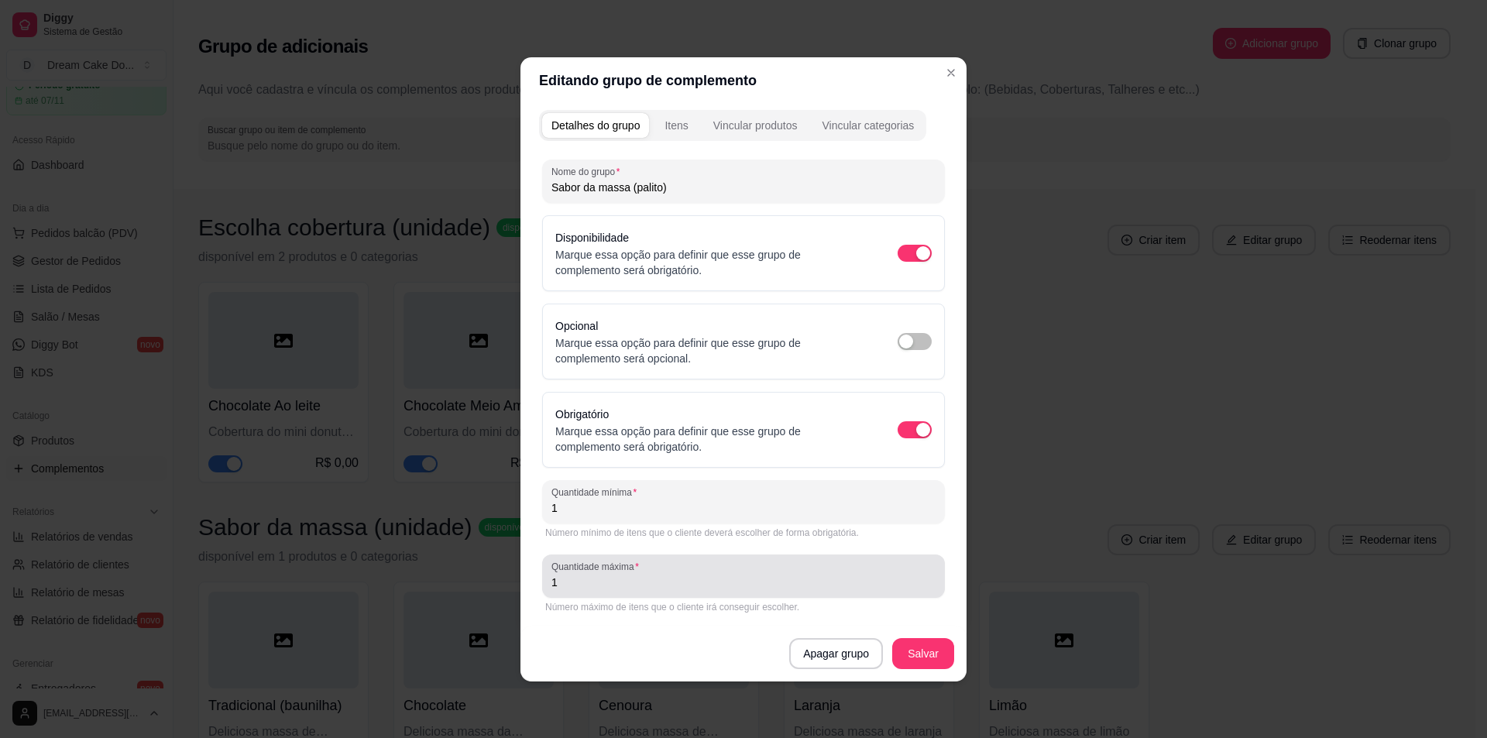
type input "Sabor da massa (palito)"
click at [685, 593] on div "Quantidade máxima 1" at bounding box center [743, 576] width 403 height 43
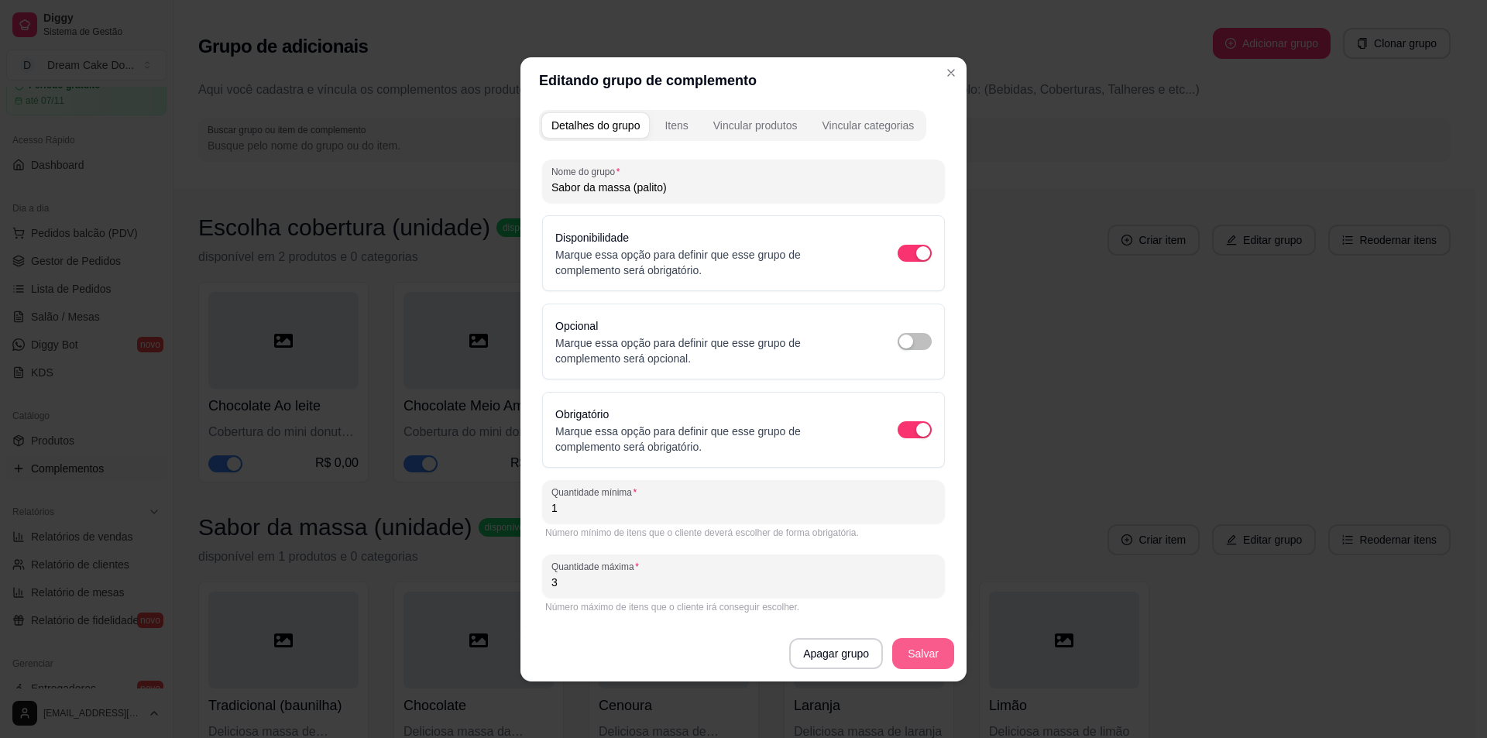
type input "3"
click at [919, 657] on button "Salvar" at bounding box center [923, 653] width 62 height 31
click at [686, 129] on div "Itens" at bounding box center [676, 125] width 23 height 15
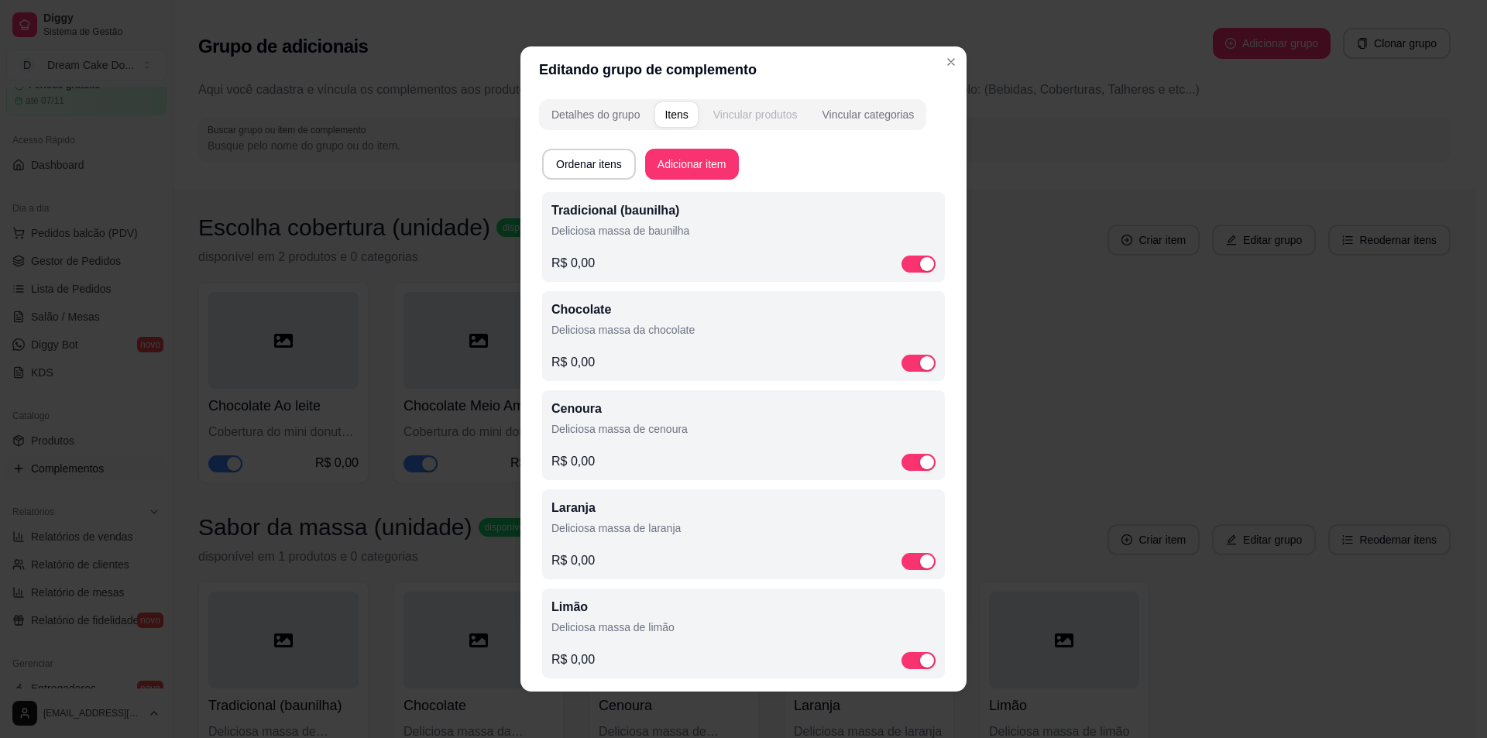
click at [729, 120] on div "Vincular produtos" at bounding box center [755, 114] width 84 height 15
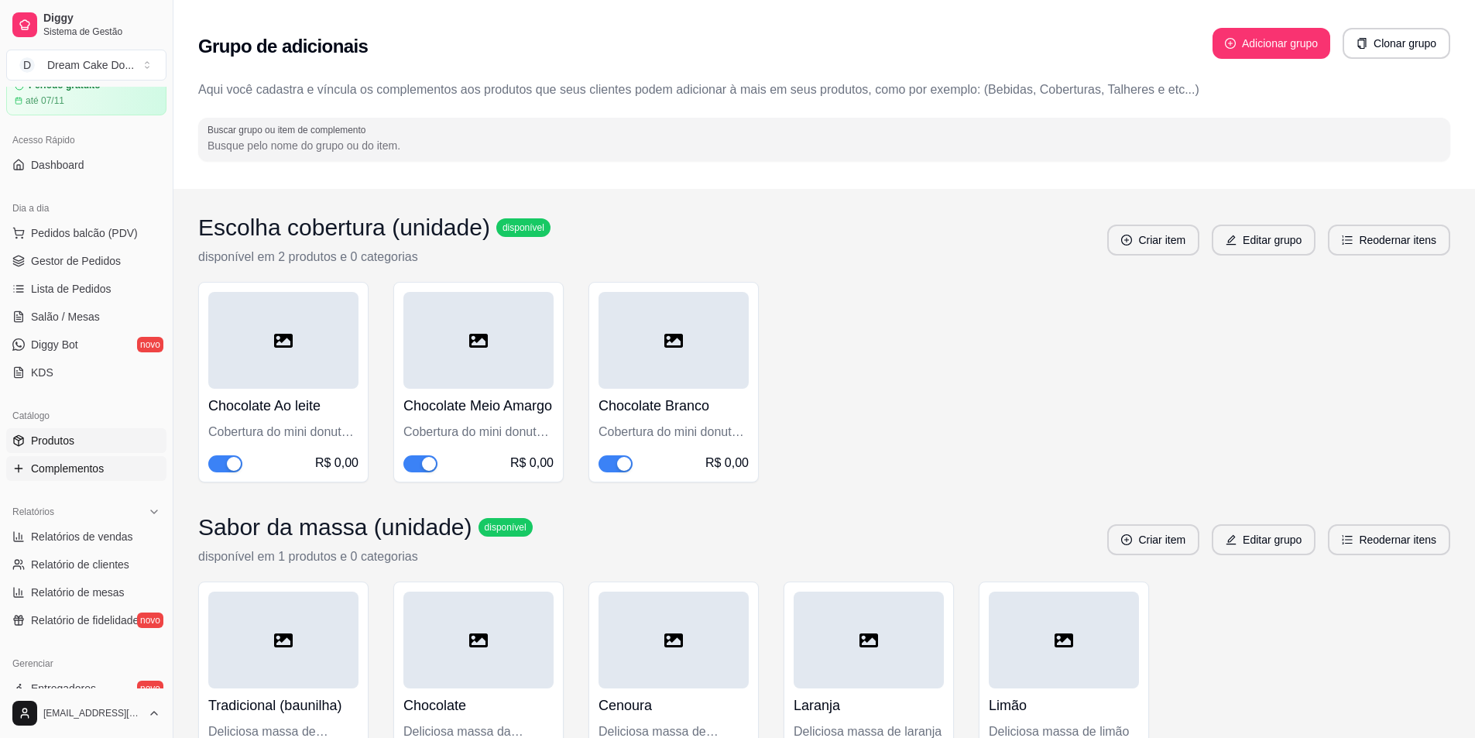
click at [61, 435] on span "Produtos" at bounding box center [52, 440] width 43 height 15
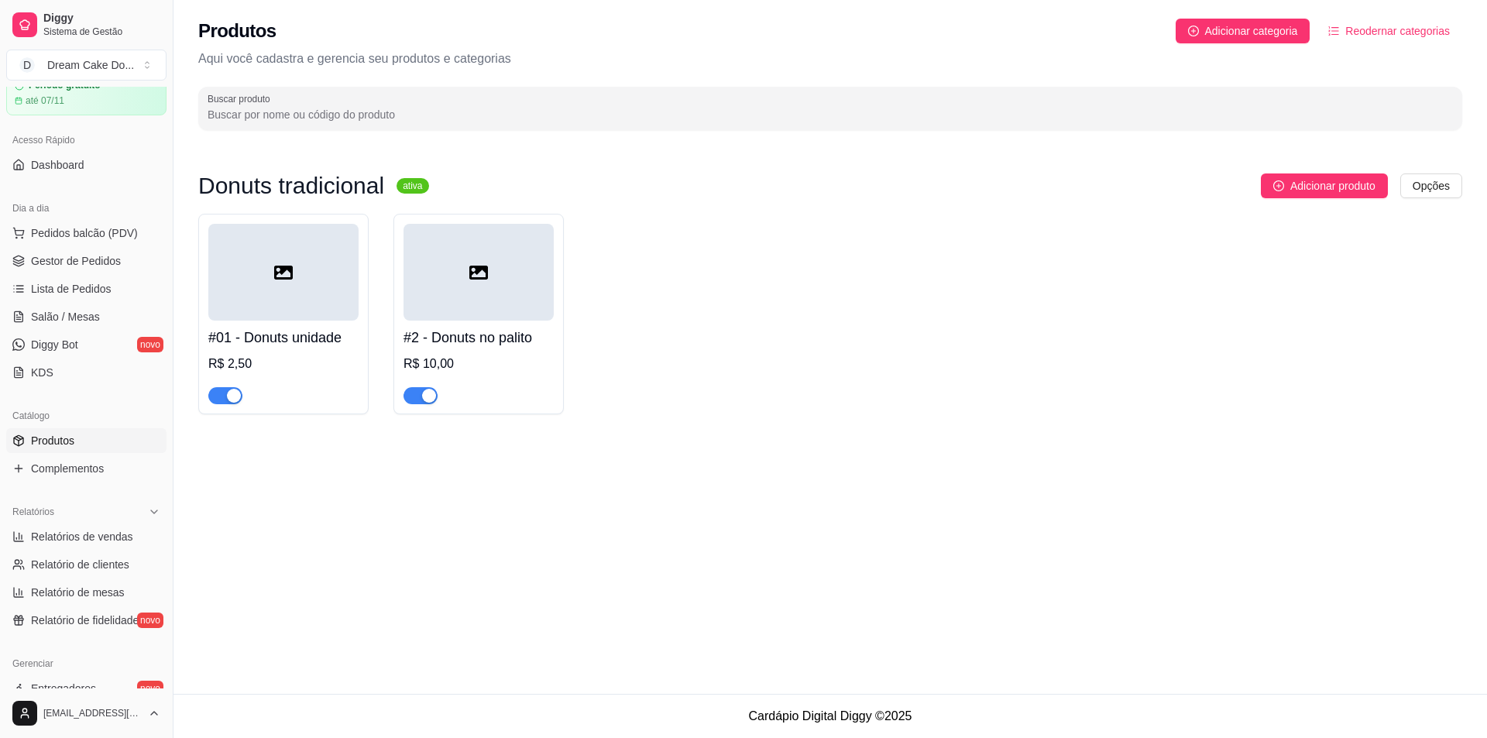
click at [479, 283] on div at bounding box center [479, 272] width 150 height 97
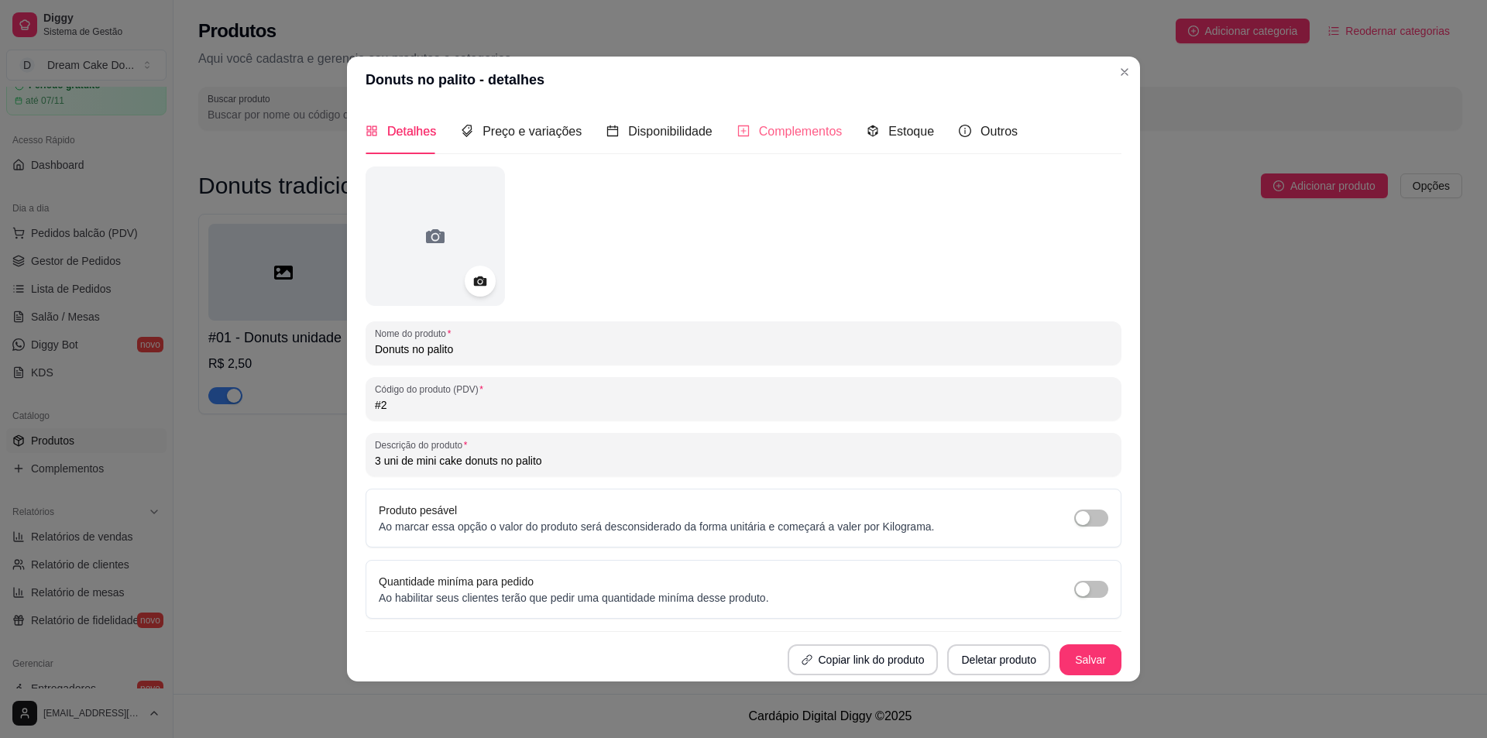
click at [802, 145] on div "Complementos" at bounding box center [789, 131] width 105 height 44
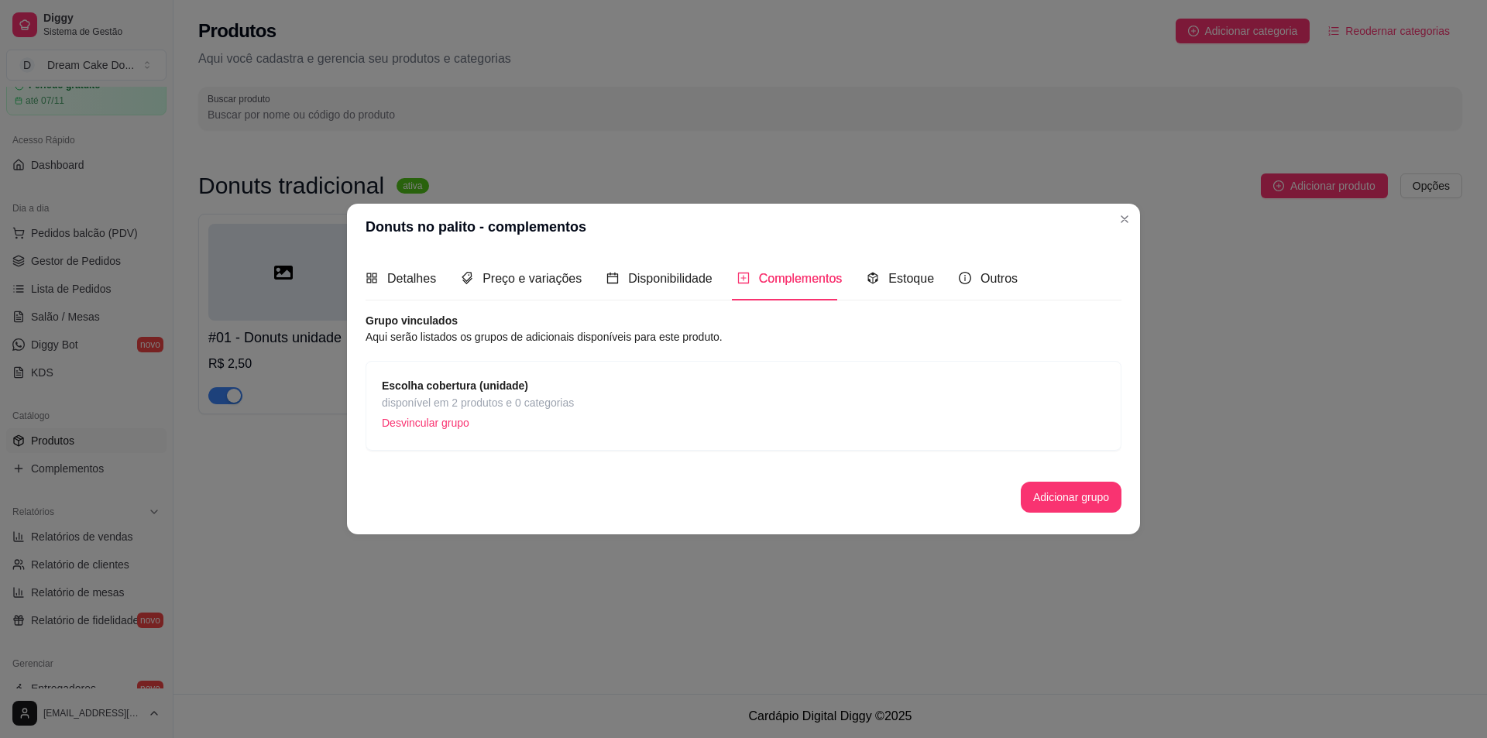
click at [438, 416] on p "Desvincular grupo" at bounding box center [478, 422] width 192 height 23
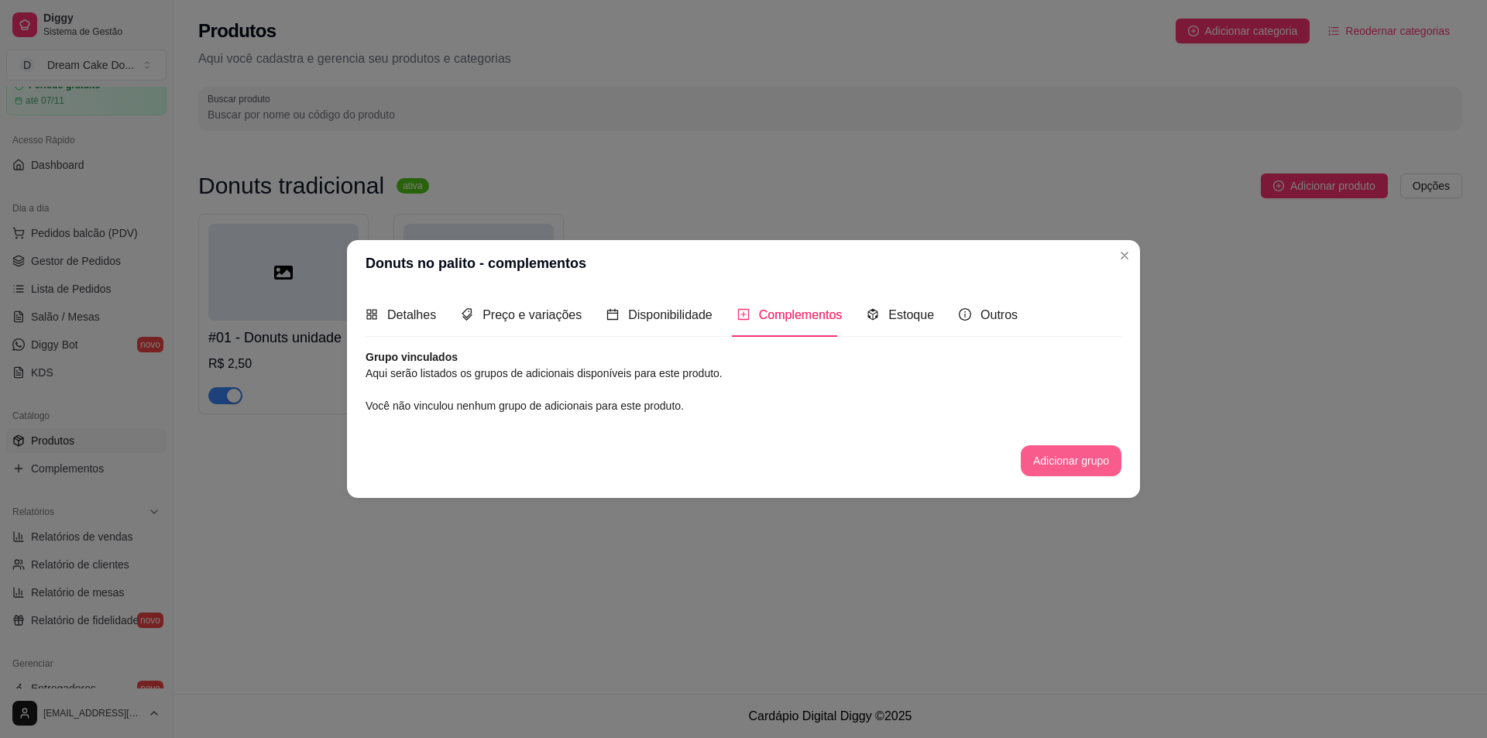
click at [1035, 463] on button "Adicionar grupo" at bounding box center [1071, 460] width 101 height 31
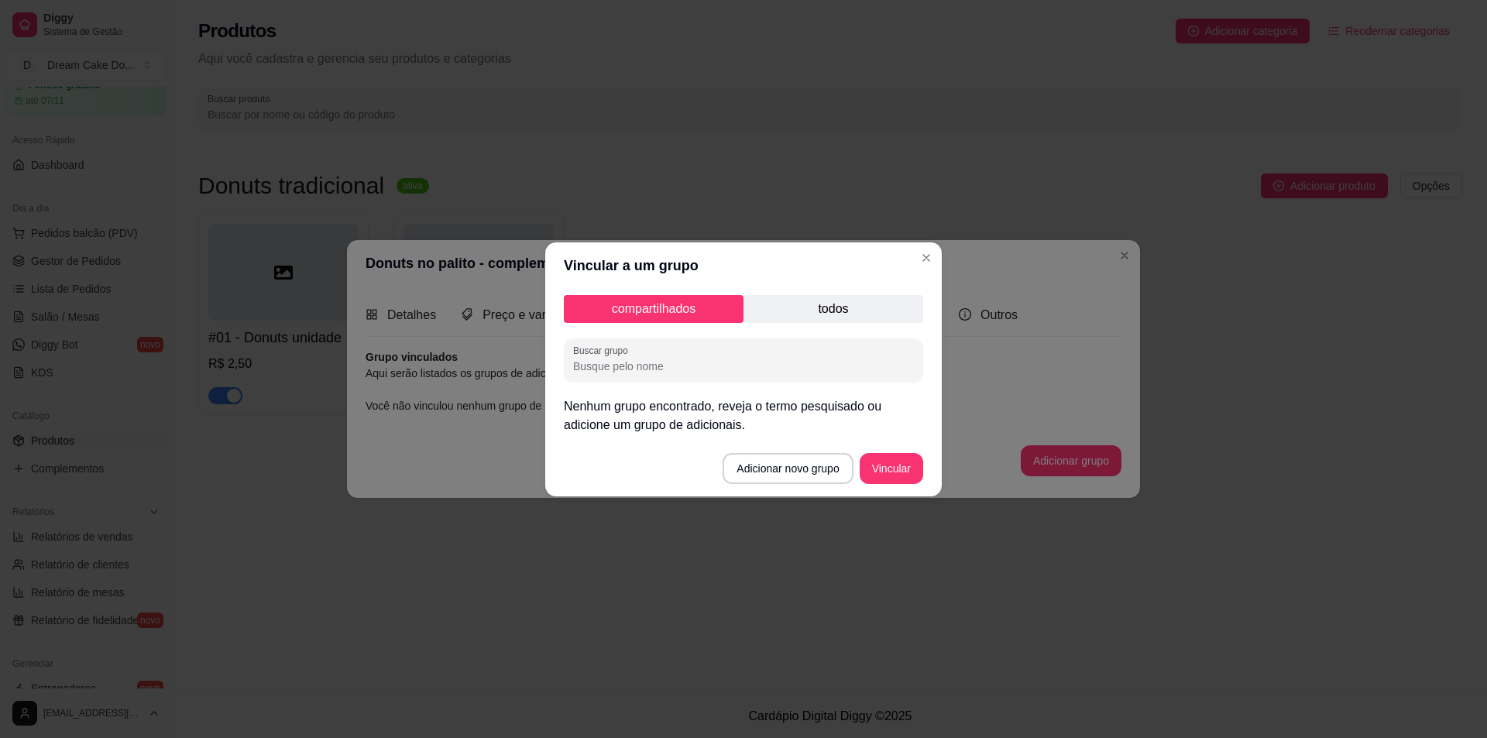
click at [795, 309] on p "todos" at bounding box center [834, 309] width 180 height 28
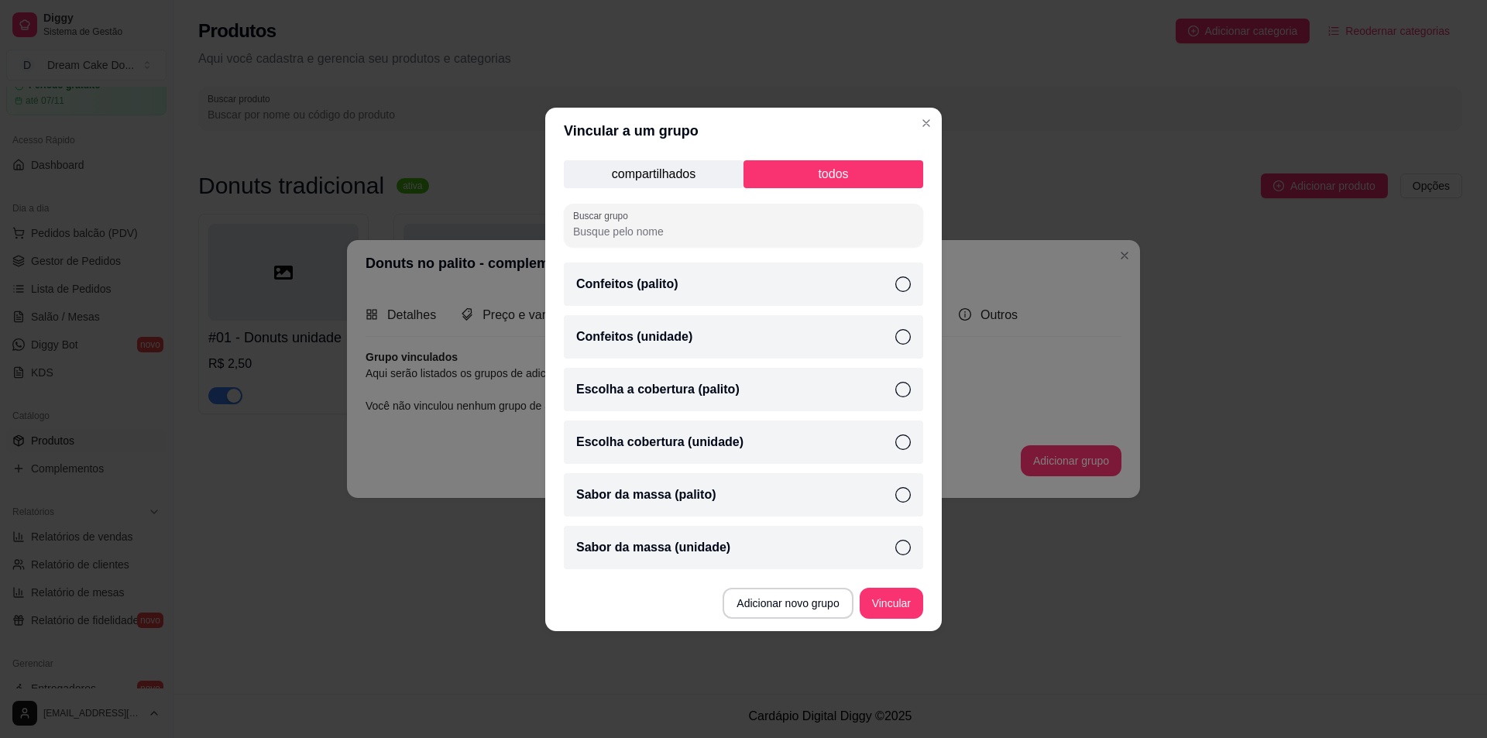
click at [898, 390] on icon at bounding box center [902, 389] width 15 height 15
click at [896, 280] on icon at bounding box center [902, 284] width 15 height 15
click at [898, 493] on icon at bounding box center [902, 494] width 15 height 15
click at [915, 599] on button "Vincular" at bounding box center [892, 603] width 64 height 31
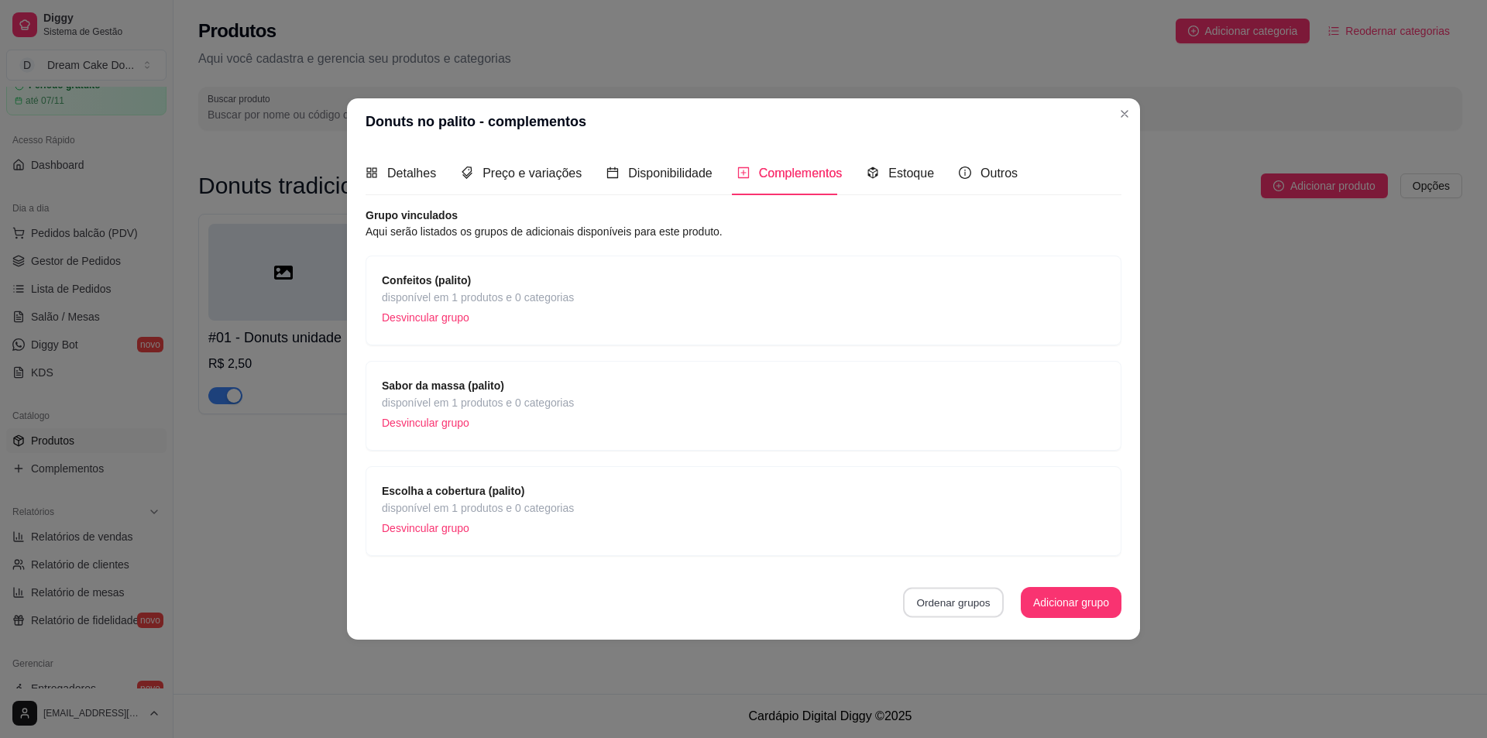
click at [909, 605] on button "Ordenar grupos" at bounding box center [953, 603] width 101 height 30
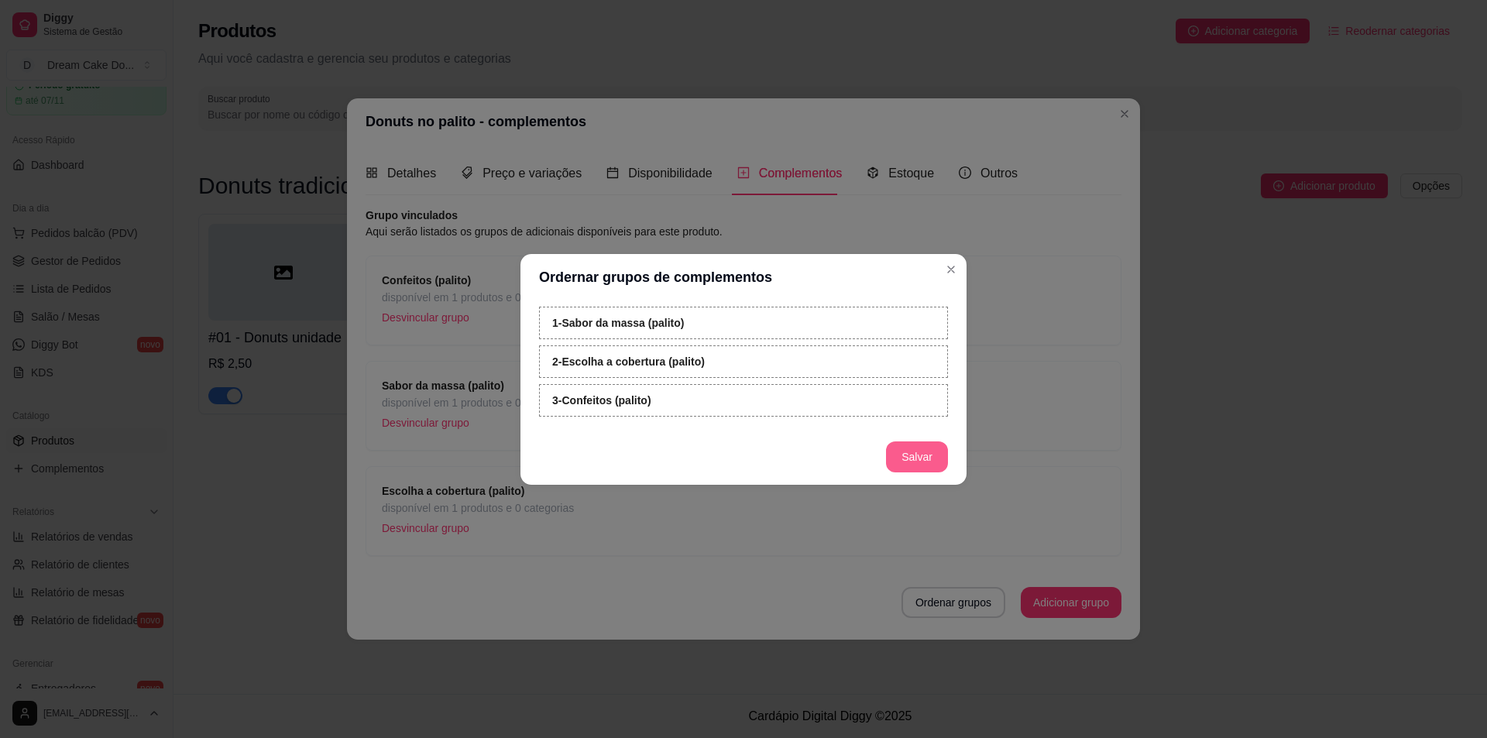
click at [932, 455] on button "Salvar" at bounding box center [917, 456] width 62 height 31
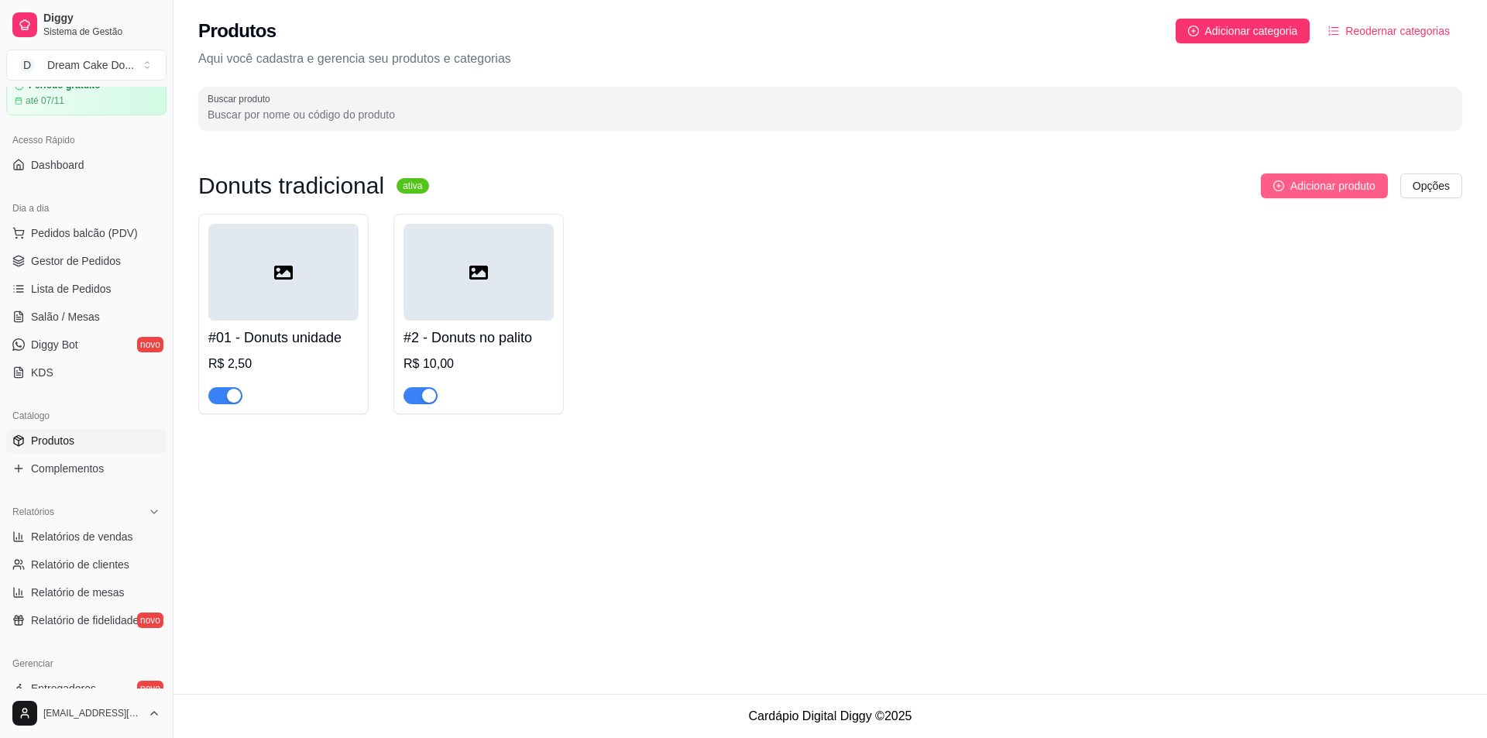
click at [1362, 187] on span "Adicionar produto" at bounding box center [1332, 185] width 85 height 17
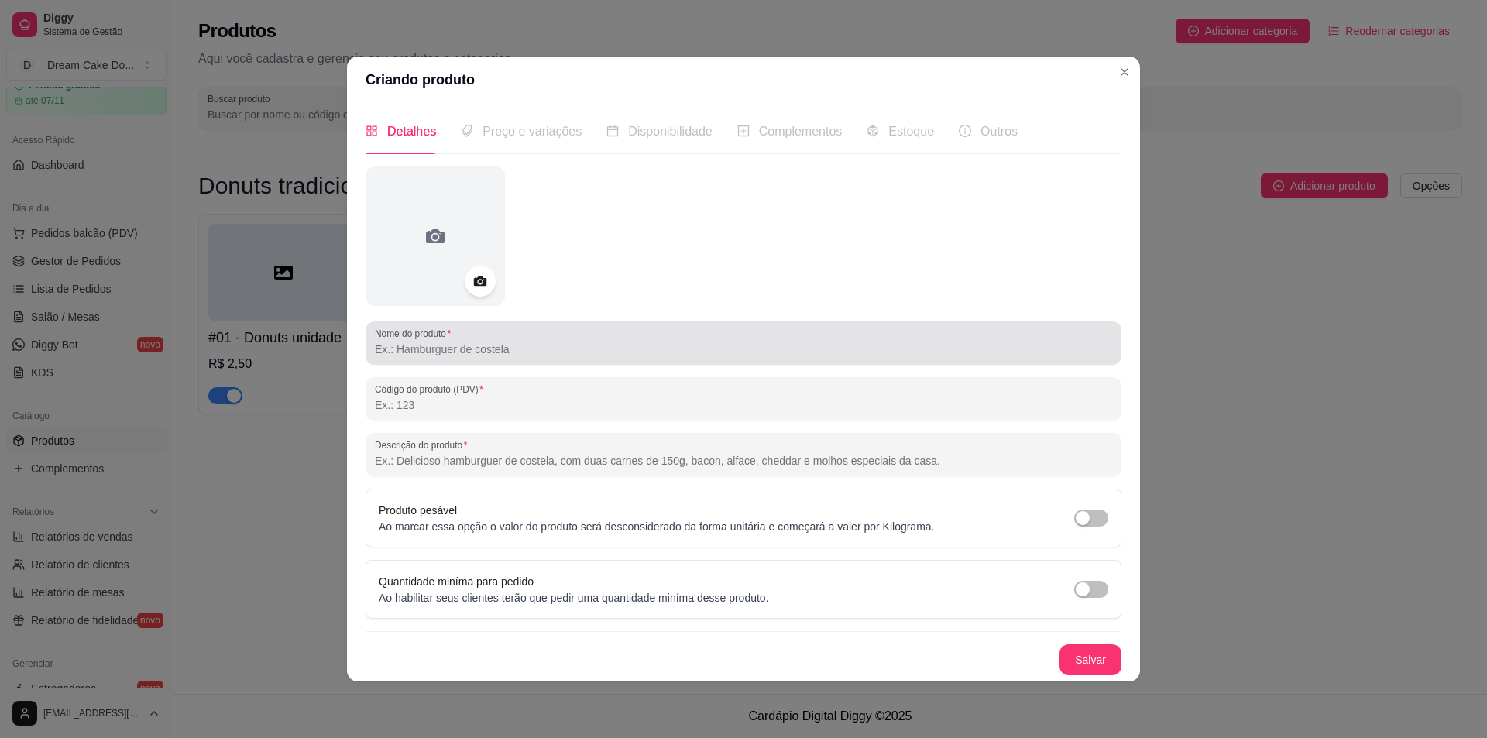
click at [630, 364] on div "Nome do produto" at bounding box center [744, 342] width 756 height 43
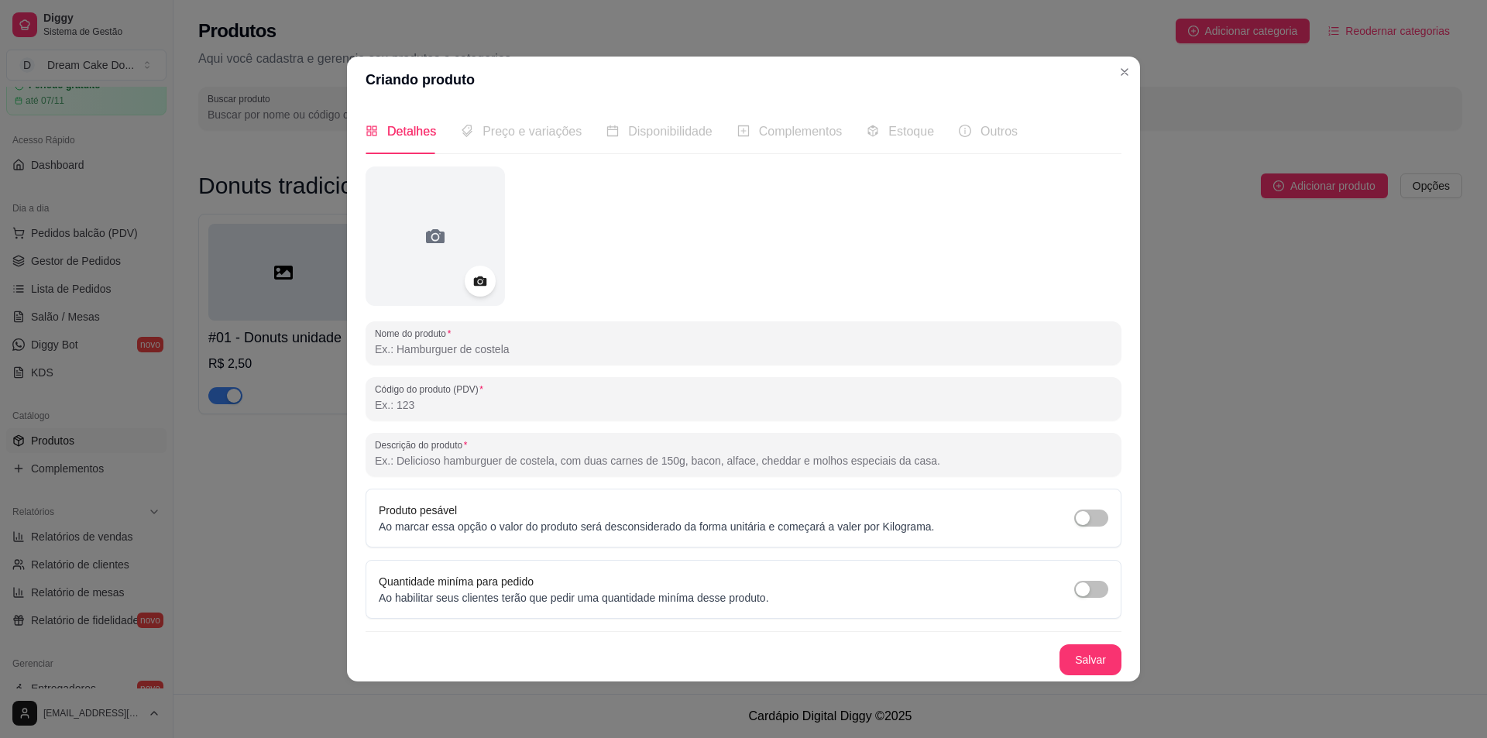
click at [1104, 70] on header "Criando produto" at bounding box center [743, 80] width 793 height 46
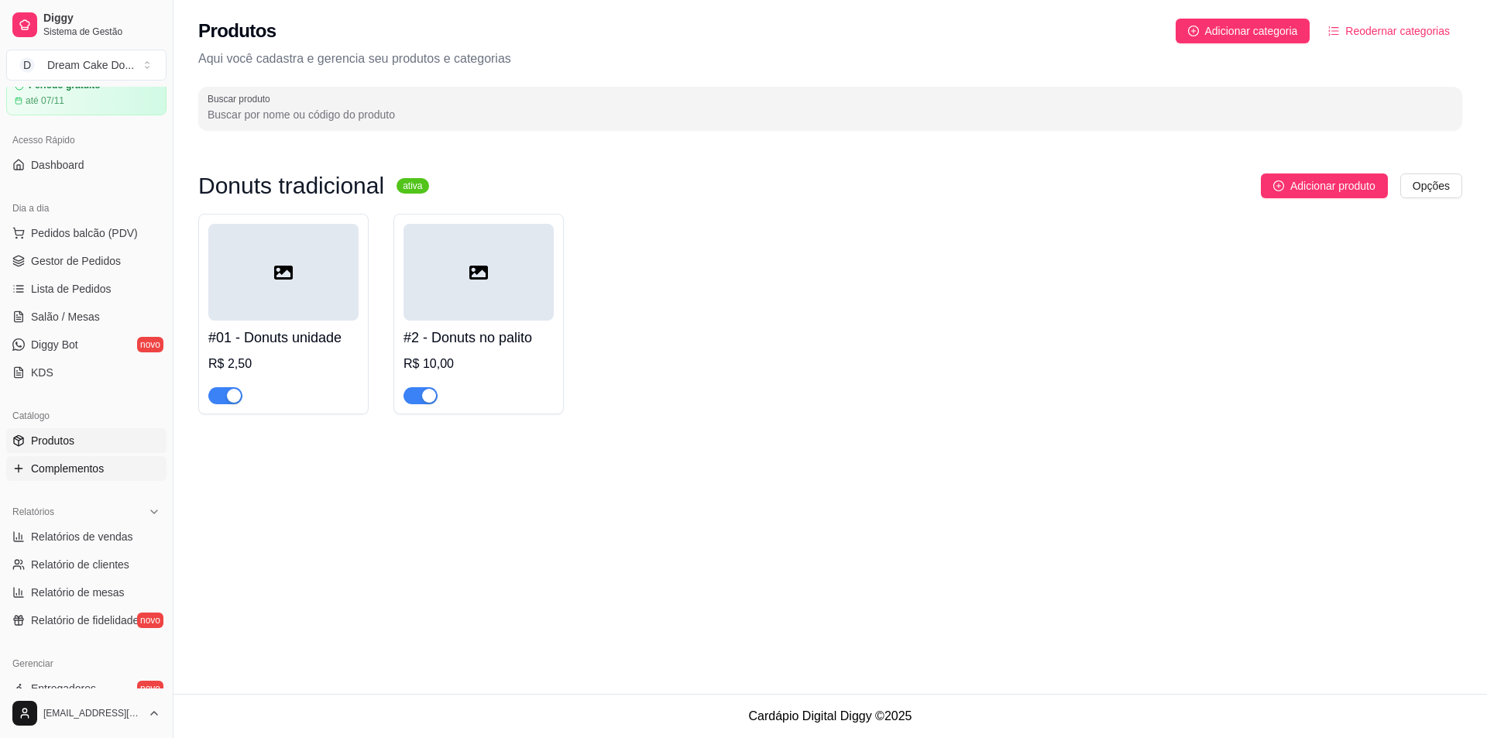
click at [67, 475] on span "Complementos" at bounding box center [67, 468] width 73 height 15
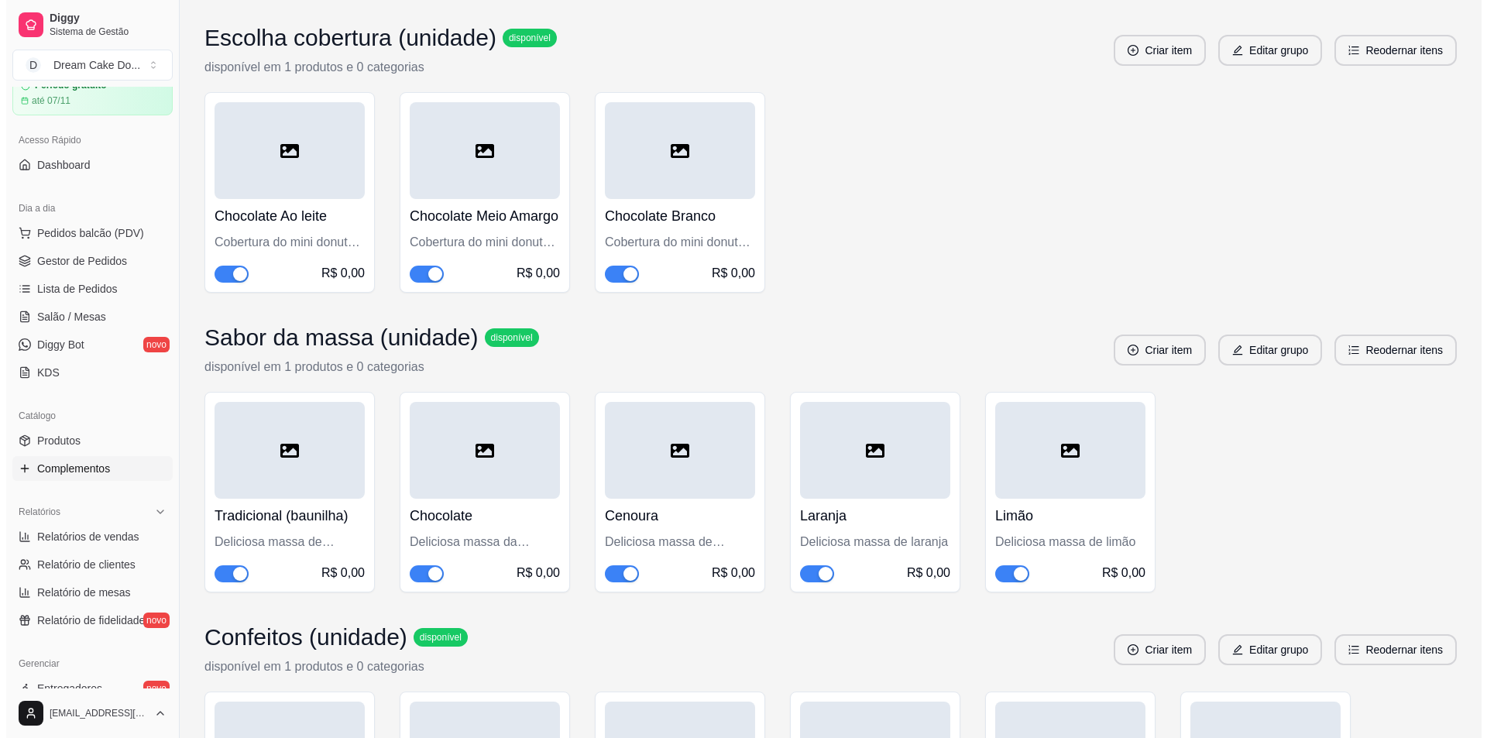
scroll to position [232, 0]
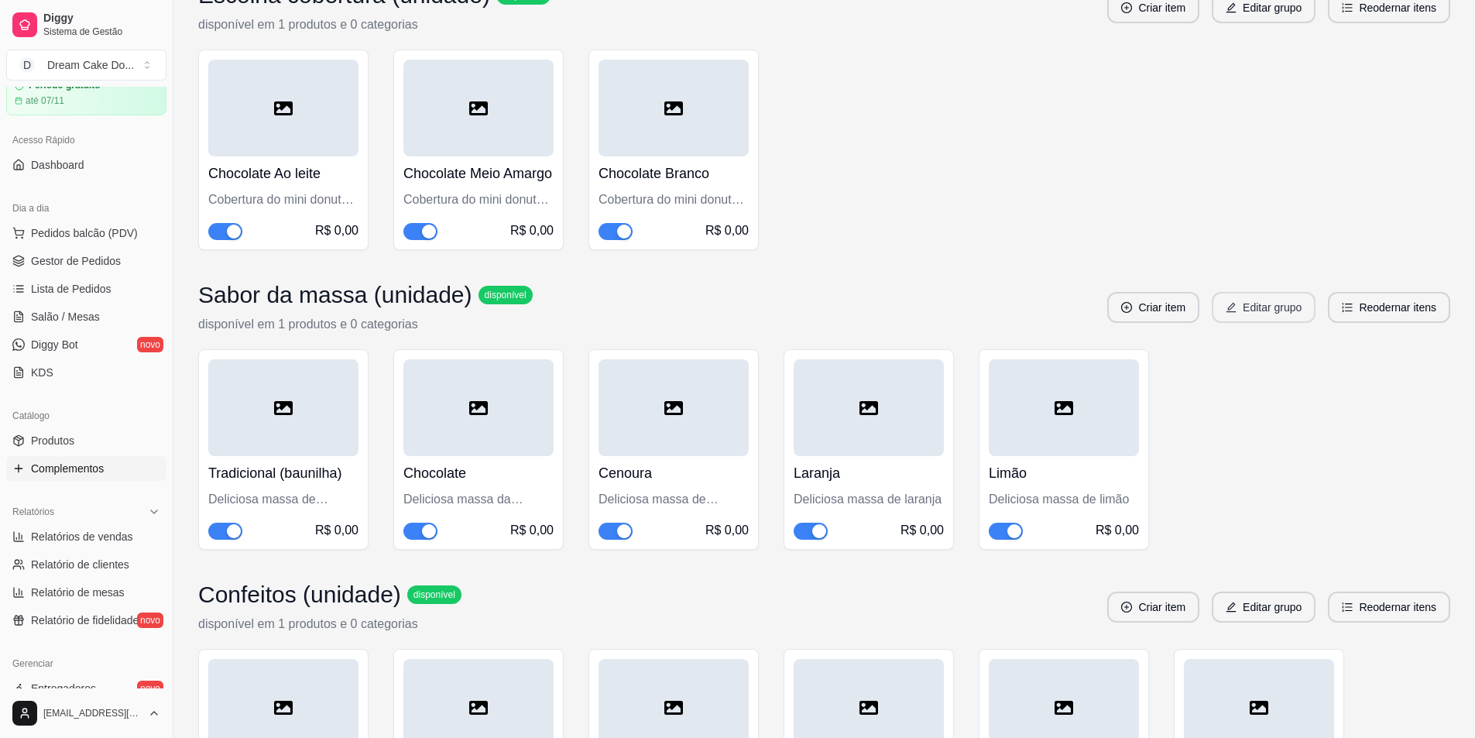
click at [1249, 323] on button "Editar grupo" at bounding box center [1264, 307] width 104 height 31
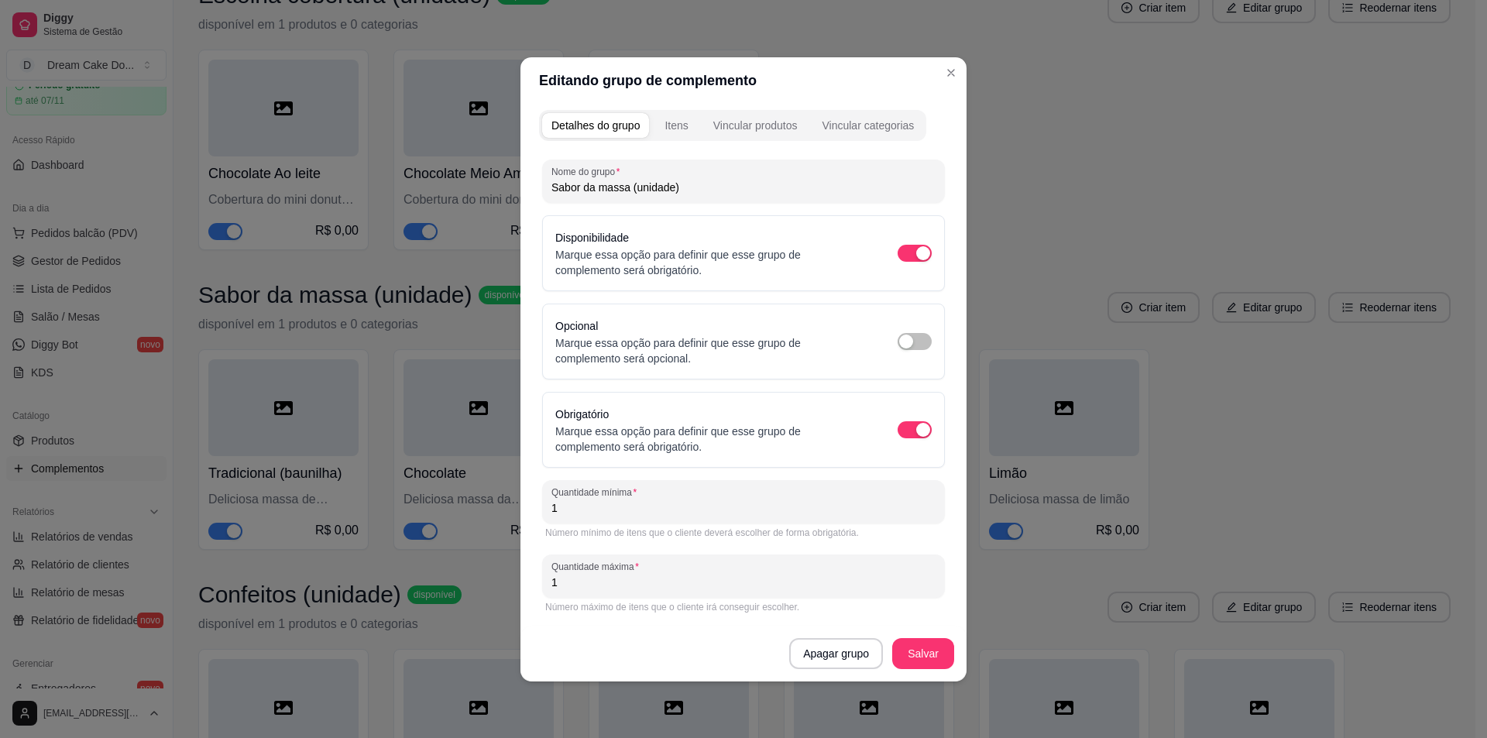
click at [679, 111] on div "Detalhes do grupo Itens Vincular produtos Vincular categorias" at bounding box center [732, 125] width 387 height 31
click at [678, 130] on div "Itens" at bounding box center [676, 125] width 23 height 15
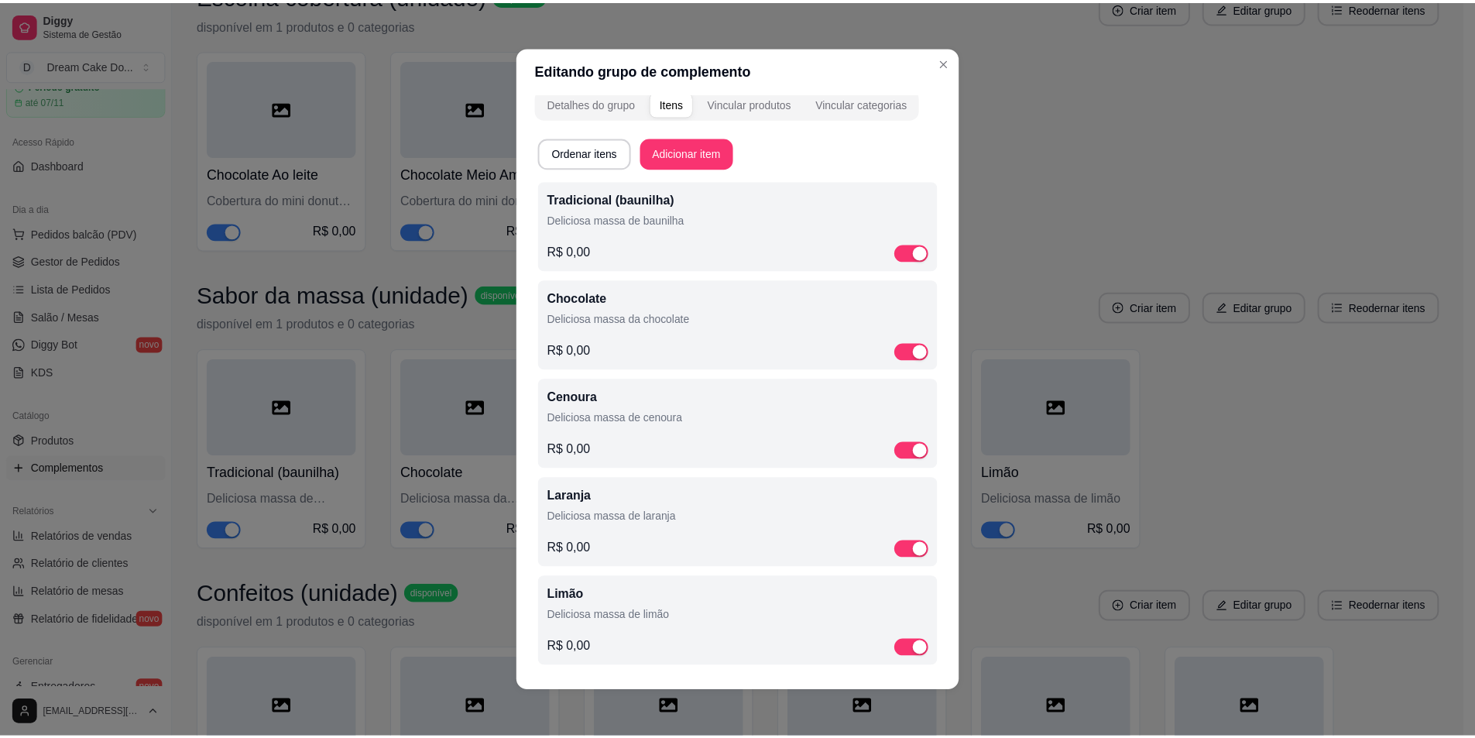
scroll to position [15, 0]
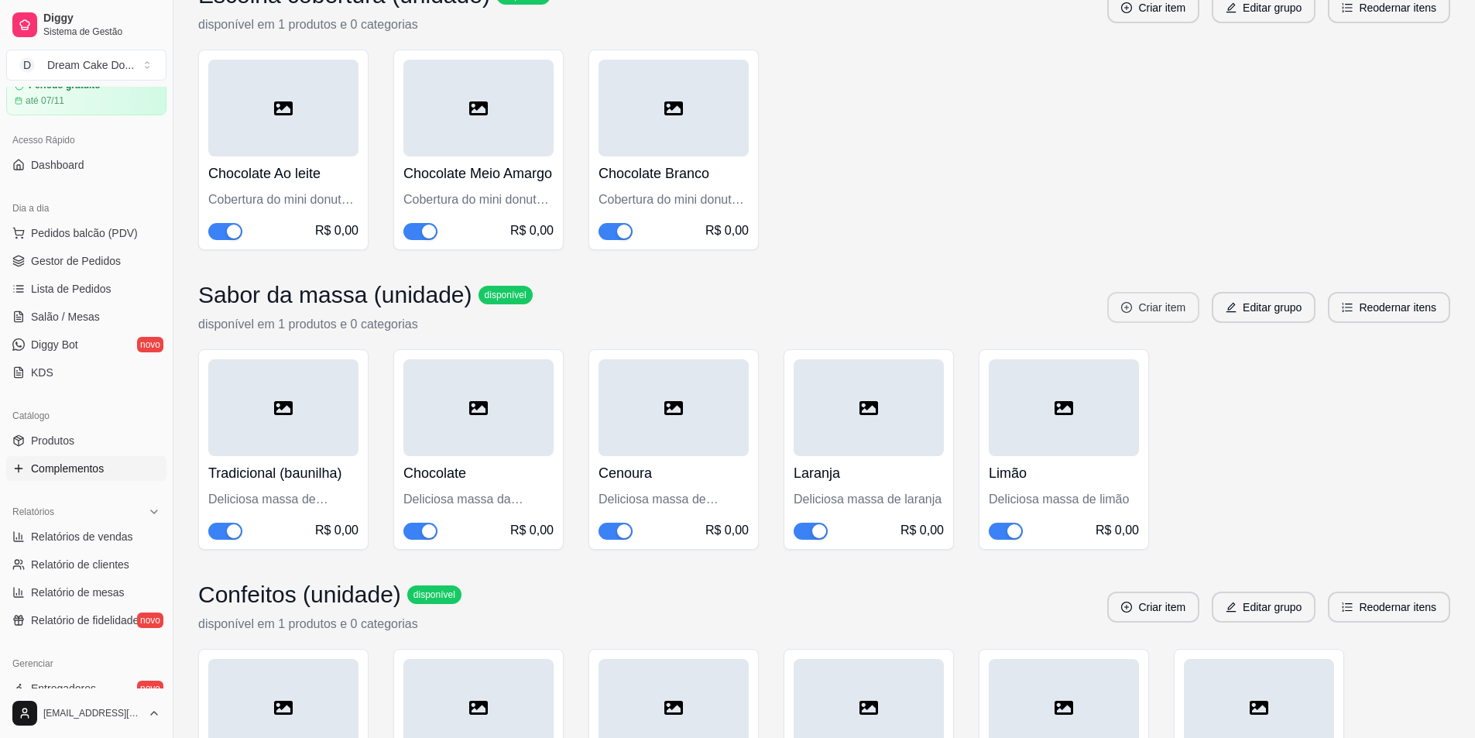
click at [1144, 323] on button "Criar item" at bounding box center [1154, 307] width 92 height 31
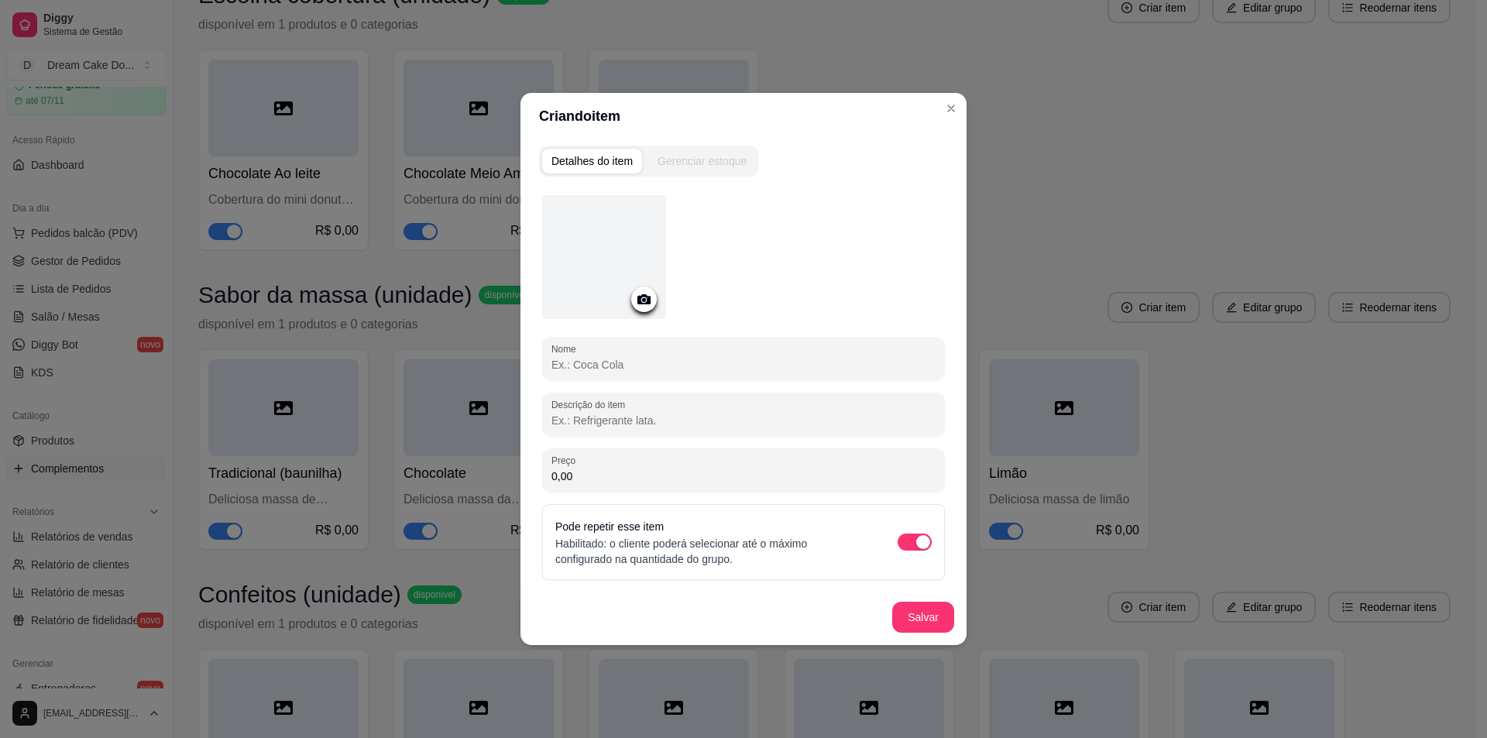
click at [665, 359] on input "Nome" at bounding box center [743, 364] width 384 height 15
type input "Churros"
click at [665, 423] on input "Descrição do item" at bounding box center [743, 420] width 384 height 15
type input "Deliciosa massa de churros"
click at [922, 623] on button "Salvar" at bounding box center [923, 618] width 60 height 30
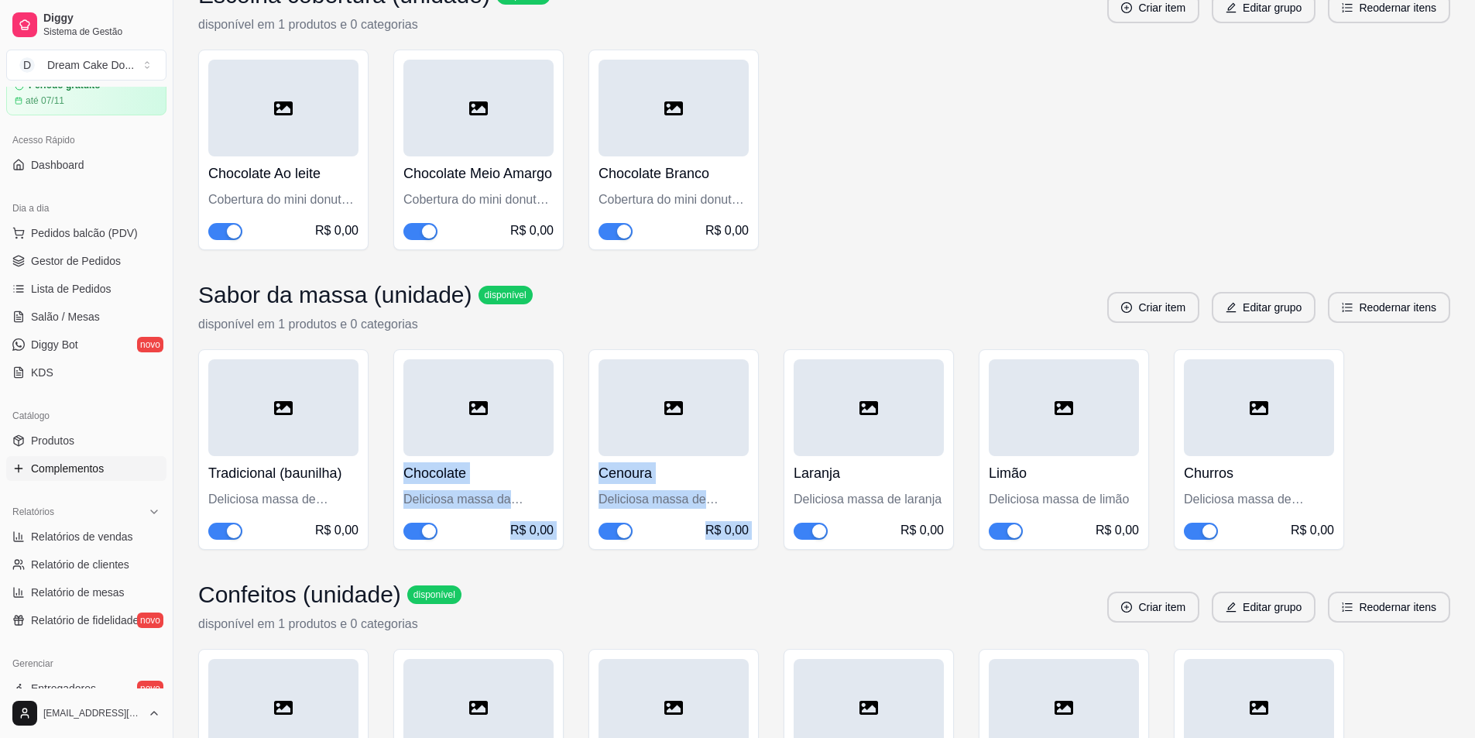
drag, startPoint x: 895, startPoint y: 424, endPoint x: 540, endPoint y: 431, distance: 355.6
click at [540, 431] on div "Tradicional (baunilha) Deliciosa massa de baunilha R$ 0,00 Chocolate Deliciosa …" at bounding box center [824, 449] width 1252 height 201
click at [1430, 323] on button "Reodernar itens" at bounding box center [1389, 307] width 122 height 31
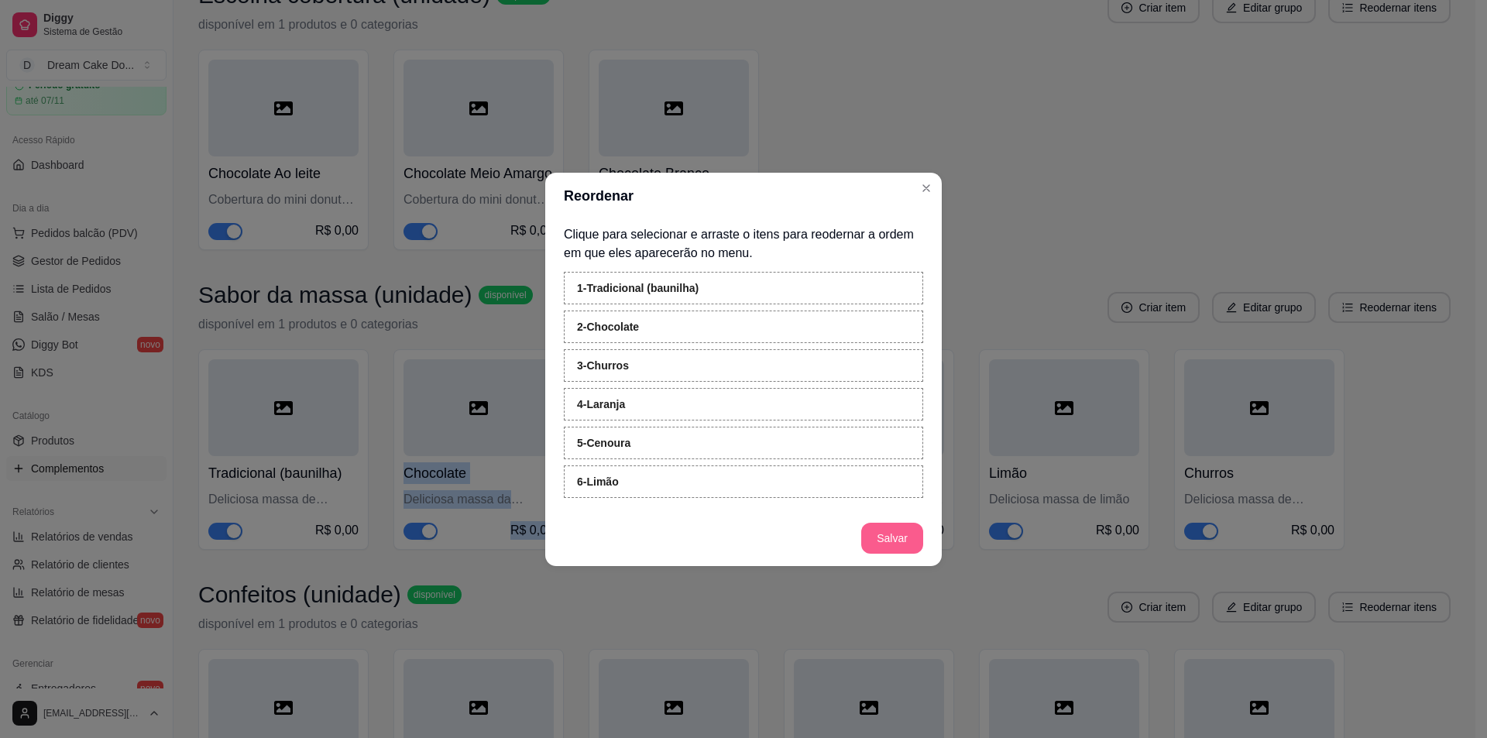
click at [891, 543] on button "Salvar" at bounding box center [892, 538] width 62 height 31
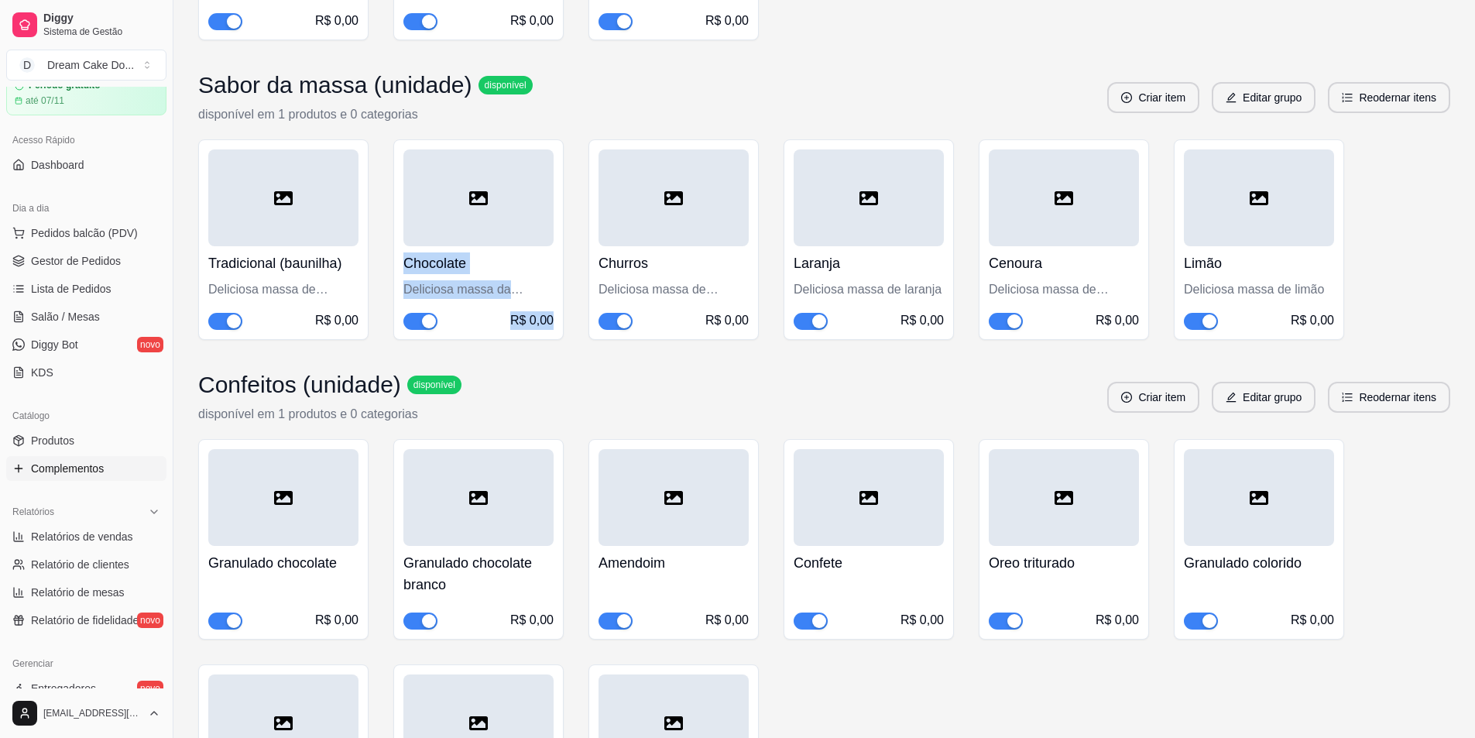
scroll to position [465, 0]
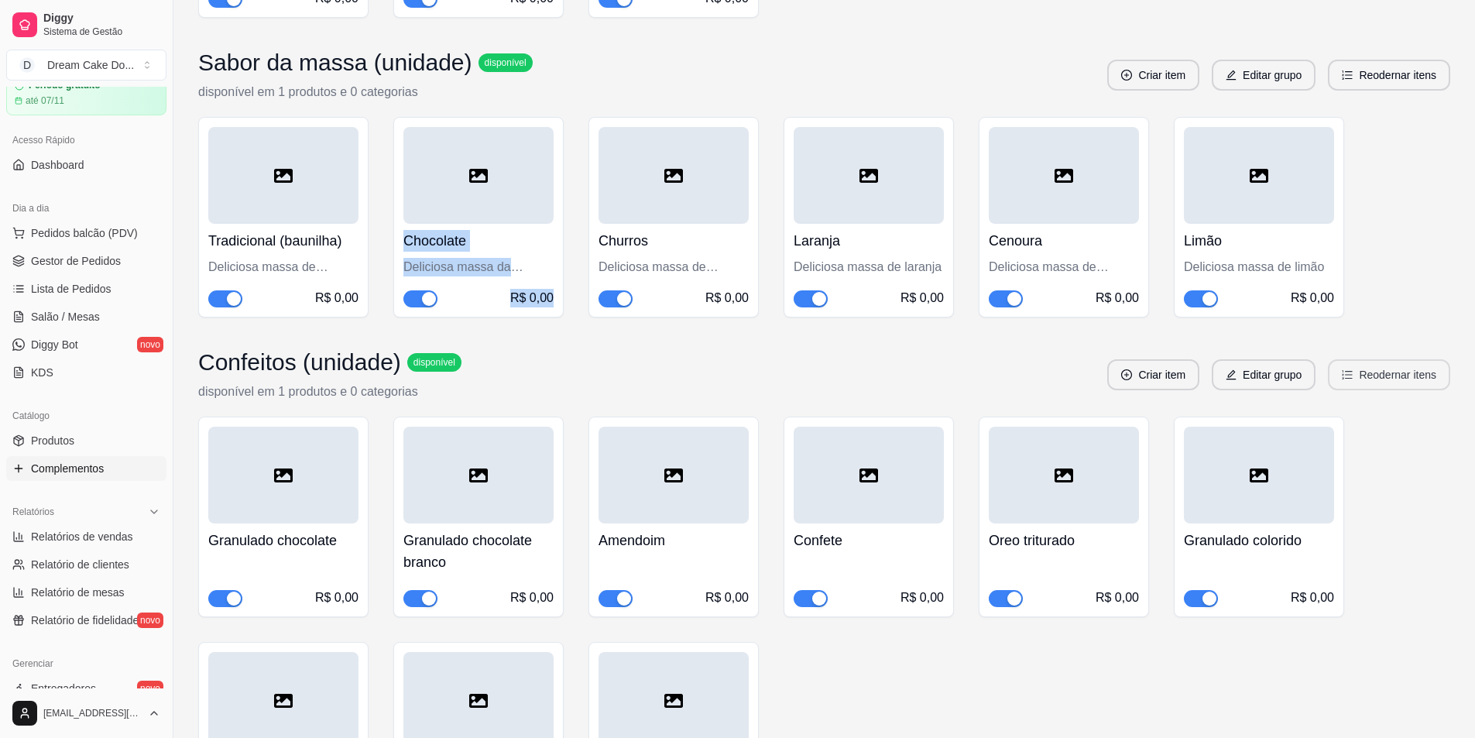
click at [1392, 386] on button "Reodernar itens" at bounding box center [1389, 374] width 122 height 31
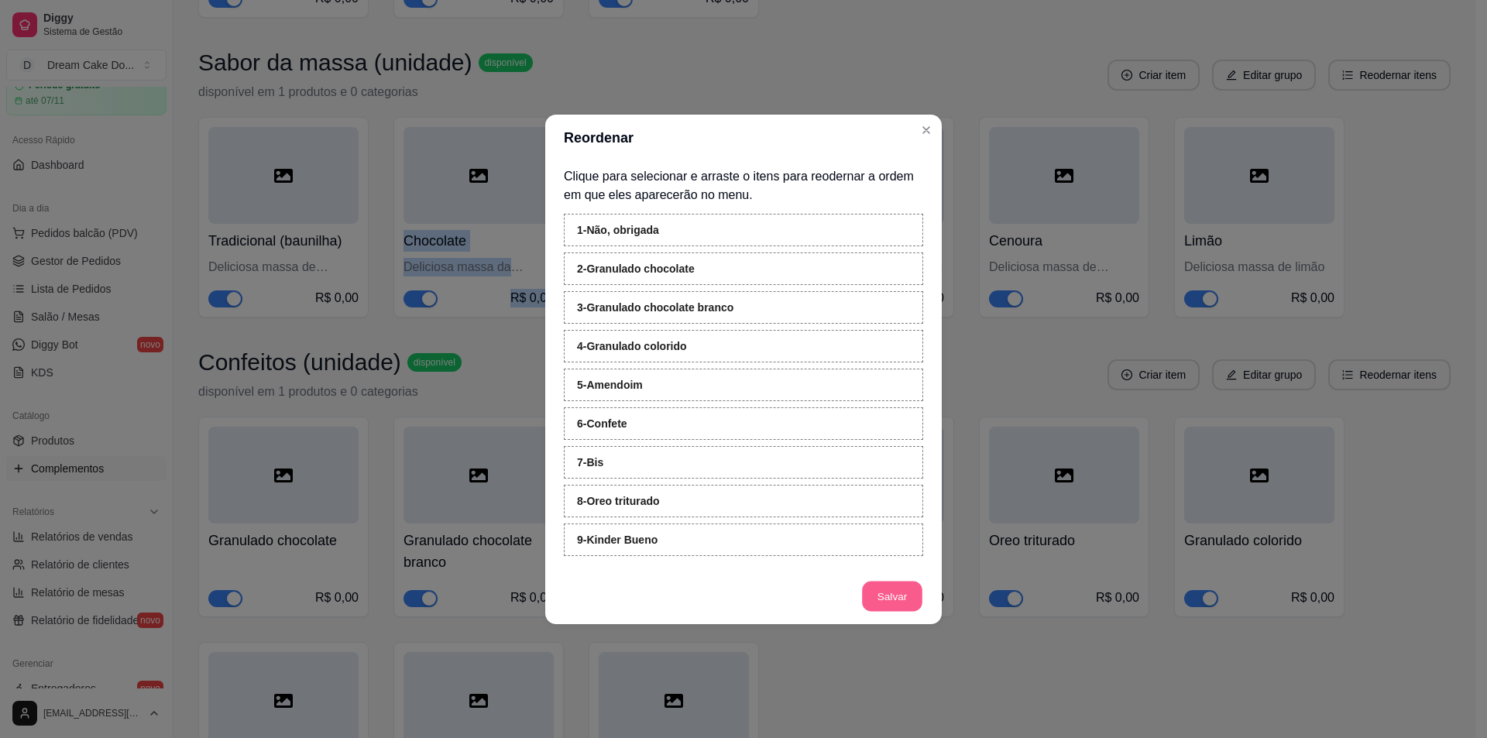
click at [900, 589] on button "Salvar" at bounding box center [892, 596] width 60 height 30
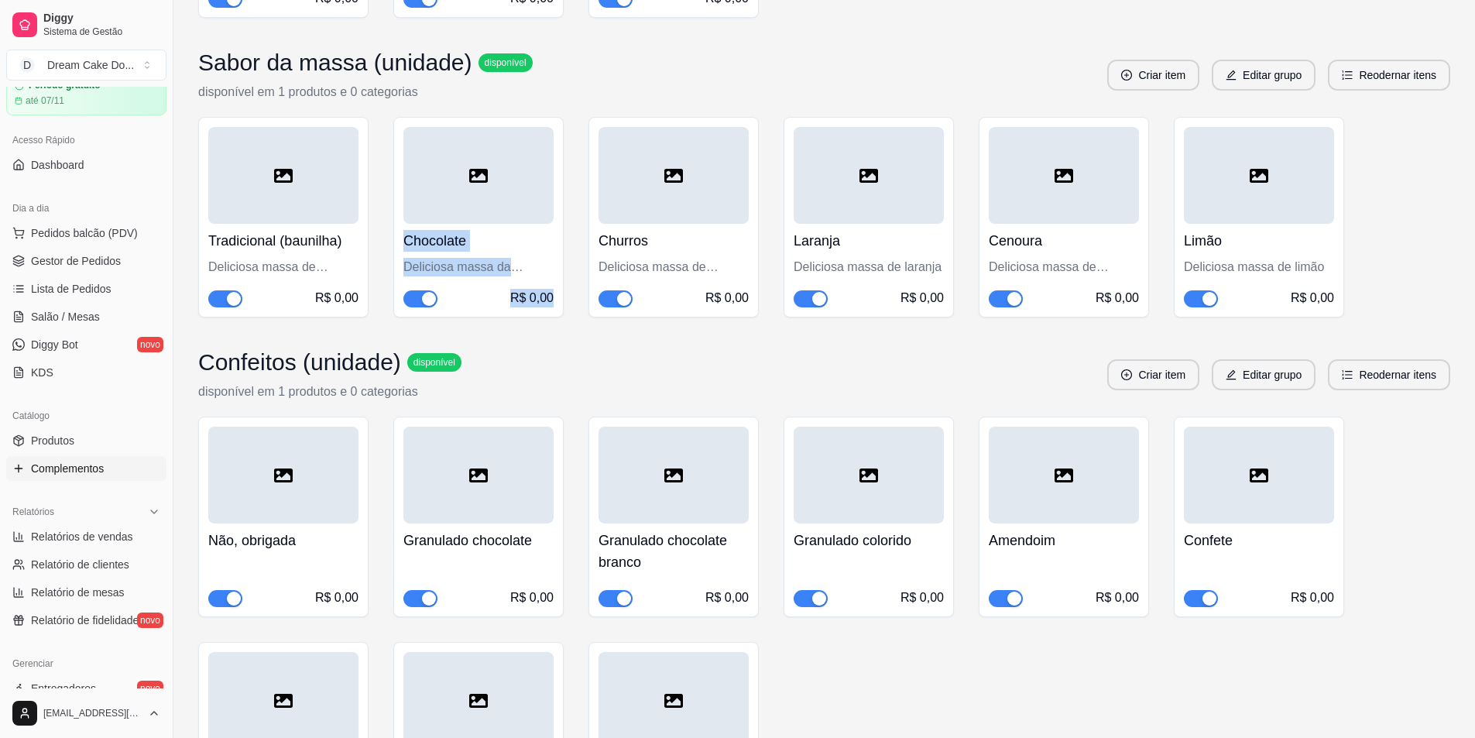
click at [1272, 390] on button "Editar grupo" at bounding box center [1264, 374] width 104 height 31
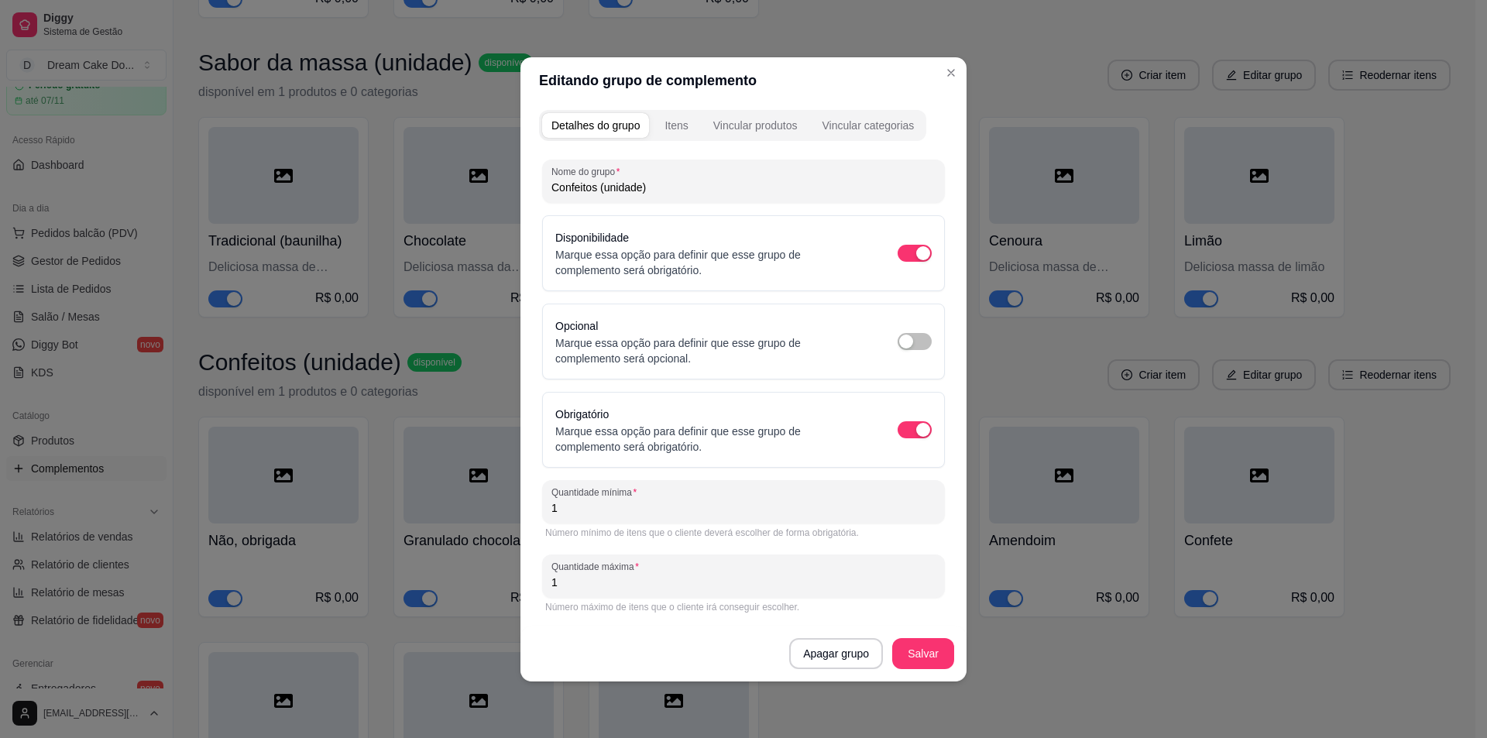
click at [688, 125] on div "Itens" at bounding box center [676, 125] width 23 height 15
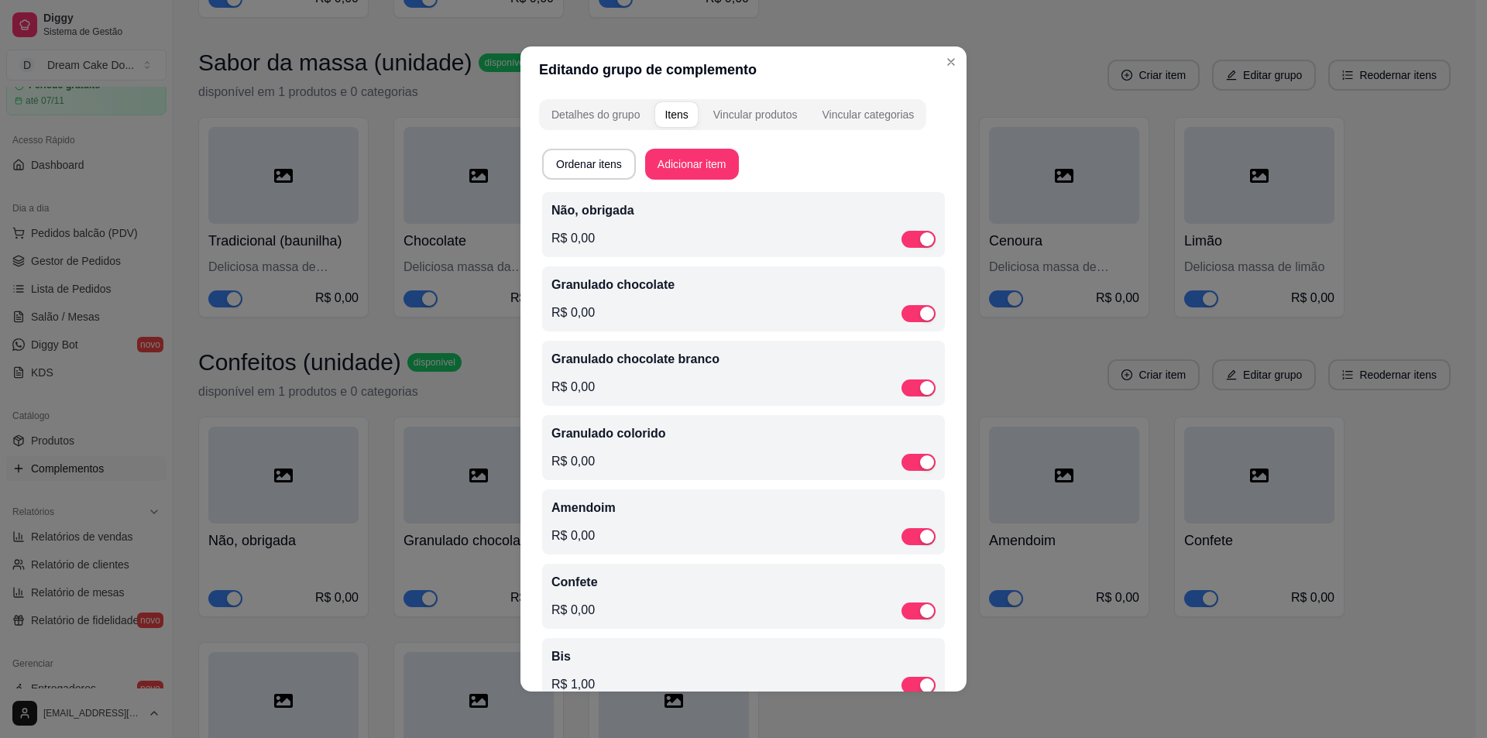
click at [666, 236] on div "R$ 0,00" at bounding box center [743, 238] width 384 height 19
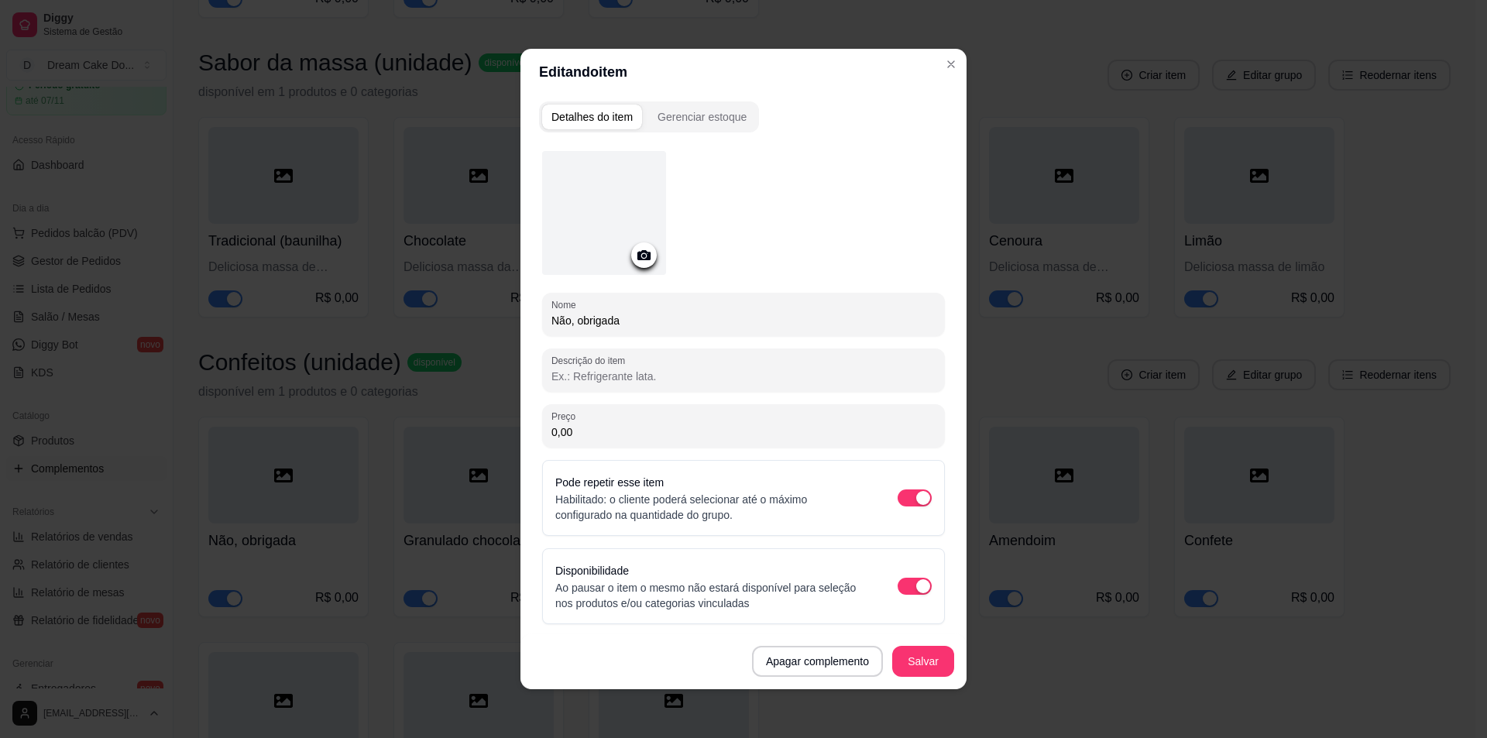
click at [626, 320] on input "Não, obrigada" at bounding box center [743, 320] width 384 height 15
type input "Não, obrigado(a)"
click at [935, 662] on button "Salvar" at bounding box center [923, 661] width 62 height 31
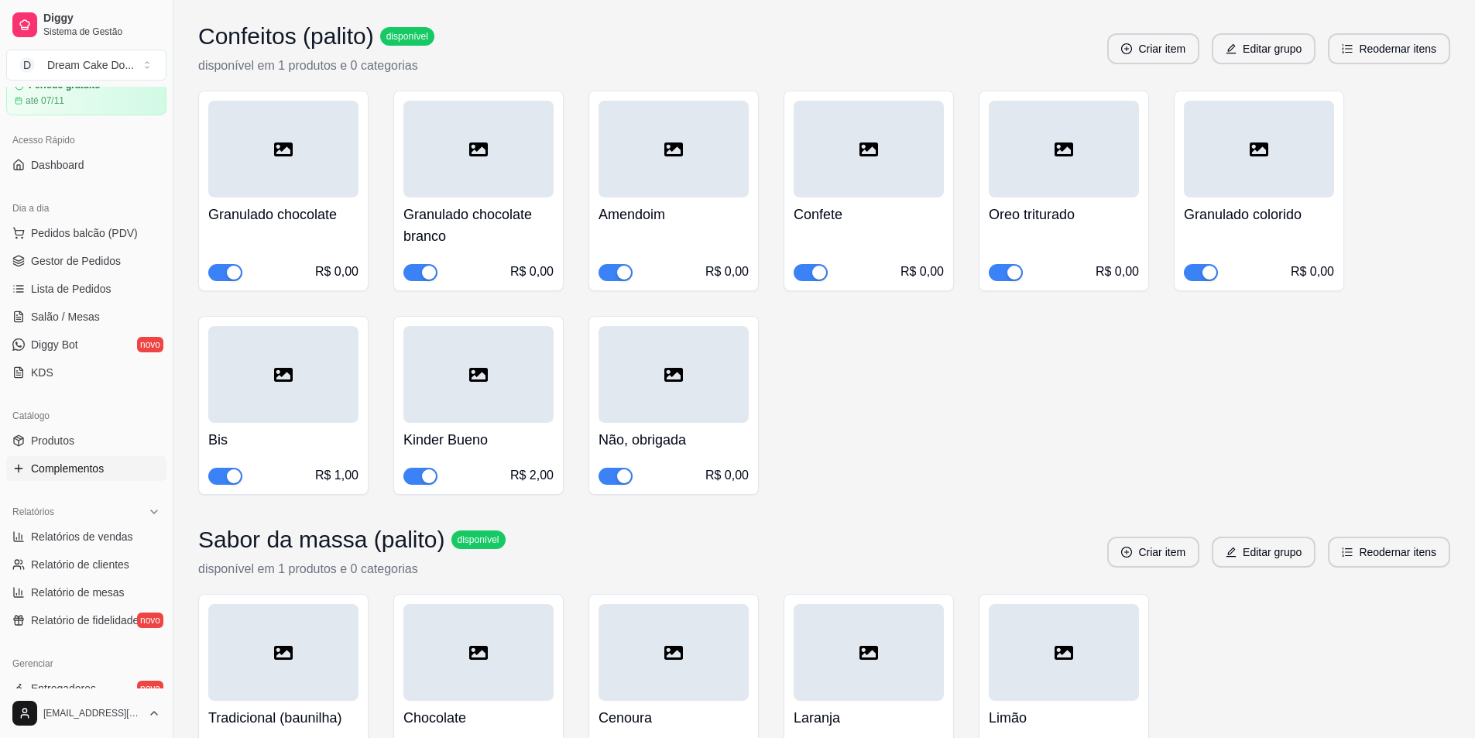
scroll to position [1627, 0]
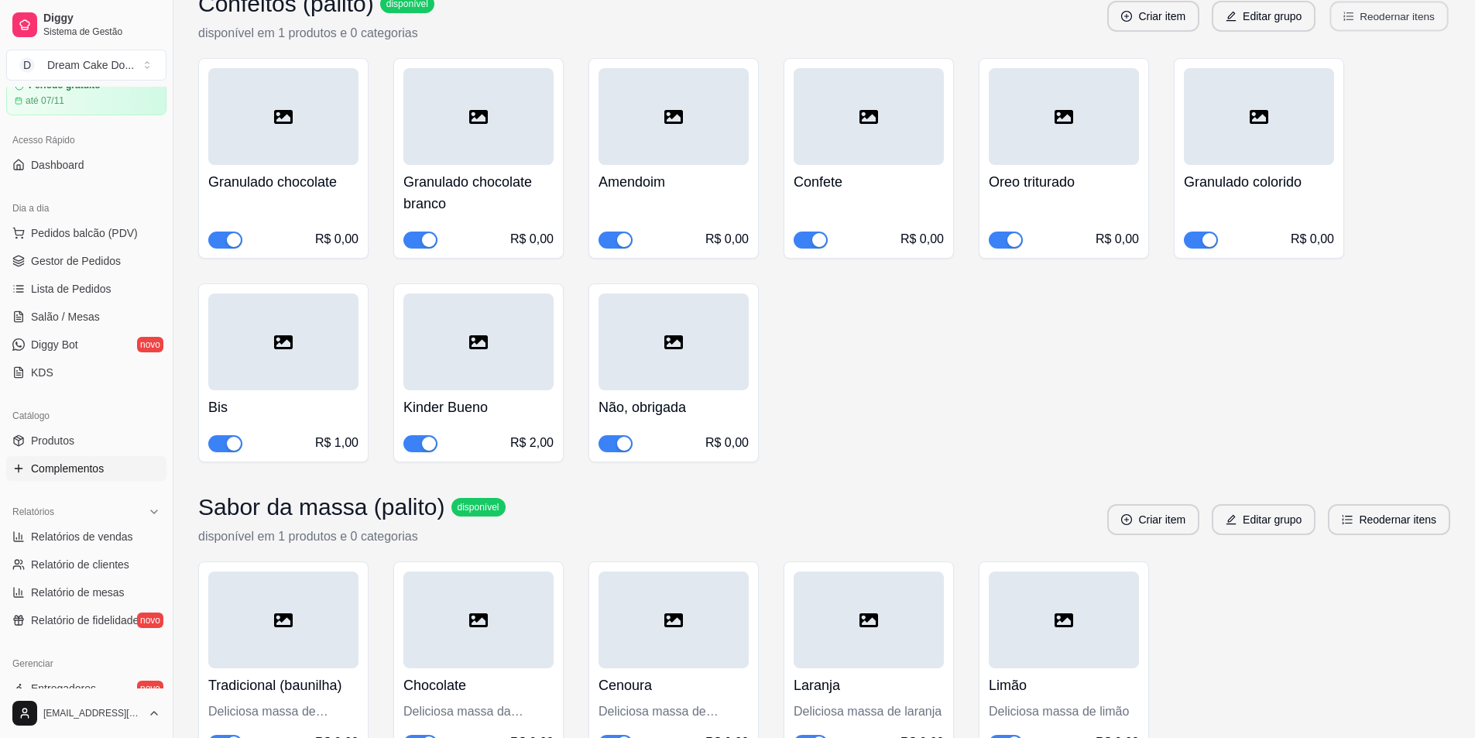
click at [1406, 32] on button "Reodernar itens" at bounding box center [1390, 17] width 119 height 30
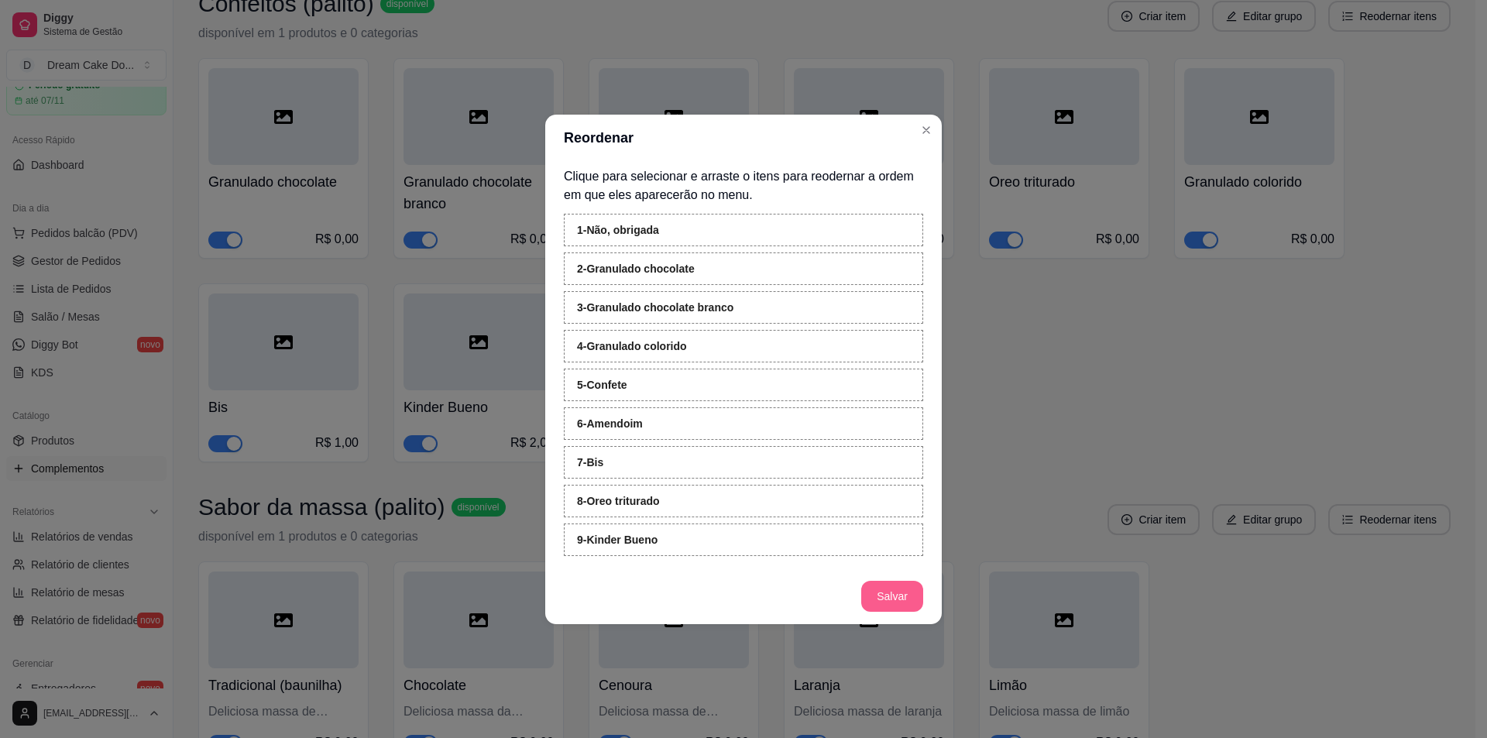
click at [899, 593] on button "Salvar" at bounding box center [892, 596] width 62 height 31
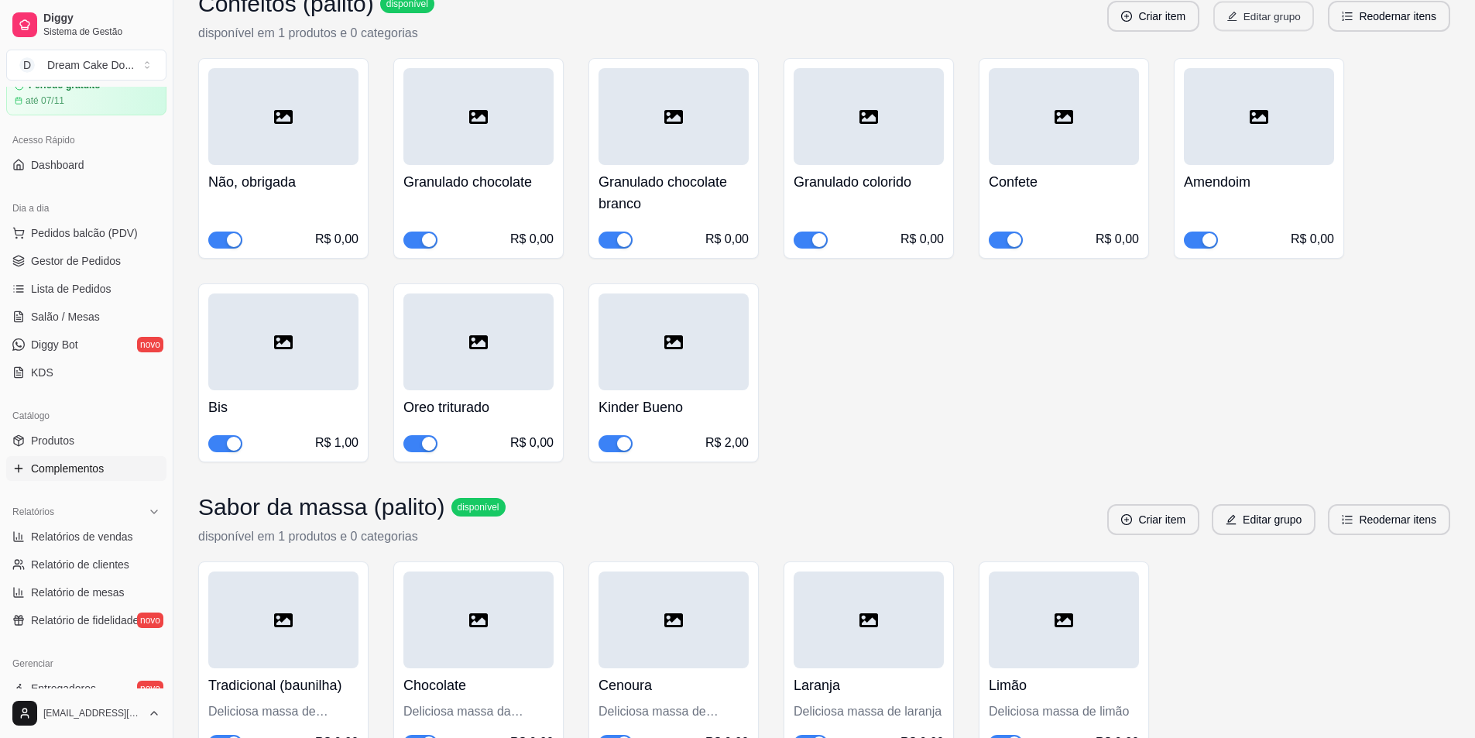
click at [1269, 32] on button "Editar grupo" at bounding box center [1264, 17] width 101 height 30
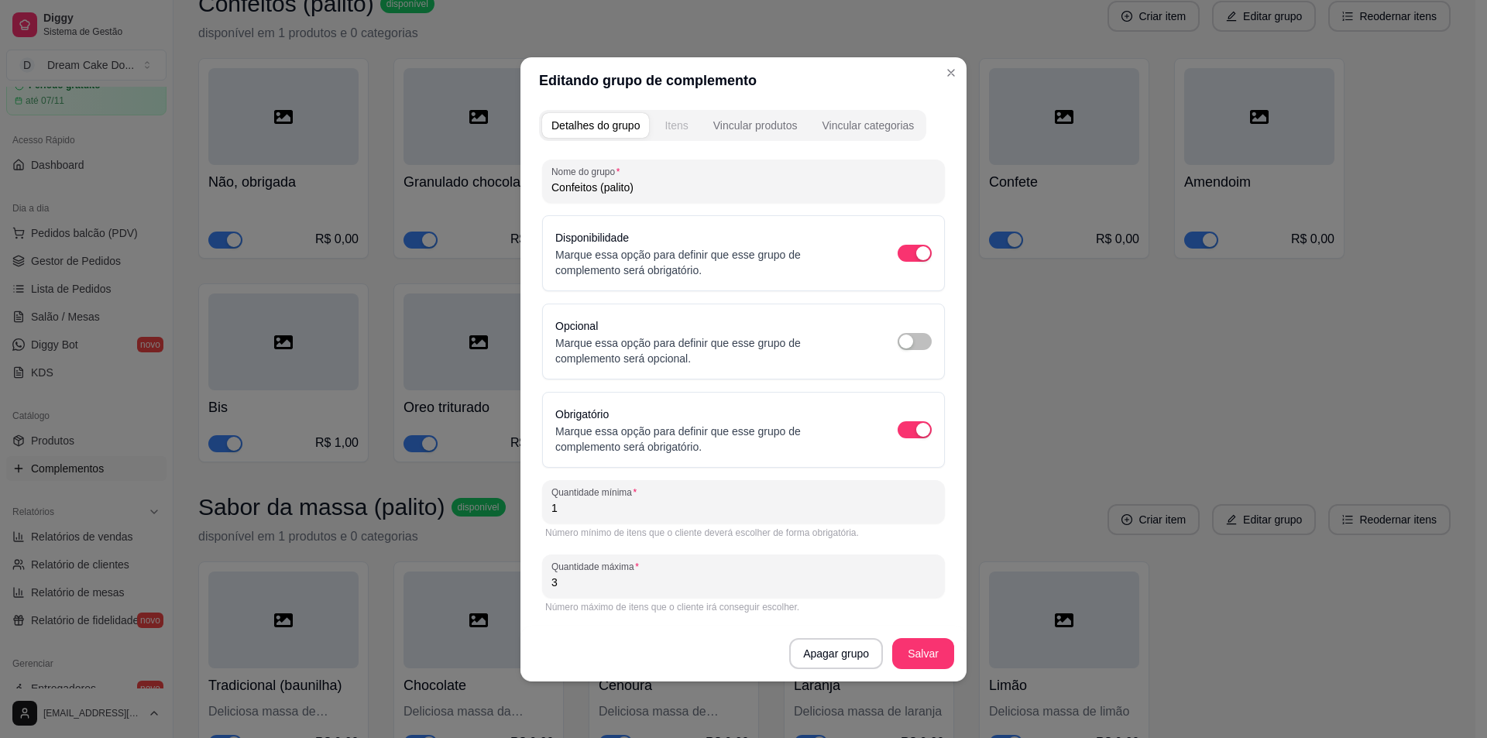
click at [671, 120] on div "Itens" at bounding box center [676, 125] width 23 height 15
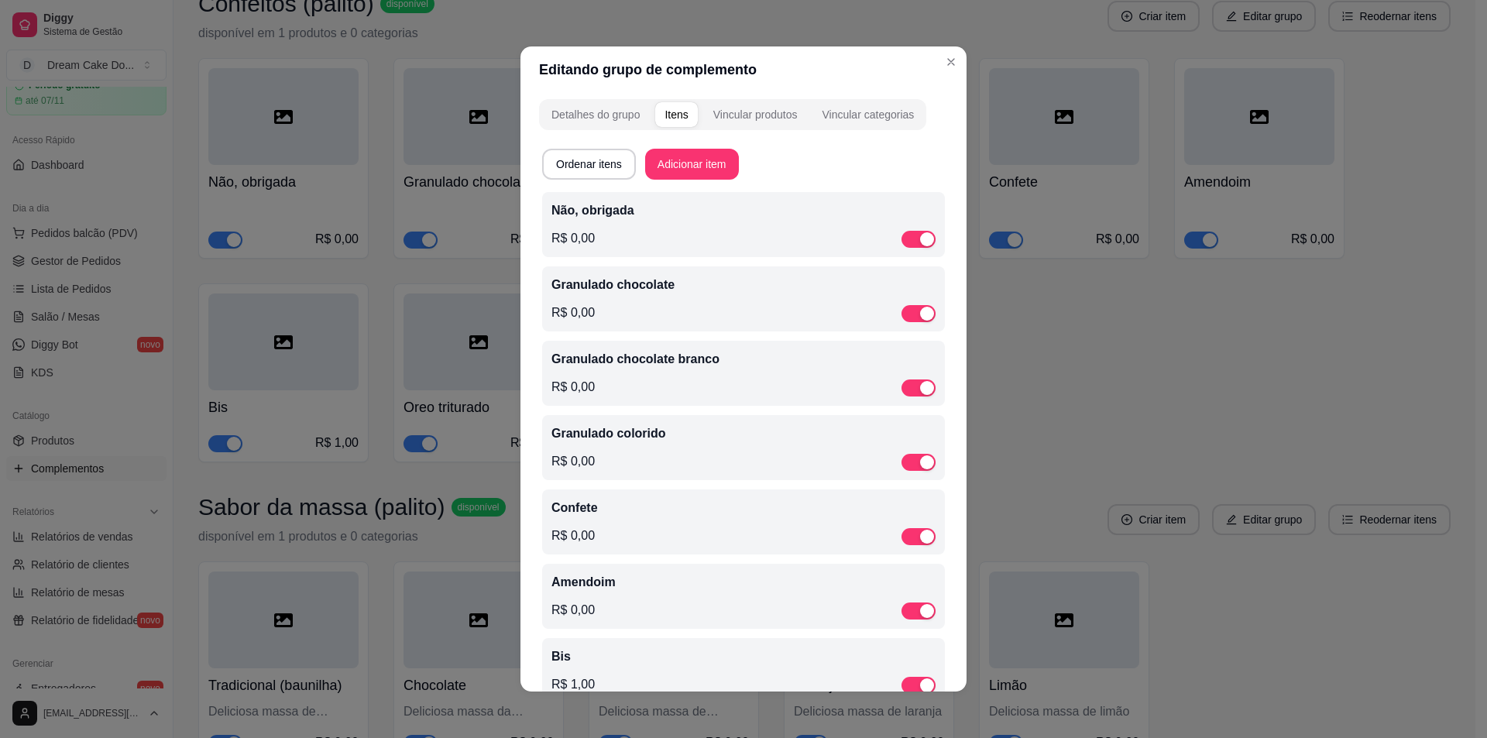
click at [660, 221] on div "Não, obrigada R$ 0,00" at bounding box center [743, 224] width 384 height 46
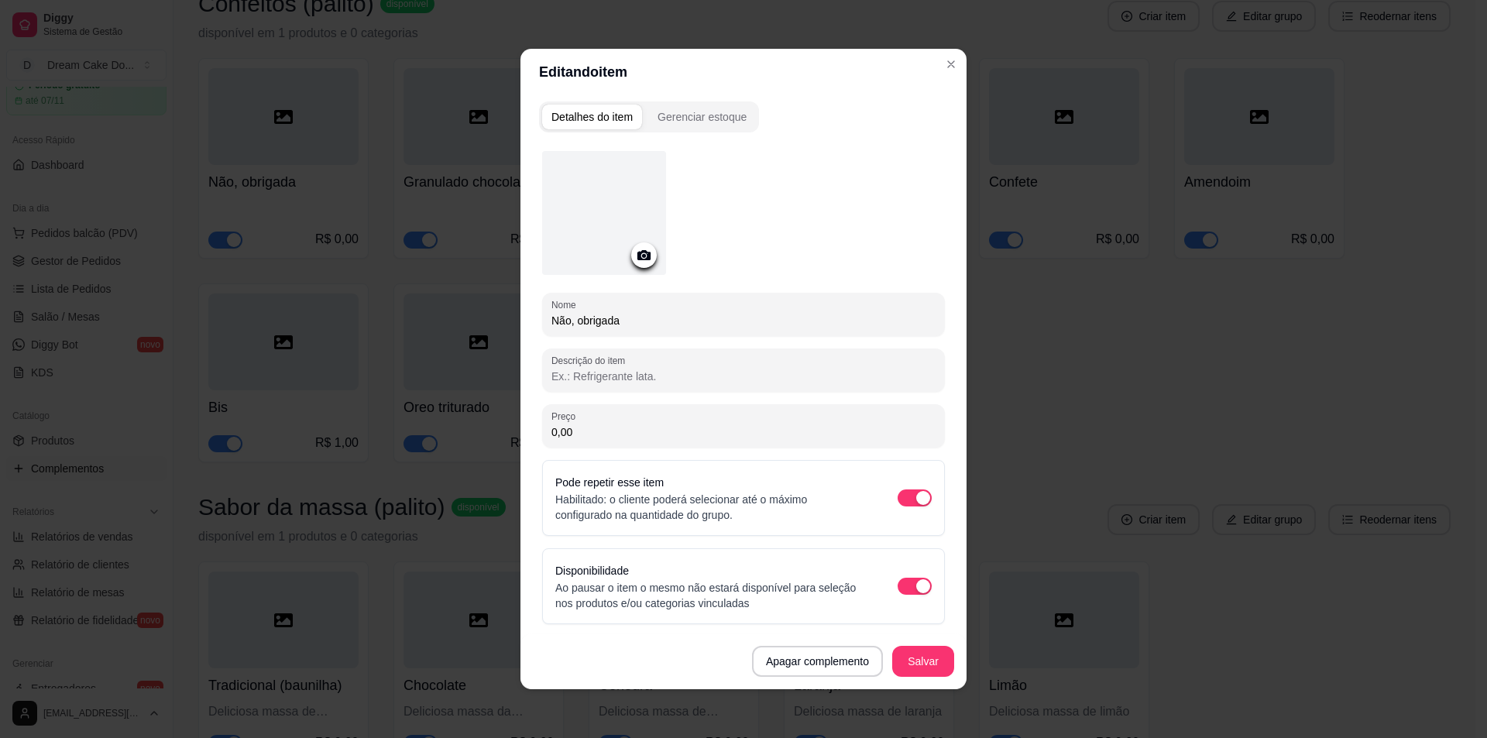
click at [651, 314] on input "Não, obrigada" at bounding box center [743, 320] width 384 height 15
type input "Não, obrigado(a)"
click at [915, 672] on button "Salvar" at bounding box center [923, 662] width 60 height 30
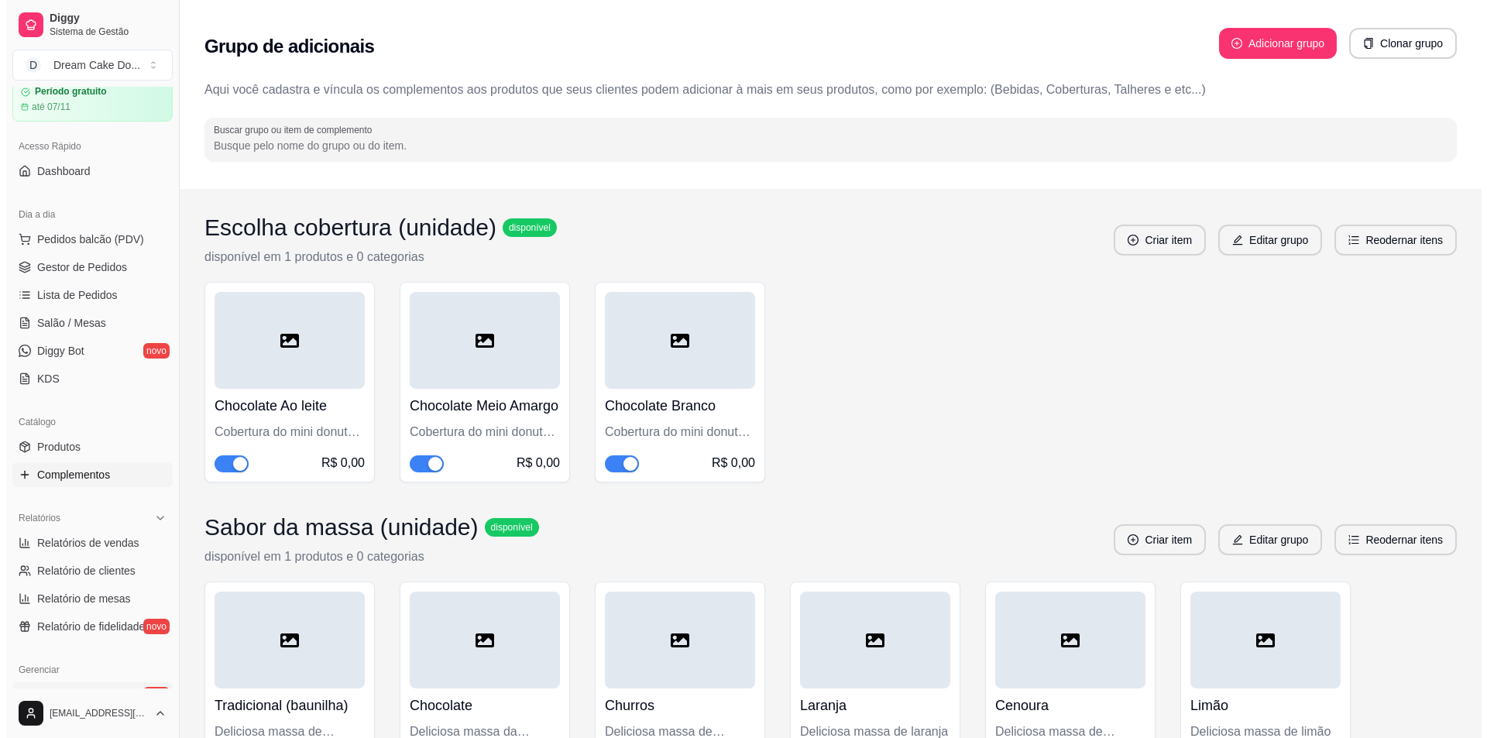
scroll to position [376, 0]
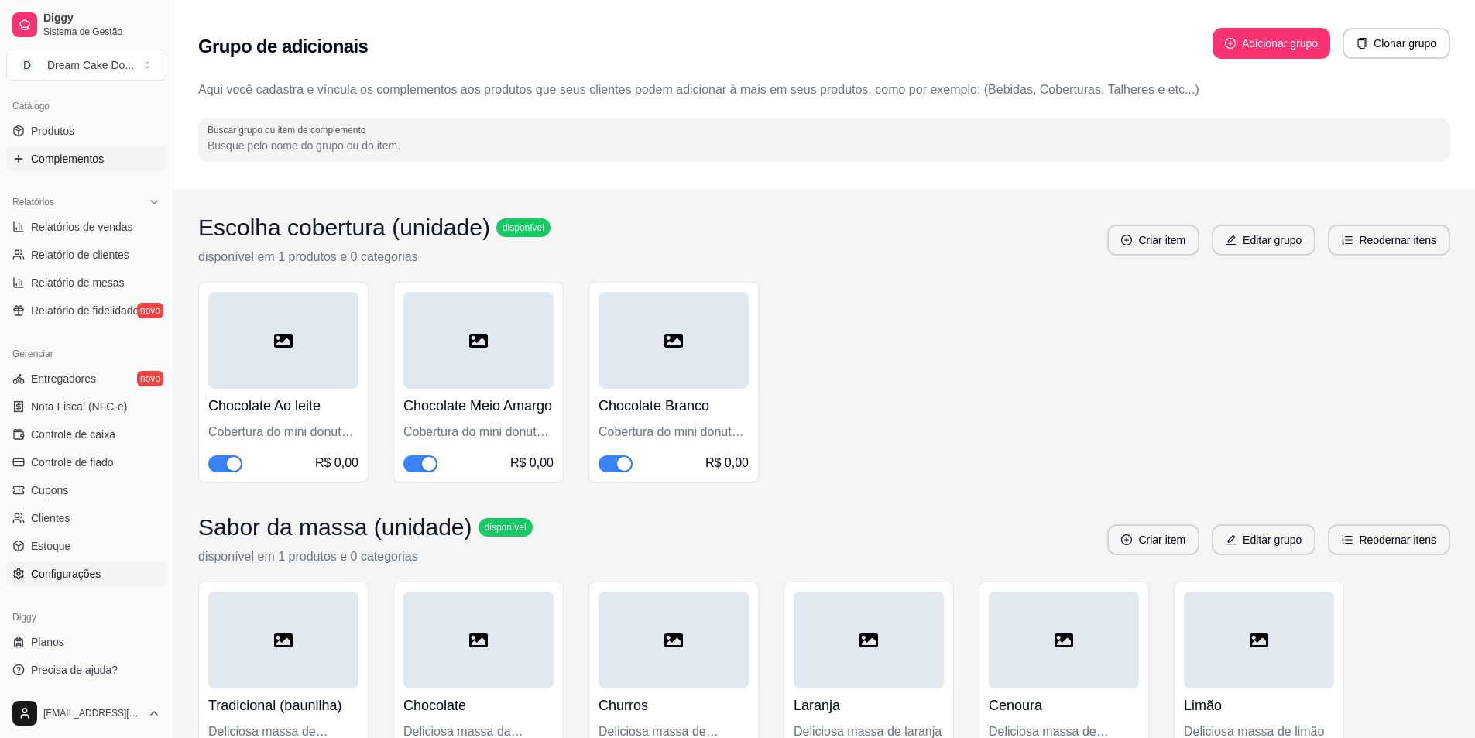
click at [74, 577] on span "Configurações" at bounding box center [66, 573] width 70 height 15
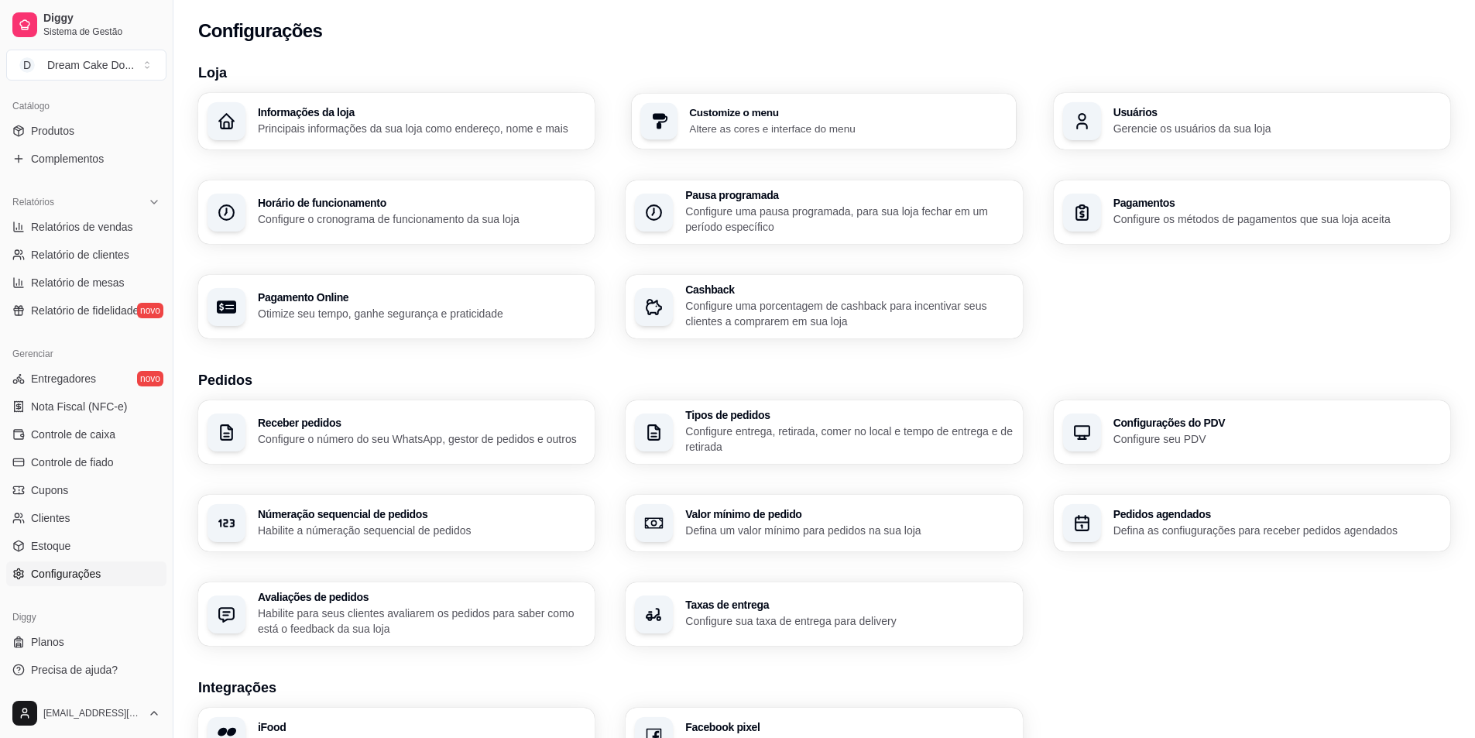
click at [713, 122] on p "Altere as cores e interface do menu" at bounding box center [849, 128] width 318 height 15
click at [458, 125] on p "Principais informações da sua loja como endereço, nome e mais" at bounding box center [421, 128] width 318 height 15
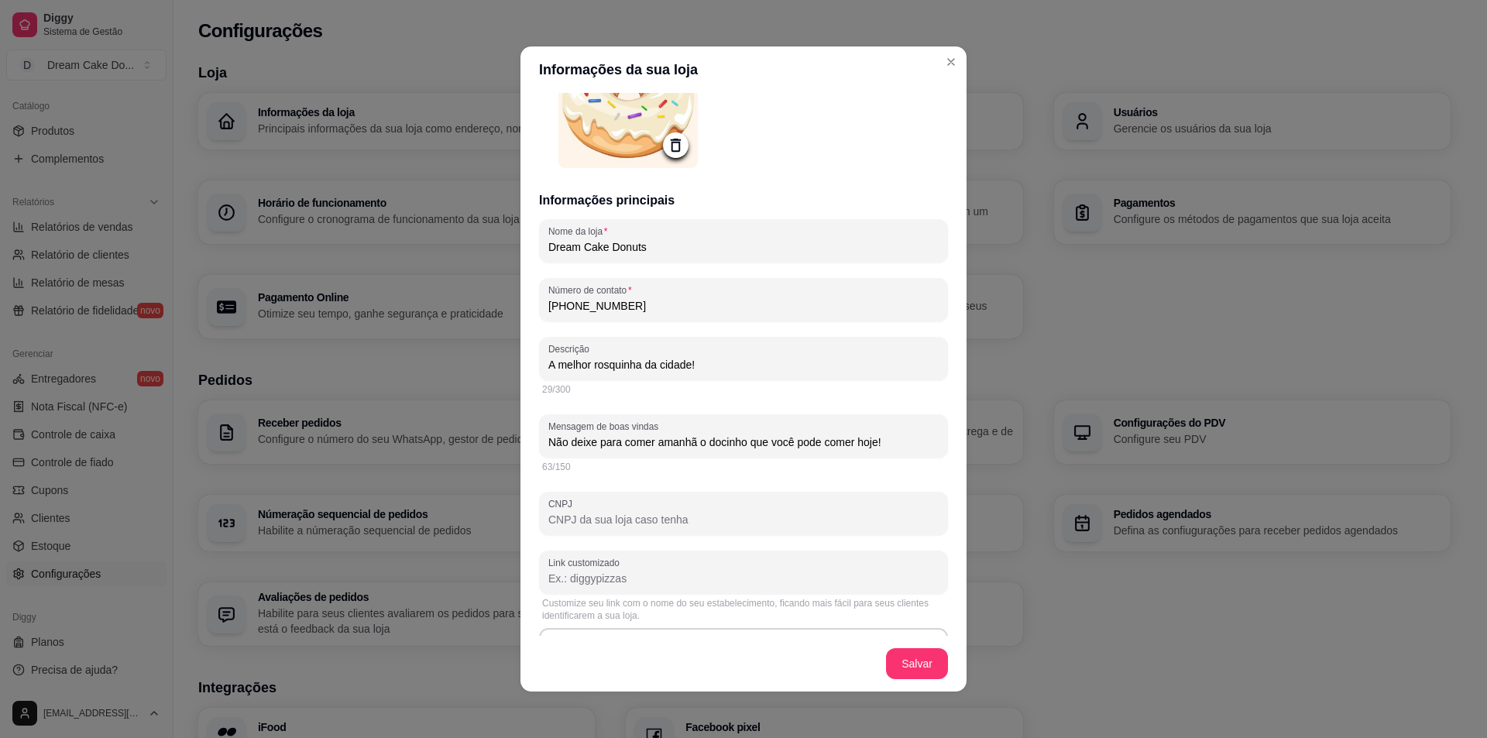
scroll to position [155, 0]
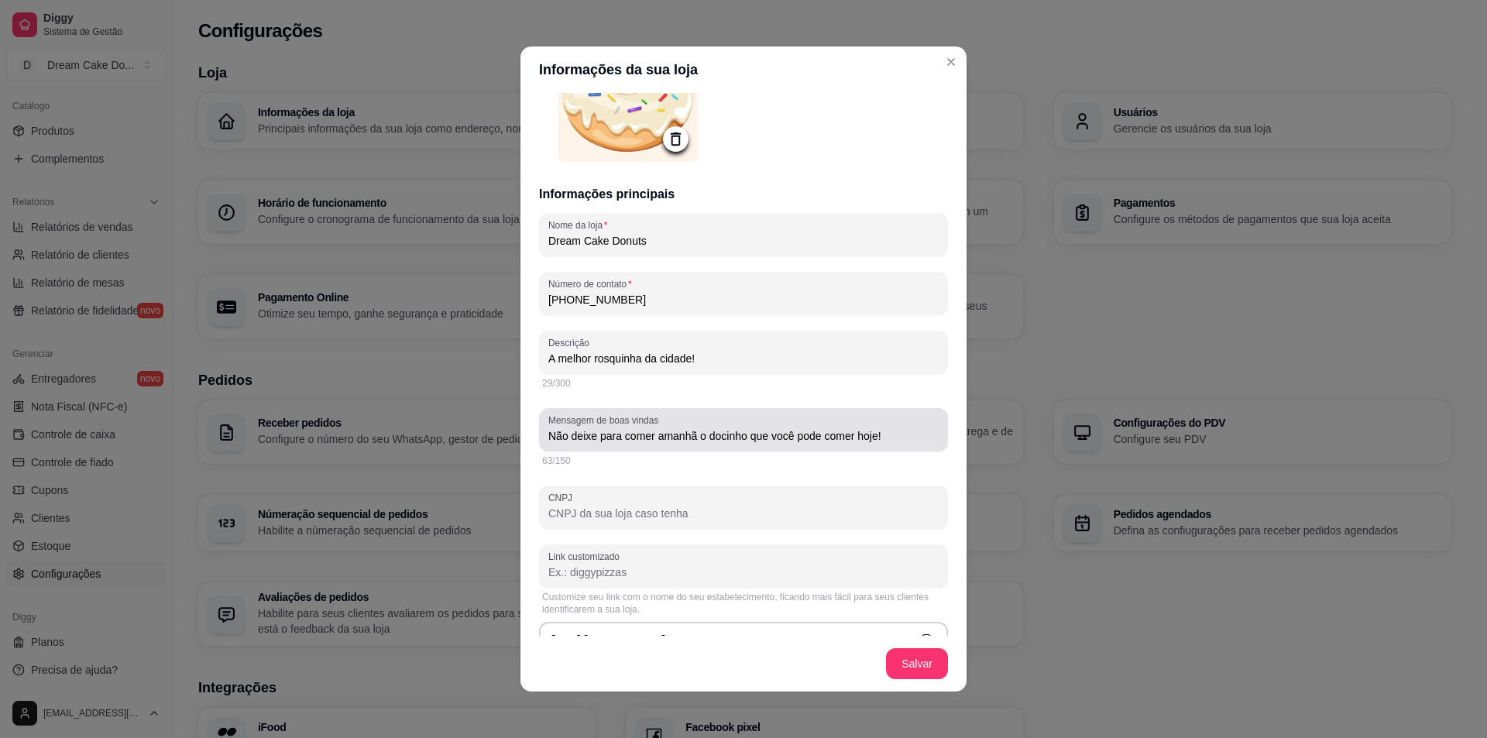
click at [902, 431] on input "Não deixe para comer amanhã o docinho que você pode comer hoje!" at bounding box center [743, 435] width 390 height 15
type input "Não deixe para comer amanhã o docinho que você pode comer hoje! Para pedidos pe…"
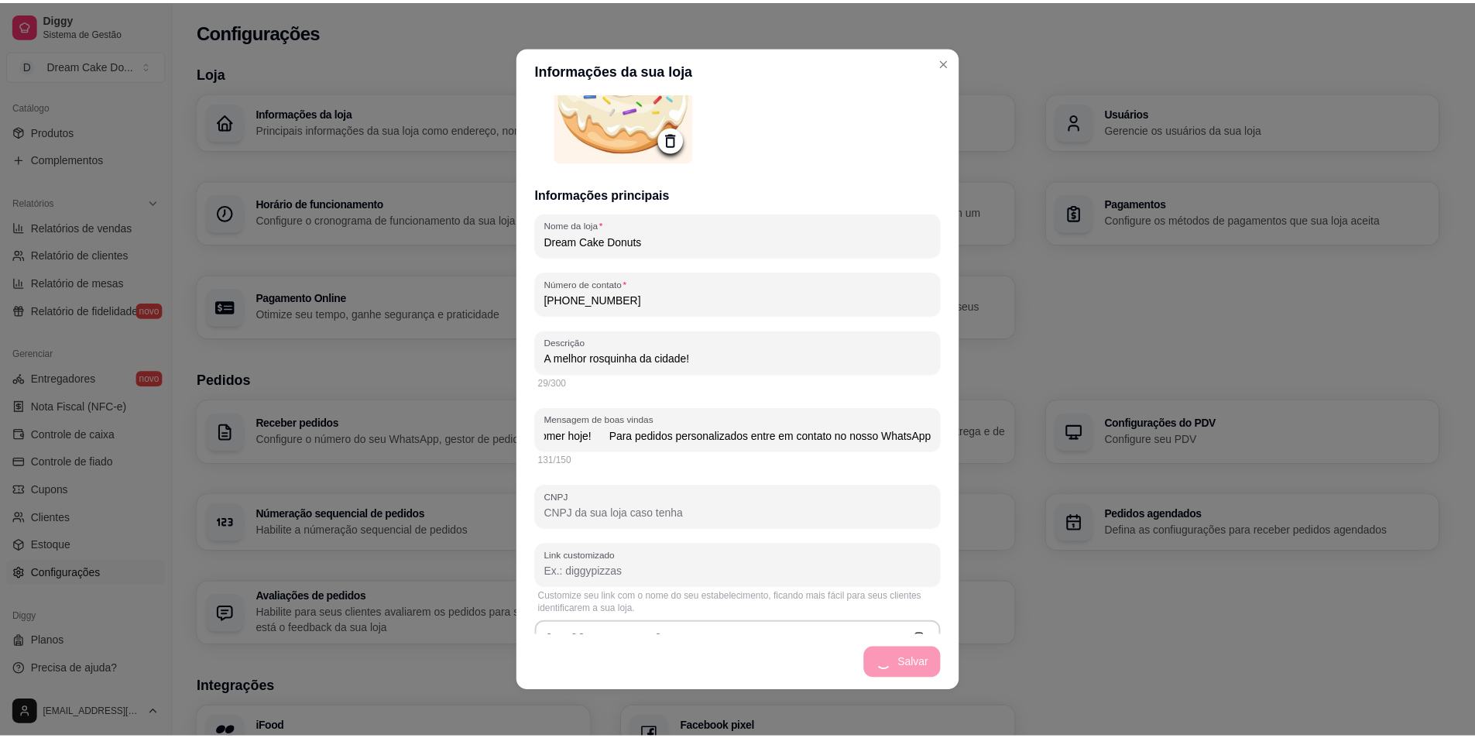
scroll to position [0, 0]
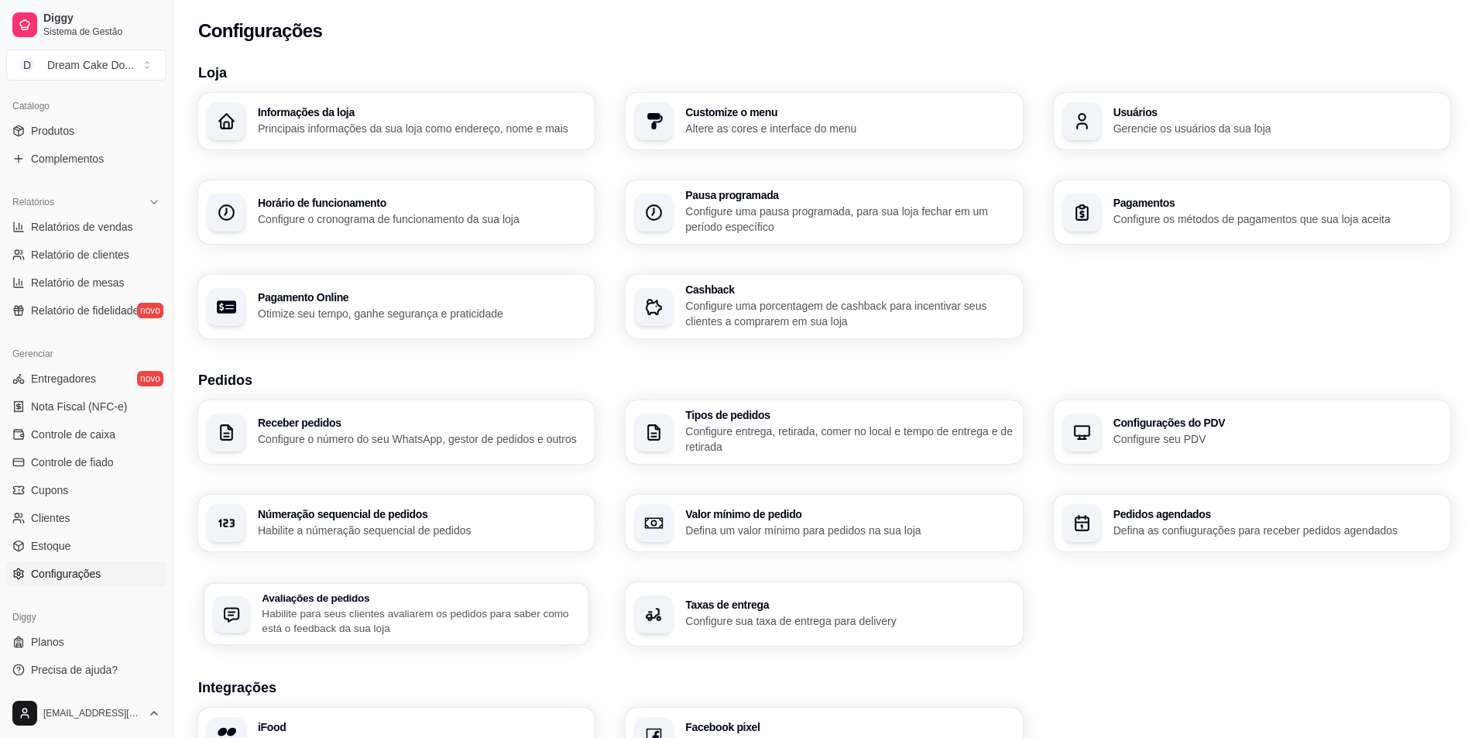
click at [496, 609] on p "Habilite para seus clientes avaliarem os pedidos para saber como está o feedbac…" at bounding box center [421, 621] width 318 height 30
click at [78, 132] on link "Produtos" at bounding box center [86, 131] width 160 height 25
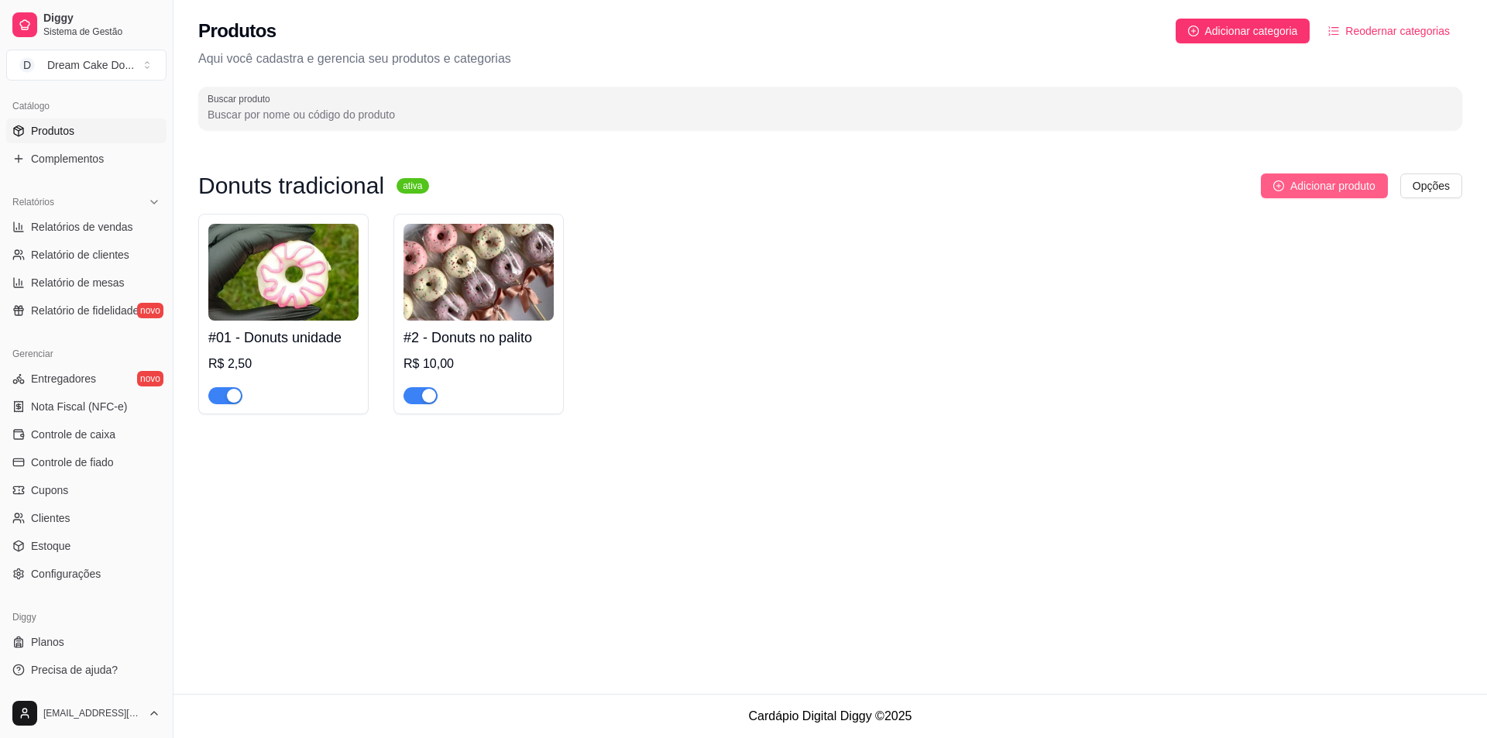
click at [1325, 184] on span "Adicionar produto" at bounding box center [1332, 185] width 85 height 17
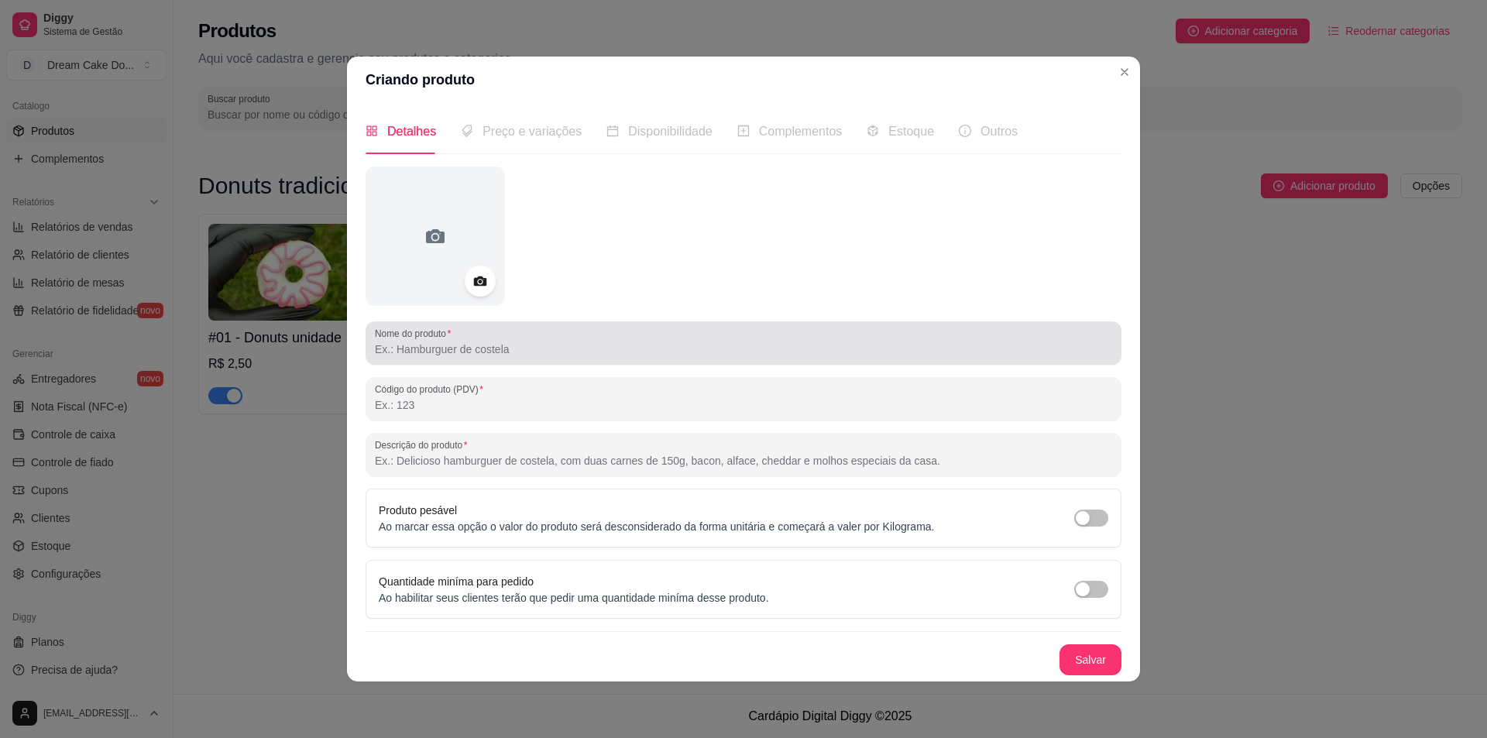
click at [615, 330] on div at bounding box center [743, 343] width 737 height 31
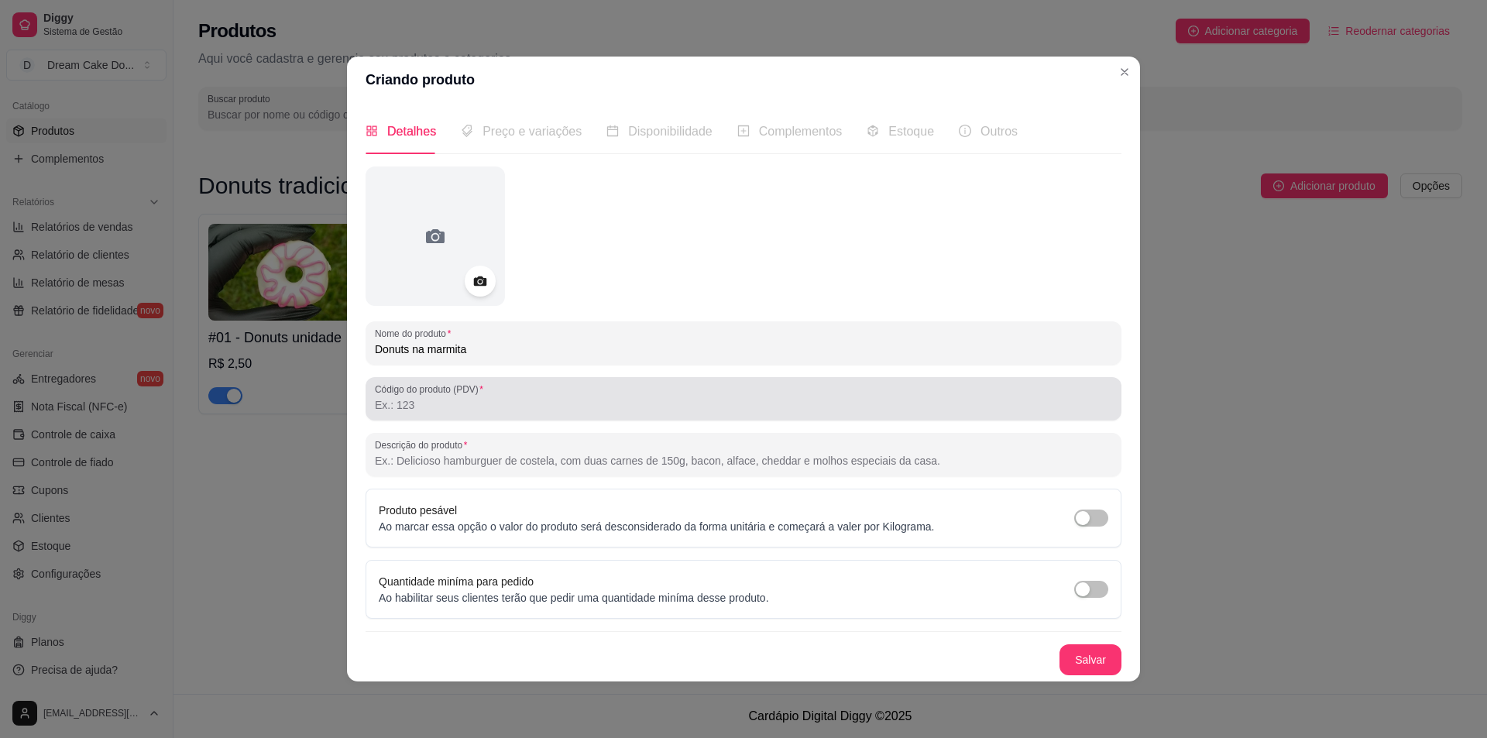
type input "Donuts na marmita"
click at [562, 410] on input "Código do produto (PDV)" at bounding box center [743, 404] width 737 height 15
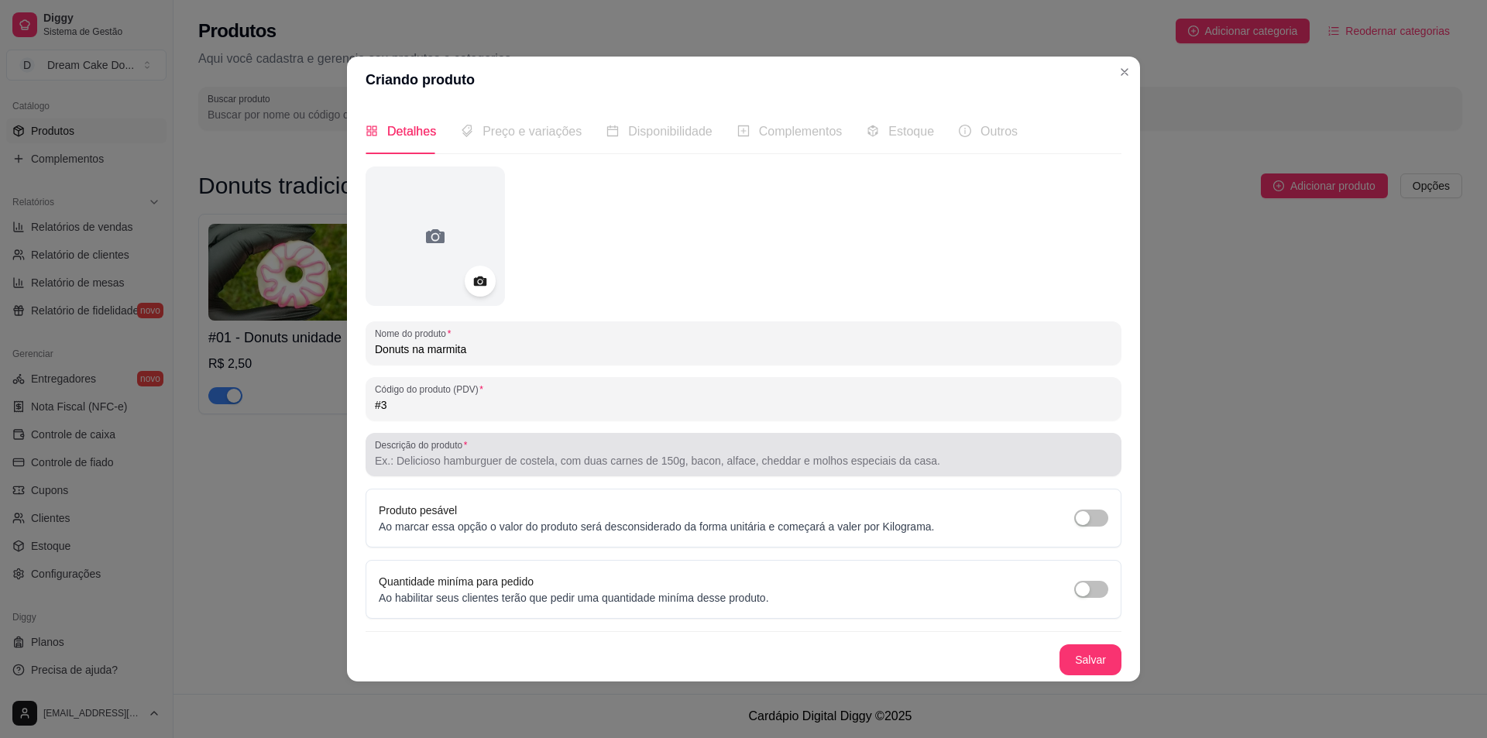
type input "#3"
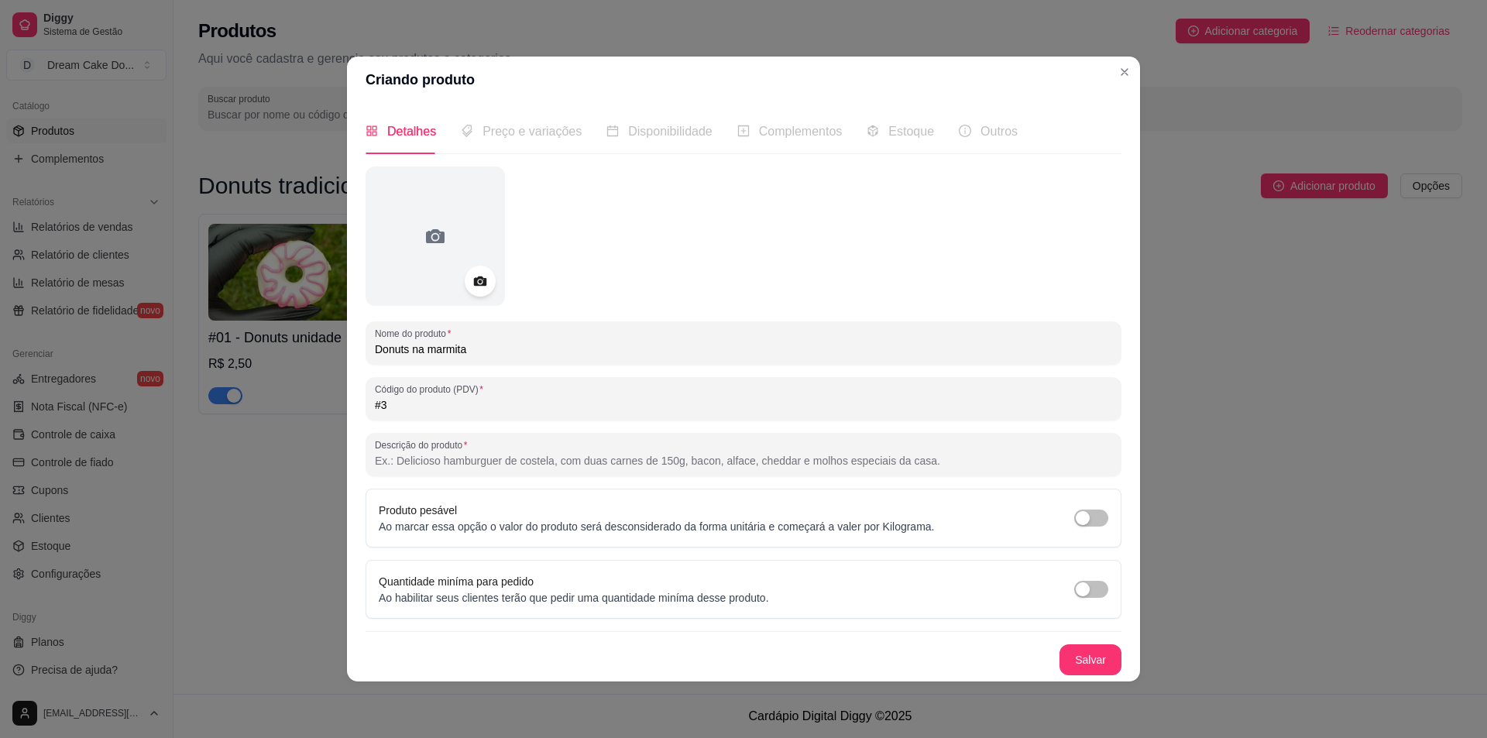
click at [581, 454] on input "Descrição do produto" at bounding box center [743, 460] width 737 height 15
type input "6 uni do nosso donuts com cobertura cremosa da sua preferencia."
click at [1073, 658] on button "Salvar" at bounding box center [1090, 659] width 60 height 30
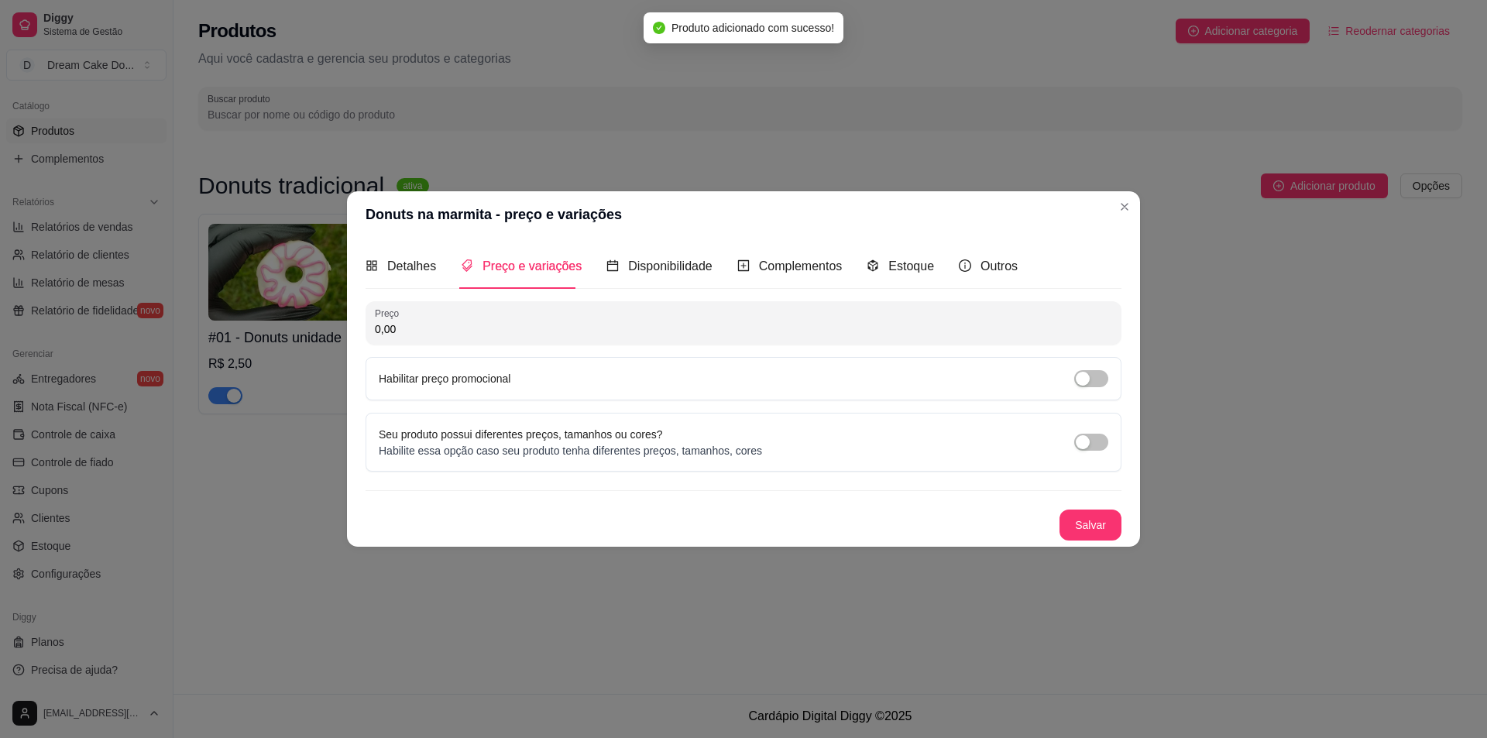
click at [555, 332] on input "0,00" at bounding box center [743, 328] width 737 height 15
type input "20,00"
click at [1099, 527] on button "Salvar" at bounding box center [1091, 525] width 62 height 31
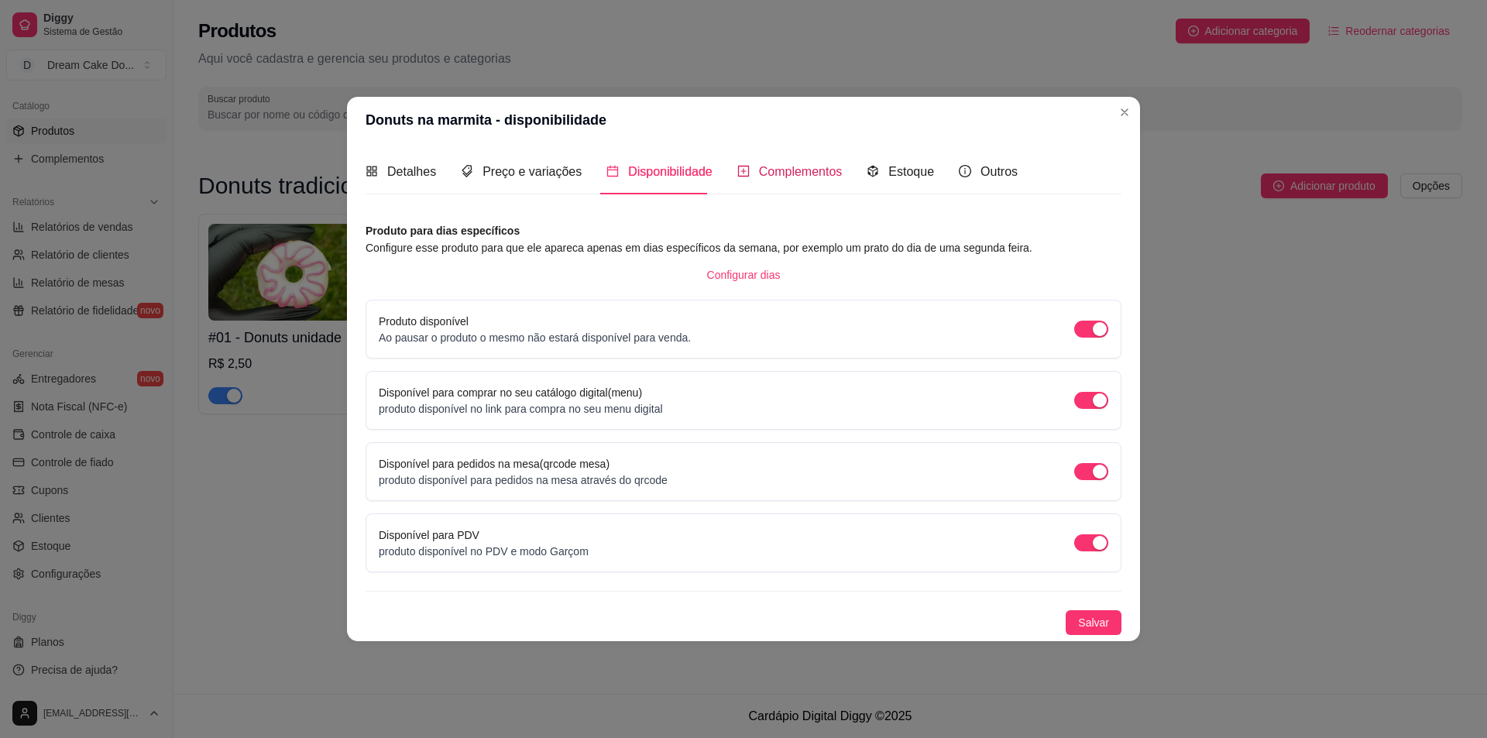
click at [782, 165] on span "Complementos" at bounding box center [801, 171] width 84 height 13
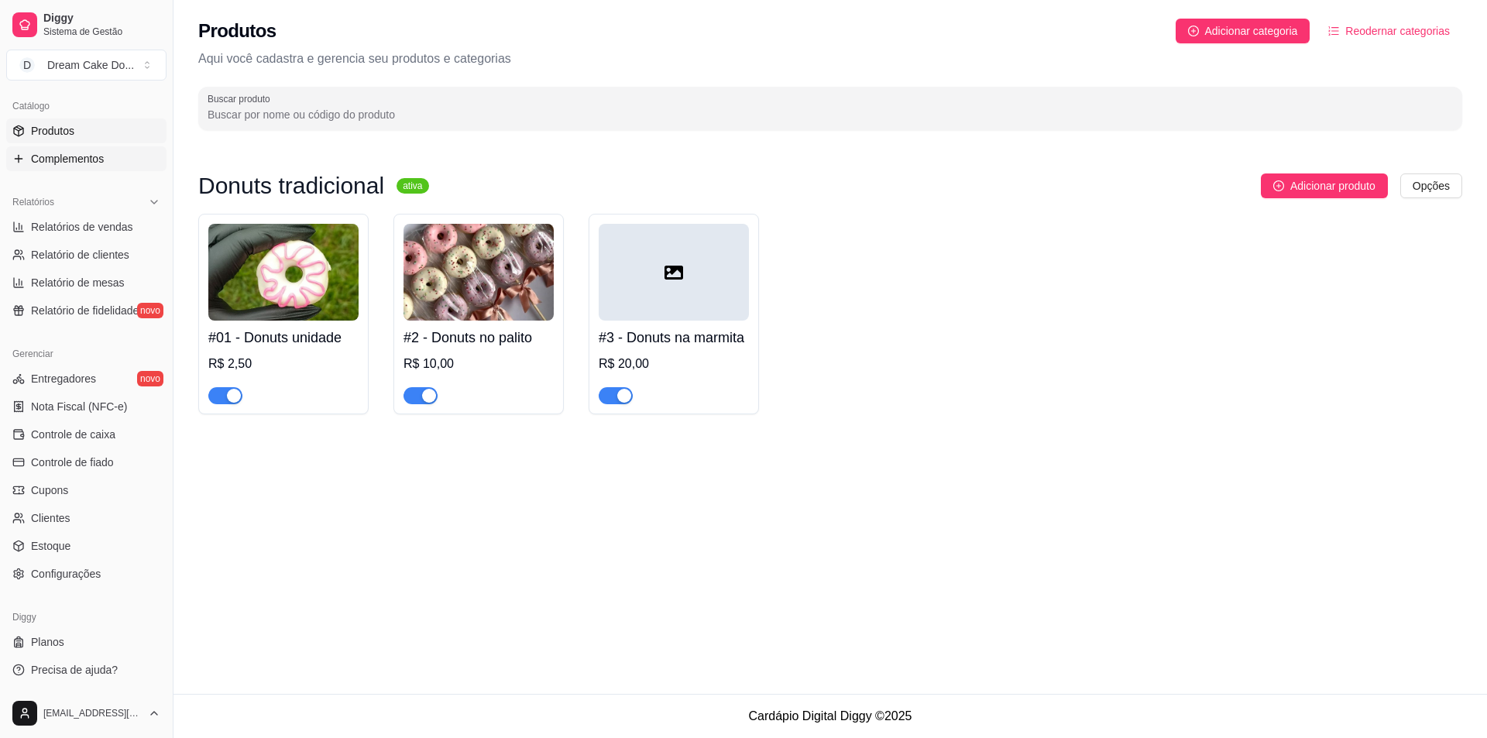
click at [91, 169] on link "Complementos" at bounding box center [86, 158] width 160 height 25
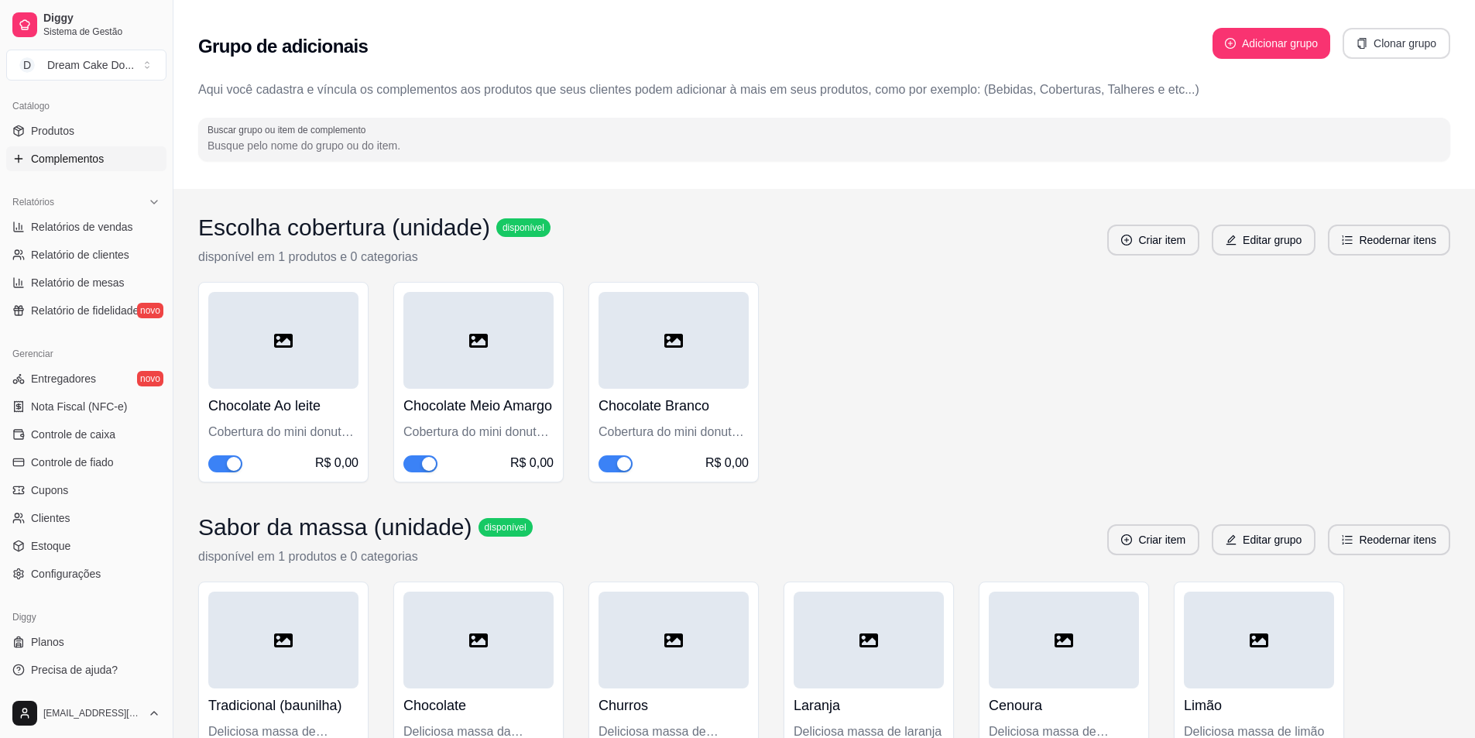
click at [1379, 45] on button "Clonar grupo" at bounding box center [1397, 43] width 108 height 31
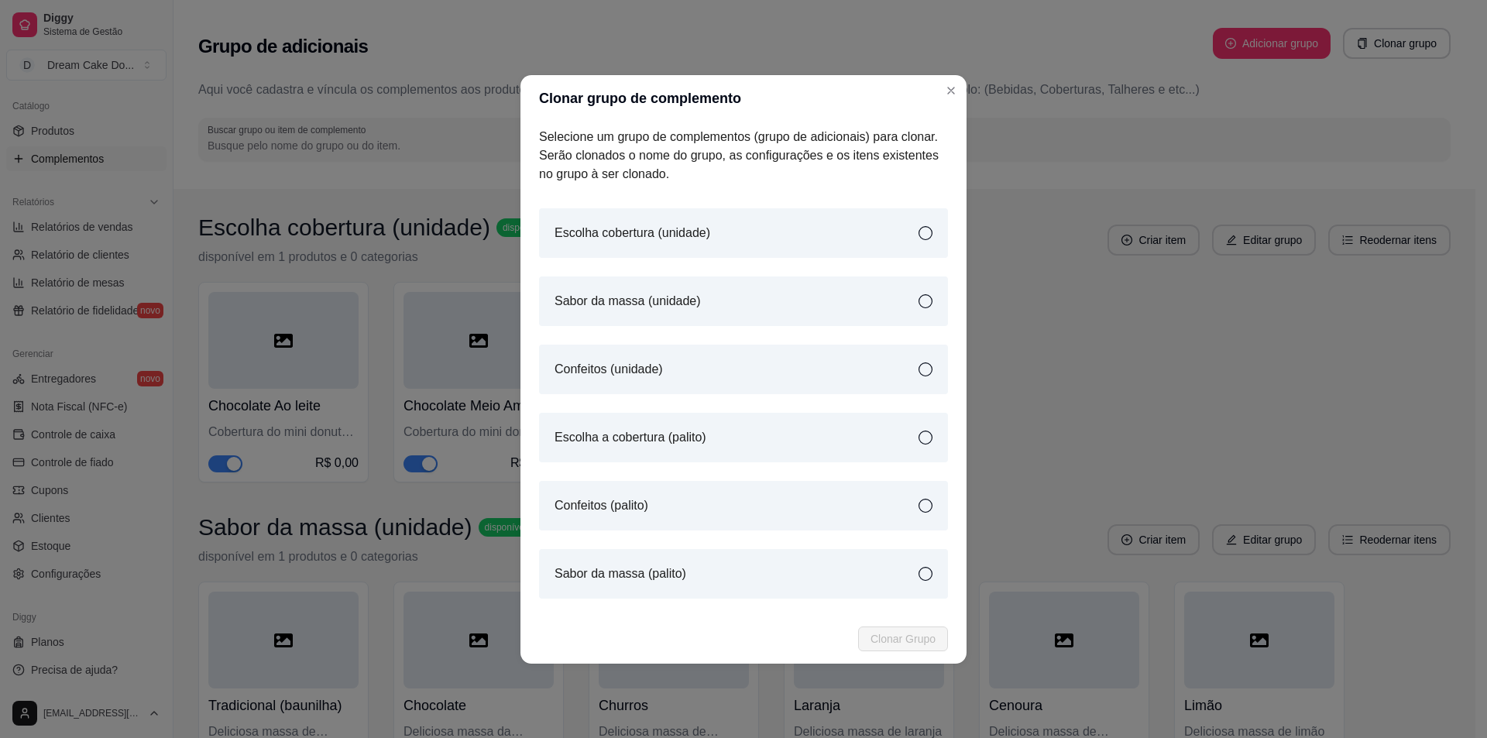
click at [923, 569] on icon at bounding box center [926, 574] width 14 height 14
click at [931, 501] on icon at bounding box center [926, 506] width 14 height 14
click at [920, 433] on icon at bounding box center [926, 438] width 14 height 14
click at [934, 575] on div "Sabor da massa (palito)" at bounding box center [743, 574] width 409 height 50
click at [910, 641] on span "Clonar Grupo" at bounding box center [903, 638] width 65 height 17
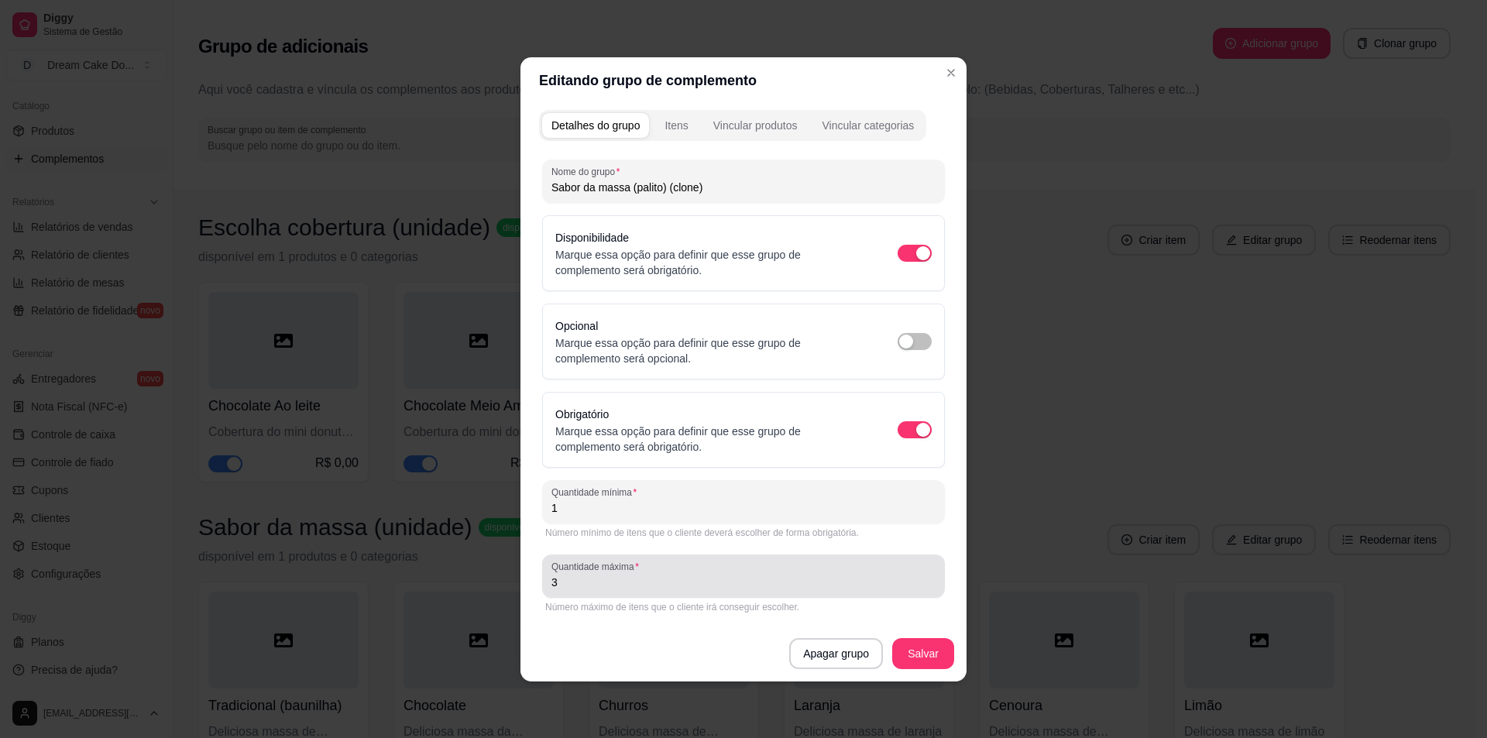
click at [668, 585] on input "3" at bounding box center [743, 582] width 384 height 15
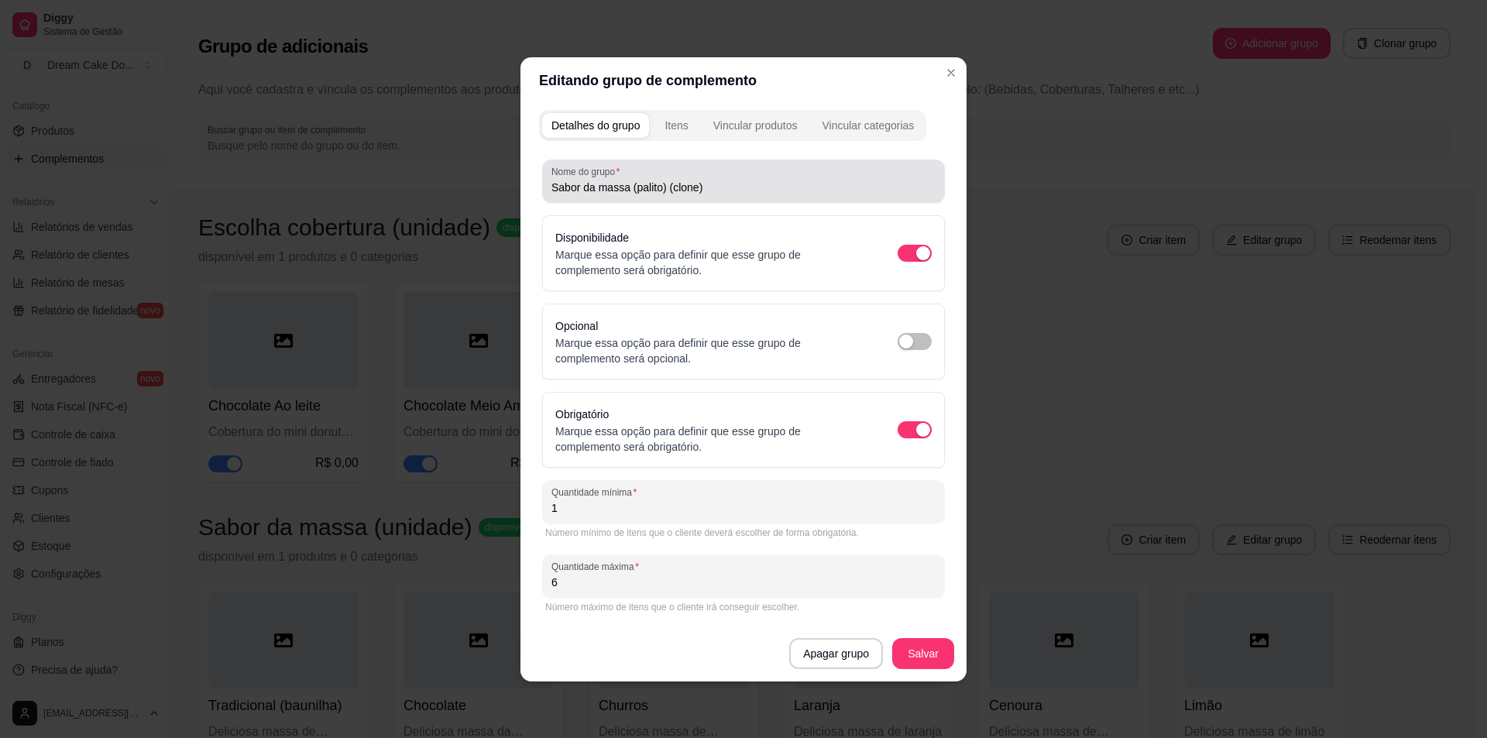
type input "6"
click at [703, 185] on input "Sabor da massa (palito) (clone)" at bounding box center [743, 187] width 384 height 15
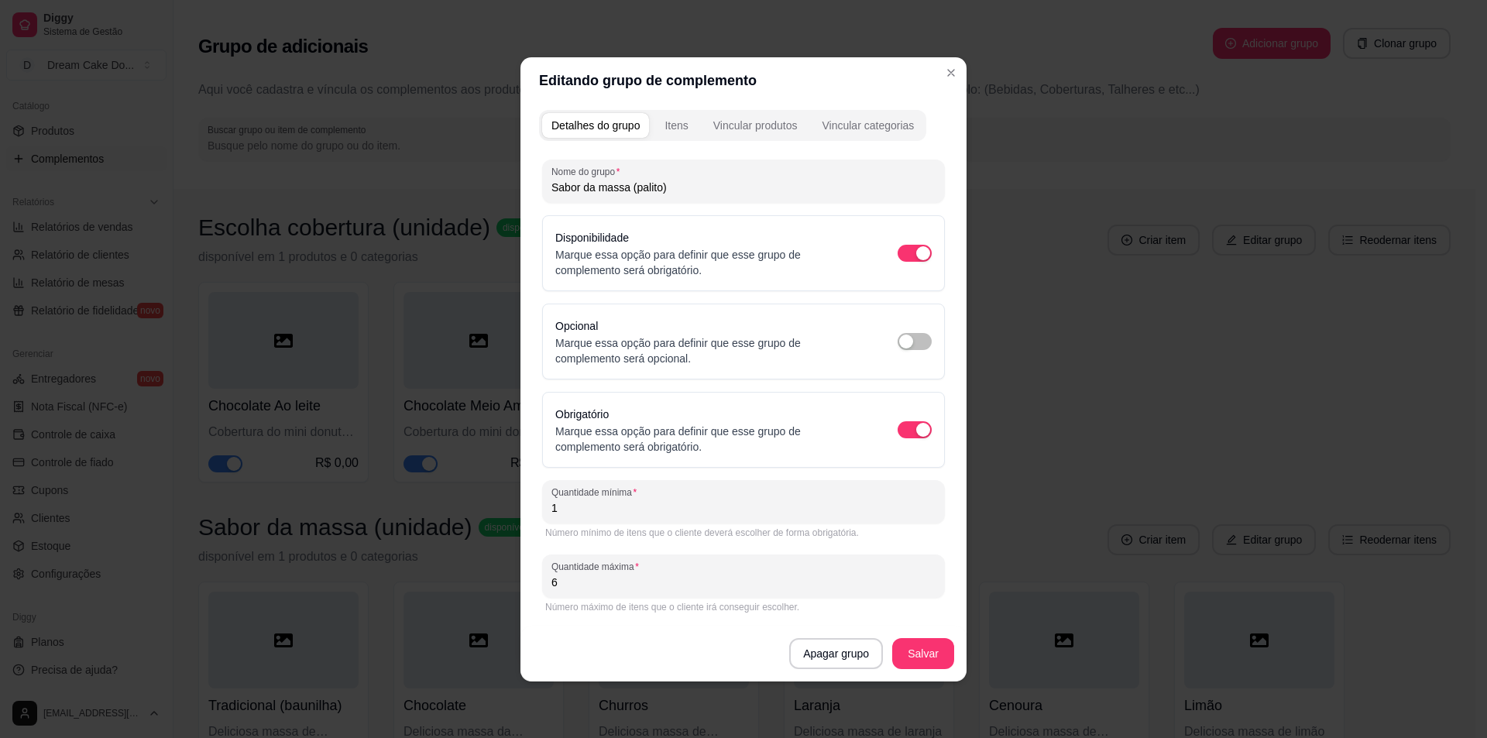
click at [661, 191] on input "Sabor da massa (palito)" at bounding box center [743, 187] width 384 height 15
type input "Sabor da massa (marmita)"
click at [909, 664] on button "Salvar" at bounding box center [923, 653] width 60 height 30
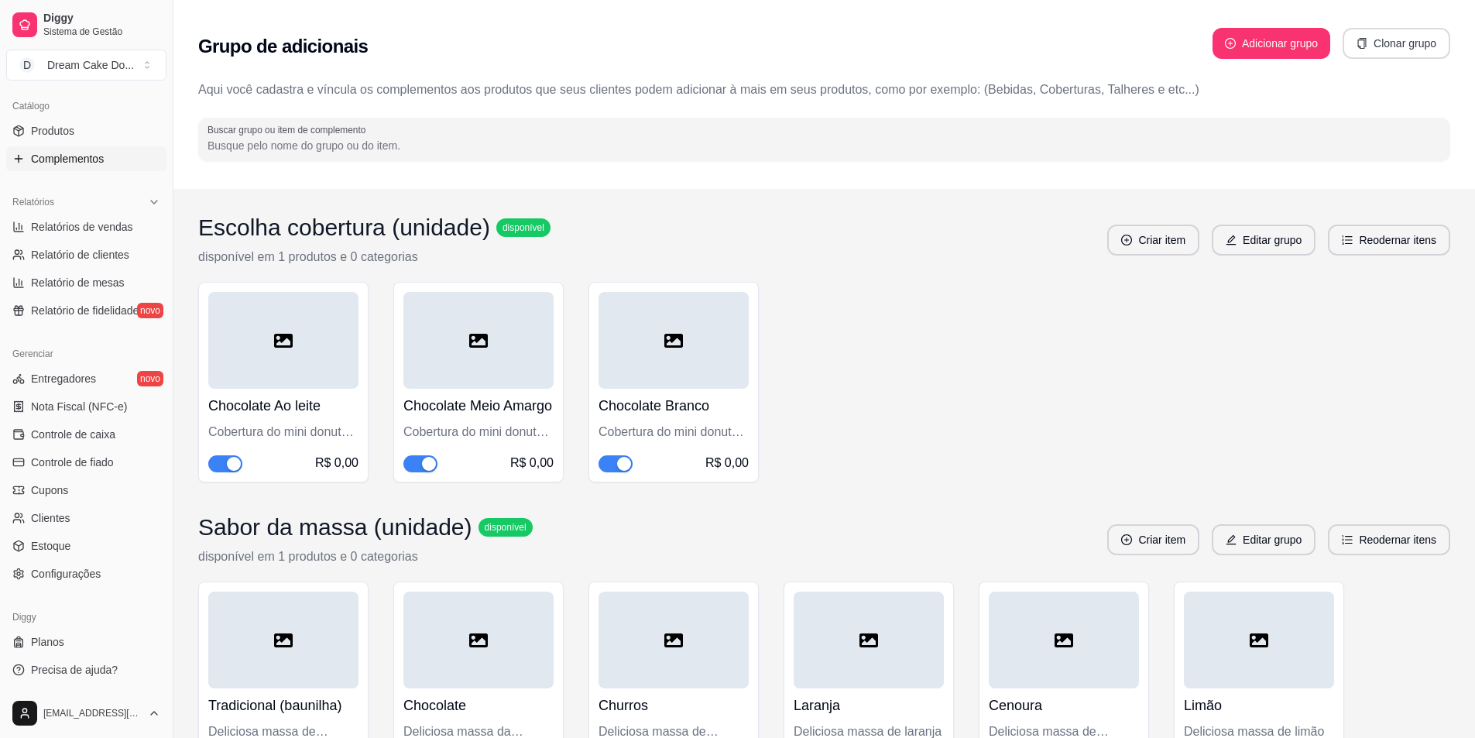
click at [1379, 38] on button "Clonar grupo" at bounding box center [1397, 43] width 108 height 31
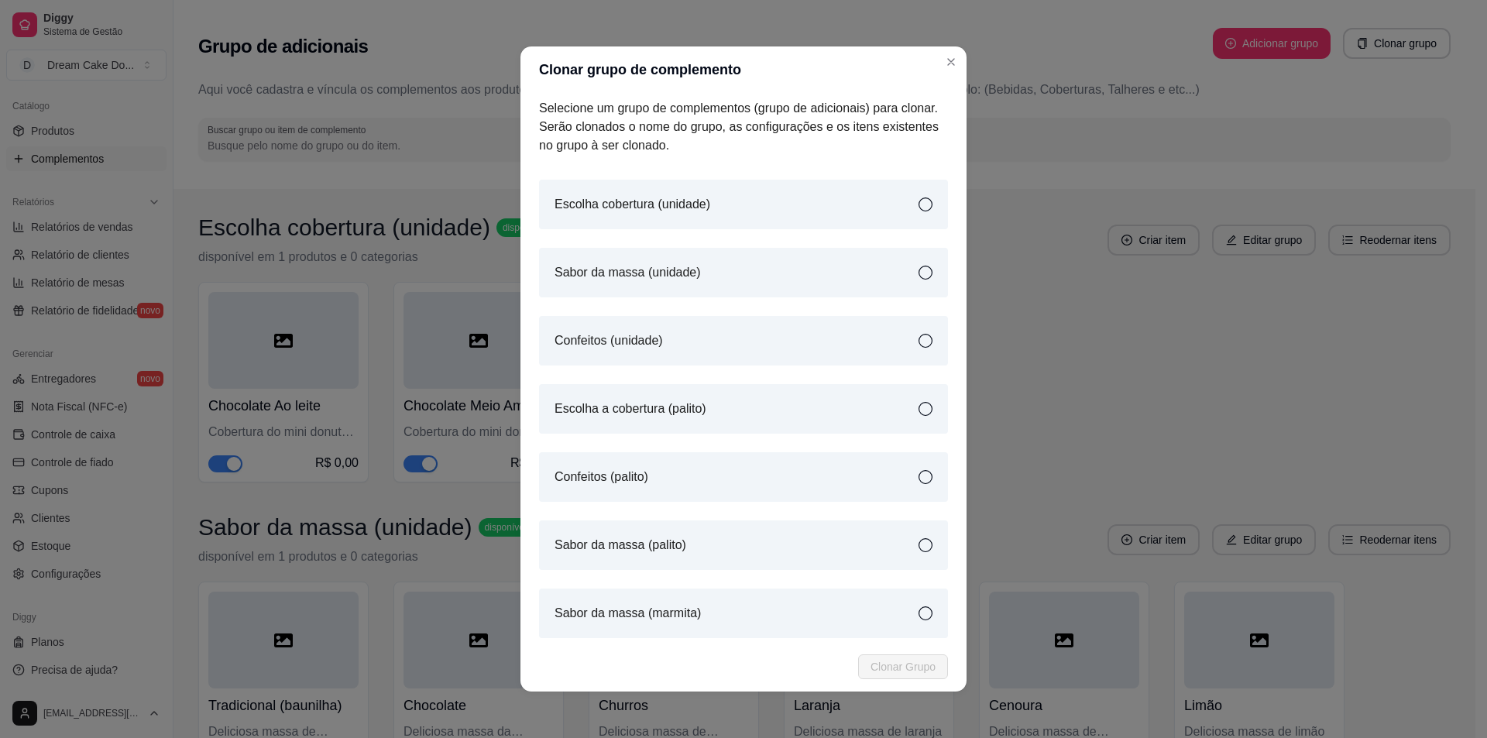
click at [919, 474] on icon at bounding box center [926, 477] width 14 height 14
click at [917, 678] on button "Clonar Grupo" at bounding box center [903, 666] width 90 height 25
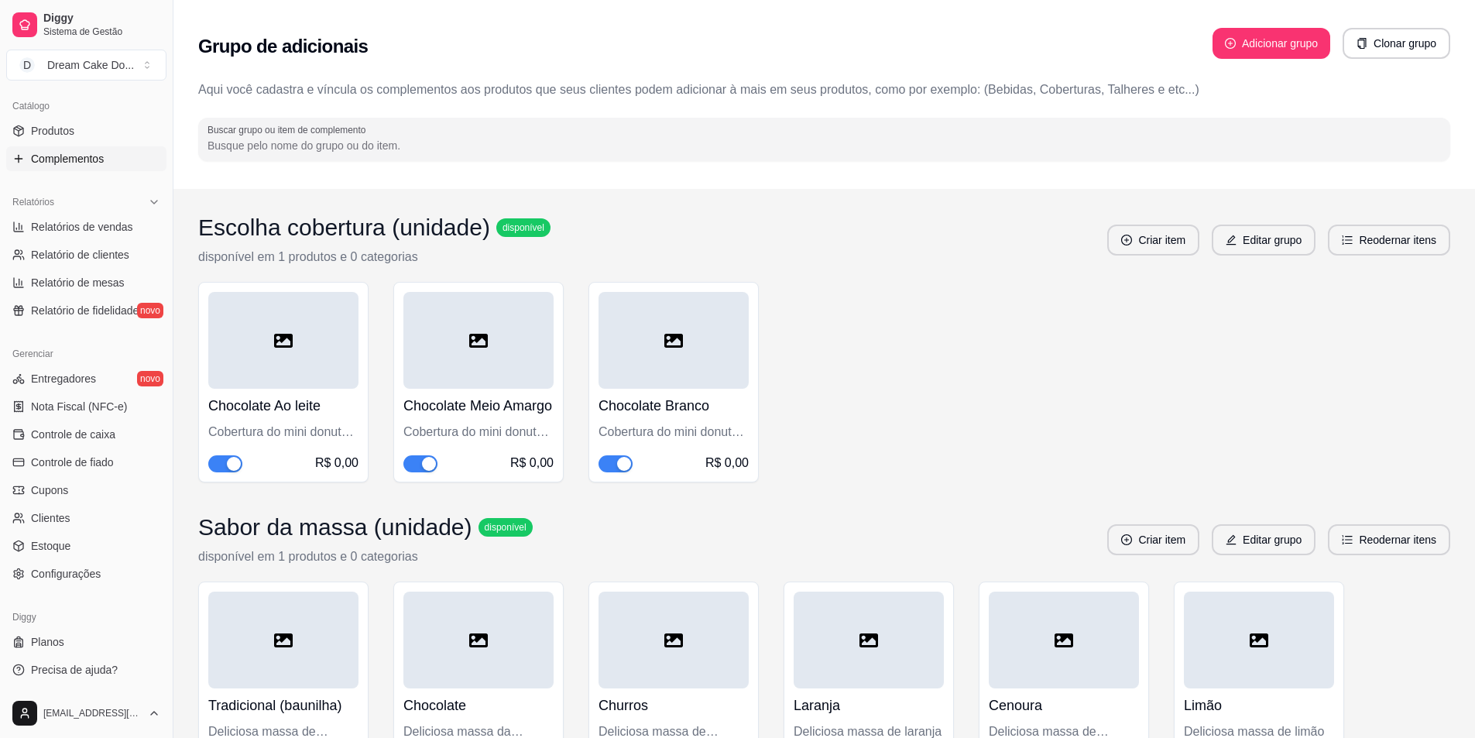
click at [1352, 50] on button "Clonar grupo" at bounding box center [1397, 43] width 108 height 31
click at [1251, 48] on button "Adicionar grupo" at bounding box center [1272, 43] width 118 height 31
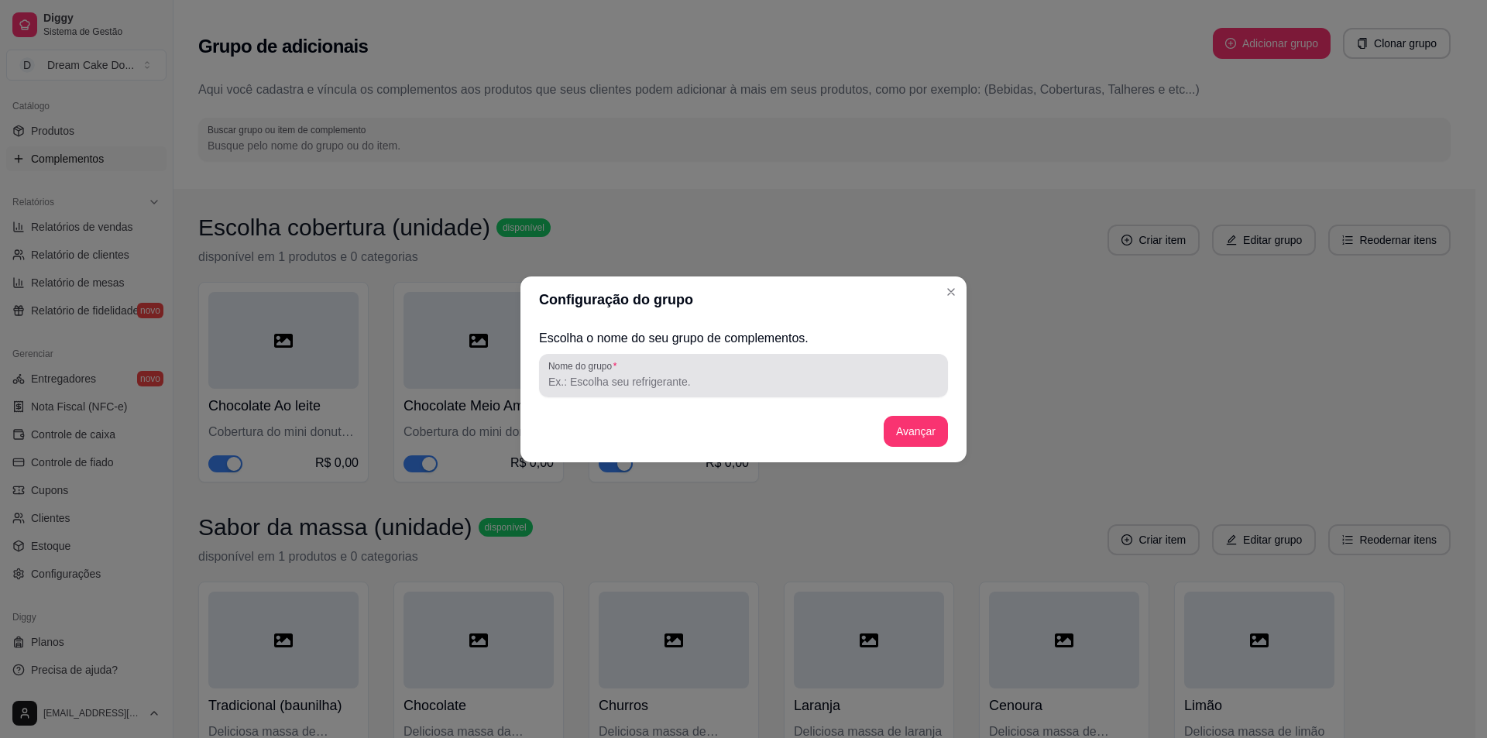
click at [648, 374] on input "Nome do grupo" at bounding box center [743, 381] width 390 height 15
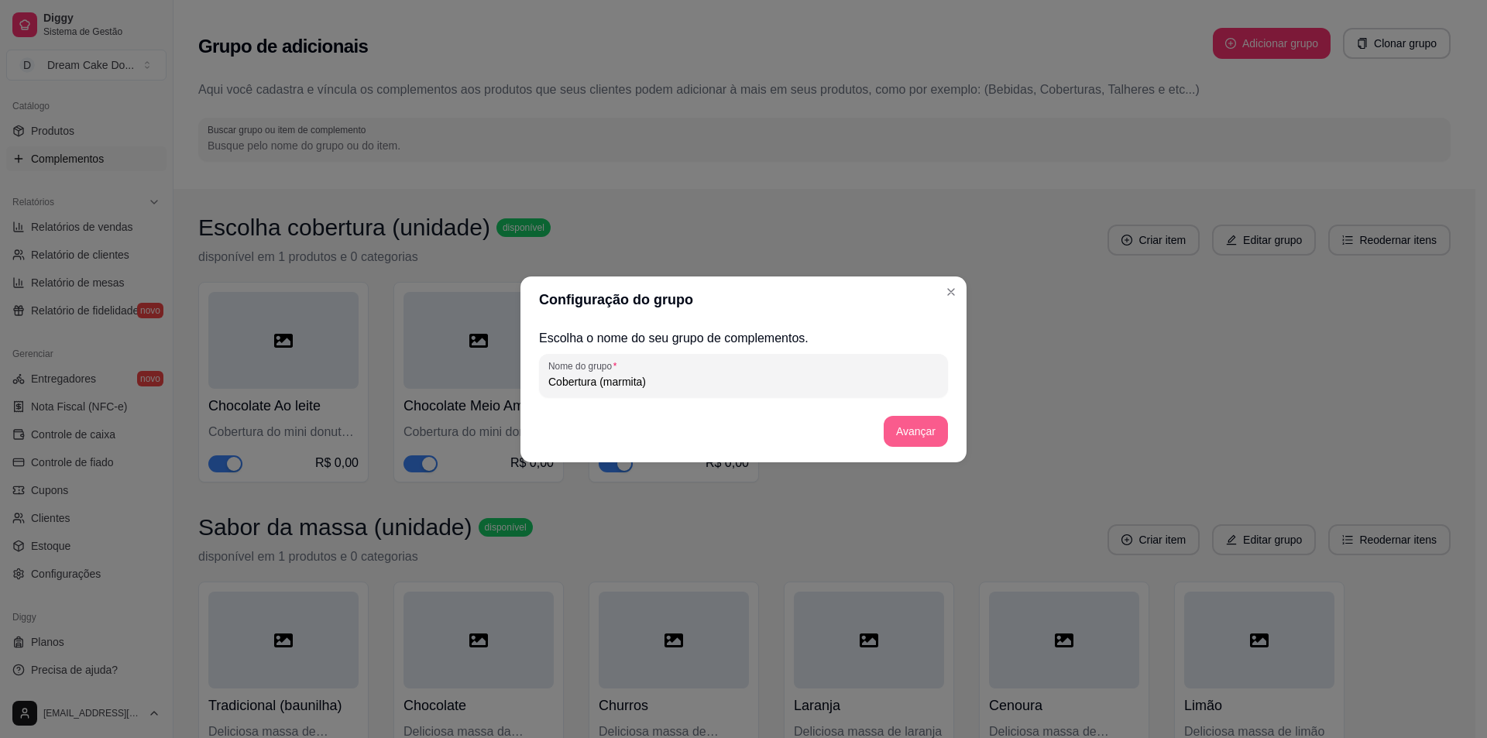
type input "Cobertura (marmita)"
click at [900, 430] on button "Avançar" at bounding box center [916, 431] width 64 height 31
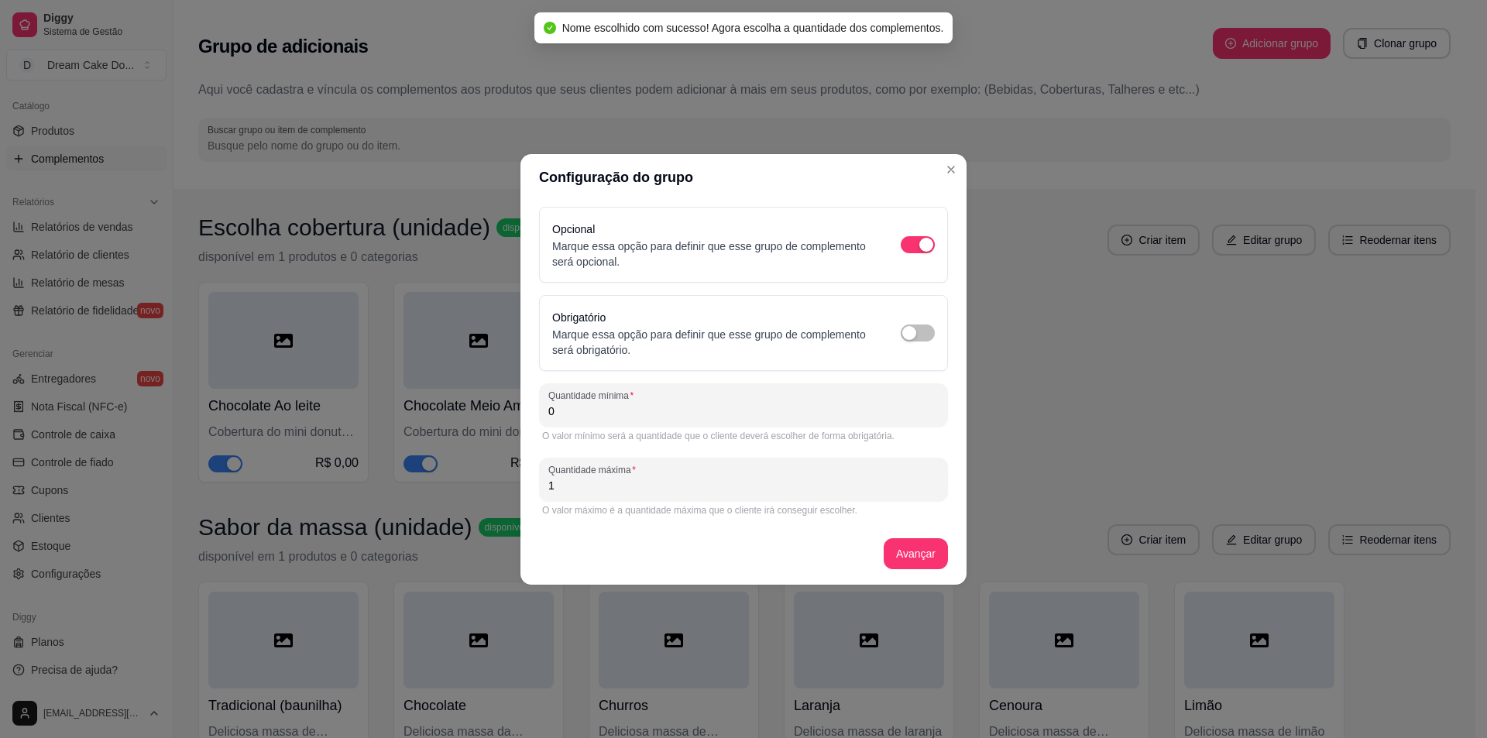
click at [673, 406] on input "0" at bounding box center [743, 411] width 390 height 15
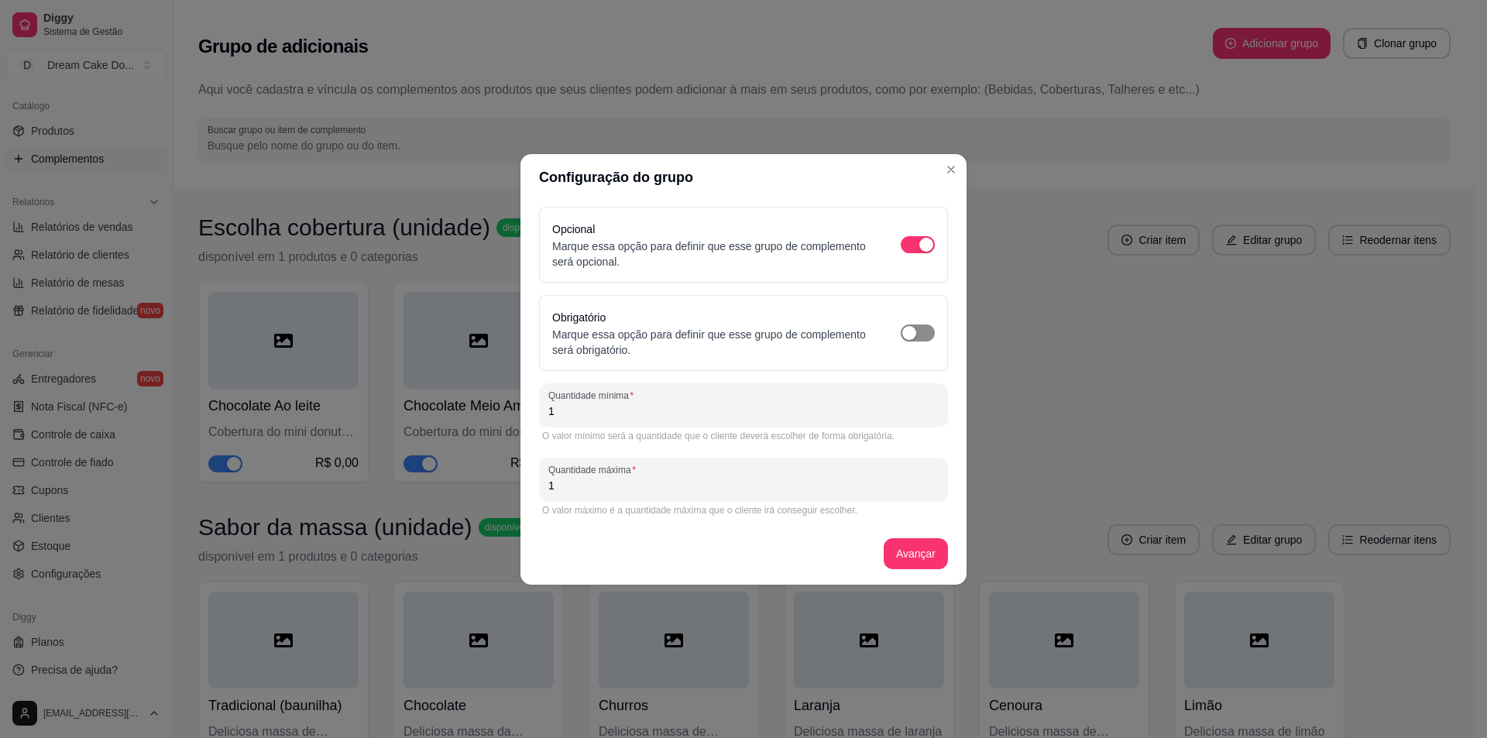
type input "1"
click at [922, 340] on span "button" at bounding box center [918, 333] width 34 height 17
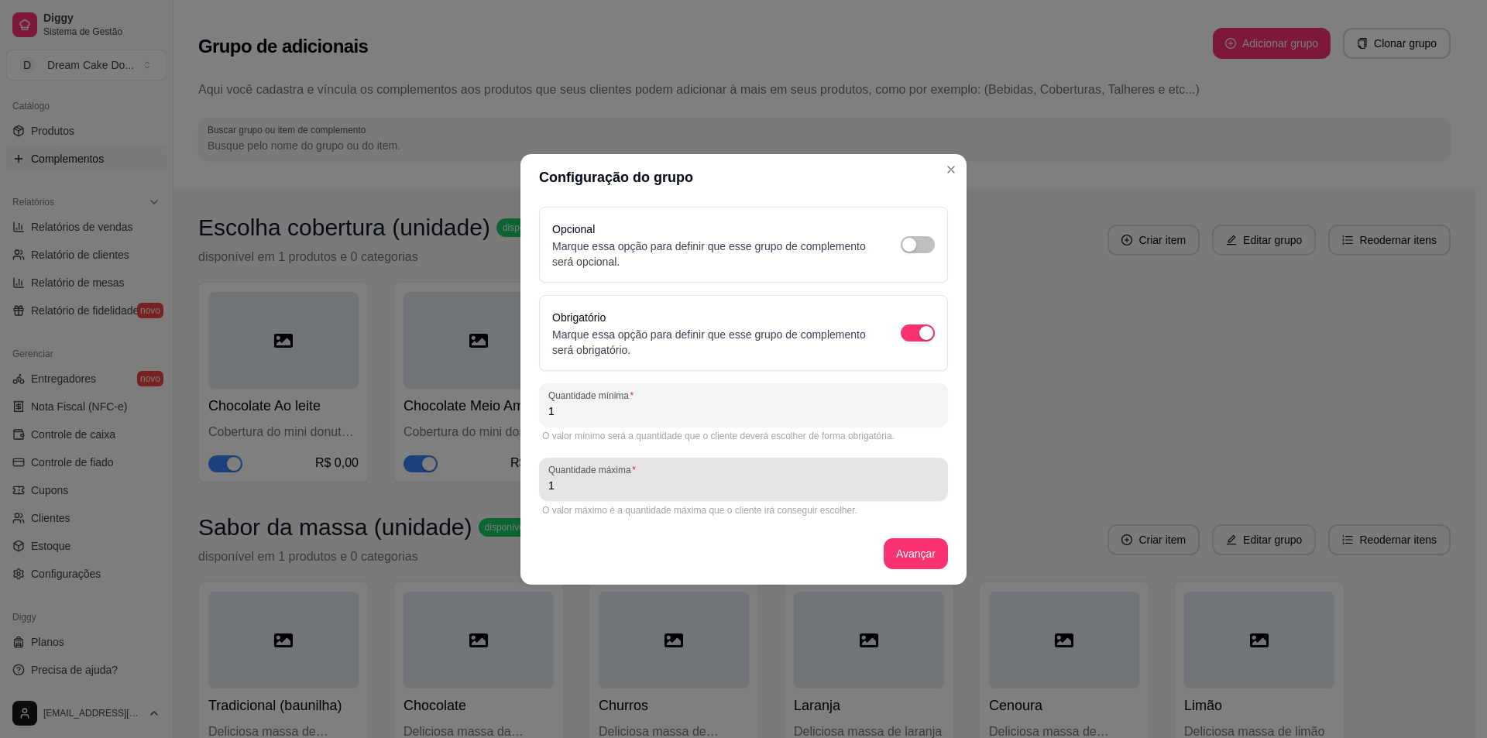
click at [844, 472] on div "1" at bounding box center [743, 479] width 390 height 31
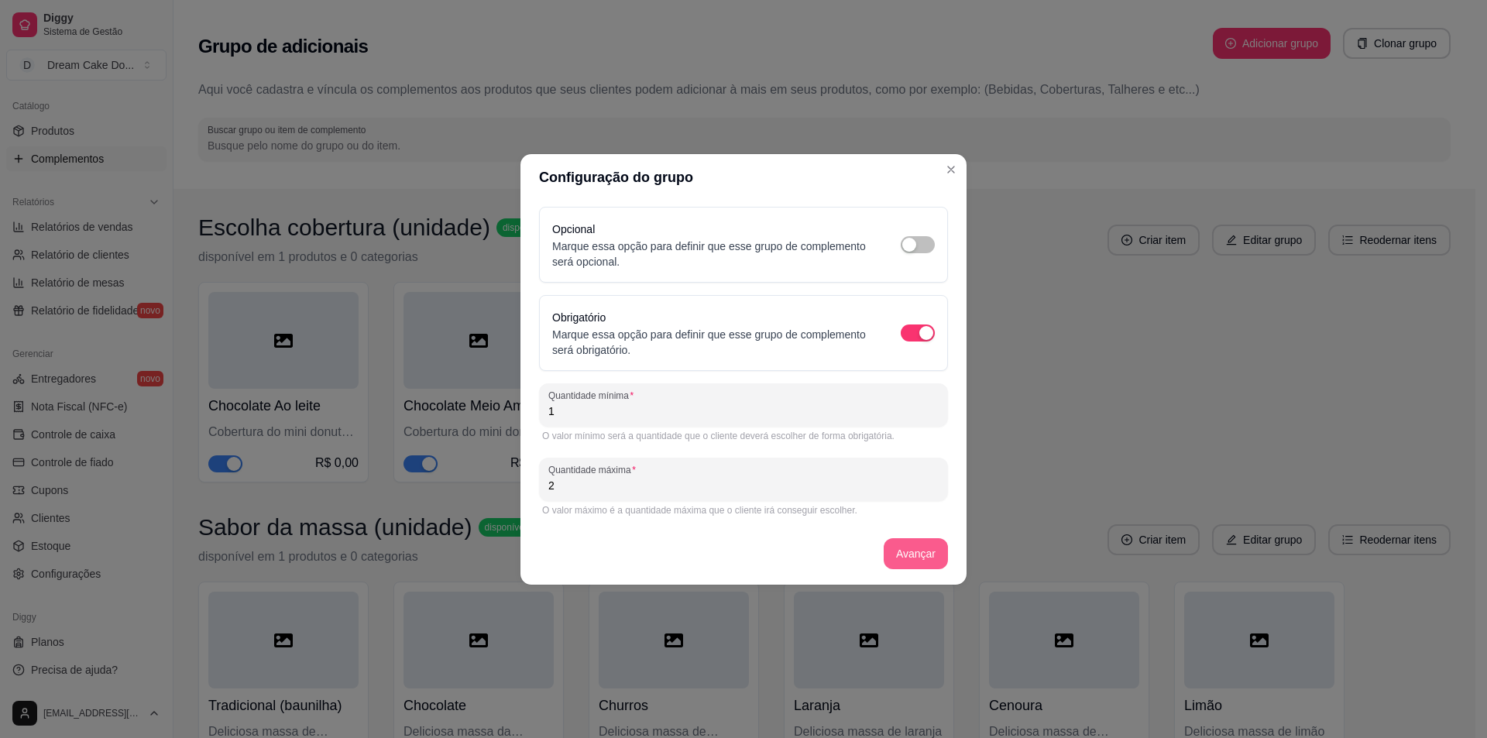
type input "2"
click at [936, 558] on button "Avançar" at bounding box center [916, 553] width 64 height 31
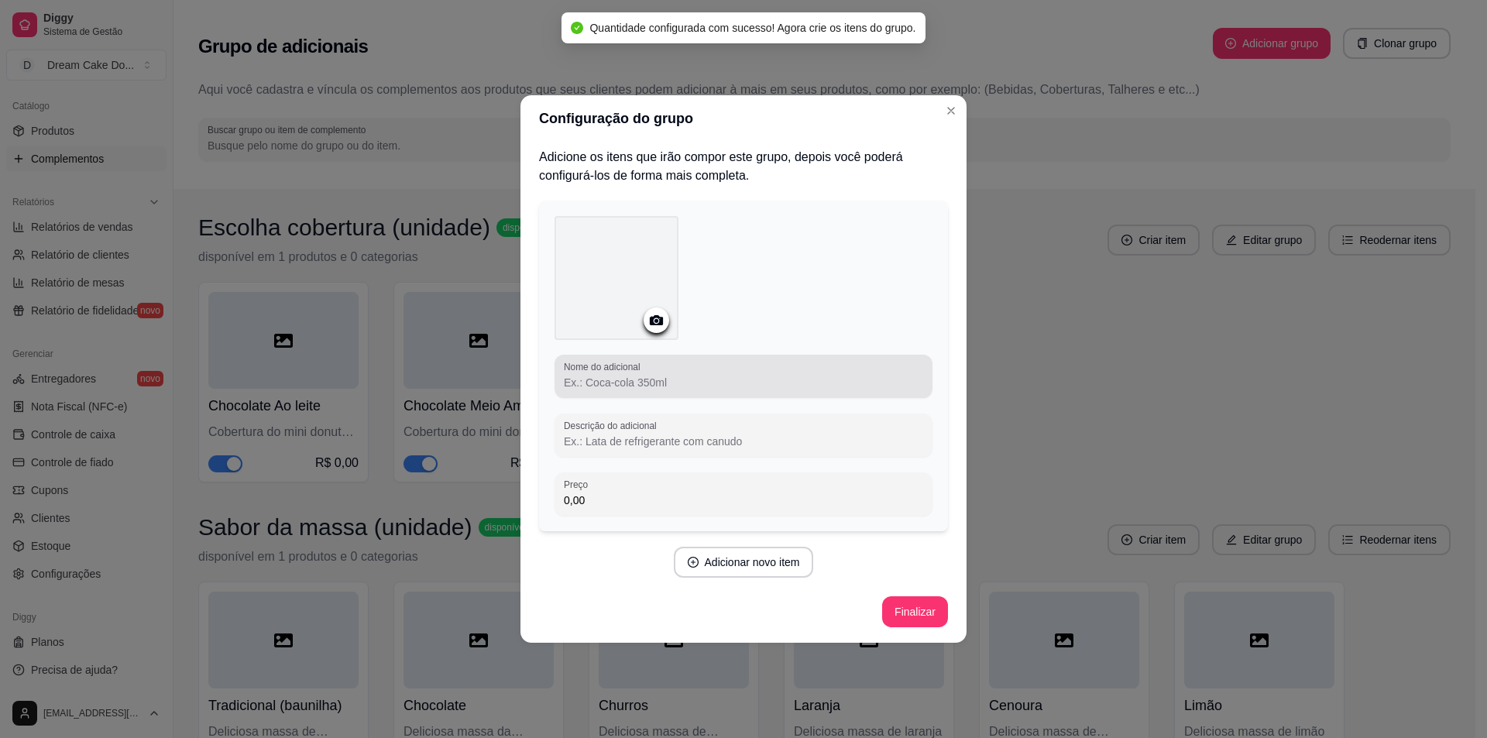
click at [628, 377] on input "Nome do adicional" at bounding box center [743, 382] width 359 height 15
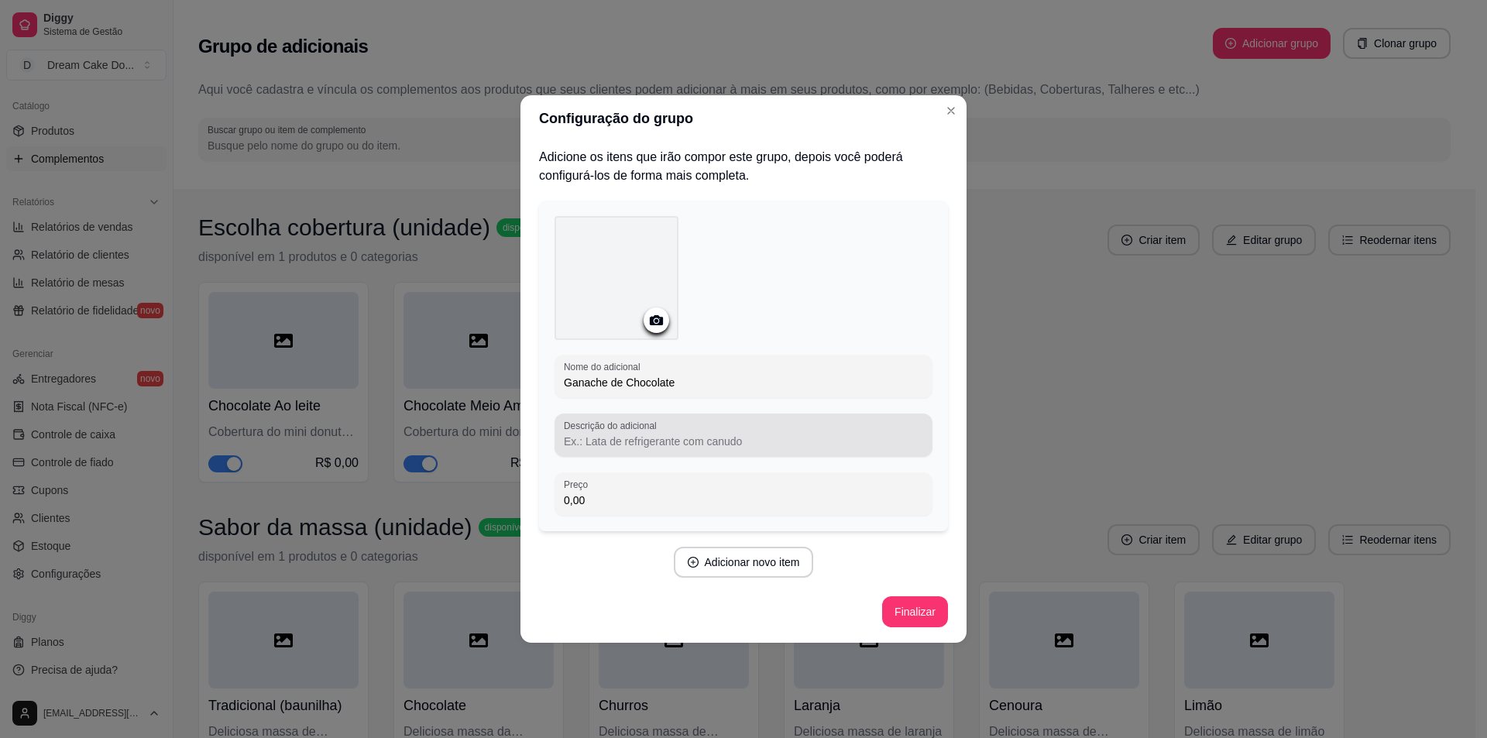
type input "Ganache de Chocolate"
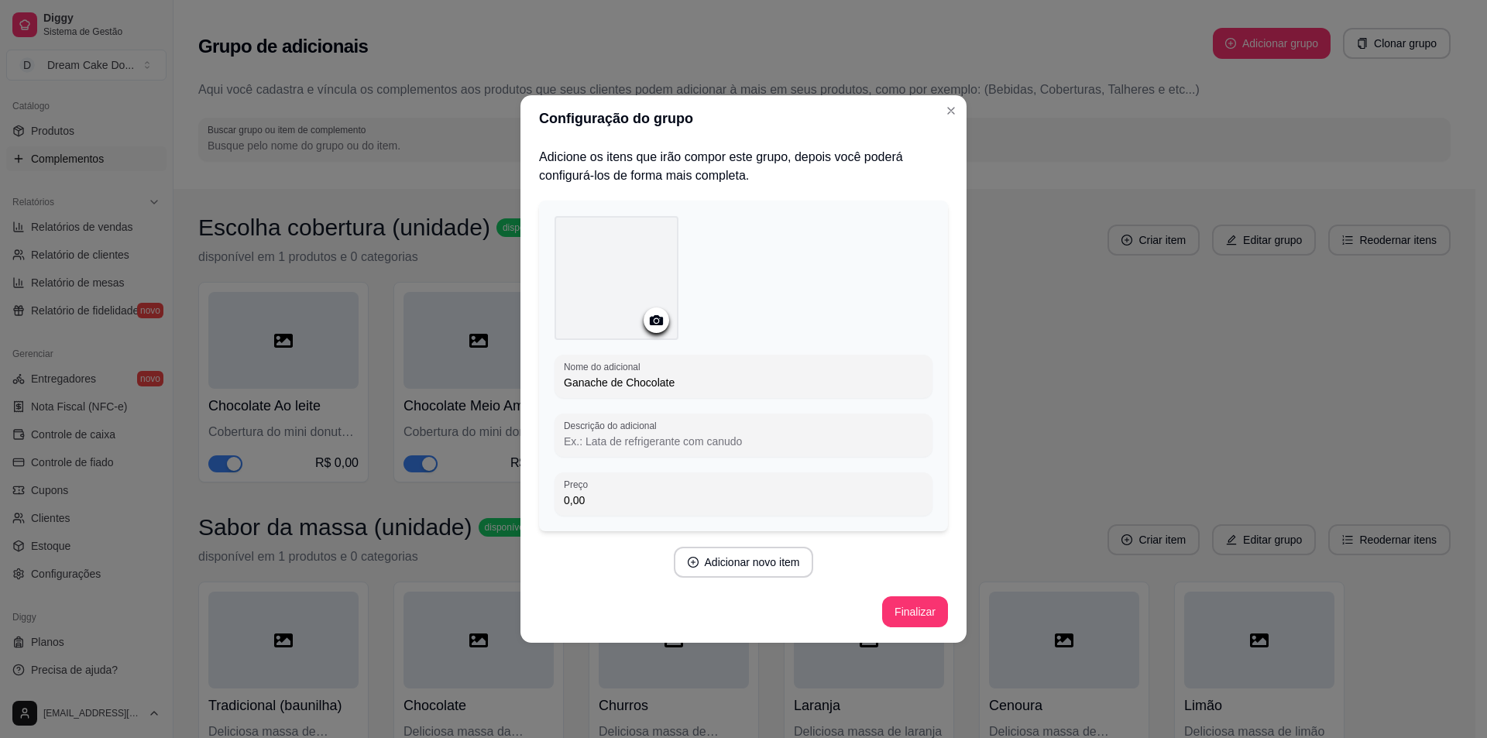
click at [664, 441] on input "Descrição do adicional" at bounding box center [743, 441] width 359 height 15
click at [783, 556] on button "Adicionar novo item" at bounding box center [743, 563] width 136 height 30
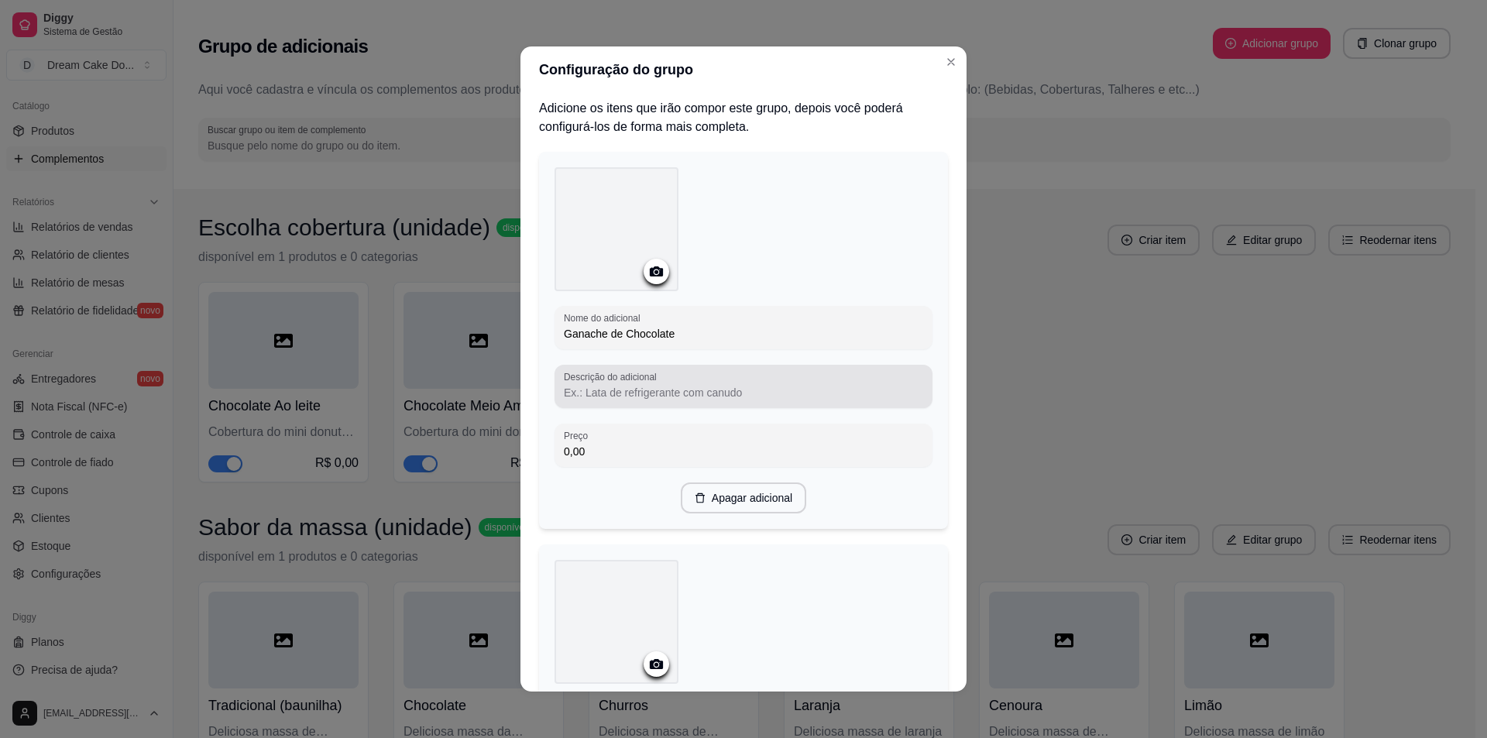
click at [672, 385] on input "Descrição do adicional" at bounding box center [743, 392] width 359 height 15
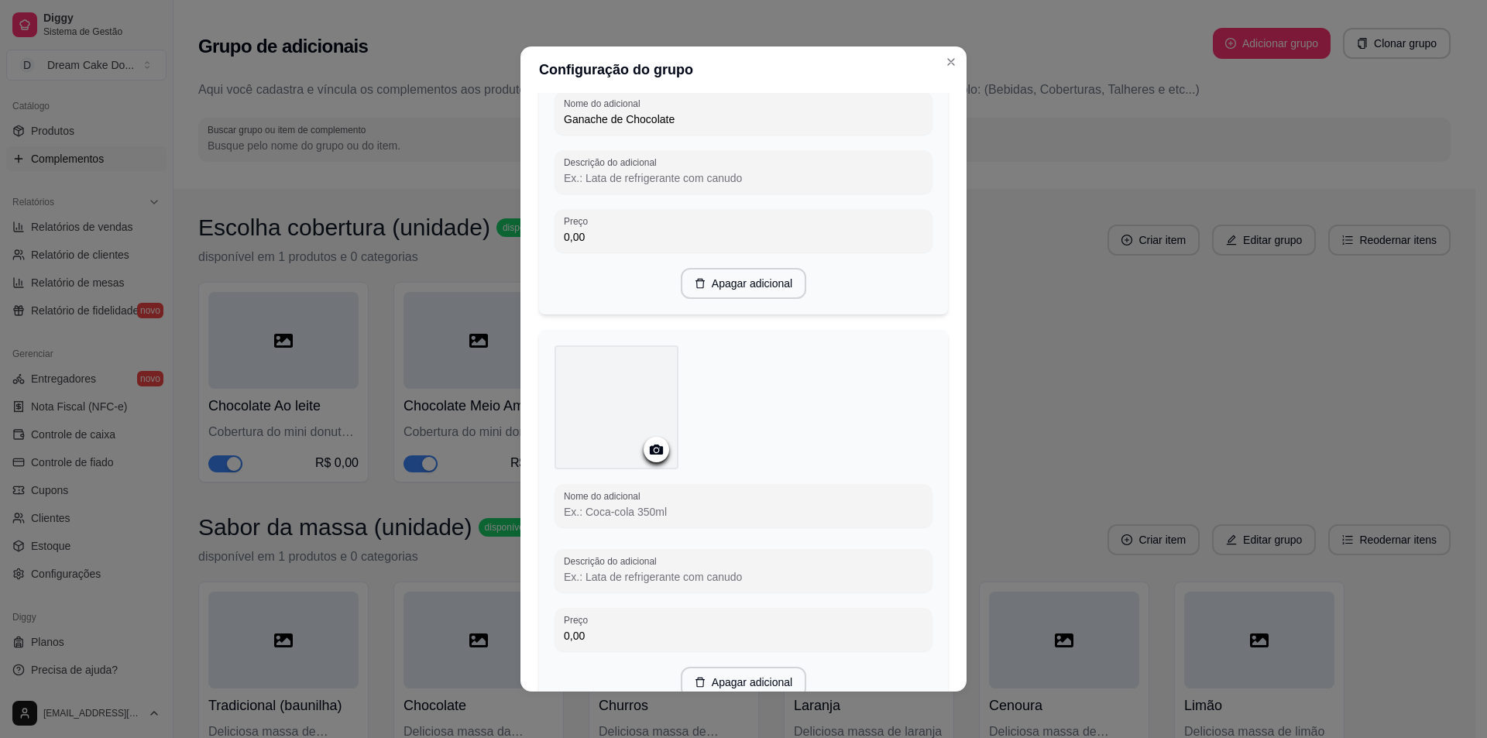
scroll to position [346, 0]
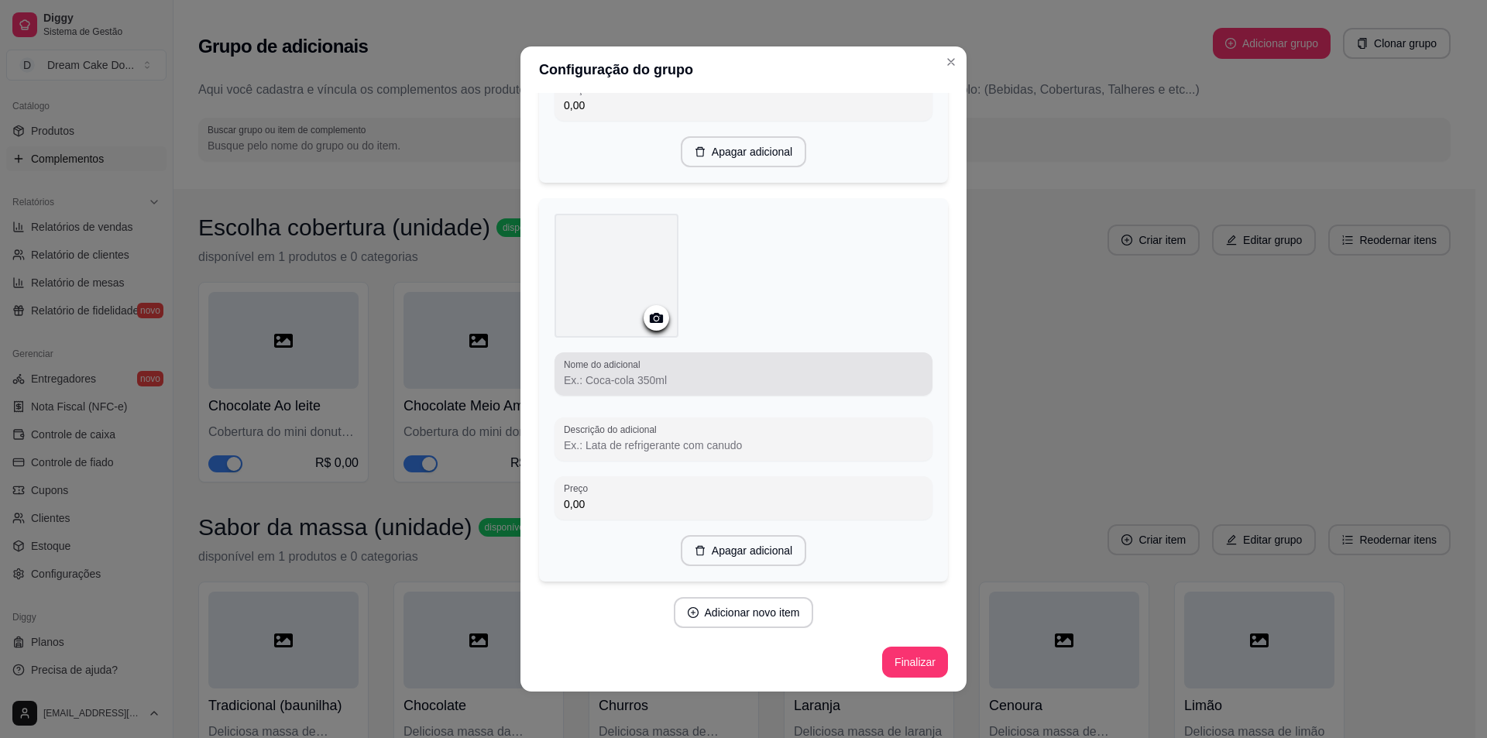
click at [662, 388] on div "Nome do adicional" at bounding box center [744, 373] width 378 height 43
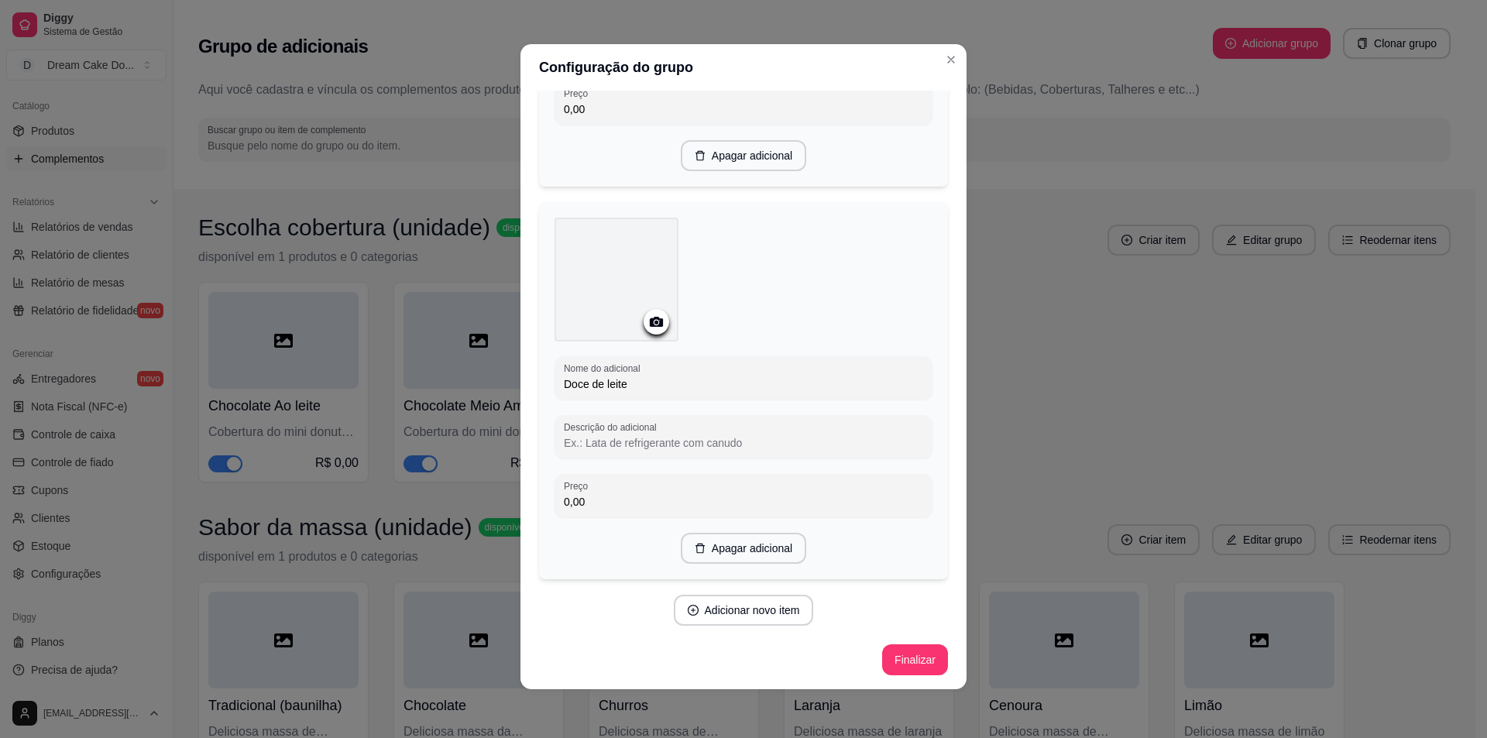
scroll to position [3, 0]
type input "Doce de leite"
click at [756, 602] on button "Adicionar novo item" at bounding box center [743, 610] width 136 height 30
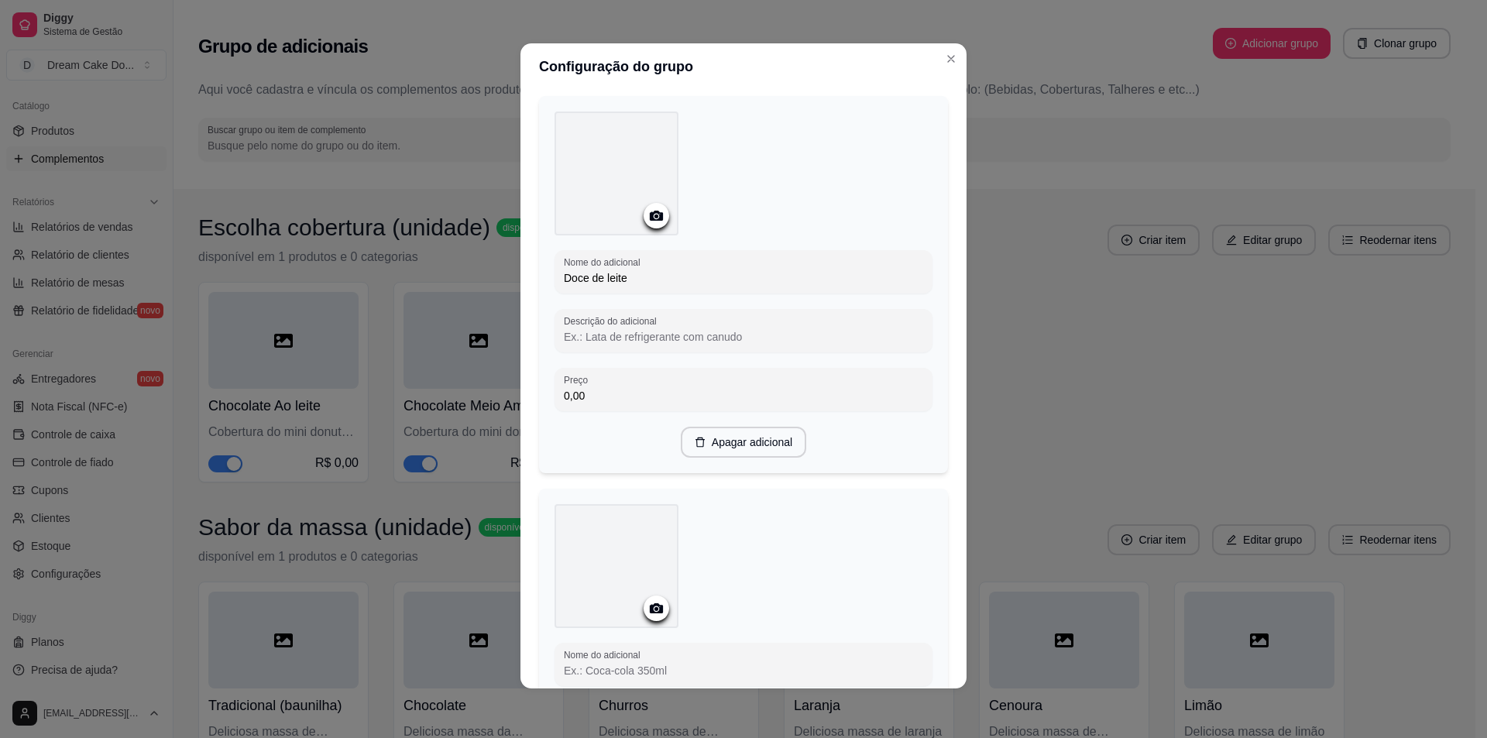
scroll to position [727, 0]
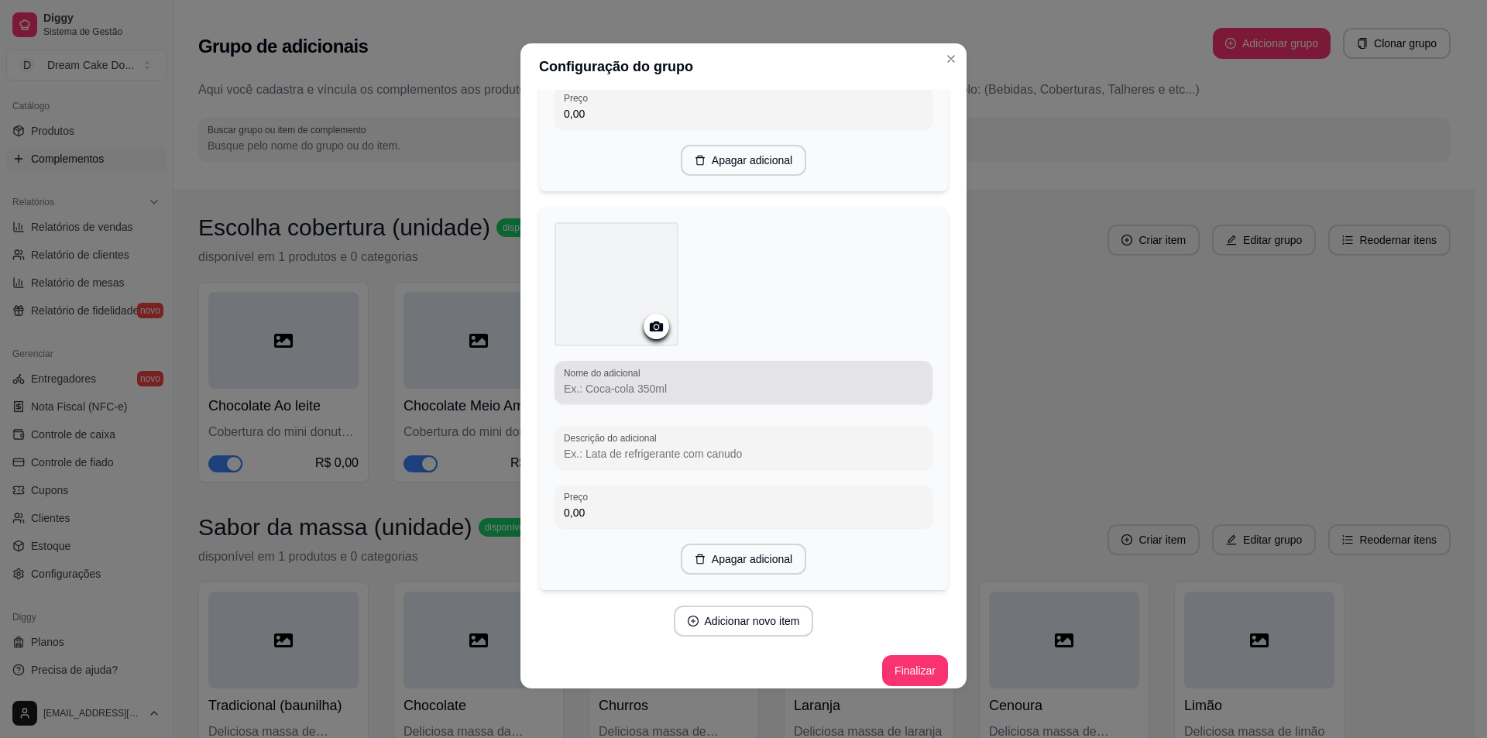
click at [702, 388] on input "Nome do adicional" at bounding box center [743, 388] width 359 height 15
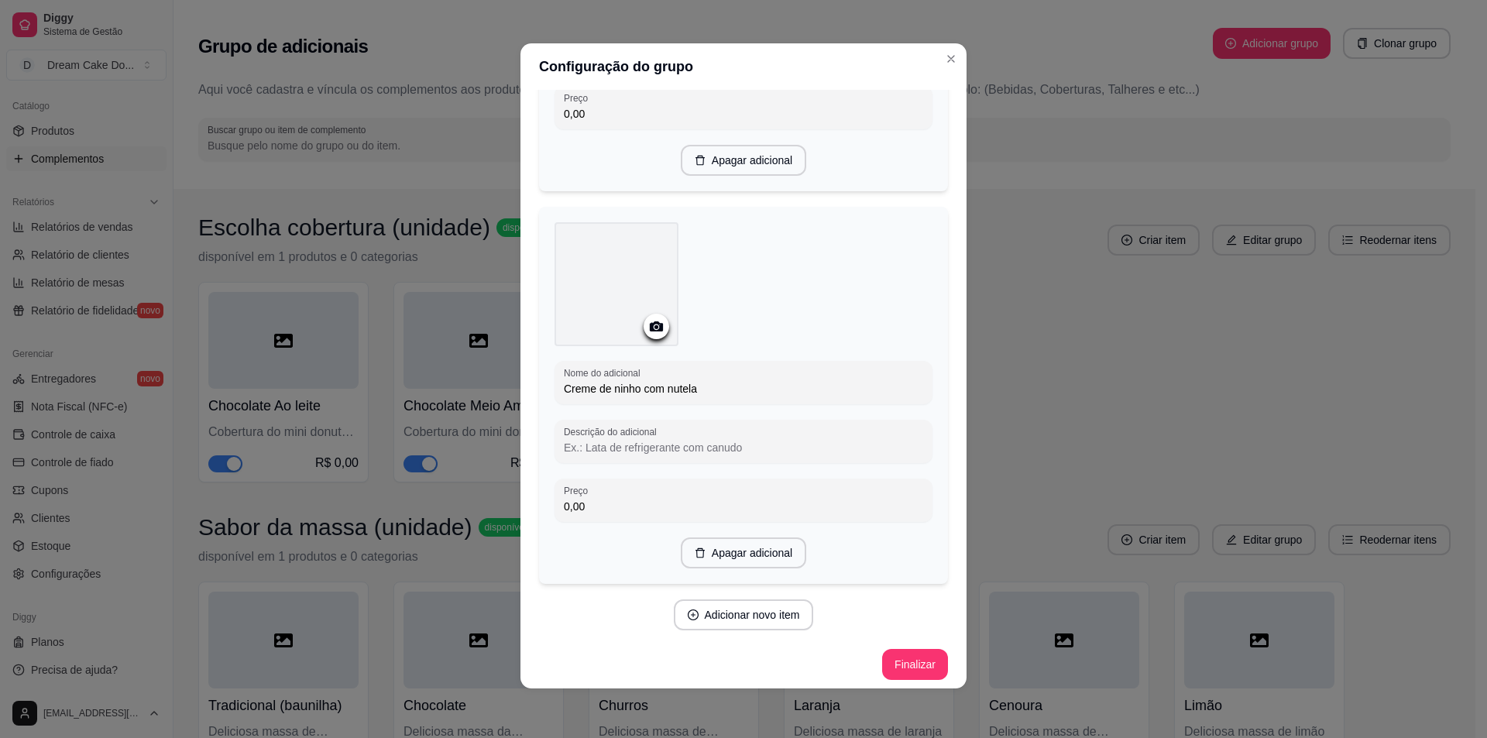
click at [687, 384] on input "Creme de ninho com nutela" at bounding box center [743, 388] width 359 height 15
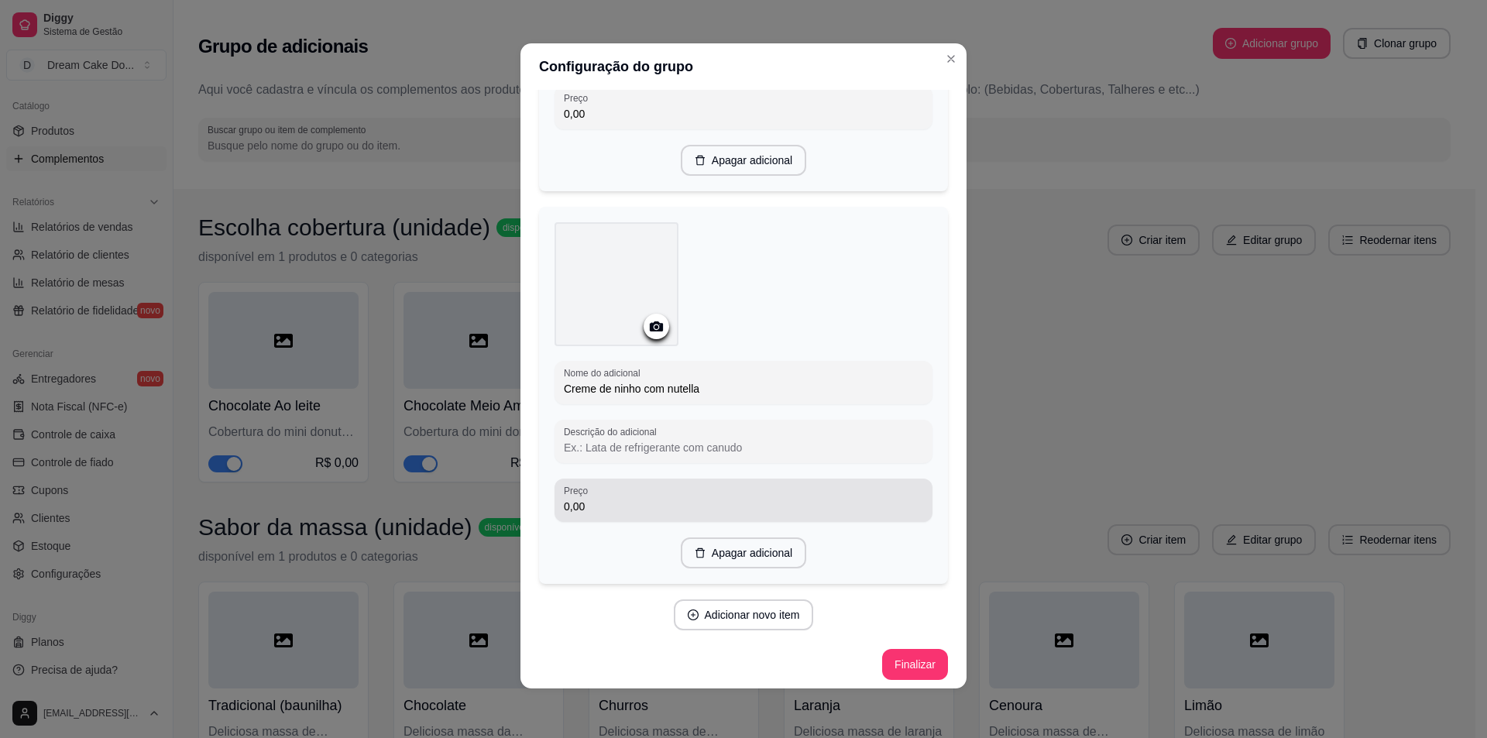
type input "Creme de ninho com nutella"
click at [619, 499] on input "0,00" at bounding box center [743, 506] width 359 height 15
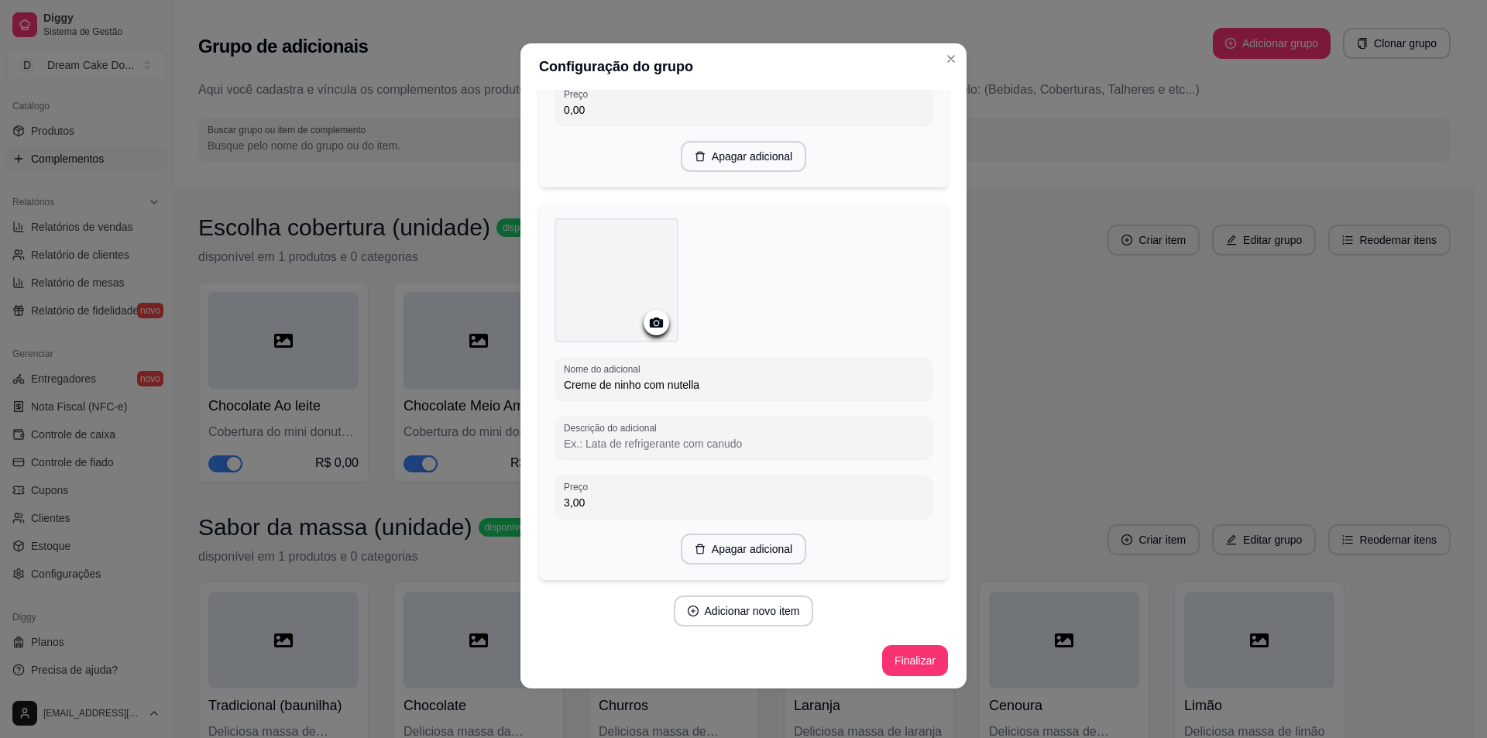
scroll to position [732, 0]
type input "3,00"
click at [771, 608] on button "Adicionar novo item" at bounding box center [743, 611] width 136 height 30
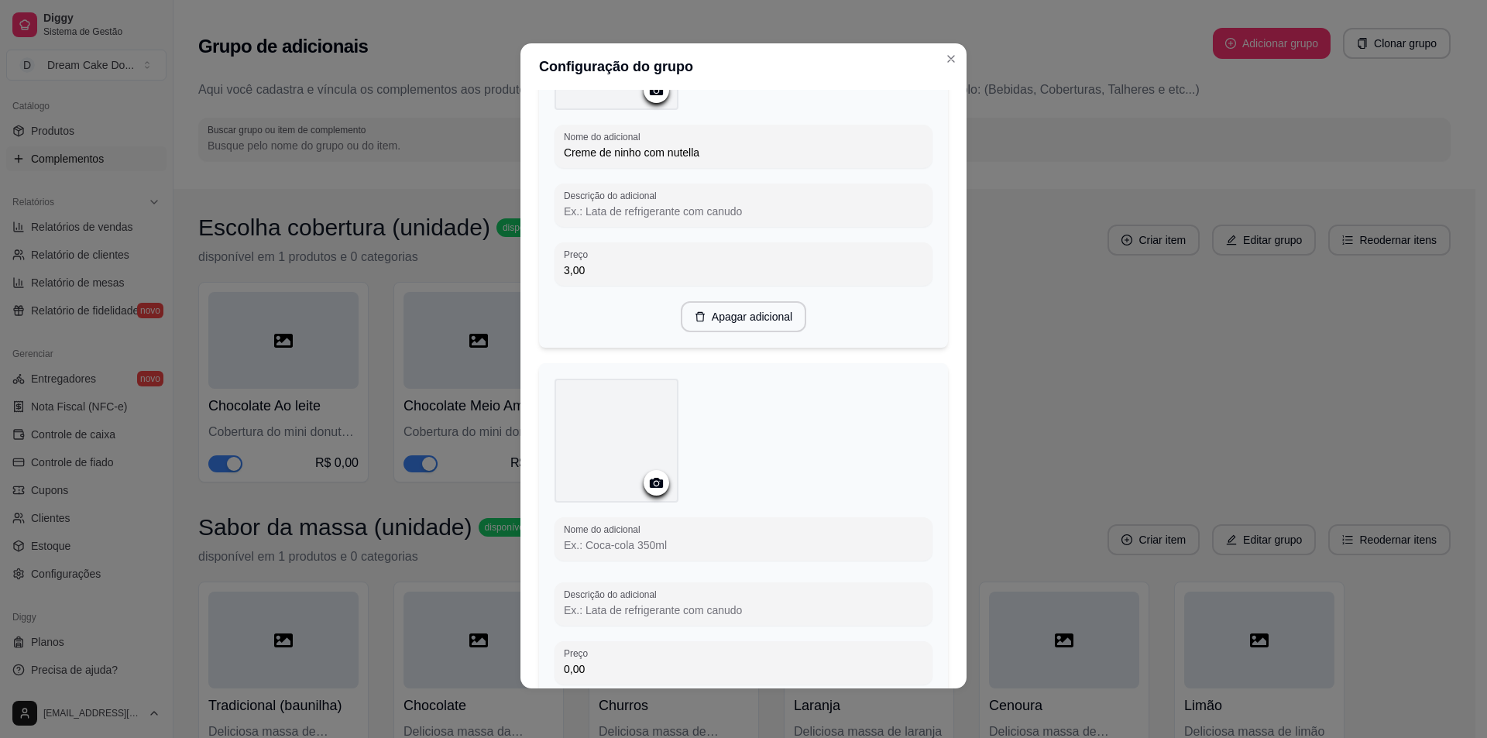
scroll to position [1119, 0]
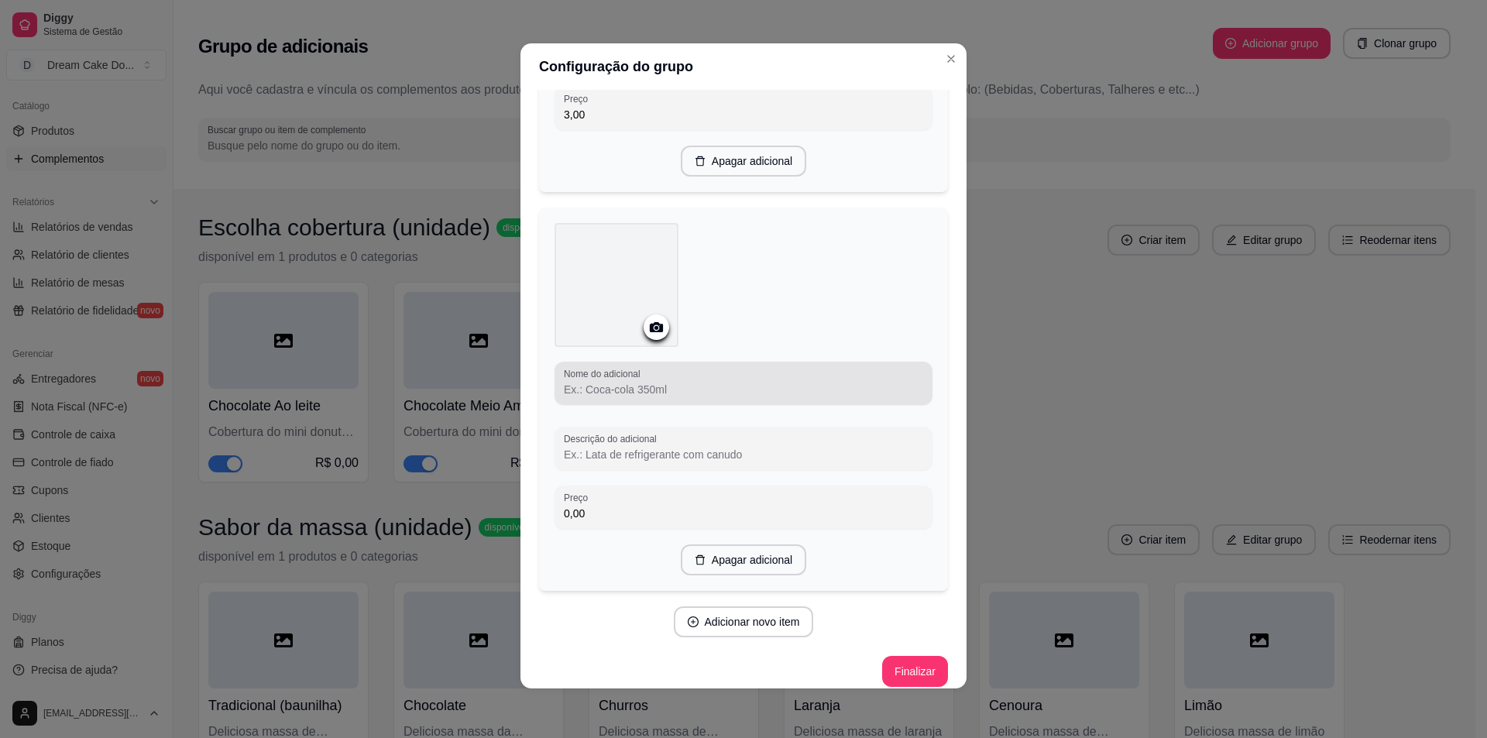
click at [596, 397] on div "Nome do adicional" at bounding box center [744, 383] width 378 height 43
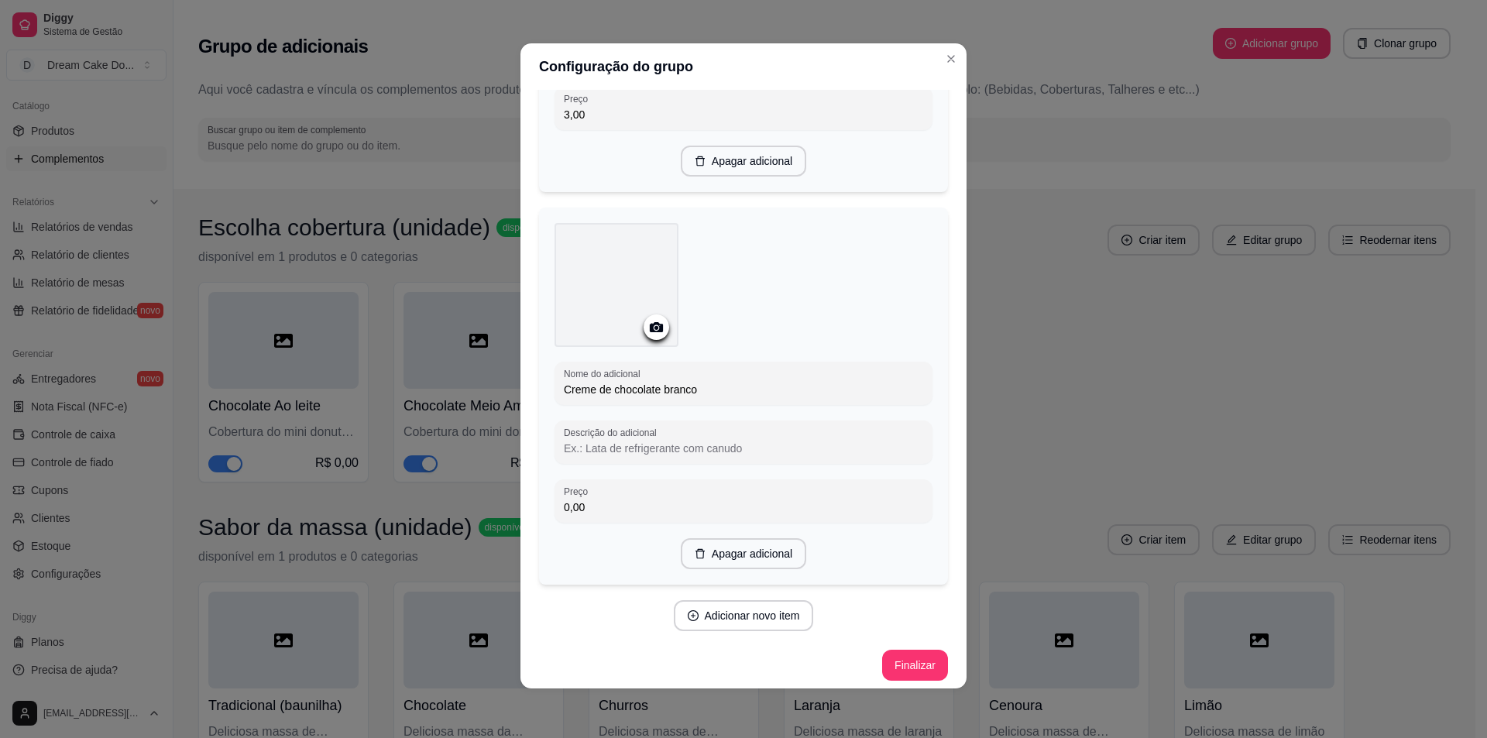
scroll to position [1124, 0]
type input "Creme de chocolate branco"
click at [774, 612] on button "Adicionar novo item" at bounding box center [743, 611] width 136 height 30
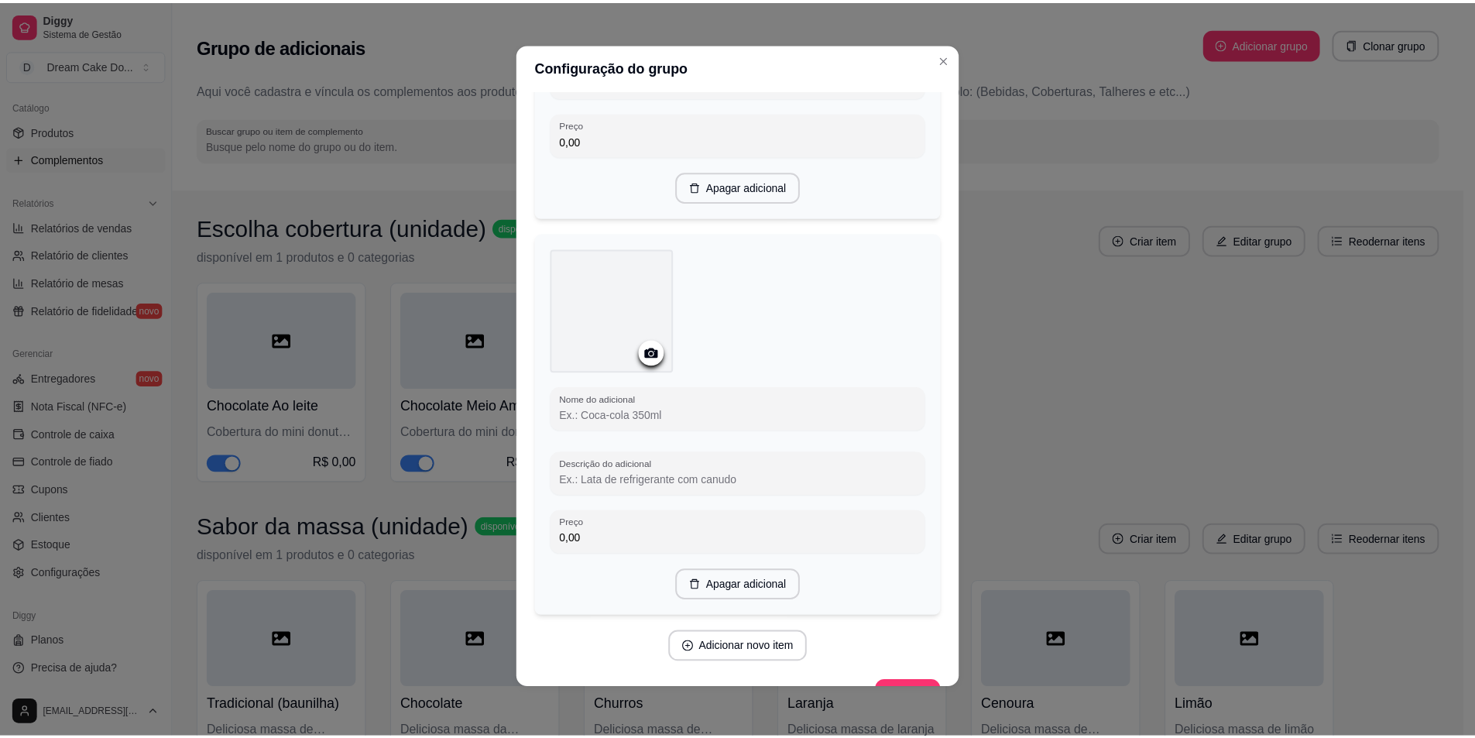
scroll to position [1511, 0]
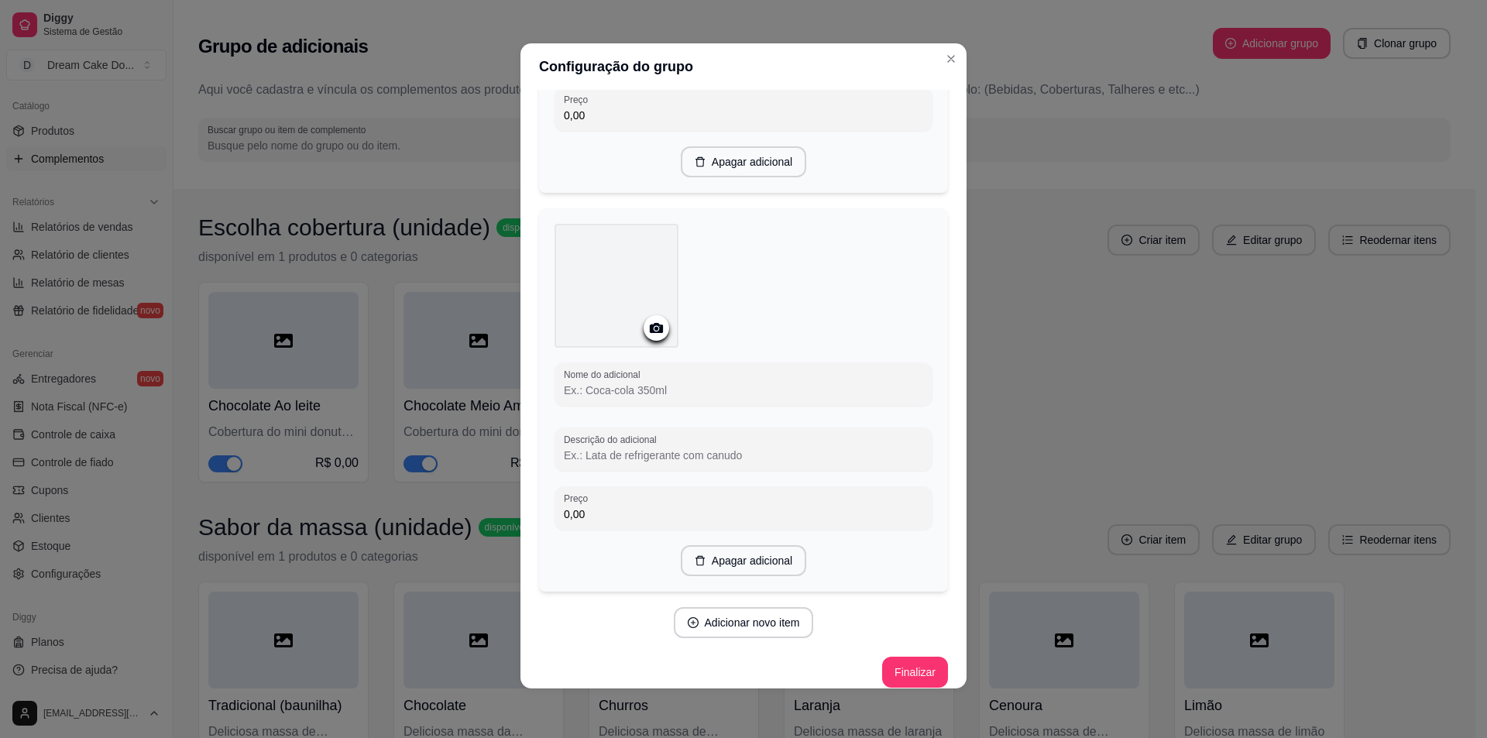
click at [637, 406] on div at bounding box center [744, 409] width 378 height 6
click at [637, 392] on input "Nome do adicional" at bounding box center [743, 390] width 359 height 15
type input "Creme de ninho"
click at [899, 671] on button "Finalizar" at bounding box center [915, 666] width 64 height 30
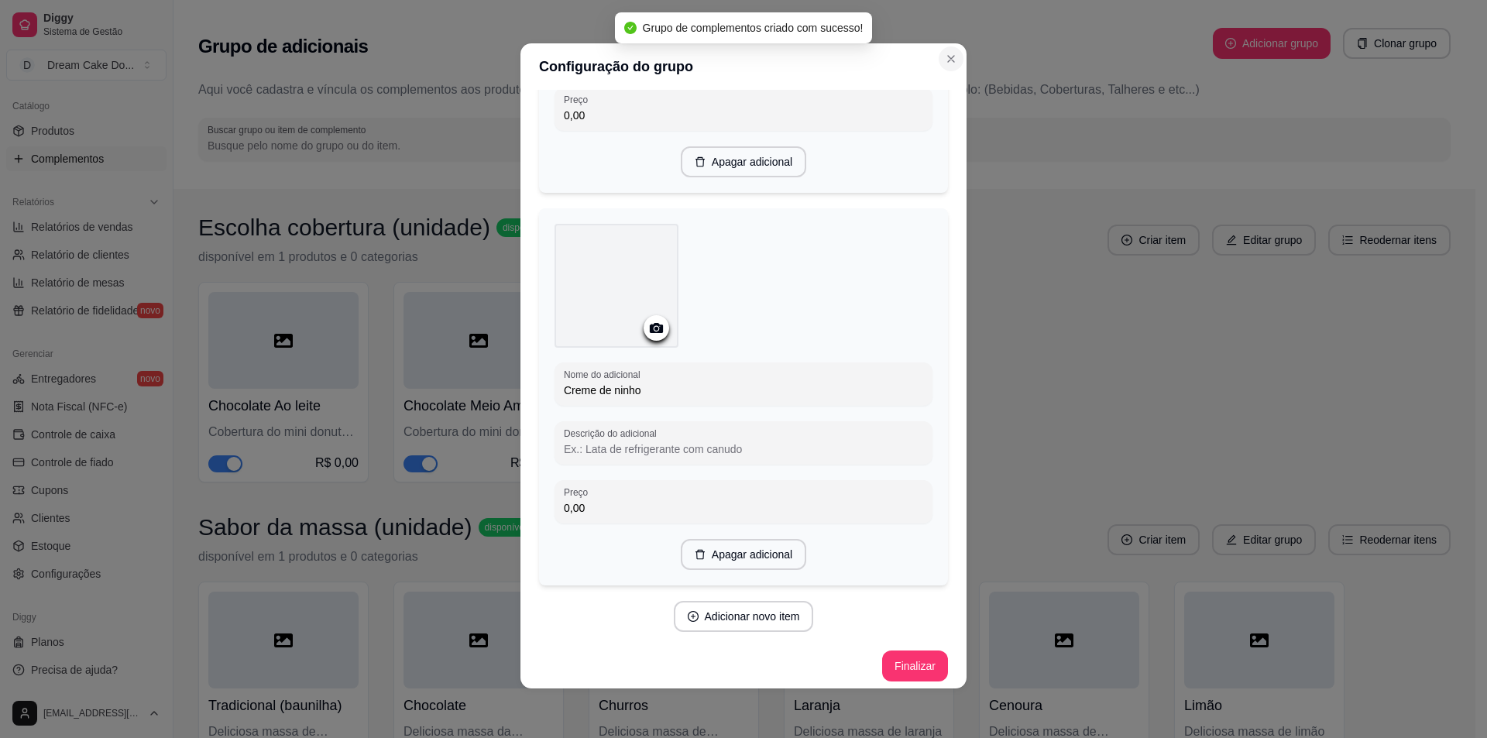
click at [947, 59] on icon "Close" at bounding box center [951, 59] width 12 height 12
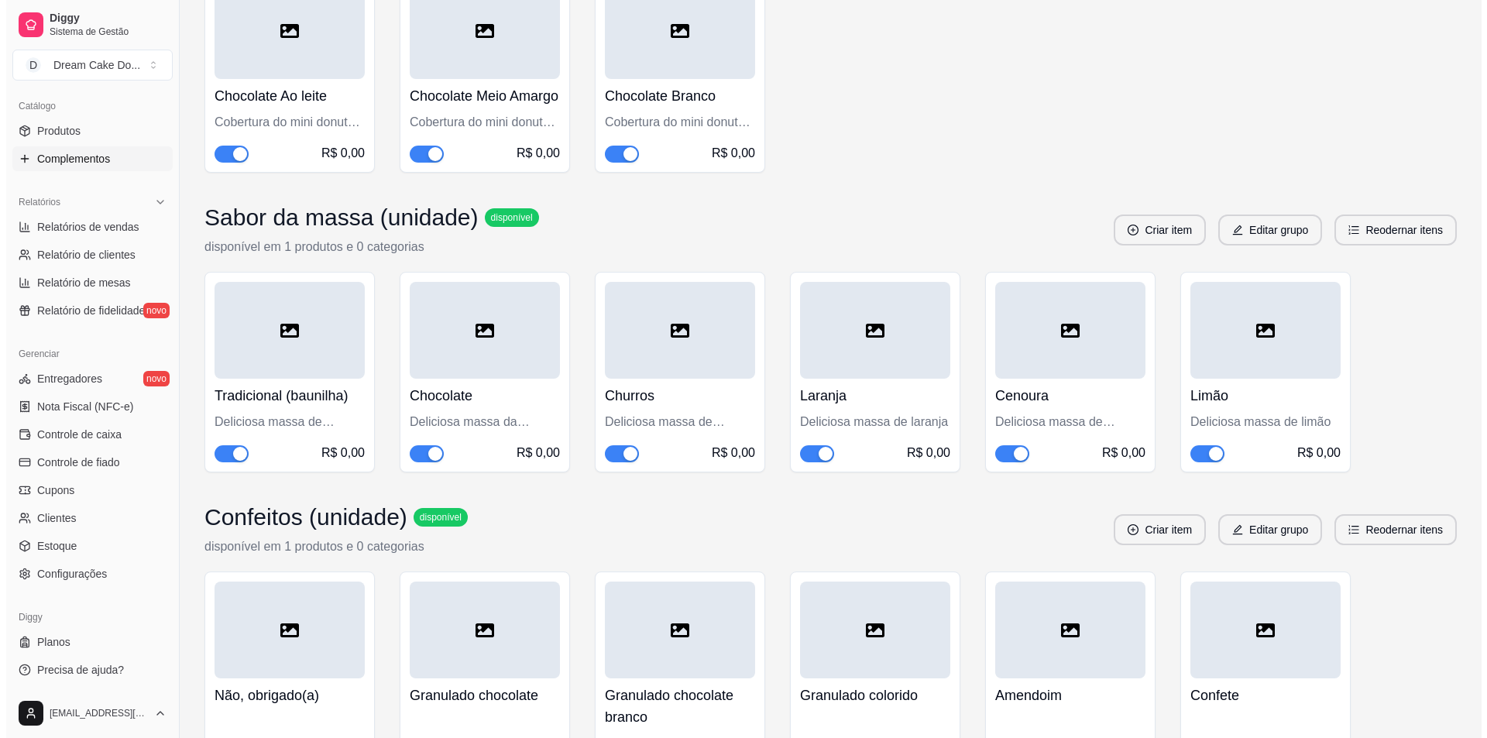
scroll to position [0, 0]
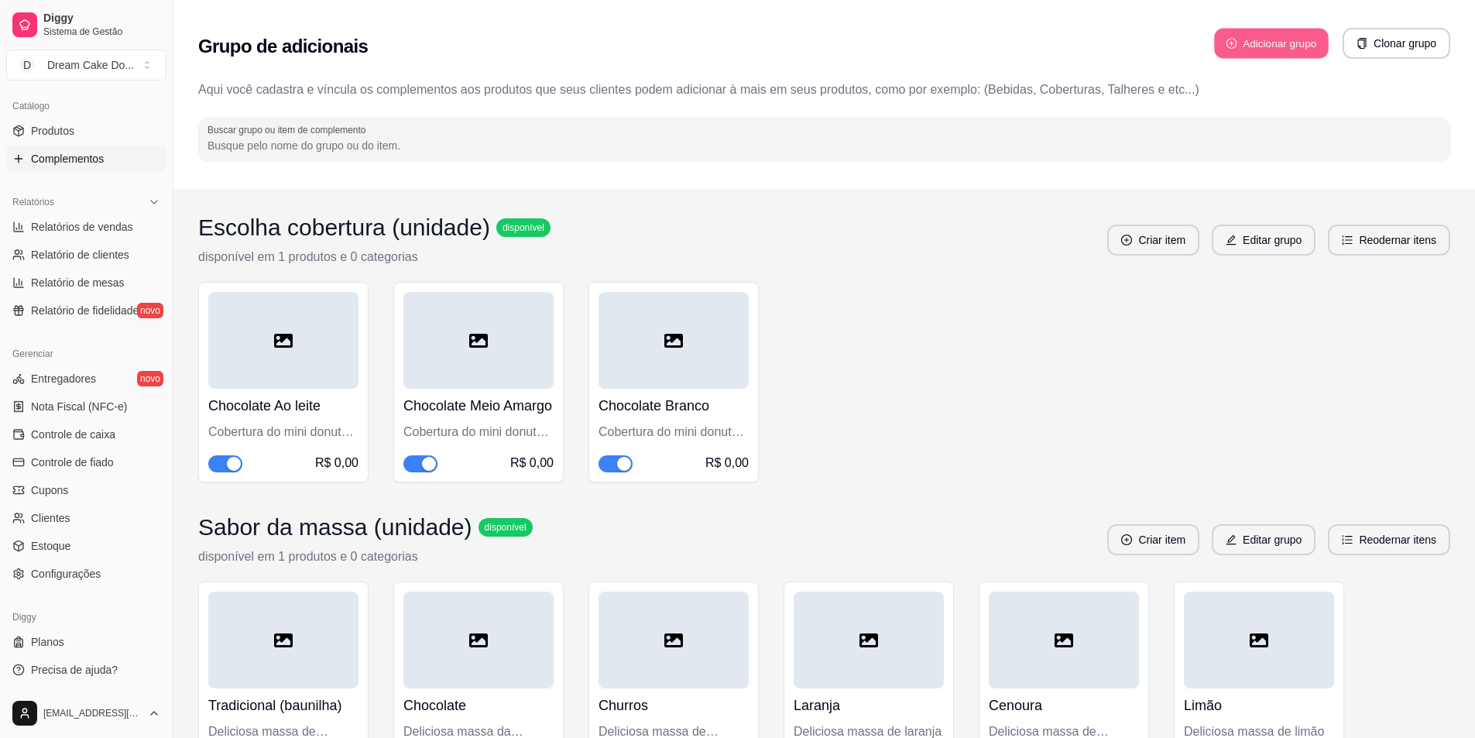
click at [1273, 37] on button "Adicionar grupo" at bounding box center [1271, 44] width 115 height 30
click at [1414, 40] on button "Clonar grupo" at bounding box center [1397, 43] width 108 height 31
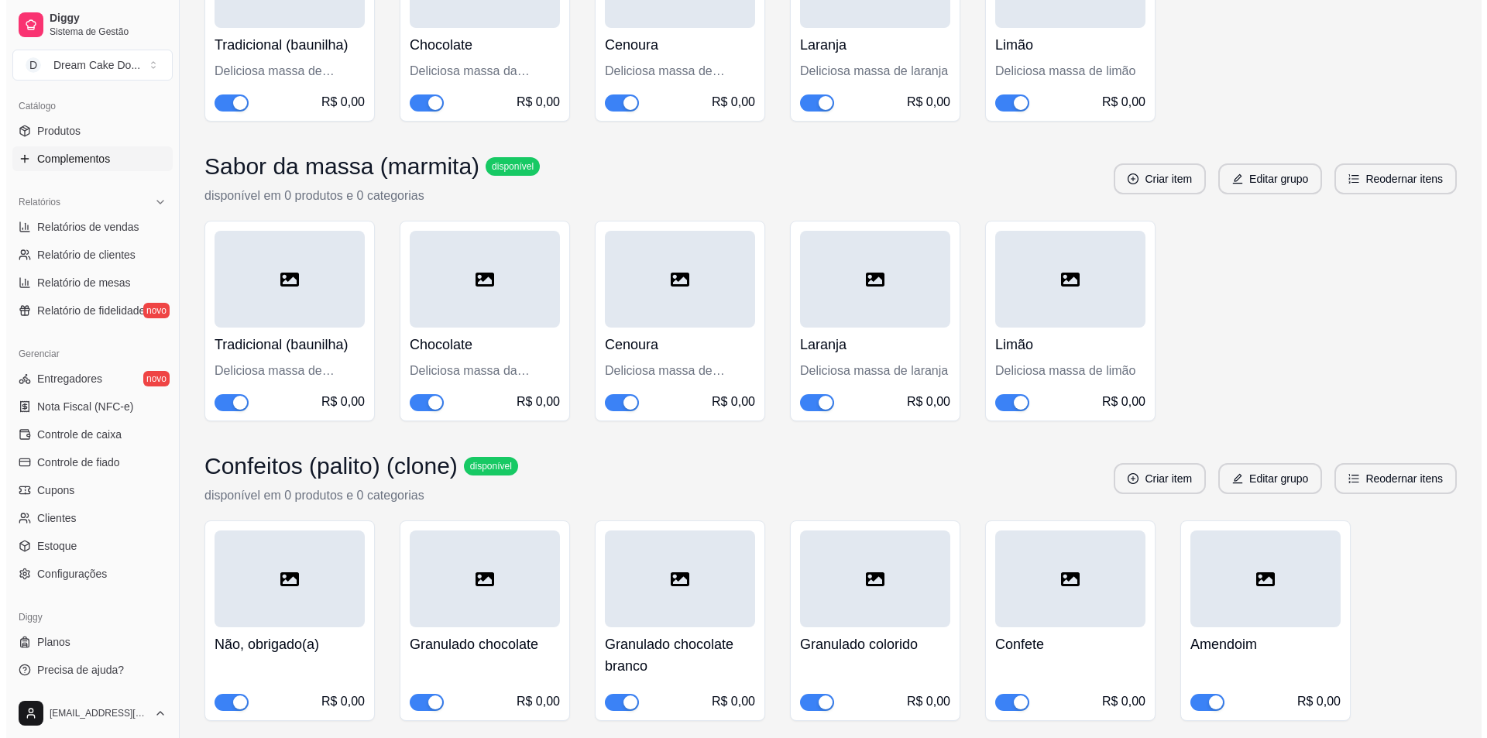
scroll to position [2478, 0]
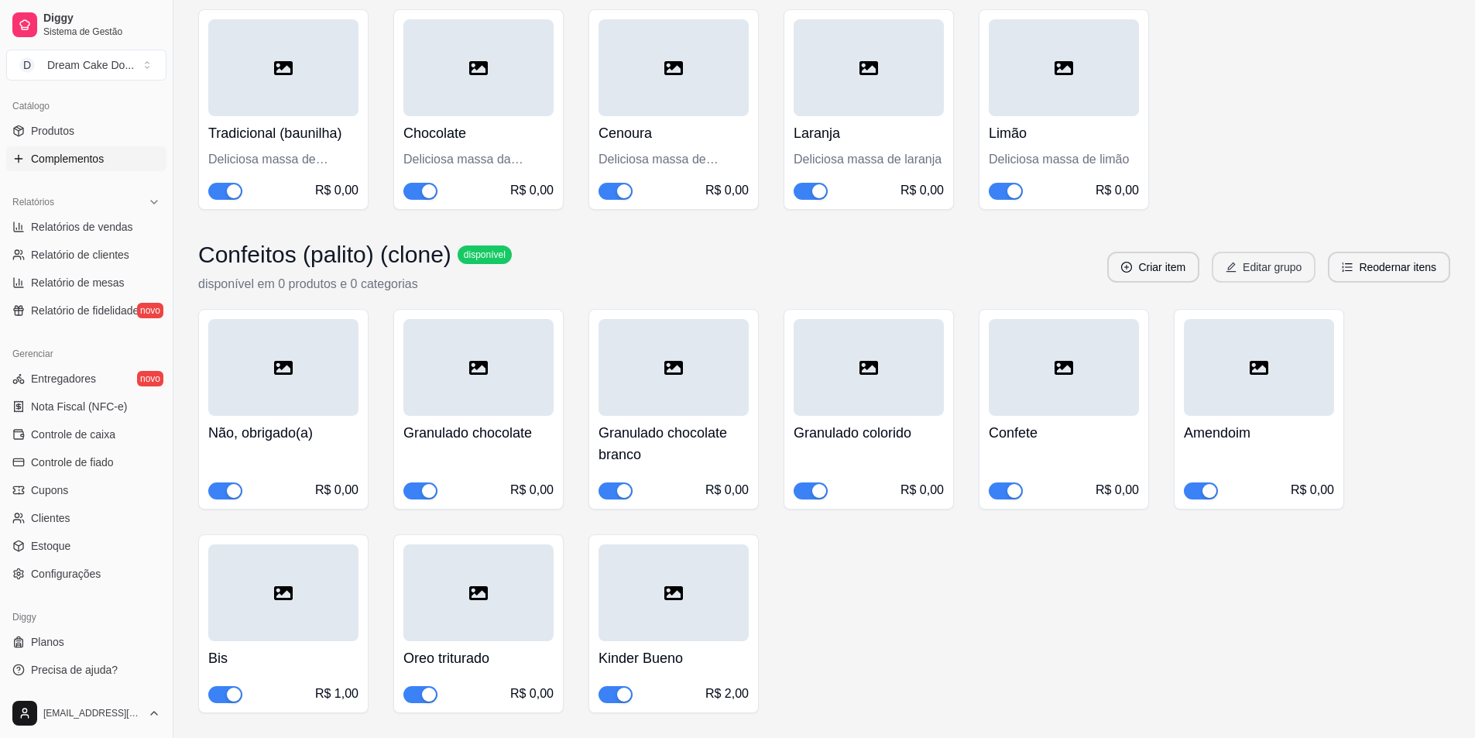
click at [1257, 283] on button "Editar grupo" at bounding box center [1264, 267] width 104 height 31
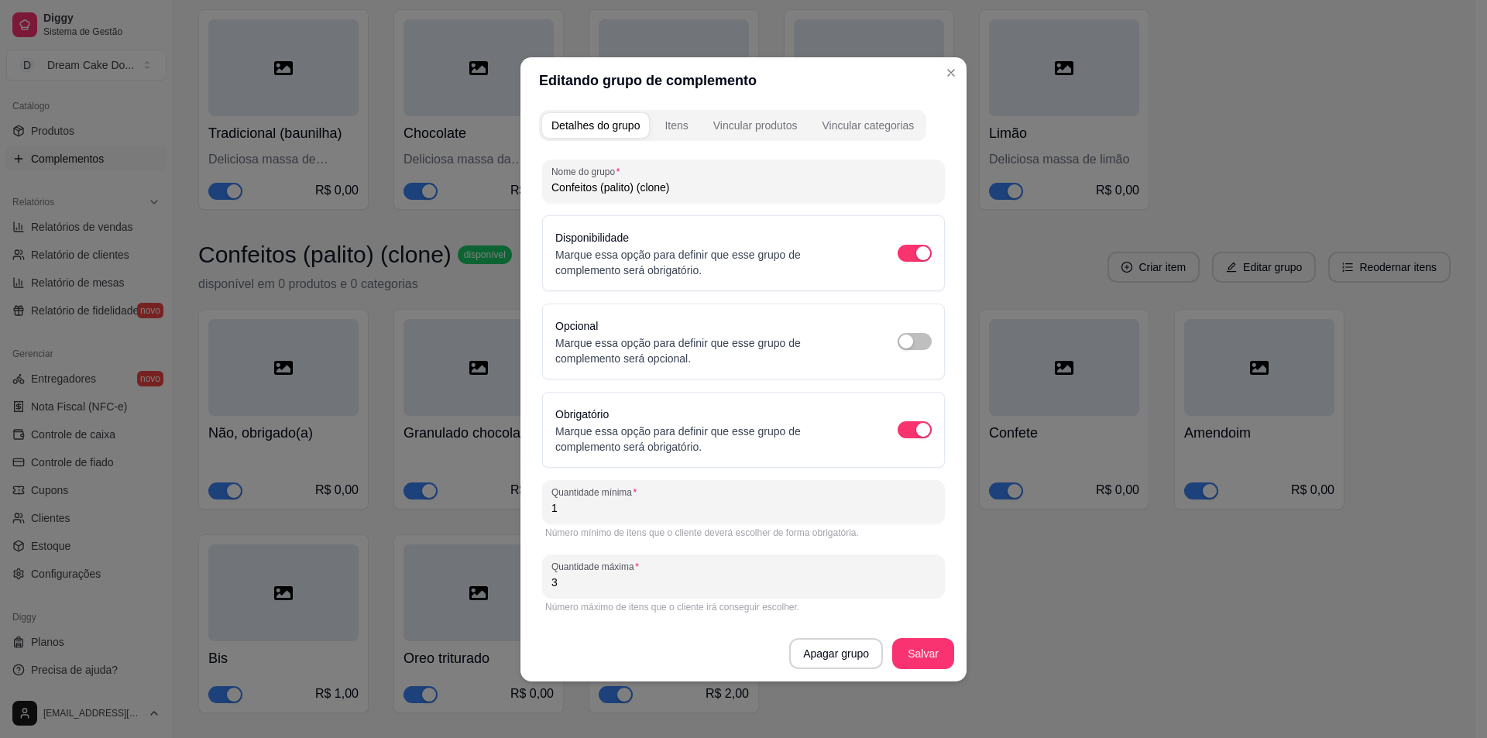
click at [692, 187] on input "Confeitos (palito) (clone)" at bounding box center [743, 187] width 384 height 15
type input "Confeitos (marmita)"
click at [849, 654] on button "Apagar grupo" at bounding box center [836, 653] width 94 height 31
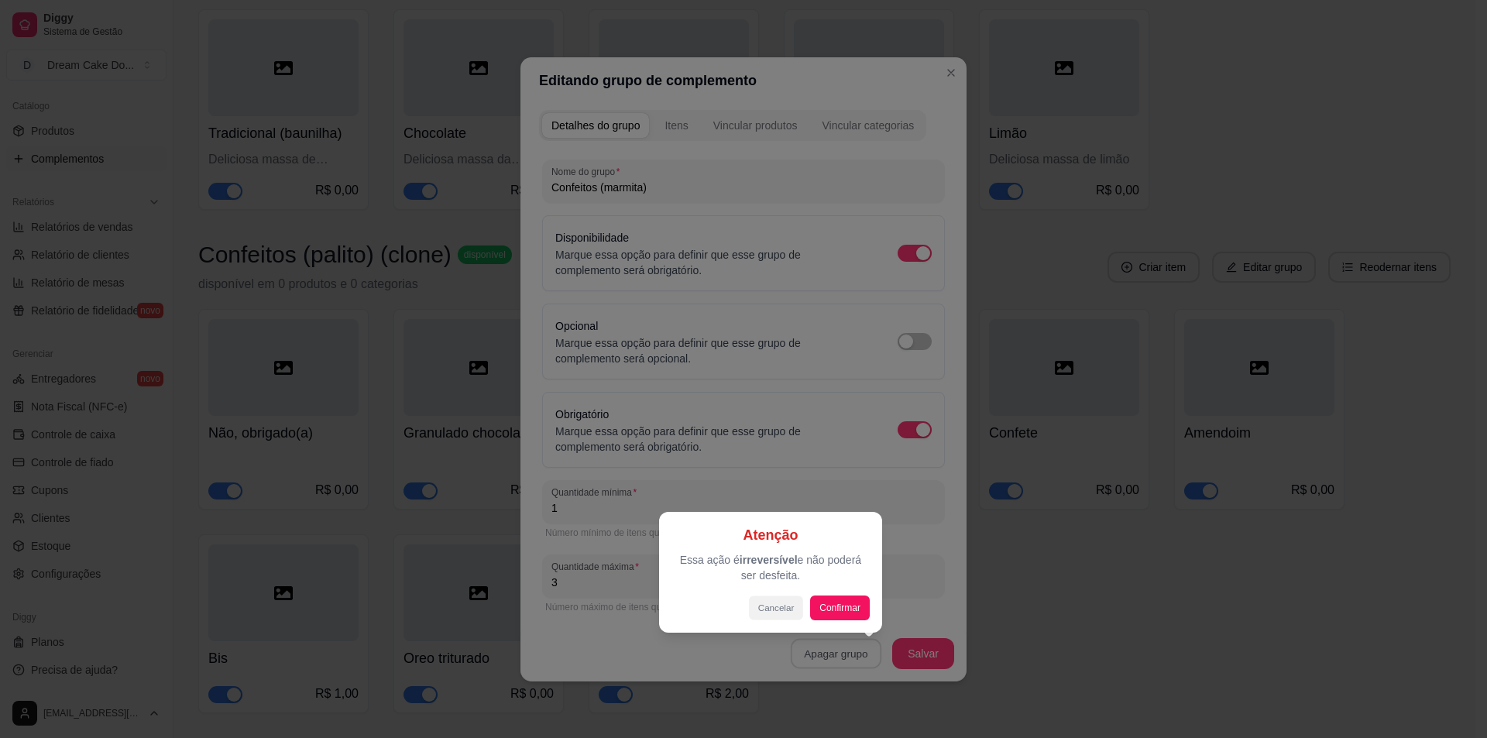
click at [766, 612] on button "Cancelar" at bounding box center [776, 608] width 54 height 24
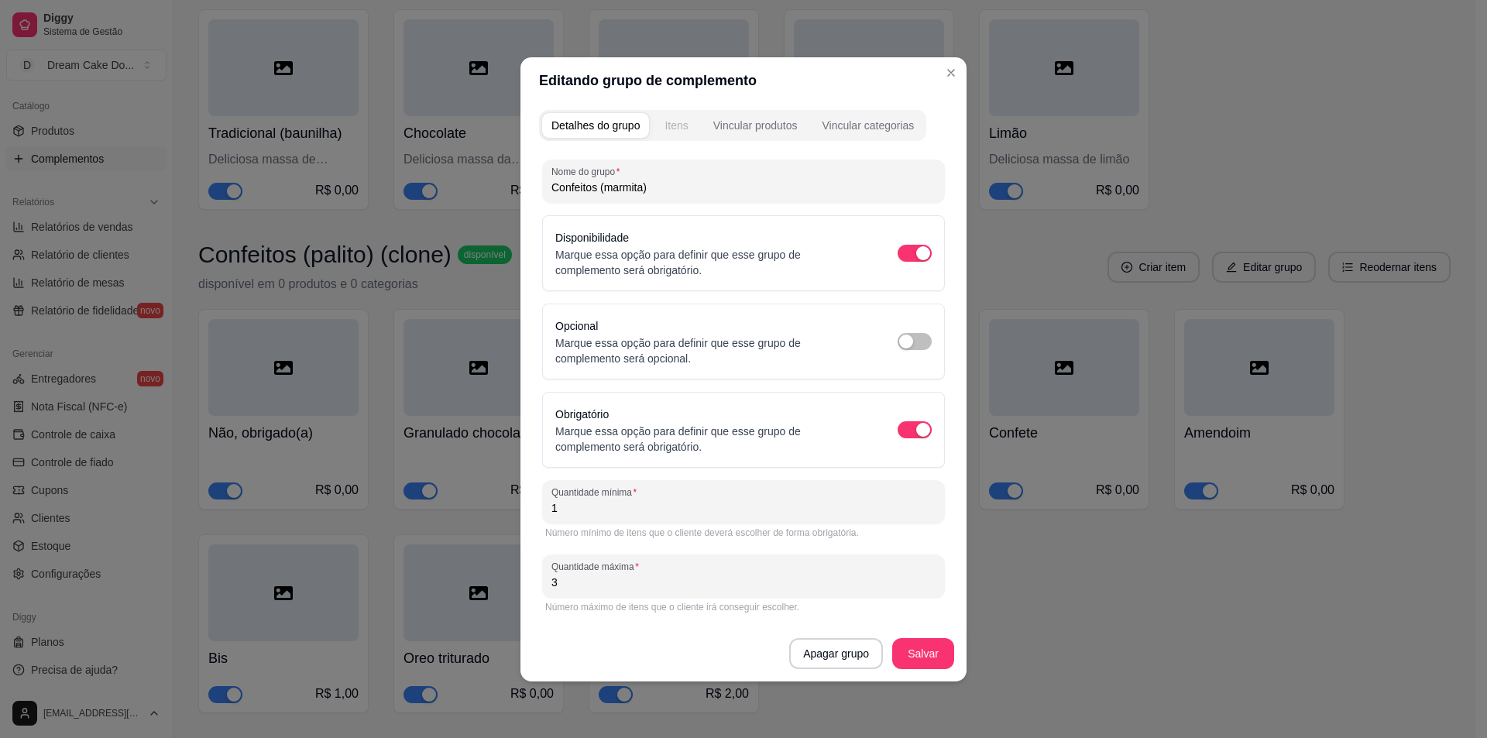
click at [685, 126] on div "Itens" at bounding box center [676, 125] width 23 height 15
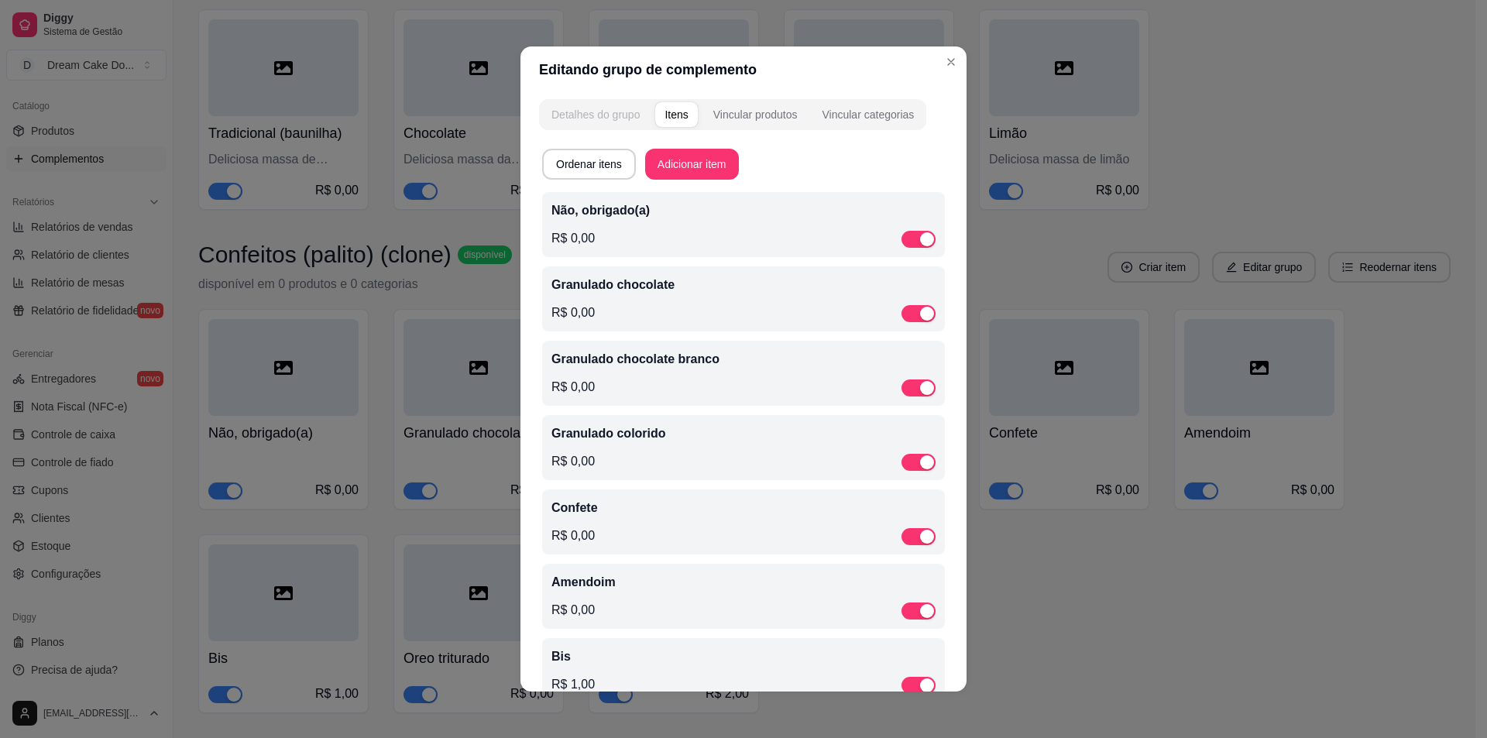
click at [599, 116] on div "Detalhes do grupo" at bounding box center [595, 114] width 88 height 15
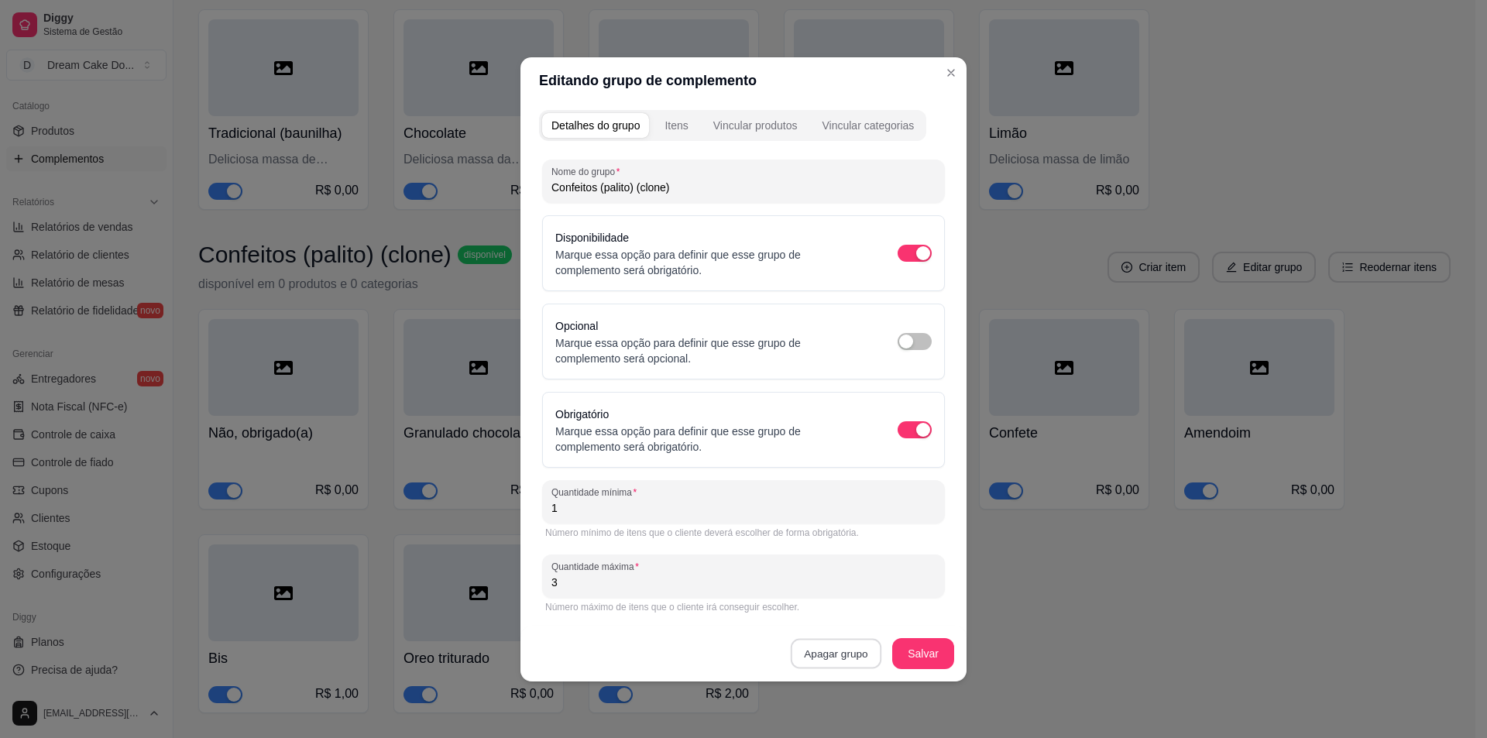
click at [862, 661] on button "Apagar grupo" at bounding box center [836, 653] width 91 height 30
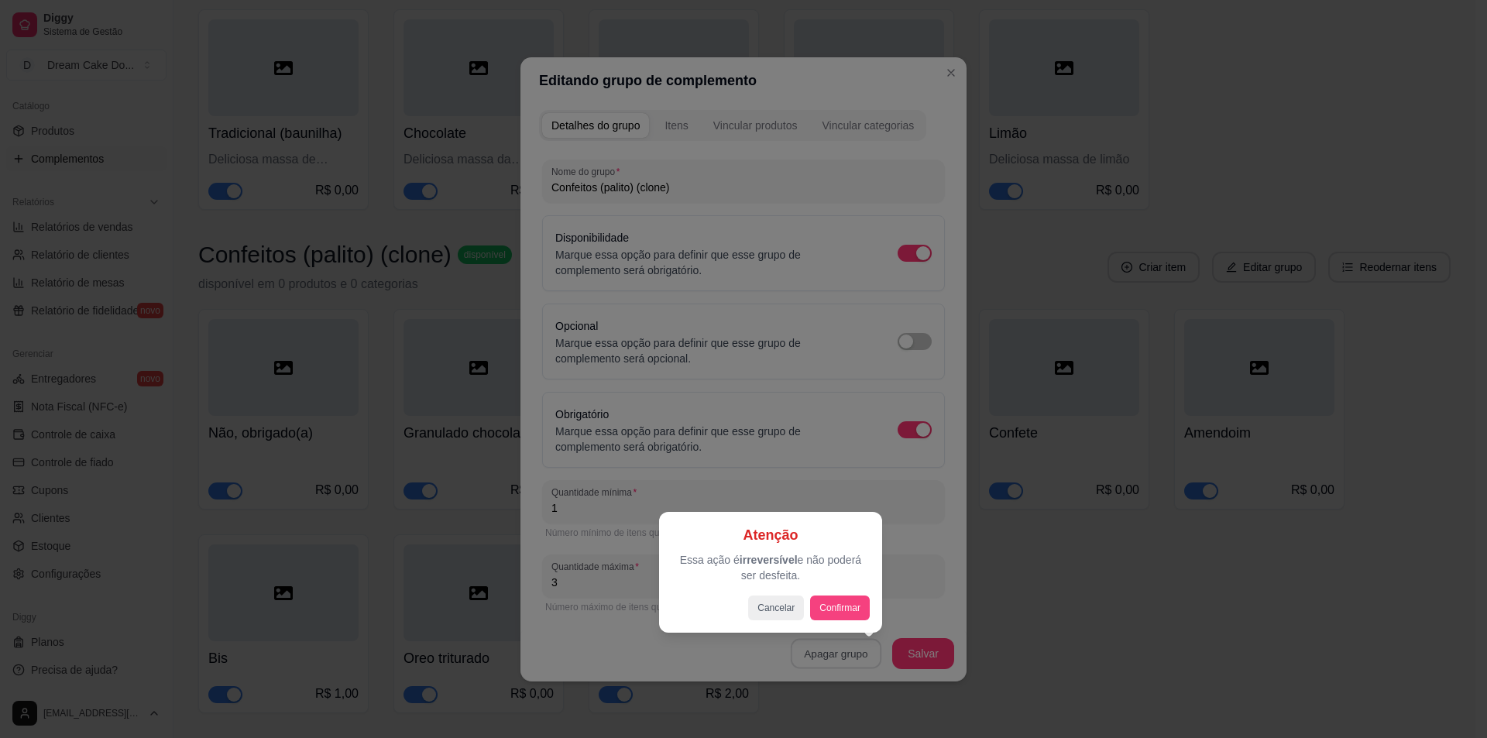
click at [828, 610] on button "Confirmar" at bounding box center [840, 608] width 60 height 25
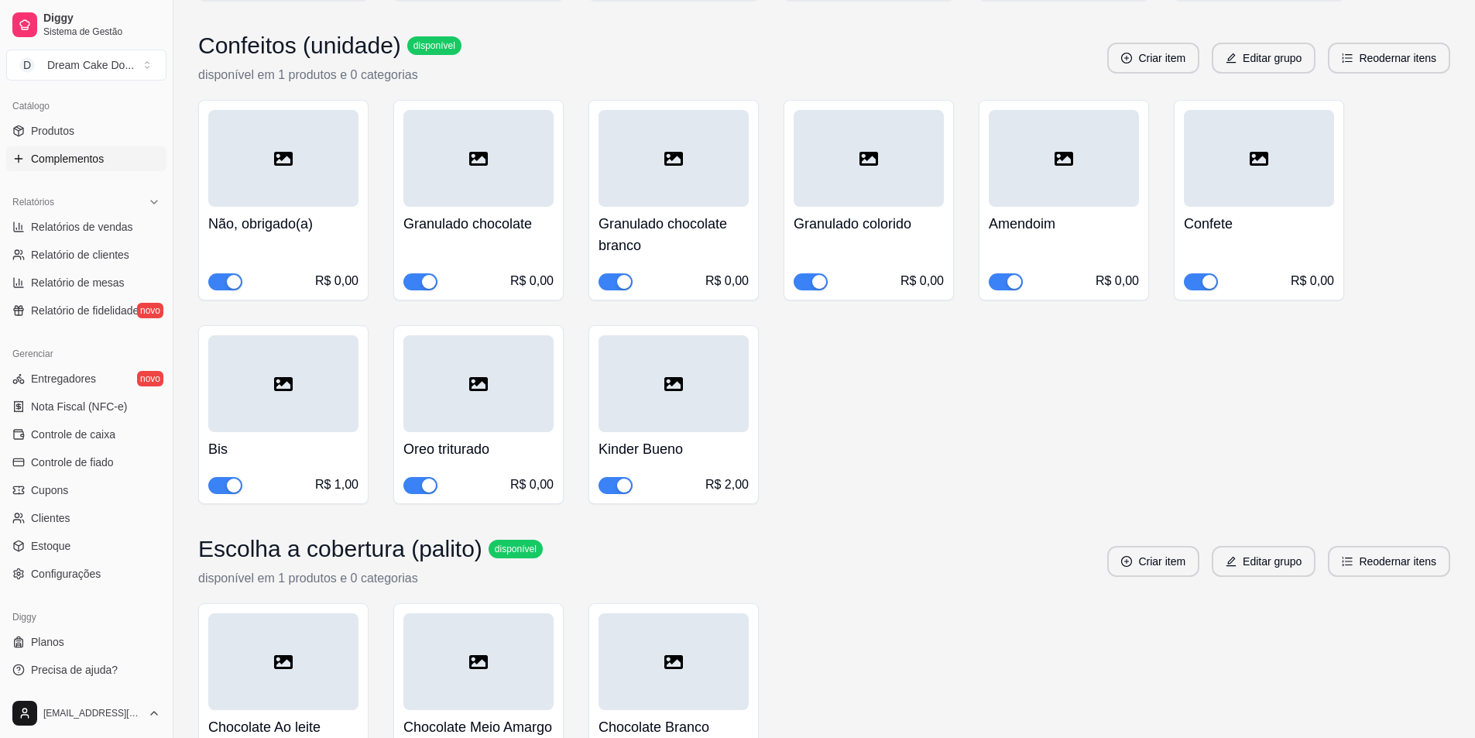
scroll to position [761, 0]
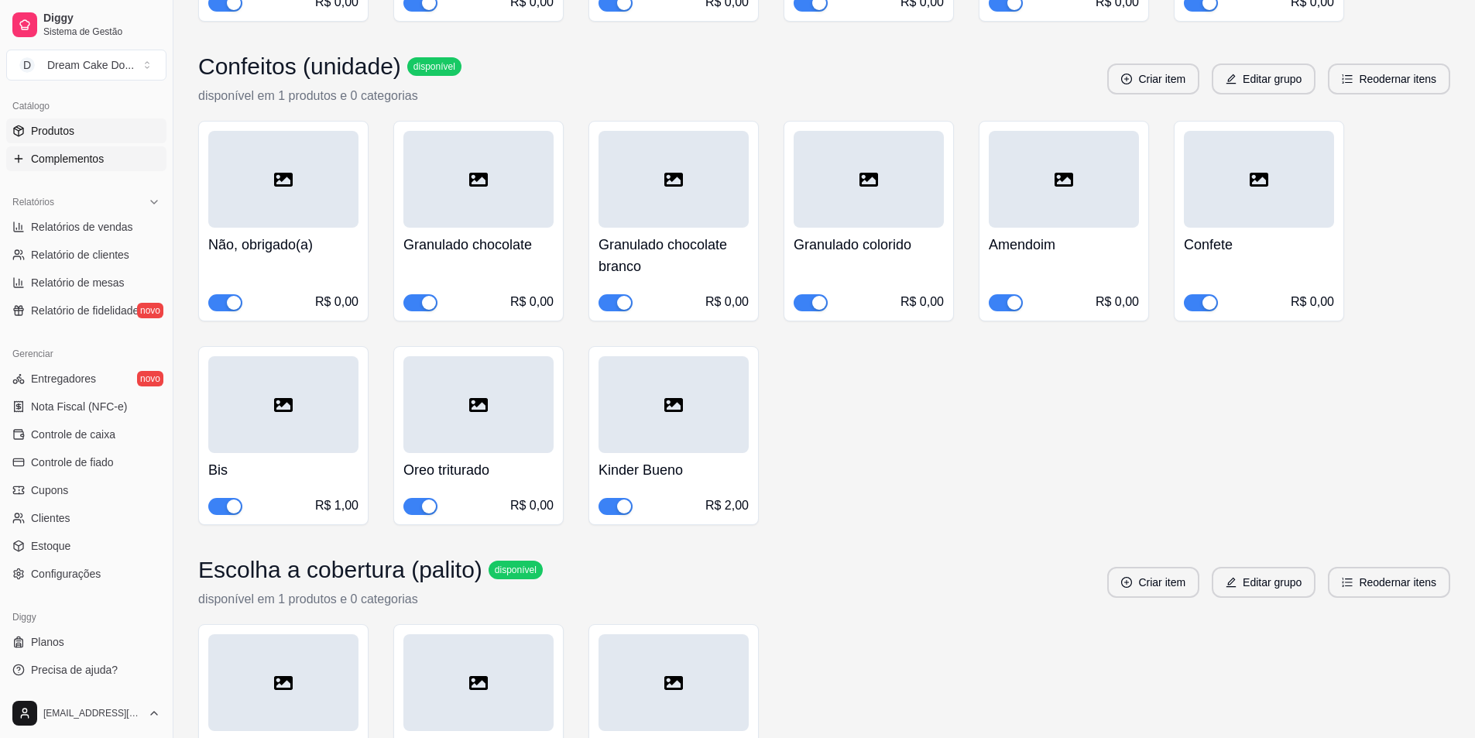
click at [89, 125] on link "Produtos" at bounding box center [86, 131] width 160 height 25
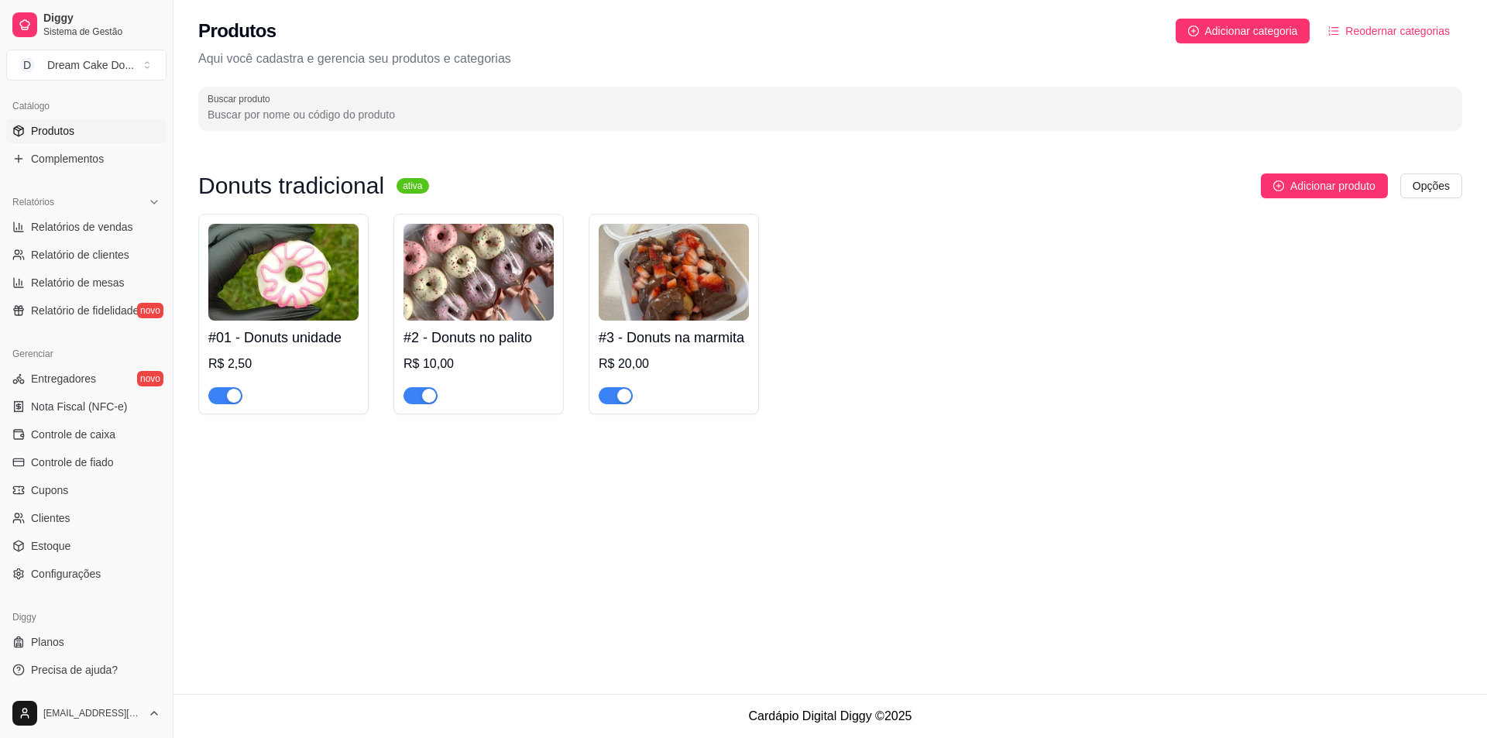
click at [659, 273] on img at bounding box center [674, 272] width 150 height 97
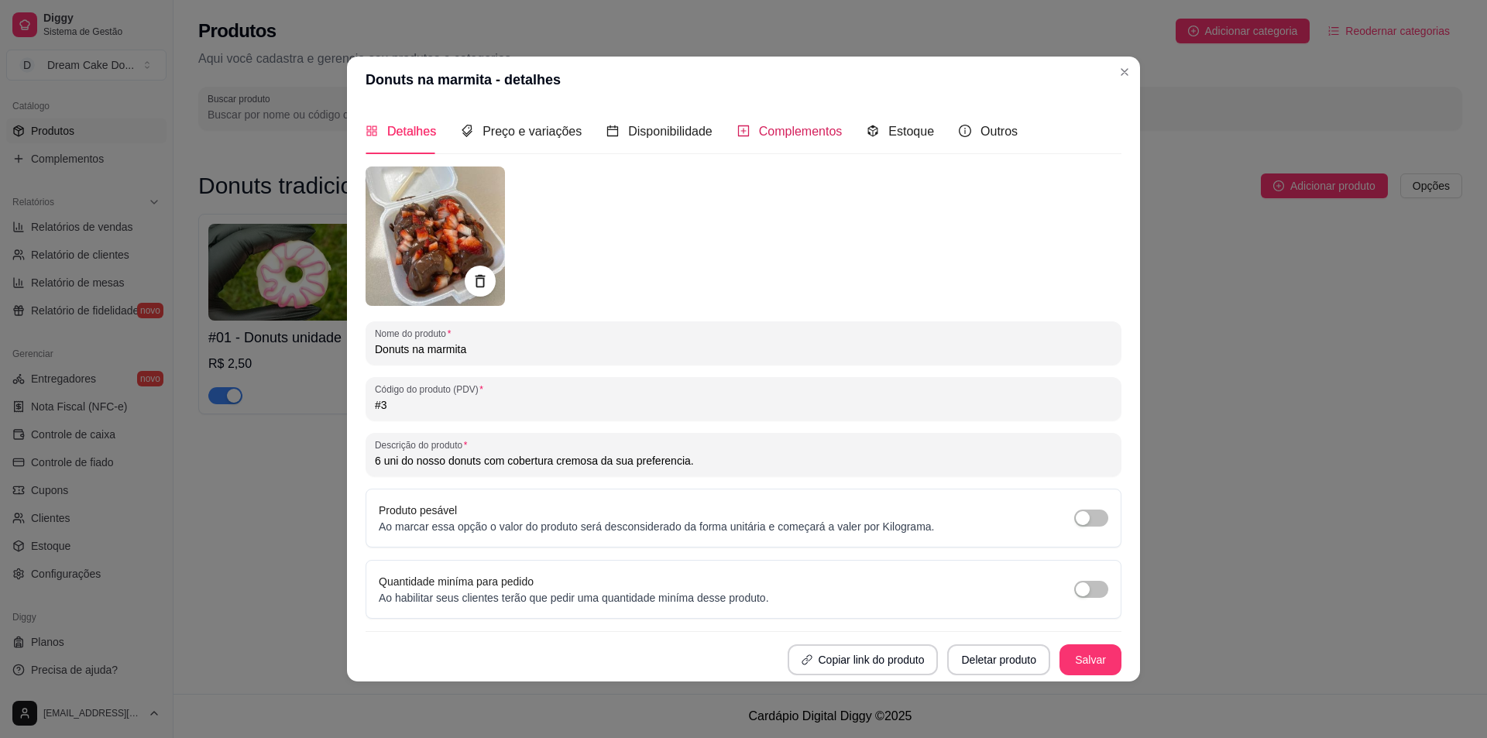
click at [777, 137] on span "Complementos" at bounding box center [801, 131] width 84 height 13
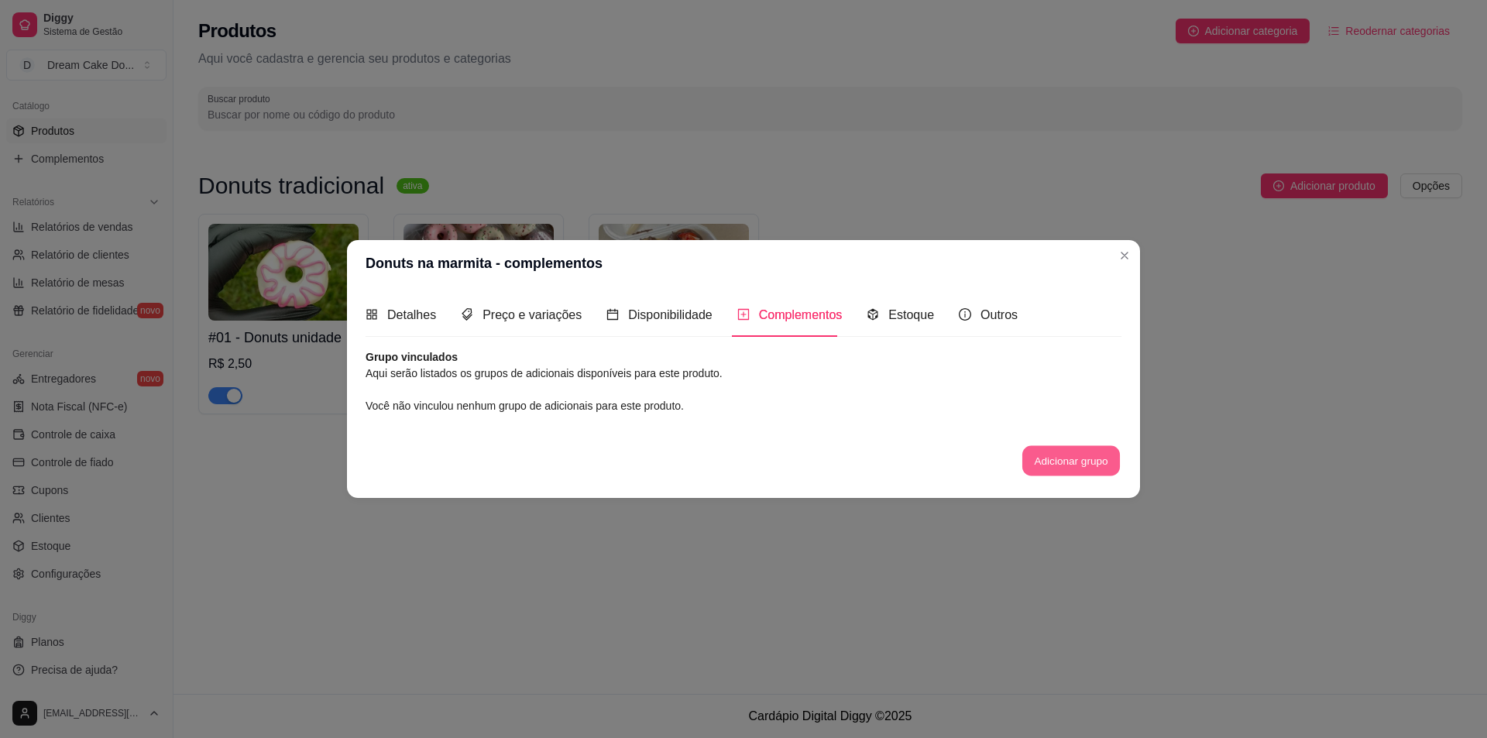
click at [1054, 464] on button "Adicionar grupo" at bounding box center [1071, 461] width 98 height 30
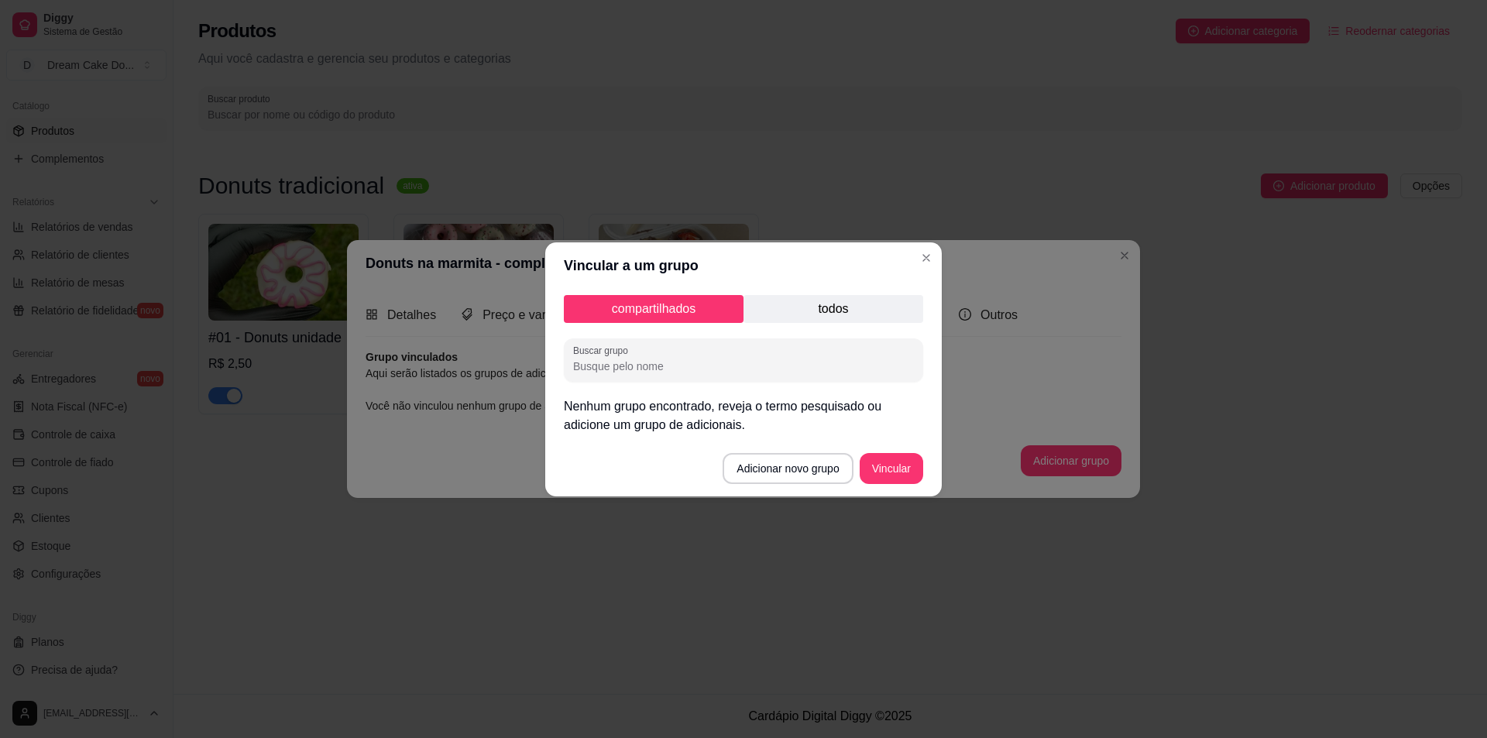
click at [847, 303] on p "todos" at bounding box center [834, 309] width 180 height 28
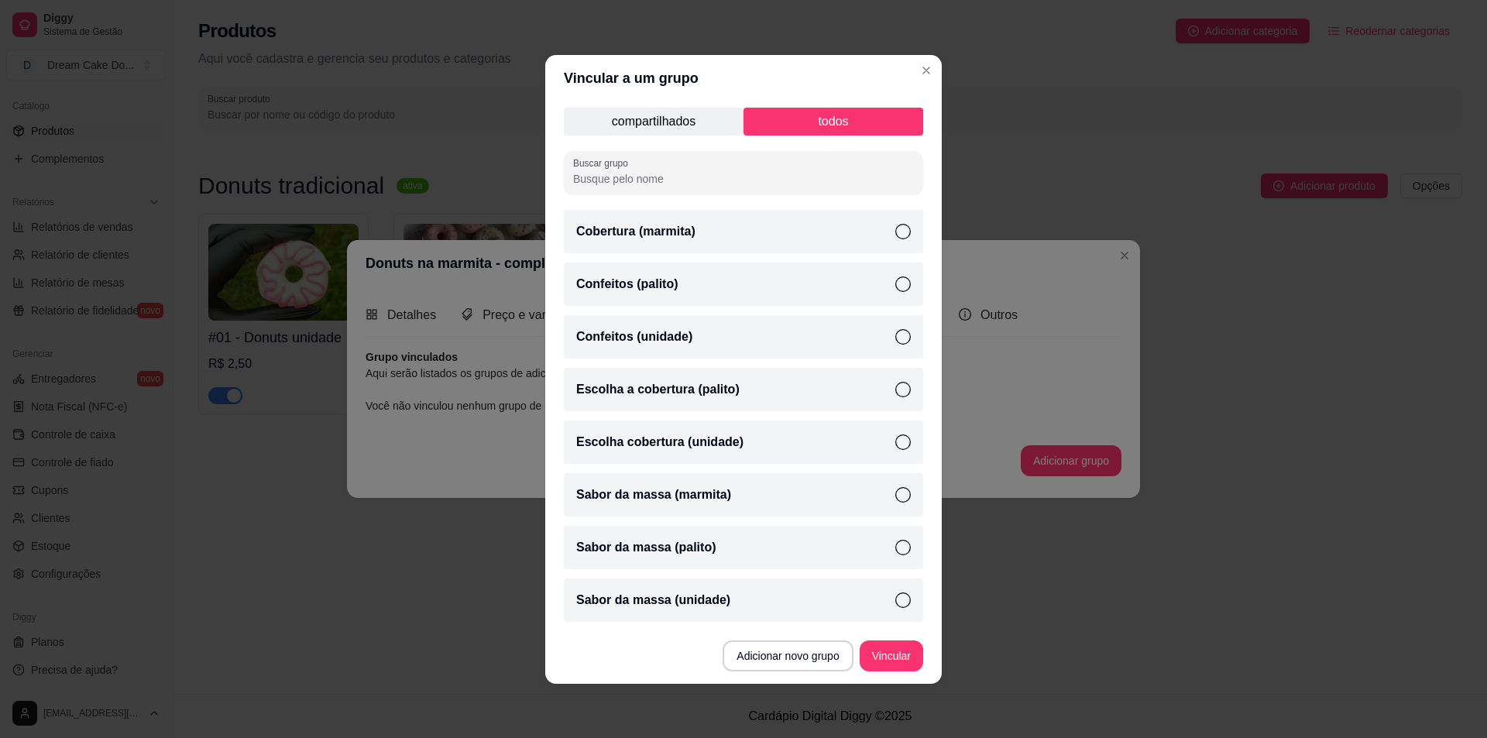
click at [902, 493] on icon at bounding box center [902, 494] width 15 height 15
click at [895, 230] on div "Cobertura (marmita)" at bounding box center [743, 231] width 359 height 43
click at [880, 659] on button "Vincular" at bounding box center [892, 656] width 64 height 31
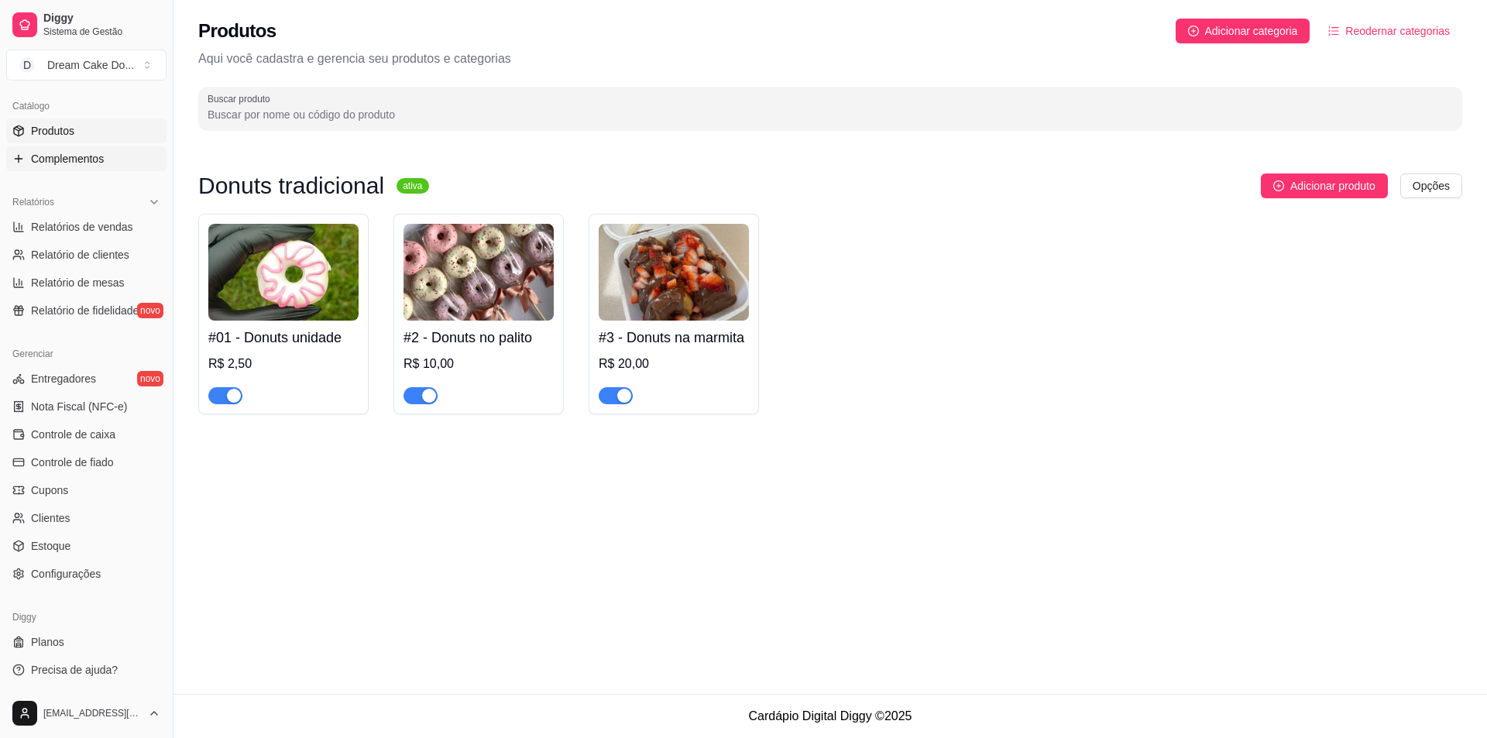
click at [87, 159] on span "Complementos" at bounding box center [67, 158] width 73 height 15
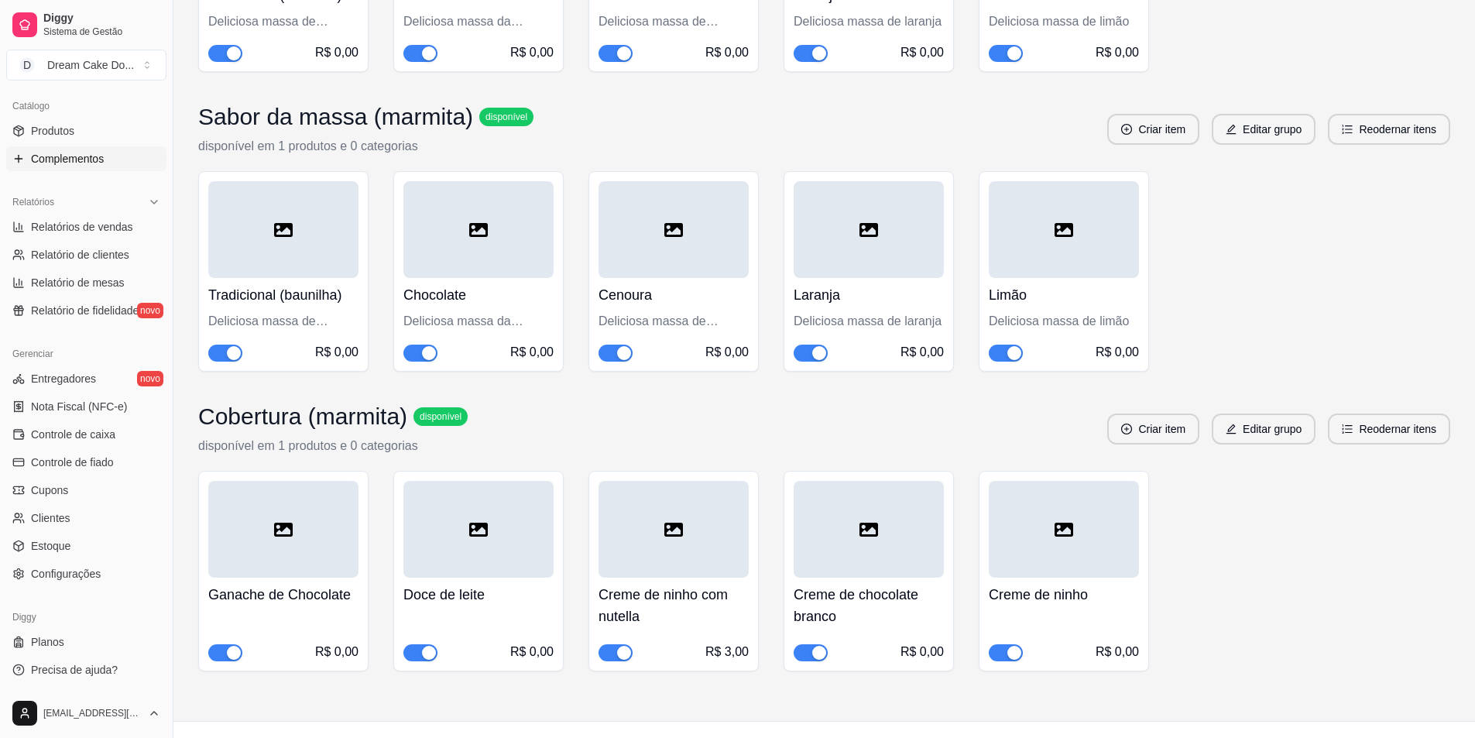
scroll to position [2324, 0]
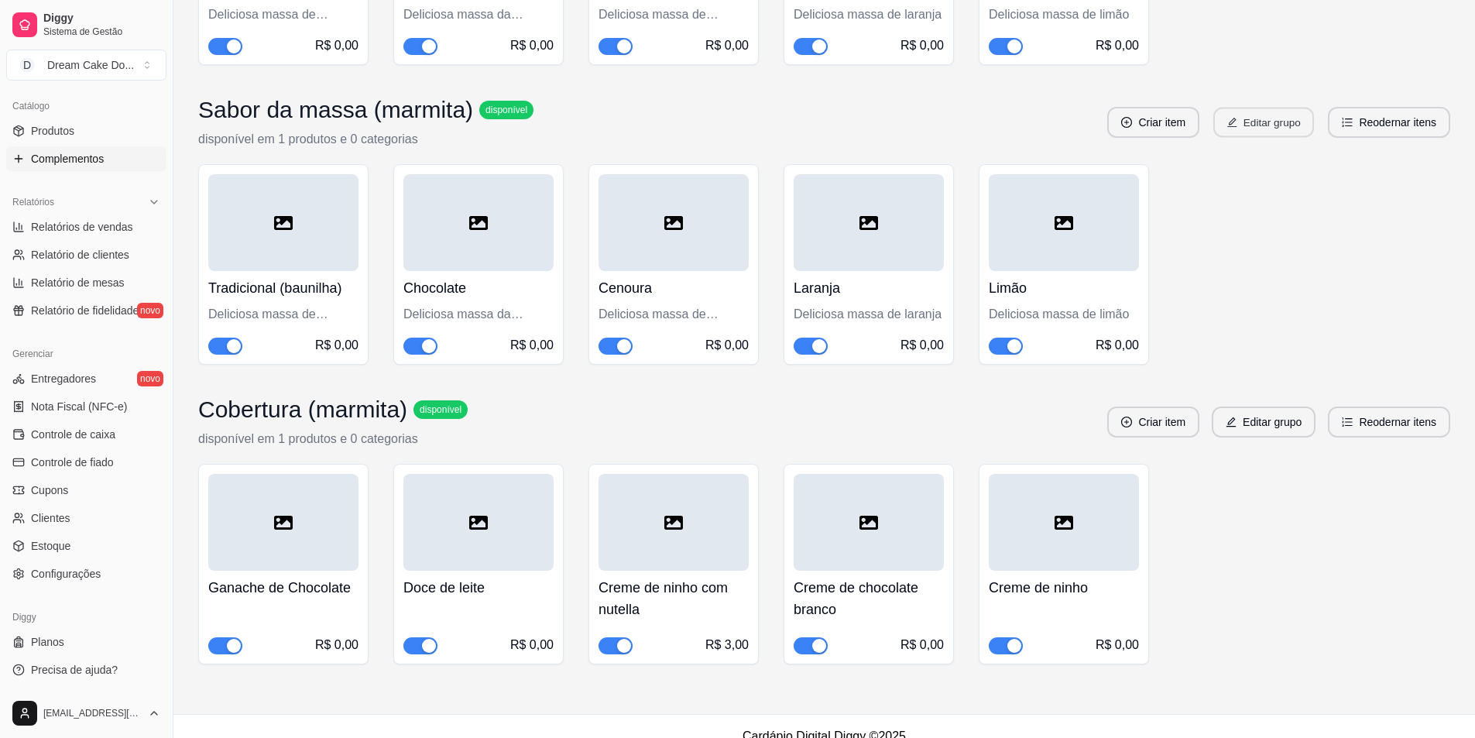
click at [1265, 138] on button "Editar grupo" at bounding box center [1264, 123] width 101 height 30
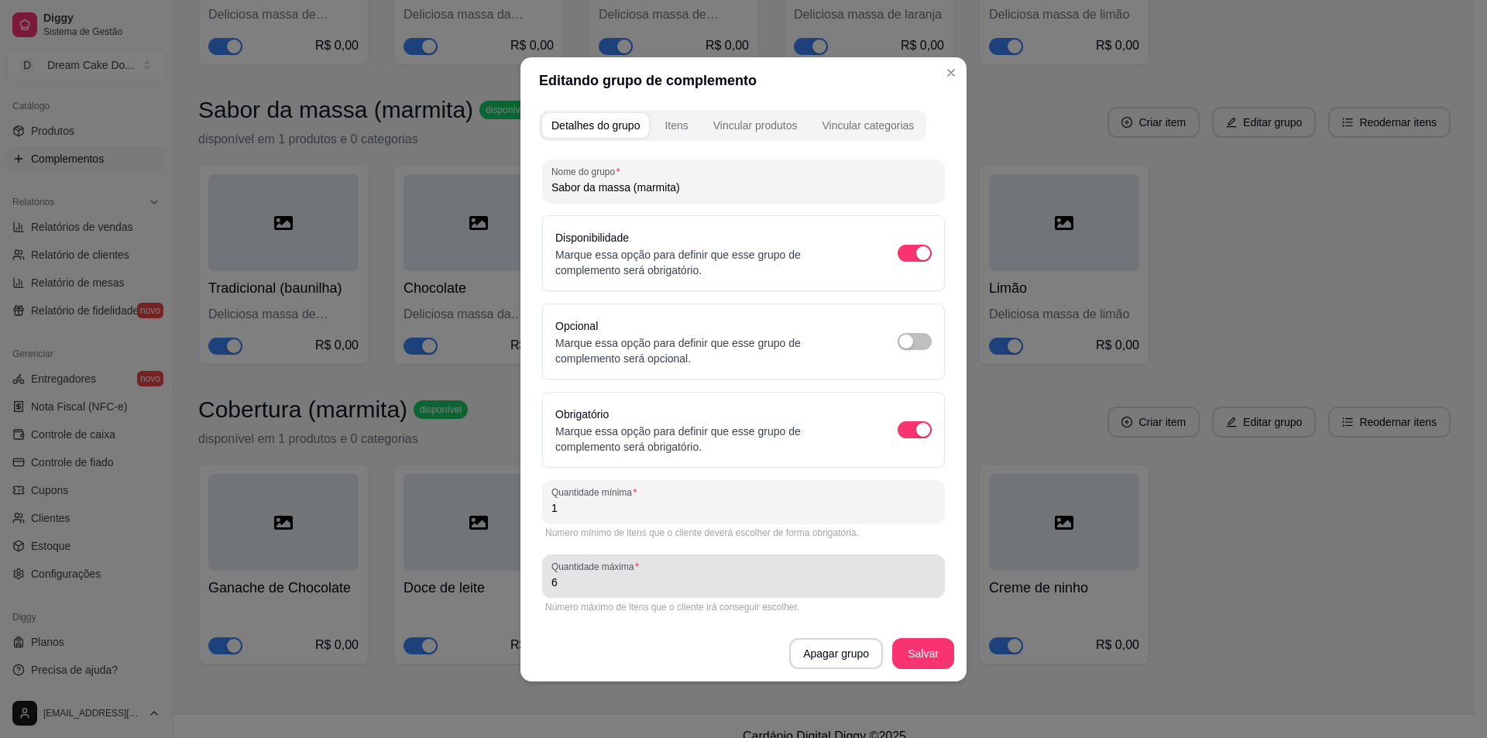
click at [617, 585] on input "6" at bounding box center [743, 582] width 384 height 15
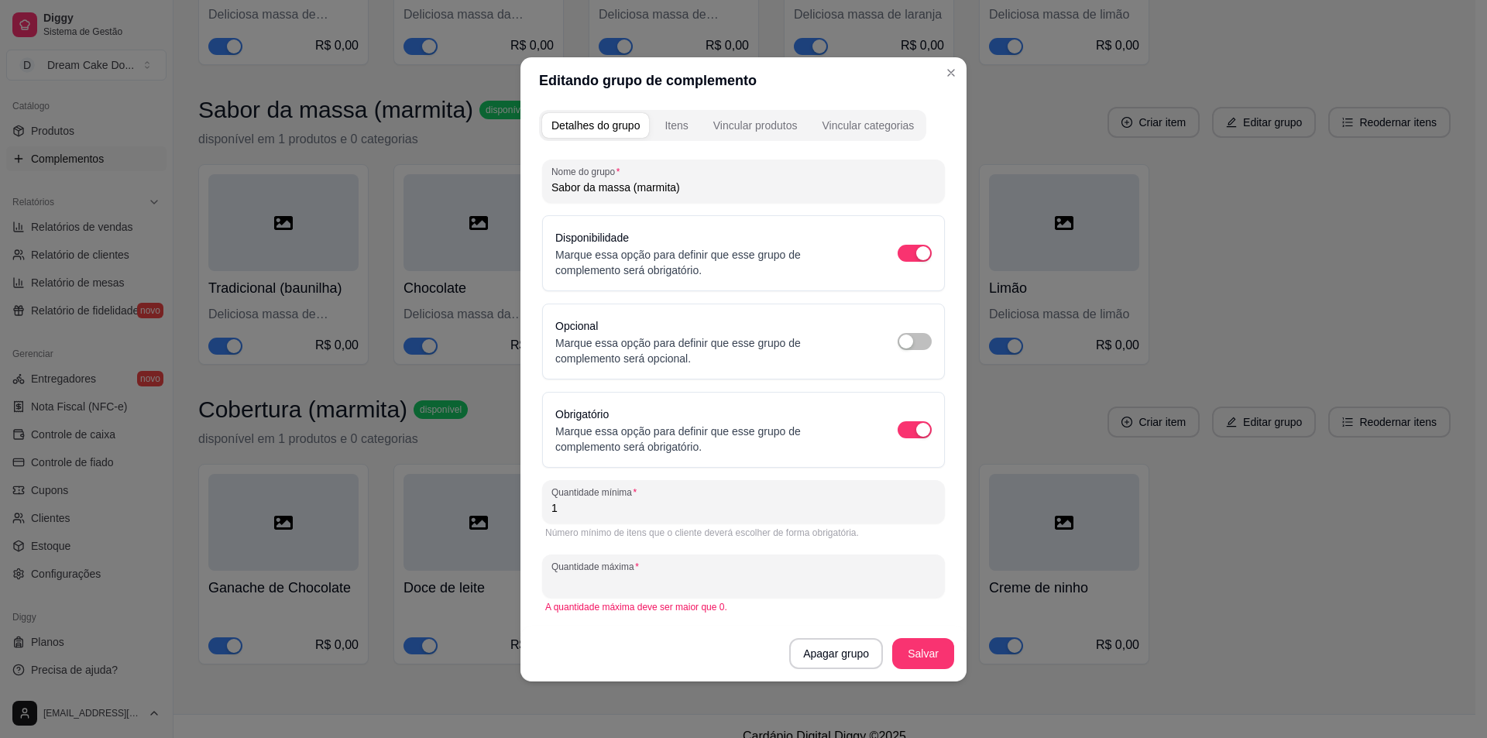
type input "1"
type input "2"
click at [905, 651] on button "Salvar" at bounding box center [923, 653] width 60 height 30
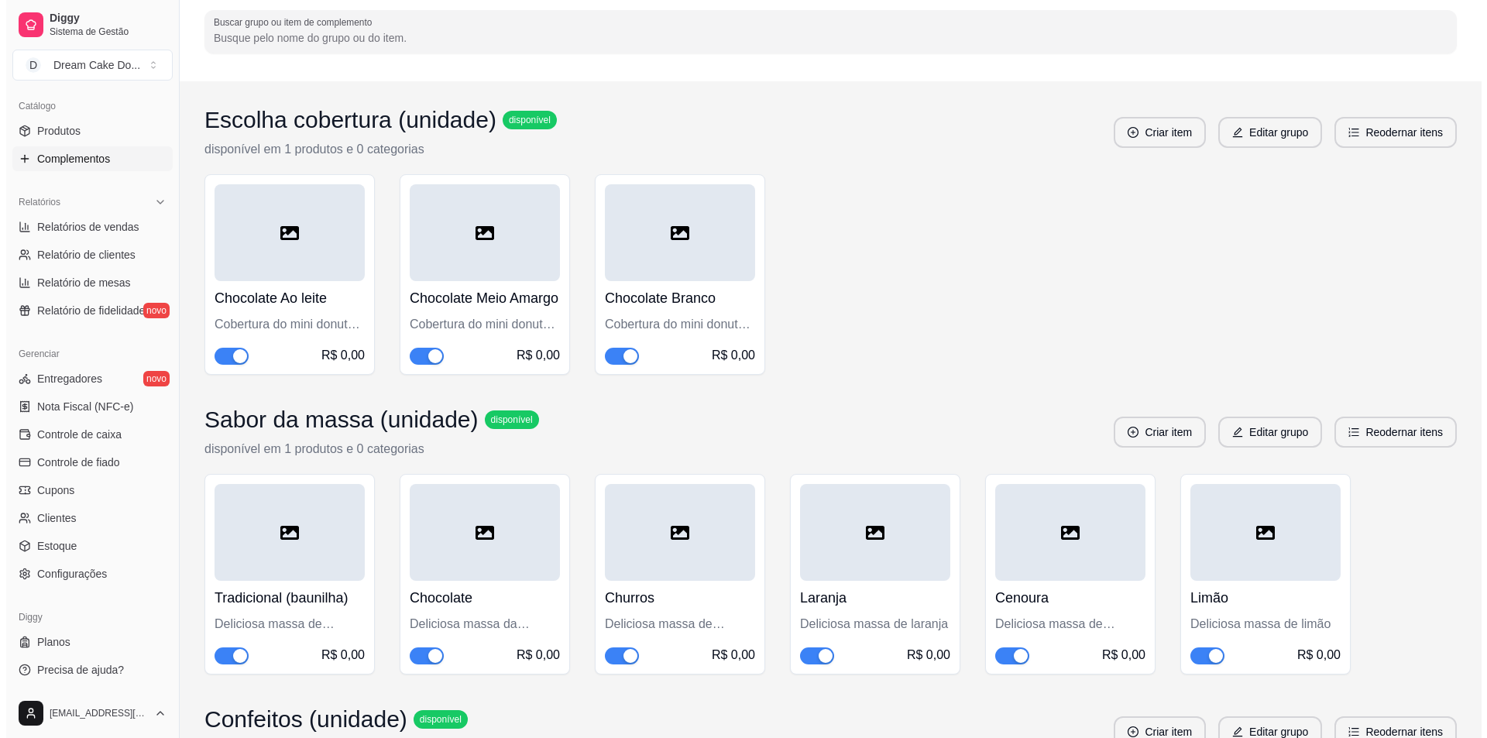
scroll to position [0, 0]
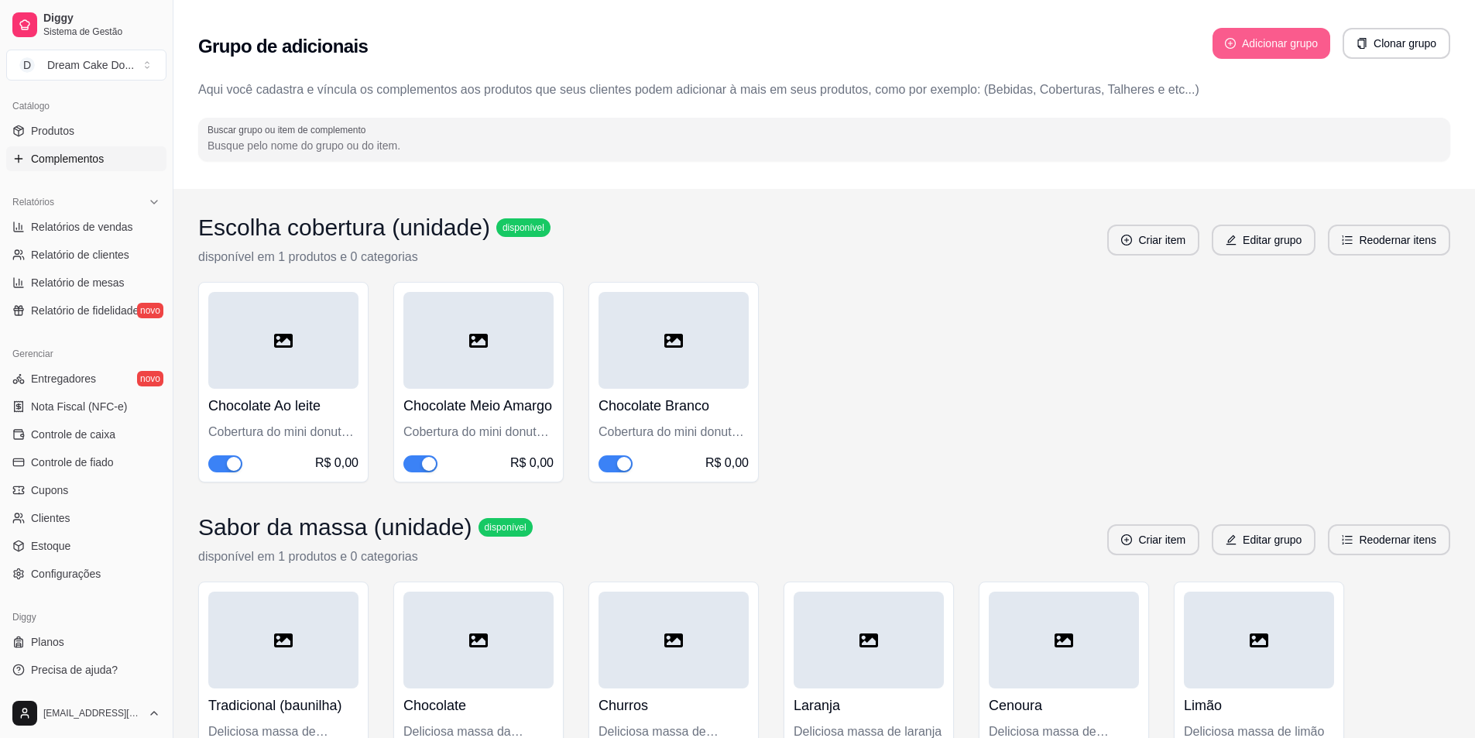
click at [1307, 46] on button "Adicionar grupo" at bounding box center [1272, 43] width 118 height 31
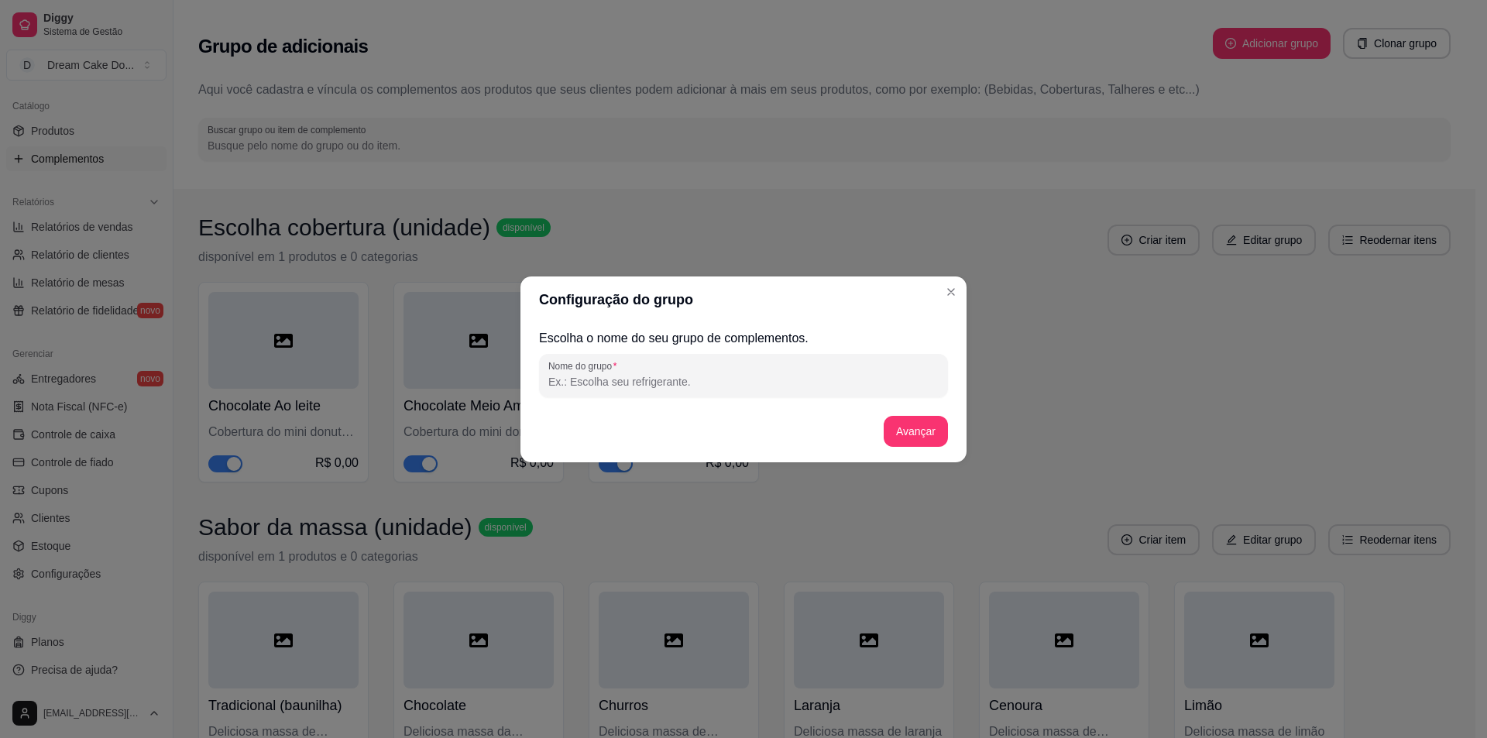
click at [684, 379] on input "Nome do grupo" at bounding box center [743, 381] width 390 height 15
type input "Confeitos (marmita)"
click at [927, 435] on button "Avançar" at bounding box center [916, 431] width 63 height 30
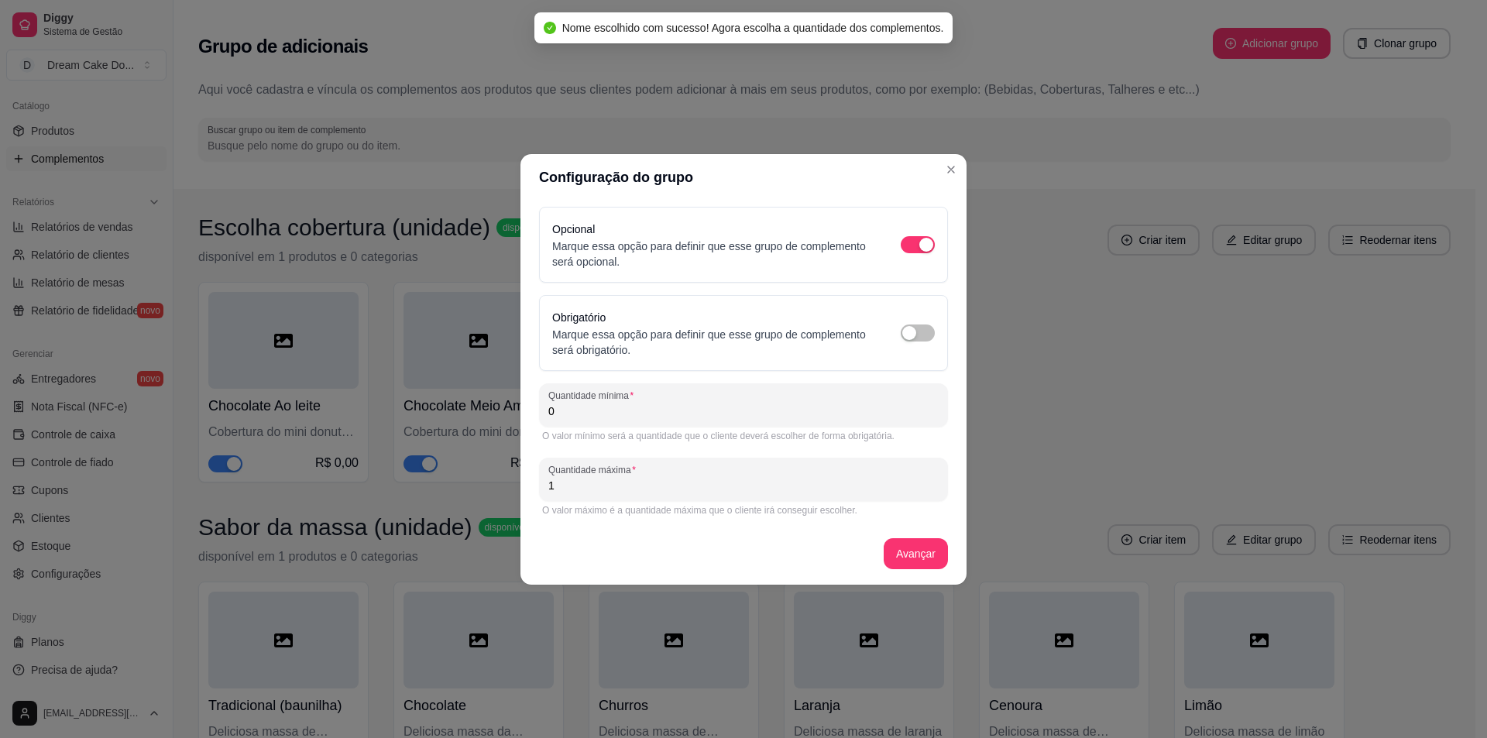
click at [658, 481] on input "1" at bounding box center [743, 485] width 390 height 15
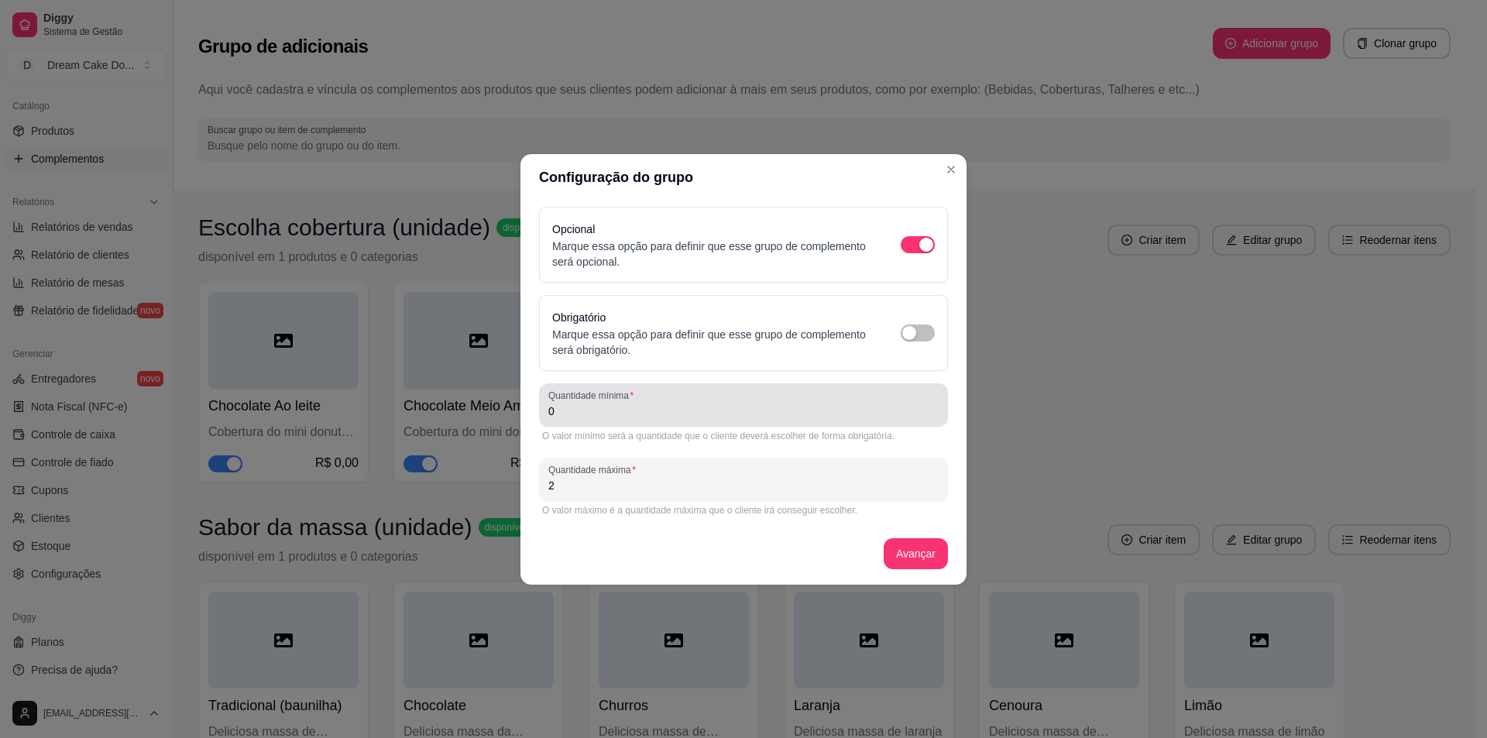
type input "2"
click at [627, 417] on input "0" at bounding box center [743, 411] width 390 height 15
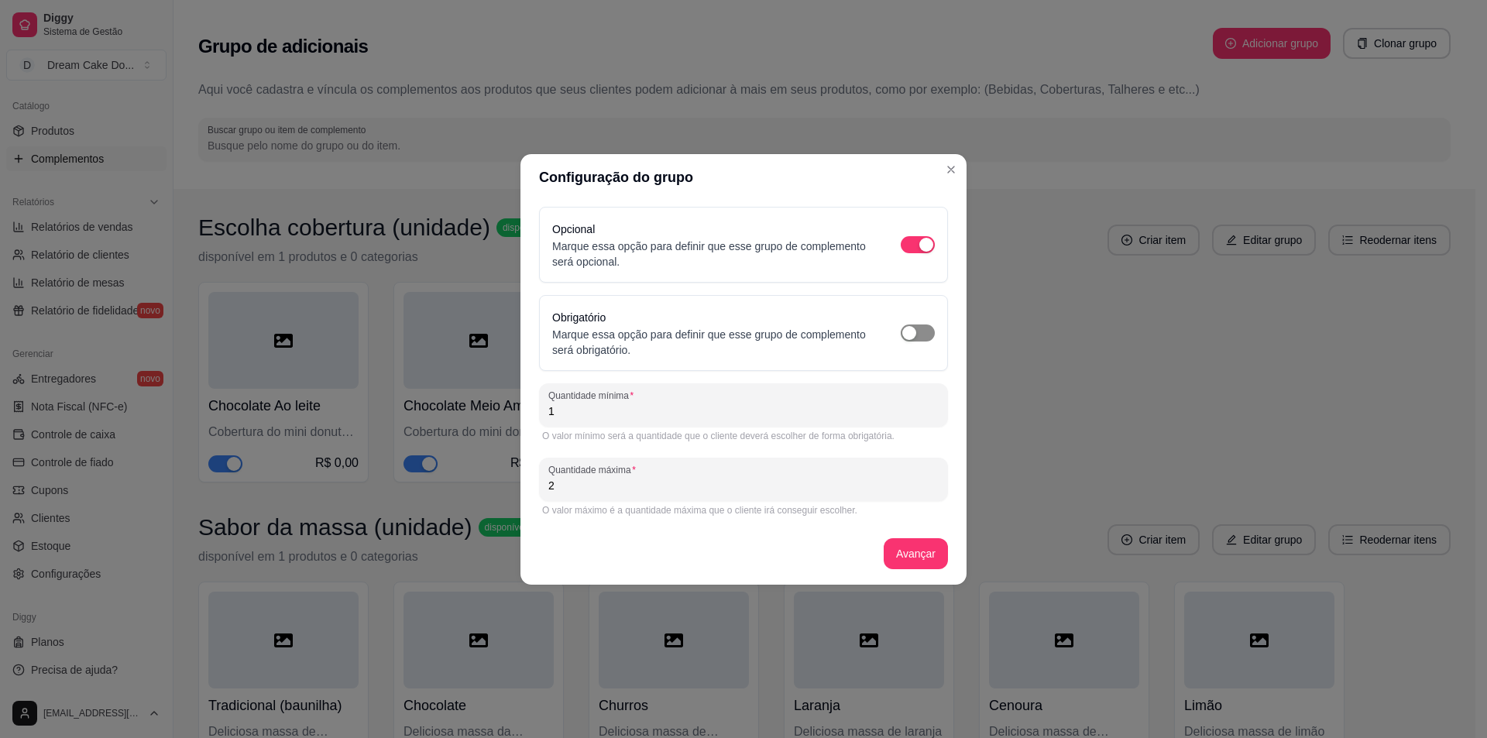
type input "1"
click at [916, 328] on button "button" at bounding box center [918, 333] width 34 height 17
click at [928, 545] on button "Avançar" at bounding box center [916, 553] width 63 height 30
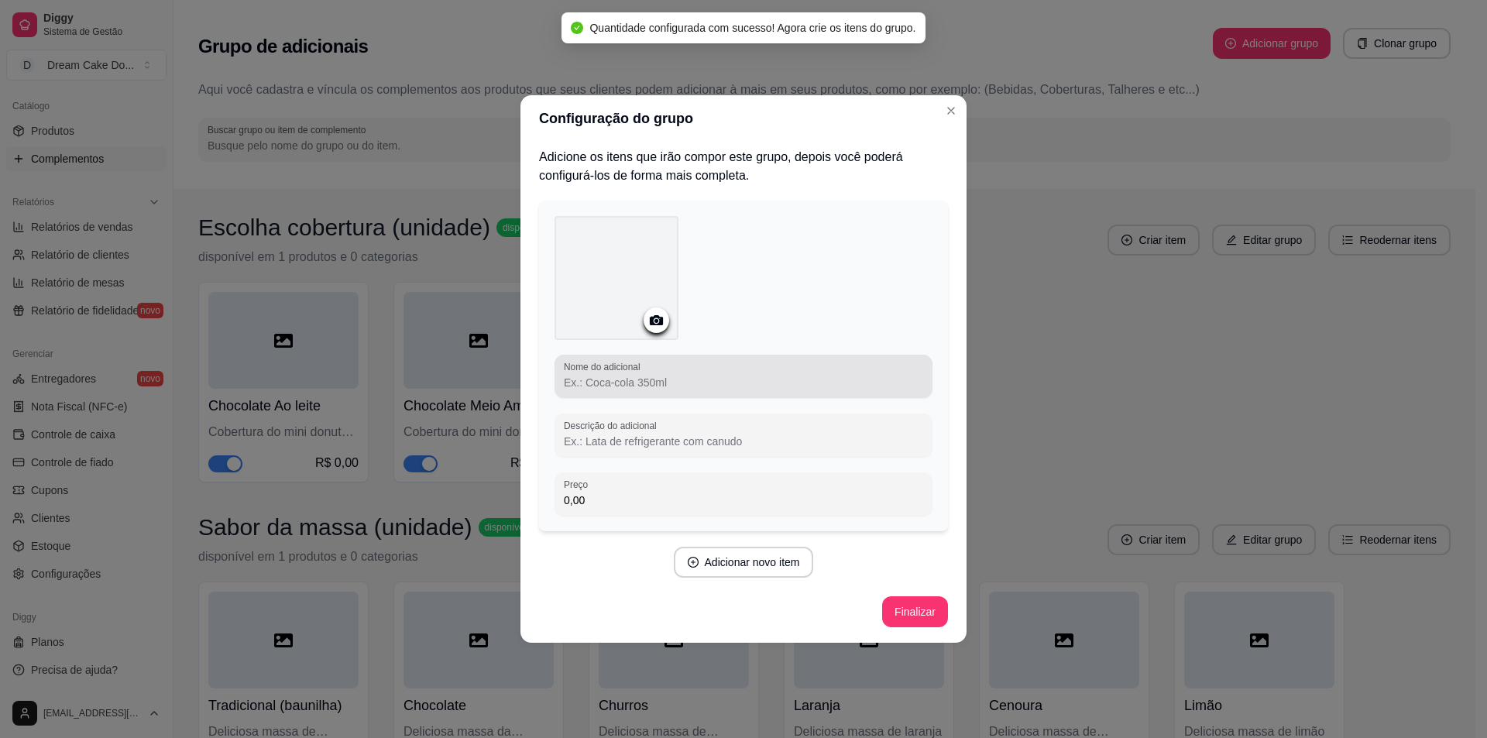
click at [616, 376] on input "Nome do adicional" at bounding box center [743, 382] width 359 height 15
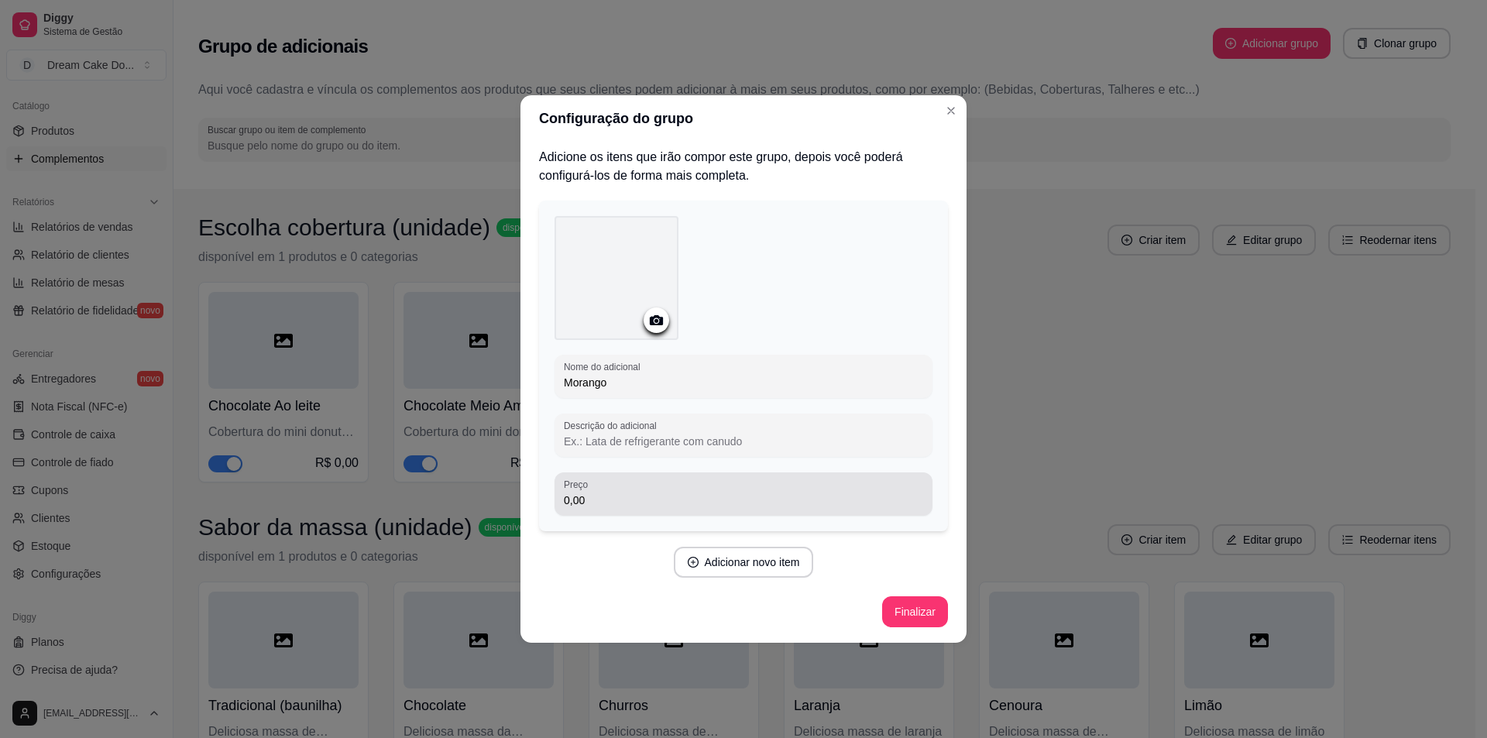
type input "Morango"
click at [712, 507] on input "0,00" at bounding box center [743, 500] width 359 height 15
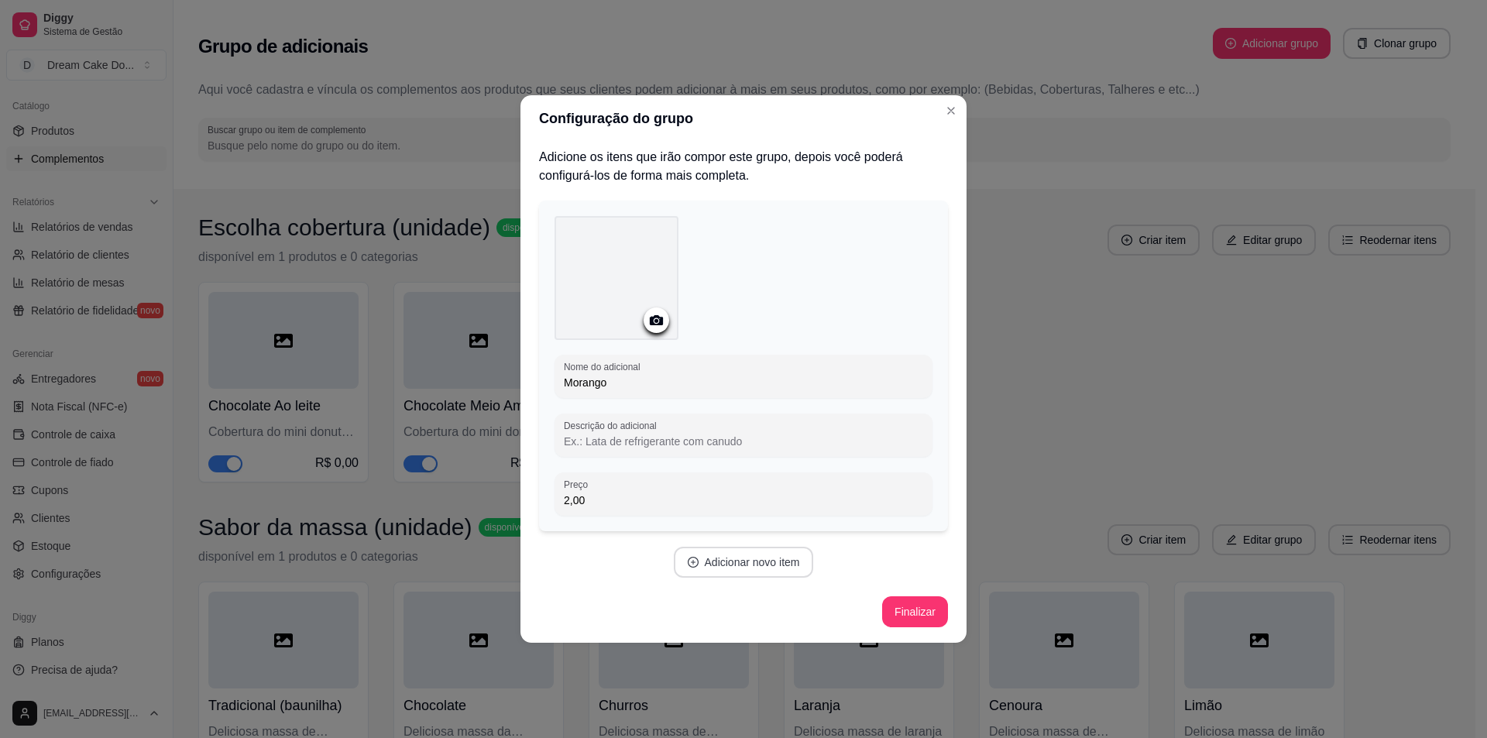
type input "2,00"
click at [713, 560] on button "Adicionar novo item" at bounding box center [744, 562] width 140 height 31
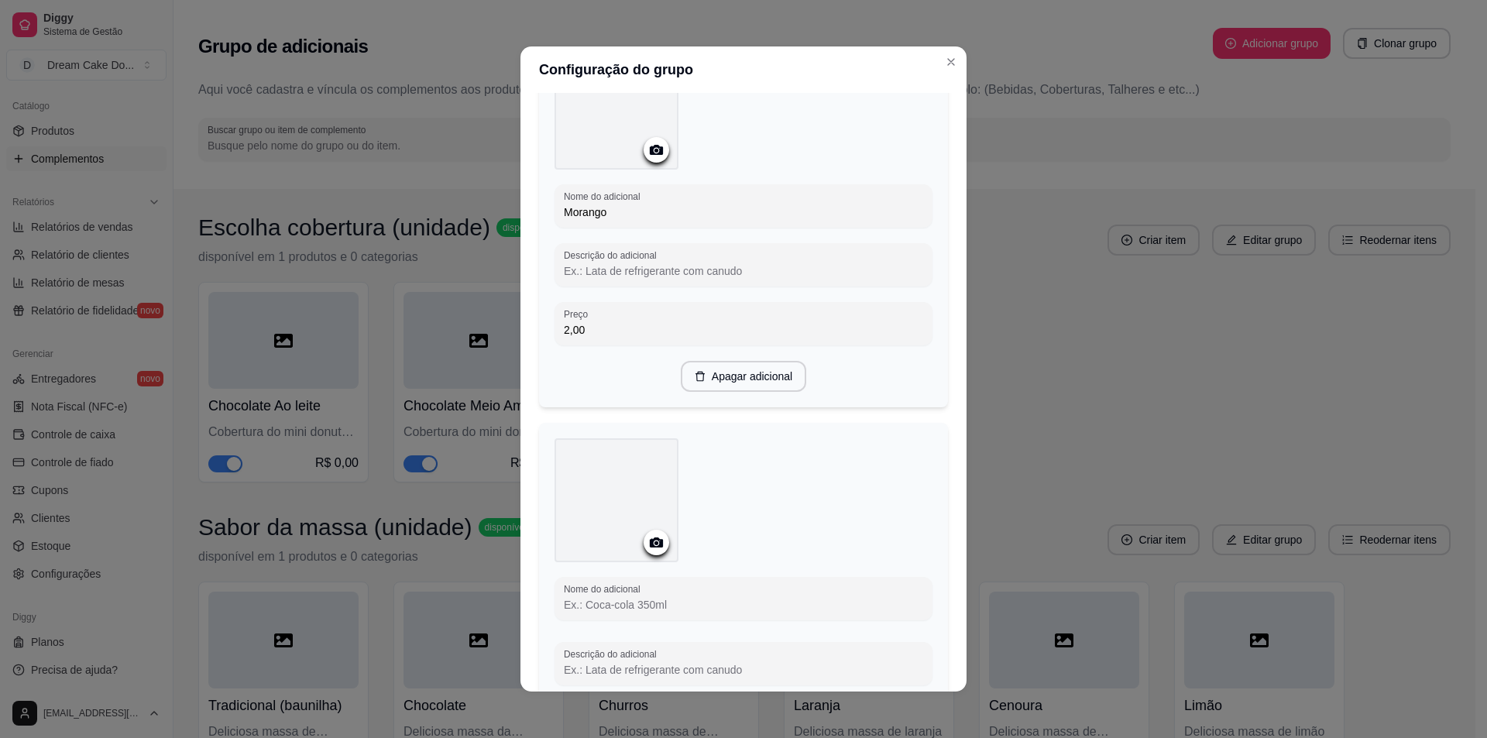
scroll to position [310, 0]
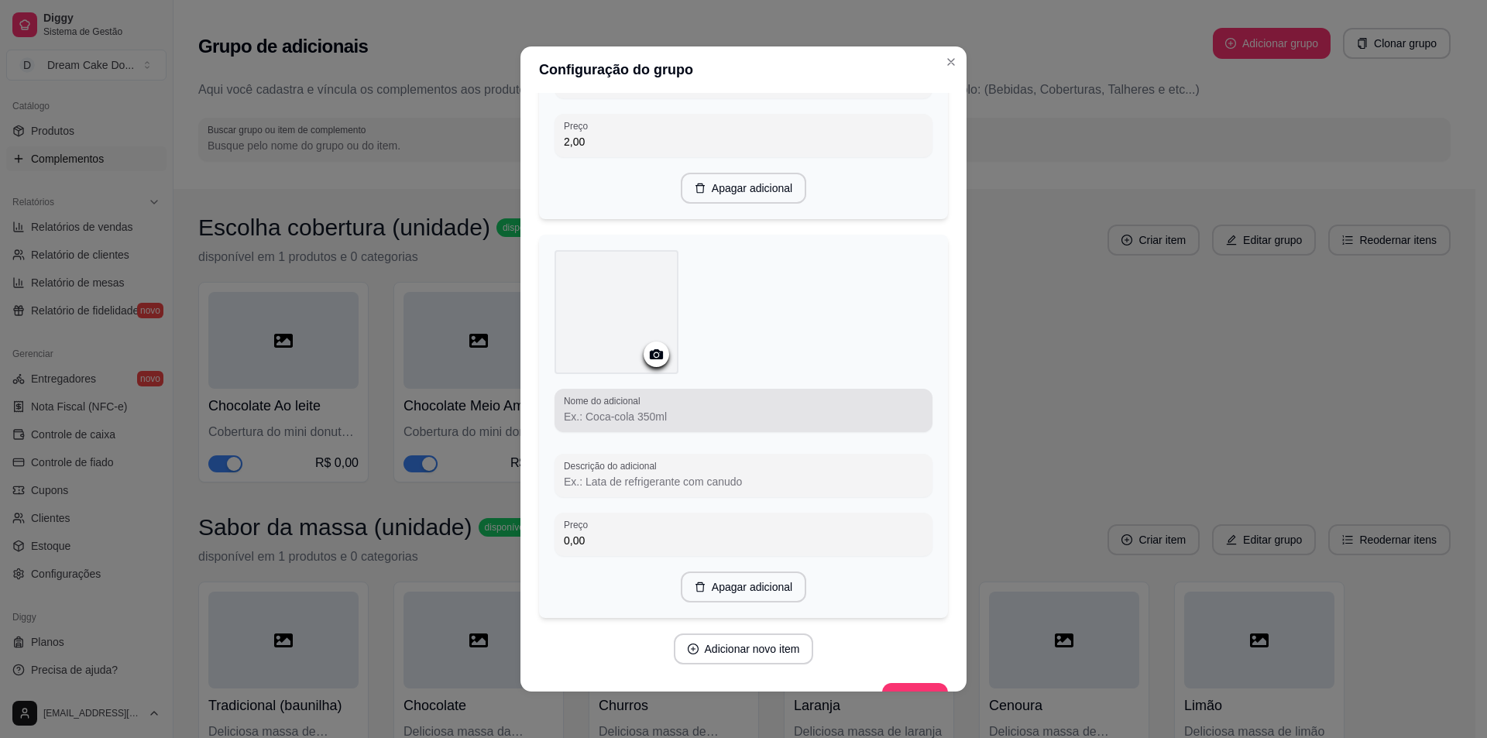
click at [698, 422] on input "Nome do adicional" at bounding box center [743, 416] width 359 height 15
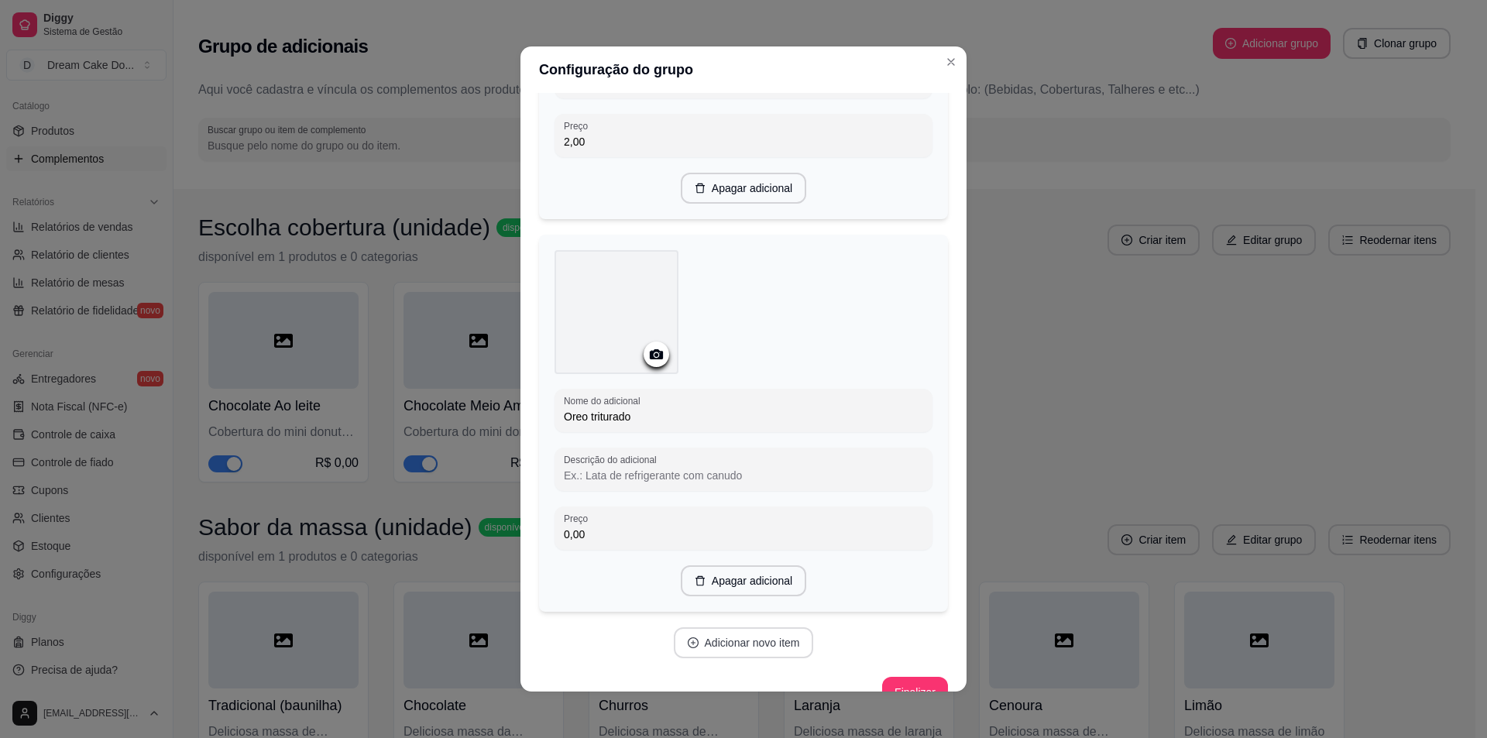
type input "Oreo triturado"
click at [755, 637] on button "Adicionar novo item" at bounding box center [744, 642] width 140 height 31
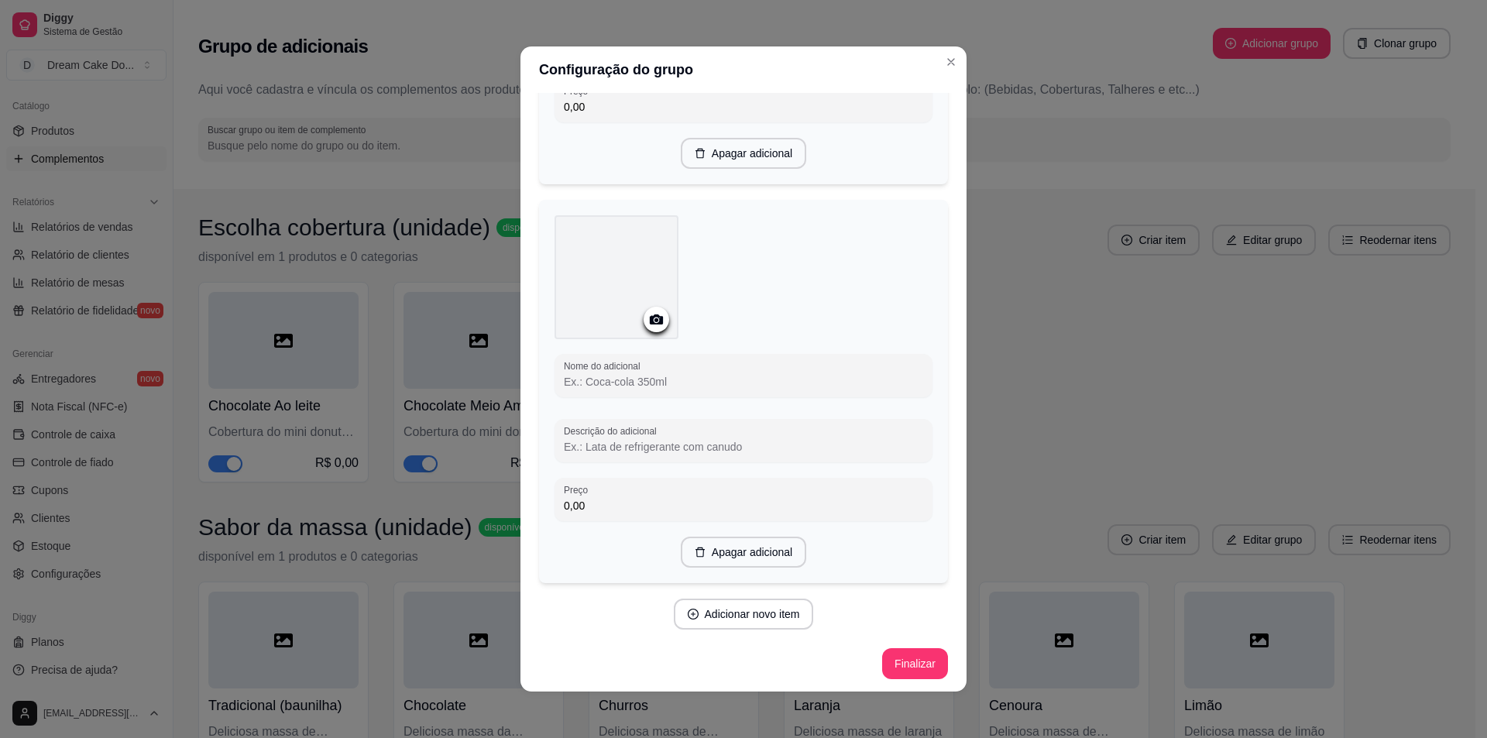
scroll to position [738, 0]
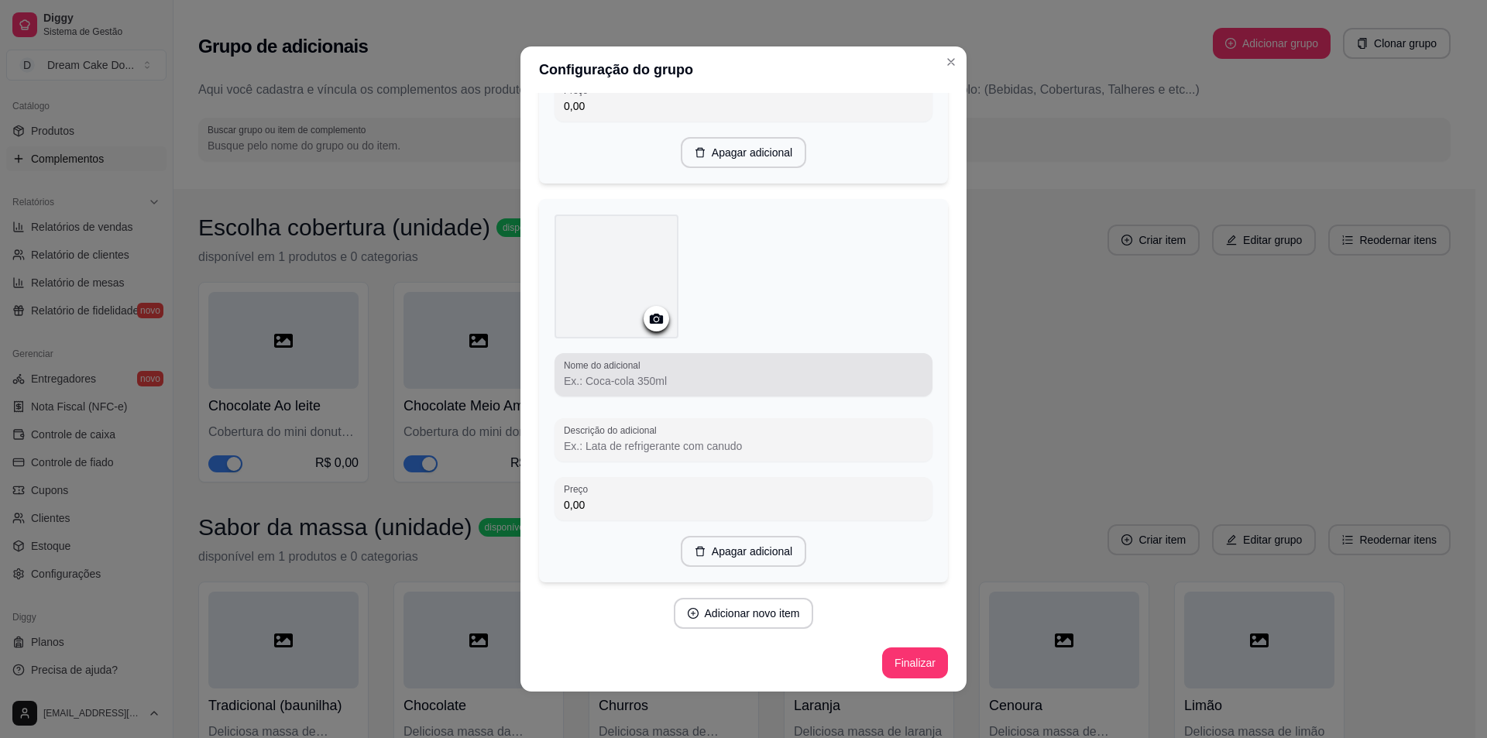
click at [676, 390] on div "Nome do adicional" at bounding box center [744, 374] width 378 height 43
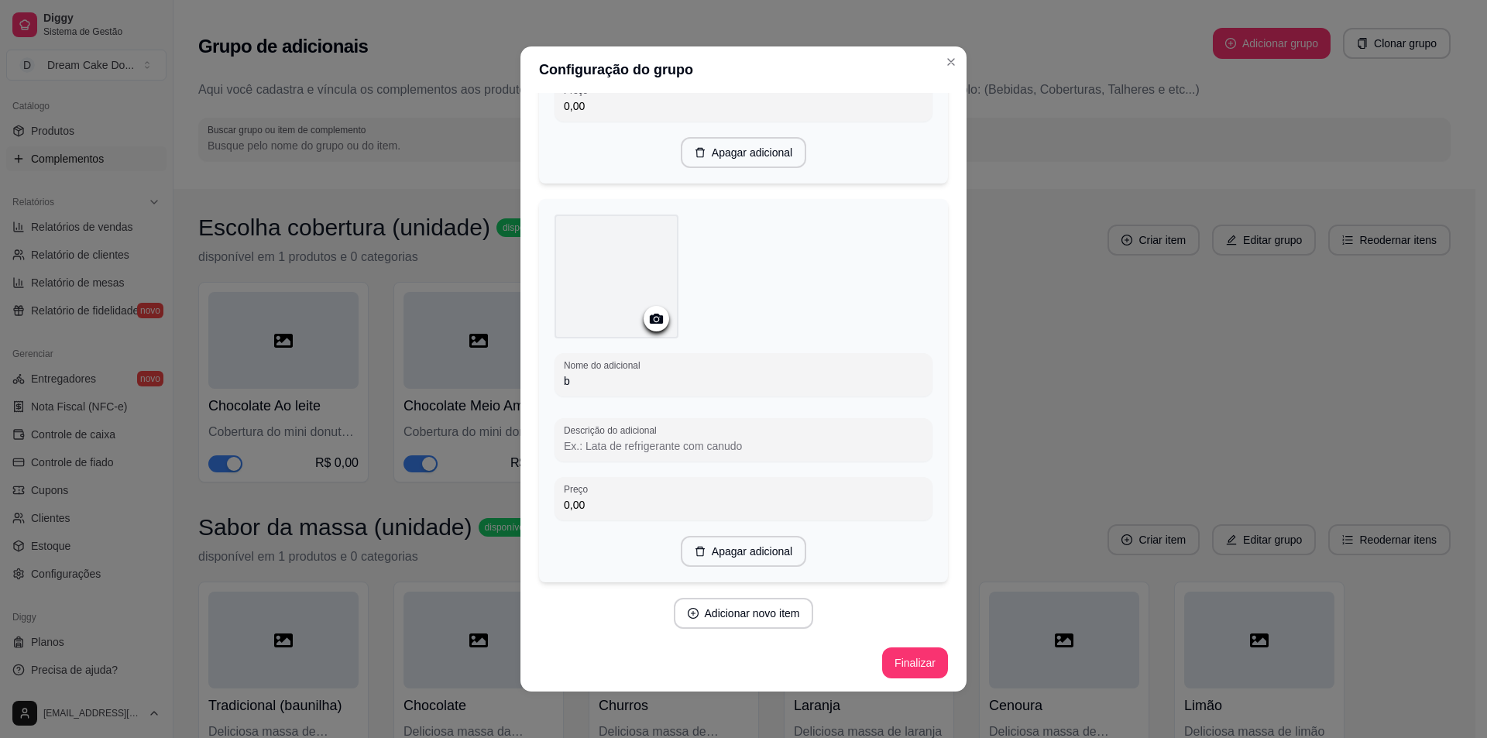
scroll to position [732, 0]
type input "b"
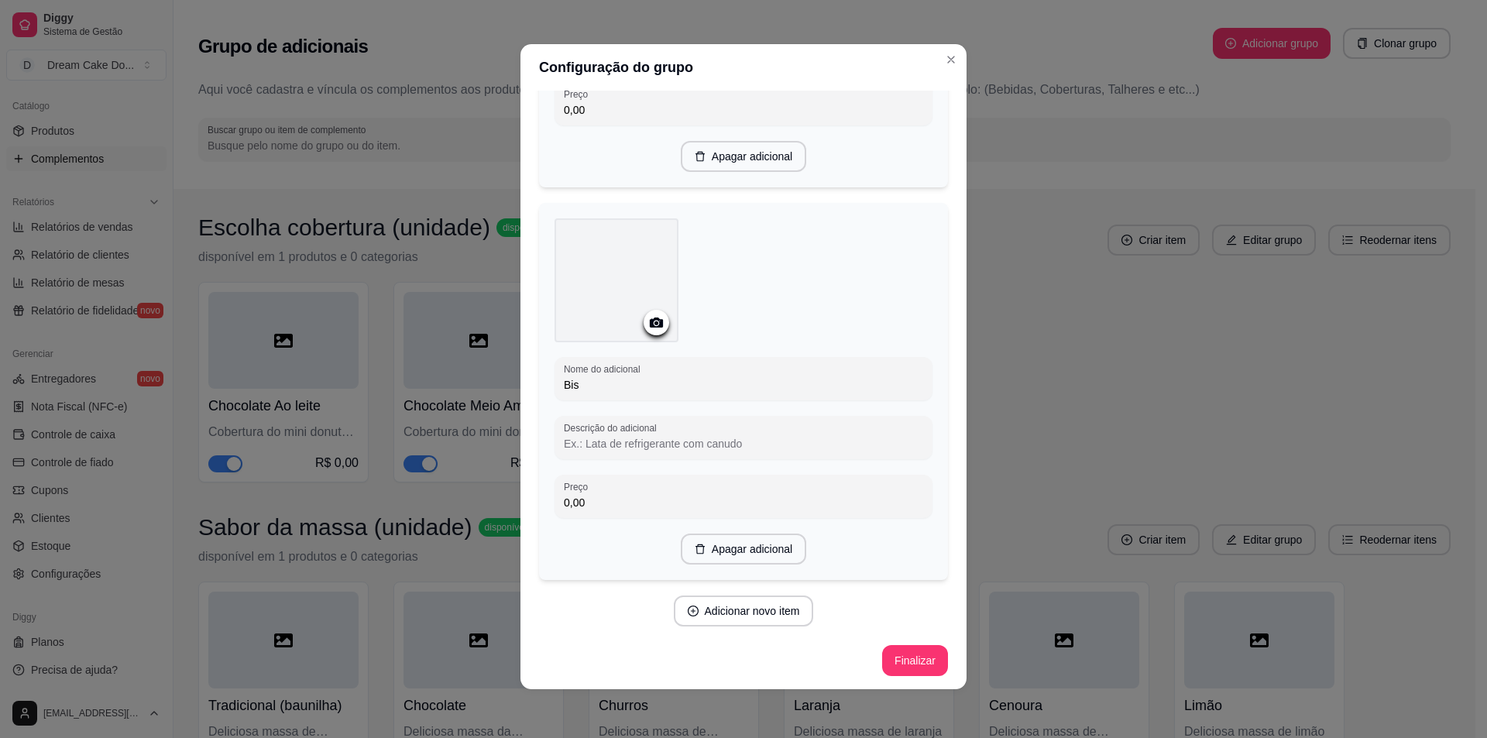
scroll to position [3, 0]
type input "Bis"
click at [733, 605] on button "Adicionar novo item" at bounding box center [743, 611] width 136 height 30
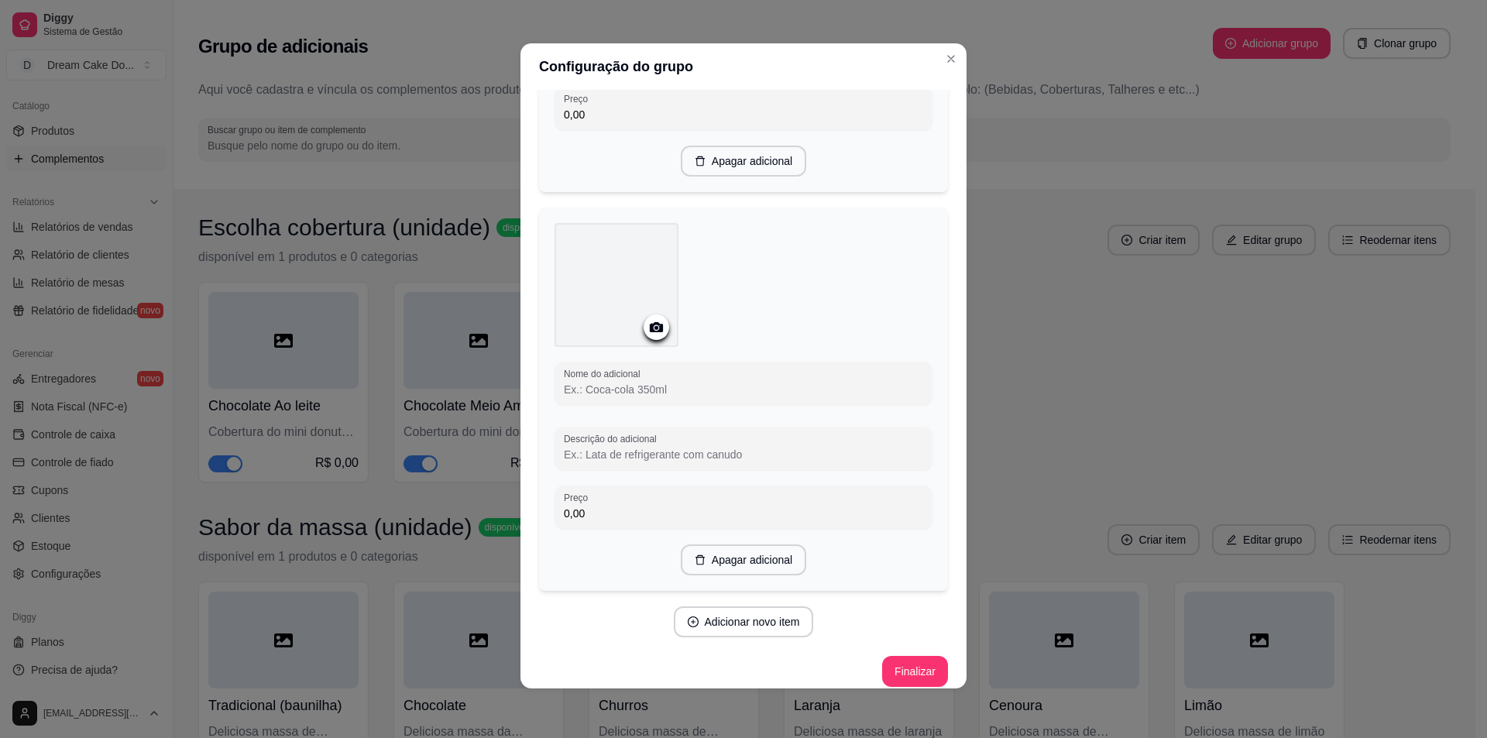
scroll to position [1130, 0]
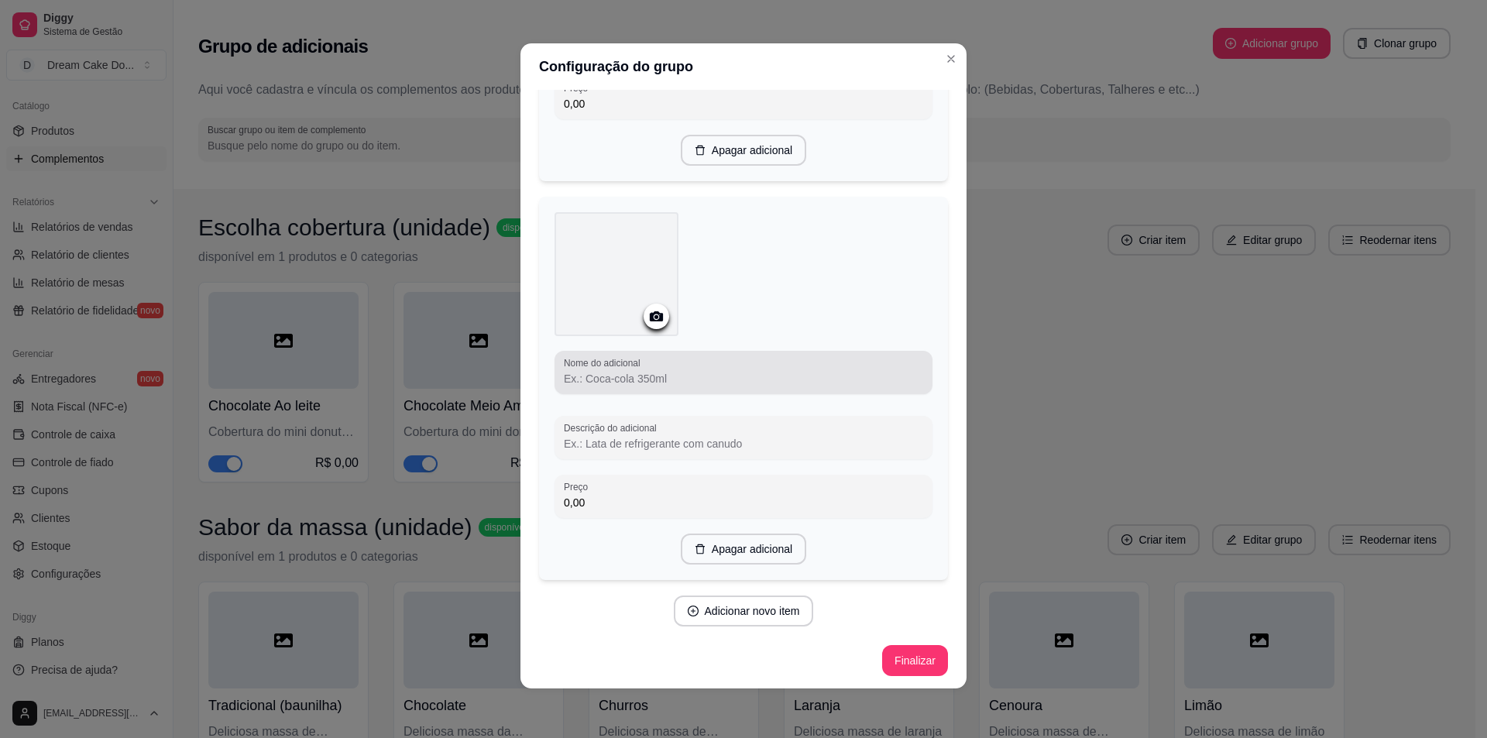
click at [720, 383] on input "Nome do adicional" at bounding box center [743, 378] width 359 height 15
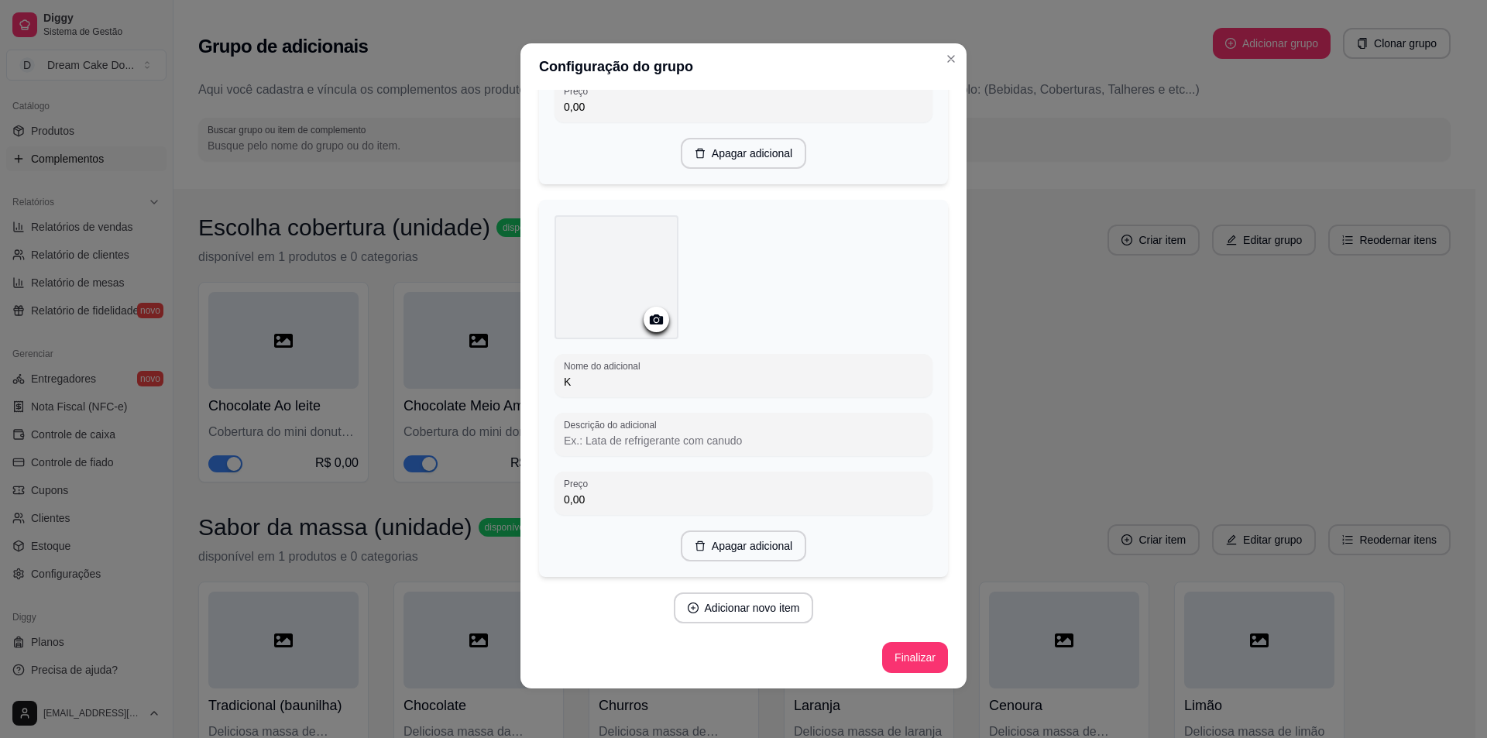
scroll to position [1124, 0]
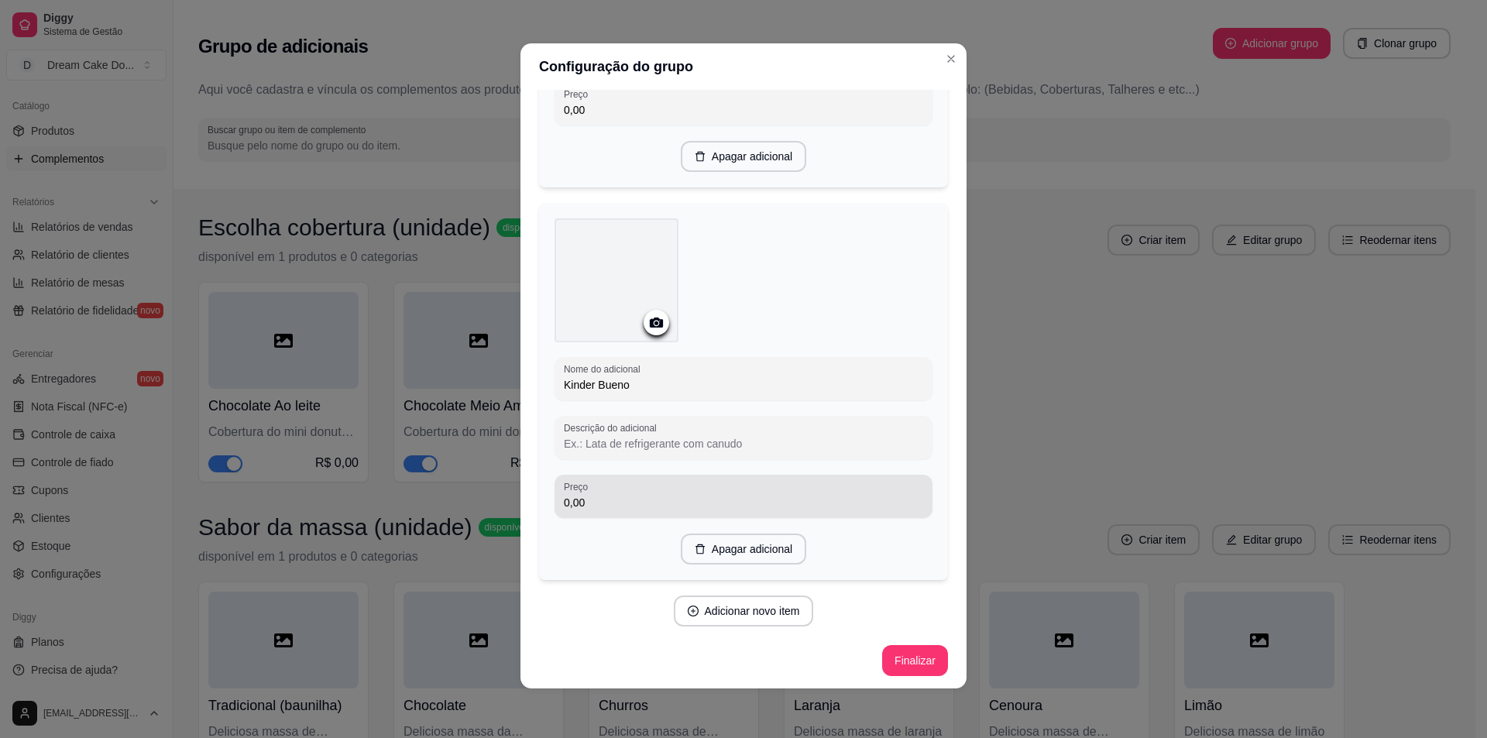
type input "Kinder Bueno"
click at [713, 485] on div "0,00" at bounding box center [743, 496] width 359 height 31
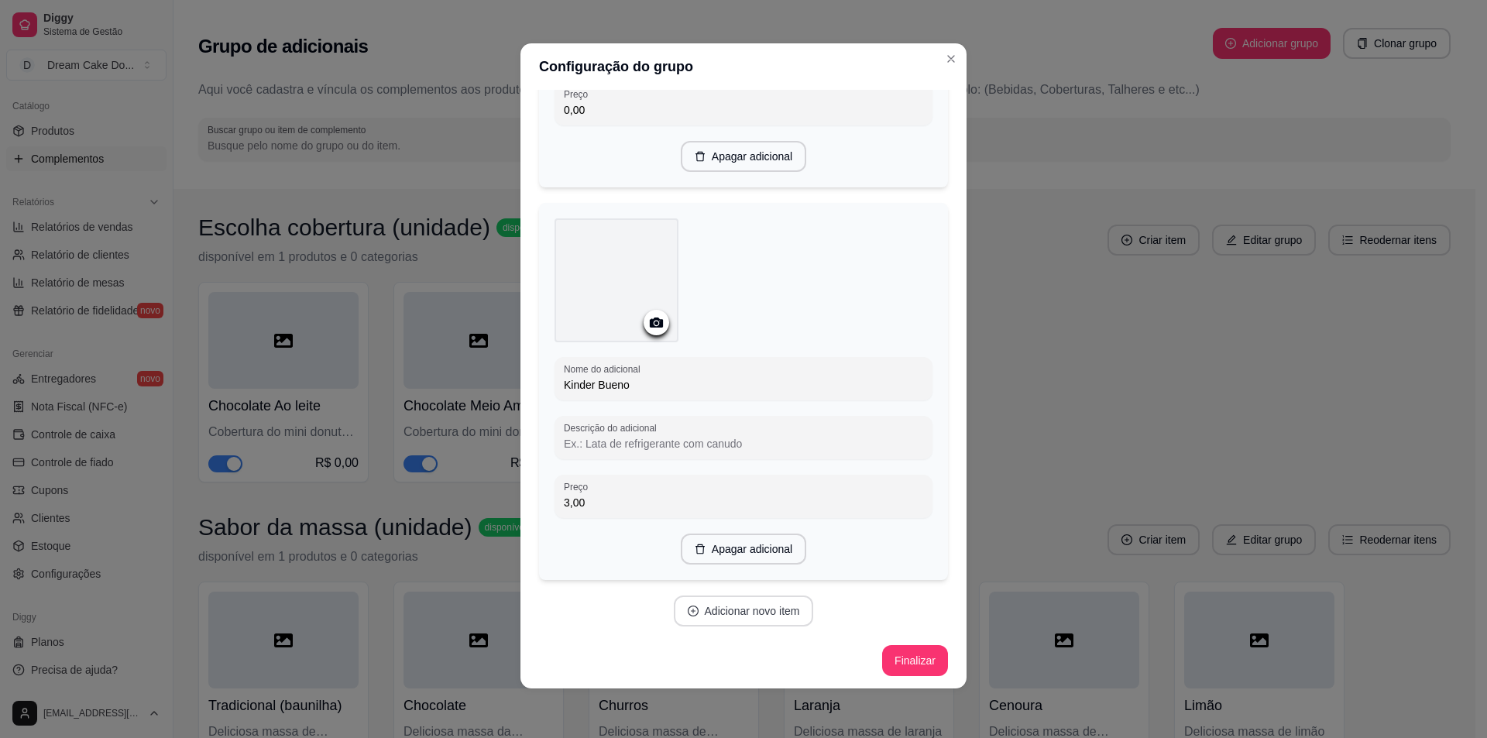
type input "3,00"
click at [757, 607] on button "Adicionar novo item" at bounding box center [744, 611] width 140 height 31
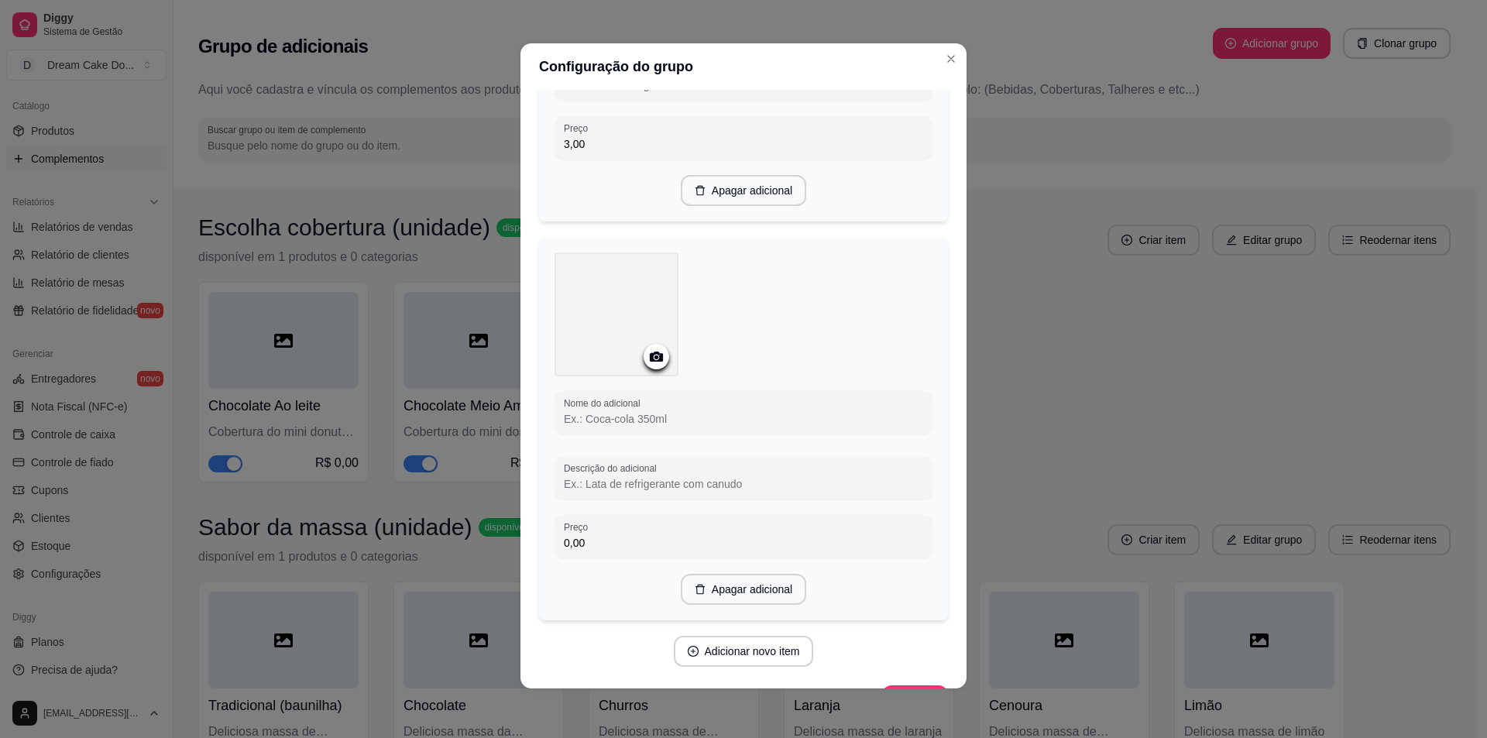
scroll to position [1511, 0]
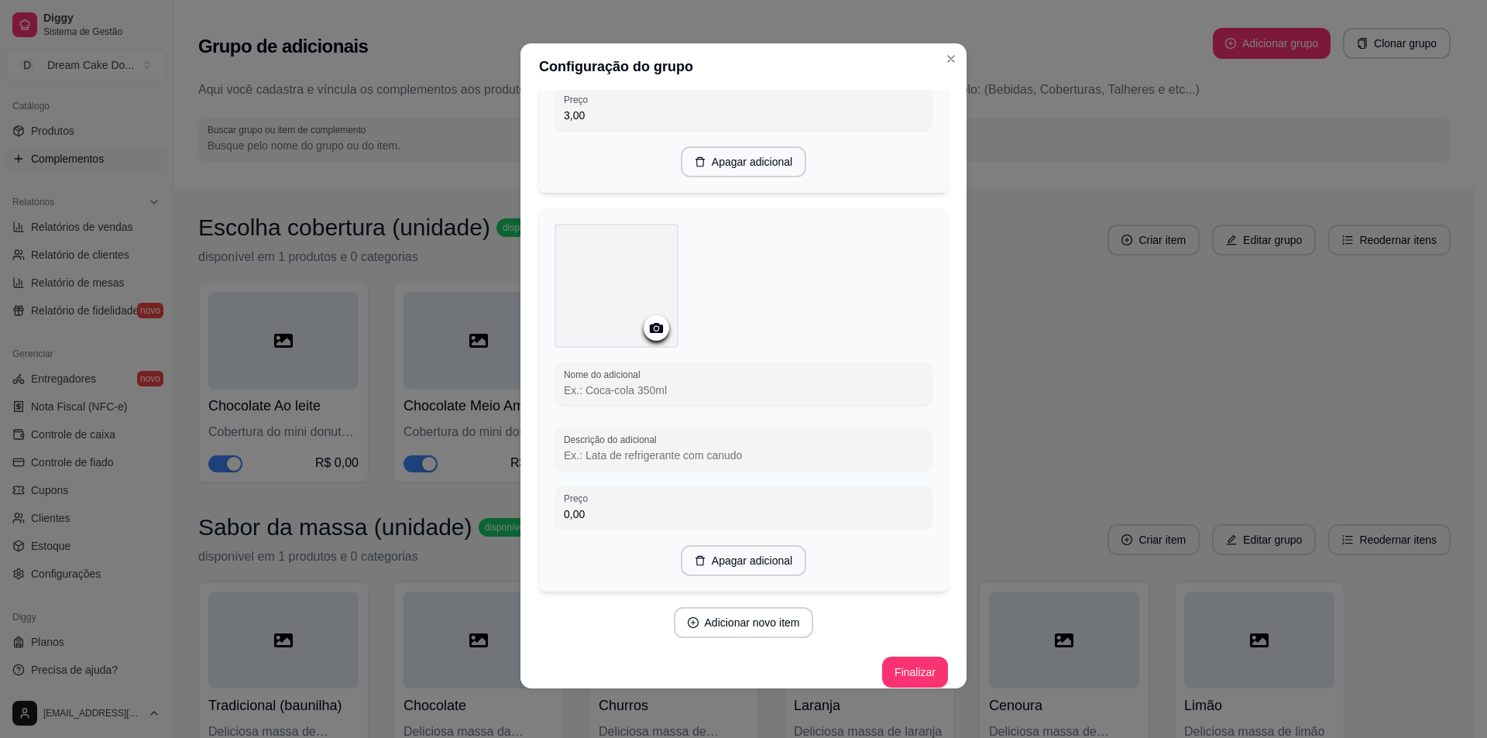
click at [712, 393] on input "Nome do adicional" at bounding box center [743, 390] width 359 height 15
type input "Confete"
click at [723, 615] on button "Adicionar novo item" at bounding box center [744, 616] width 140 height 31
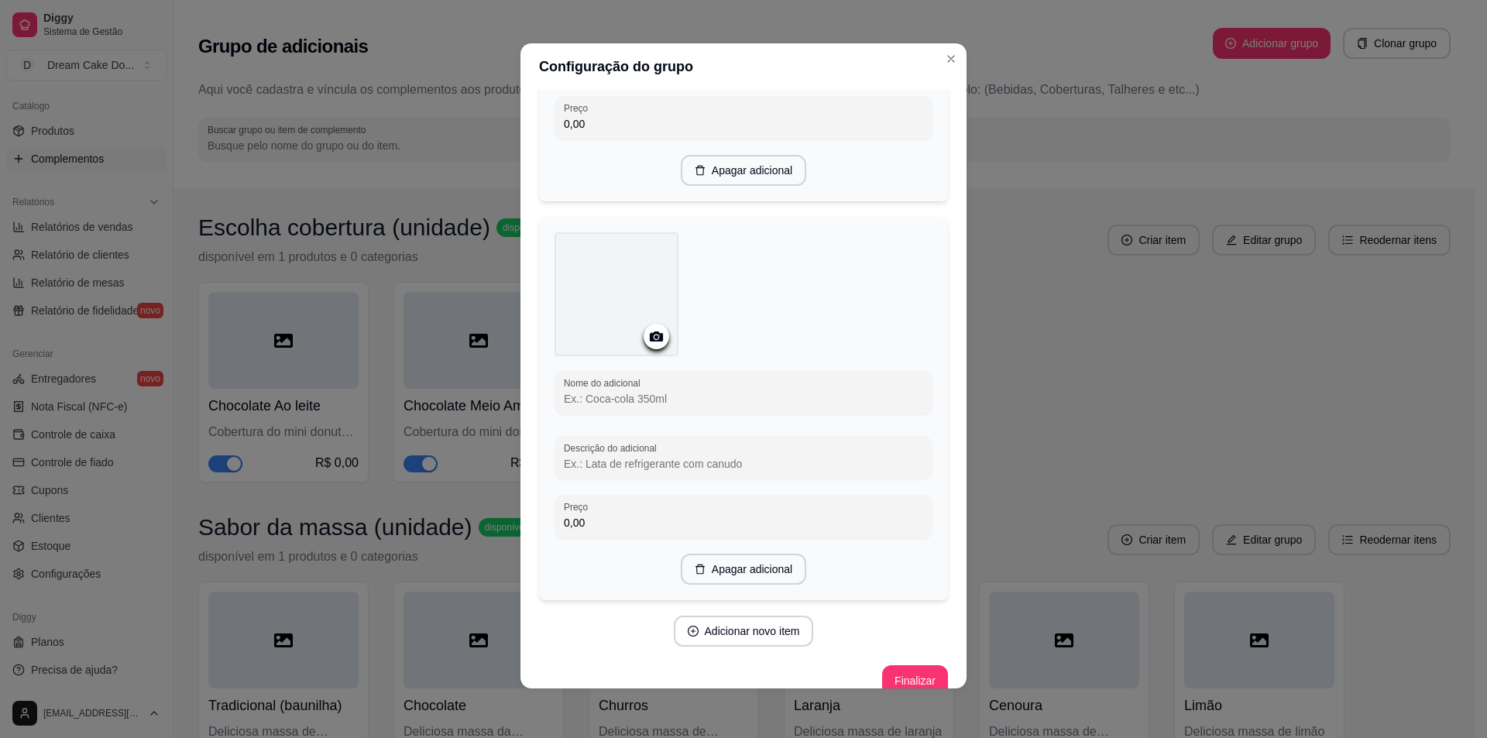
scroll to position [1898, 0]
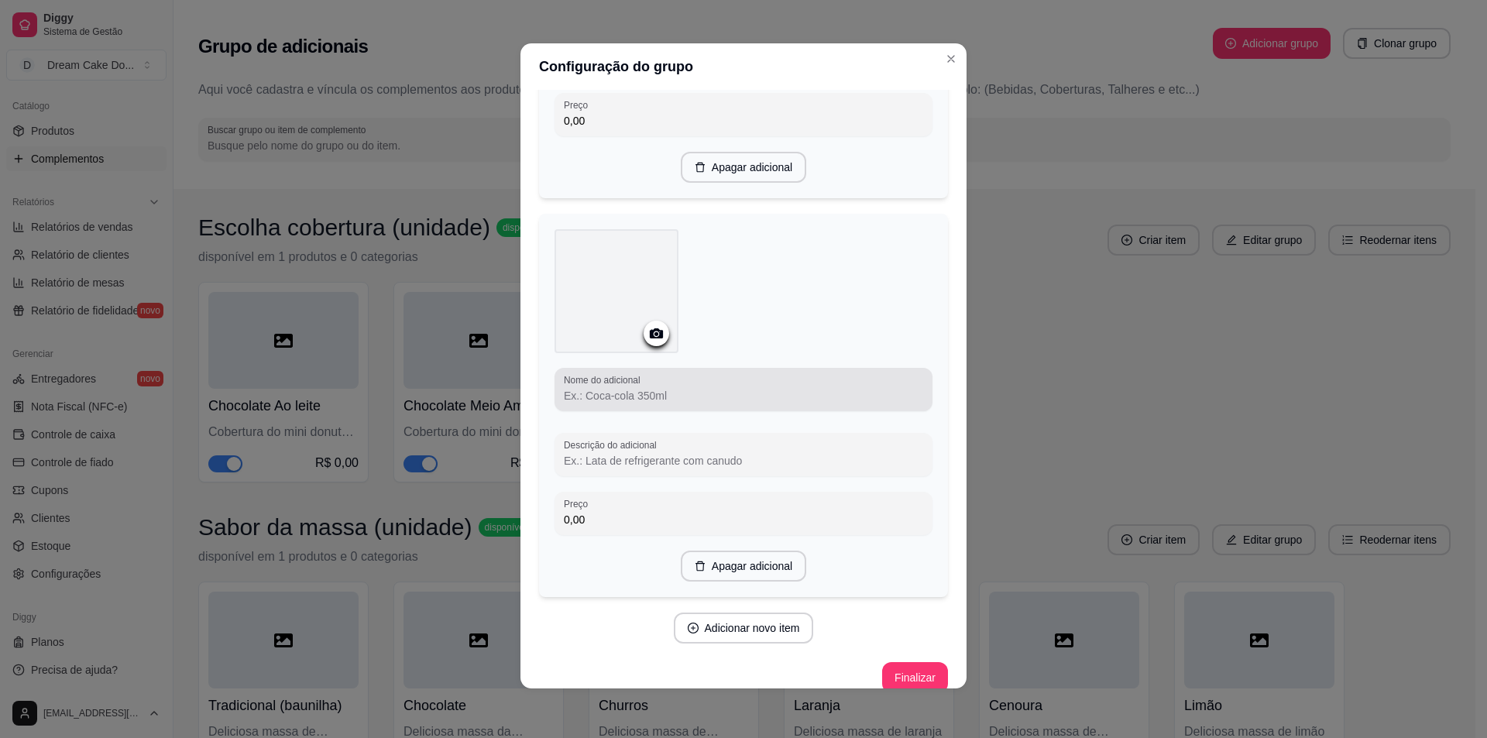
click at [721, 388] on input "Nome do adicional" at bounding box center [743, 395] width 359 height 15
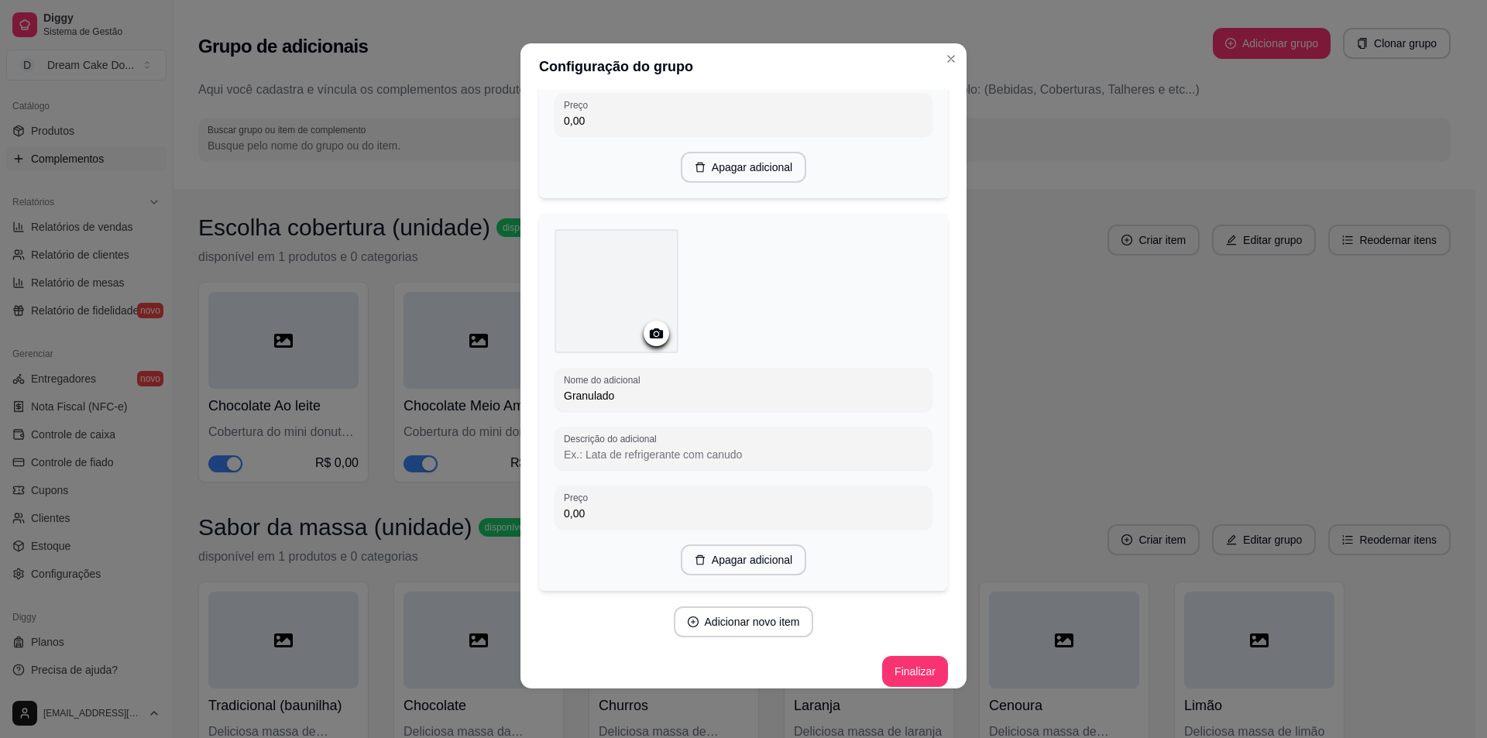
scroll to position [1908, 0]
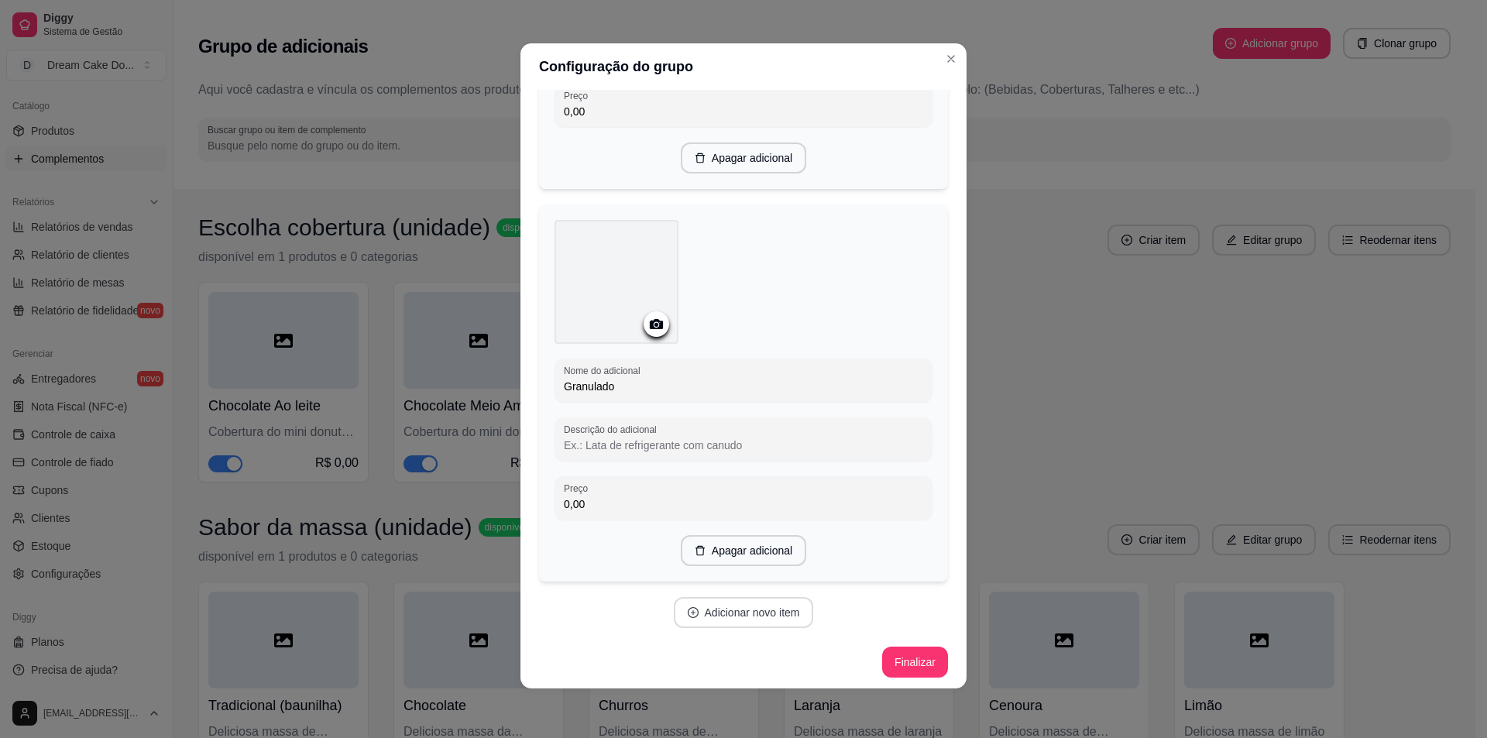
type input "Granulado"
click at [731, 602] on button "Adicionar novo item" at bounding box center [744, 612] width 140 height 31
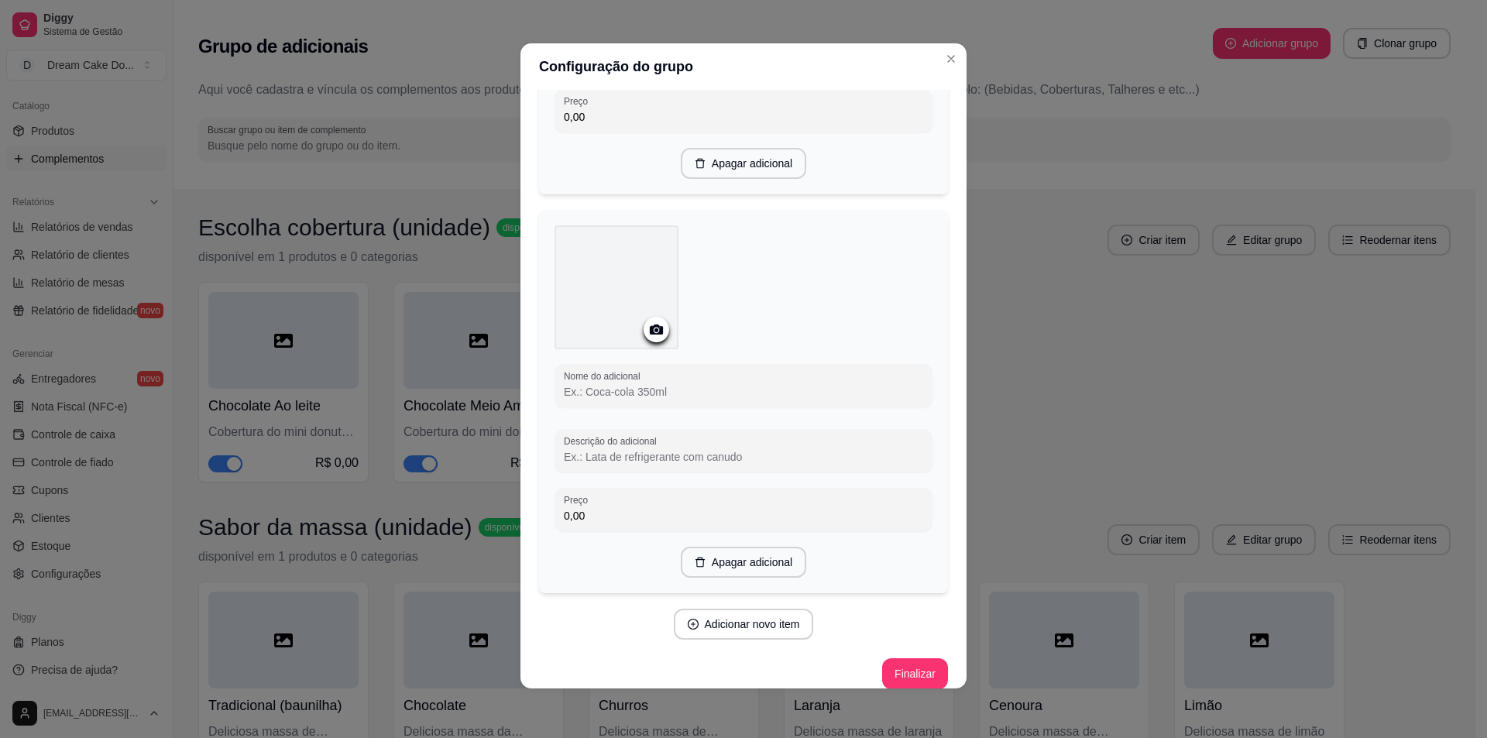
scroll to position [2217, 0]
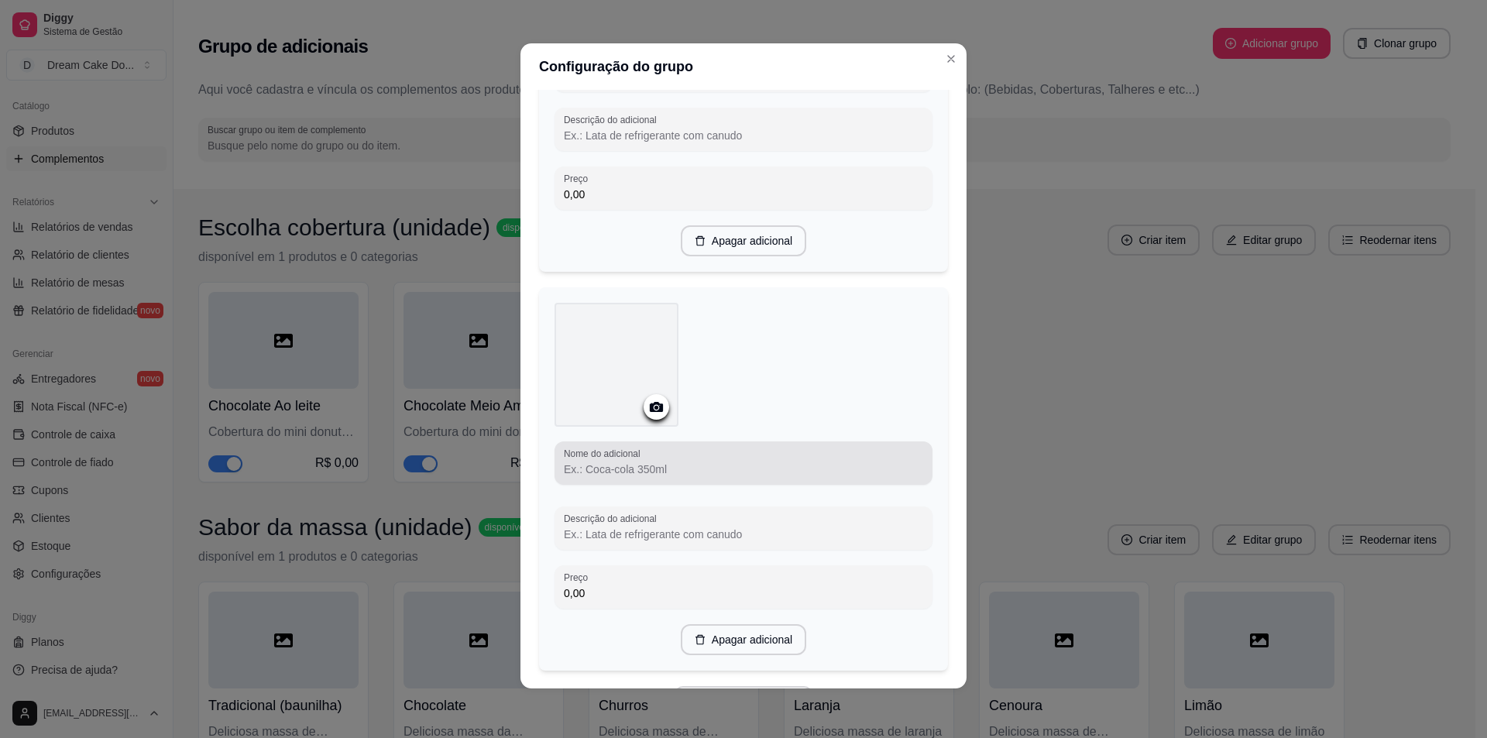
click at [706, 470] on input "Nome do adicional" at bounding box center [743, 469] width 359 height 15
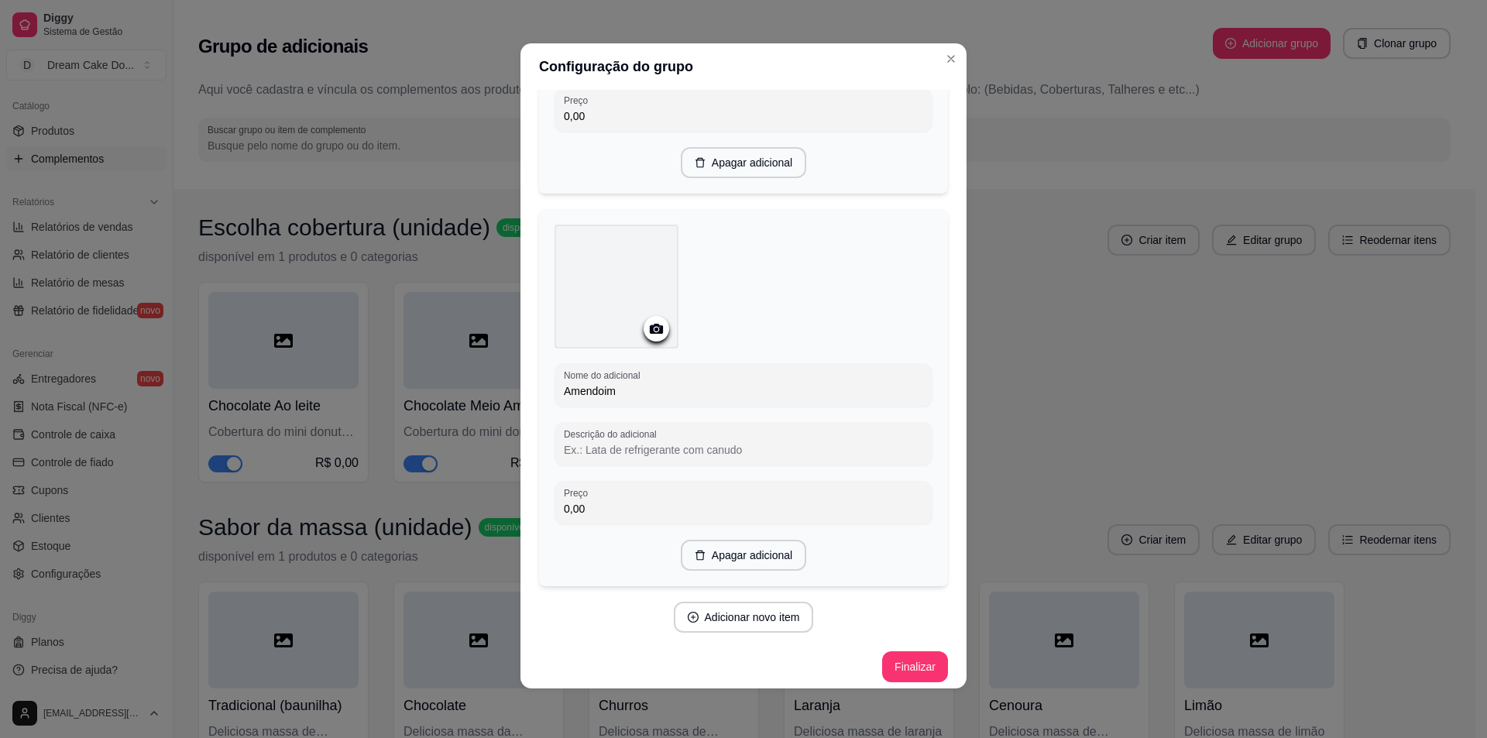
scroll to position [2300, 0]
type input "Amendoim"
click at [783, 608] on button "Adicionar novo item" at bounding box center [743, 614] width 136 height 30
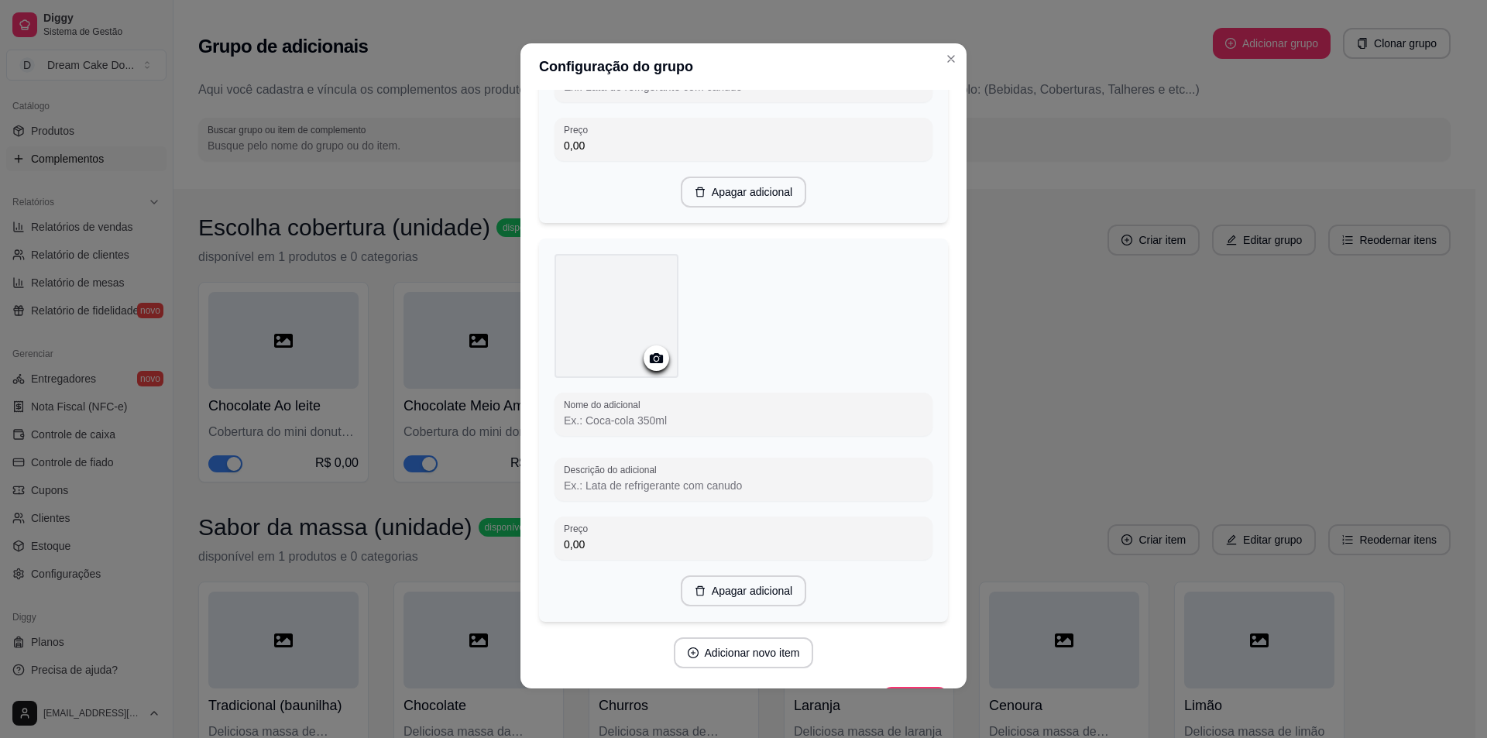
scroll to position [2687, 0]
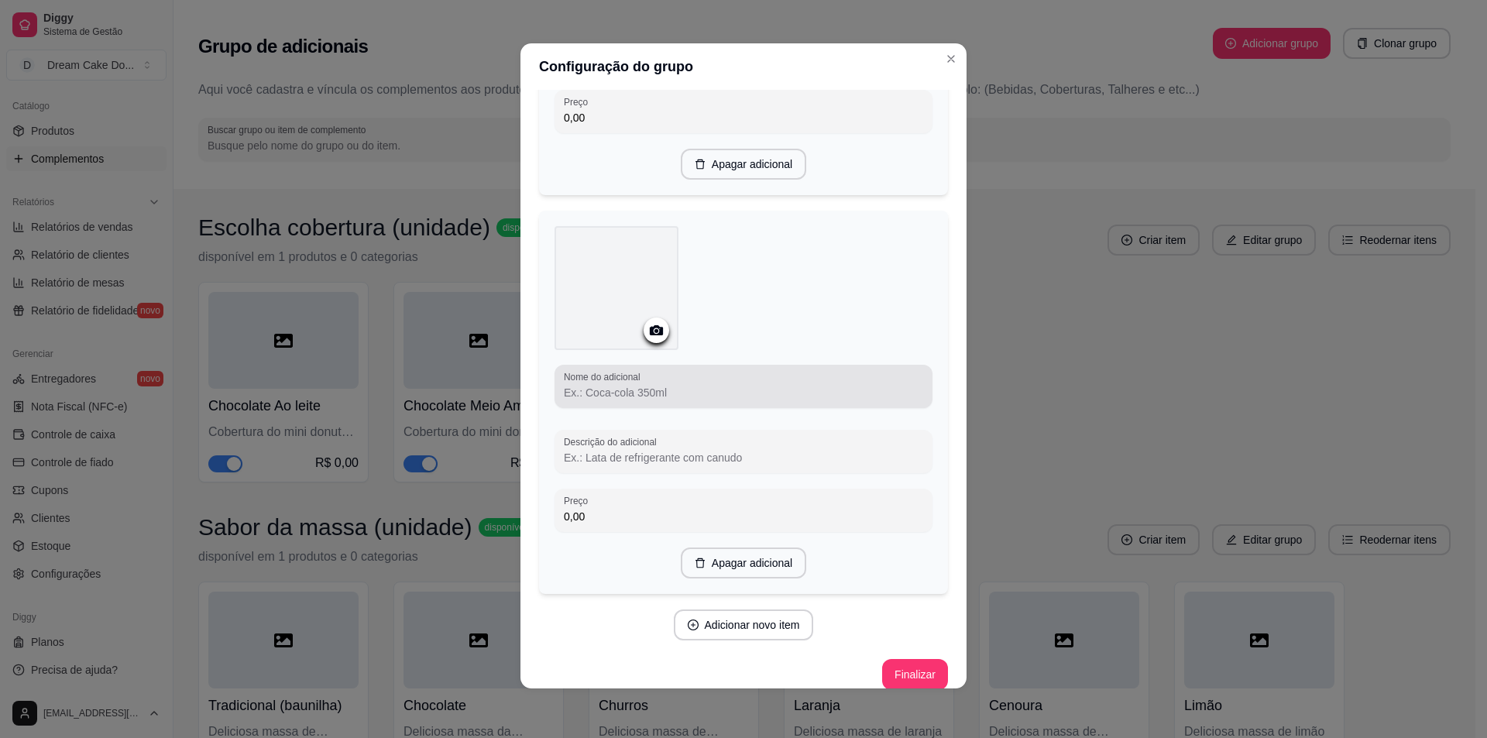
click at [791, 378] on div at bounding box center [743, 386] width 359 height 31
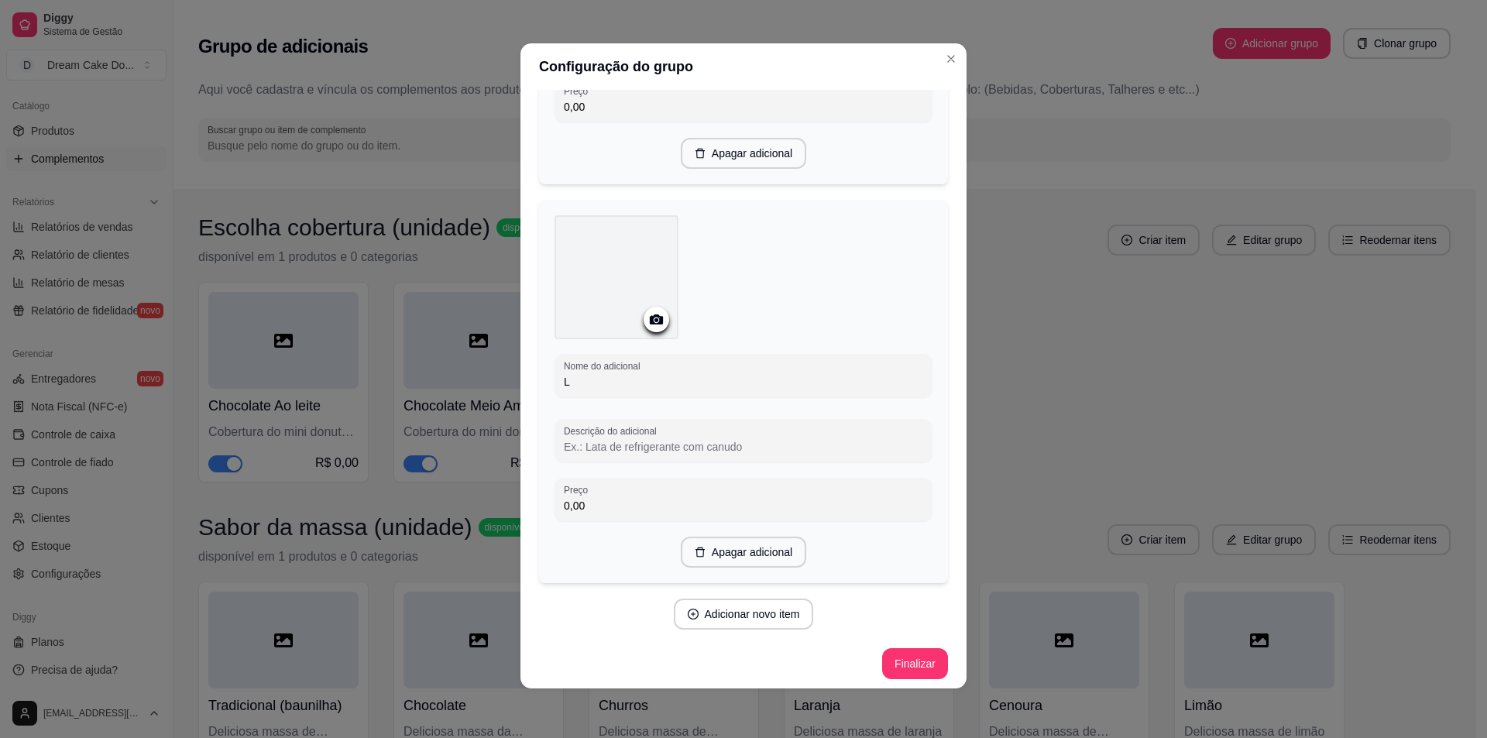
scroll to position [2691, 0]
type input "Leite ninho"
click at [915, 662] on button "Finalizar" at bounding box center [915, 663] width 66 height 31
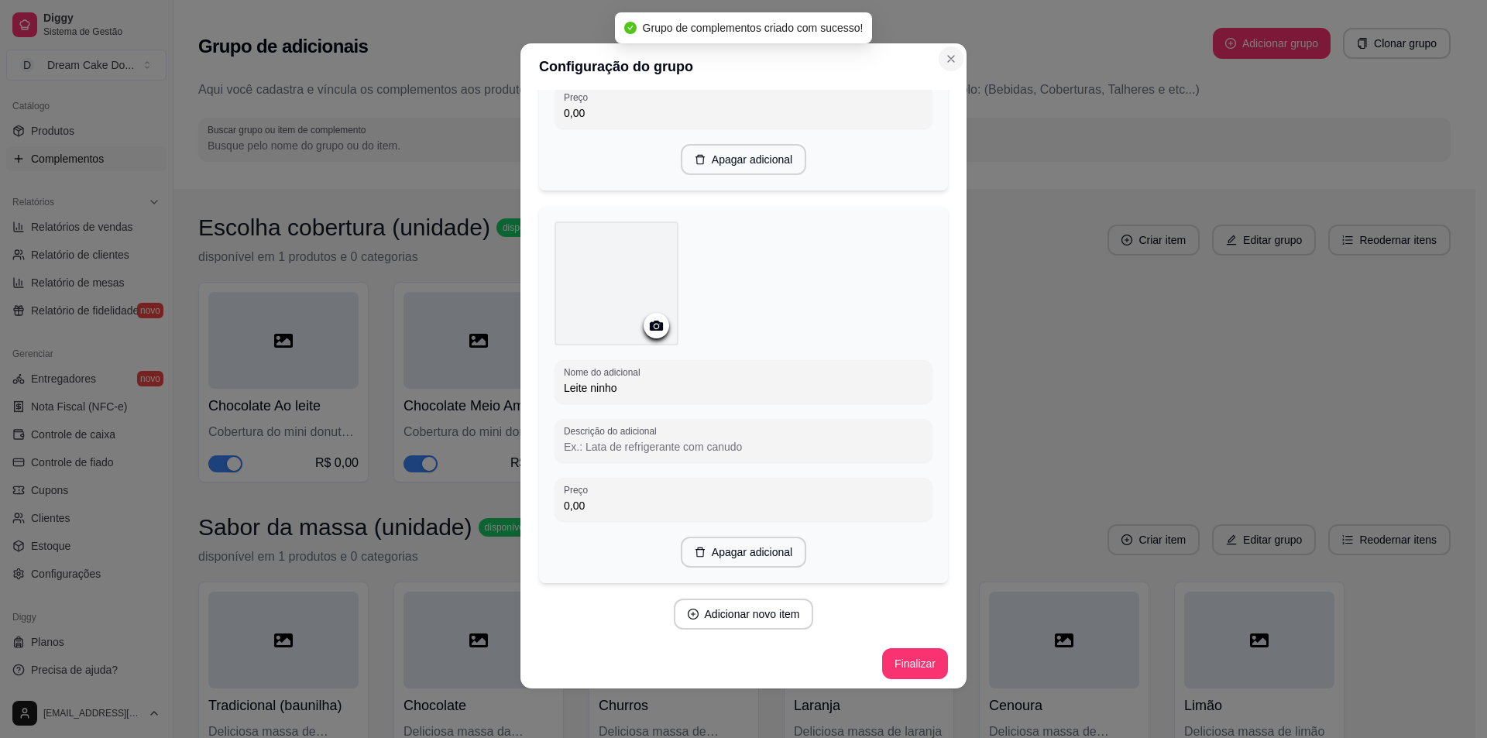
click at [945, 54] on icon "Close" at bounding box center [951, 59] width 12 height 12
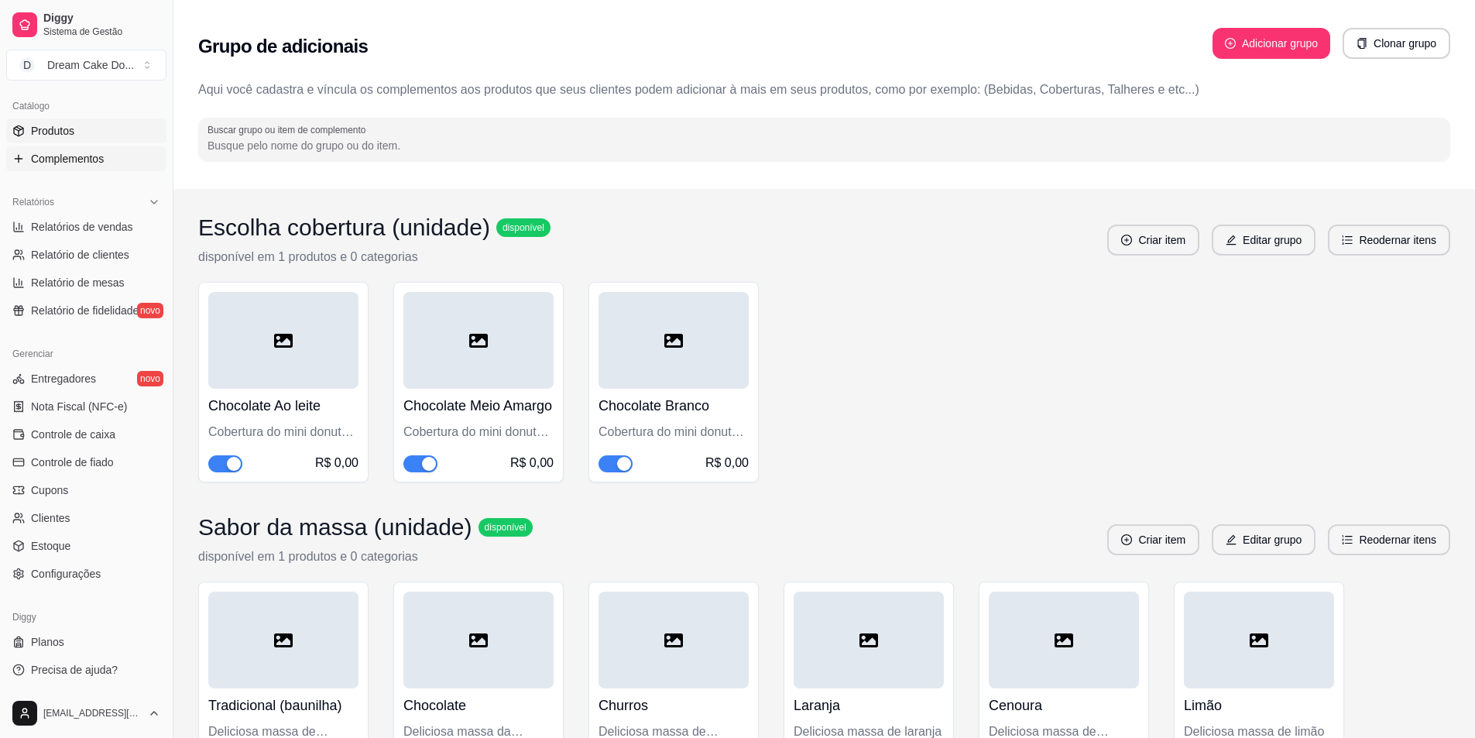
click at [84, 119] on link "Produtos" at bounding box center [86, 131] width 160 height 25
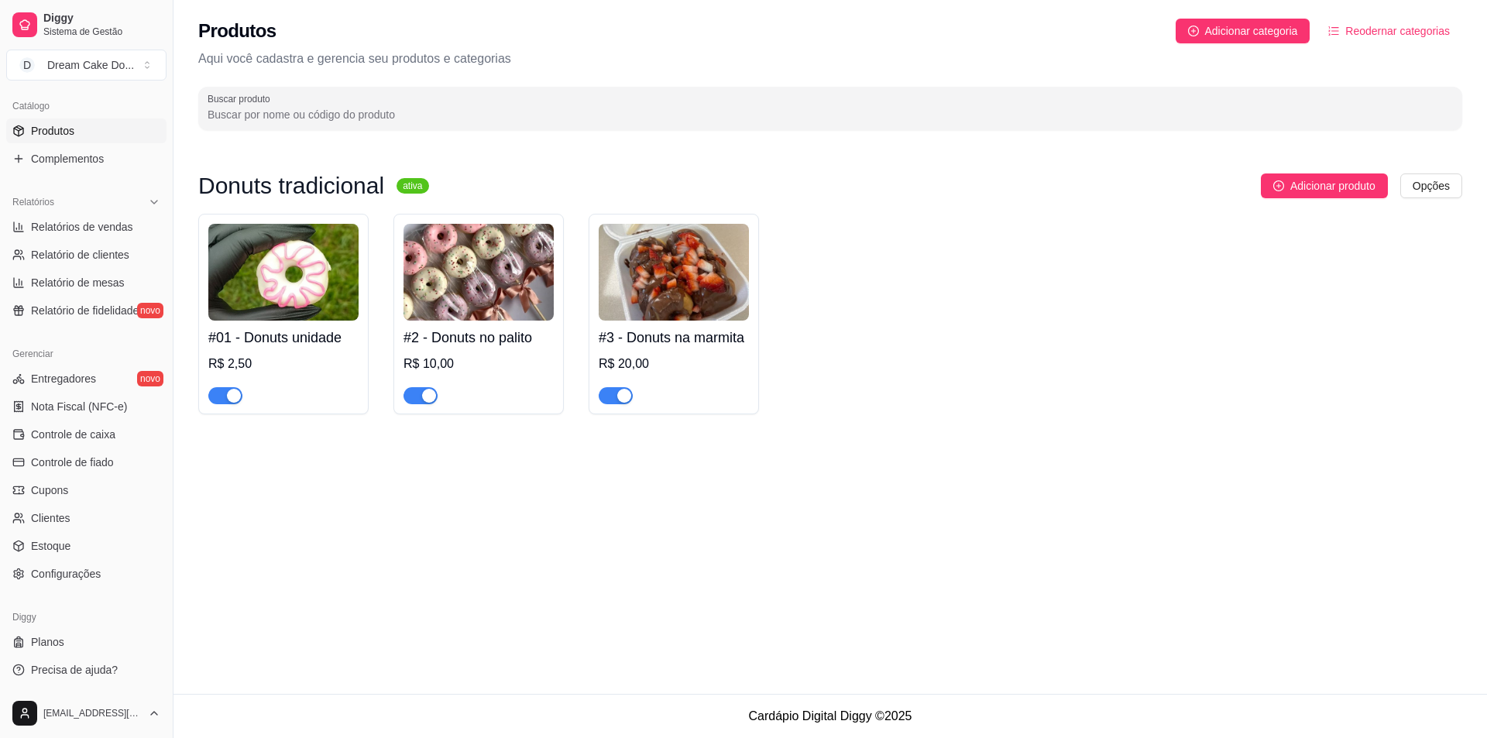
click at [731, 280] on img at bounding box center [674, 272] width 150 height 97
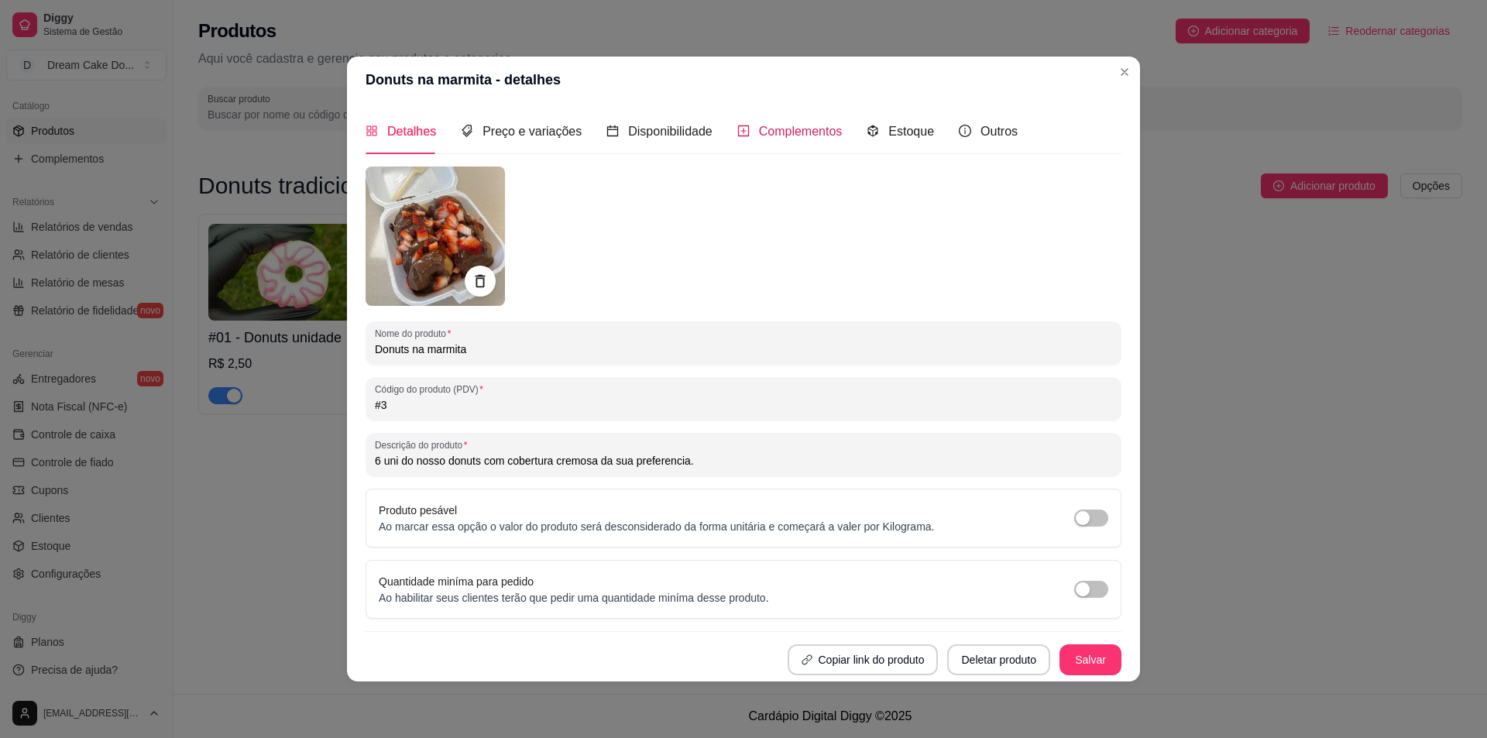
click at [781, 130] on span "Complementos" at bounding box center [801, 131] width 84 height 13
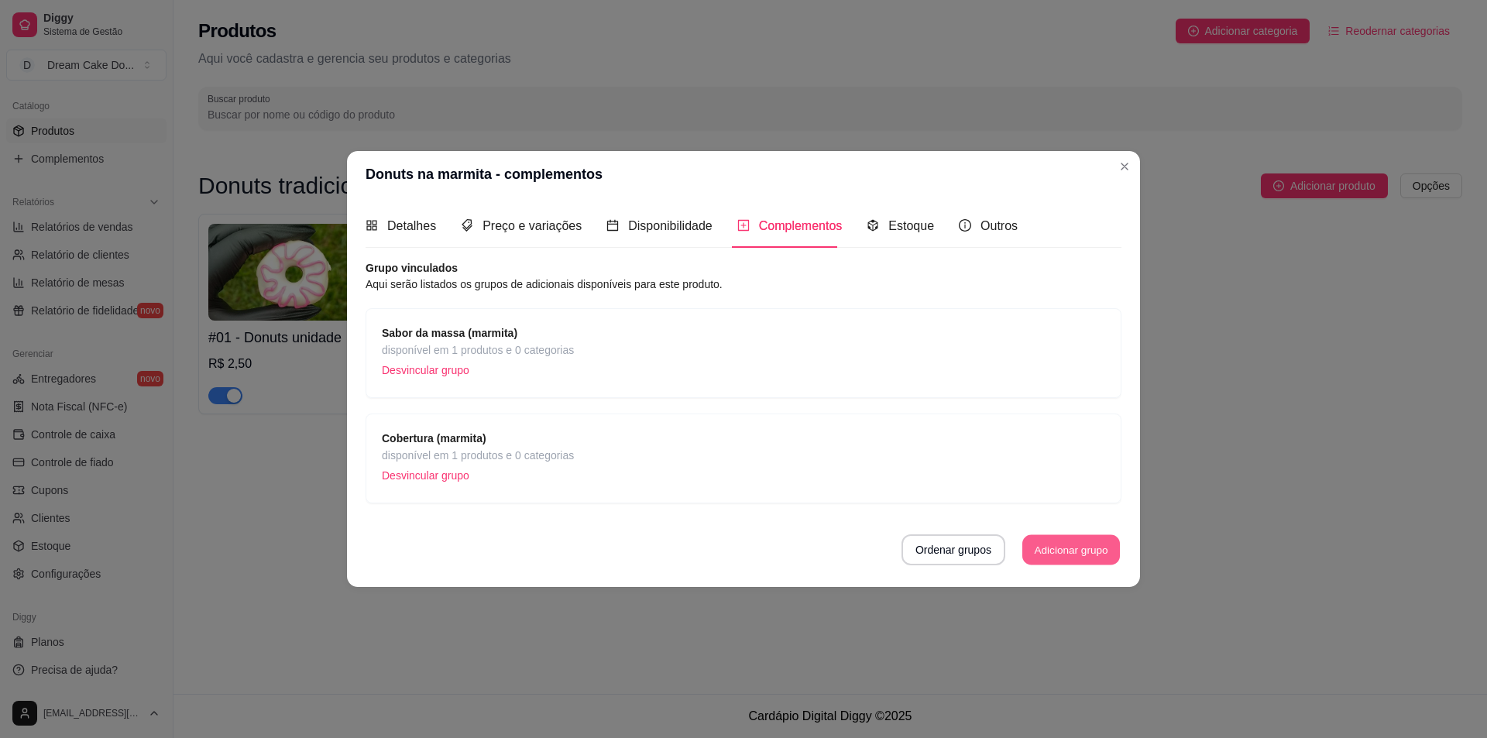
click at [1039, 545] on button "Adicionar grupo" at bounding box center [1071, 550] width 98 height 30
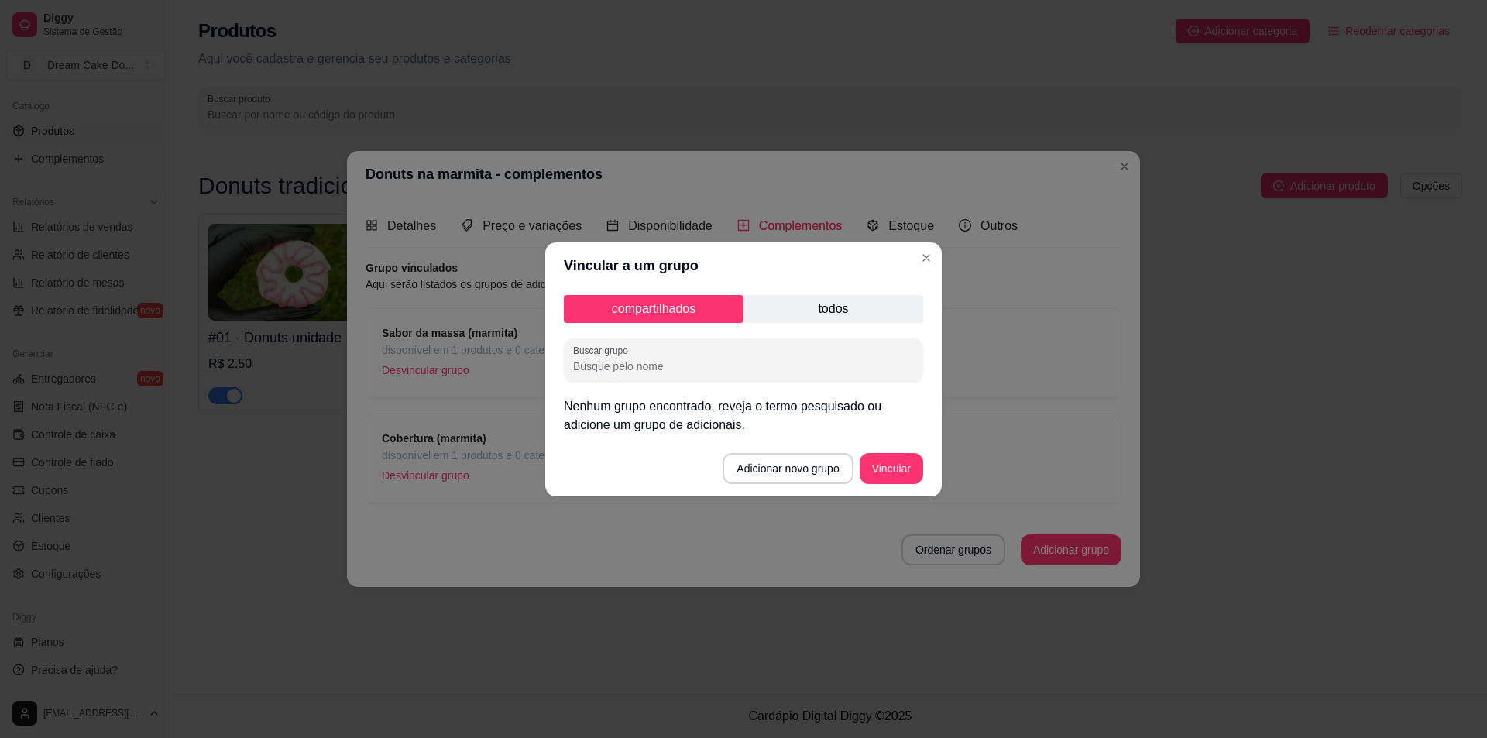
click at [811, 312] on p "todos" at bounding box center [834, 309] width 180 height 28
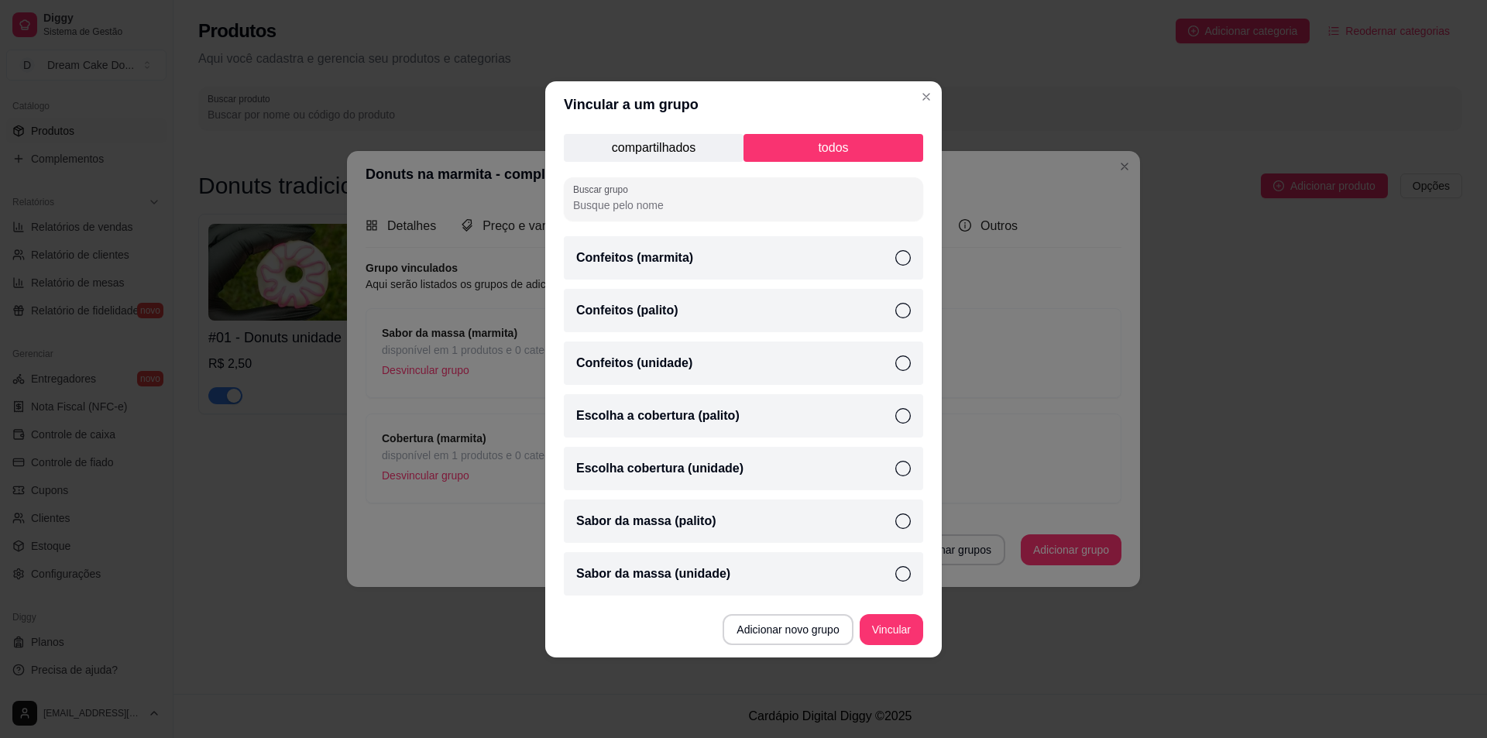
click at [764, 263] on div "Confeitos (marmita)" at bounding box center [743, 257] width 359 height 43
click at [902, 635] on button "Vincular" at bounding box center [891, 629] width 62 height 30
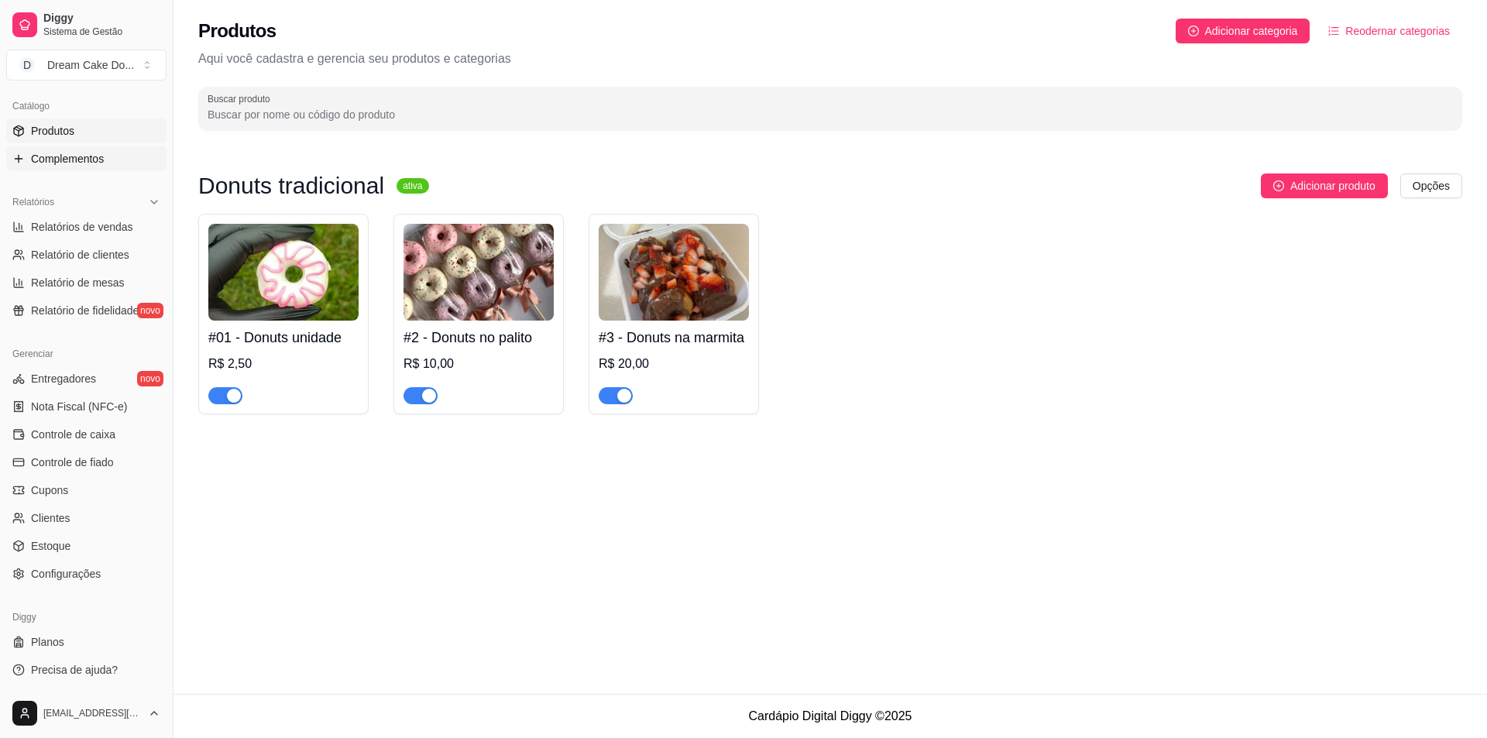
click at [77, 149] on link "Complementos" at bounding box center [86, 158] width 160 height 25
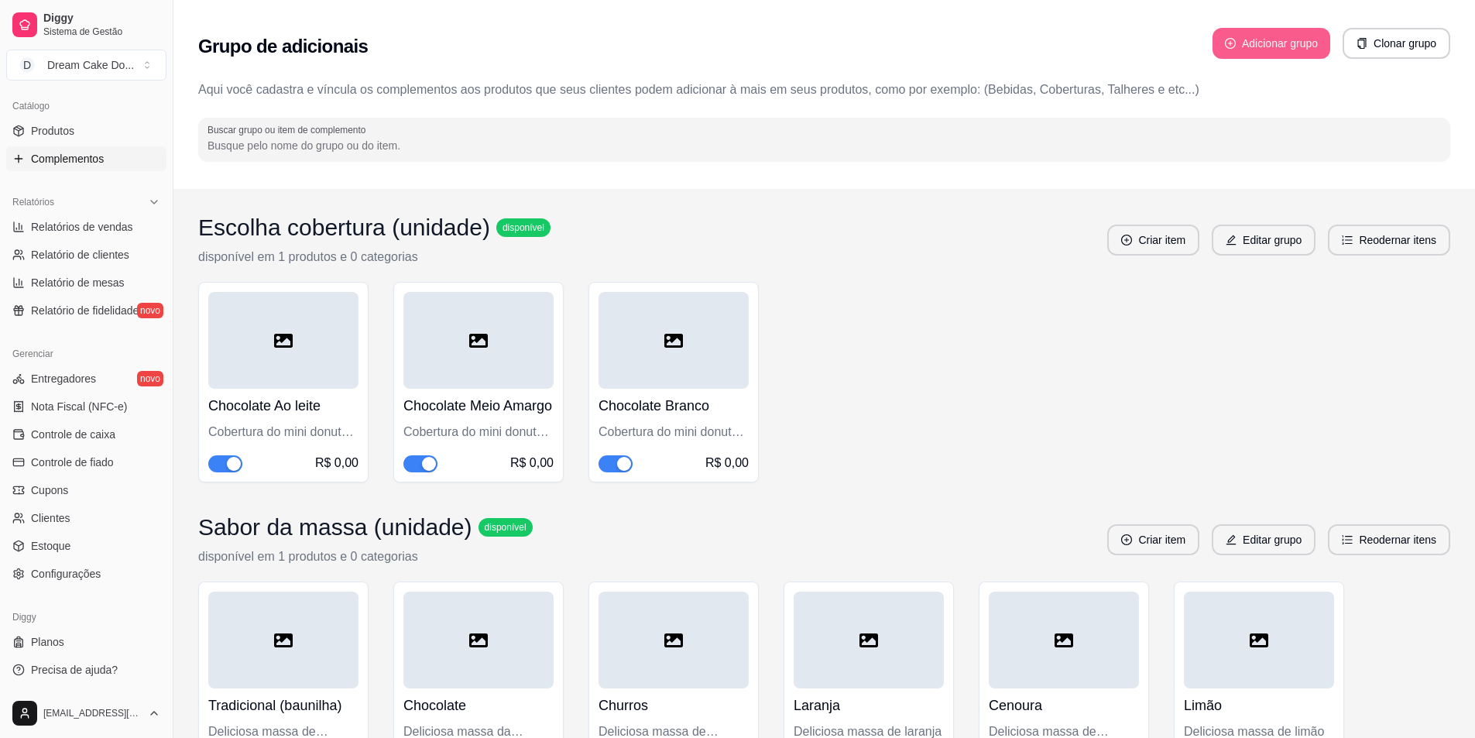
click at [1248, 45] on button "Adicionar grupo" at bounding box center [1272, 43] width 118 height 31
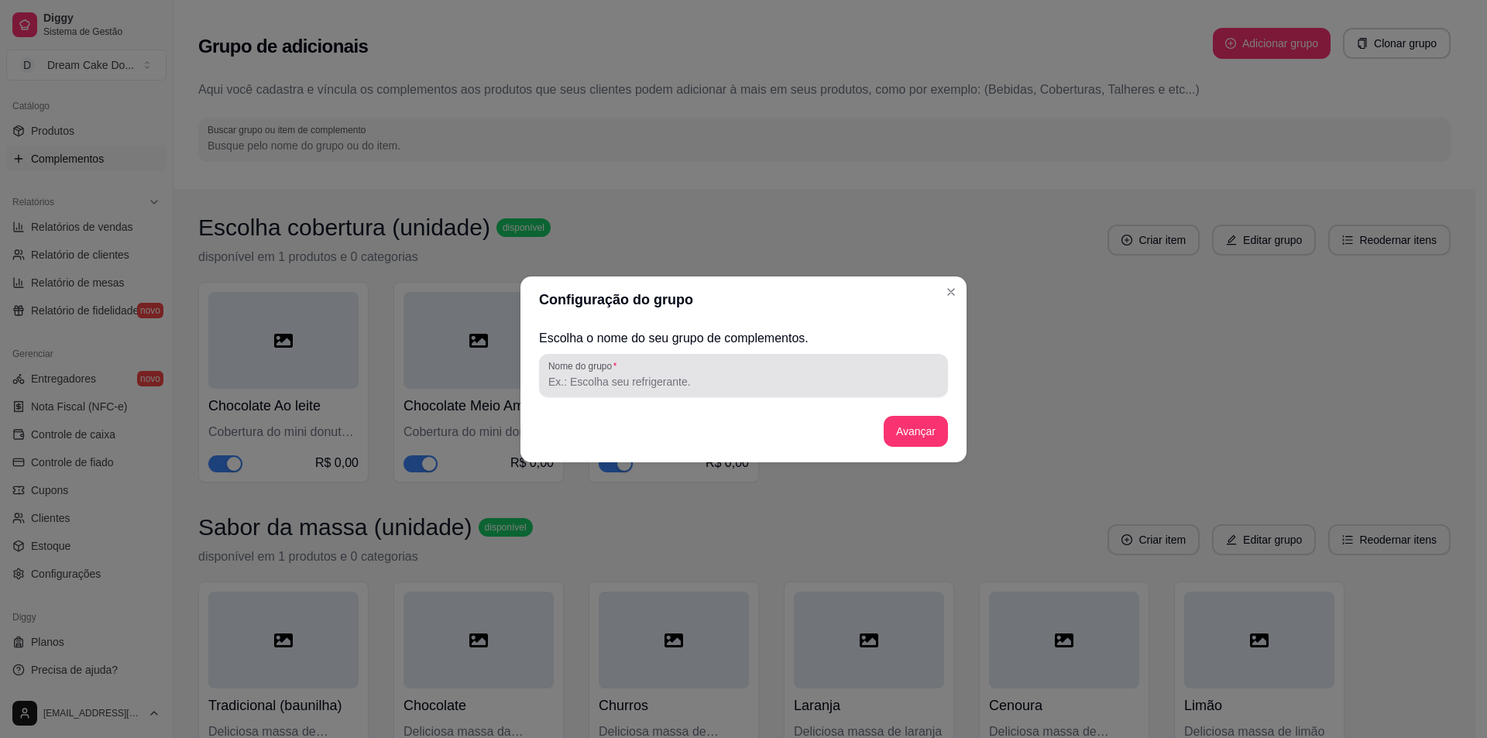
click at [751, 369] on div at bounding box center [743, 375] width 390 height 31
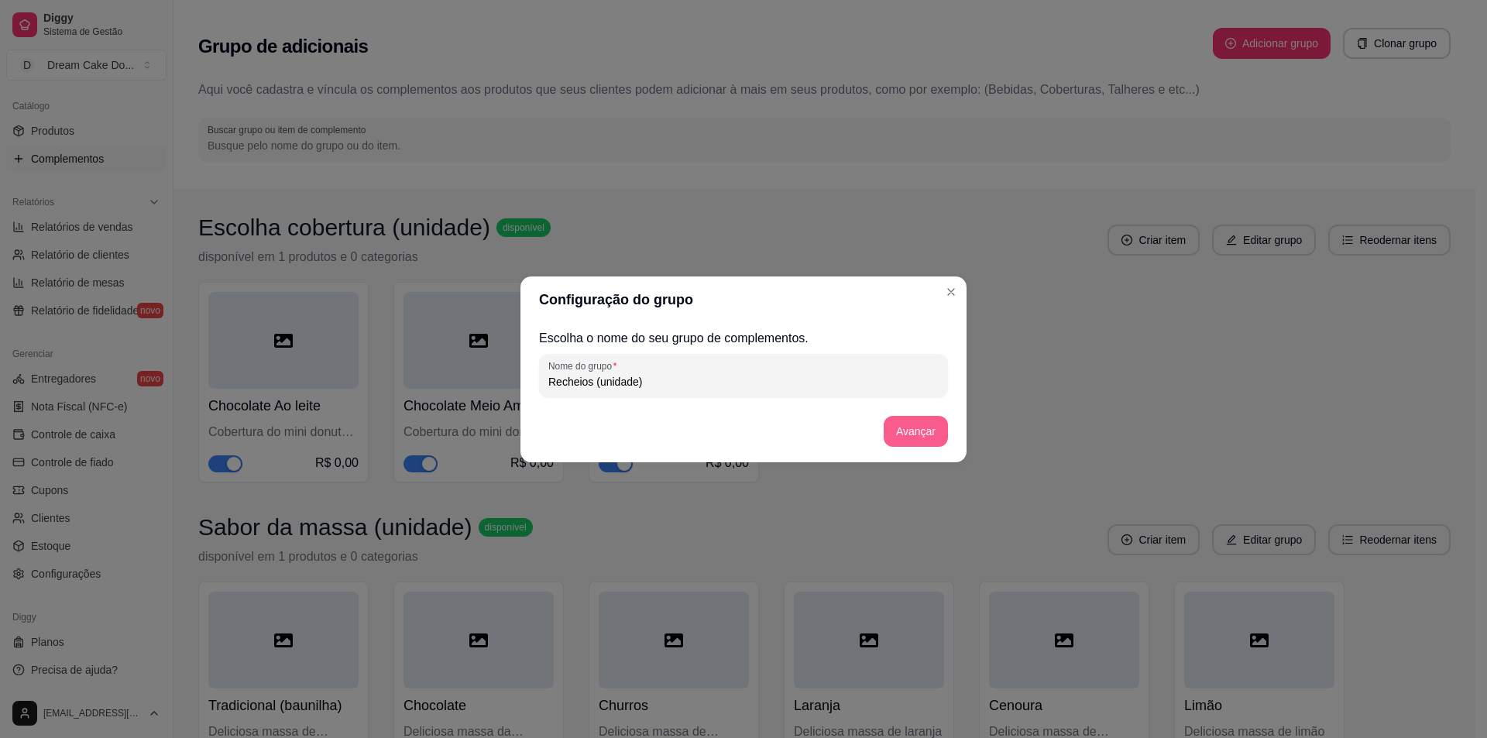
type input "Recheios (unidade)"
click at [915, 429] on button "Avançar" at bounding box center [916, 431] width 63 height 30
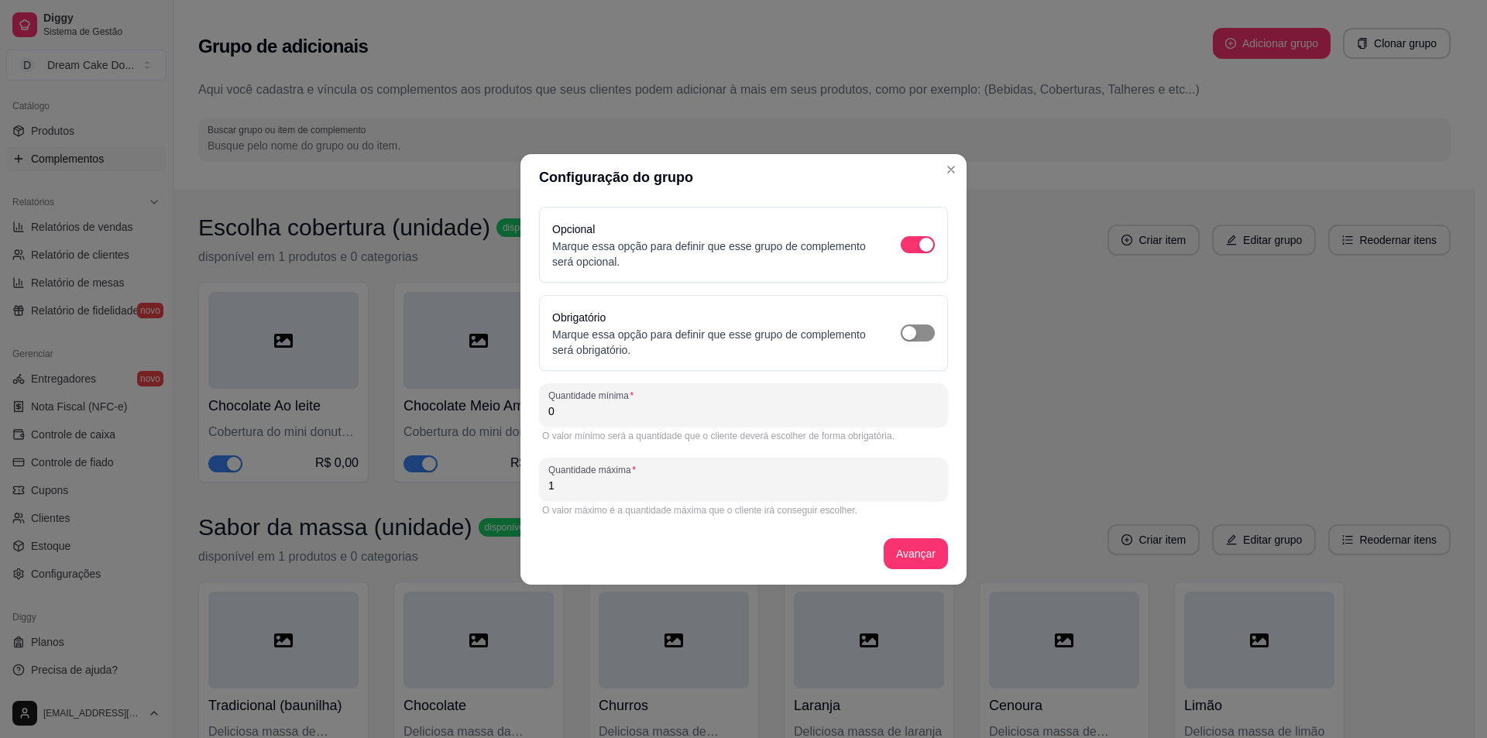
click at [921, 335] on span "button" at bounding box center [918, 333] width 34 height 17
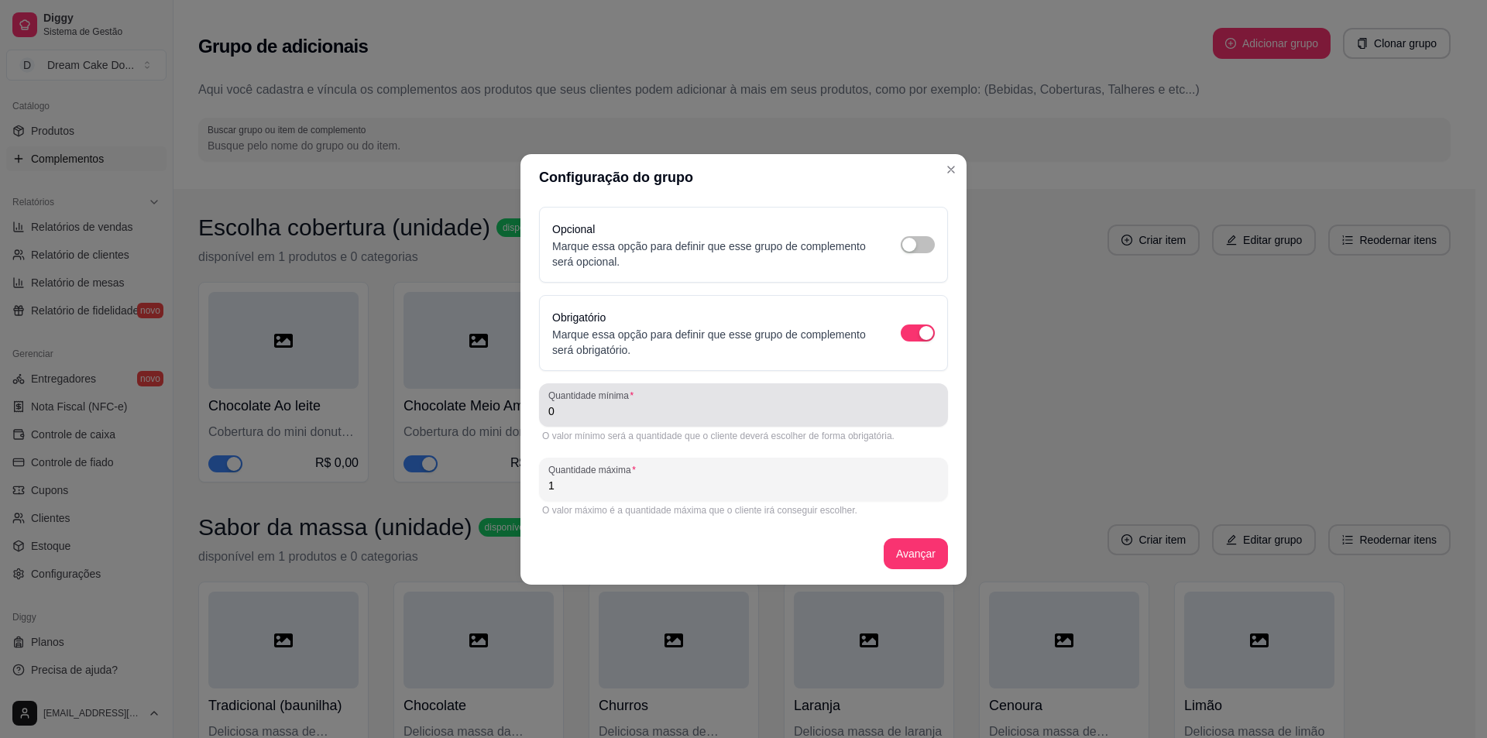
click at [830, 414] on input "0" at bounding box center [743, 411] width 390 height 15
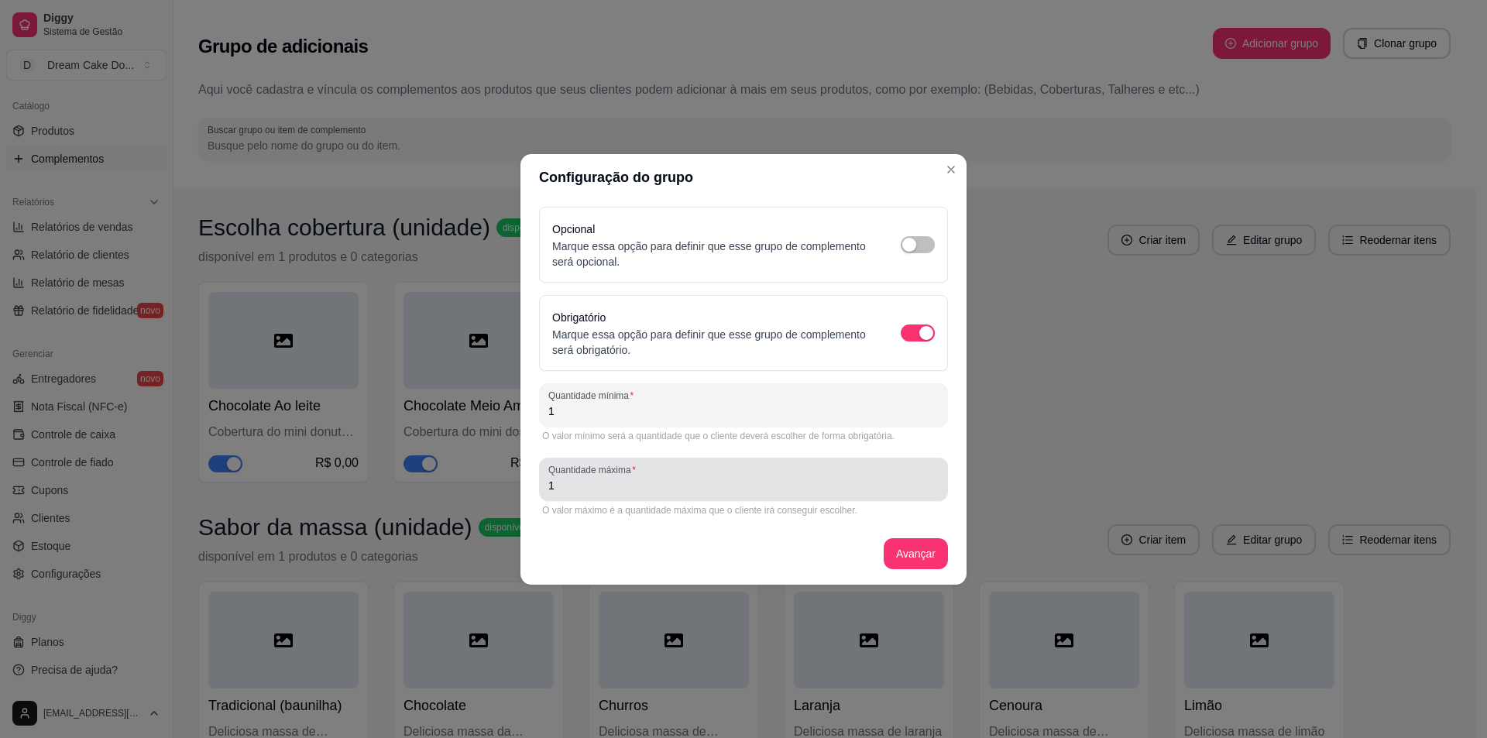
type input "1"
click at [832, 493] on input "1" at bounding box center [743, 485] width 390 height 15
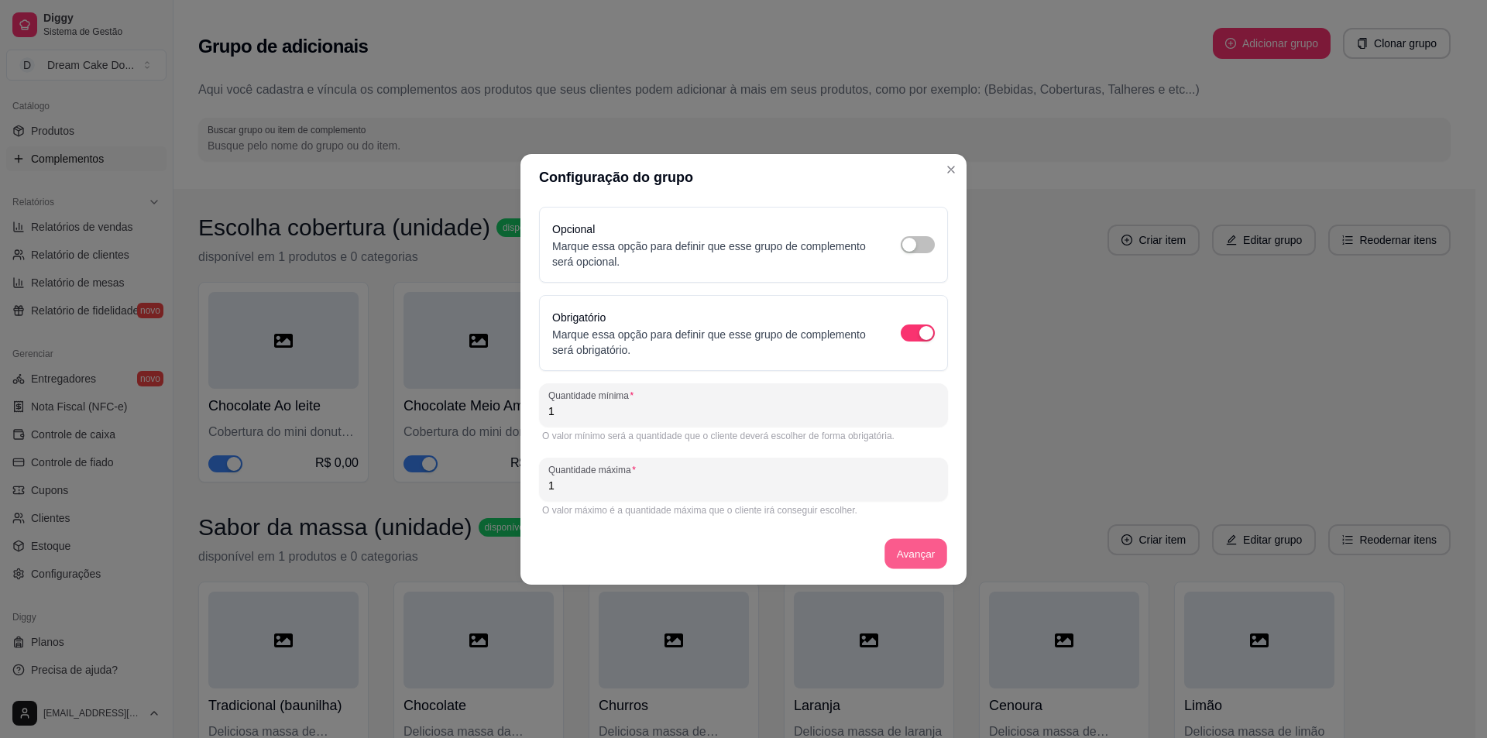
click at [904, 548] on button "Avançar" at bounding box center [916, 553] width 63 height 30
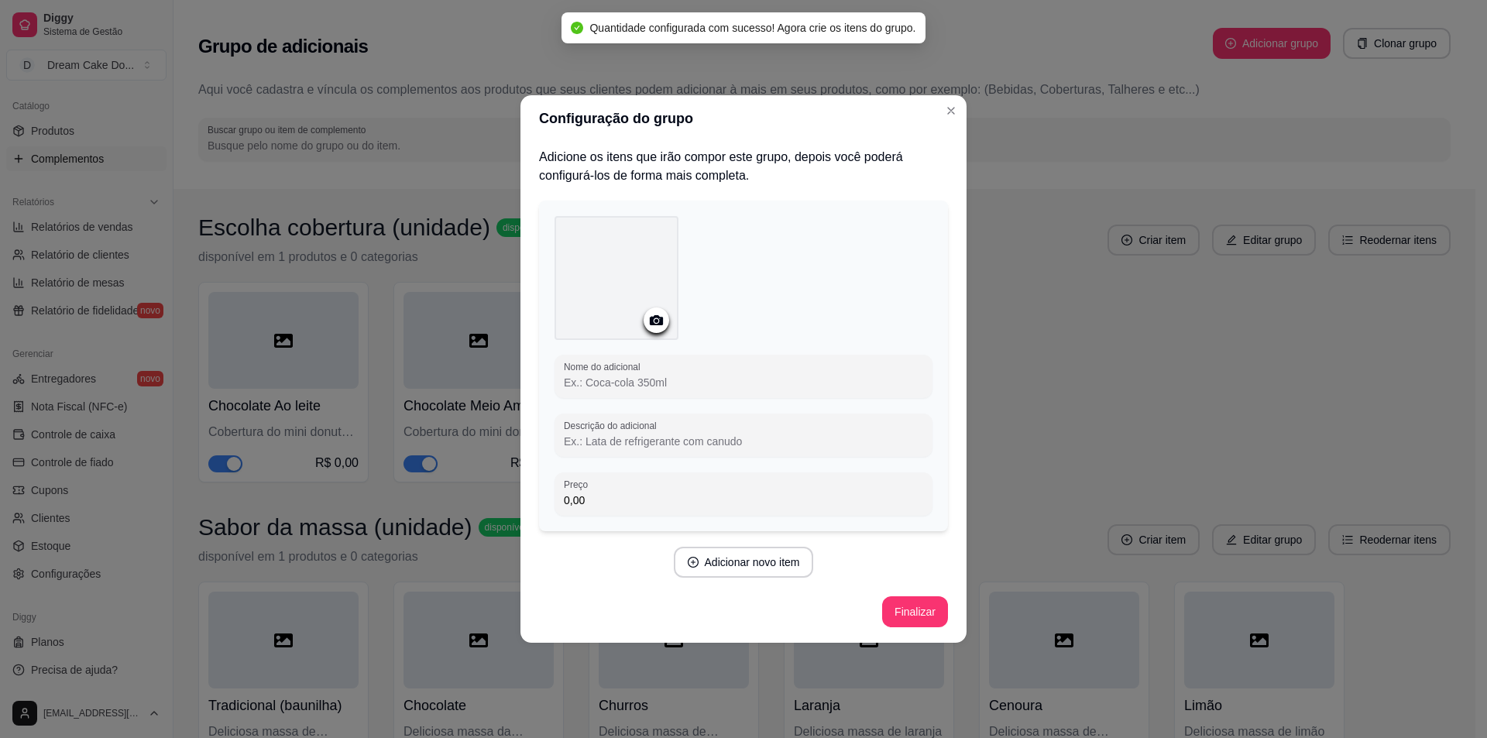
click at [593, 380] on input "Nome do adicional" at bounding box center [743, 382] width 359 height 15
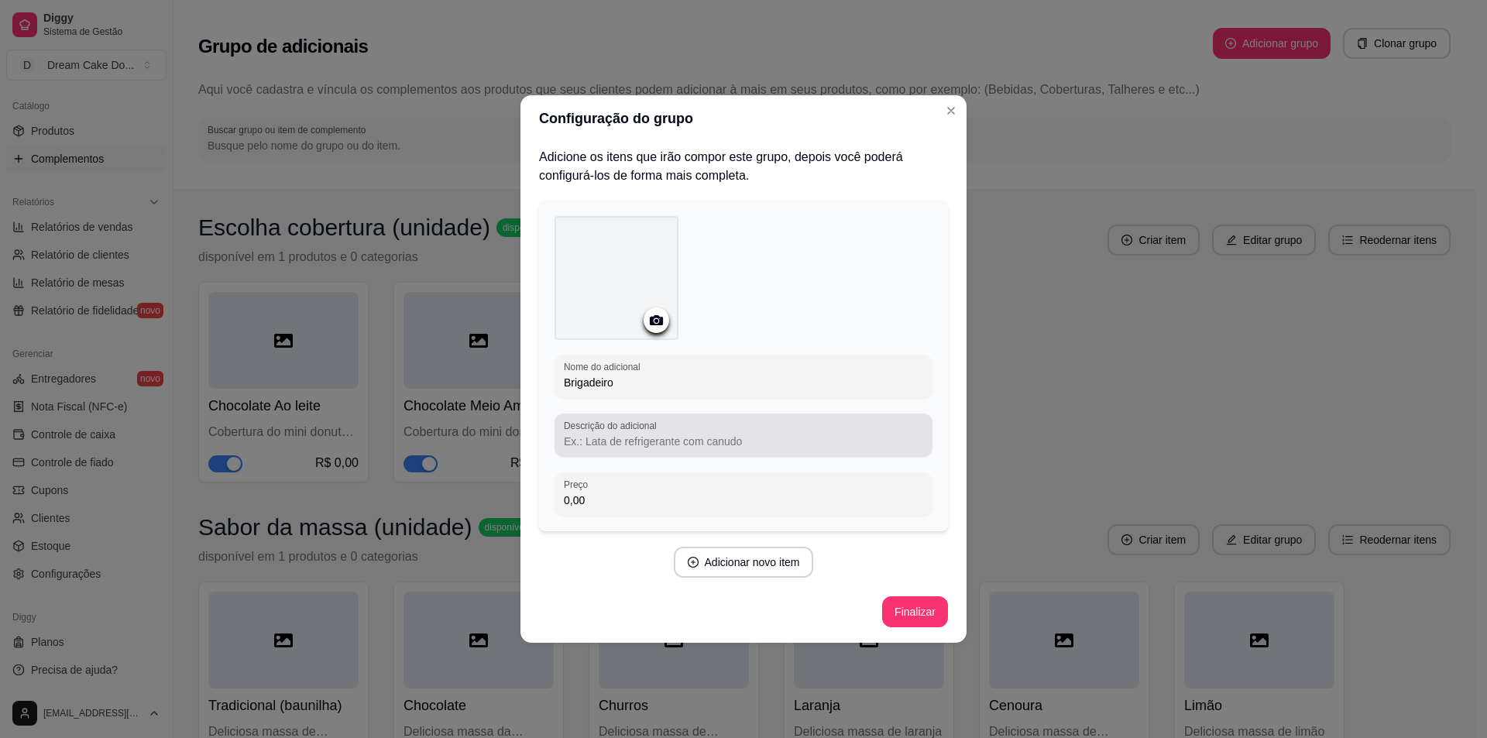
type input "Brigadeiro"
click at [608, 430] on label "Descrição do adicional" at bounding box center [613, 425] width 98 height 13
click at [608, 434] on input "Descrição do adicional" at bounding box center [743, 441] width 359 height 15
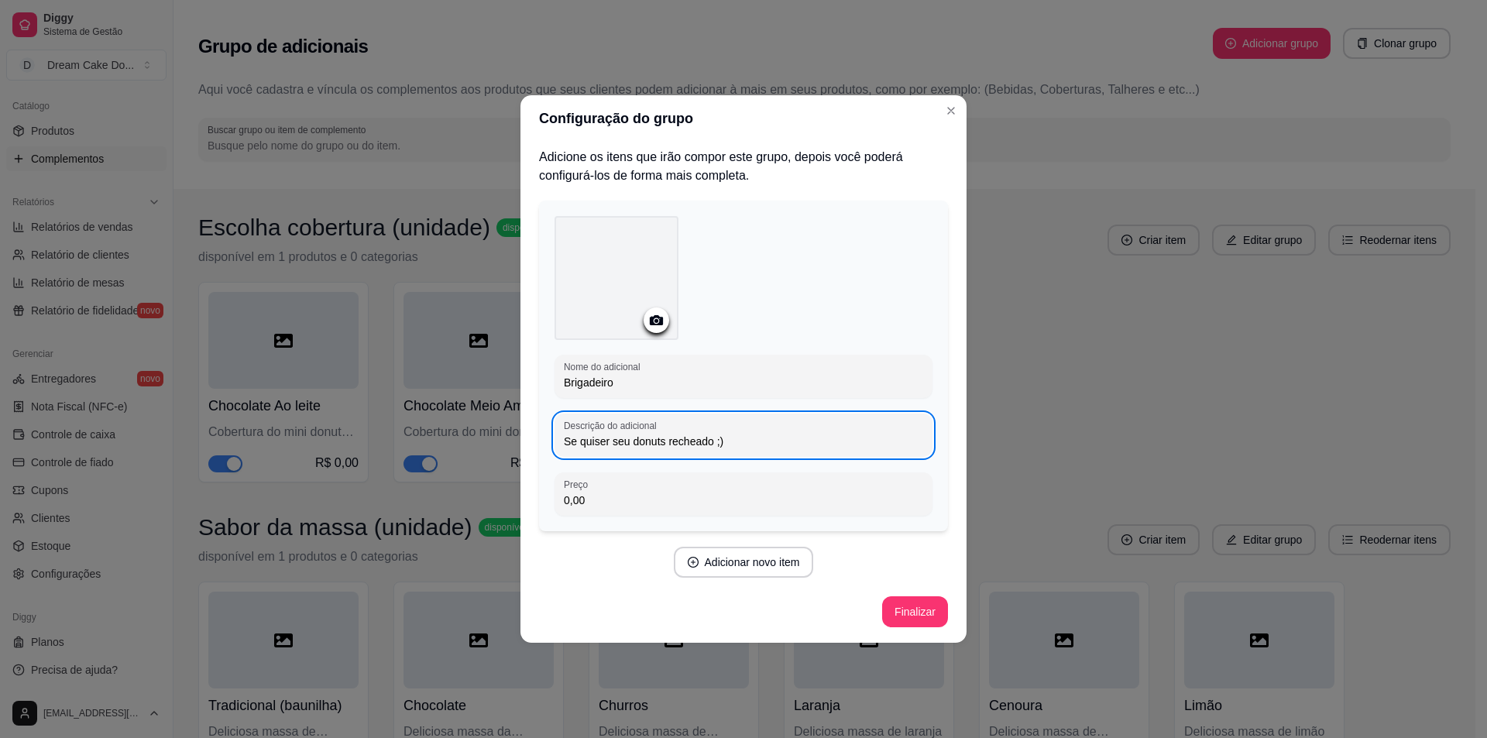
type input "Se quiser seu donuts recheado ;)"
click at [695, 500] on input "0,00" at bounding box center [743, 500] width 359 height 15
type input "2,00"
click at [736, 565] on button "Adicionar novo item" at bounding box center [744, 562] width 140 height 31
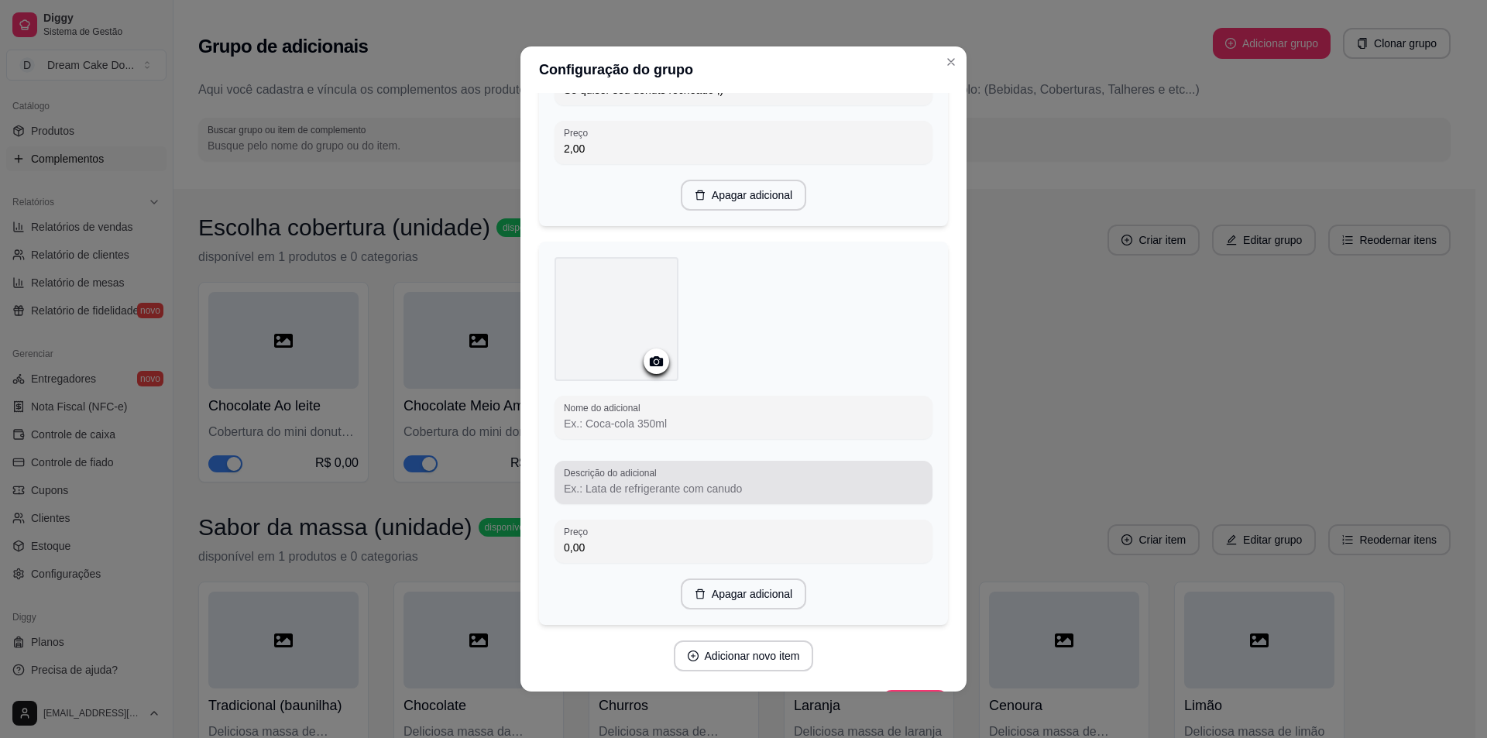
scroll to position [310, 0]
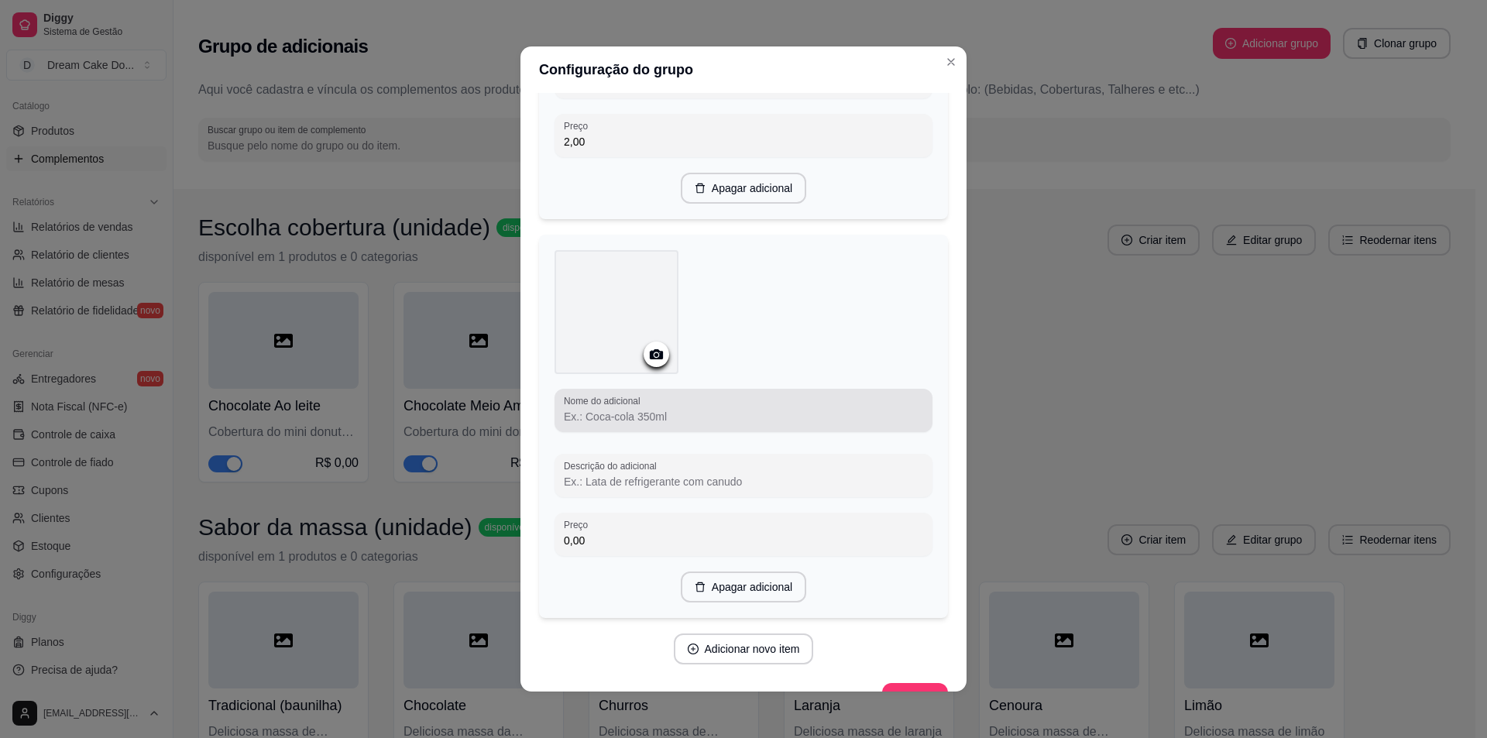
click at [636, 396] on label "Nome do adicional" at bounding box center [604, 400] width 81 height 13
click at [636, 409] on input "Nome do adicional" at bounding box center [743, 416] width 359 height 15
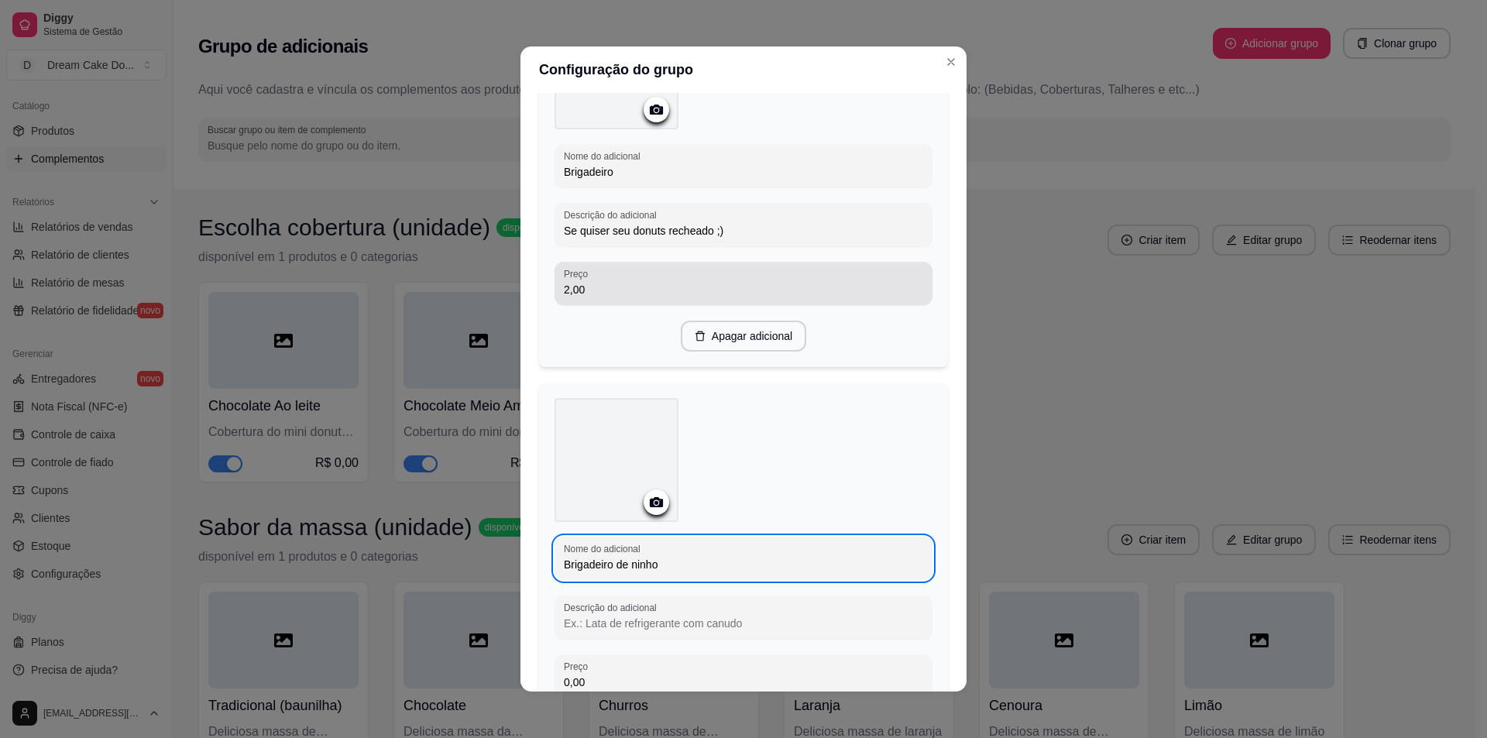
scroll to position [155, 0]
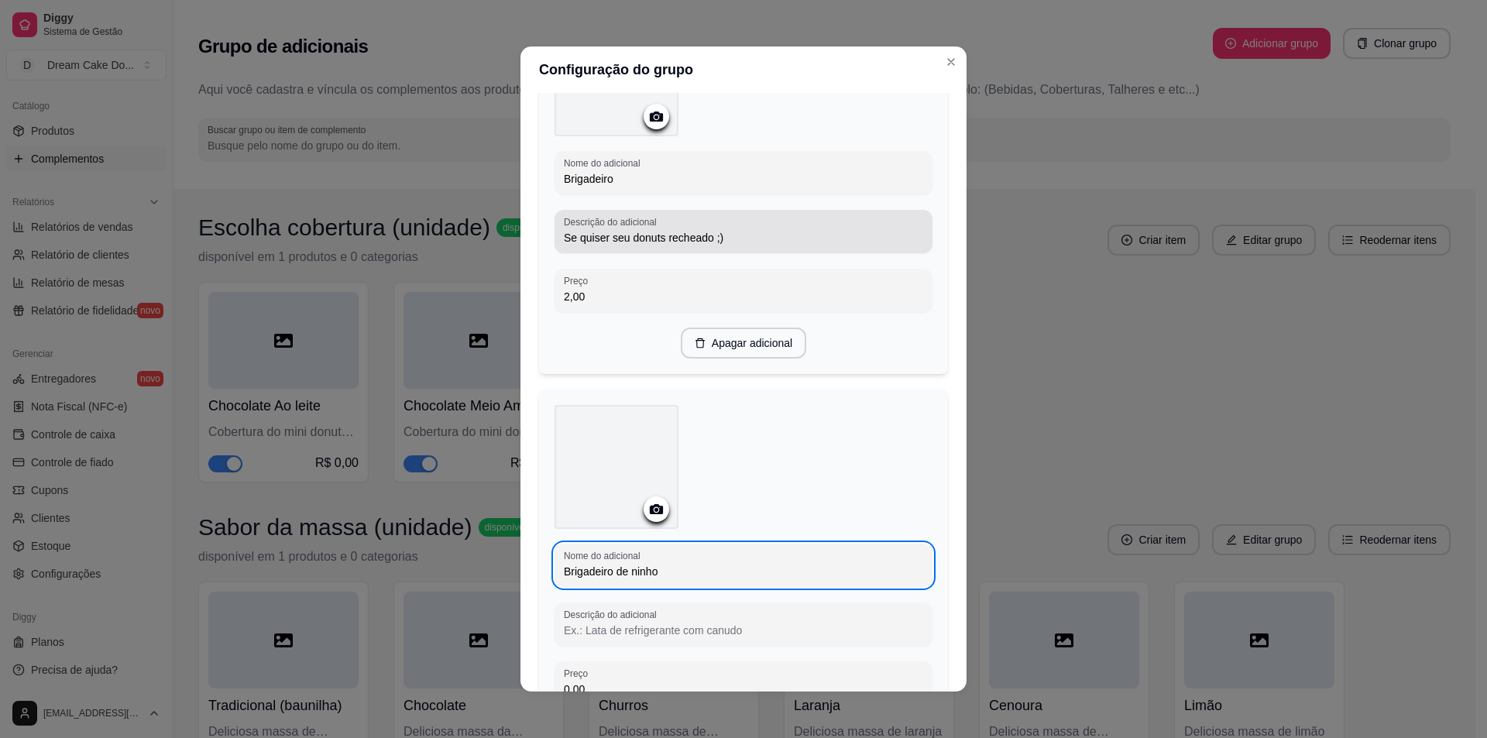
type input "Brigadeiro de ninho"
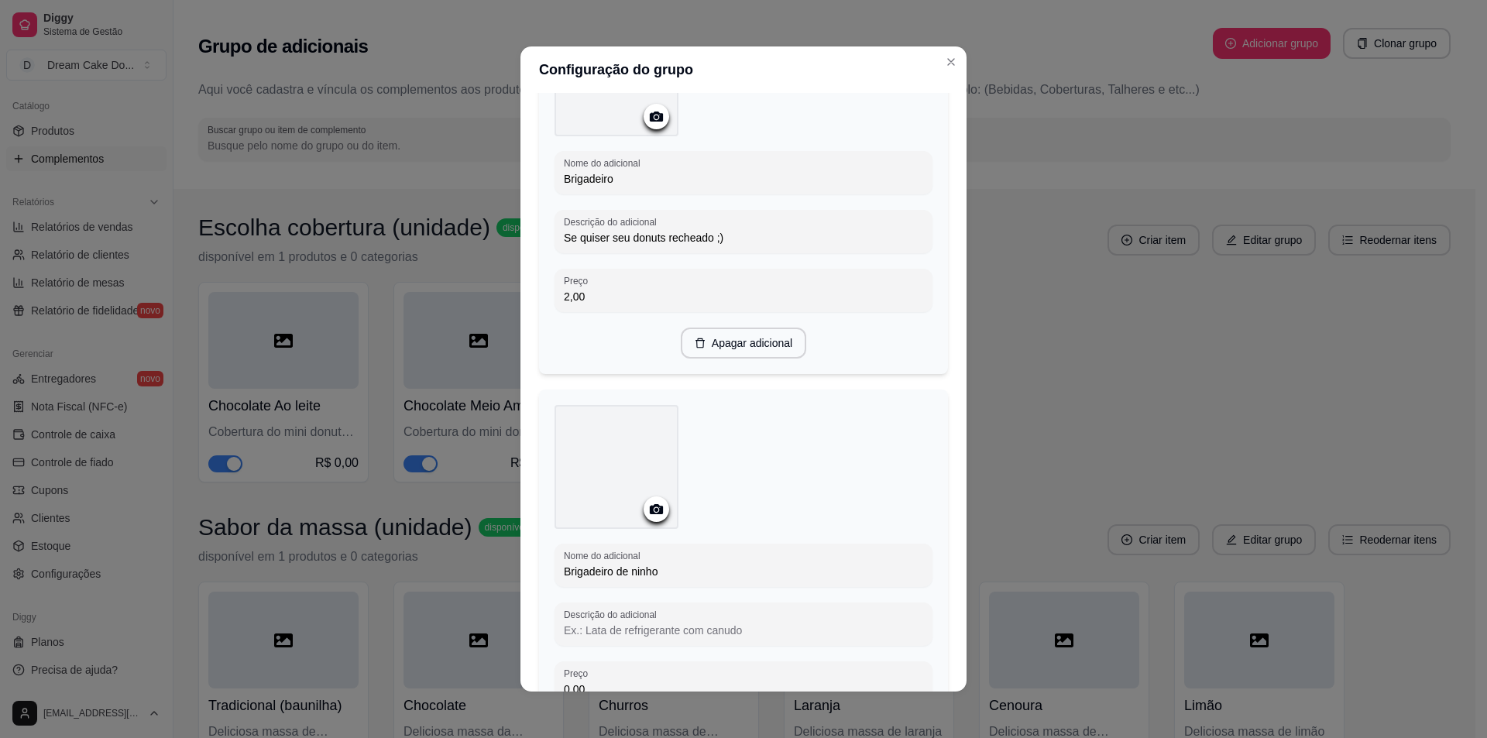
drag, startPoint x: 562, startPoint y: 232, endPoint x: 718, endPoint y: 235, distance: 156.5
click at [718, 235] on input "Se quiser seu donuts recheado ;)" at bounding box center [743, 237] width 359 height 15
drag, startPoint x: 556, startPoint y: 238, endPoint x: 705, endPoint y: 238, distance: 148.7
click at [705, 238] on div "Descrição do adicional Se quiser seu donuts recheado ;)" at bounding box center [744, 231] width 378 height 43
click at [717, 232] on input "Se quiser seu donuts recheado ;)" at bounding box center [743, 237] width 359 height 15
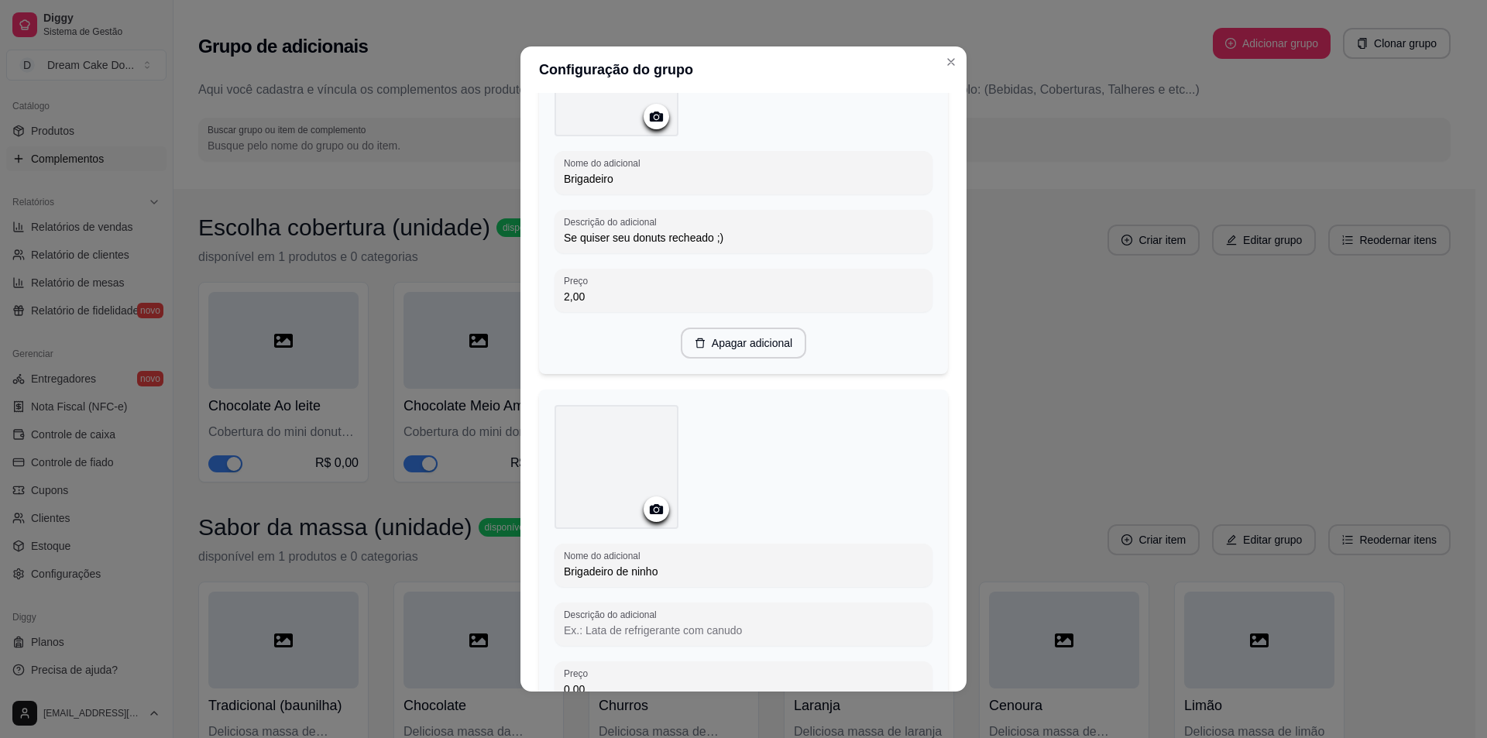
drag, startPoint x: 717, startPoint y: 234, endPoint x: 563, endPoint y: 236, distance: 154.1
click at [564, 236] on input "Se quiser seu donuts recheado ;)" at bounding box center [743, 237] width 359 height 15
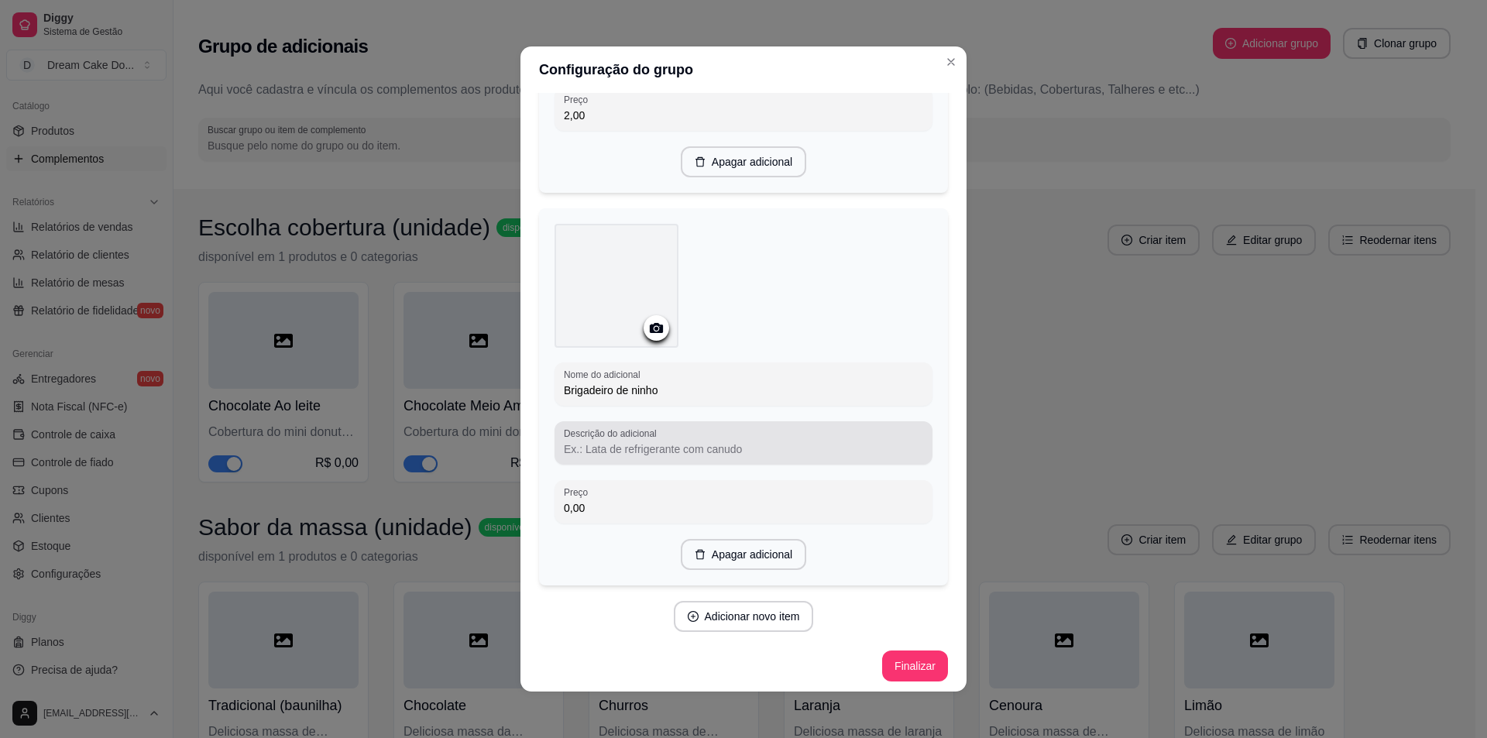
scroll to position [340, 0]
click at [675, 444] on input "Descrição do adicional" at bounding box center [743, 445] width 359 height 15
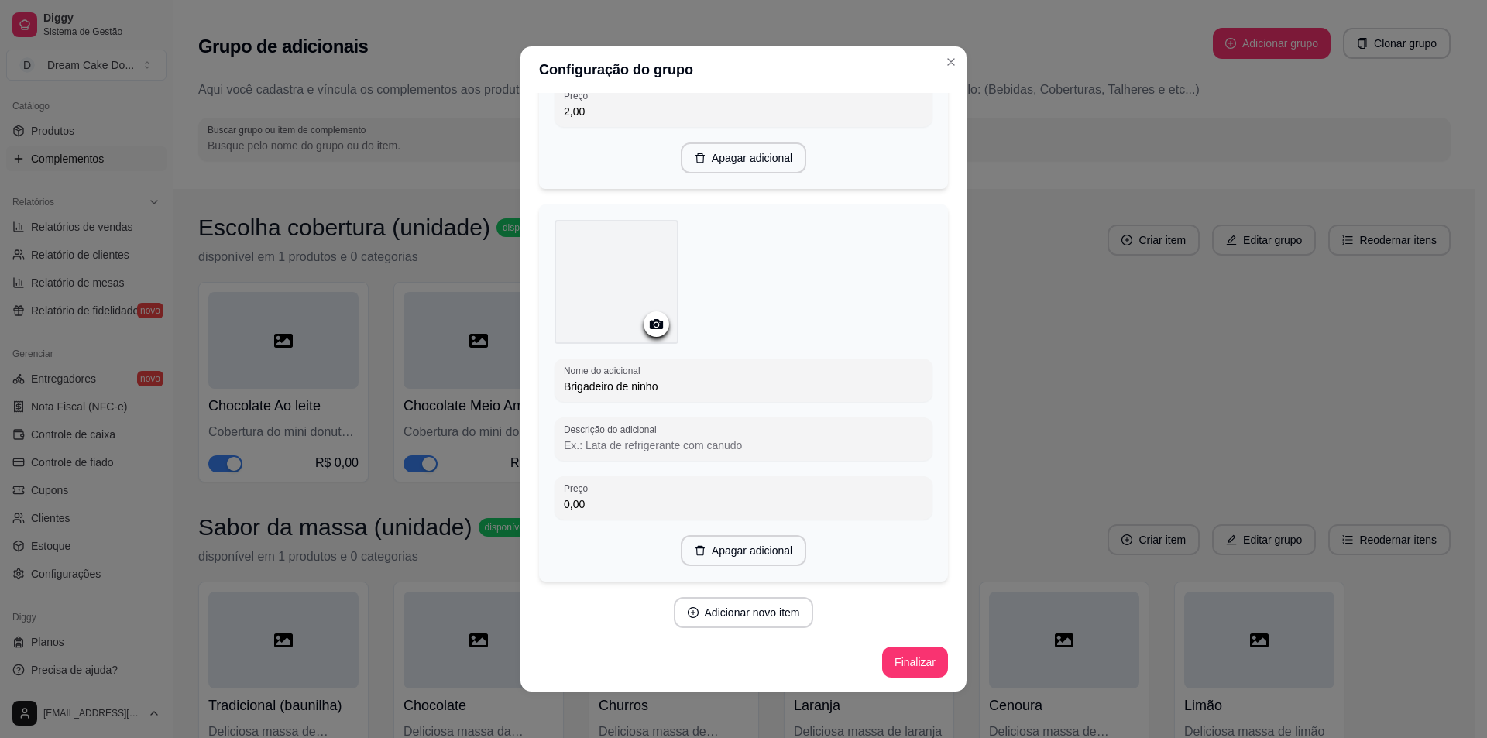
paste input "Se quiser seu donuts recheado ;)"
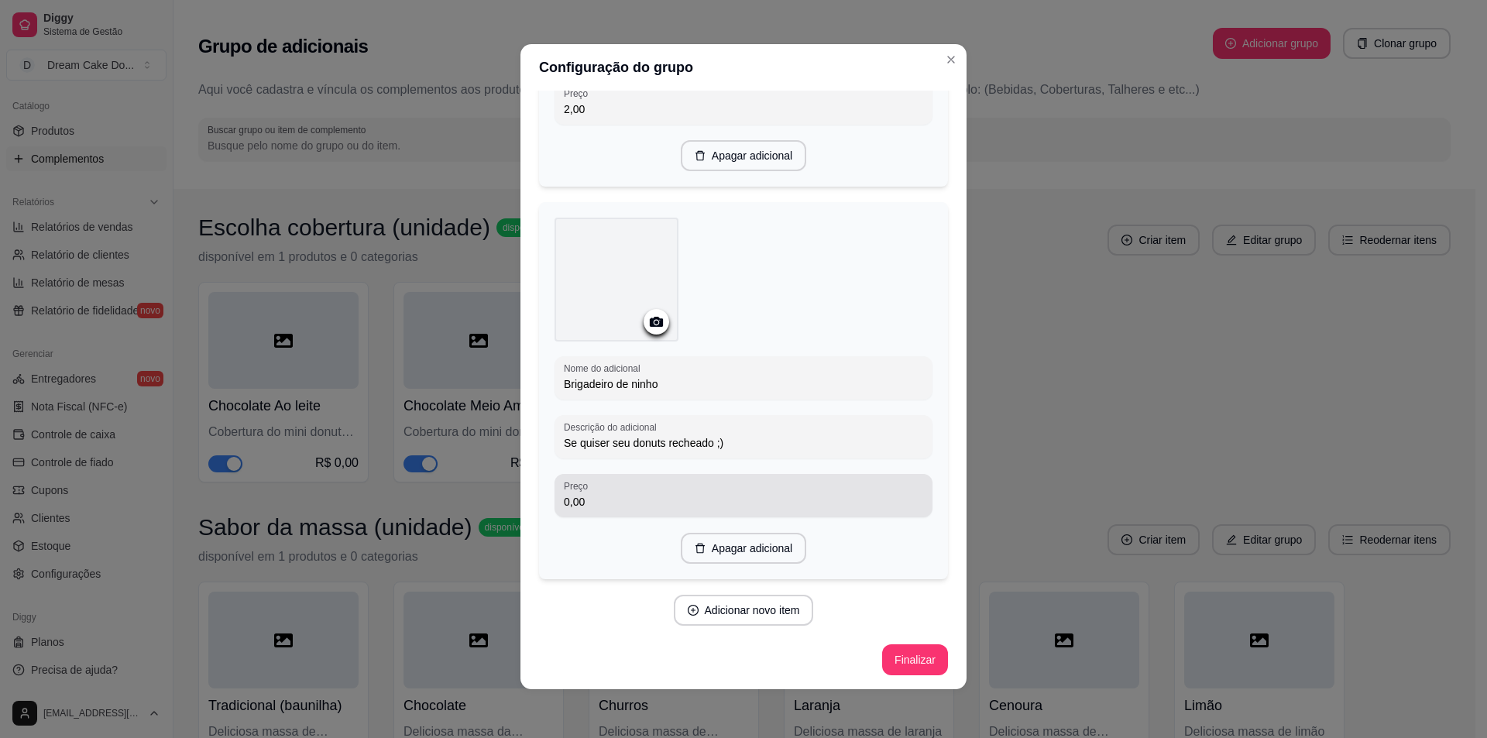
scroll to position [3, 0]
type input "Se quiser seu donuts recheado ;)"
click at [649, 479] on div "0,00" at bounding box center [743, 494] width 359 height 31
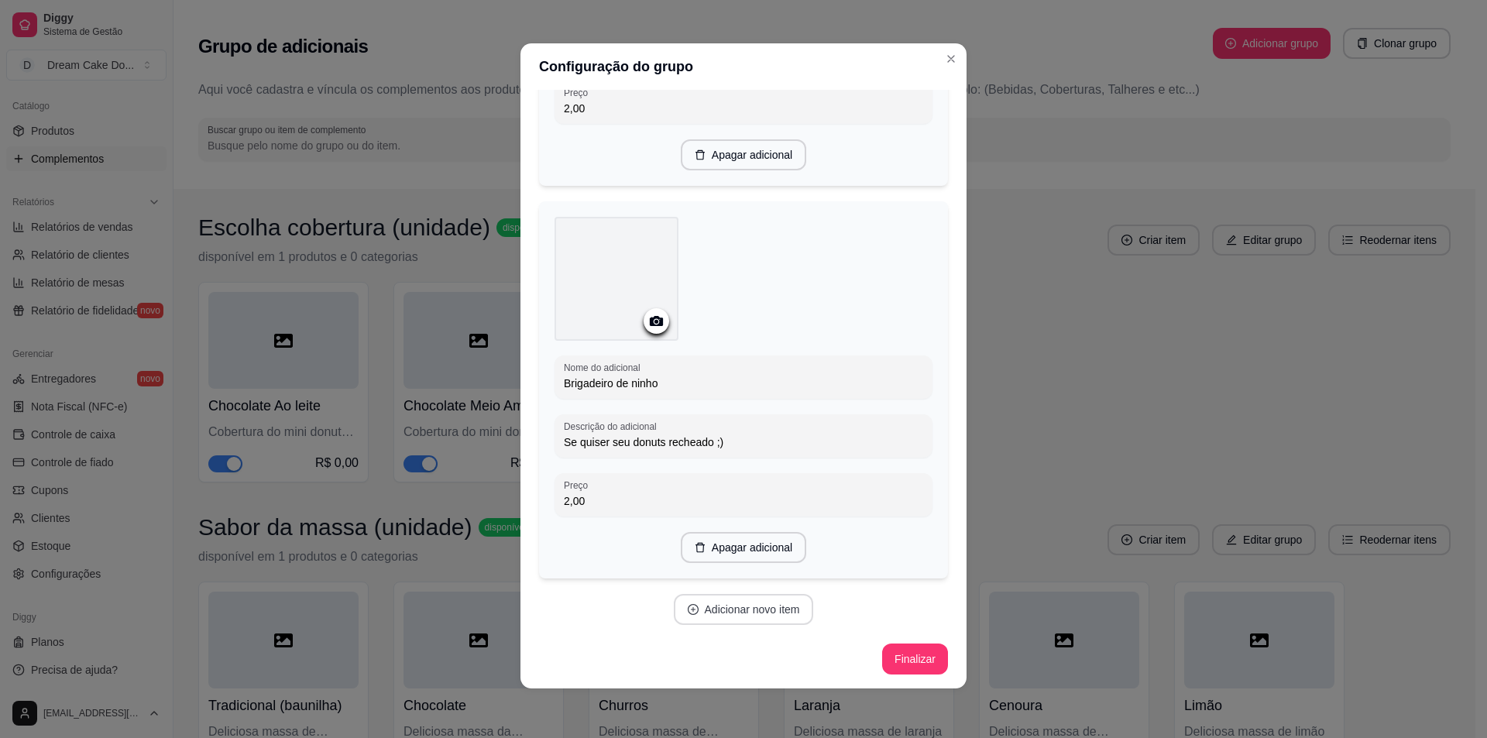
type input "2,00"
click at [760, 606] on button "Adicionar novo item" at bounding box center [744, 609] width 140 height 31
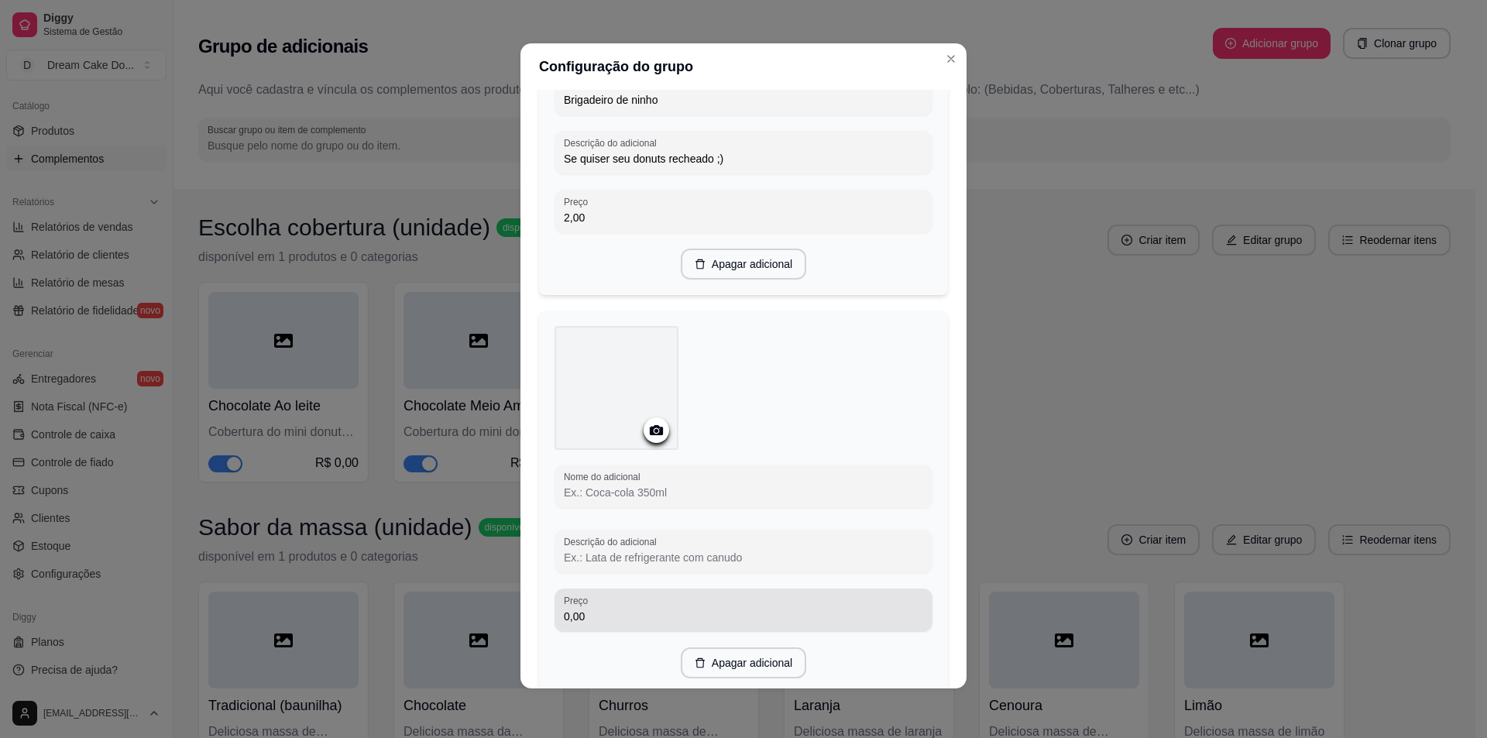
scroll to position [650, 0]
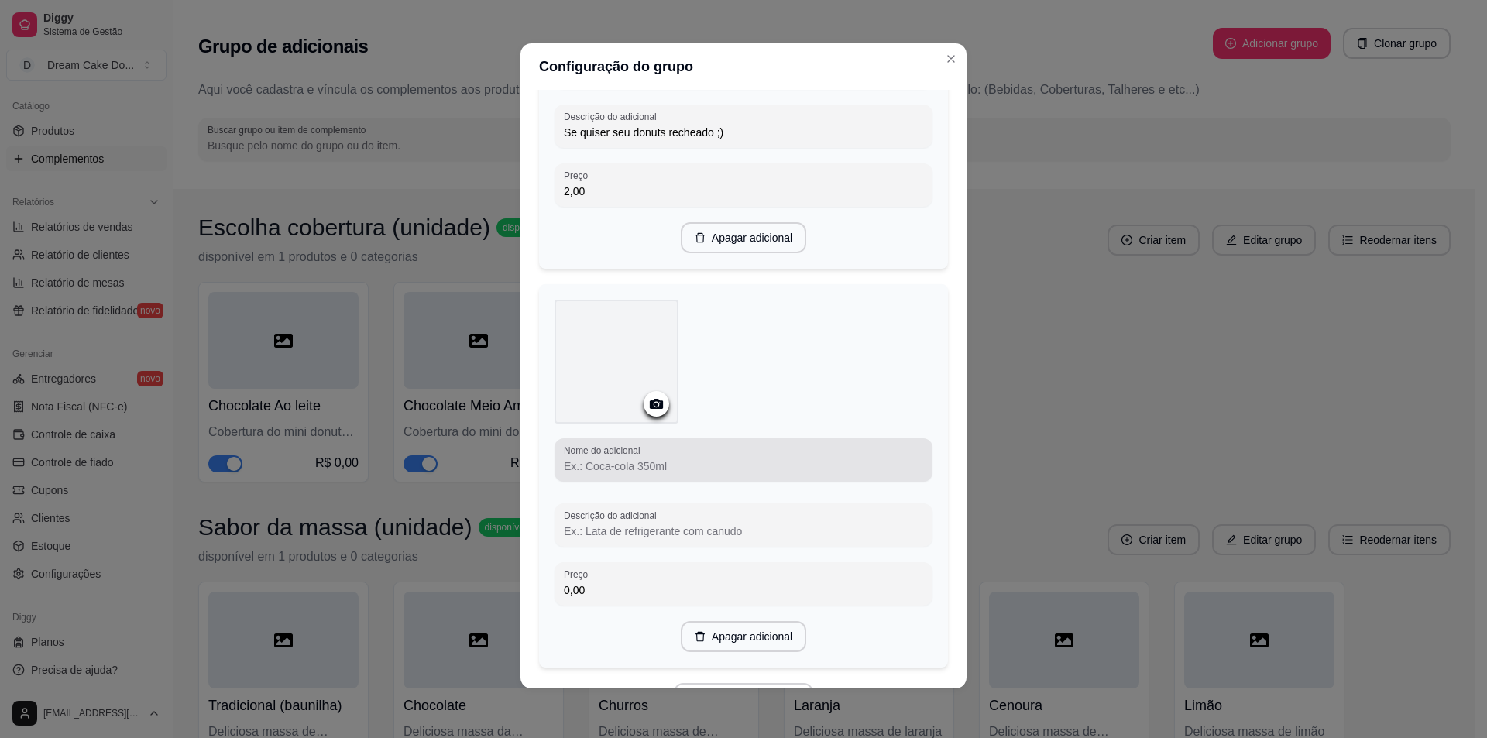
click at [698, 465] on input "Nome do adicional" at bounding box center [743, 466] width 359 height 15
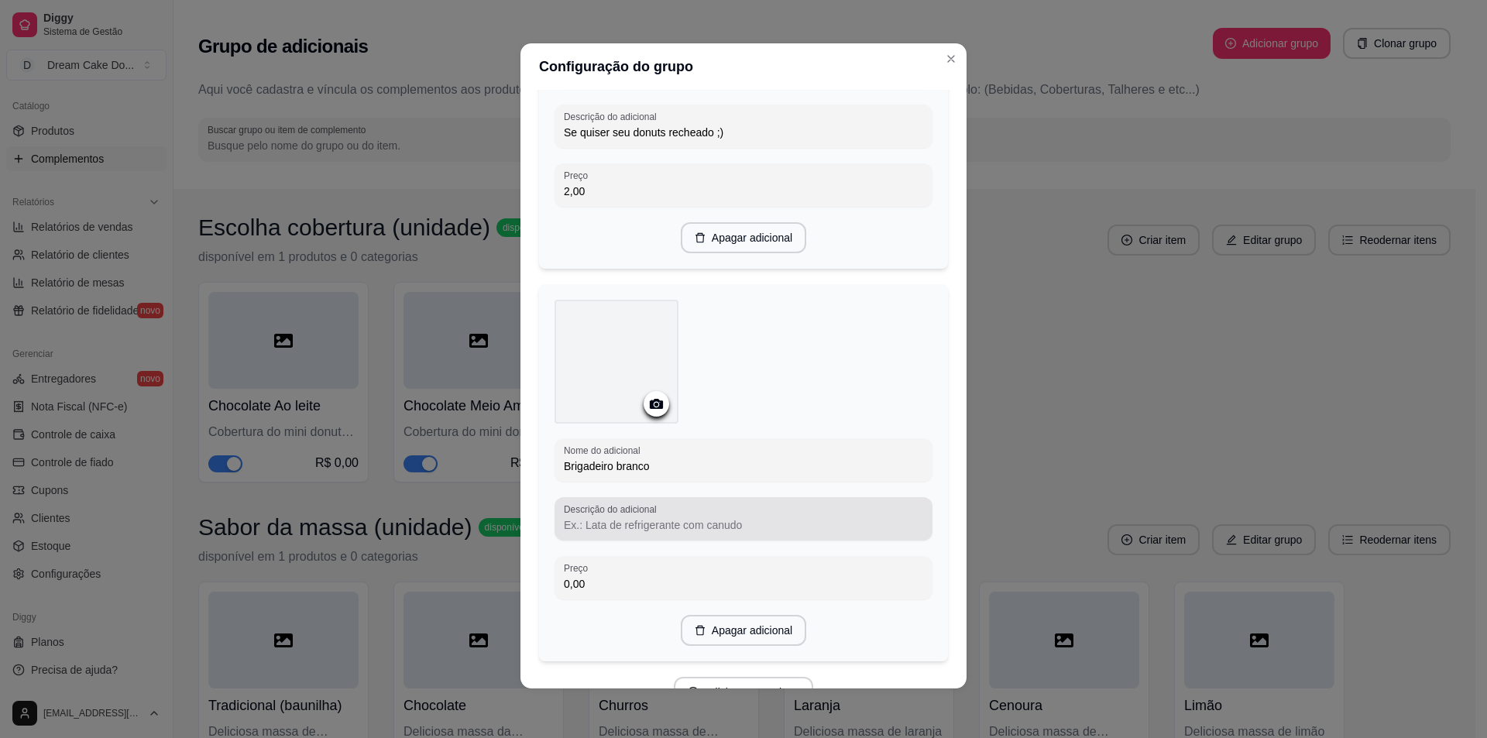
type input "Brigadeiro branco"
click at [643, 522] on input "Descrição do adicional" at bounding box center [743, 524] width 359 height 15
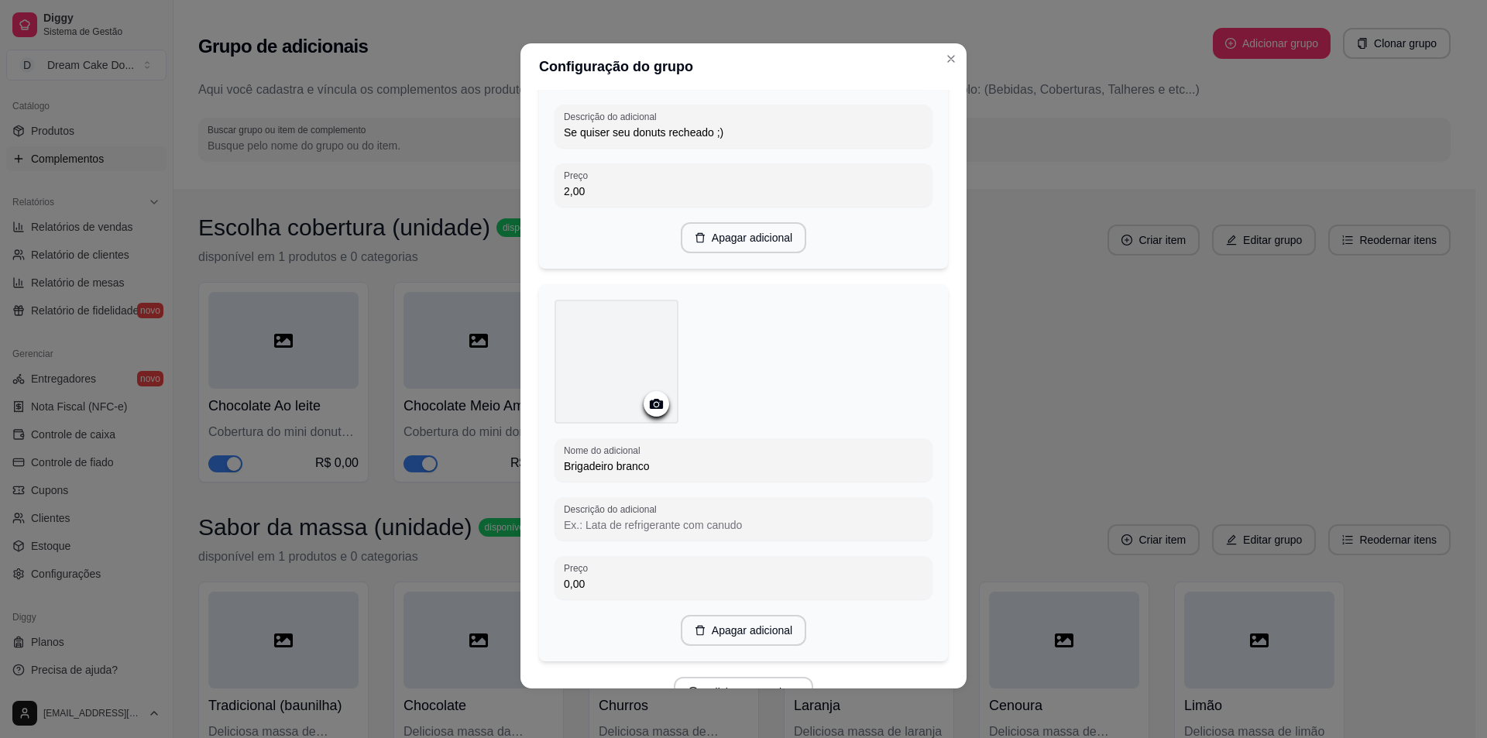
paste input "Se quiser seu donuts recheado ;)"
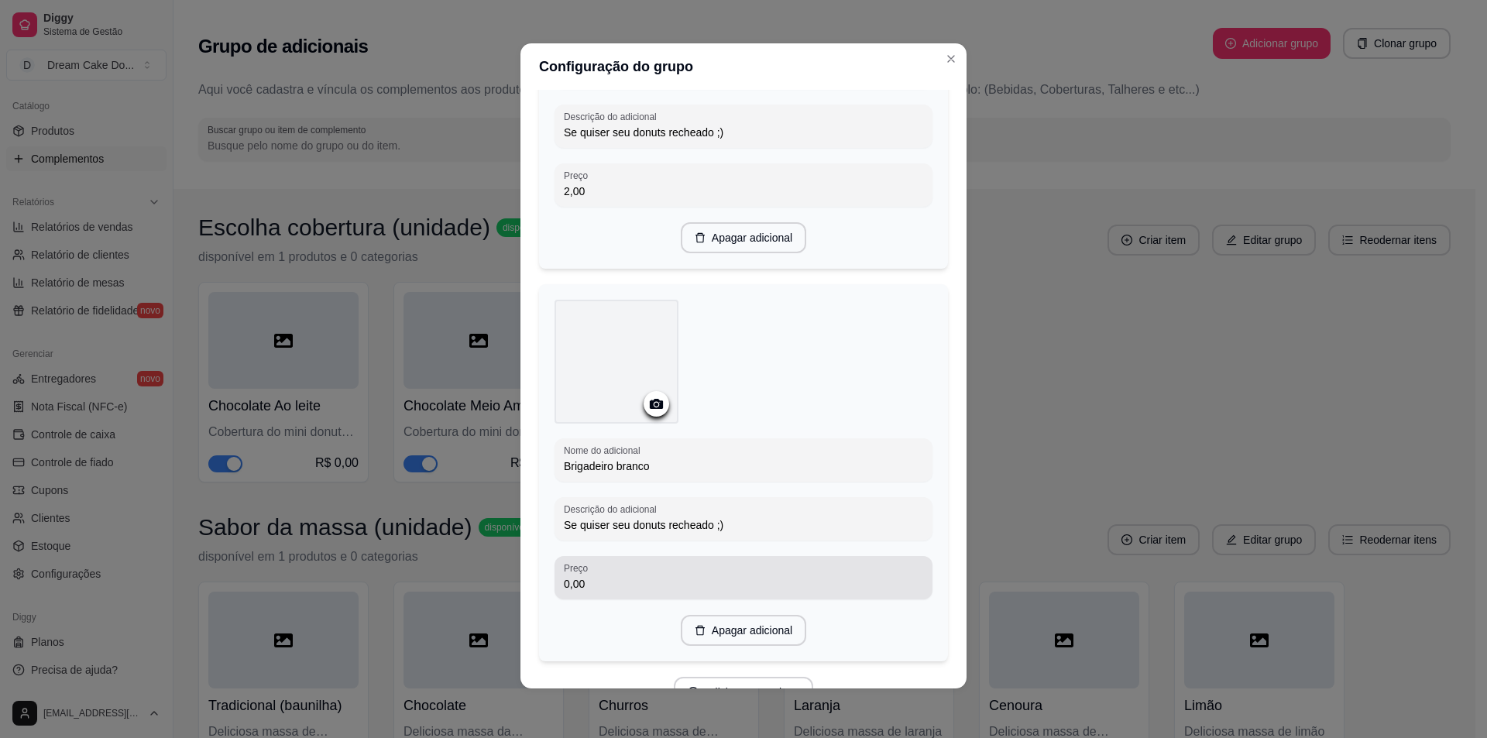
type input "Se quiser seu donuts recheado ;)"
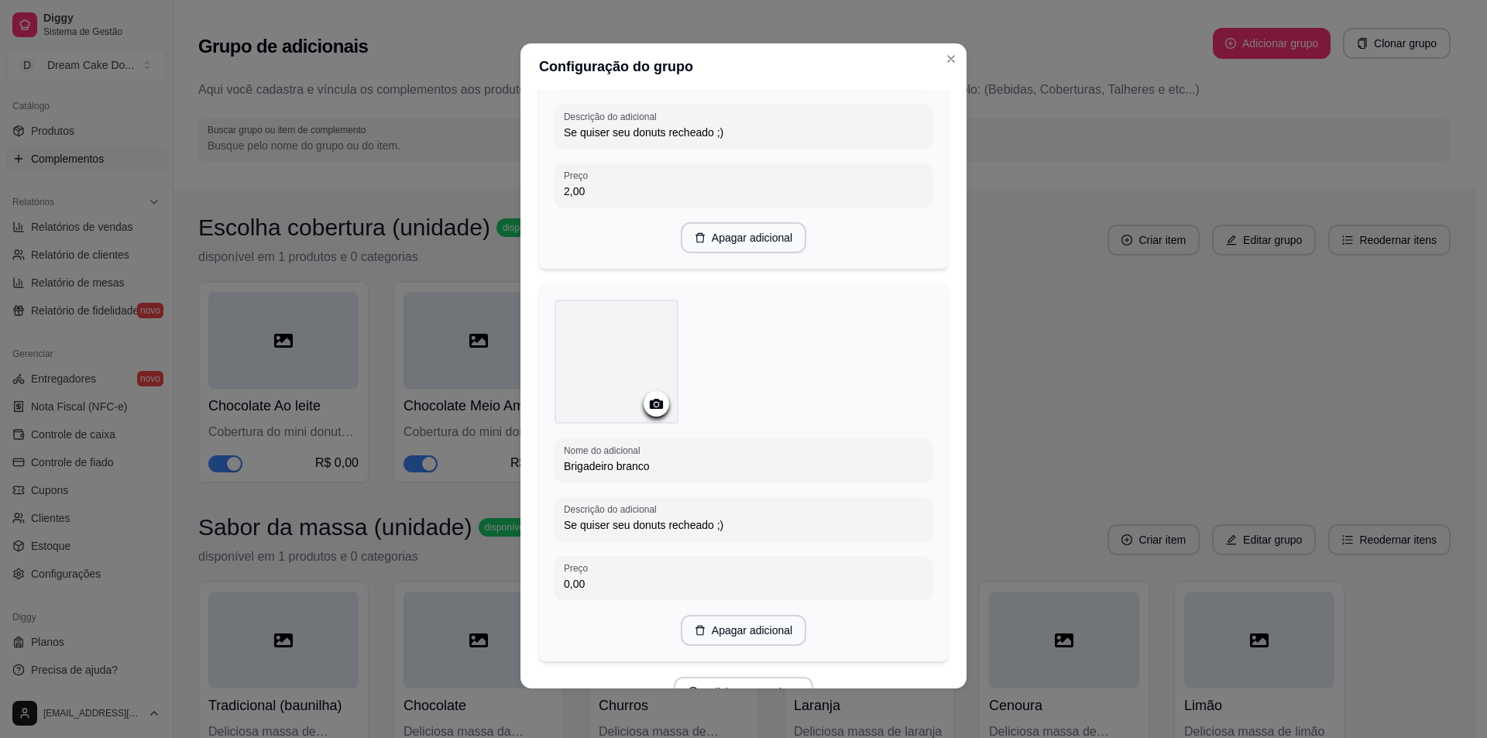
click at [659, 576] on input "0,00" at bounding box center [743, 583] width 359 height 15
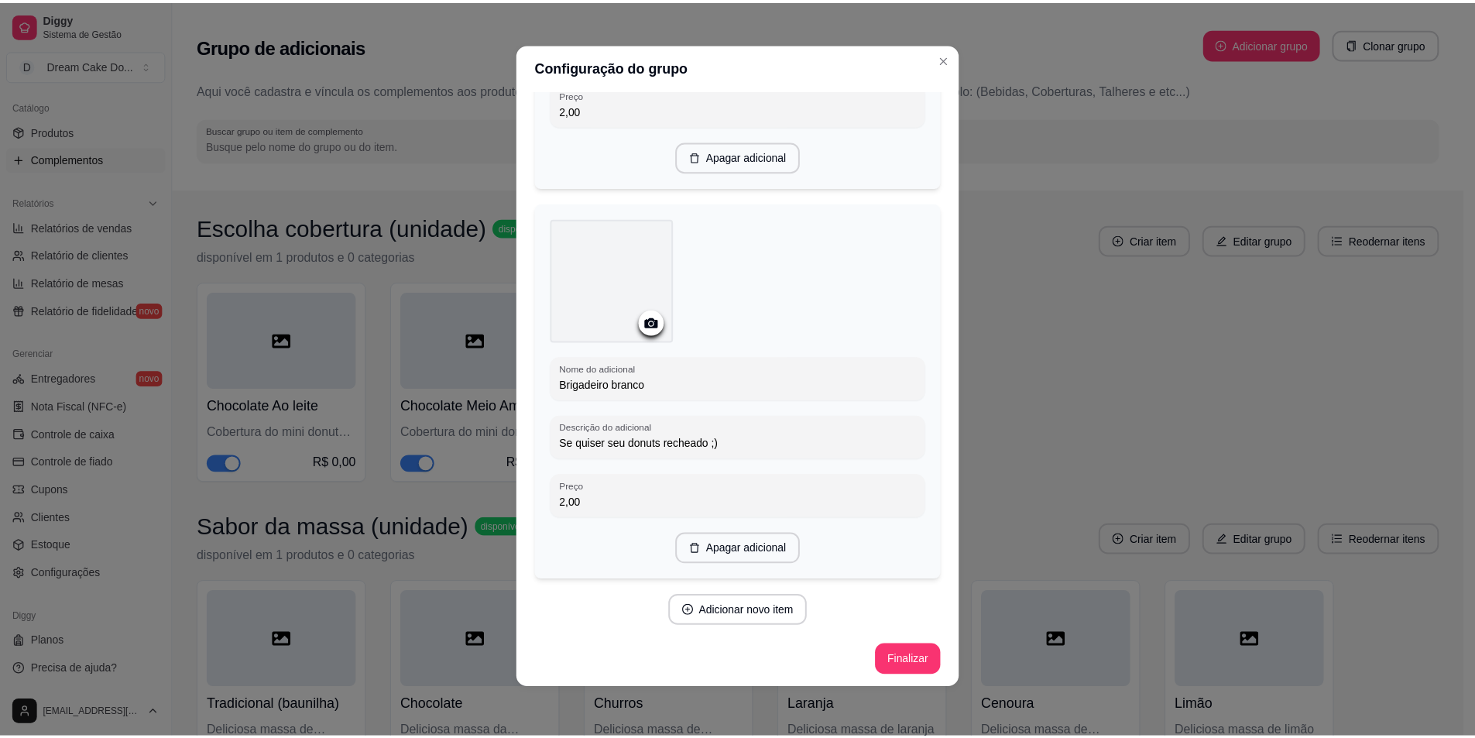
scroll to position [732, 0]
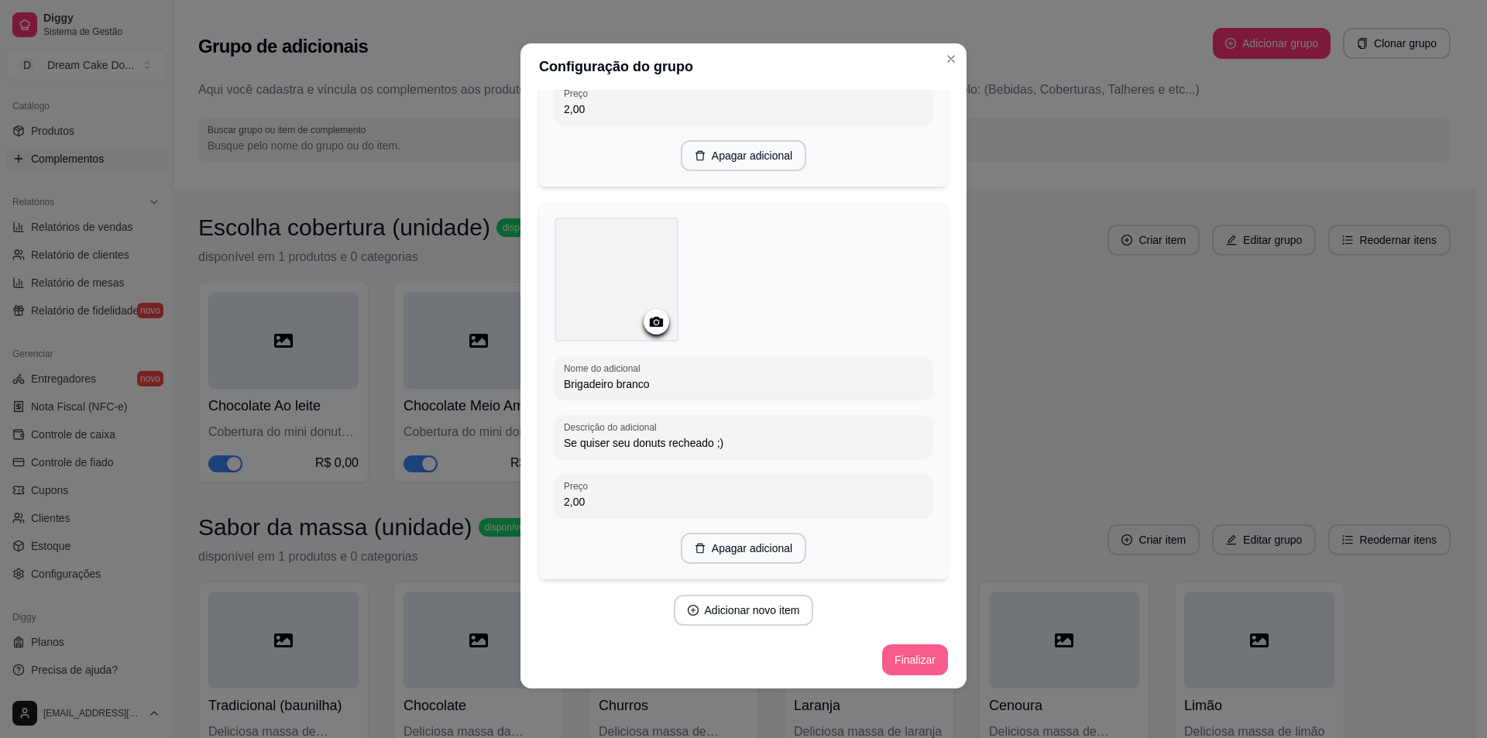
type input "2,00"
click at [908, 661] on button "Finalizar" at bounding box center [915, 660] width 64 height 30
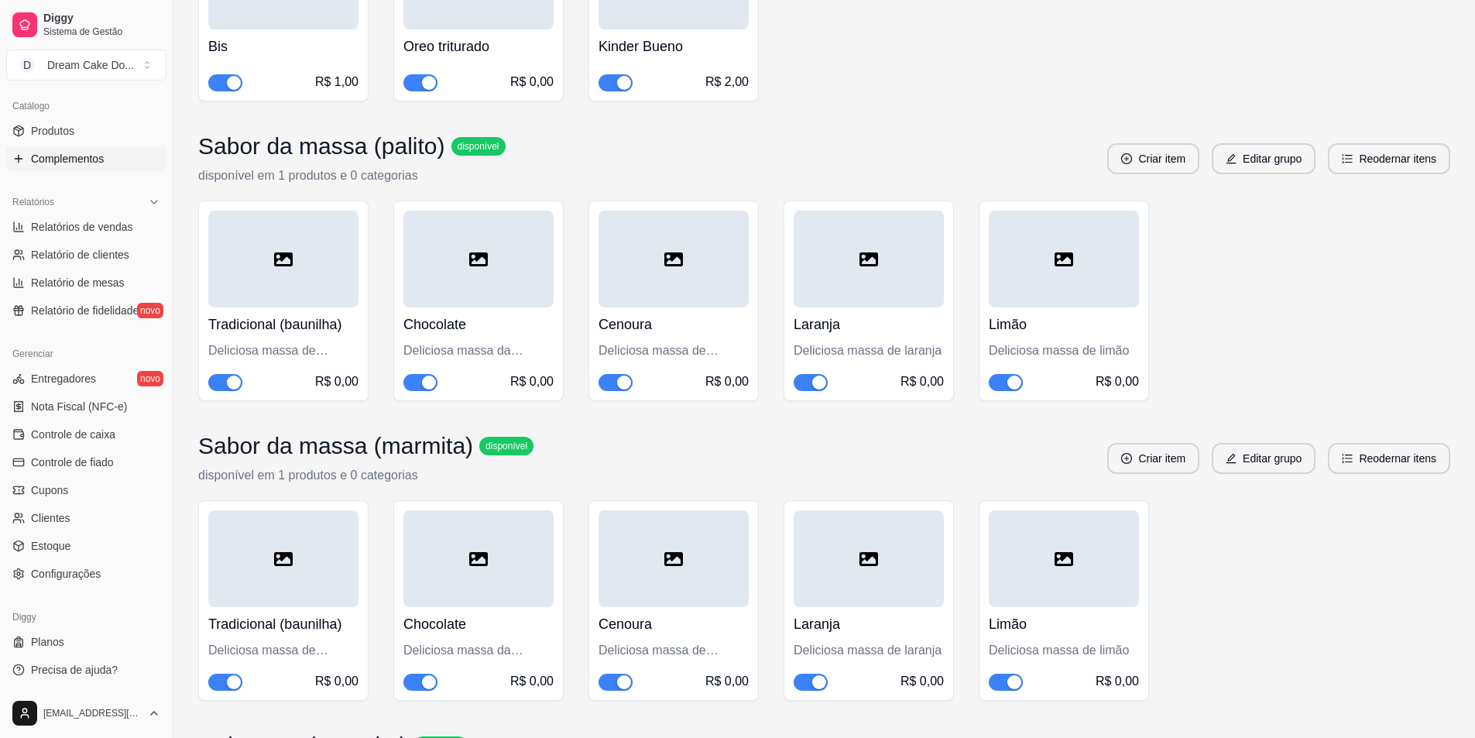
scroll to position [2091, 0]
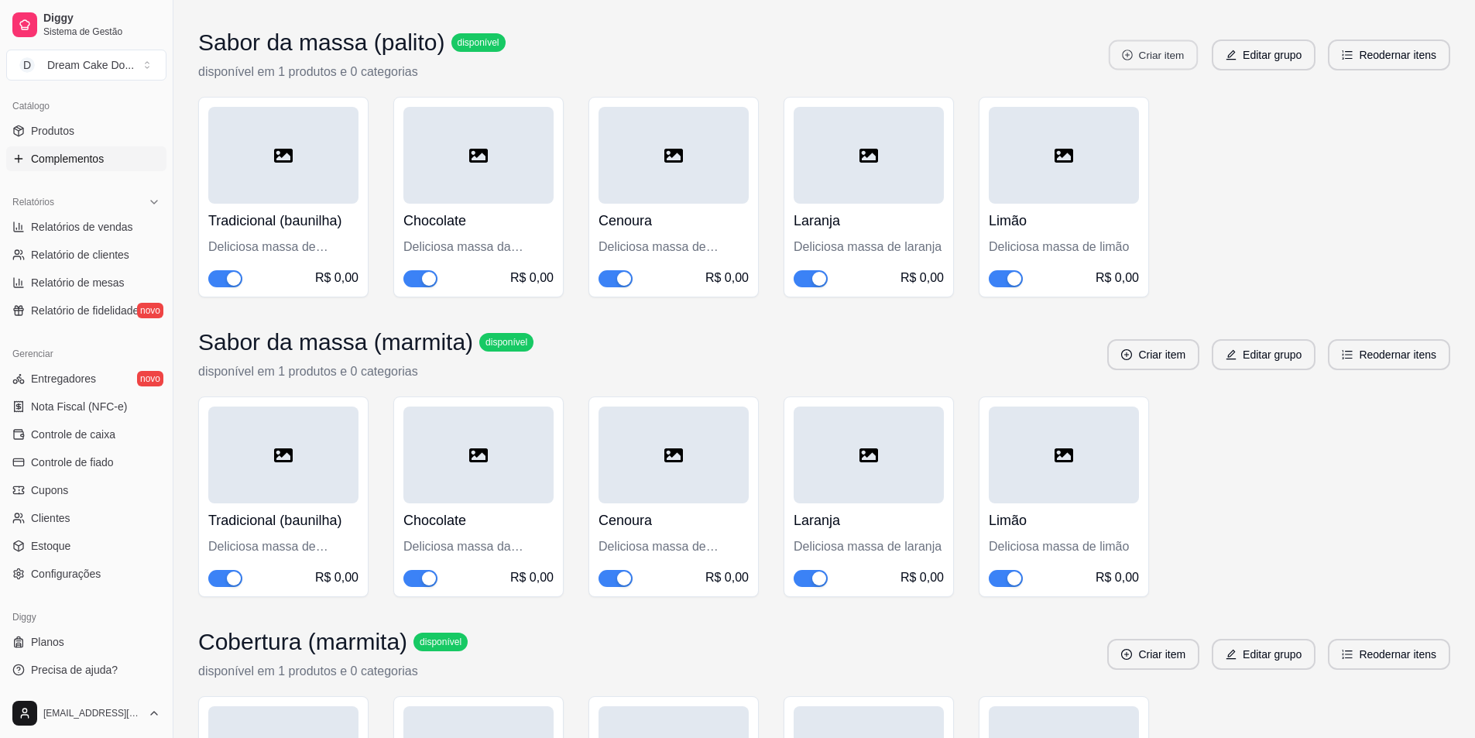
click at [1156, 70] on button "Criar item" at bounding box center [1153, 55] width 89 height 30
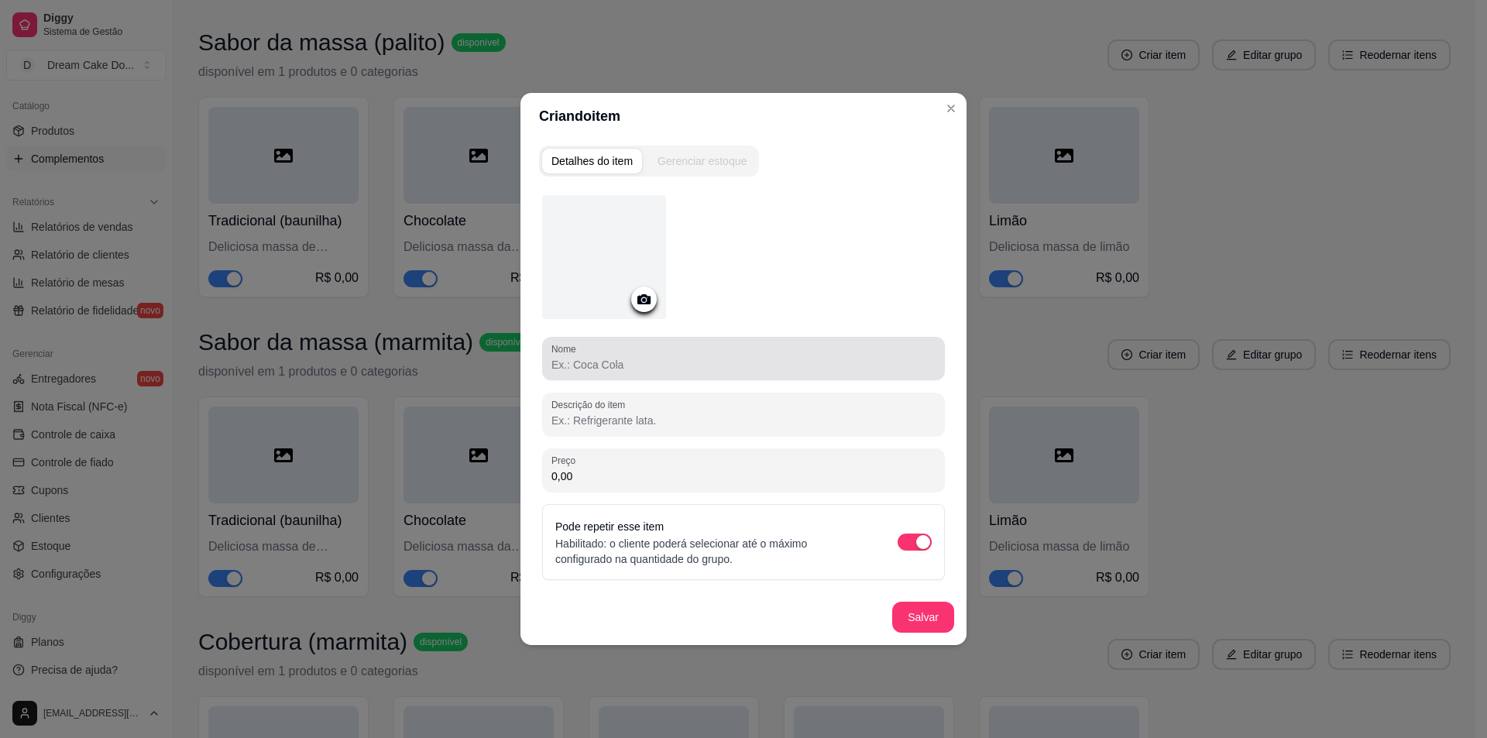
click at [658, 355] on div at bounding box center [743, 358] width 384 height 31
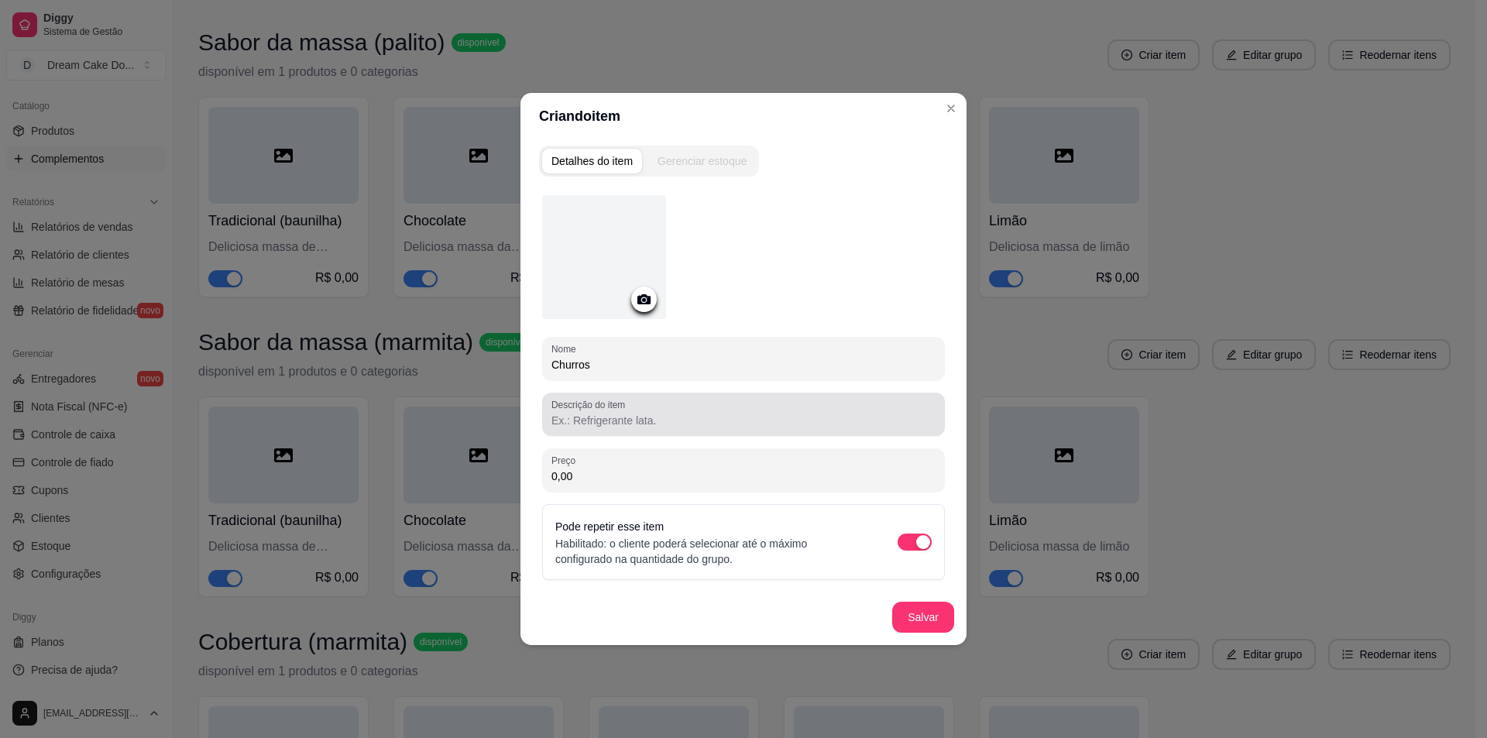
type input "Churros"
click at [679, 418] on input "Descrição do item" at bounding box center [743, 420] width 384 height 15
type input "Deliciosa massa de churros"
click at [938, 623] on button "Salvar" at bounding box center [923, 618] width 60 height 30
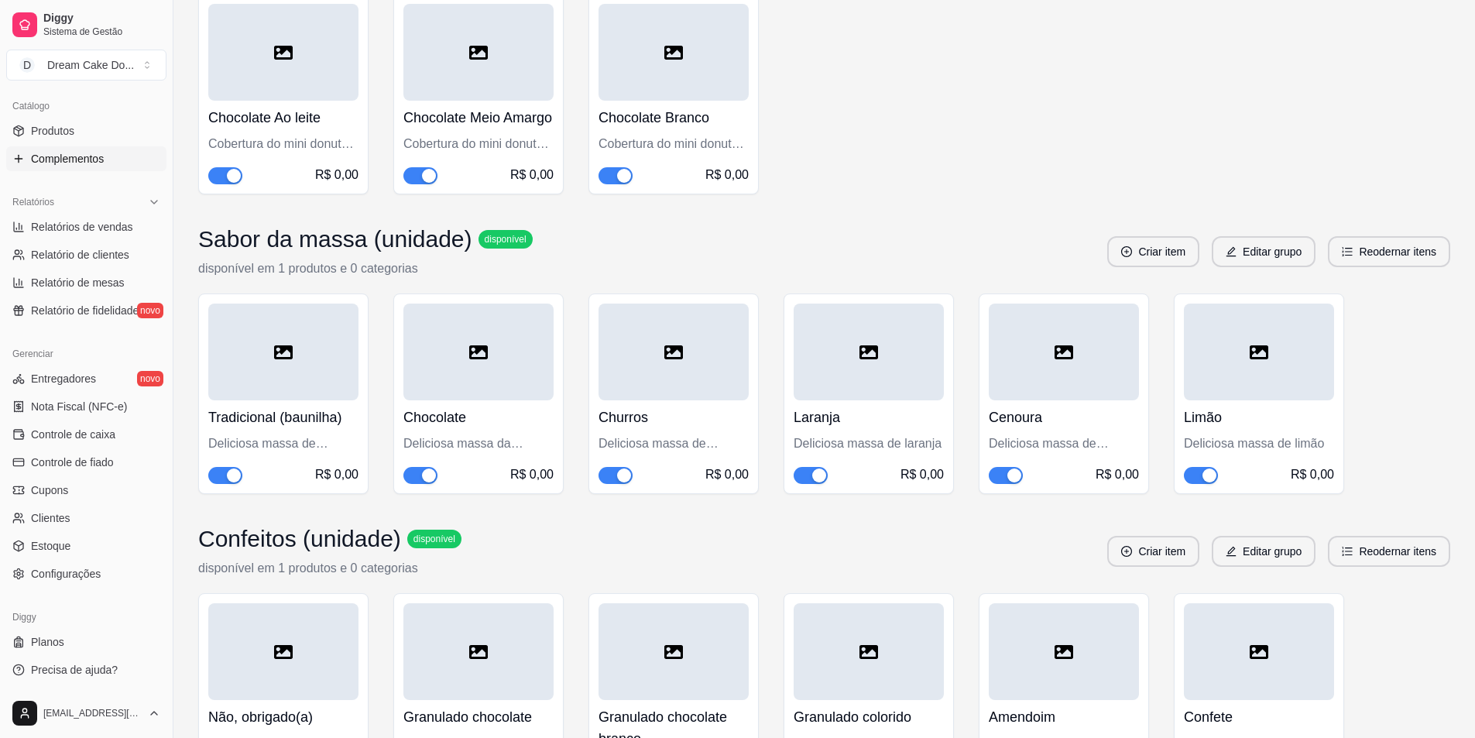
scroll to position [155, 0]
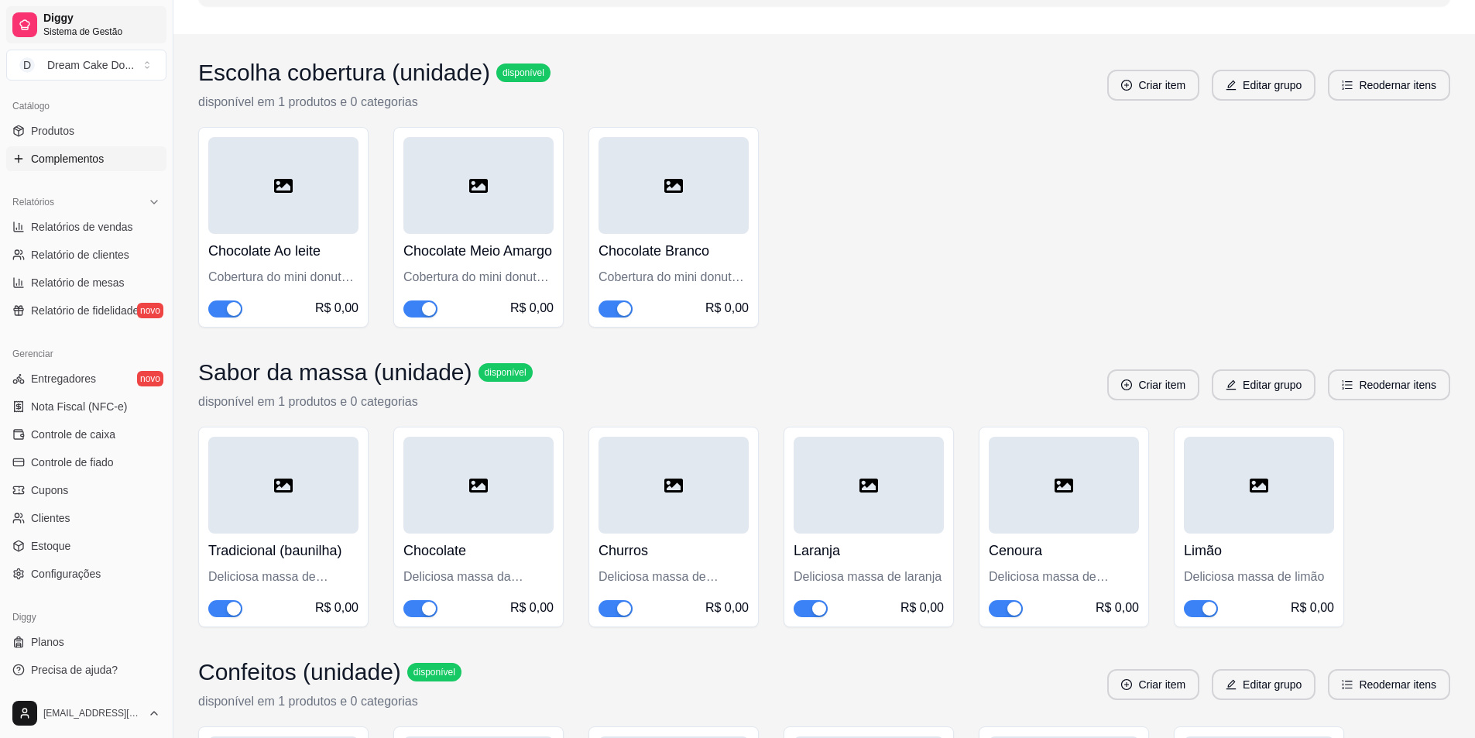
click at [111, 11] on link "Diggy Sistema de Gestão" at bounding box center [86, 24] width 160 height 37
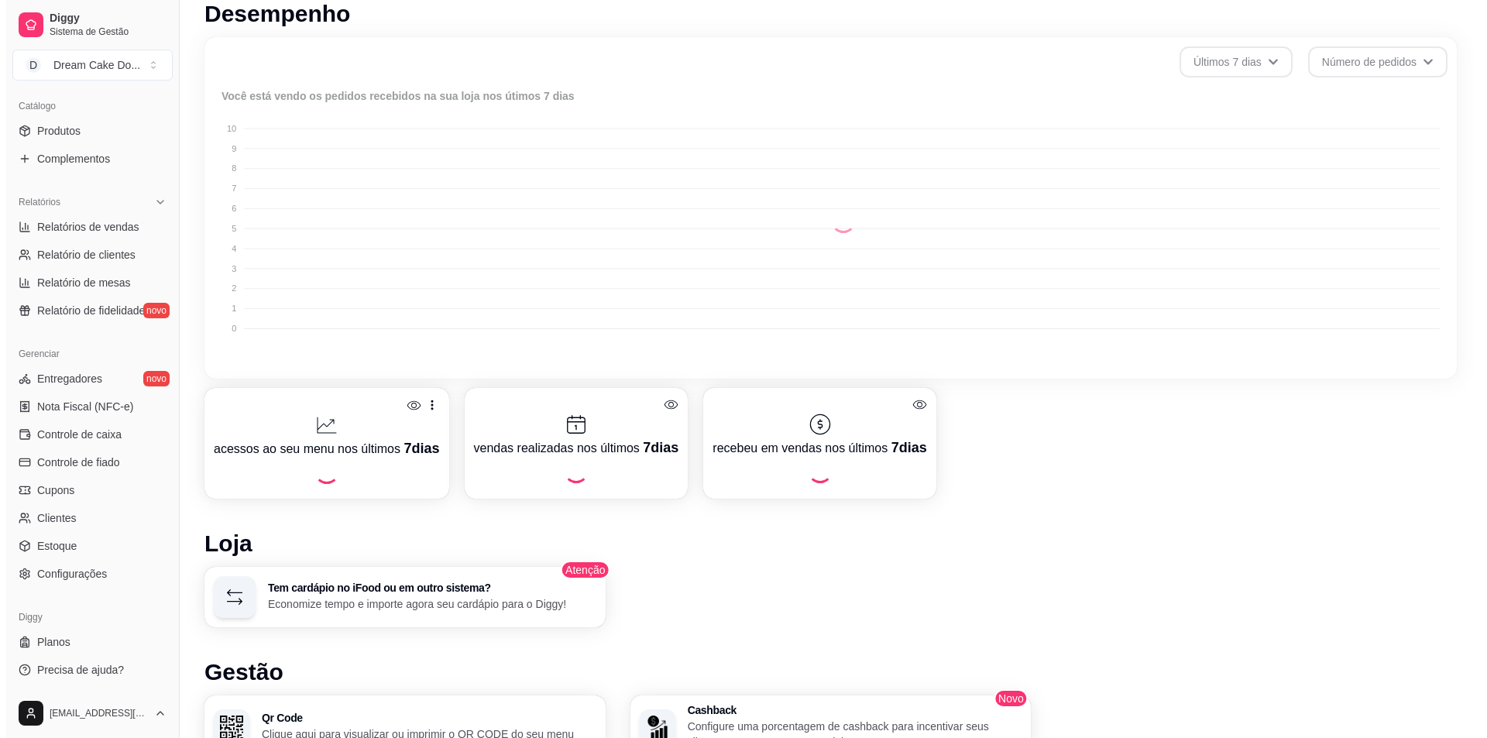
scroll to position [465, 0]
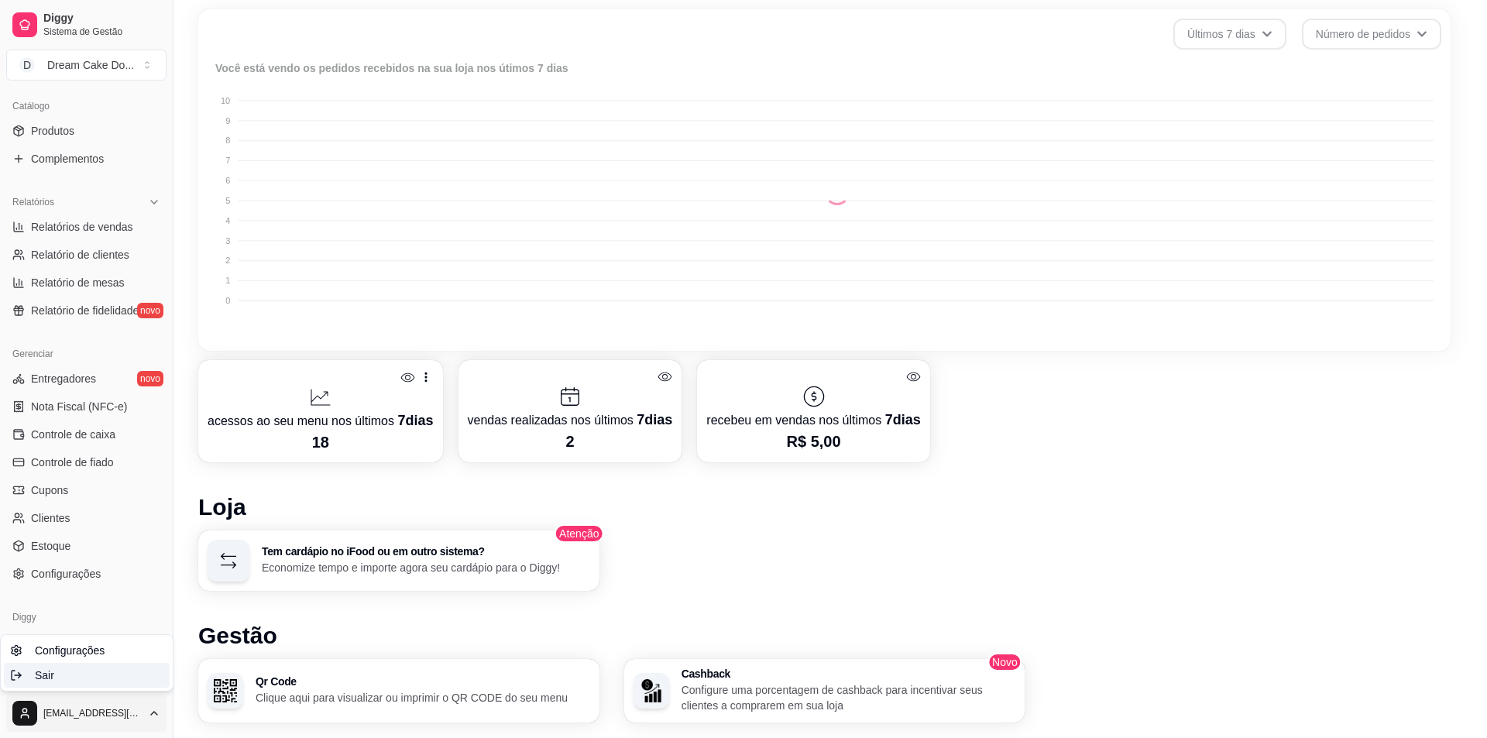
click at [49, 672] on span "Sair" at bounding box center [44, 675] width 19 height 15
